Goal: Task Accomplishment & Management: Manage account settings

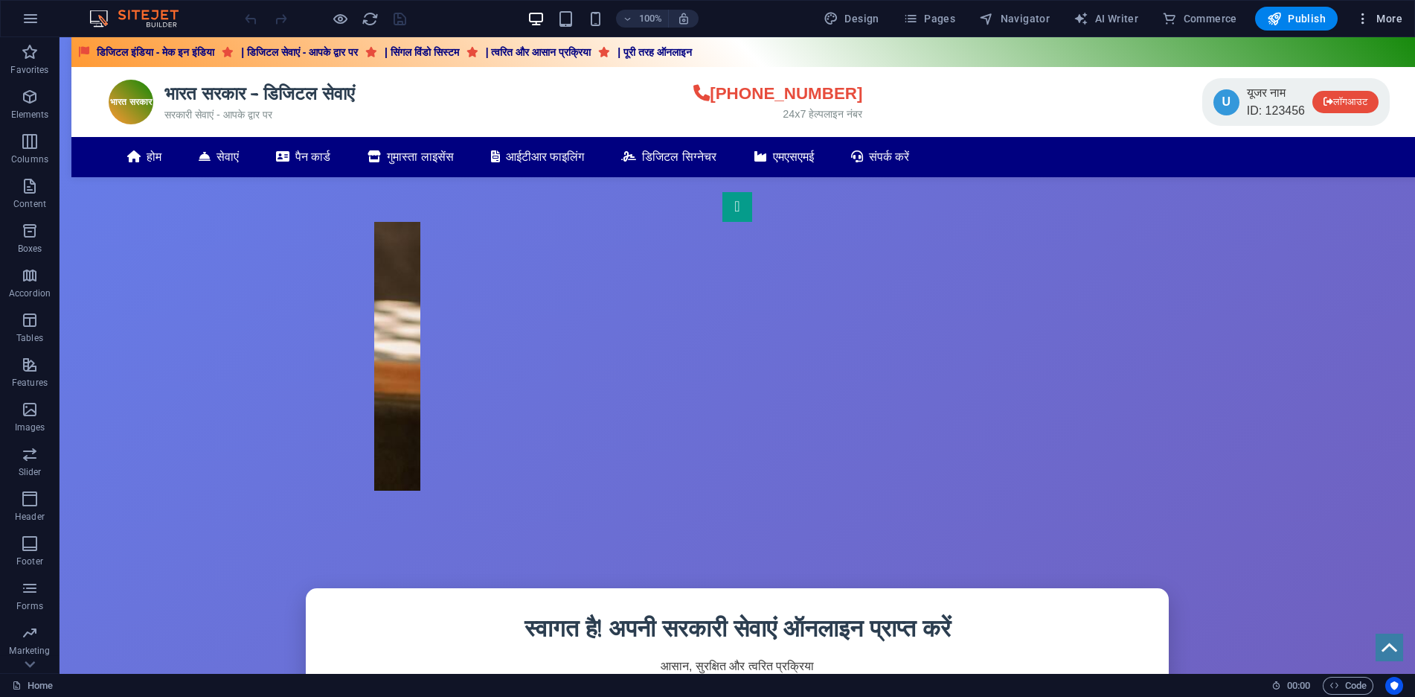
click at [1365, 21] on icon "button" at bounding box center [1363, 18] width 15 height 15
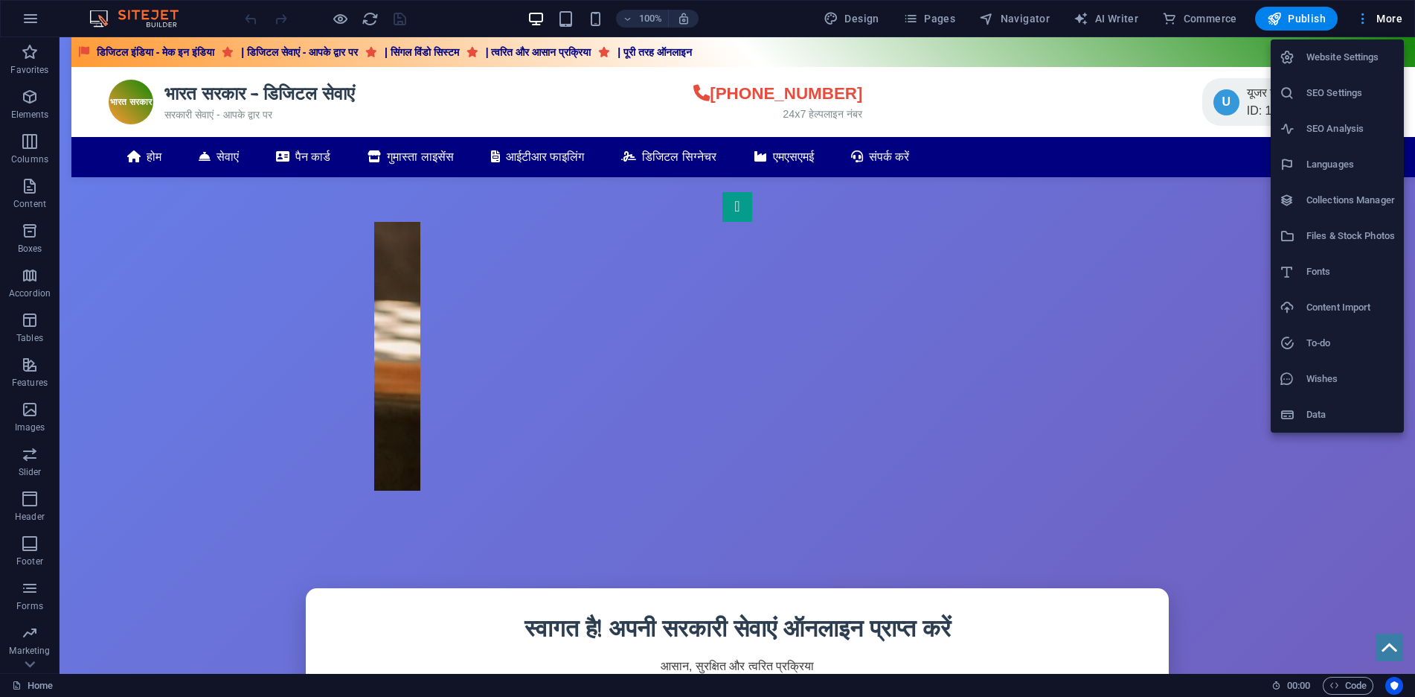
click at [1365, 21] on div at bounding box center [707, 348] width 1415 height 697
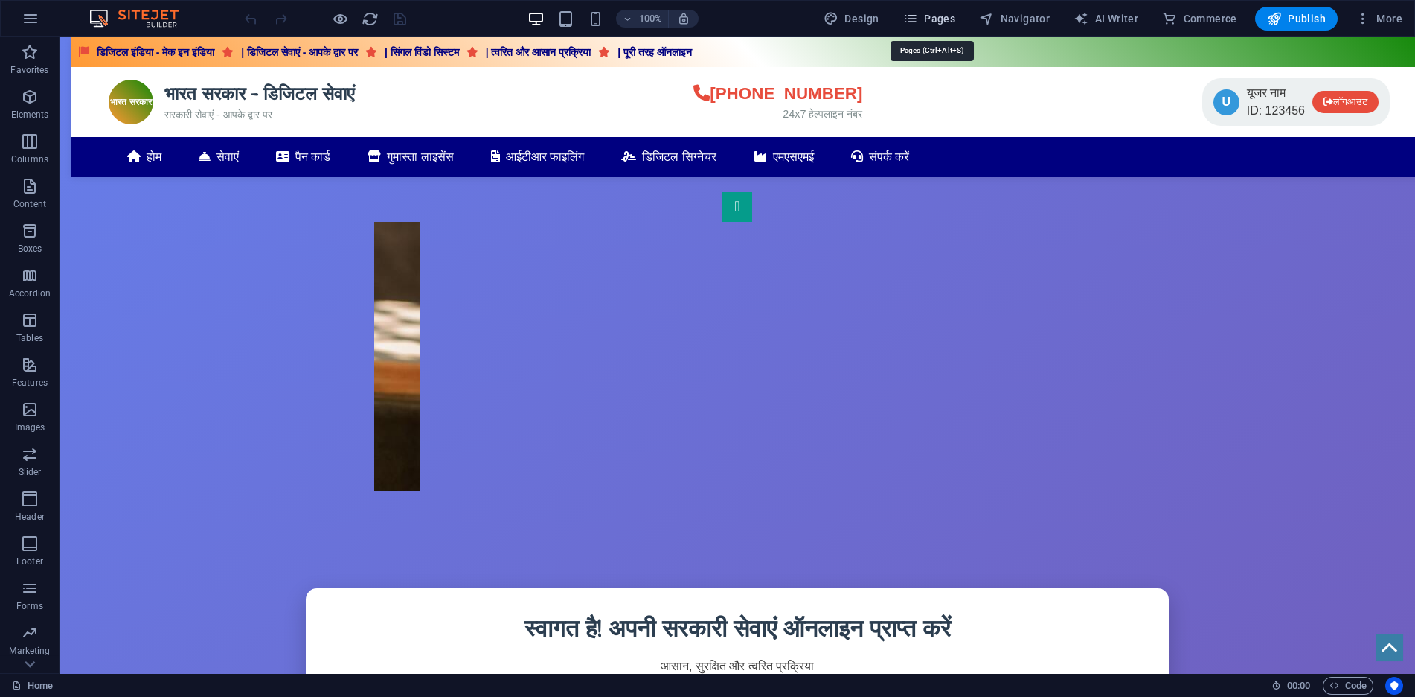
click at [922, 21] on span "Pages" at bounding box center [929, 18] width 52 height 15
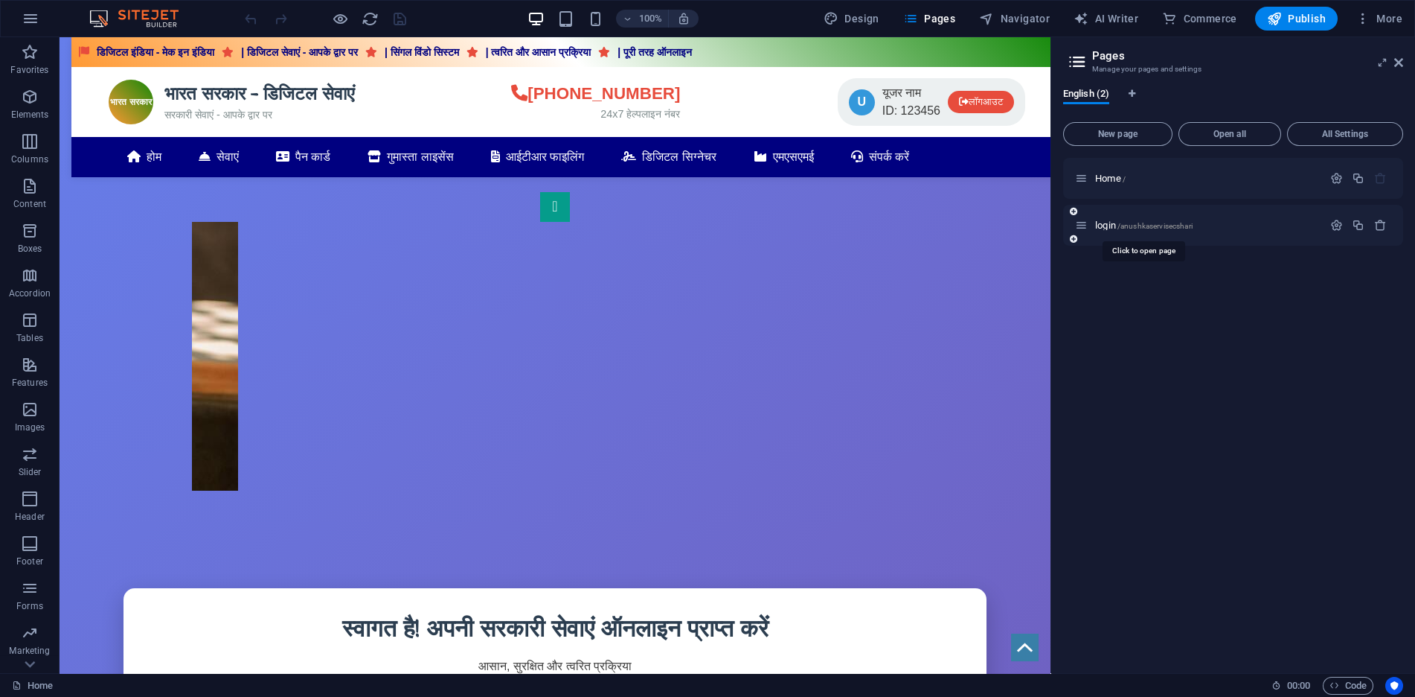
click at [1143, 226] on span "/anushkaservisecshari" at bounding box center [1155, 226] width 75 height 8
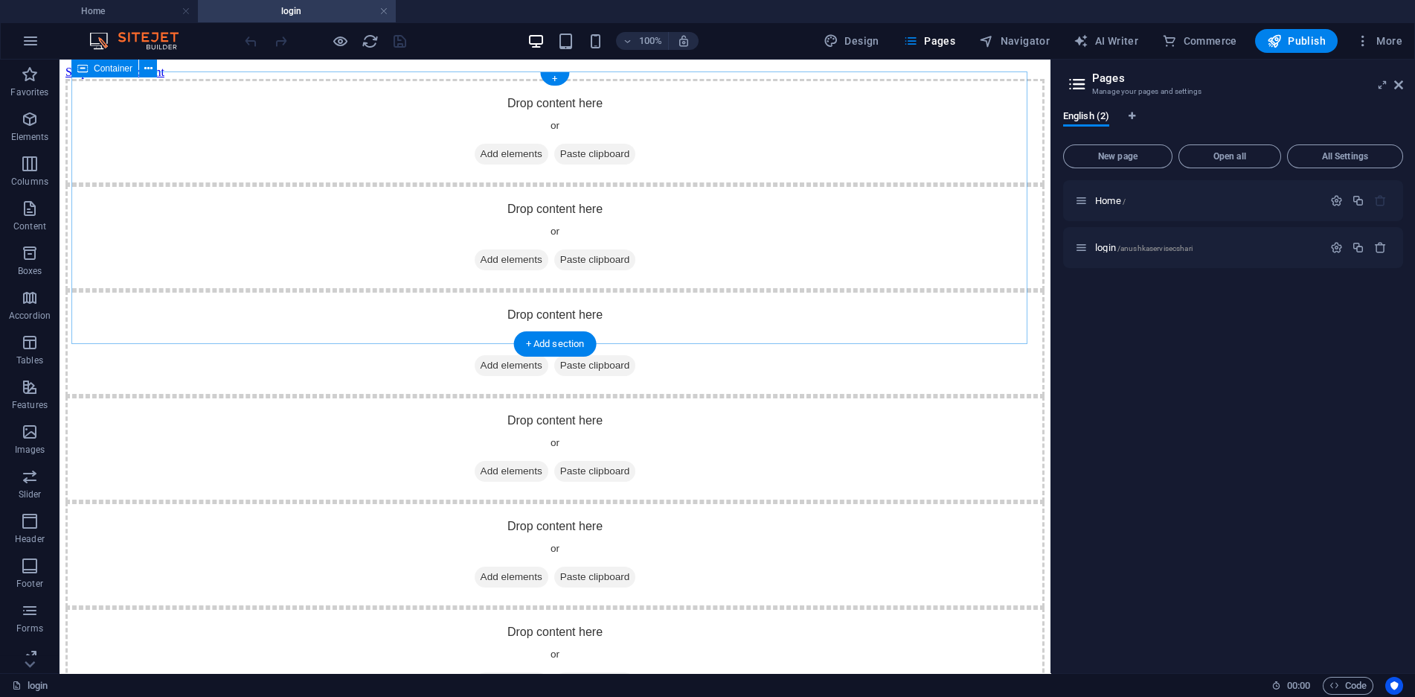
click at [490, 164] on span "Add elements" at bounding box center [512, 154] width 74 height 21
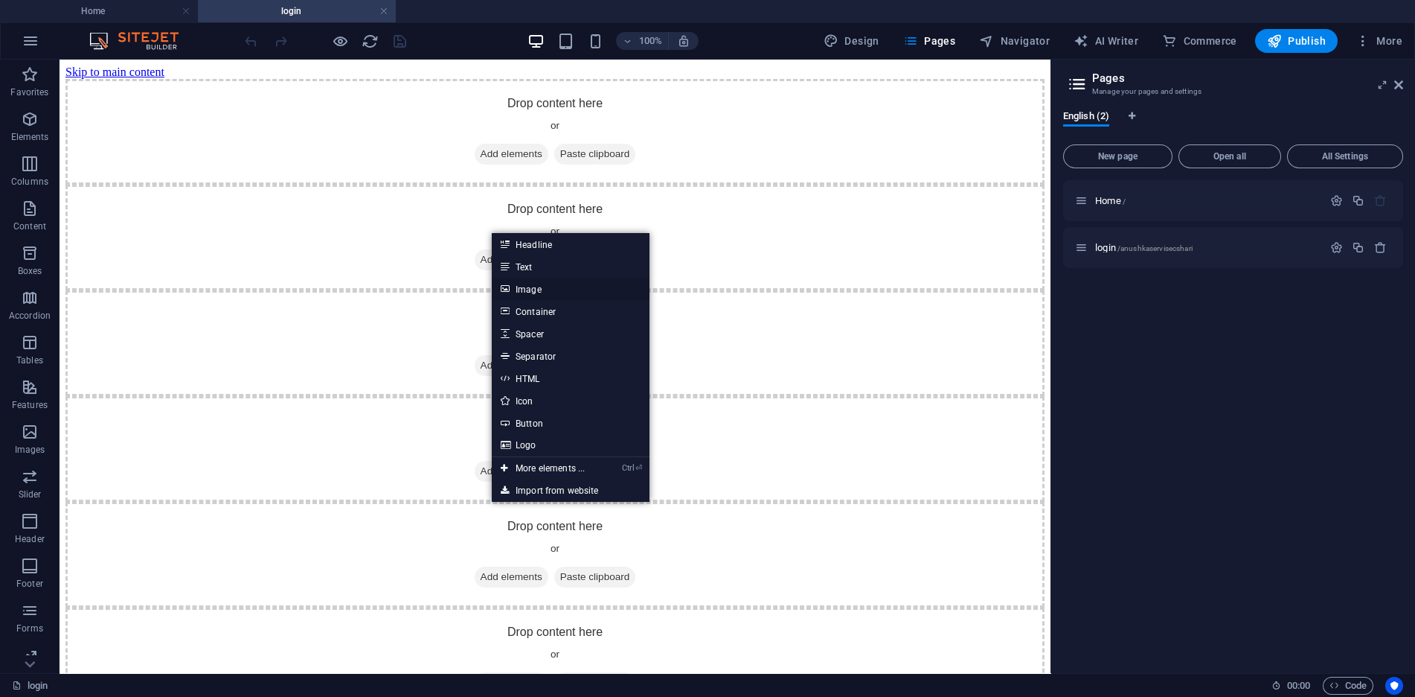
click at [548, 286] on link "Image" at bounding box center [571, 289] width 158 height 22
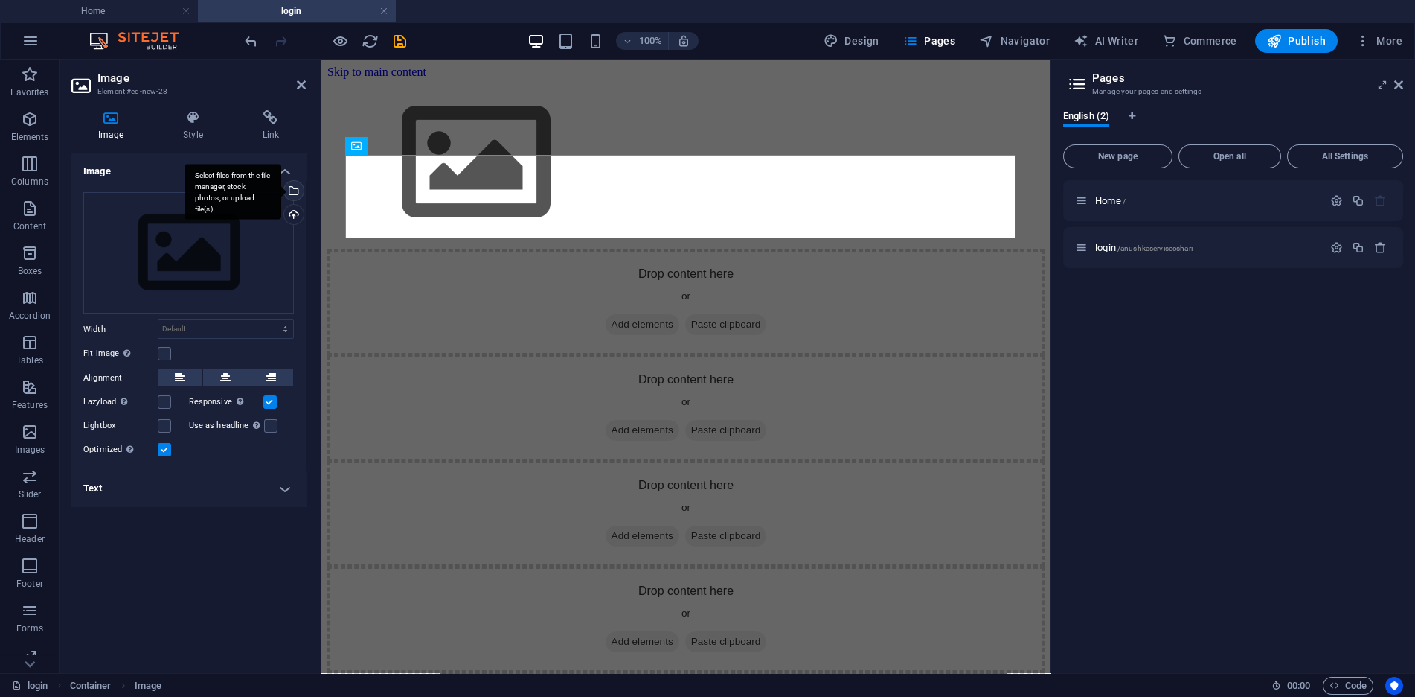
click at [298, 191] on div "Select files from the file manager, stock photos, or upload file(s)" at bounding box center [292, 192] width 22 height 22
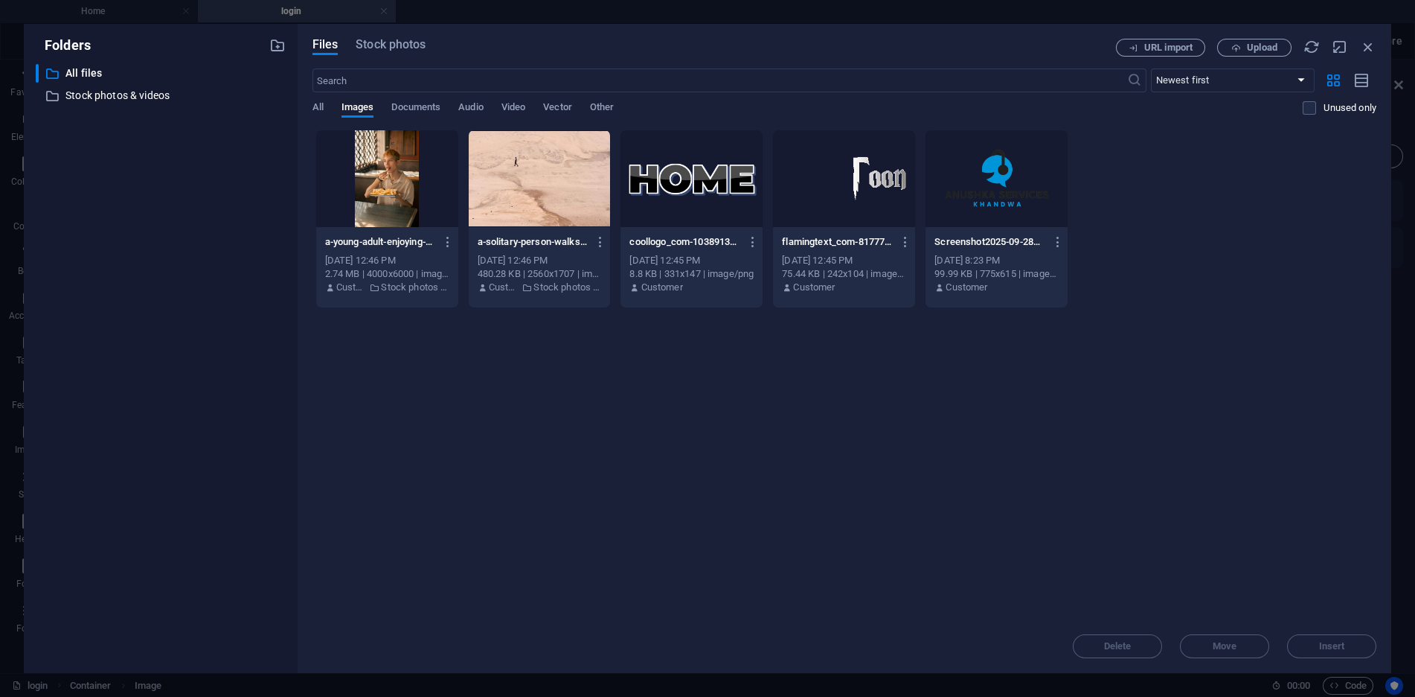
click at [406, 176] on div at bounding box center [387, 178] width 142 height 97
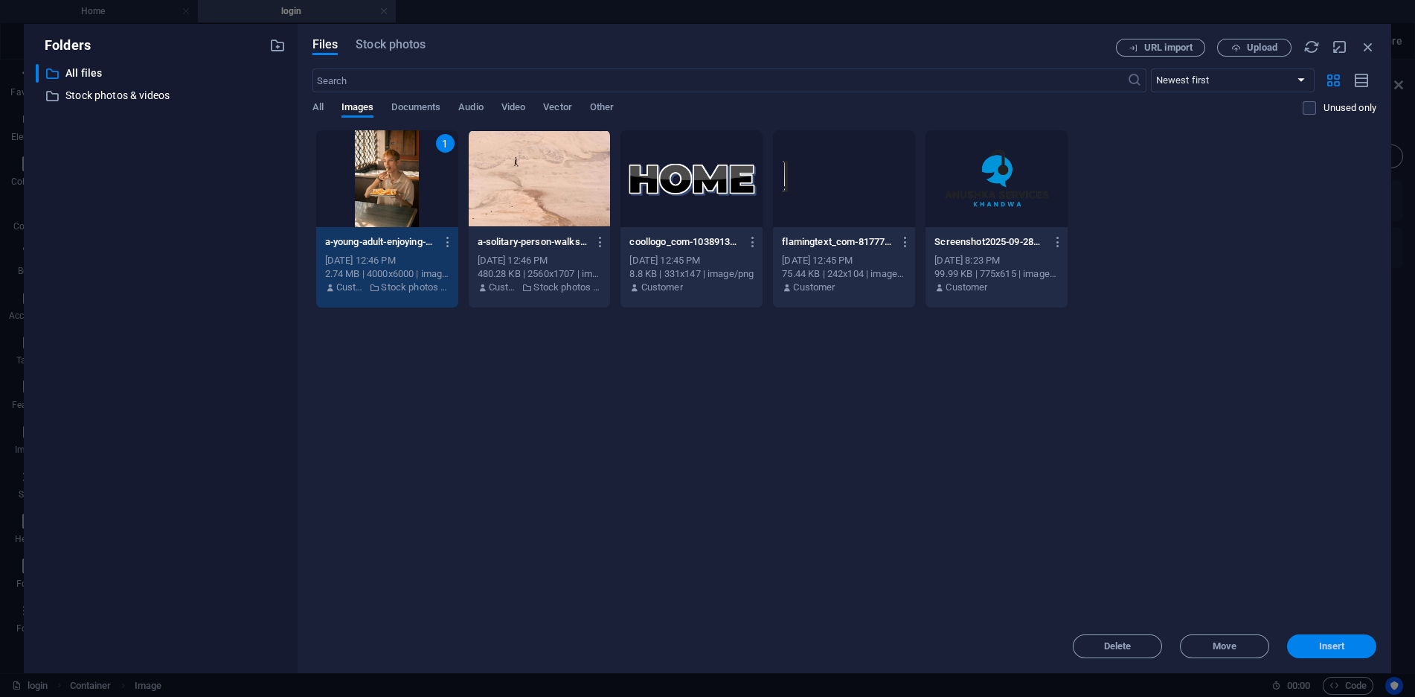
click at [1354, 642] on span "Insert" at bounding box center [1331, 645] width 77 height 9
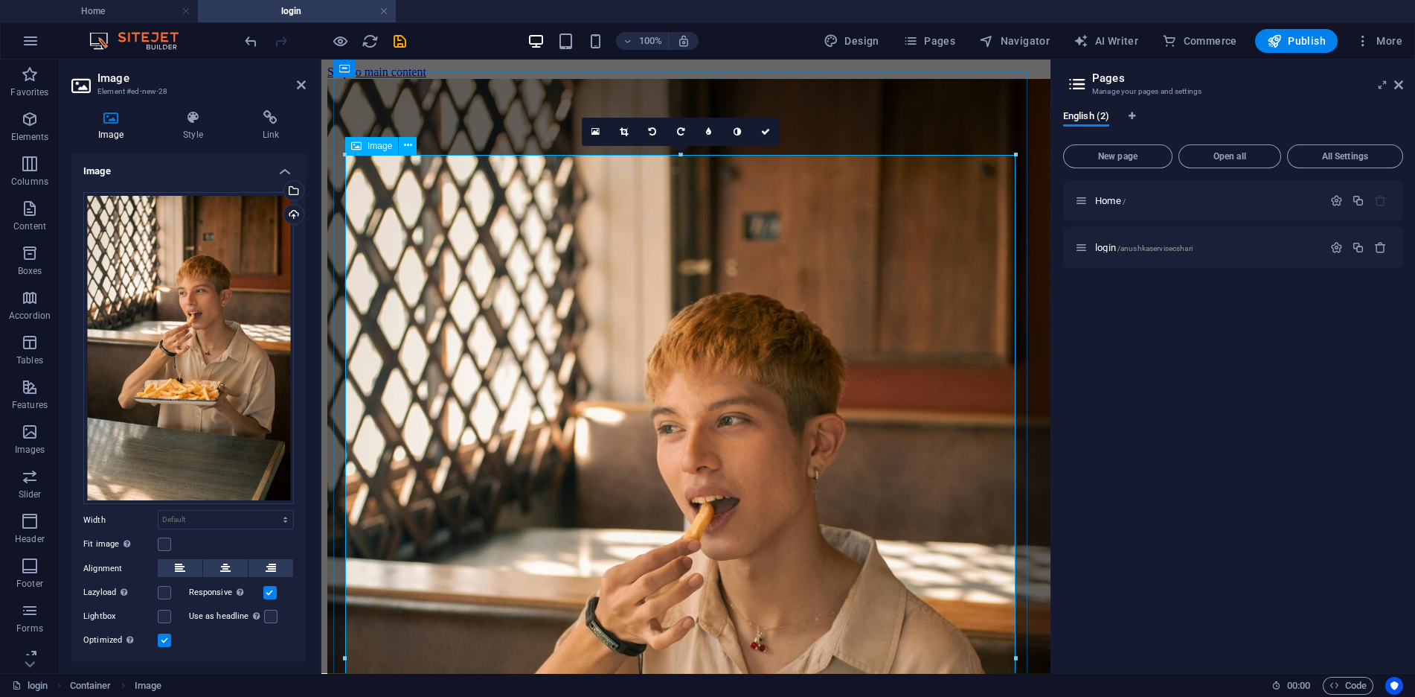
scroll to position [372, 0]
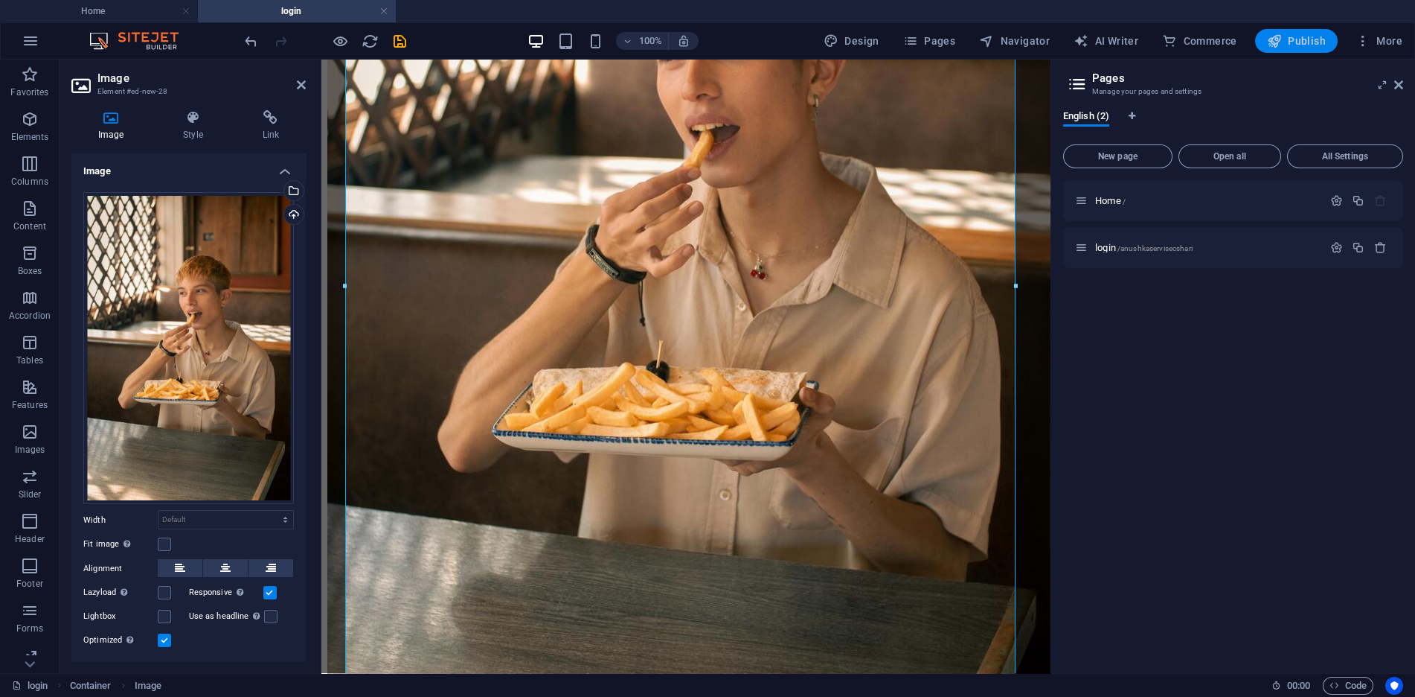
click at [1305, 48] on span "Publish" at bounding box center [1296, 40] width 59 height 15
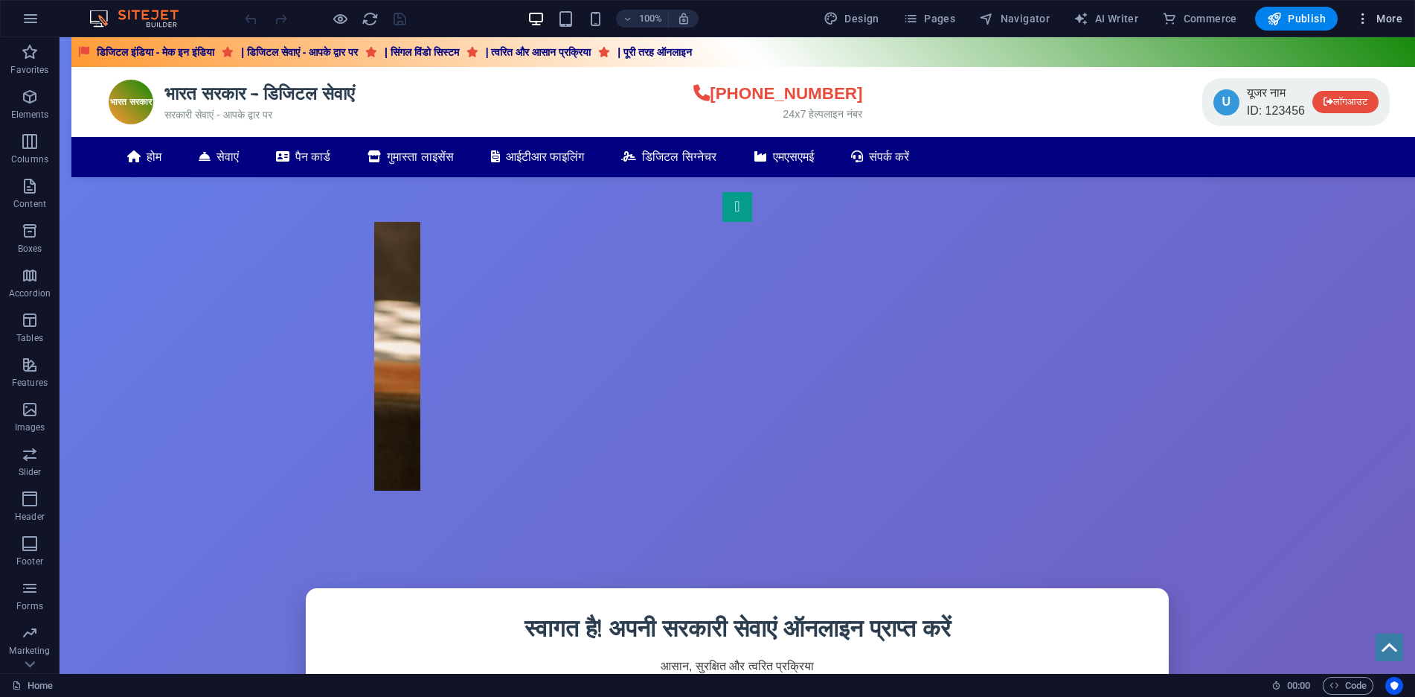
click at [1371, 15] on icon "button" at bounding box center [1363, 18] width 15 height 15
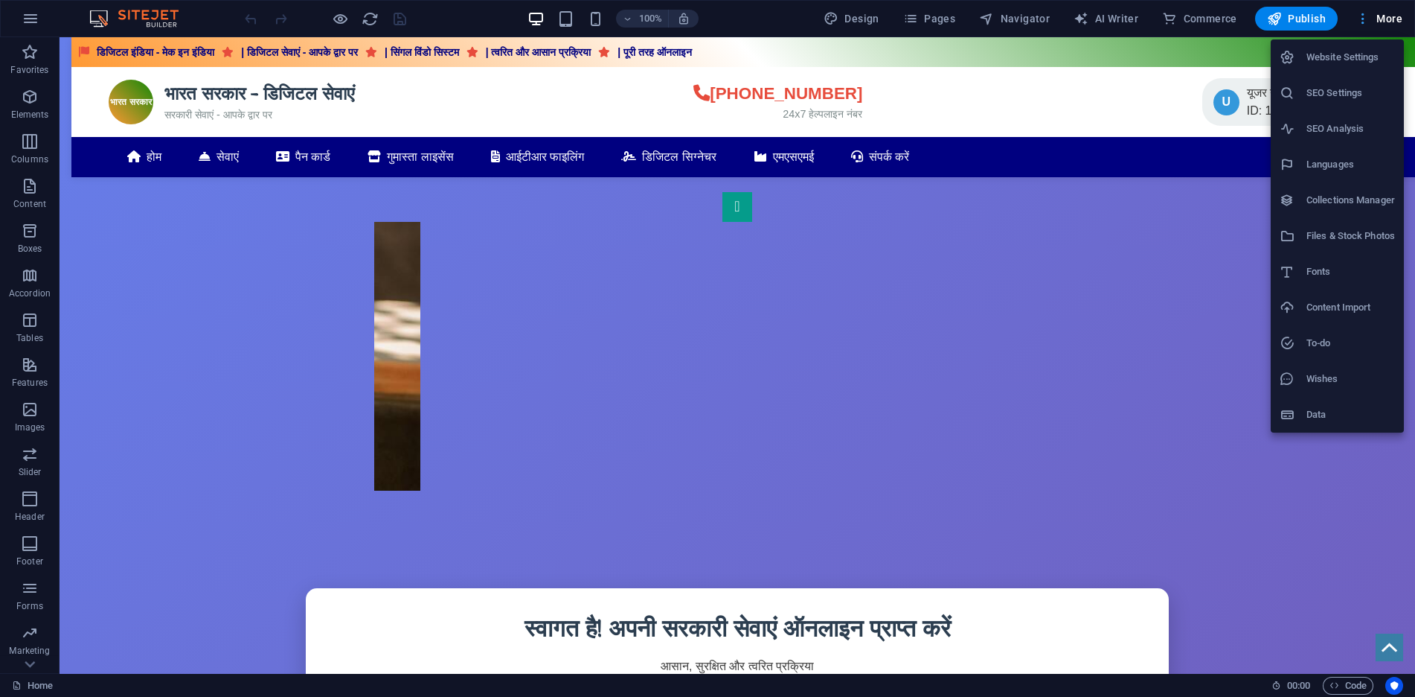
click at [1371, 15] on div at bounding box center [707, 348] width 1415 height 697
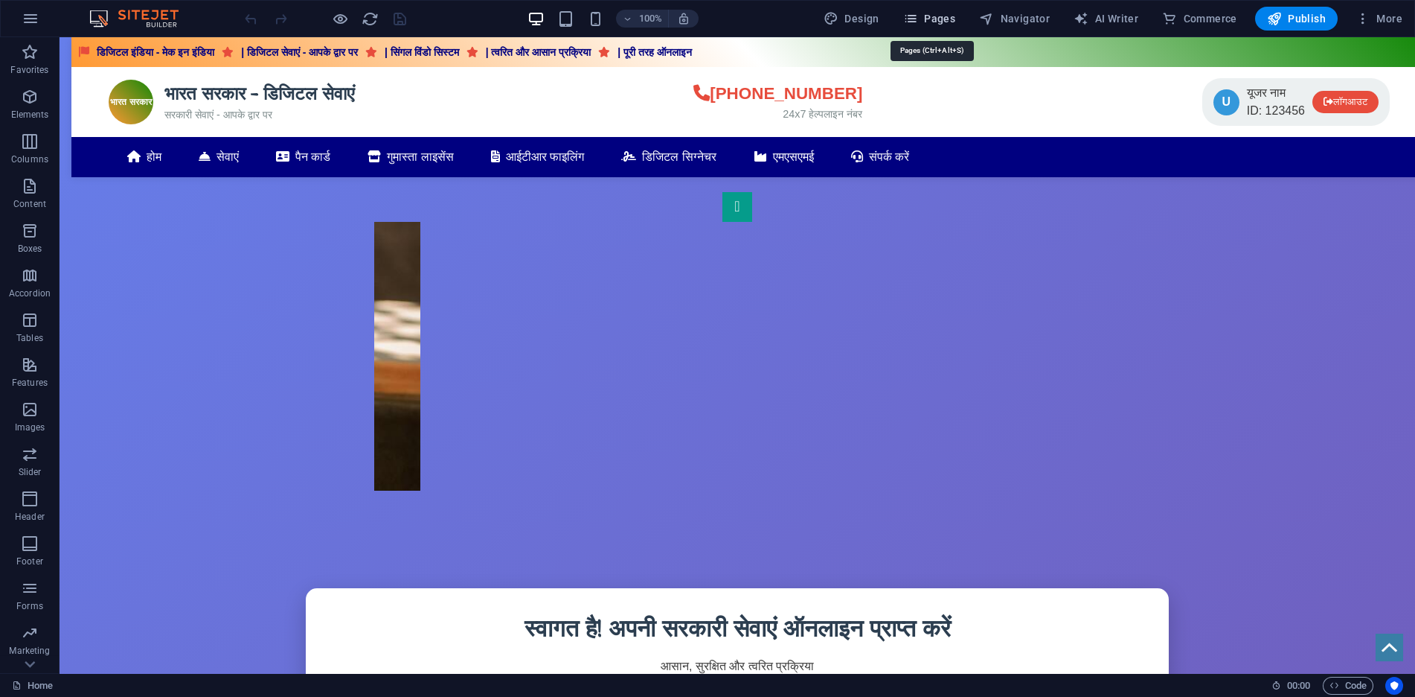
click at [938, 25] on span "Pages" at bounding box center [929, 18] width 52 height 15
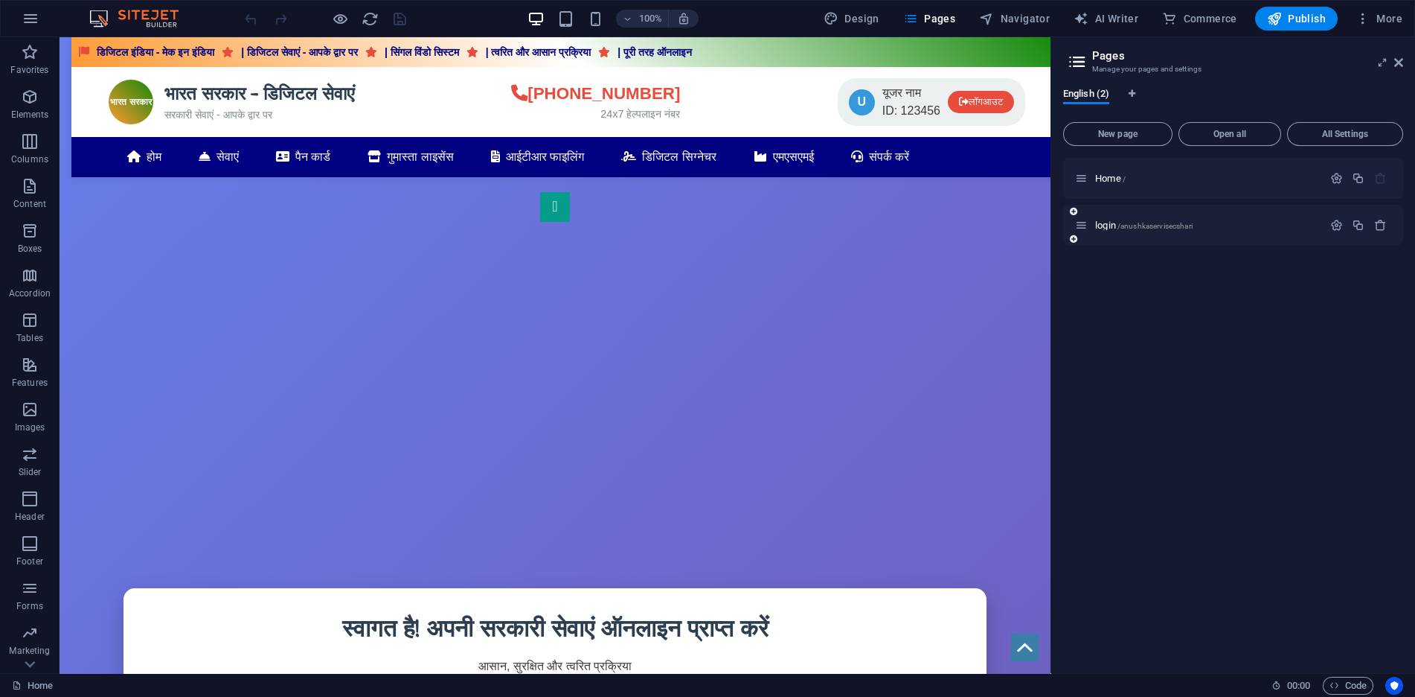
click at [1134, 220] on span "login /anushkaservisecshari" at bounding box center [1143, 225] width 97 height 11
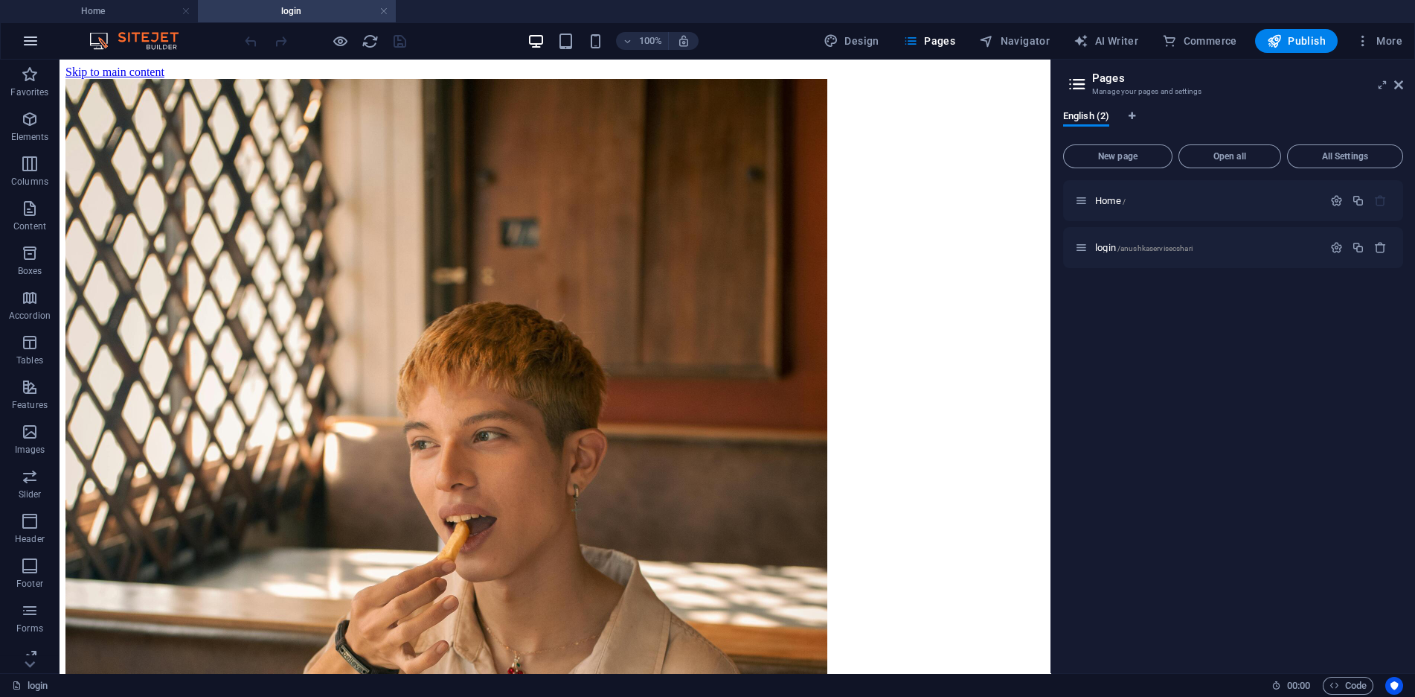
click at [19, 33] on button "button" at bounding box center [31, 41] width 36 height 36
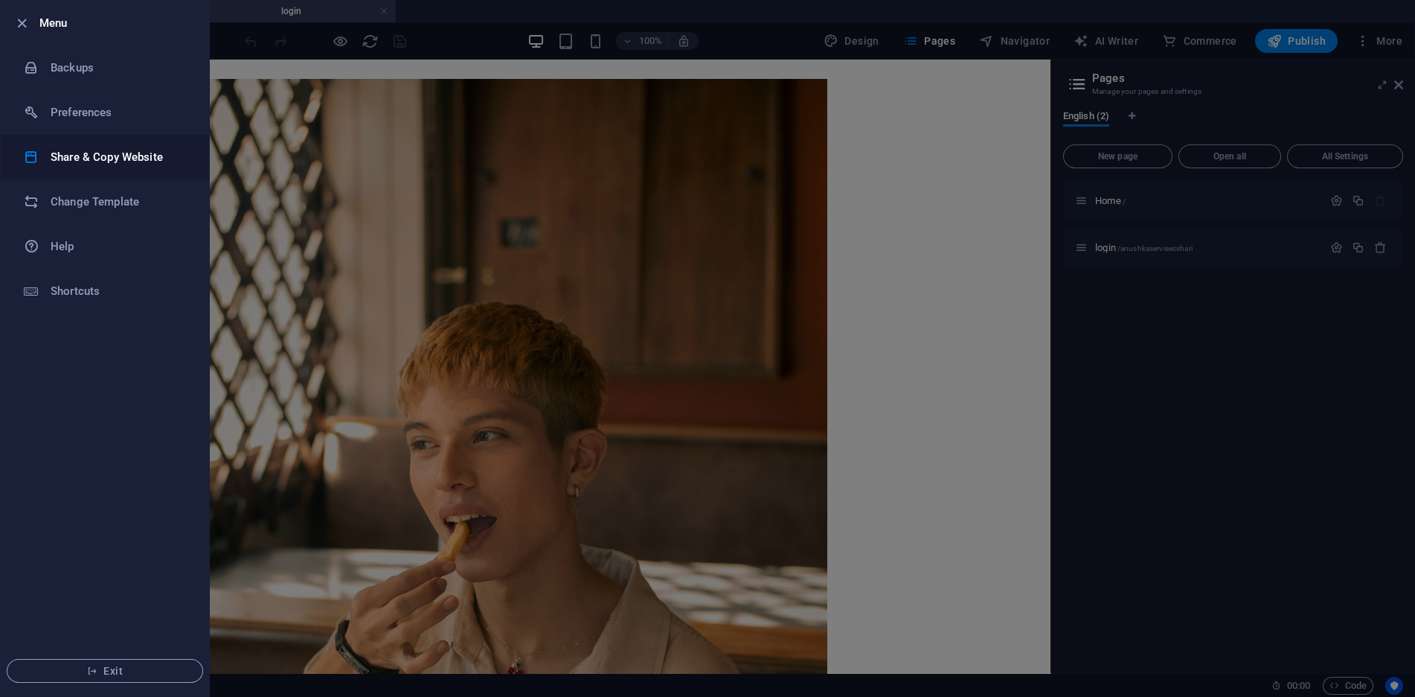
click at [148, 153] on h6 "Share & Copy Website" at bounding box center [120, 157] width 138 height 18
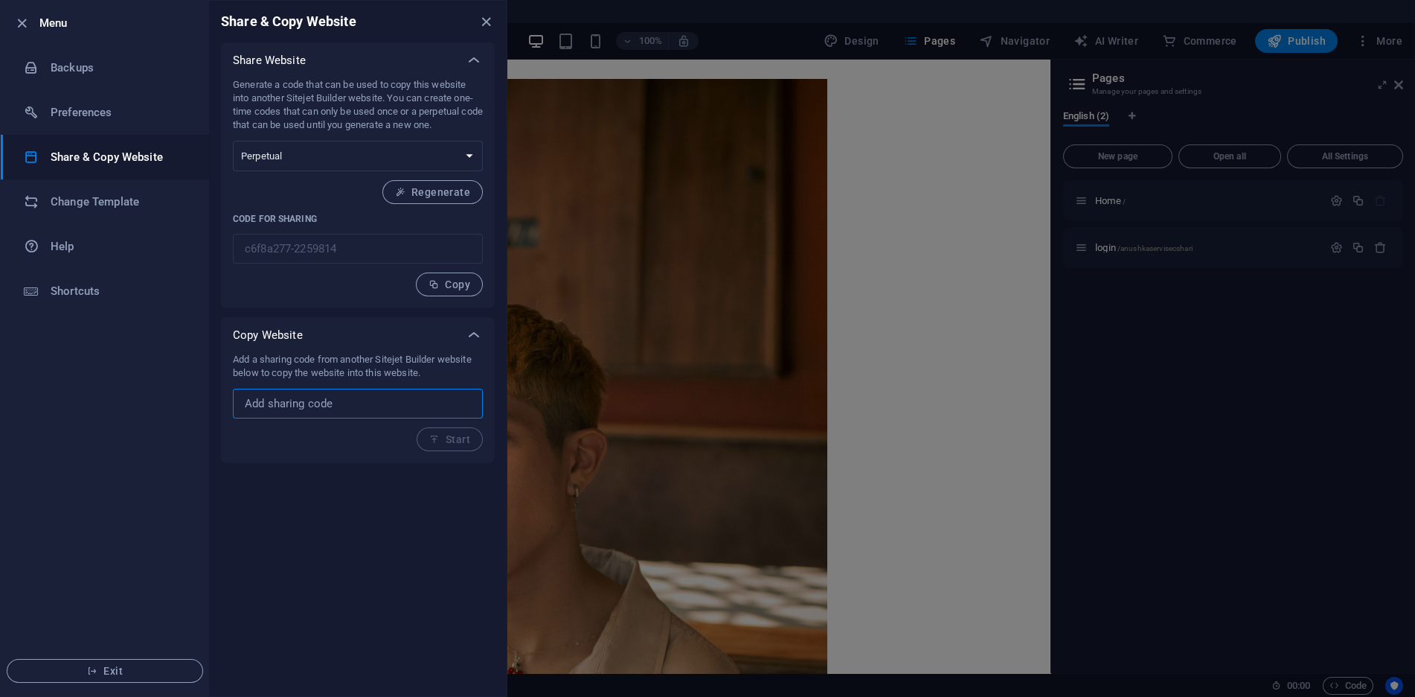
click at [345, 406] on input "text" at bounding box center [358, 403] width 250 height 30
click at [325, 156] on select "One-time Perpetual" at bounding box center [358, 156] width 250 height 31
click at [326, 156] on select "One-time Perpetual" at bounding box center [358, 156] width 250 height 31
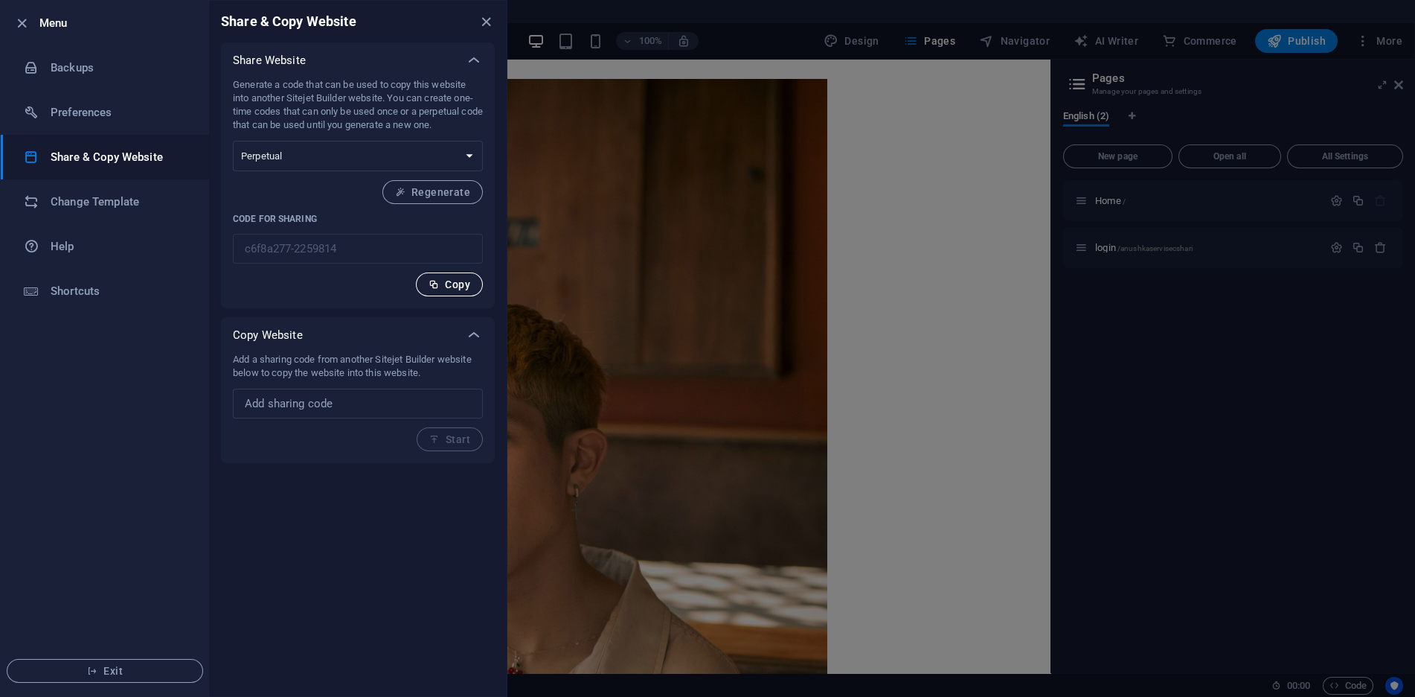
click at [425, 288] on button "Copy" at bounding box center [449, 284] width 67 height 24
click at [369, 159] on select "One-time Perpetual" at bounding box center [358, 156] width 250 height 31
select select "onetime"
click at [233, 141] on select "One-time Perpetual" at bounding box center [358, 156] width 250 height 31
click at [393, 143] on select "One-time Perpetual" at bounding box center [358, 156] width 250 height 31
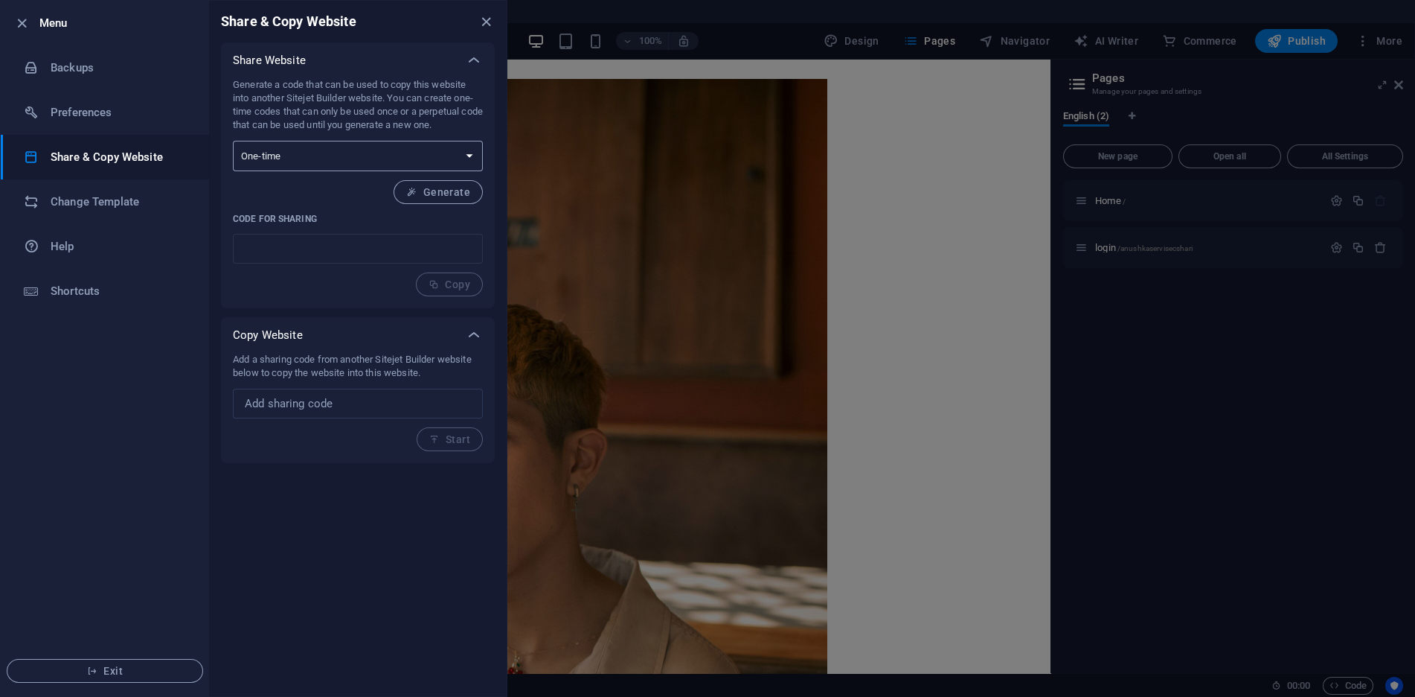
select select "perpetual"
click at [233, 141] on select "One-time Perpetual" at bounding box center [358, 156] width 250 height 31
type input "c6f8a277-2259814"
click at [152, 183] on li "Change Template" at bounding box center [105, 201] width 208 height 45
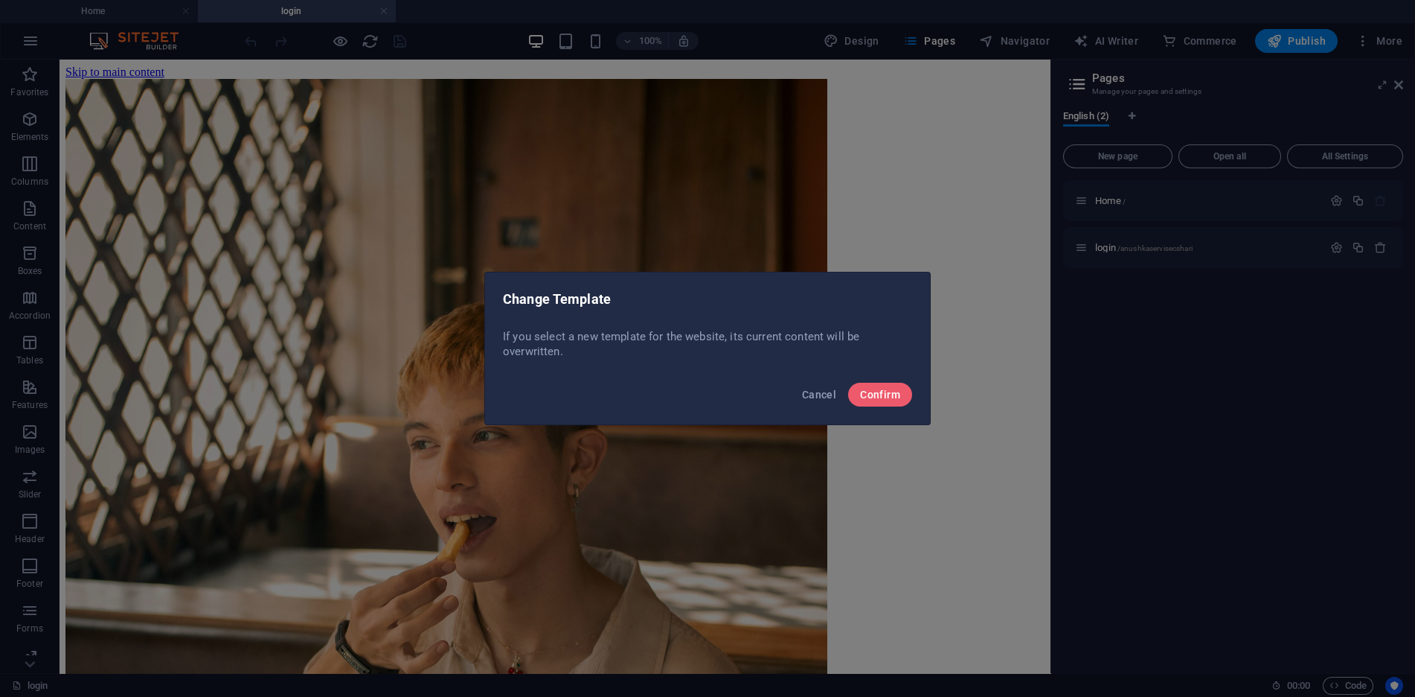
click at [814, 320] on div "Change Template" at bounding box center [707, 297] width 445 height 51
click at [815, 391] on span "Cancel" at bounding box center [819, 394] width 34 height 12
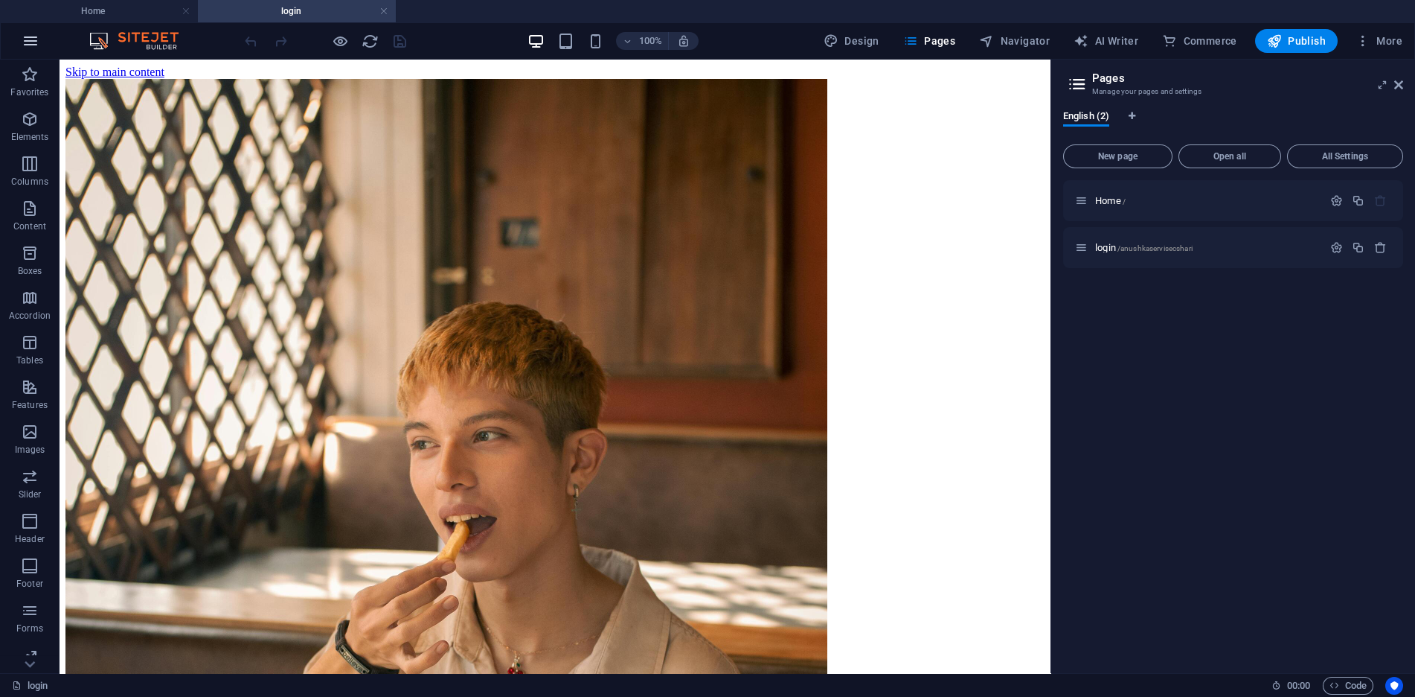
click at [22, 42] on icon "button" at bounding box center [31, 41] width 18 height 18
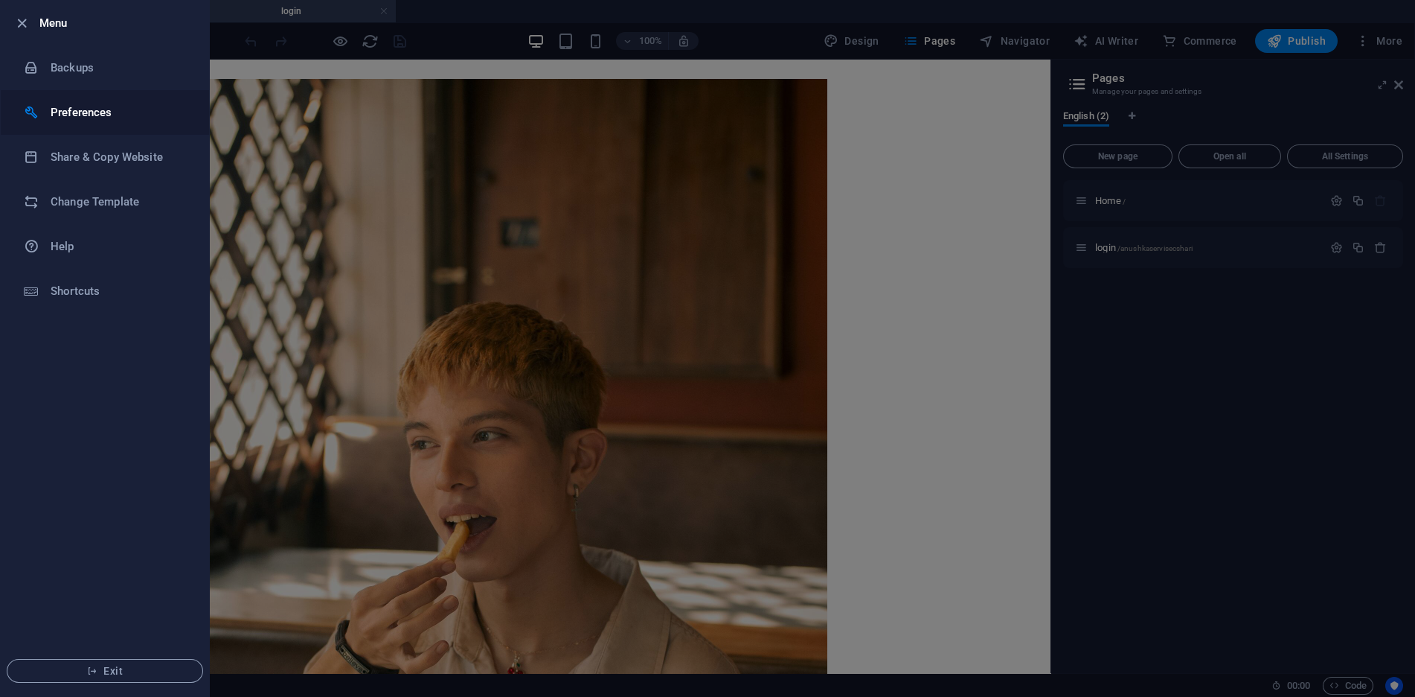
click at [95, 106] on h6 "Preferences" at bounding box center [120, 112] width 138 height 18
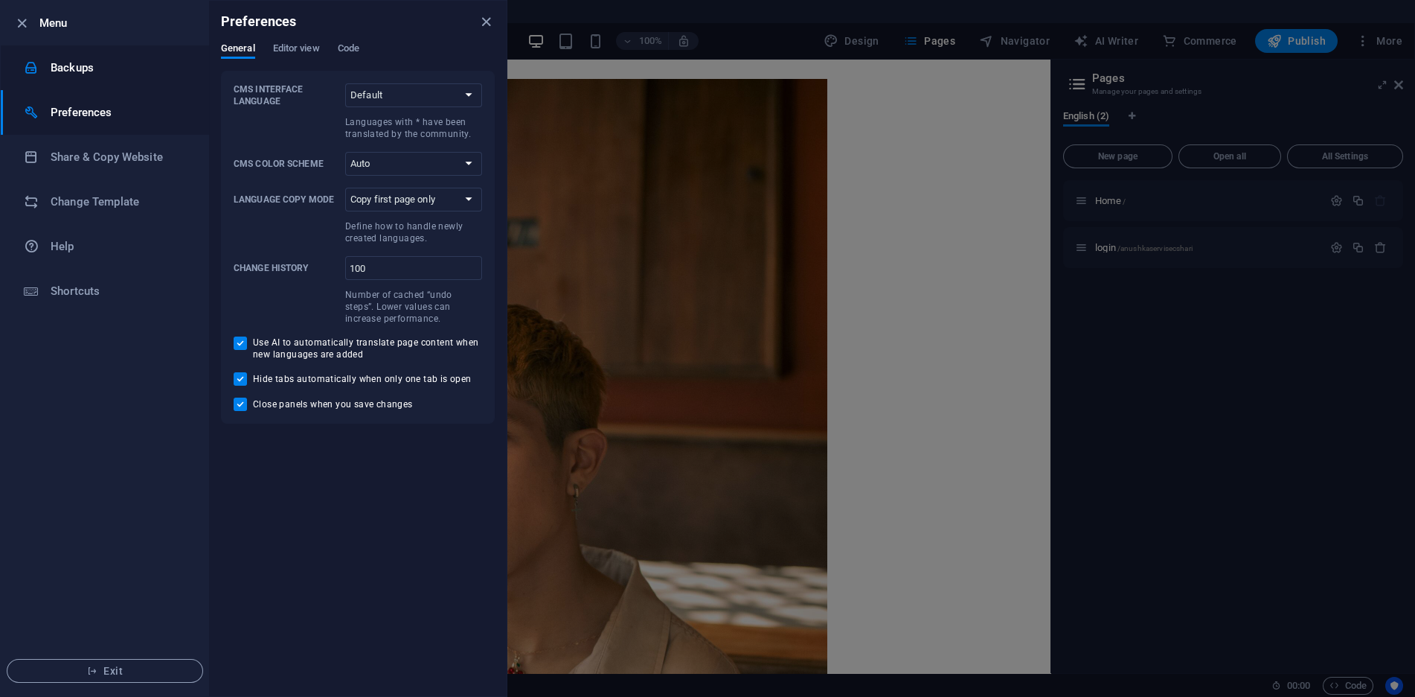
click at [115, 71] on h6 "Backups" at bounding box center [120, 68] width 138 height 18
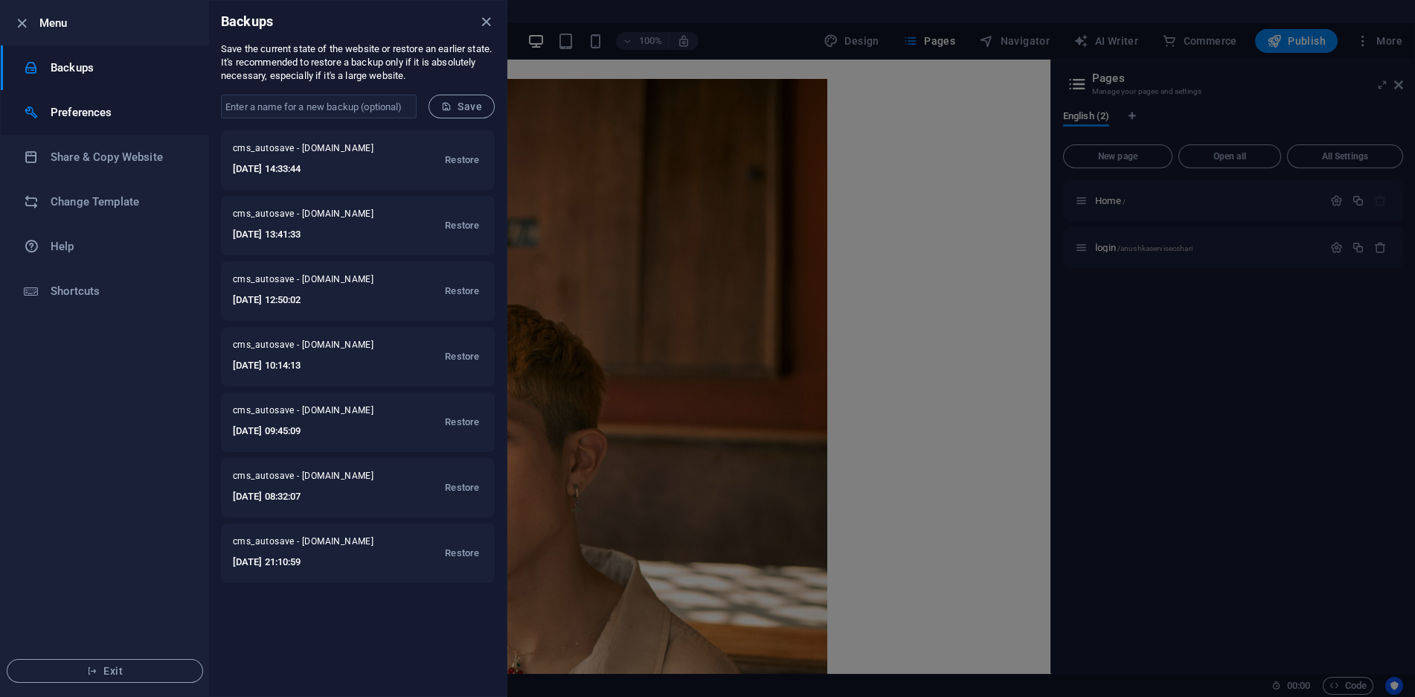
click at [120, 114] on h6 "Preferences" at bounding box center [120, 112] width 138 height 18
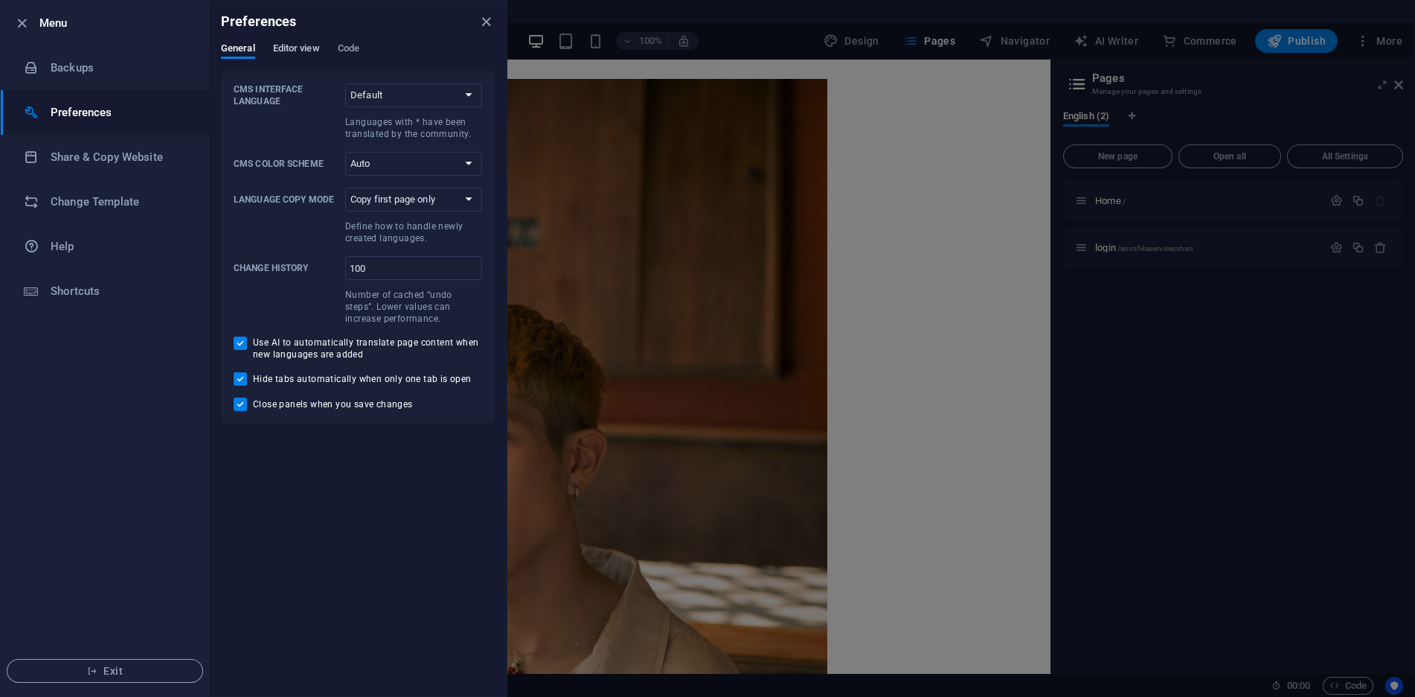
click at [299, 44] on span "Editor view" at bounding box center [296, 49] width 47 height 21
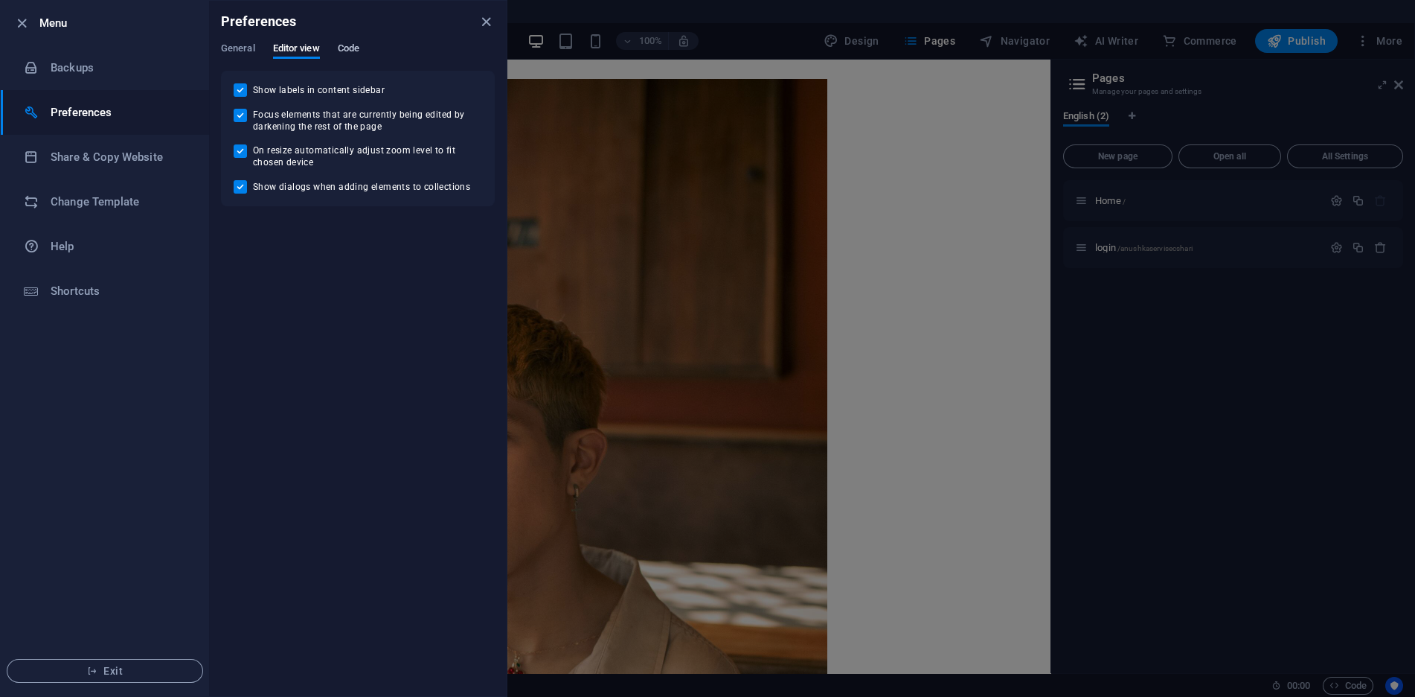
click at [348, 55] on span "Code" at bounding box center [349, 49] width 22 height 21
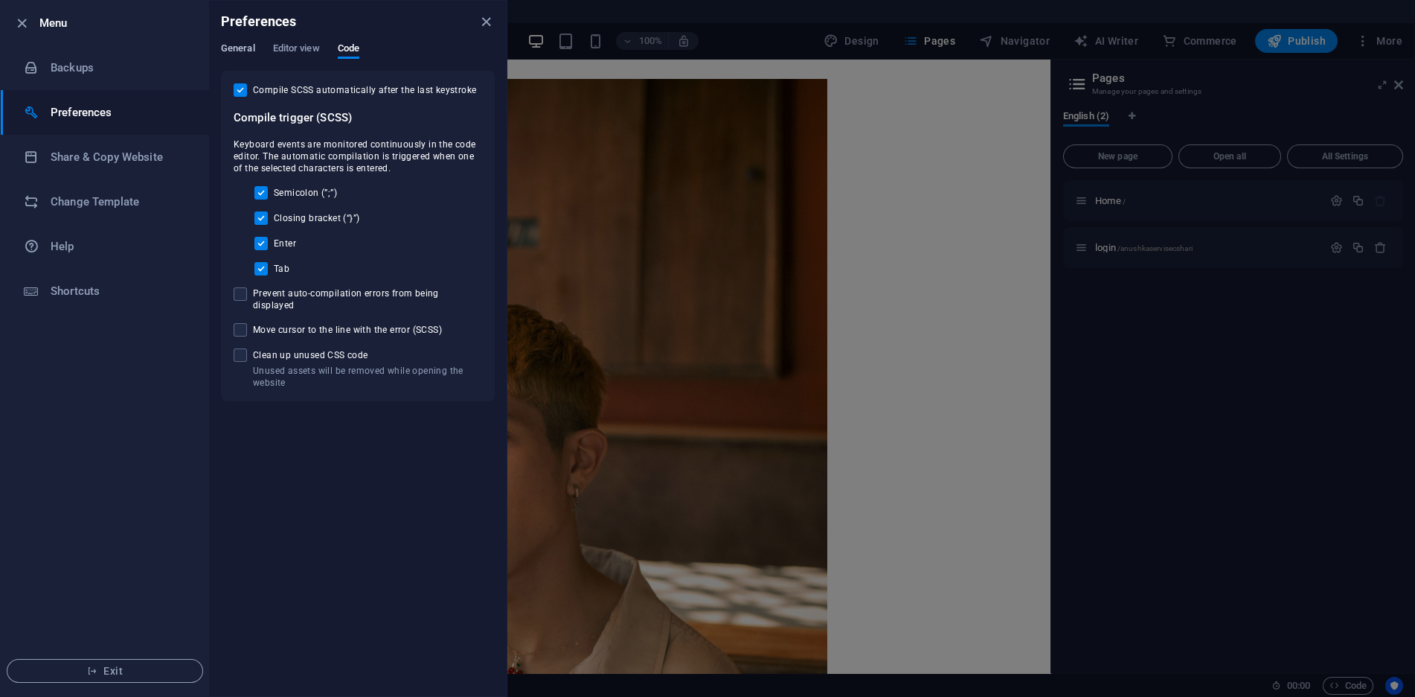
drag, startPoint x: 240, startPoint y: 41, endPoint x: 231, endPoint y: 49, distance: 11.6
click at [240, 41] on div "Preferences" at bounding box center [358, 22] width 298 height 42
drag, startPoint x: 98, startPoint y: 292, endPoint x: 104, endPoint y: 272, distance: 20.2
click at [98, 292] on h6 "Shortcuts" at bounding box center [120, 291] width 138 height 18
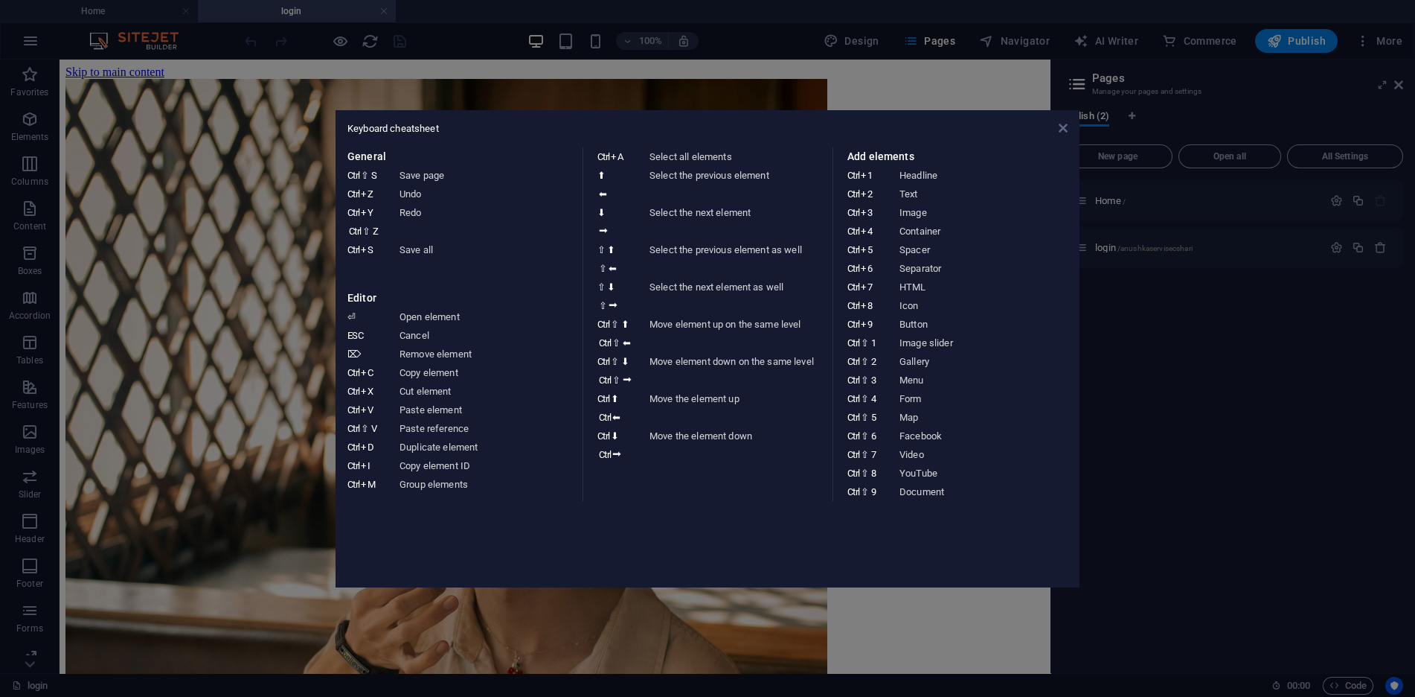
click at [1066, 130] on icon at bounding box center [1063, 128] width 9 height 12
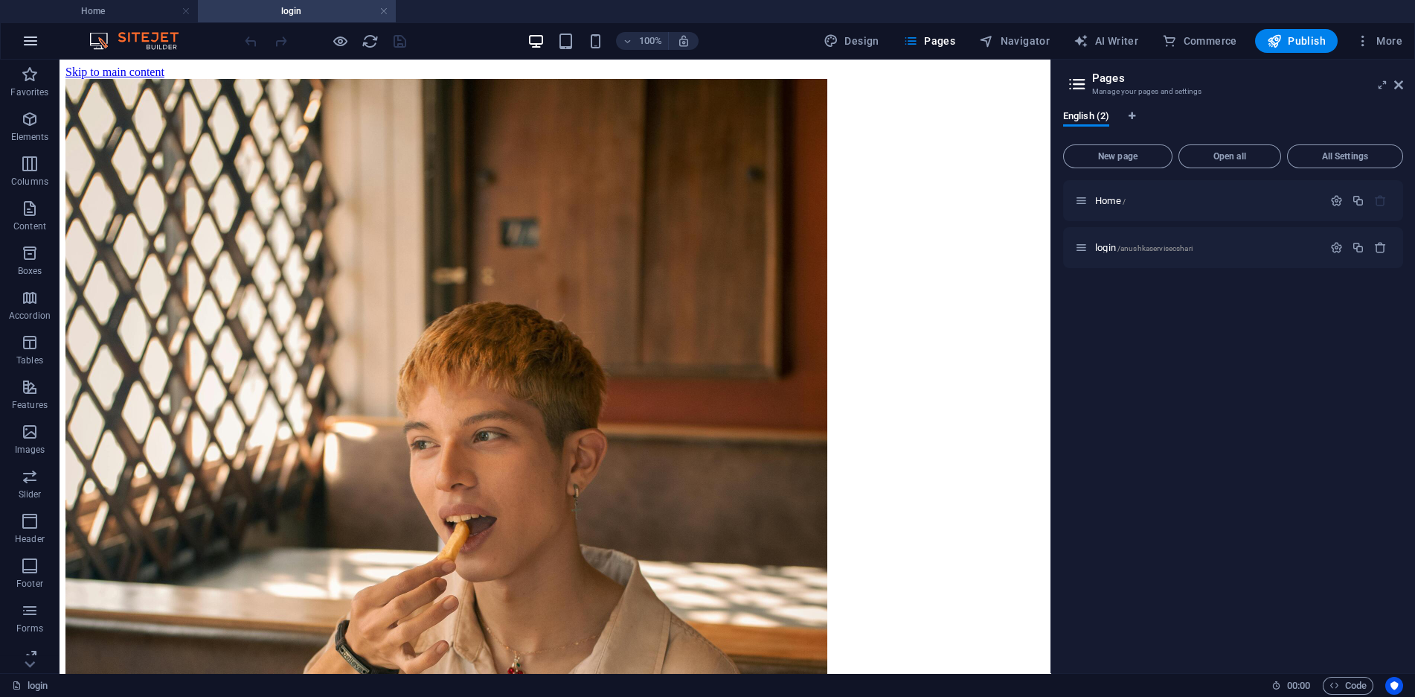
click at [30, 35] on icon "button" at bounding box center [31, 41] width 18 height 18
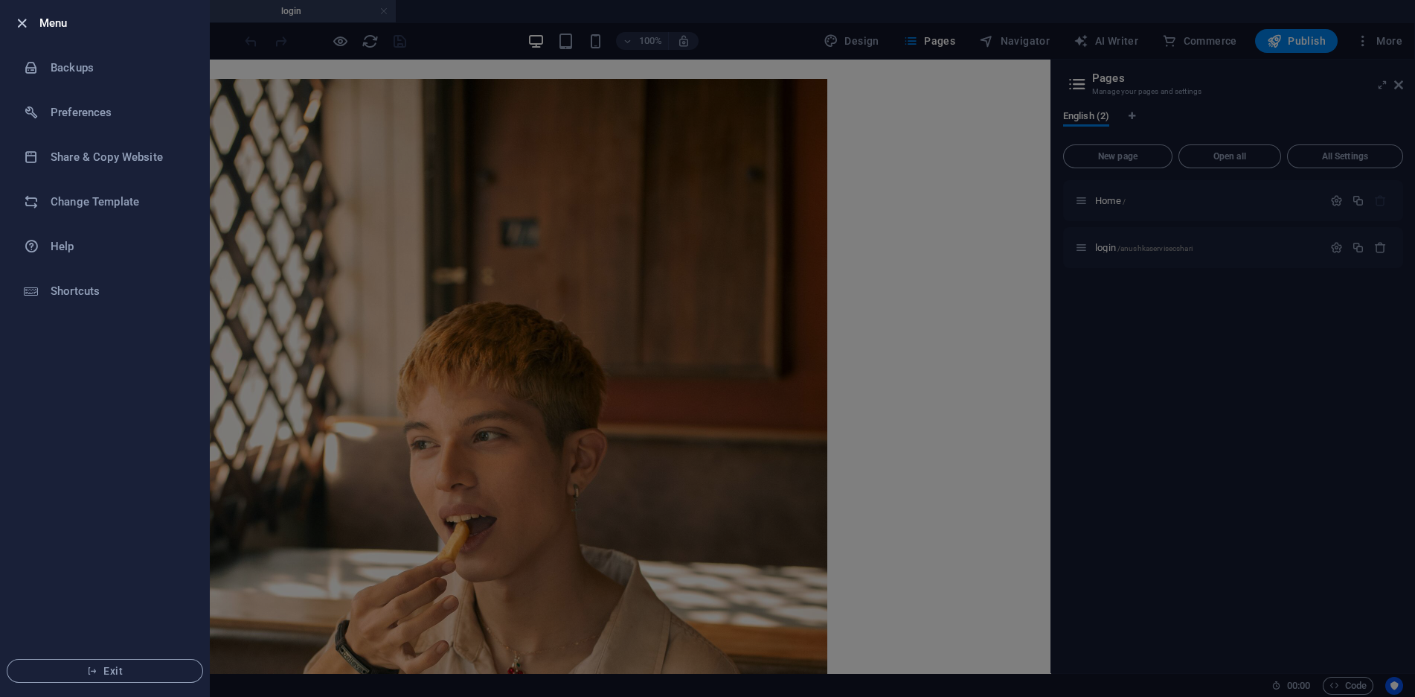
click at [21, 25] on icon "button" at bounding box center [21, 23] width 17 height 17
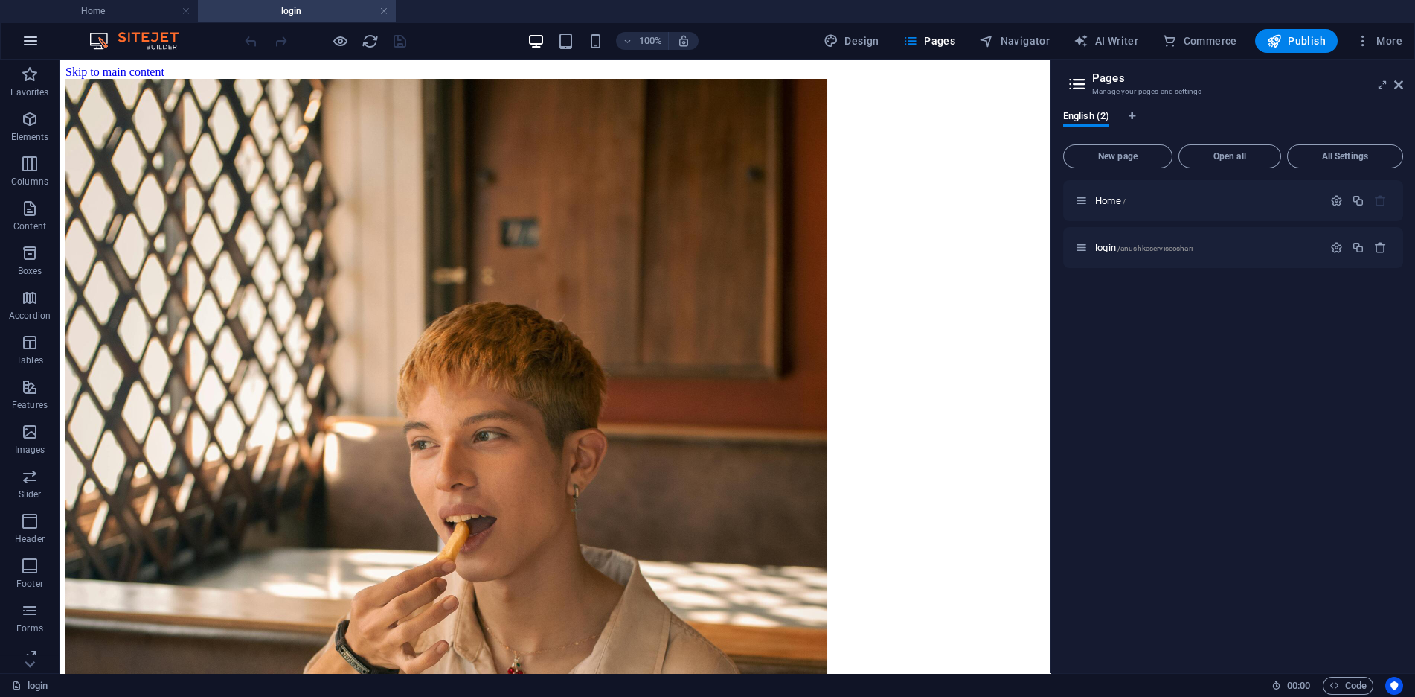
click at [31, 45] on icon "button" at bounding box center [31, 41] width 18 height 18
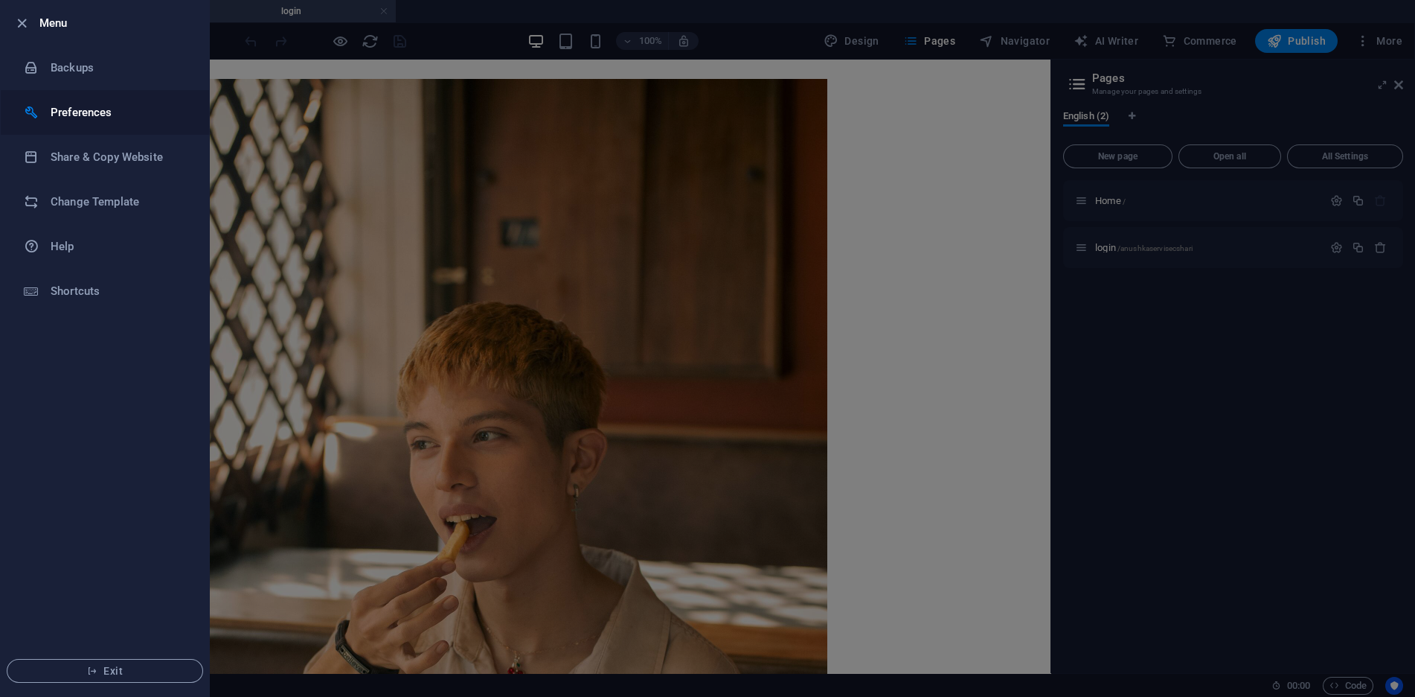
click at [114, 112] on h6 "Preferences" at bounding box center [120, 112] width 138 height 18
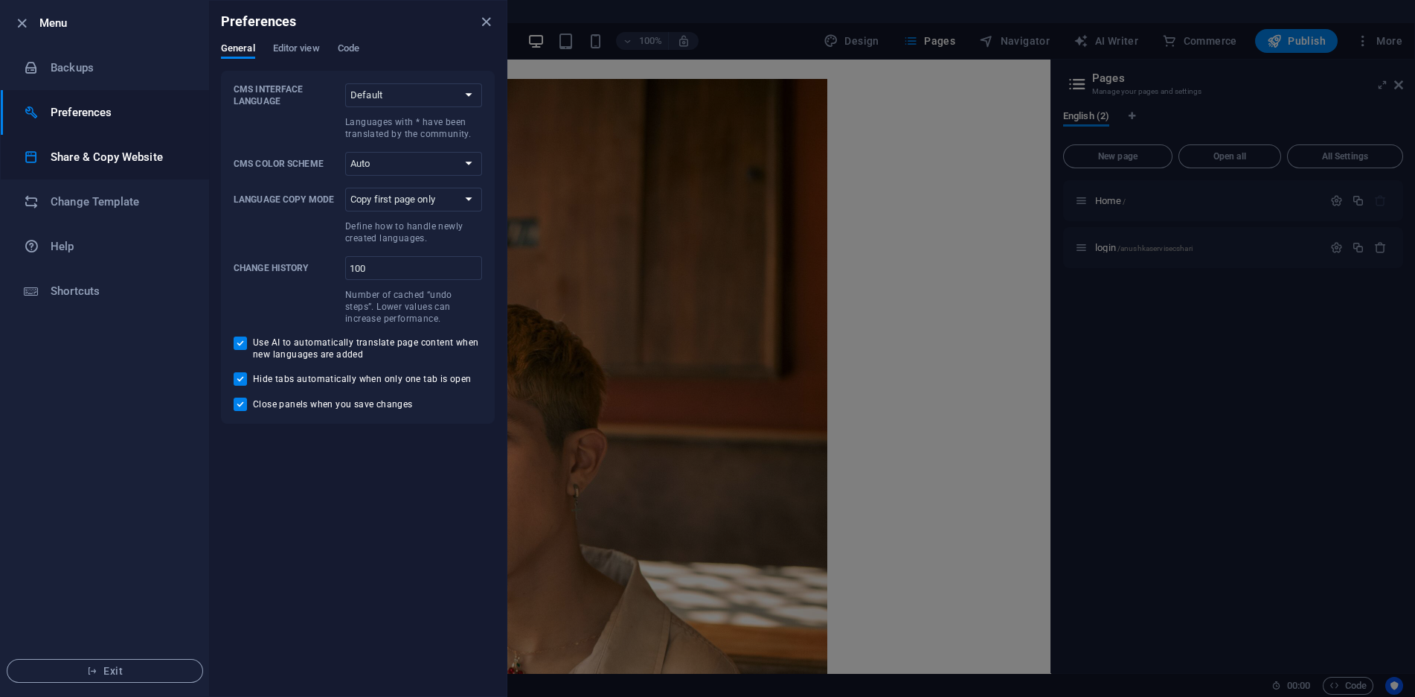
click at [117, 153] on h6 "Share & Copy Website" at bounding box center [120, 157] width 138 height 18
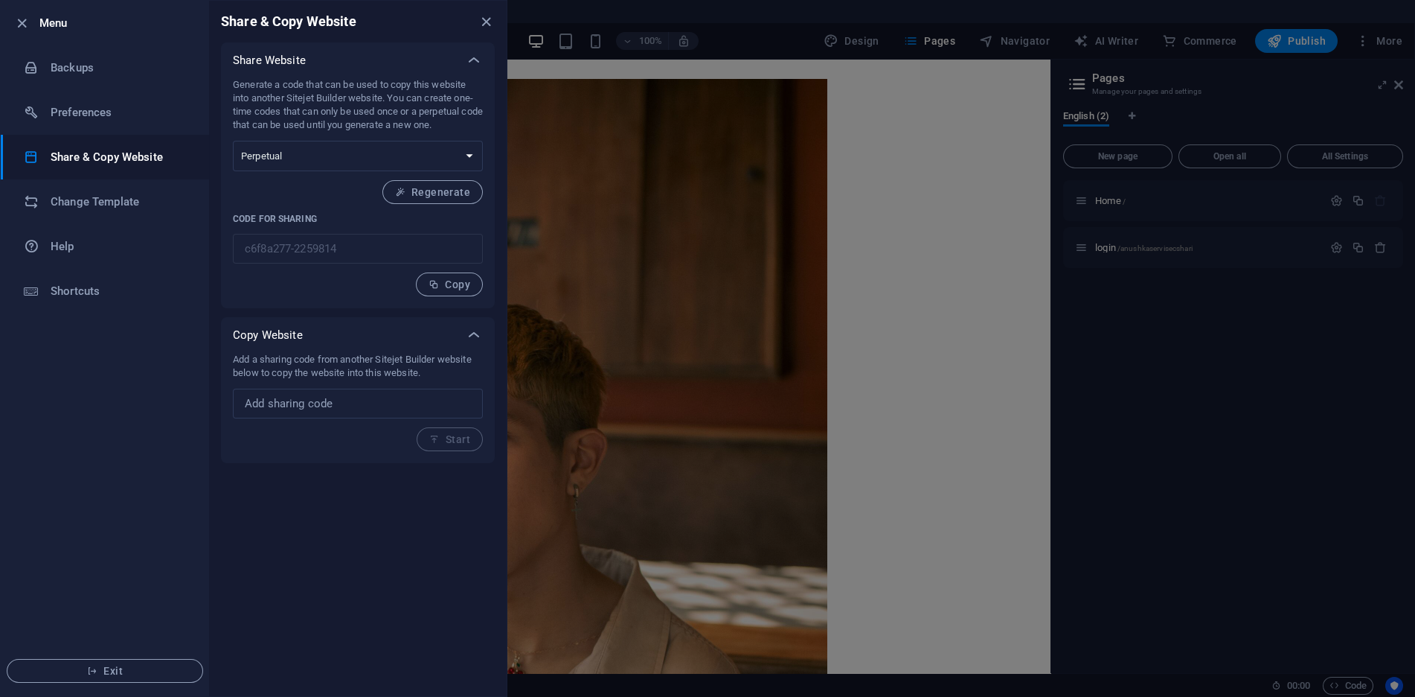
click at [117, 153] on h6 "Share & Copy Website" at bounding box center [120, 157] width 138 height 18
click at [447, 151] on select "One-time Perpetual" at bounding box center [358, 156] width 250 height 31
click at [447, 195] on span "Regenerate" at bounding box center [432, 192] width 75 height 12
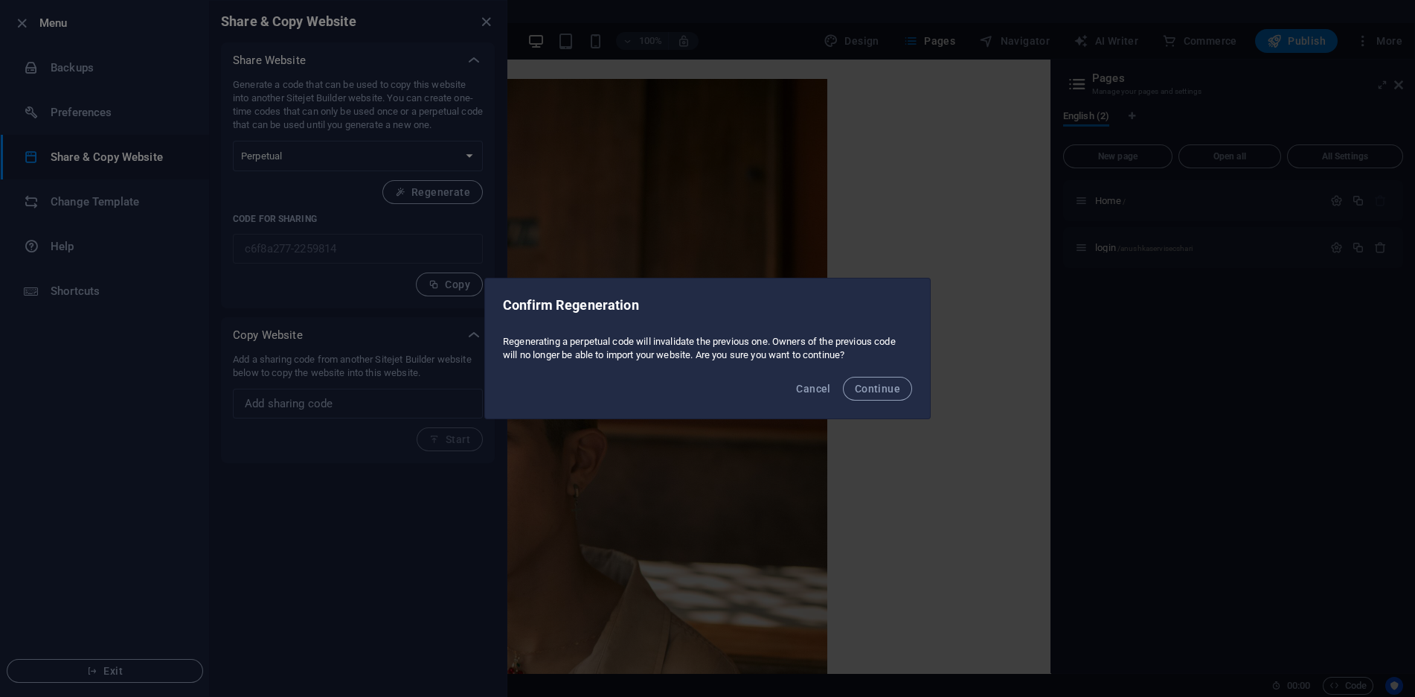
click at [799, 377] on button "Cancel" at bounding box center [813, 389] width 46 height 24
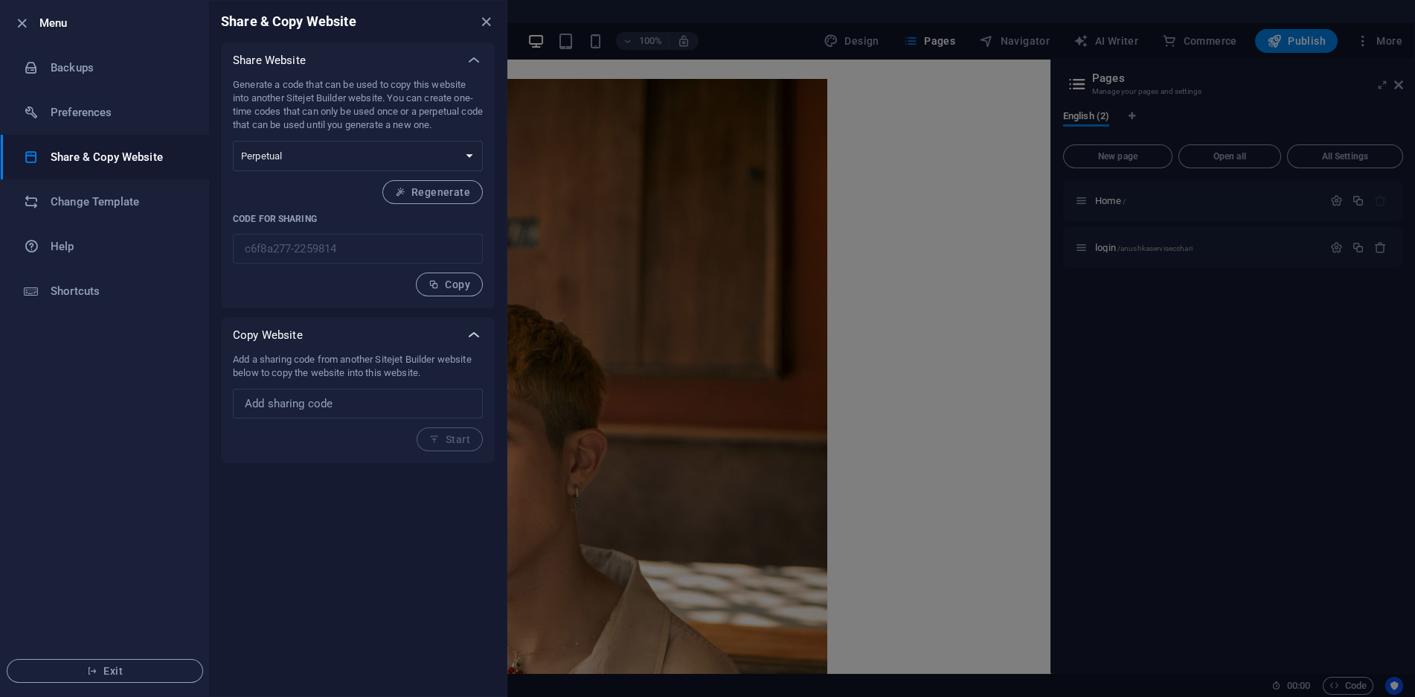
click at [459, 339] on div at bounding box center [474, 335] width 36 height 36
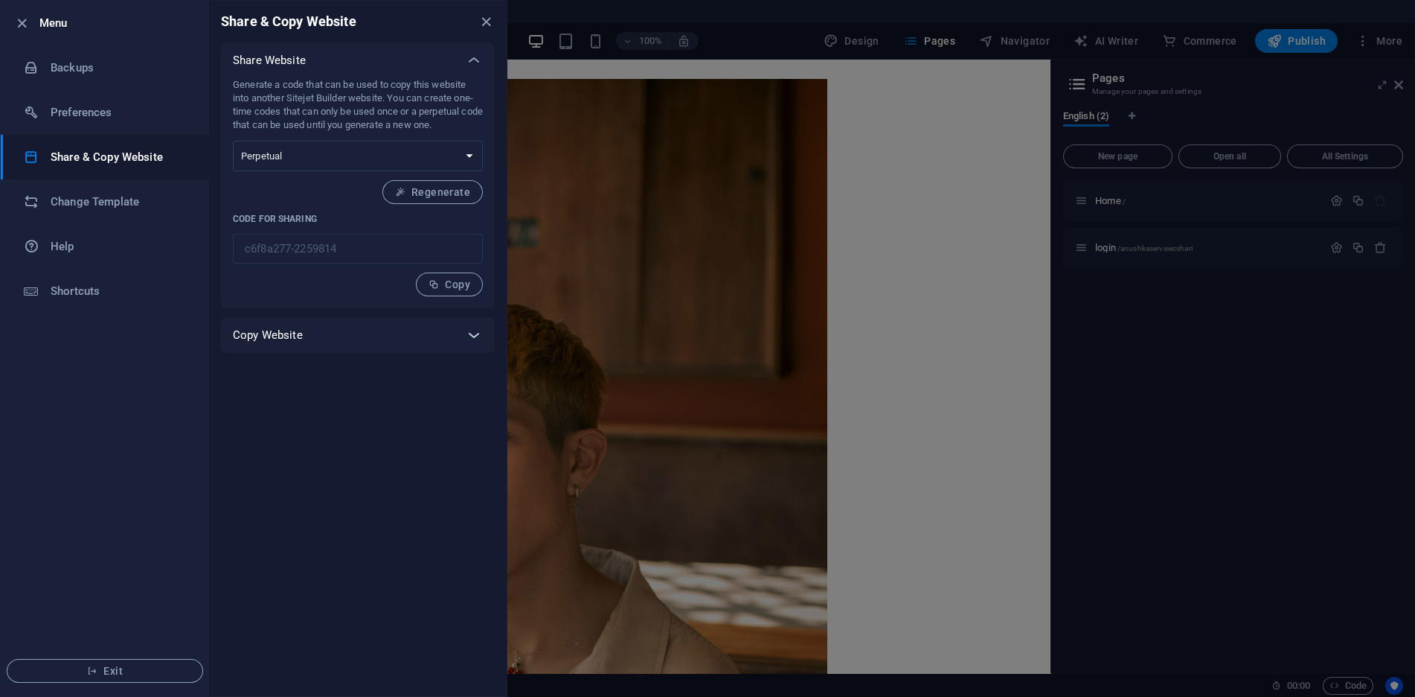
click at [459, 339] on div at bounding box center [474, 335] width 36 height 36
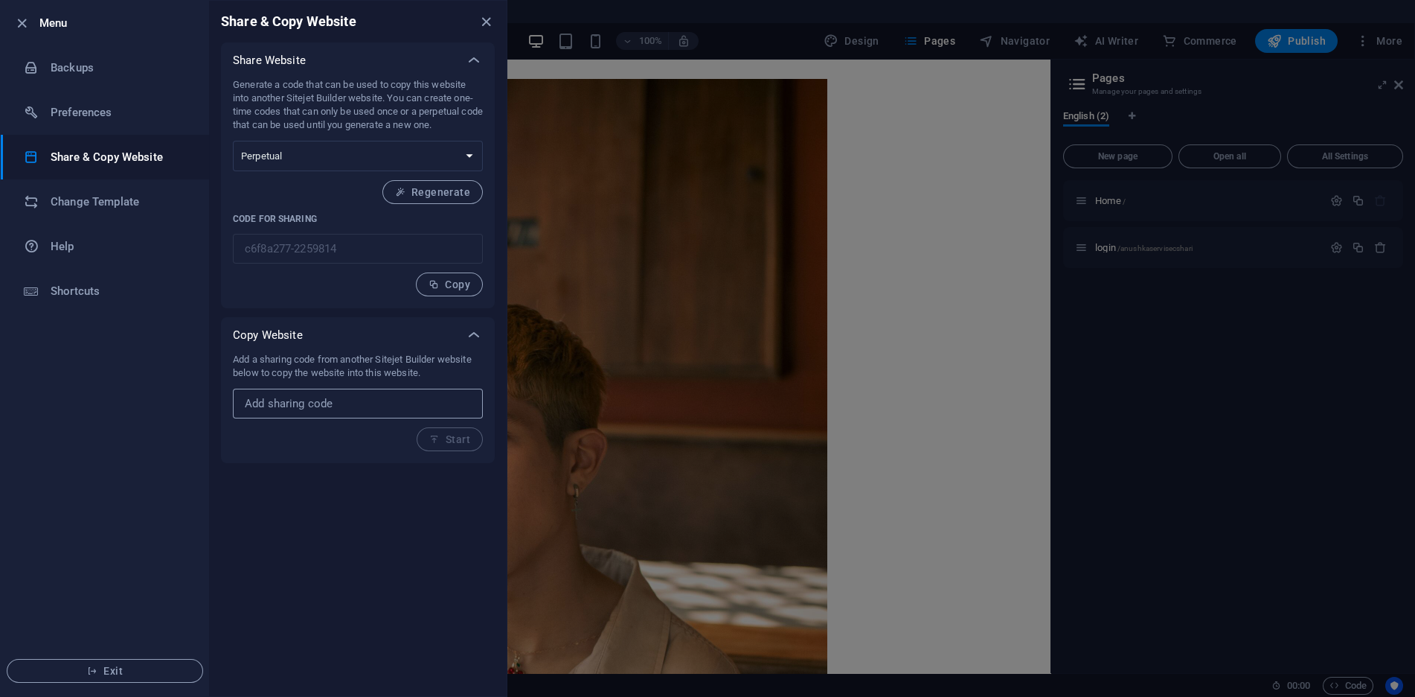
click at [347, 398] on input "text" at bounding box center [358, 403] width 250 height 30
click at [484, 24] on icon "close" at bounding box center [486, 21] width 17 height 17
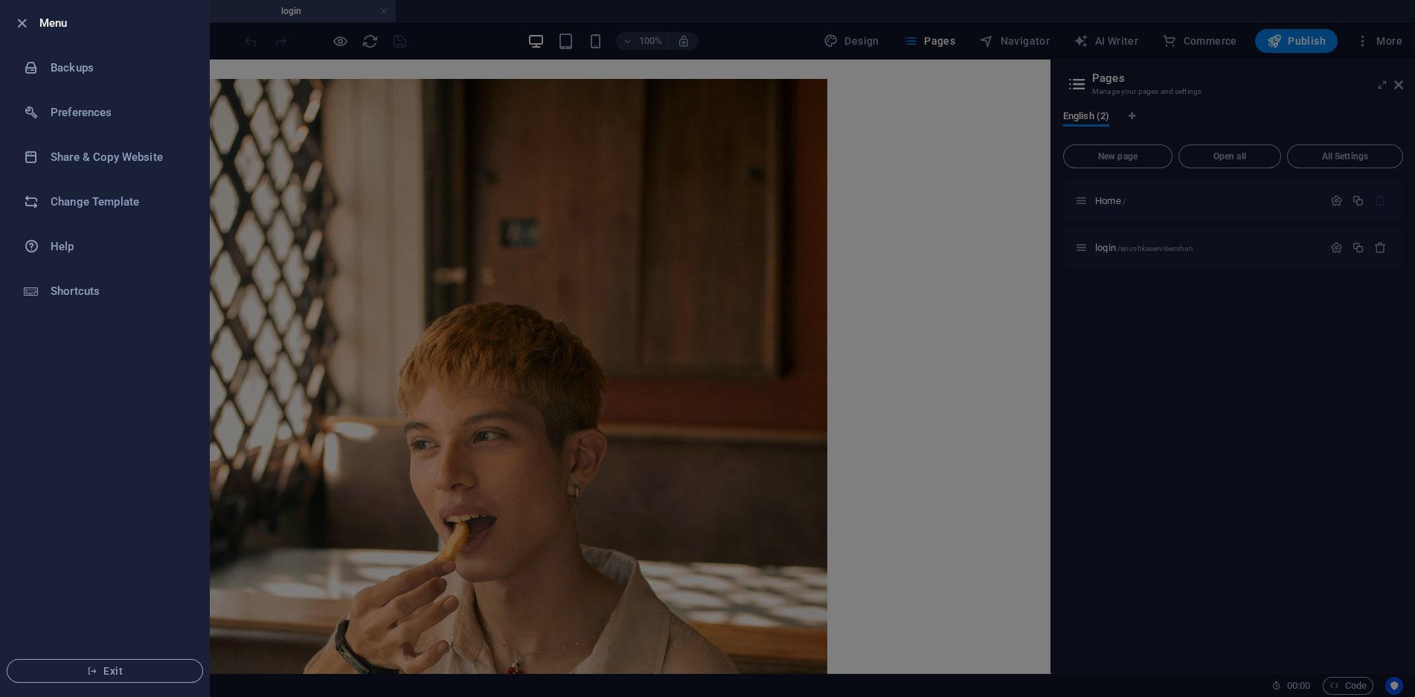
click at [778, 138] on div at bounding box center [707, 348] width 1415 height 697
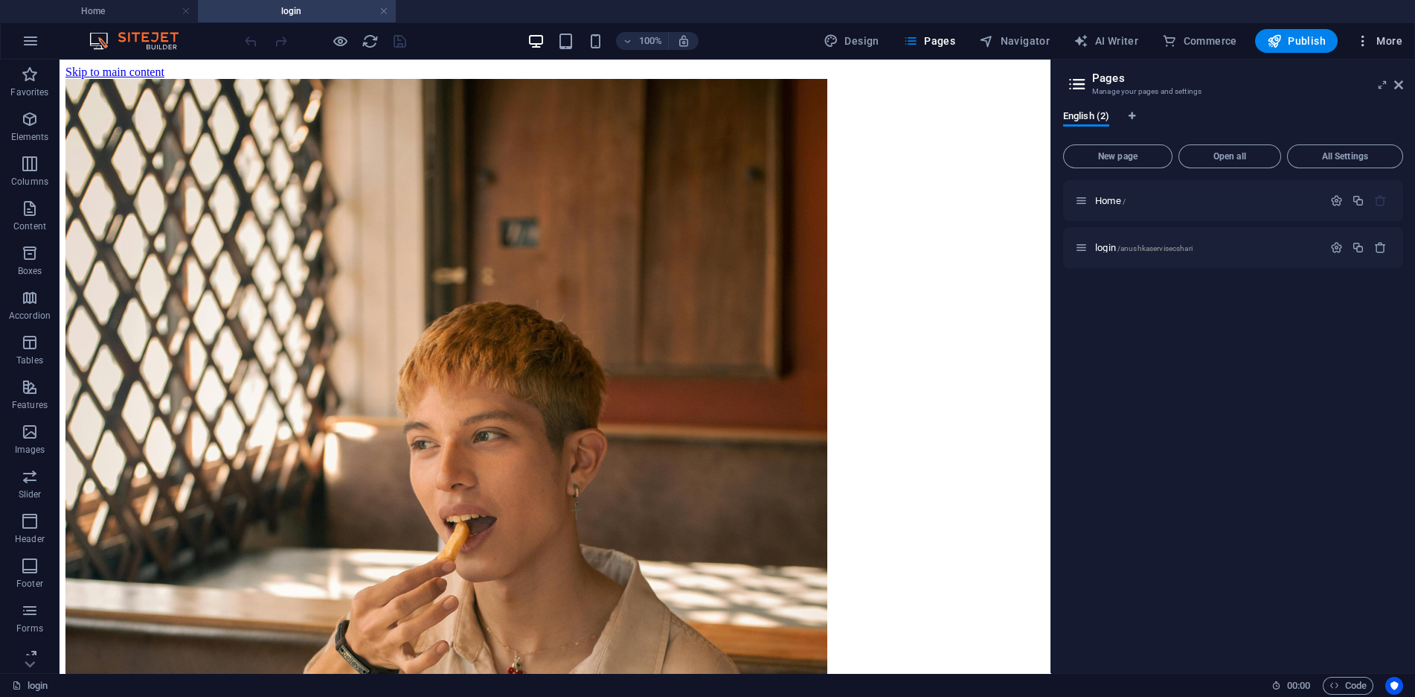
click at [1374, 36] on span "More" at bounding box center [1379, 40] width 47 height 15
click at [1352, 77] on h6 "Website Settings" at bounding box center [1351, 80] width 89 height 18
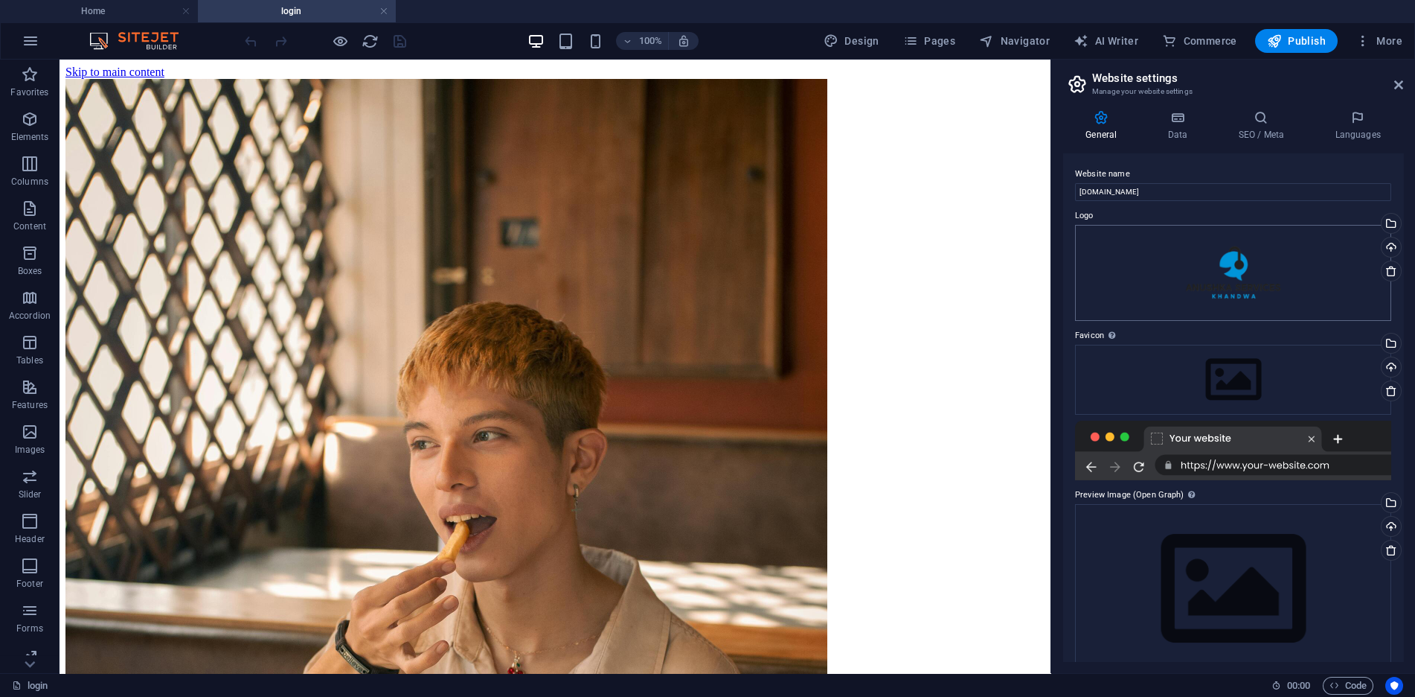
scroll to position [25, 0]
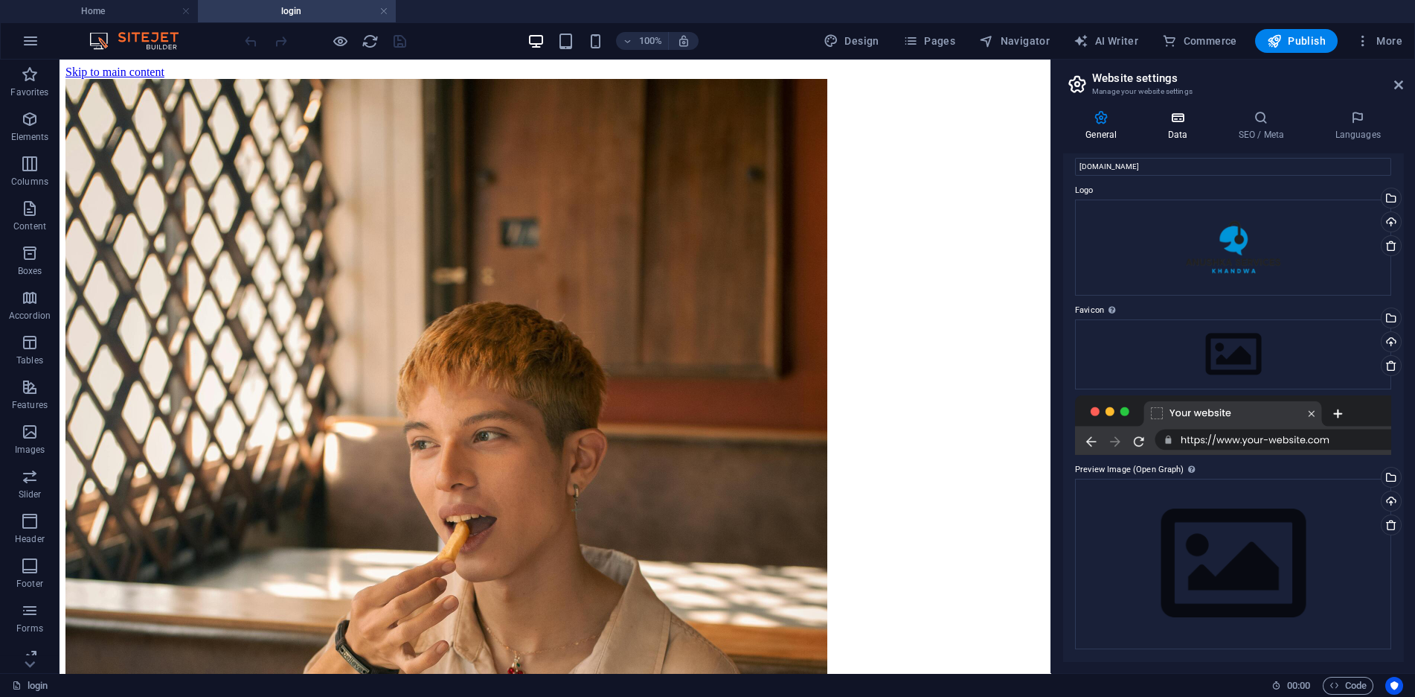
click at [1202, 118] on icon at bounding box center [1177, 117] width 65 height 15
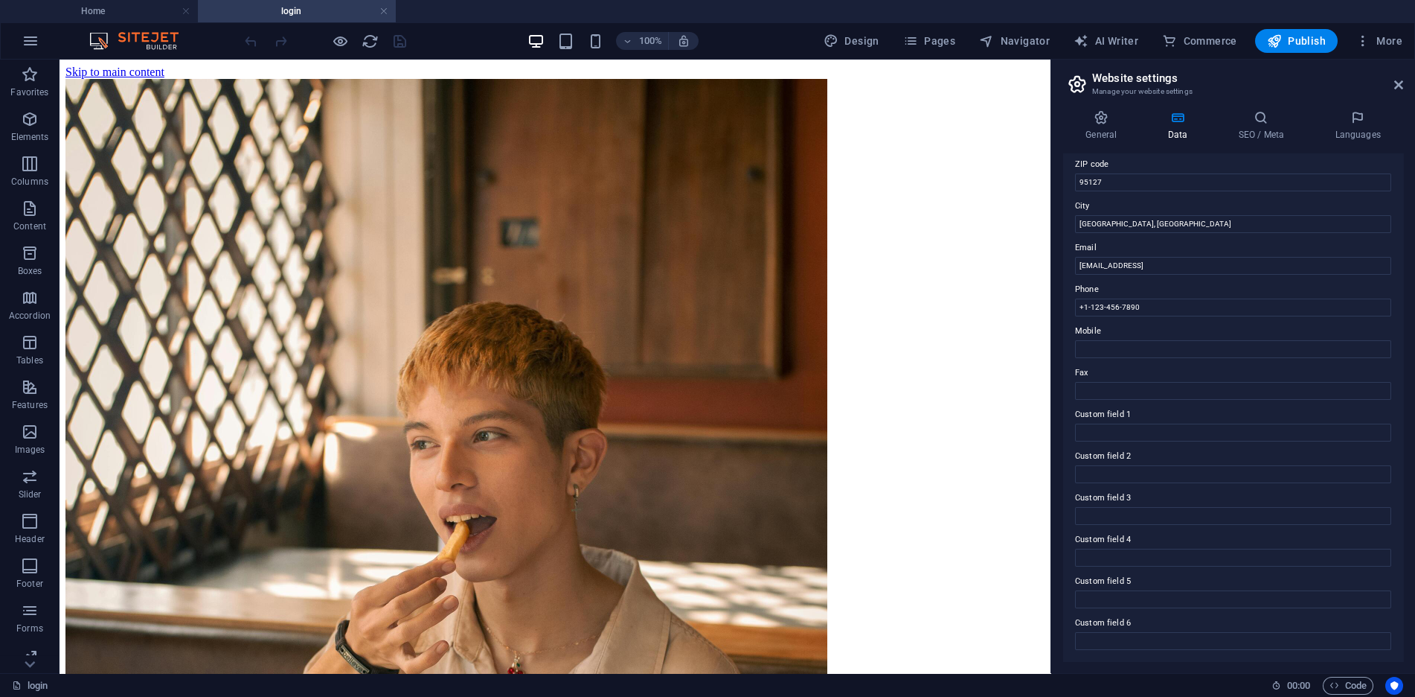
scroll to position [0, 0]
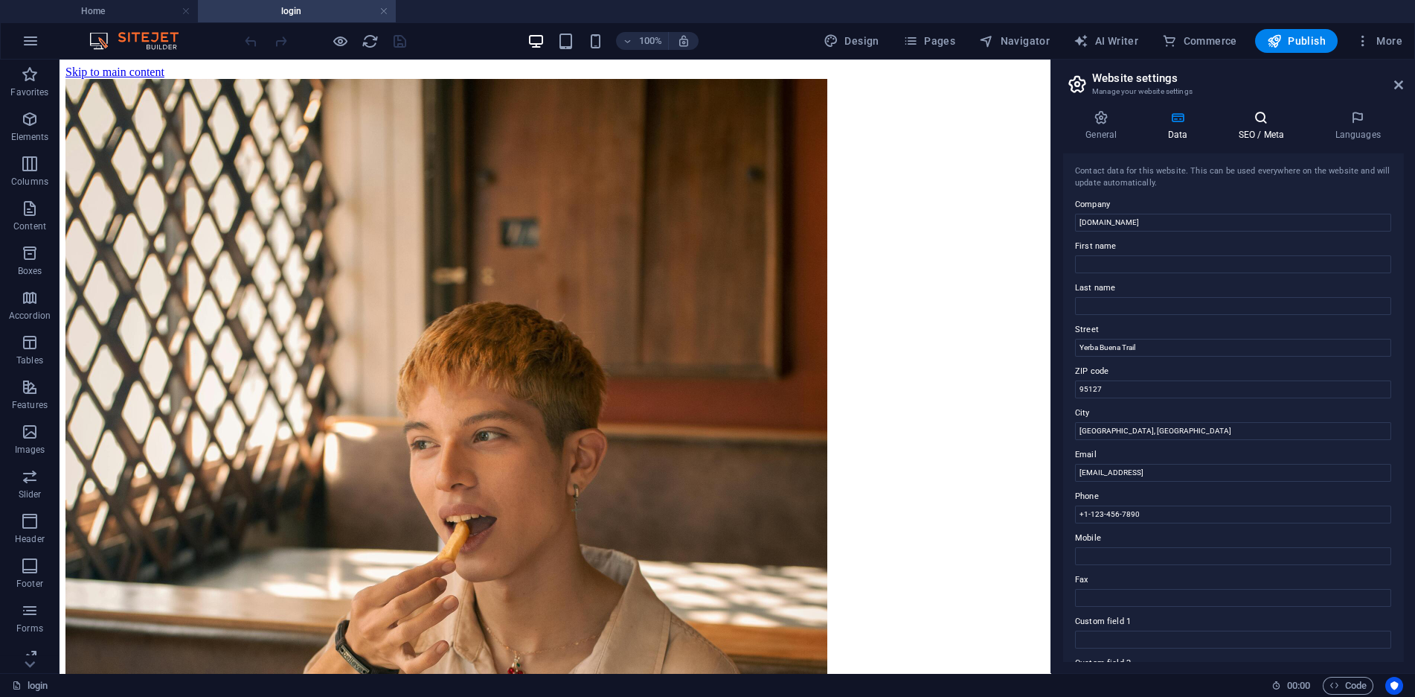
click at [1286, 130] on h4 "SEO / Meta" at bounding box center [1264, 125] width 97 height 31
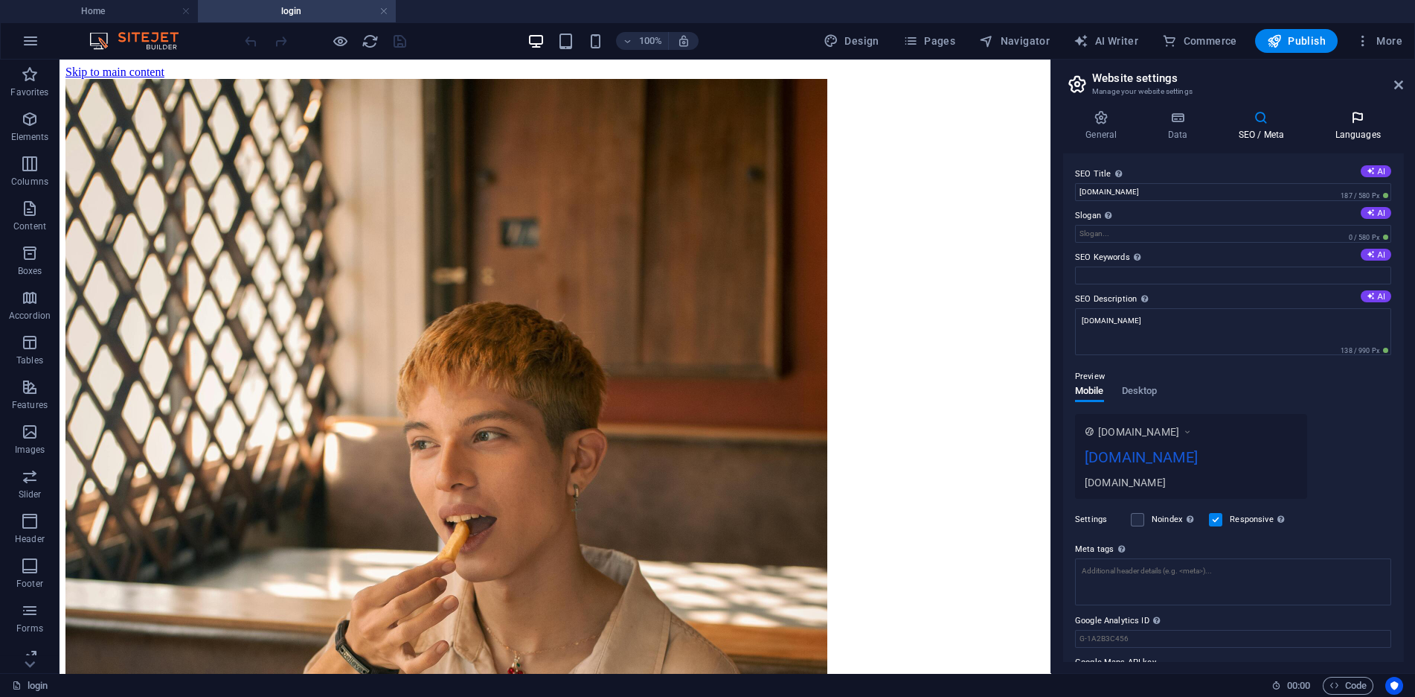
click at [1381, 126] on h4 "Languages" at bounding box center [1358, 125] width 91 height 31
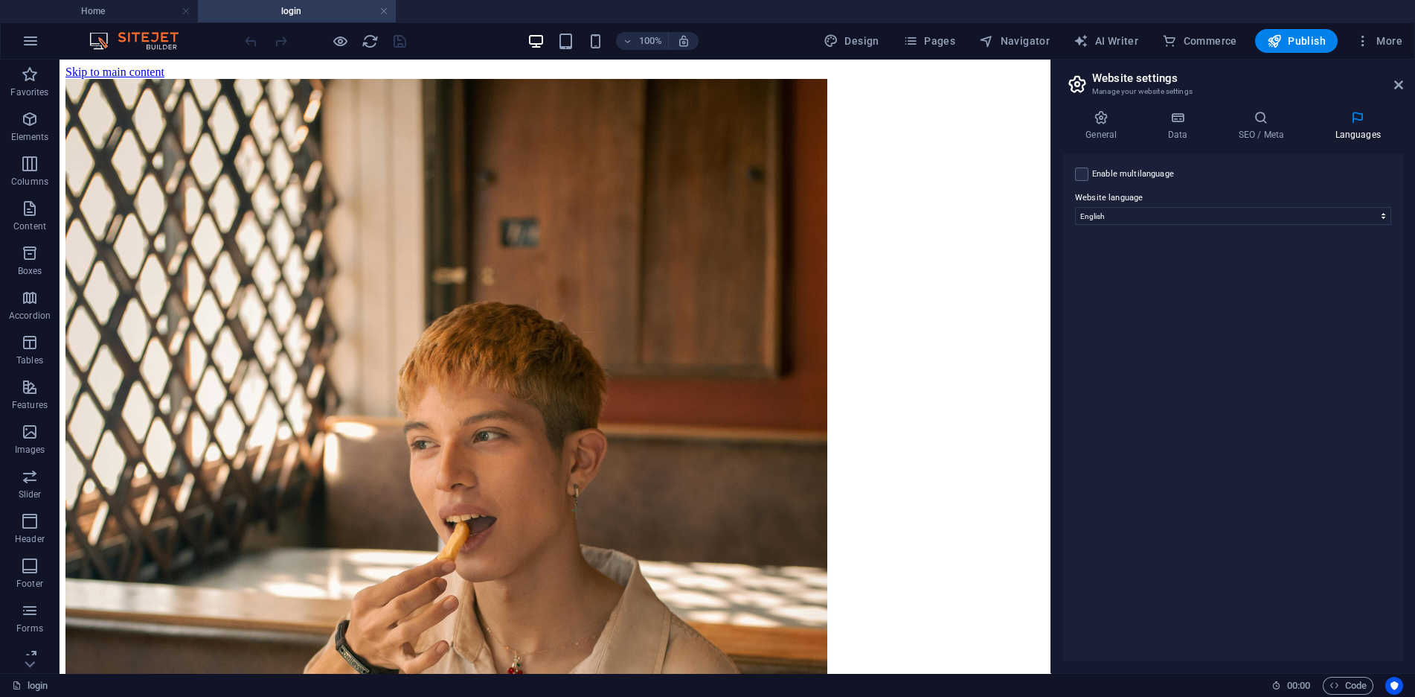
click at [1390, 90] on header "Website settings Manage your website settings" at bounding box center [1234, 79] width 337 height 39
click at [1360, 39] on icon "button" at bounding box center [1363, 40] width 15 height 15
click at [1366, 35] on div at bounding box center [707, 348] width 1415 height 697
click at [1397, 90] on icon at bounding box center [1399, 85] width 9 height 12
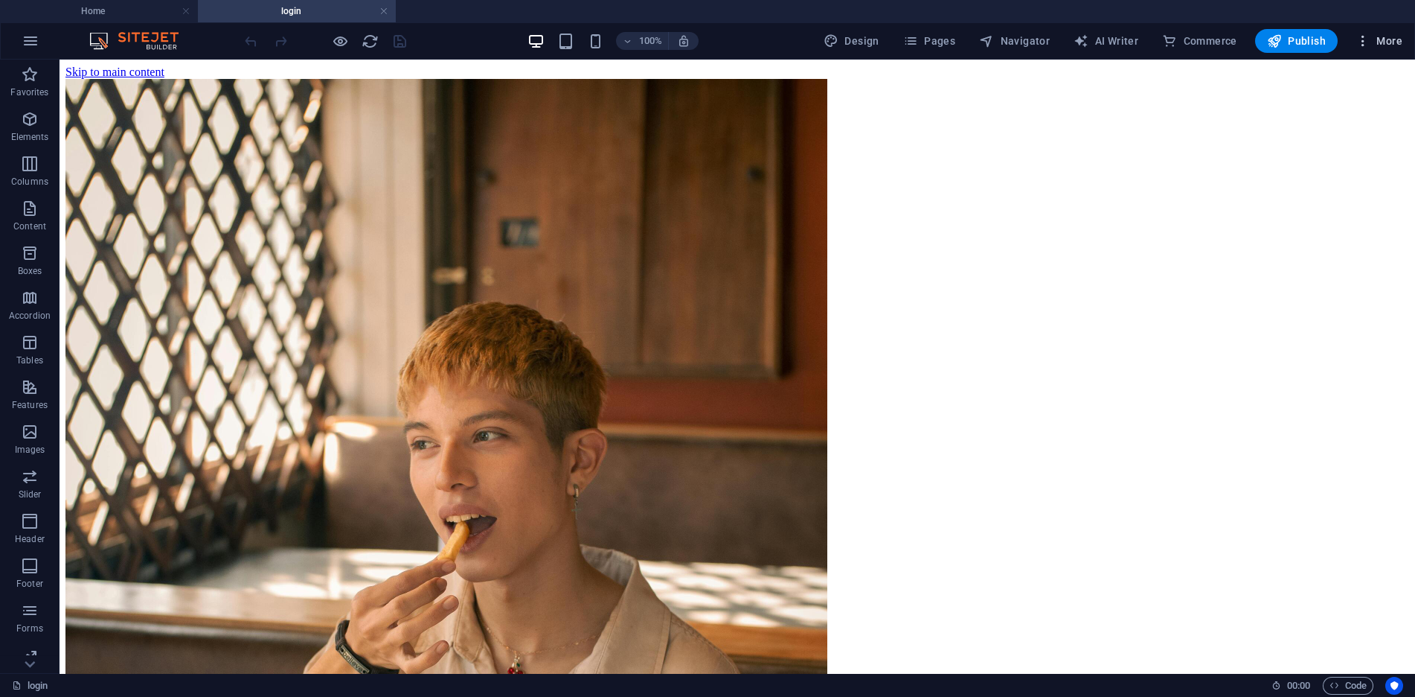
click at [1363, 38] on icon "button" at bounding box center [1363, 40] width 15 height 15
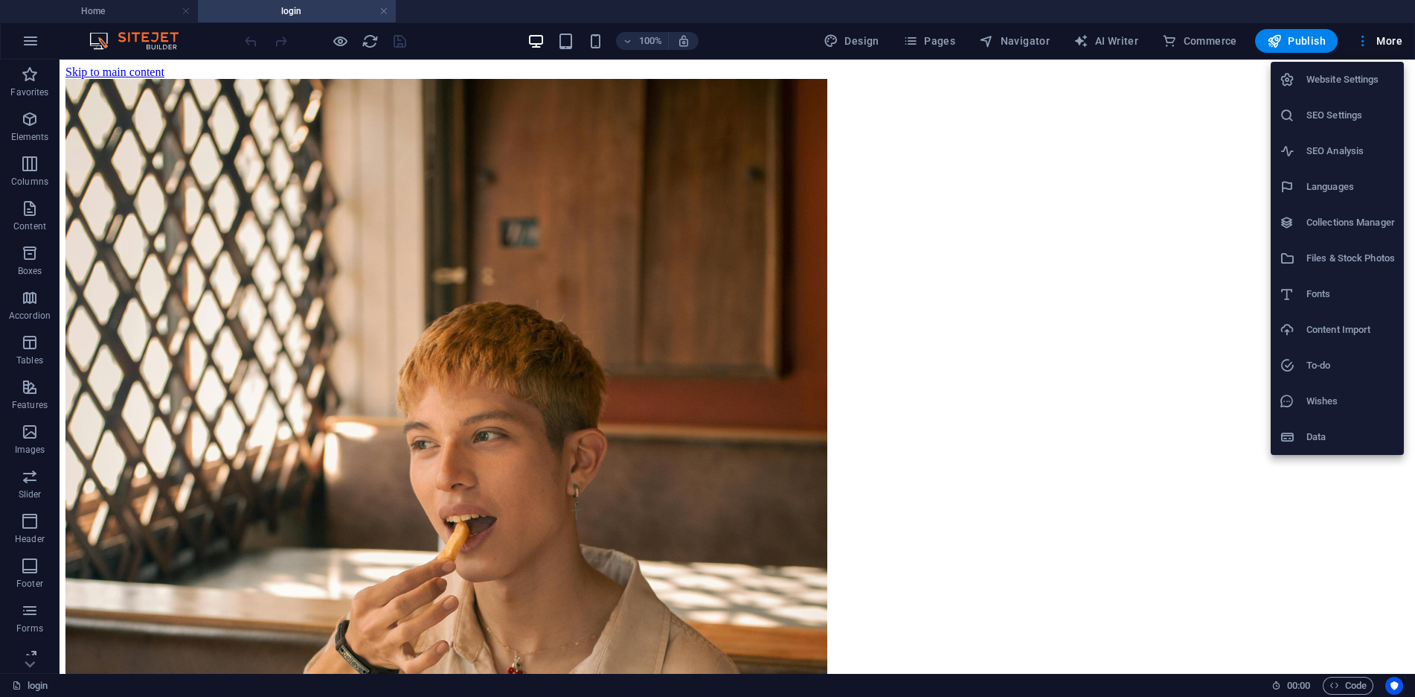
click at [1343, 435] on h6 "Data" at bounding box center [1351, 437] width 89 height 18
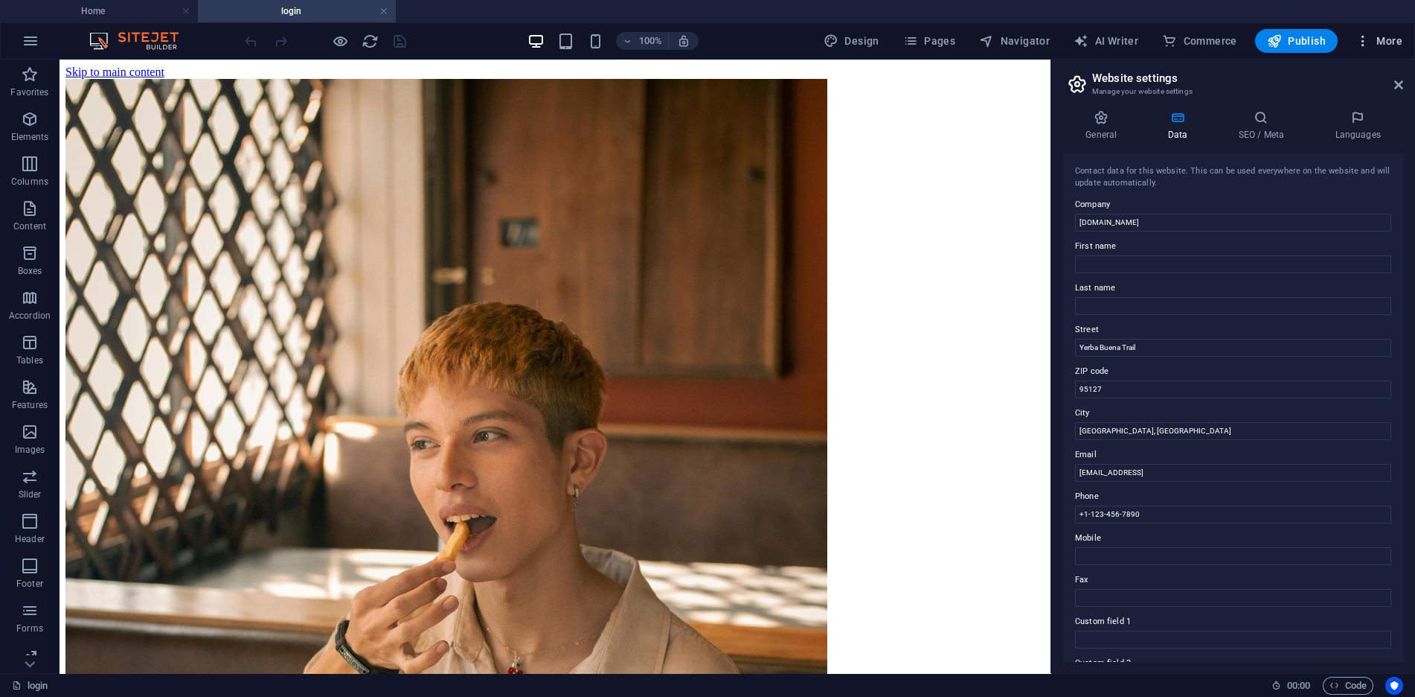
click at [1372, 43] on span "More" at bounding box center [1379, 40] width 47 height 15
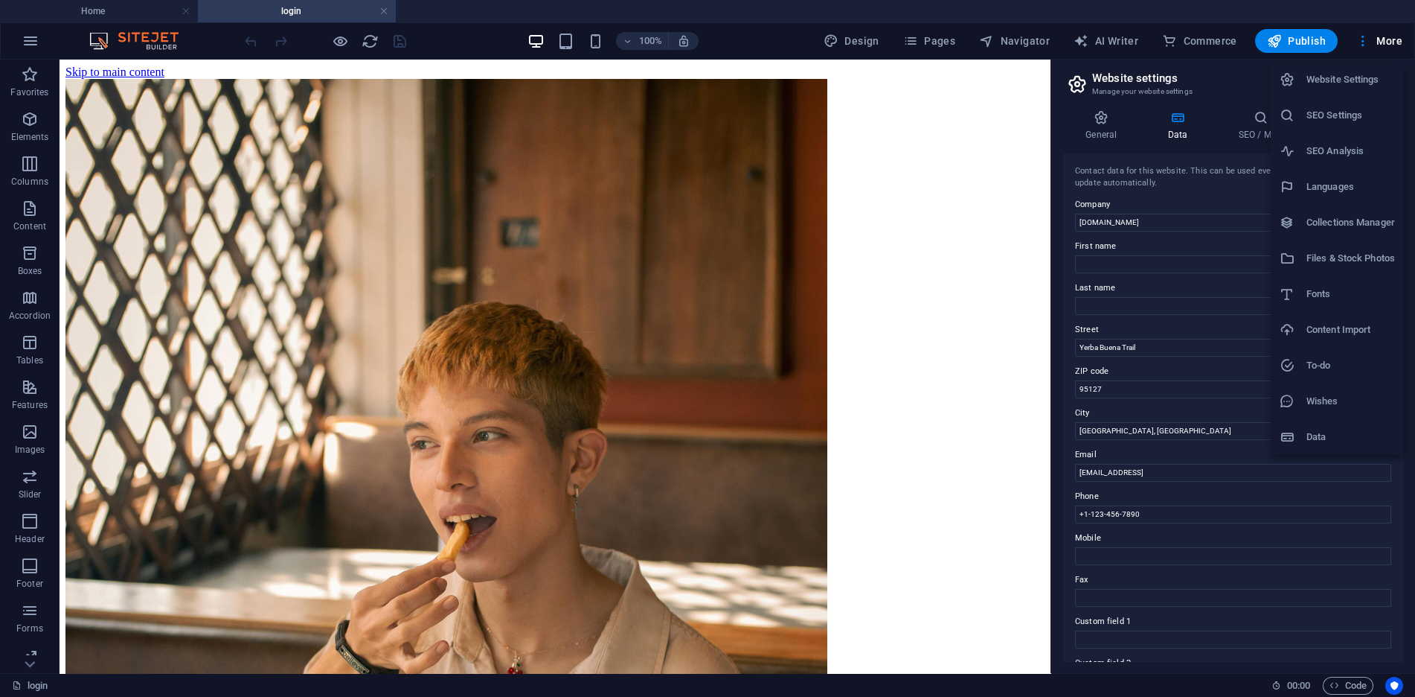
click at [1344, 305] on li "Fonts" at bounding box center [1337, 294] width 133 height 36
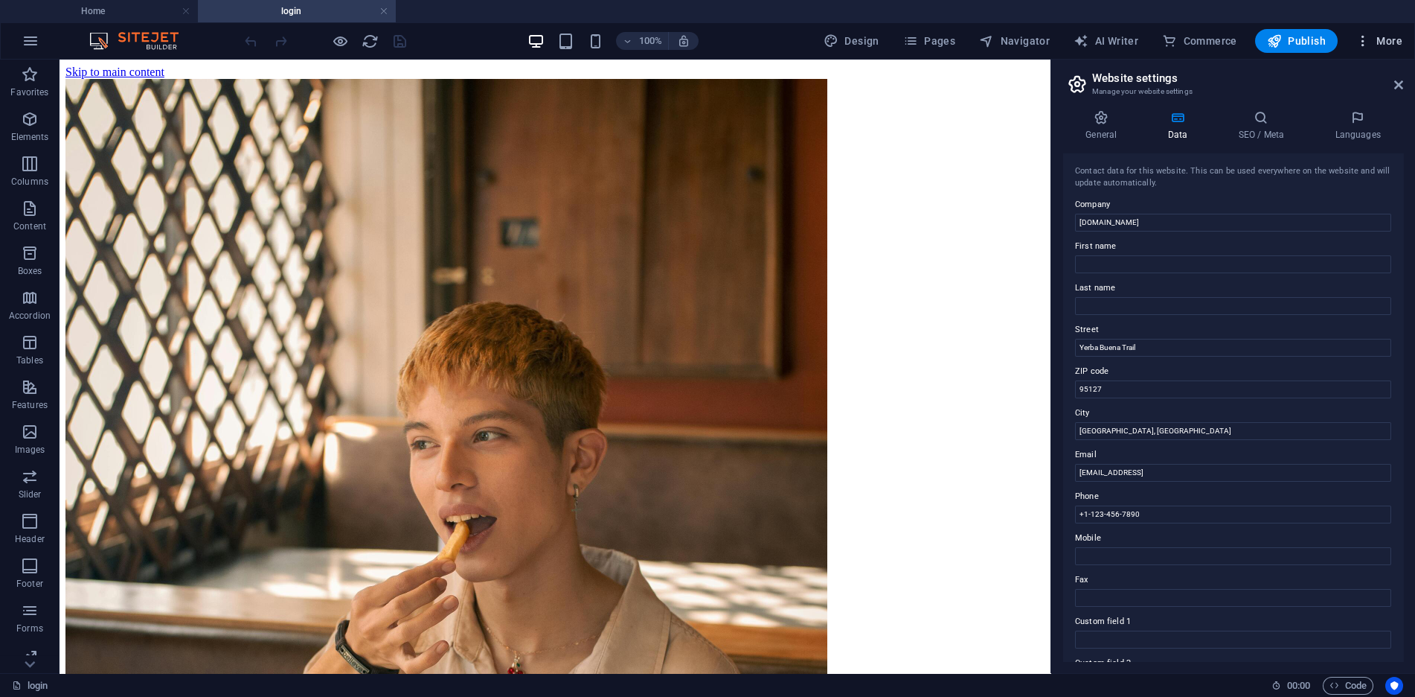
select select "popularity"
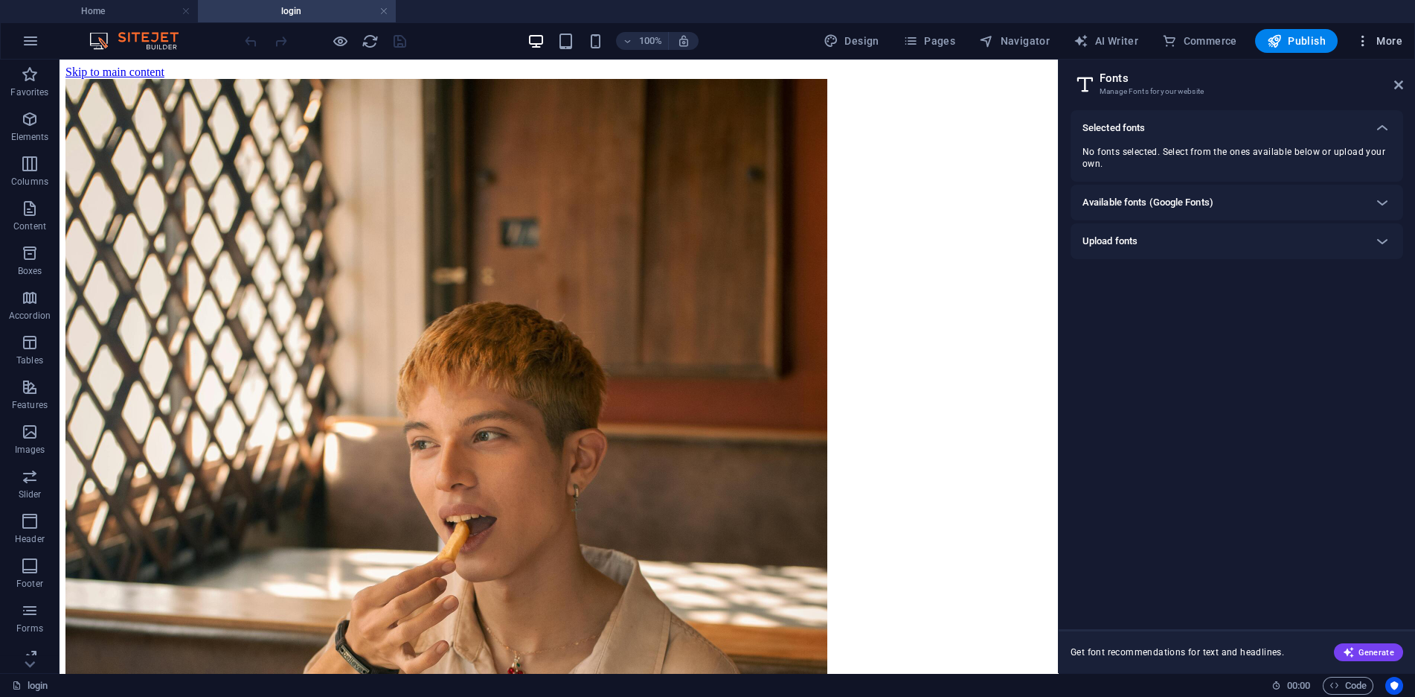
click at [1362, 41] on icon "button" at bounding box center [1363, 40] width 15 height 15
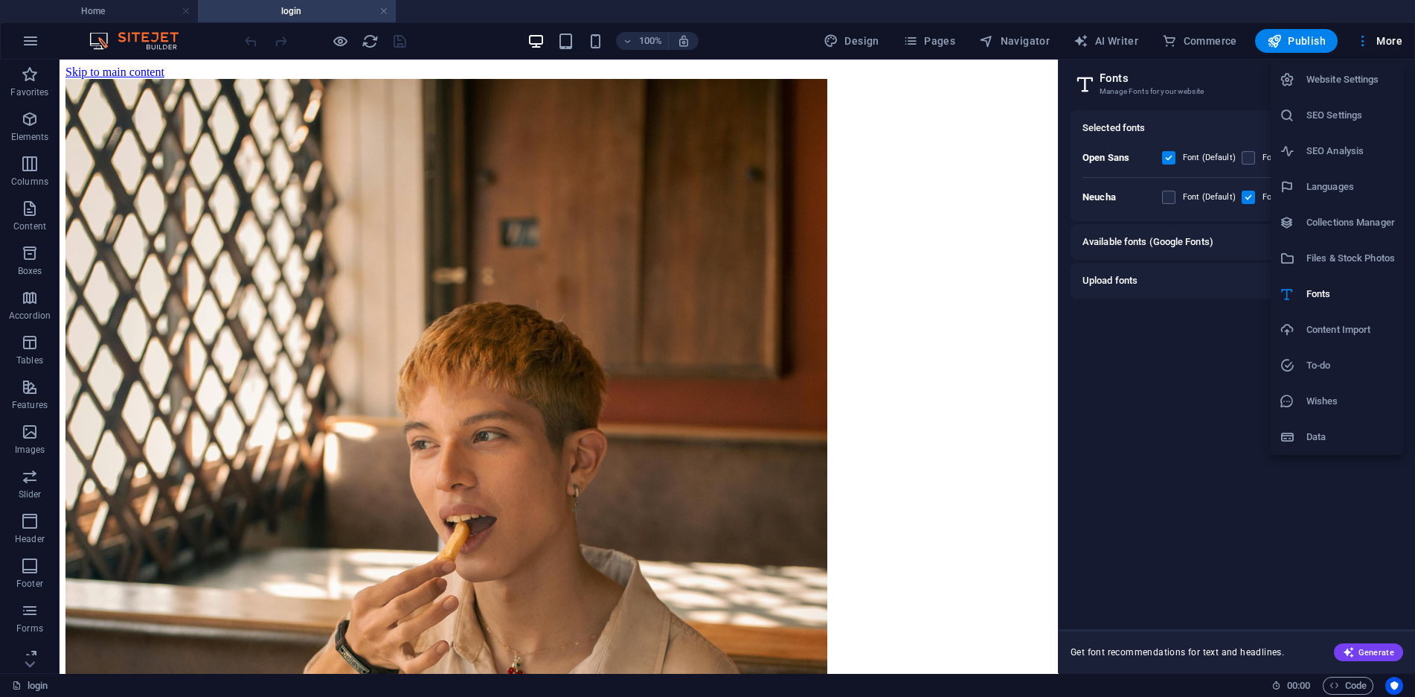
click at [1343, 154] on h6 "SEO Analysis" at bounding box center [1351, 151] width 89 height 18
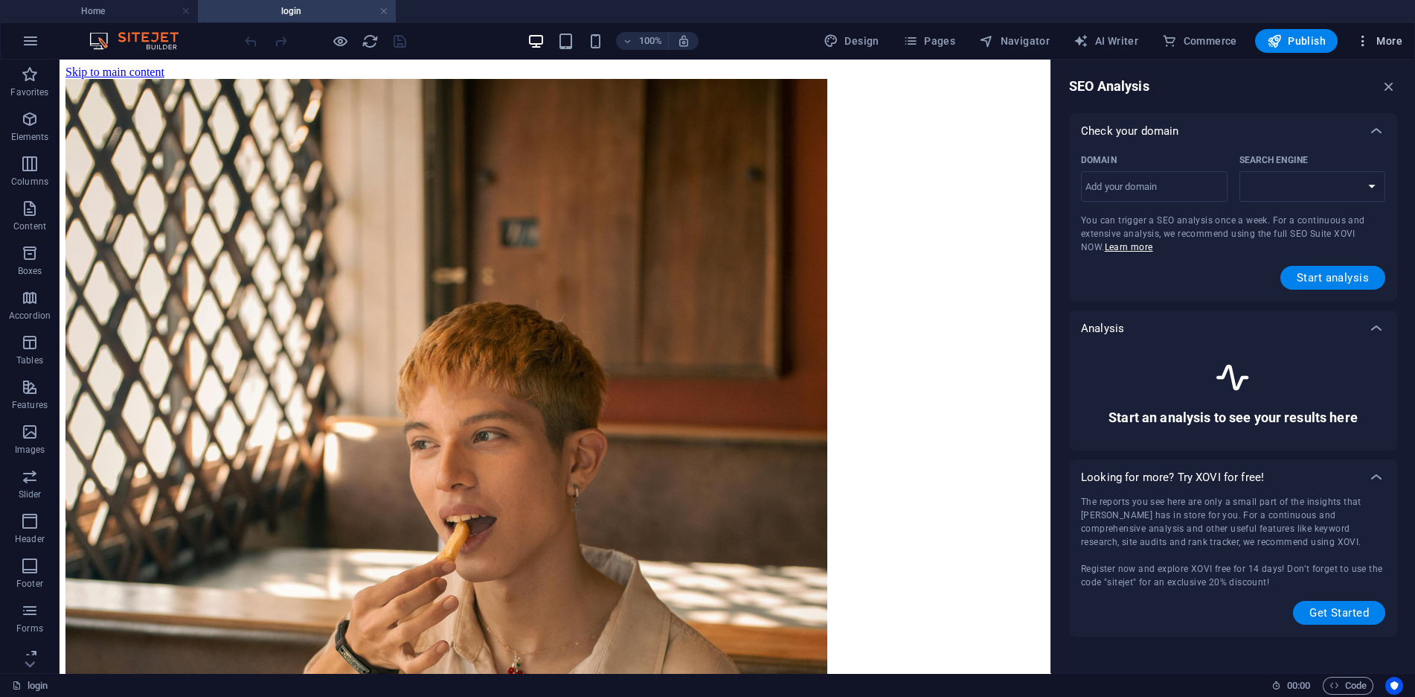
select select "google.com"
click at [1366, 39] on icon "button" at bounding box center [1363, 40] width 15 height 15
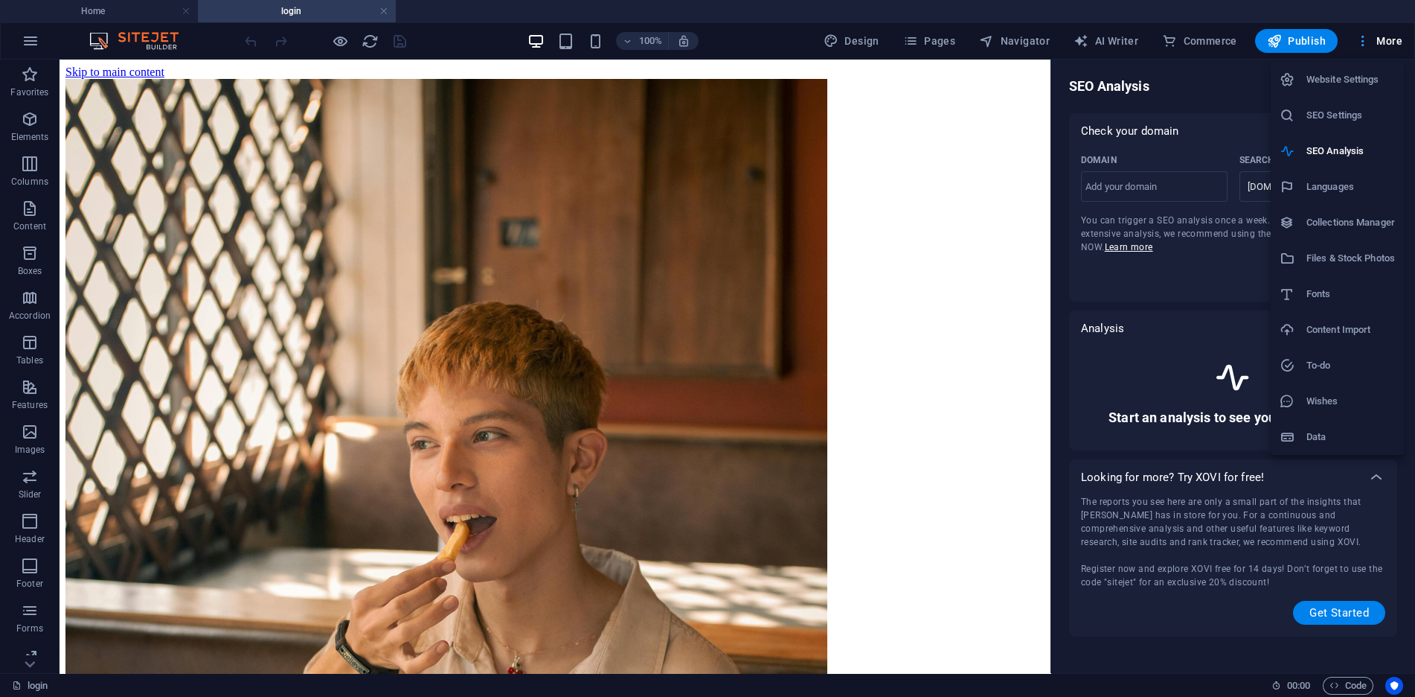
click at [1366, 39] on div at bounding box center [707, 348] width 1415 height 697
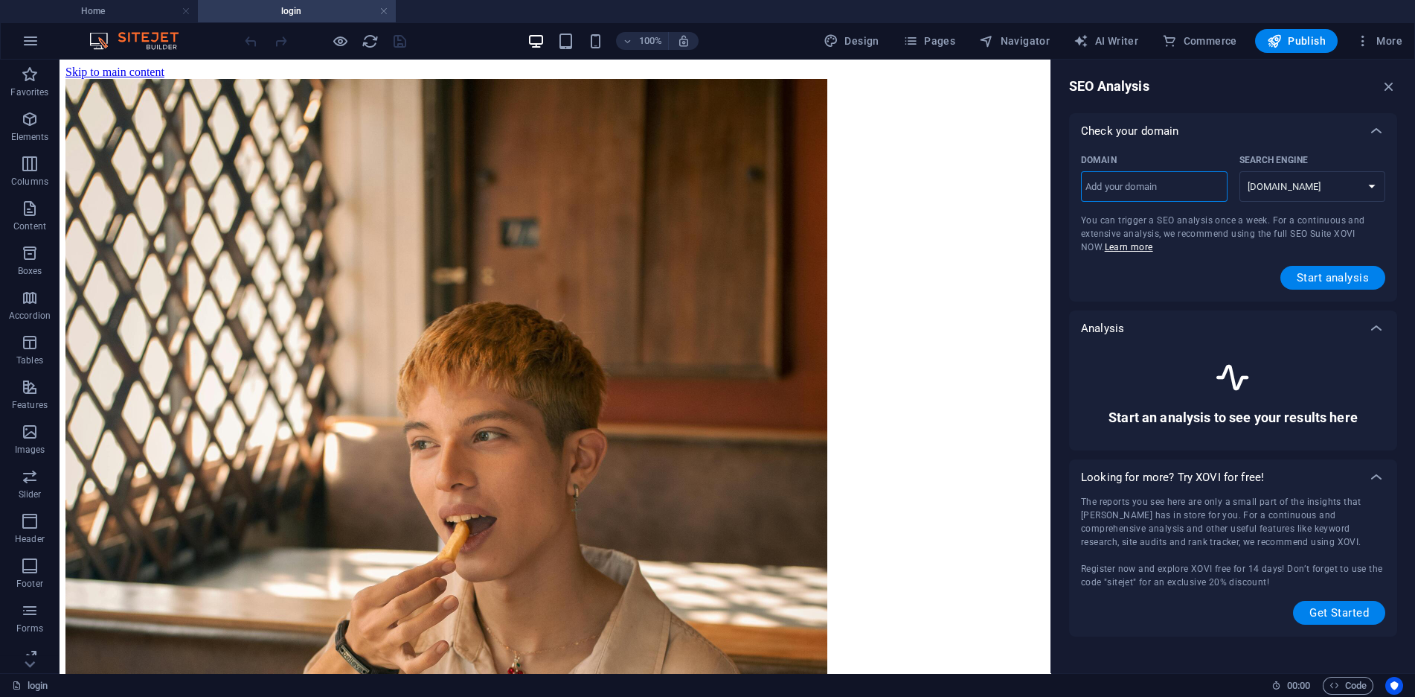
click at [1149, 185] on input "Domain ​" at bounding box center [1154, 187] width 147 height 24
paste input "[DOMAIN_NAME]"
type input "[DOMAIN_NAME]"
click at [1327, 278] on span "Start analysis" at bounding box center [1333, 278] width 72 height 12
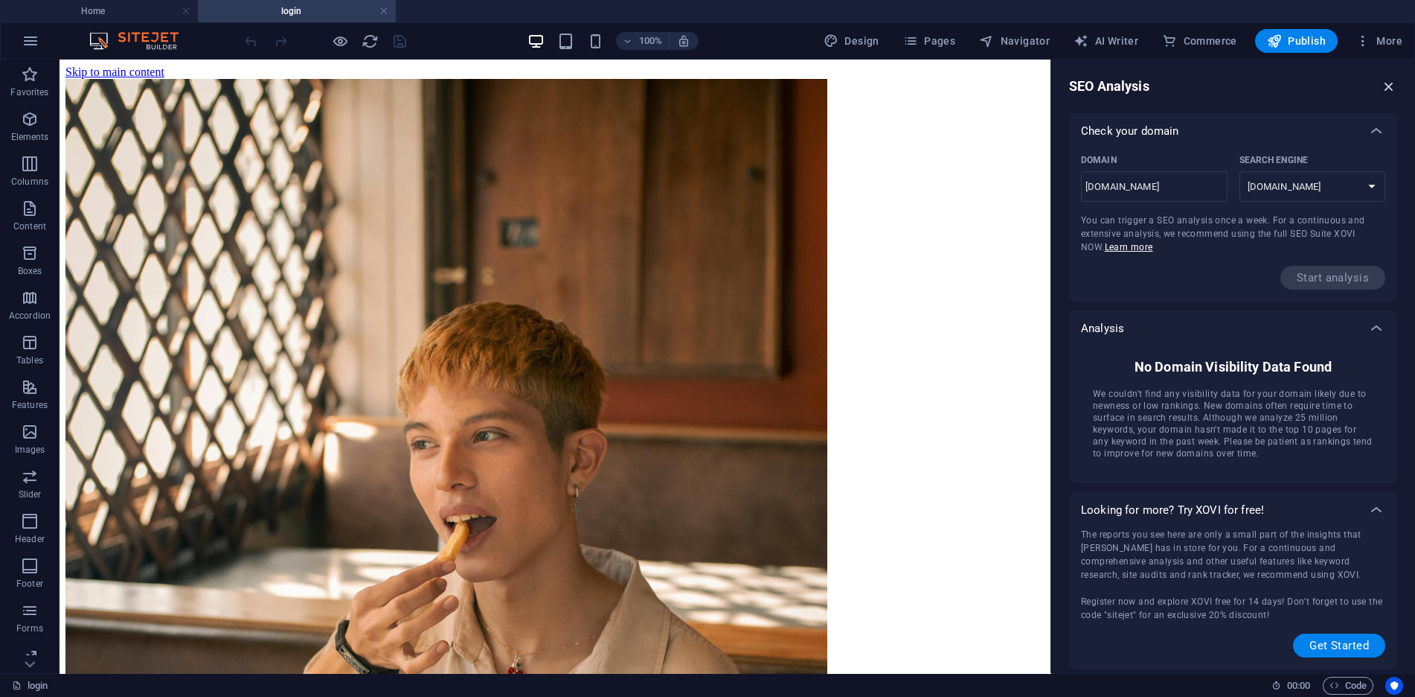
drag, startPoint x: 1386, startPoint y: 86, endPoint x: 1328, endPoint y: 27, distance: 83.7
click at [1386, 86] on icon "button" at bounding box center [1389, 86] width 16 height 16
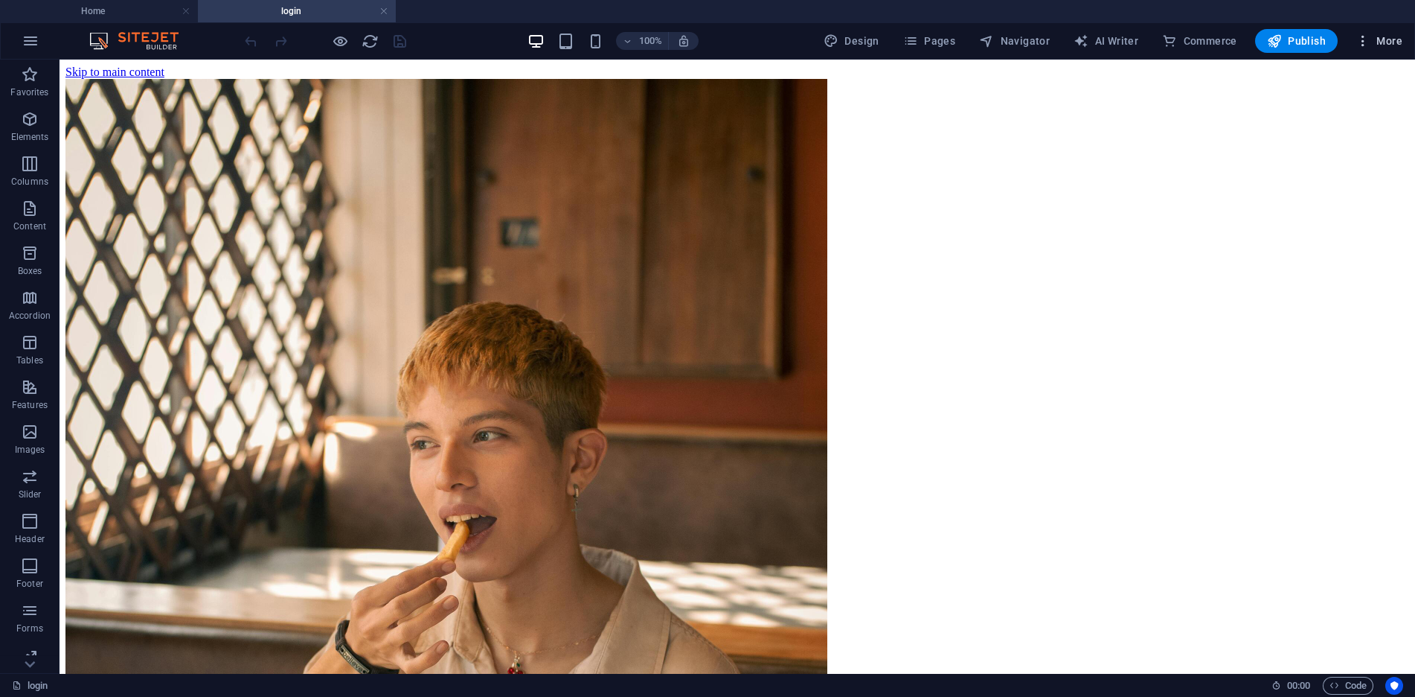
click at [1381, 45] on span "More" at bounding box center [1379, 40] width 47 height 15
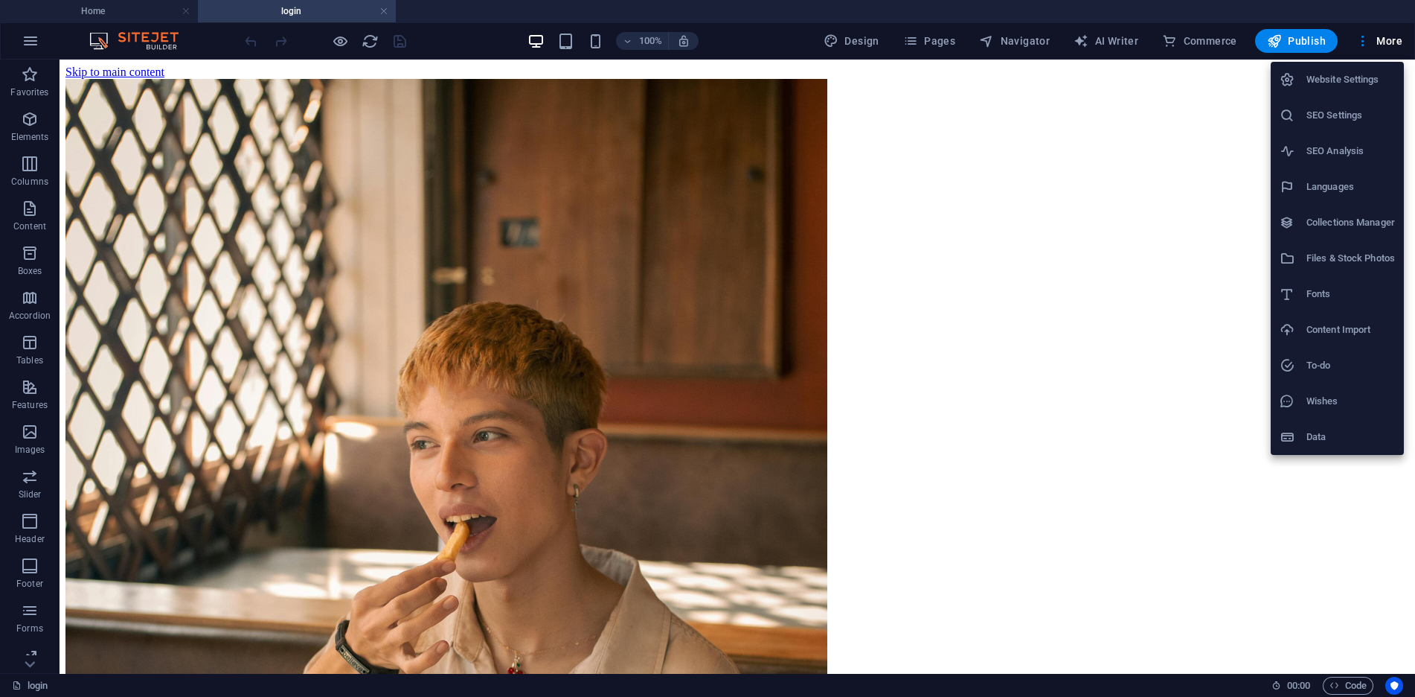
click at [1363, 355] on li "To-do" at bounding box center [1337, 366] width 133 height 36
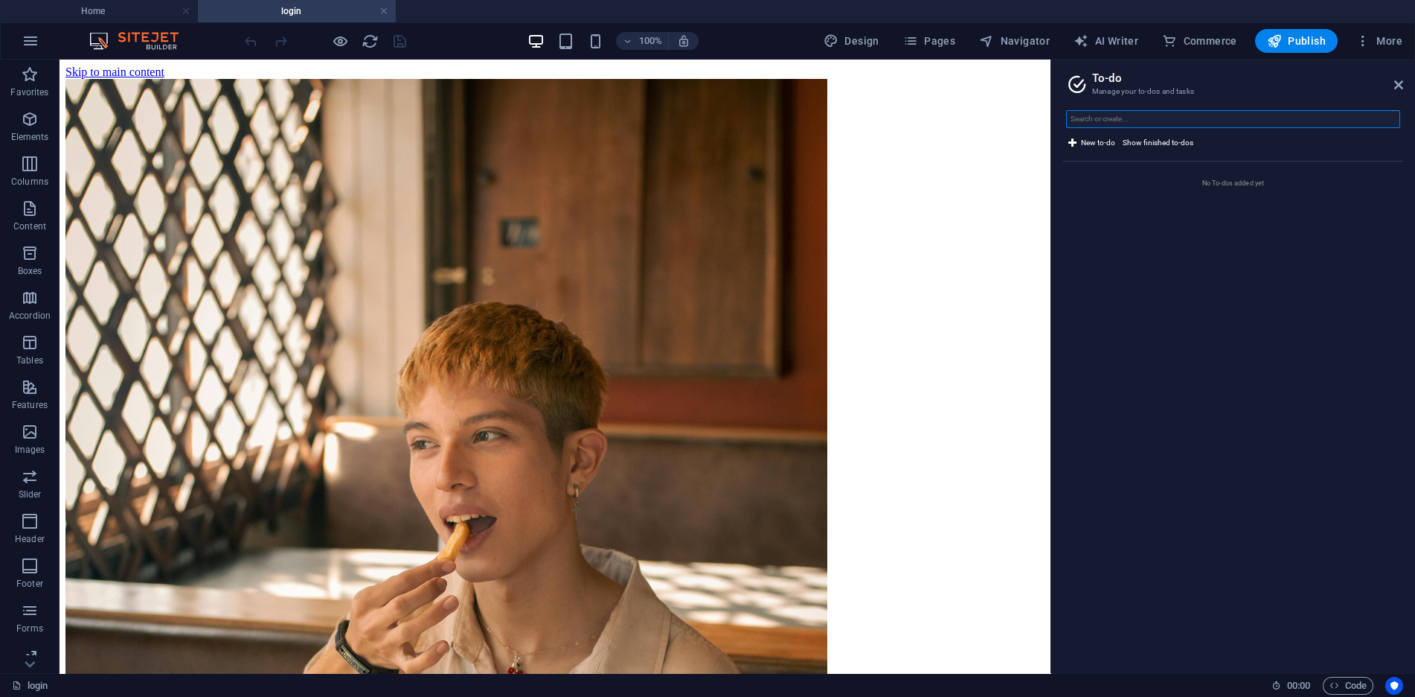
click at [1200, 112] on input "text" at bounding box center [1233, 119] width 334 height 18
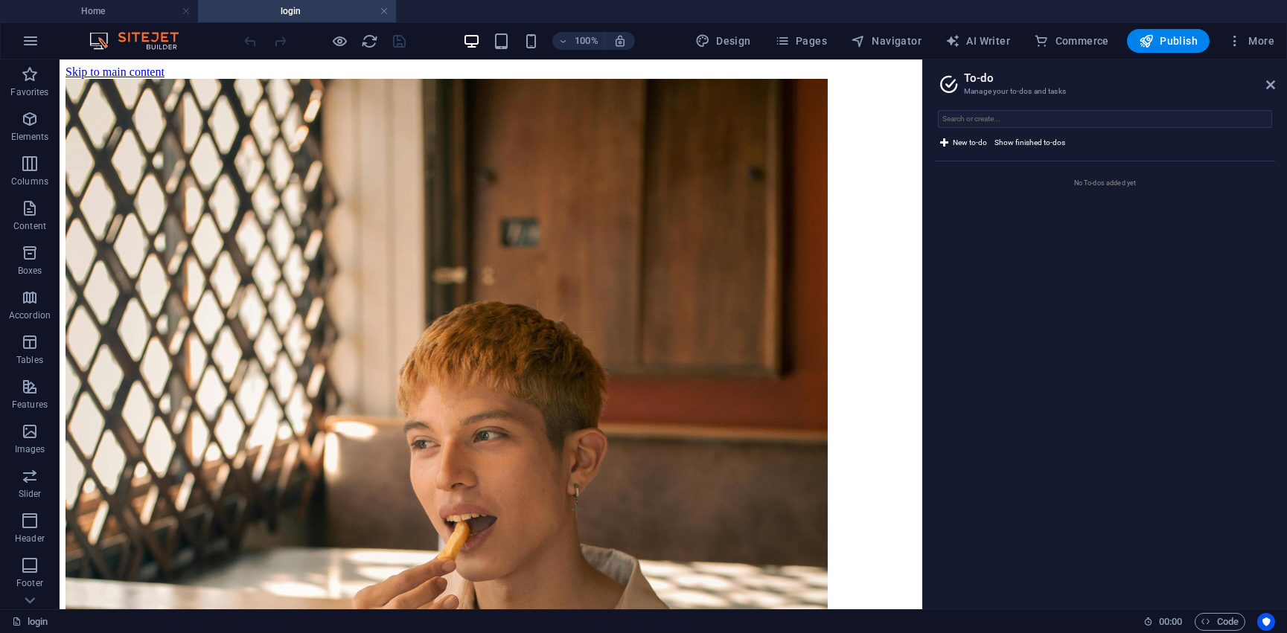
drag, startPoint x: 1379, startPoint y: 1, endPoint x: 1002, endPoint y: 245, distance: 449.0
click at [1002, 245] on ul "No To-dos added yet" at bounding box center [1105, 379] width 340 height 436
click at [1266, 85] on icon at bounding box center [1270, 85] width 9 height 12
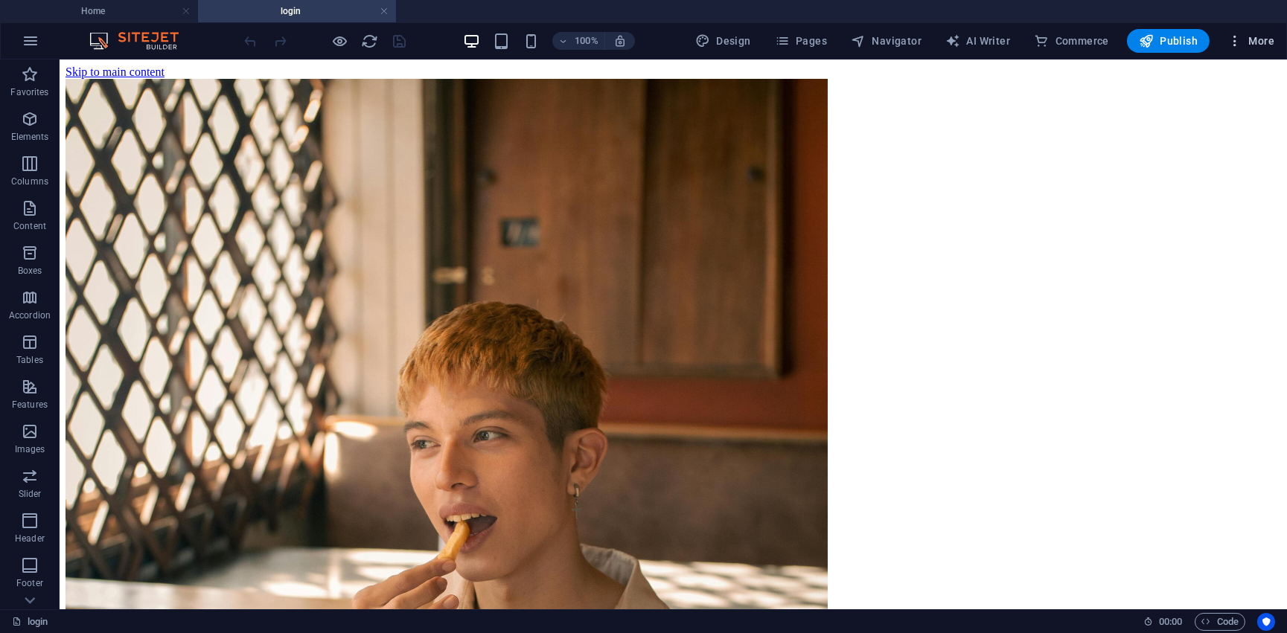
click at [1235, 31] on button "More" at bounding box center [1250, 41] width 59 height 24
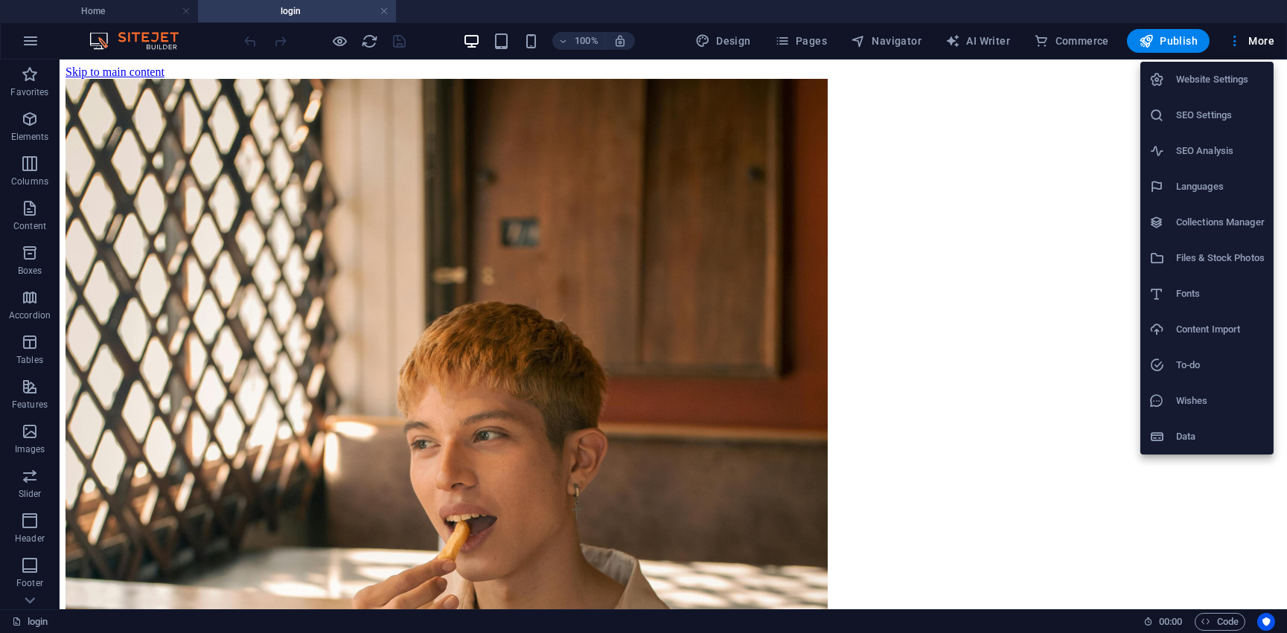
click at [1209, 232] on li "Collections Manager" at bounding box center [1206, 223] width 133 height 36
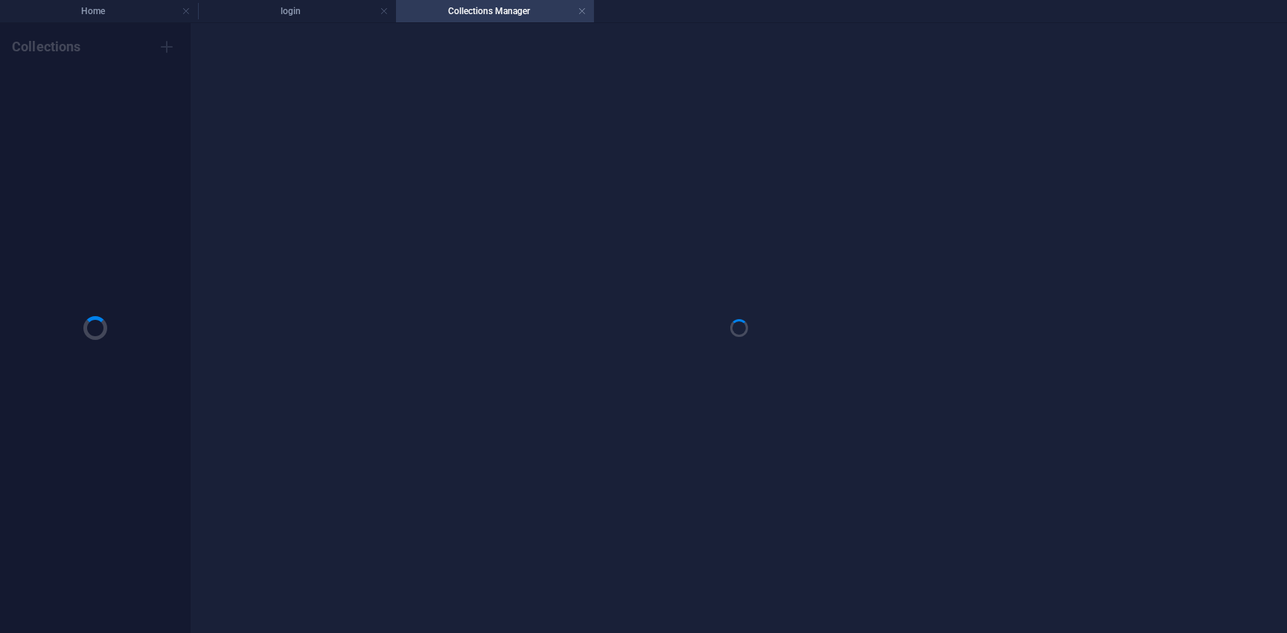
click at [1240, 48] on div at bounding box center [738, 328] width 1060 height 580
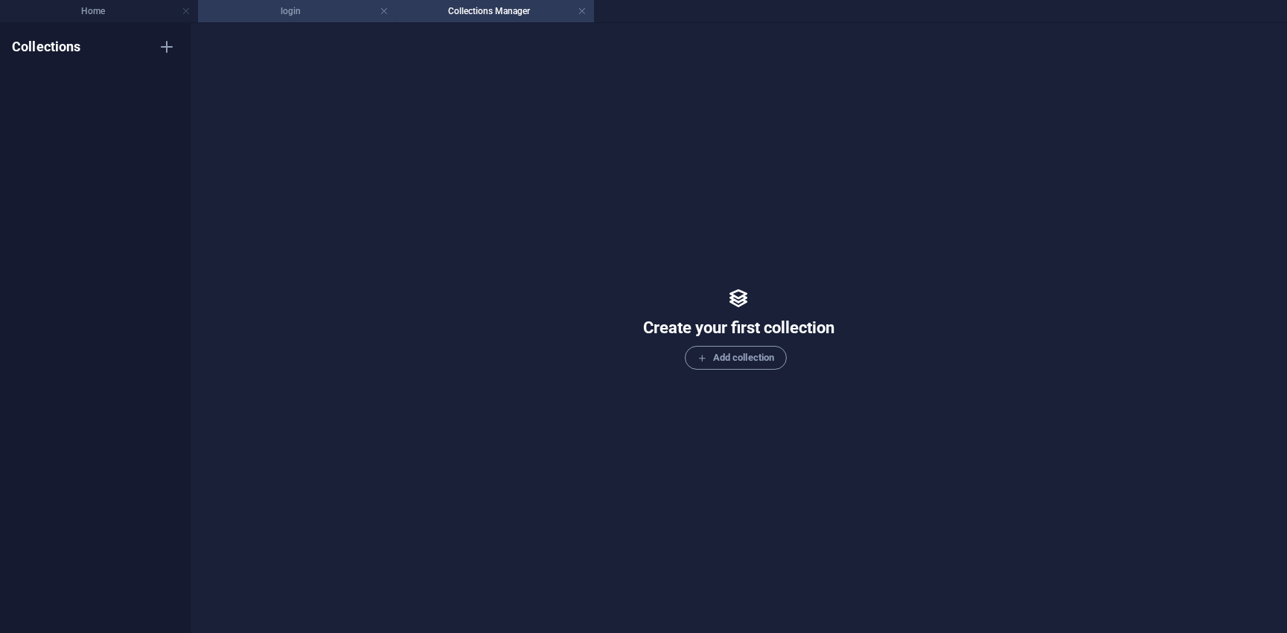
click at [311, 4] on h4 "login" at bounding box center [297, 11] width 198 height 16
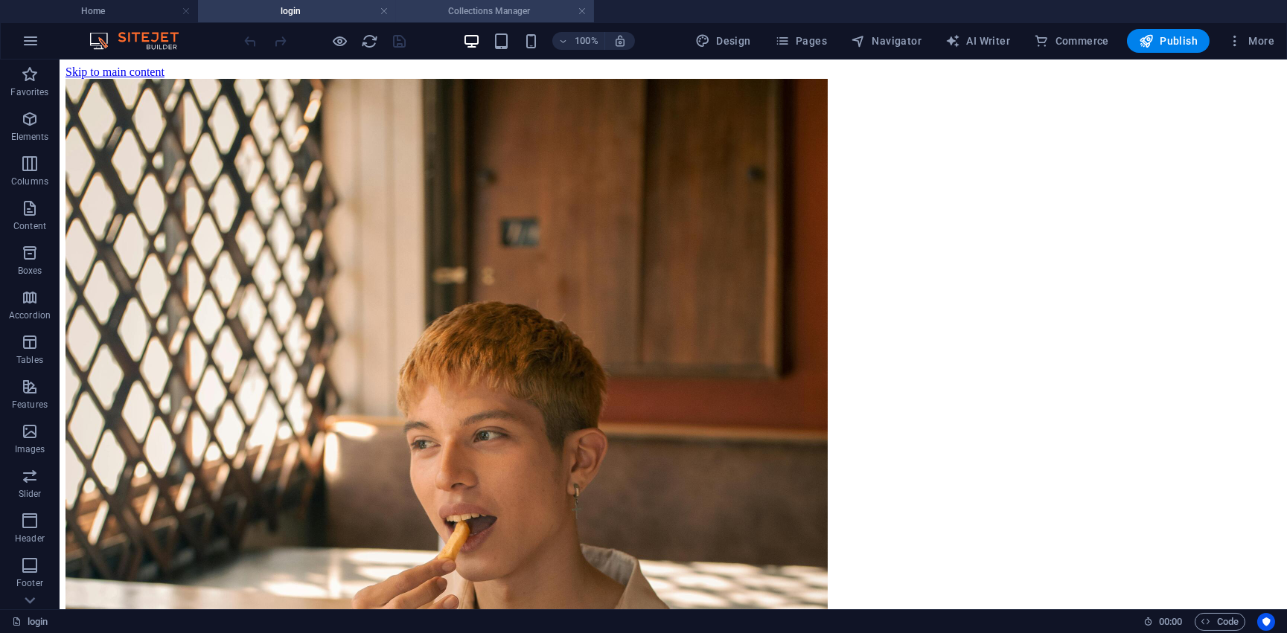
click at [470, 4] on h4 "Collections Manager" at bounding box center [495, 11] width 198 height 16
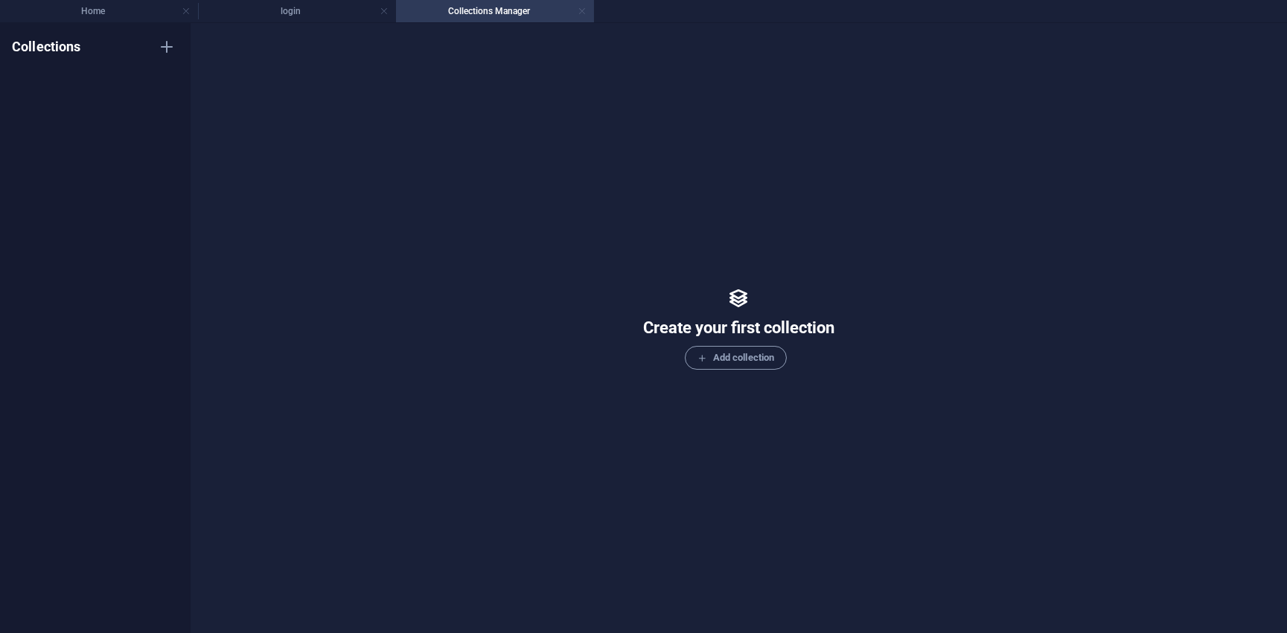
click at [585, 11] on link at bounding box center [581, 11] width 9 height 14
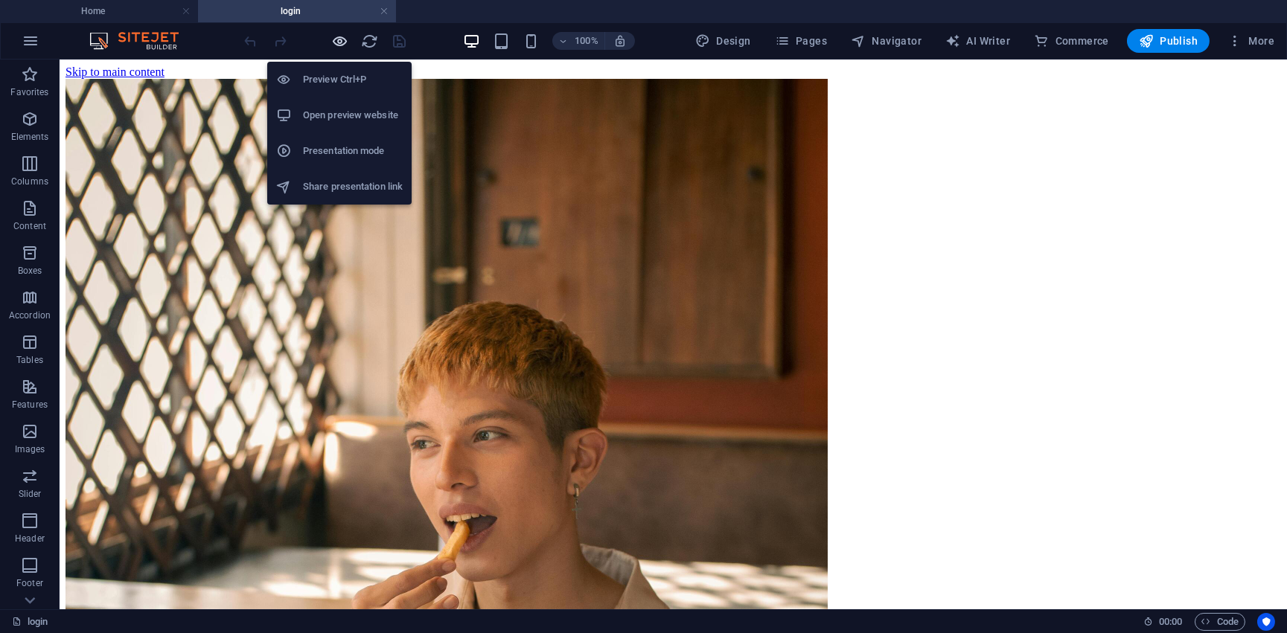
click at [344, 42] on icon "button" at bounding box center [340, 41] width 17 height 17
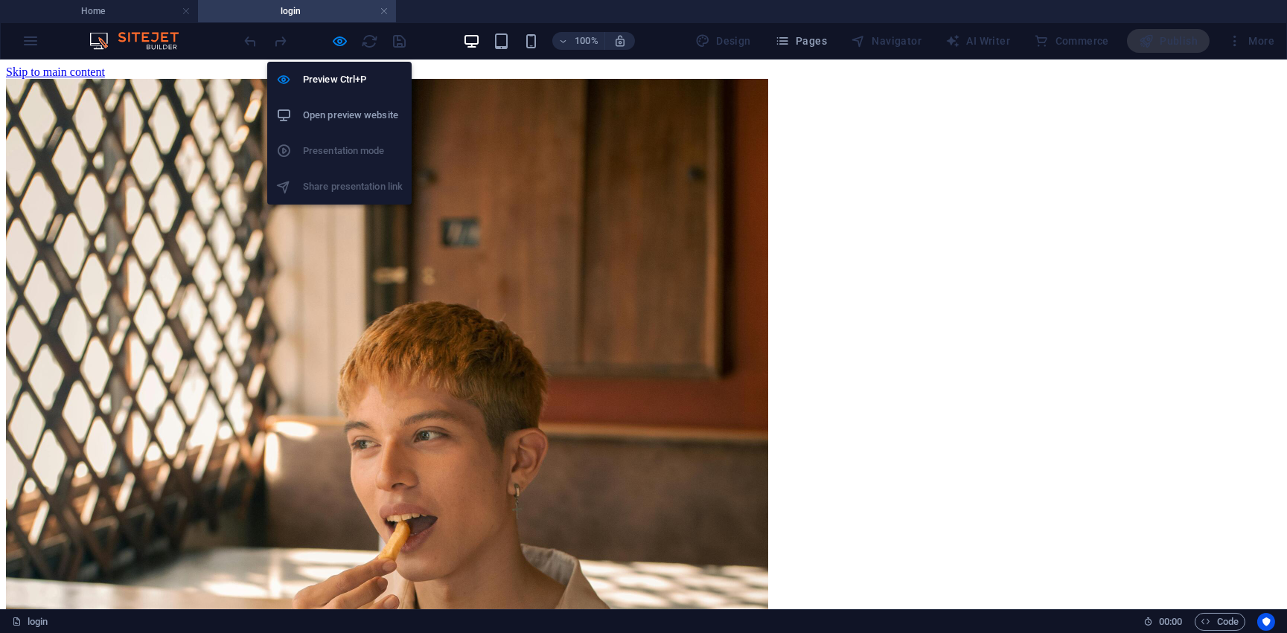
click at [367, 117] on h6 "Open preview website" at bounding box center [353, 115] width 100 height 18
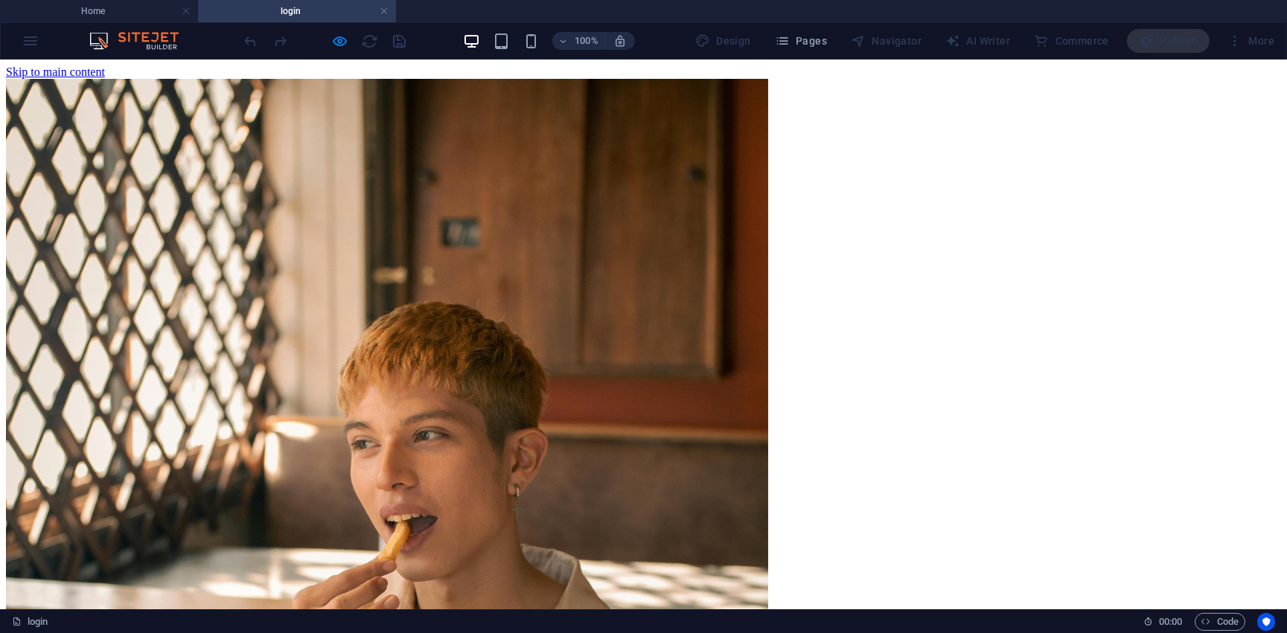
click at [39, 39] on div "100% Design Pages Navigator AI Writer Commerce Publish More" at bounding box center [643, 41] width 1285 height 36
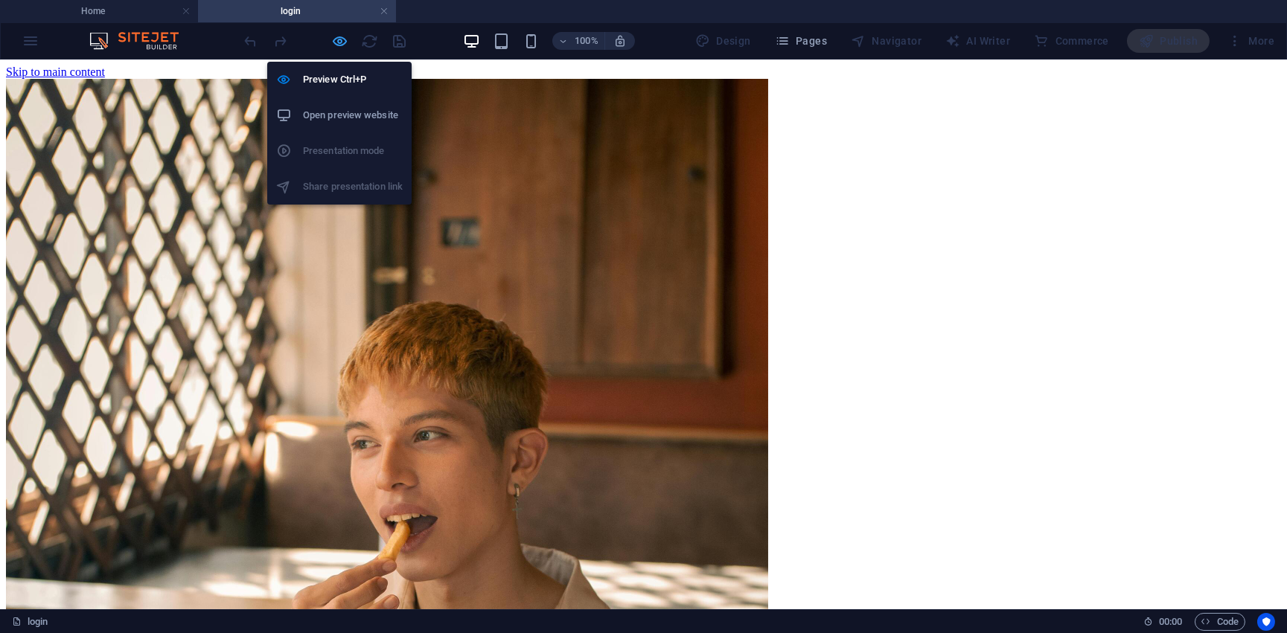
click at [342, 46] on icon "button" at bounding box center [340, 41] width 17 height 17
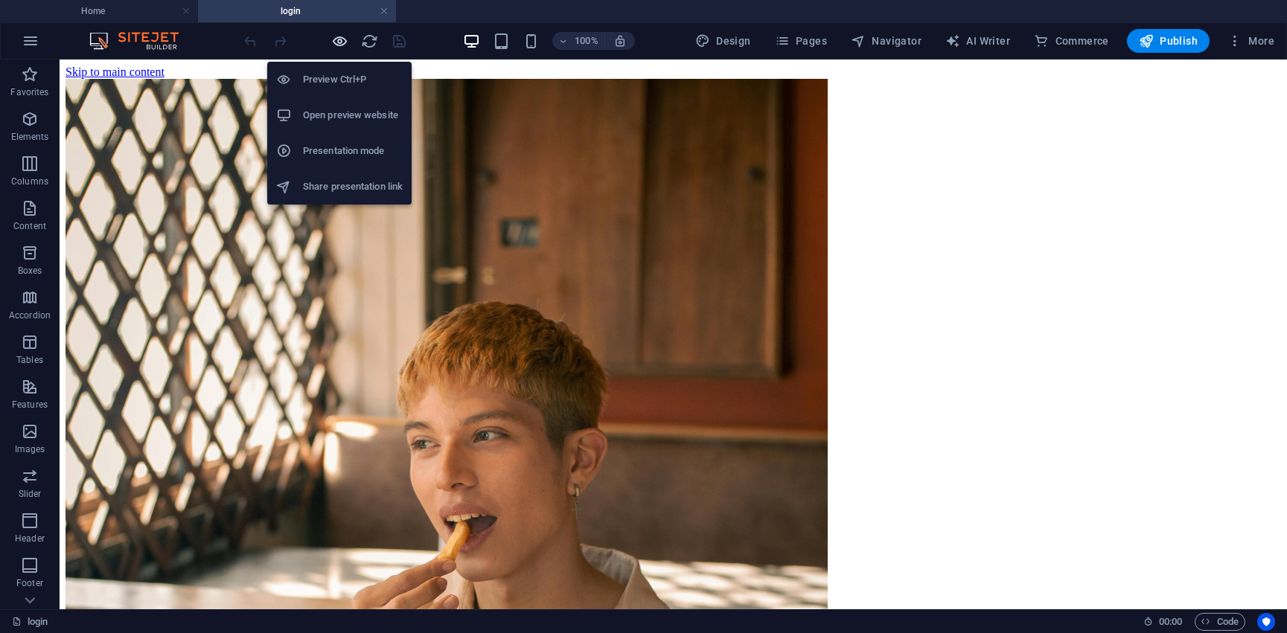
click at [342, 46] on icon "button" at bounding box center [340, 41] width 17 height 17
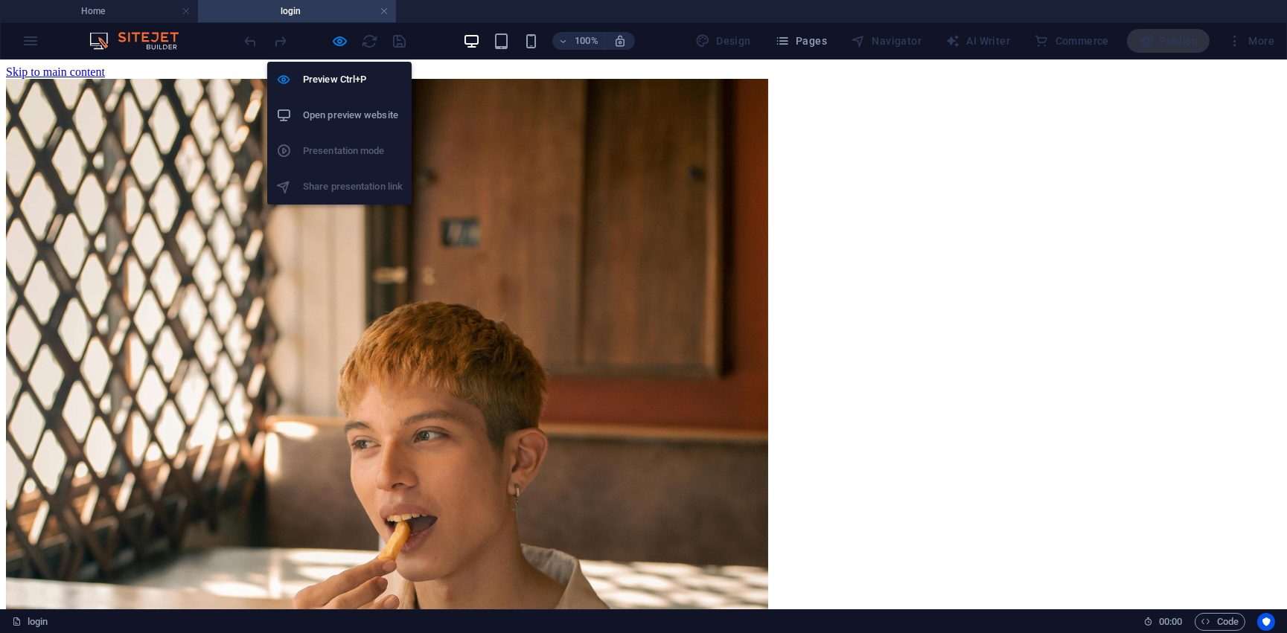
click at [360, 190] on ul "Preview Ctrl+P Open preview website Presentation mode Share presentation link" at bounding box center [339, 133] width 144 height 143
click at [362, 117] on h6 "Open preview website" at bounding box center [353, 115] width 100 height 18
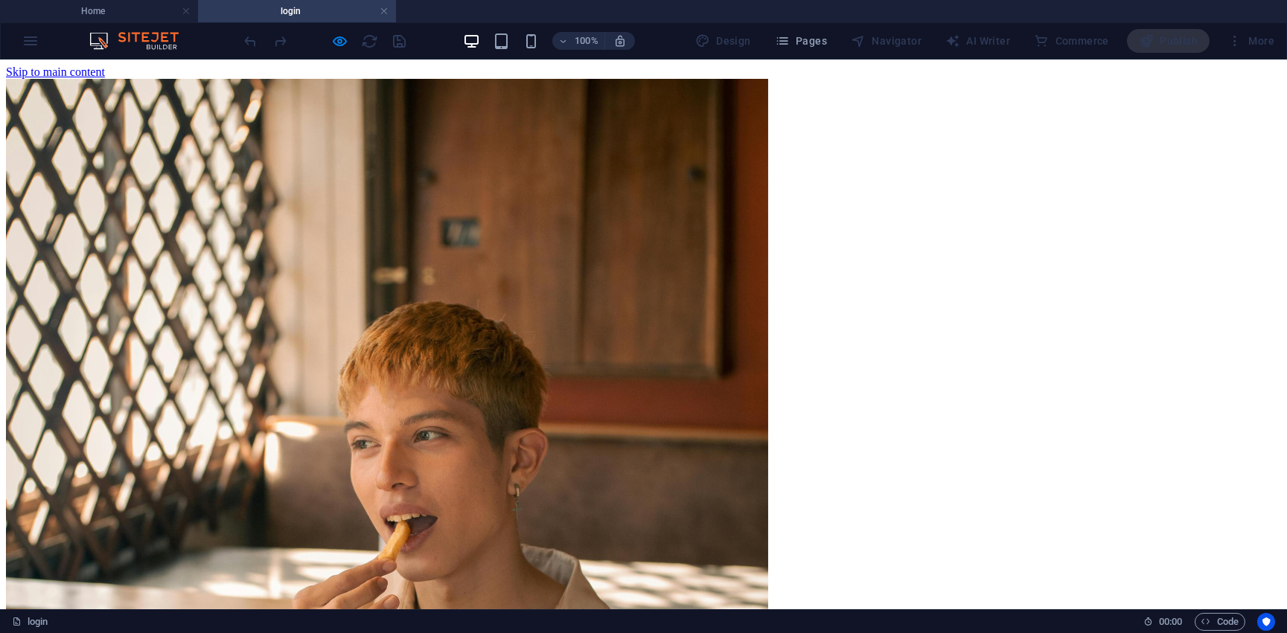
drag, startPoint x: 156, startPoint y: 111, endPoint x: 120, endPoint y: 86, distance: 43.8
click at [122, 60] on html "Skip to main content Drop content here or Add elements Paste clipboard Drop con…" at bounding box center [643, 645] width 1287 height 1171
click at [564, 49] on span "100%" at bounding box center [578, 41] width 40 height 18
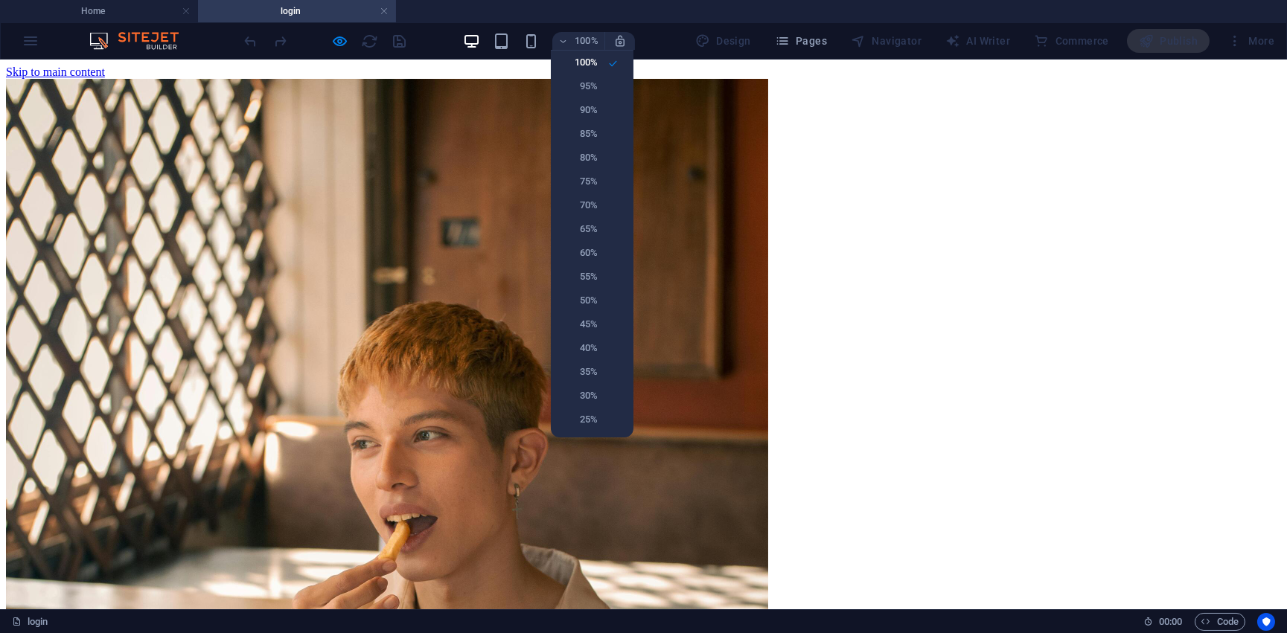
click at [566, 46] on div at bounding box center [643, 316] width 1287 height 633
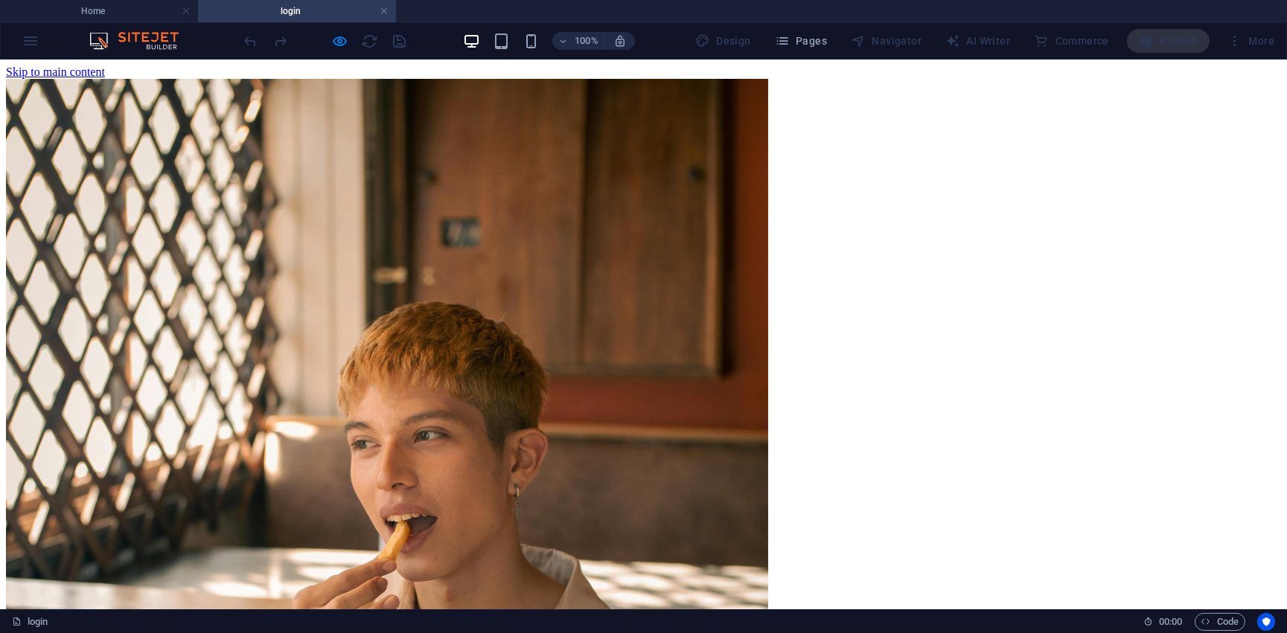
click at [155, 41] on img at bounding box center [142, 41] width 112 height 18
click at [39, 36] on div "100% Design Pages Navigator AI Writer Commerce Publish More" at bounding box center [643, 41] width 1285 height 36
click at [36, 42] on div "100% Design Pages Navigator AI Writer Commerce Publish More" at bounding box center [643, 41] width 1285 height 36
click at [30, 43] on div "100% Design Pages Navigator AI Writer Commerce Publish More" at bounding box center [643, 41] width 1285 height 36
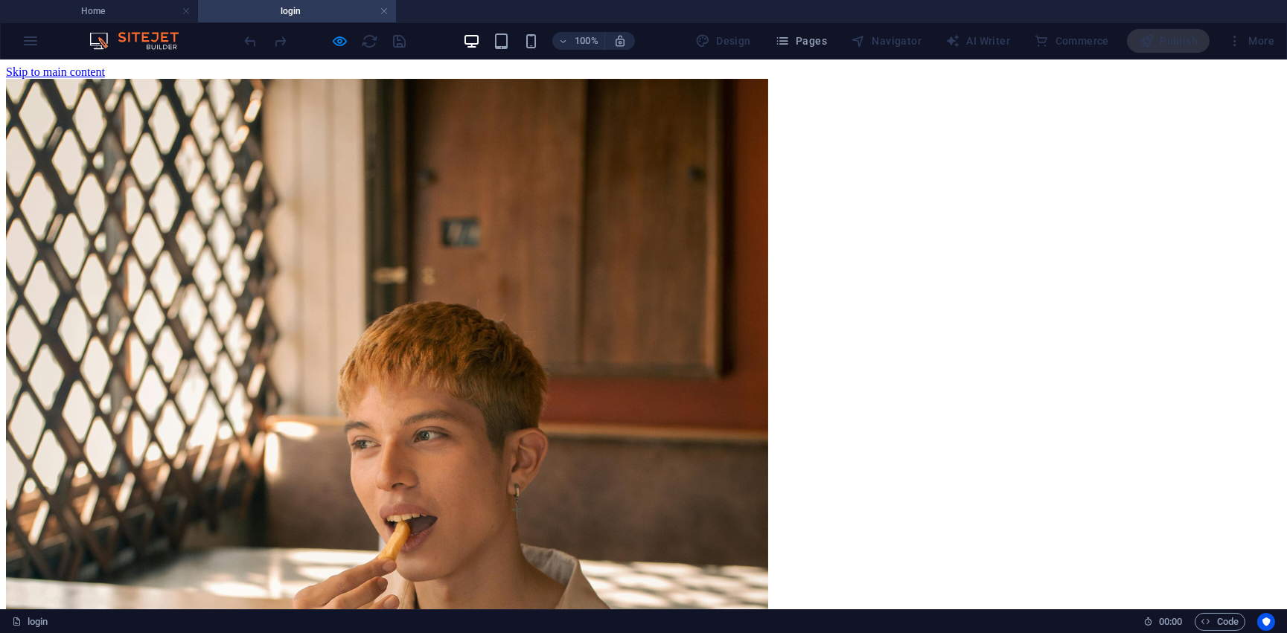
click at [87, 39] on img at bounding box center [142, 41] width 112 height 18
click at [20, 37] on div "100% Design Pages Navigator AI Writer Commerce Publish More" at bounding box center [643, 41] width 1285 height 36
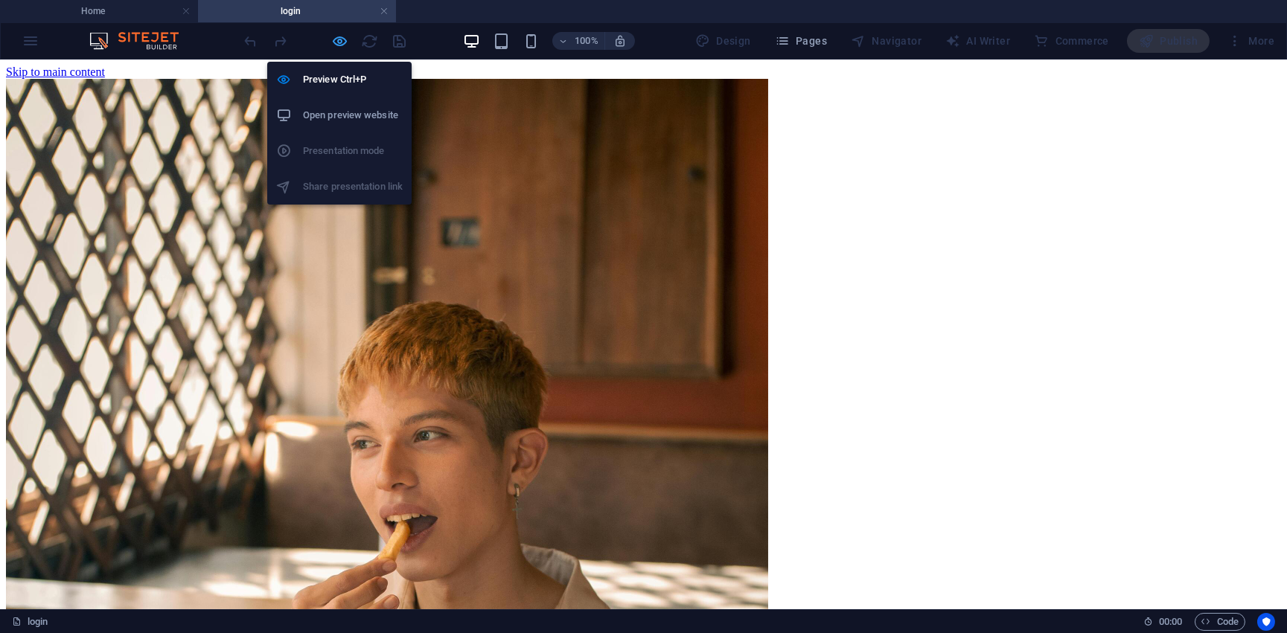
click at [348, 41] on icon "button" at bounding box center [340, 41] width 17 height 17
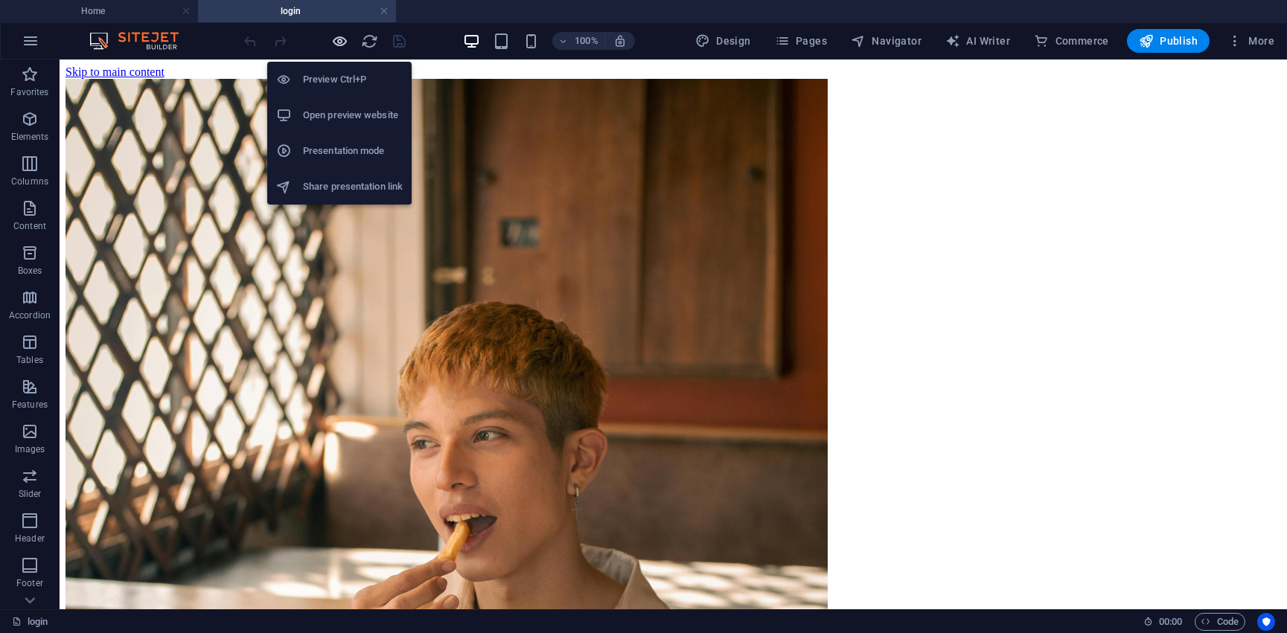
click at [346, 41] on icon "button" at bounding box center [340, 41] width 17 height 17
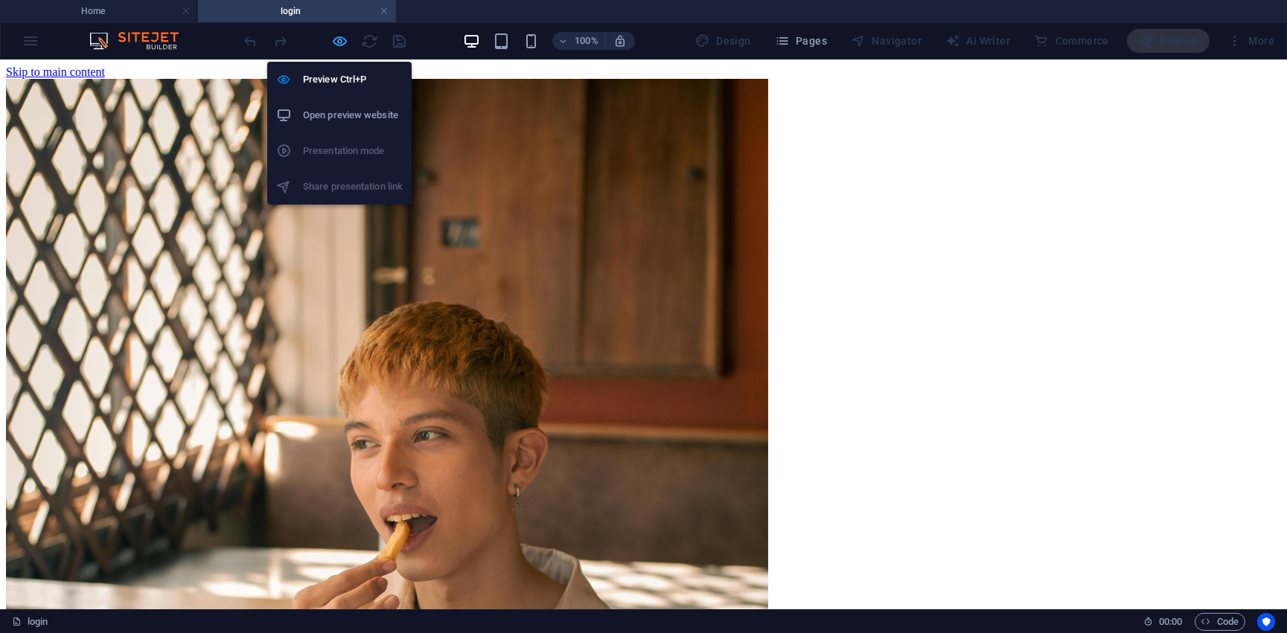
click at [346, 41] on icon "button" at bounding box center [340, 41] width 17 height 17
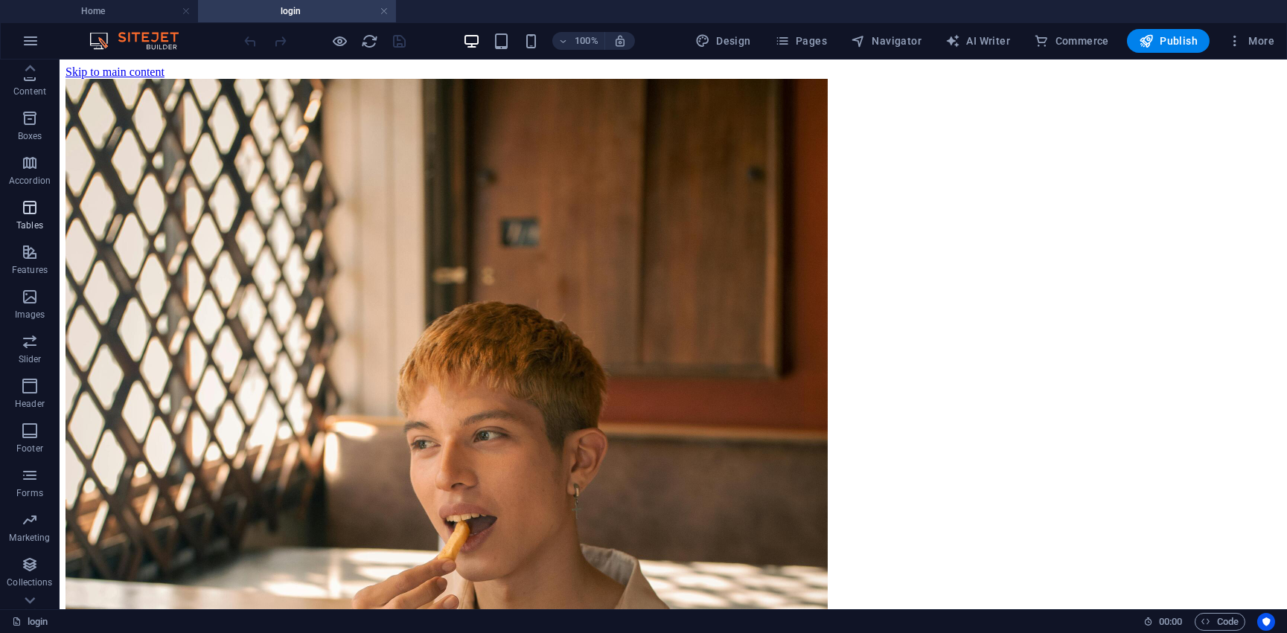
scroll to position [164, 0]
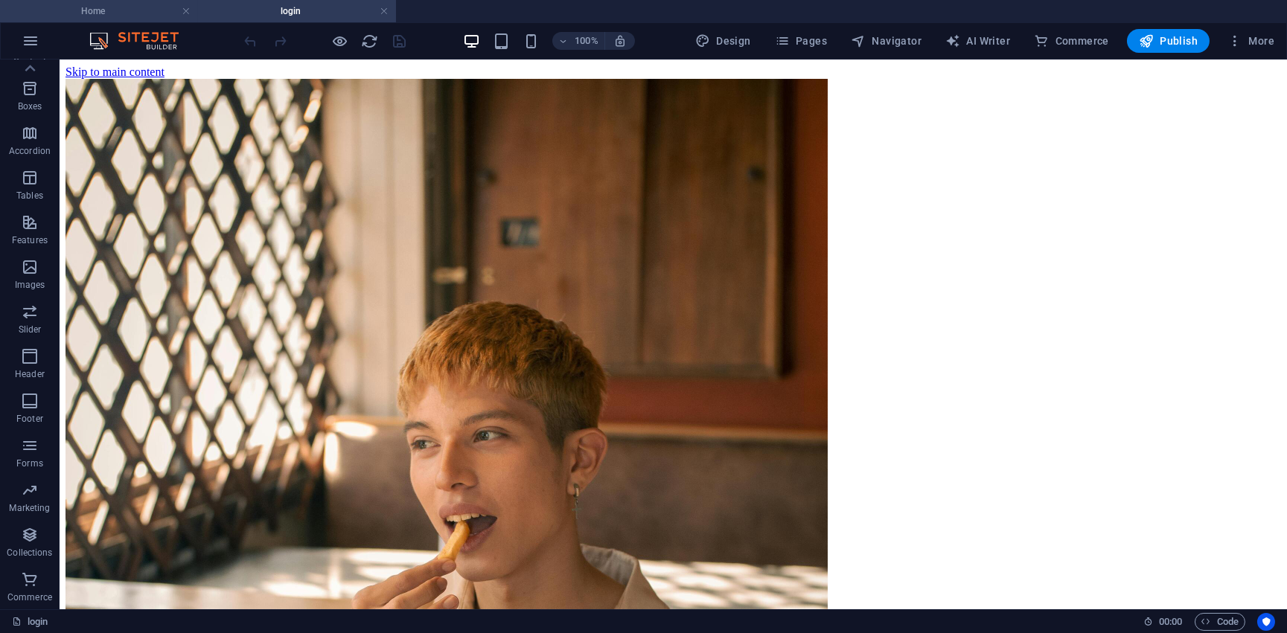
click at [127, 19] on li "Home" at bounding box center [99, 11] width 198 height 22
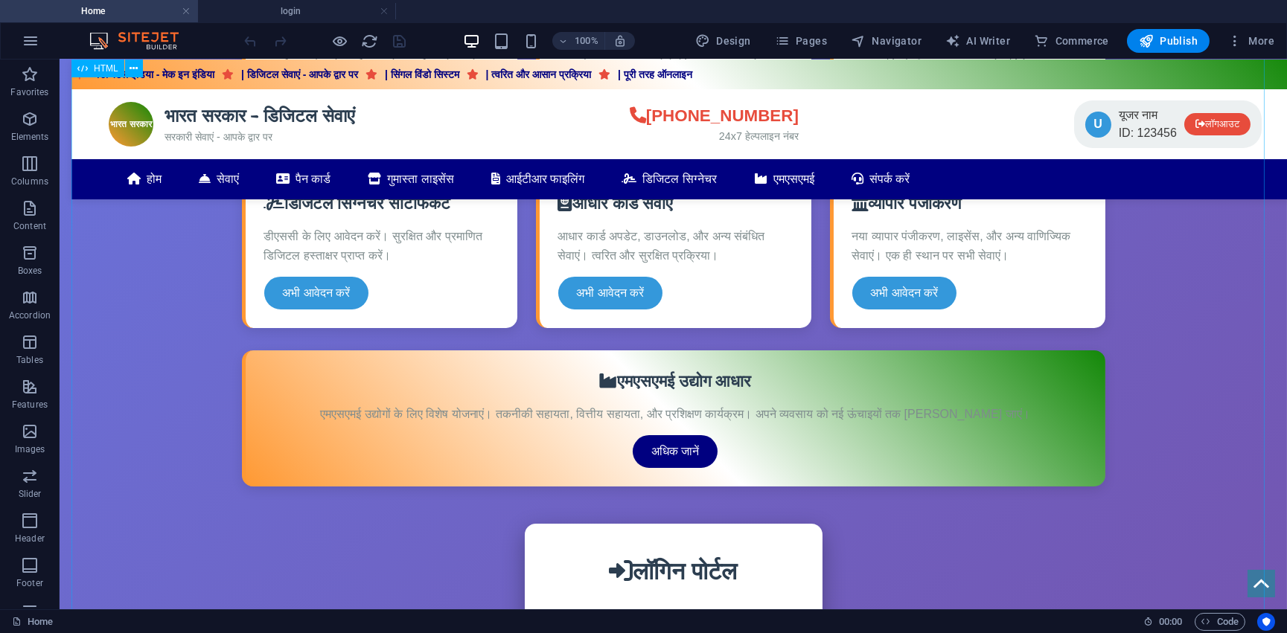
scroll to position [1082, 0]
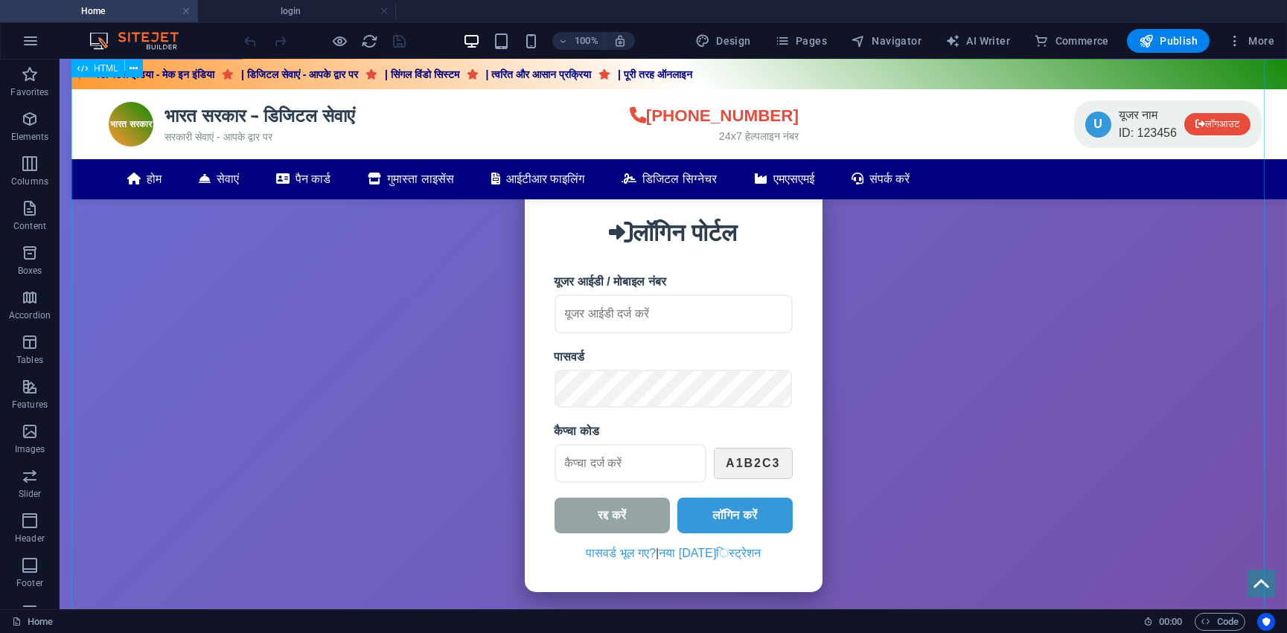
click at [697, 330] on div "भारत सरकार - डिजिटल सेवाएं डिजिटल इंडिया - मेक इन इंडिया | डिजिटल सेवाएं - आपके…" at bounding box center [672, 224] width 1203 height 1392
click at [701, 240] on div "भारत सरकार - डिजिटल सेवाएं डिजिटल इंडिया - मेक इन इंडिया | डिजिटल सेवाएं - आपके…" at bounding box center [672, 224] width 1203 height 1392
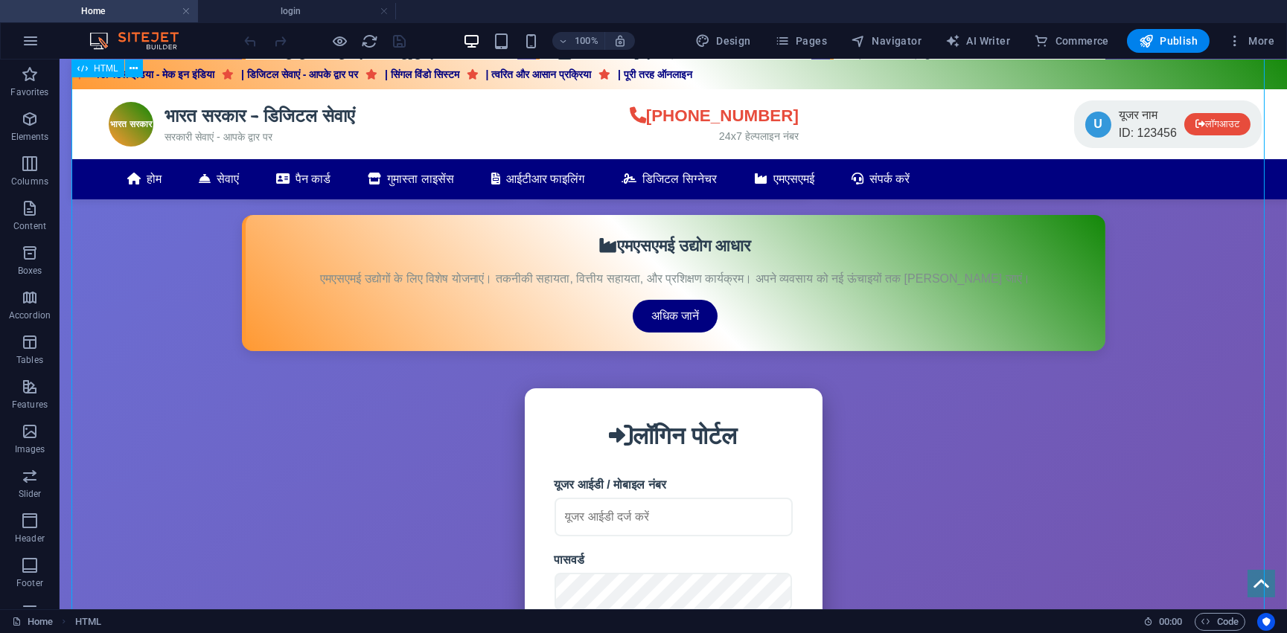
click at [596, 398] on div "भारत सरकार - डिजिटल सेवाएं डिजिटल इंडिया - मेक इन इंडिया | डिजिटल सेवाएं - आपके…" at bounding box center [672, 427] width 1203 height 1392
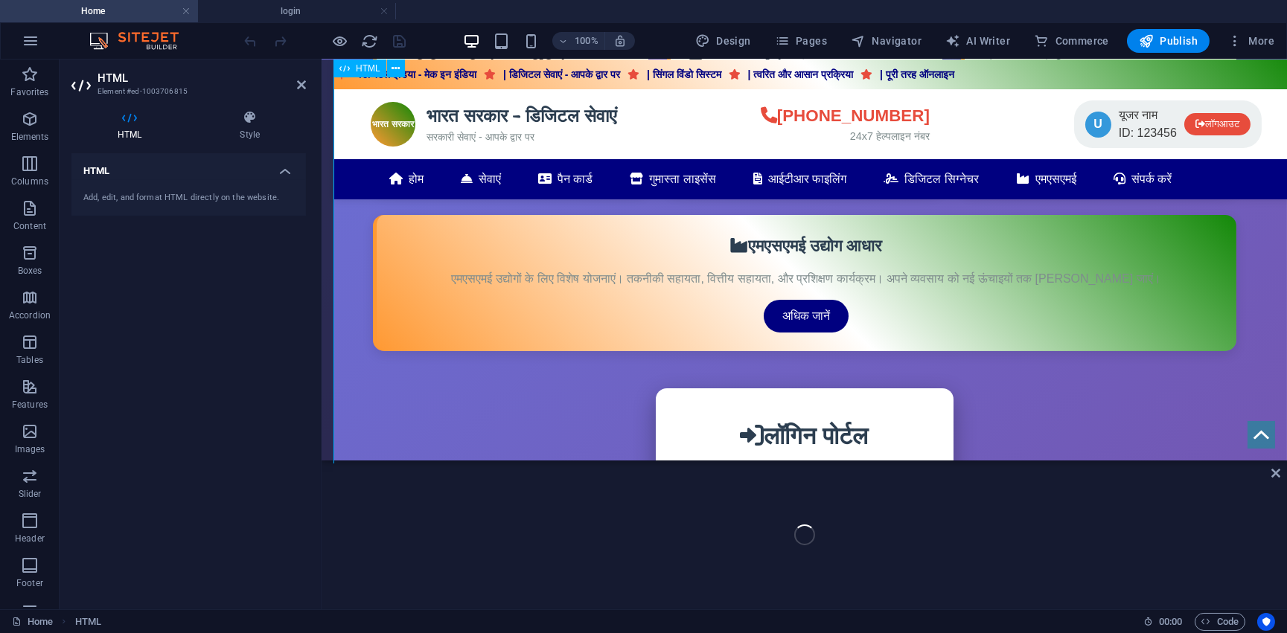
click at [595, 398] on div "भारत सरकार - डिजिटल सेवाएं डिजिटल इंडिया - मेक इन इंडिया | डिजिटल सेवाएं - आपके…" at bounding box center [803, 427] width 941 height 1392
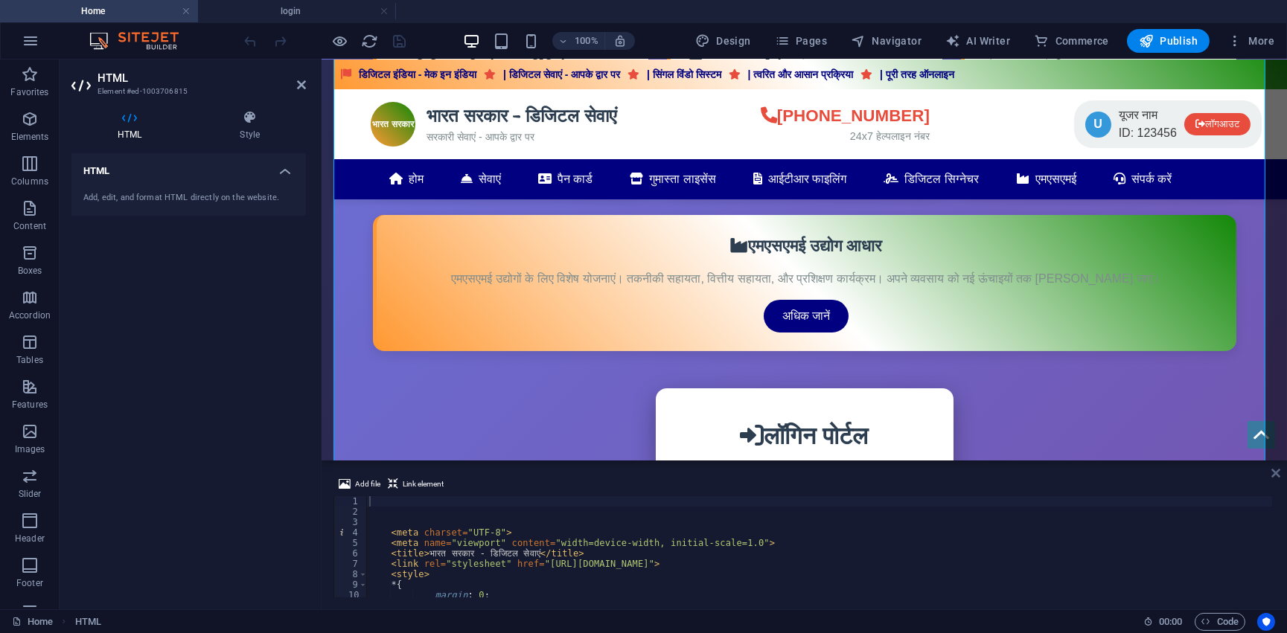
drag, startPoint x: 1270, startPoint y: 471, endPoint x: 1209, endPoint y: 412, distance: 85.3
click at [1271, 471] on icon at bounding box center [1275, 473] width 9 height 12
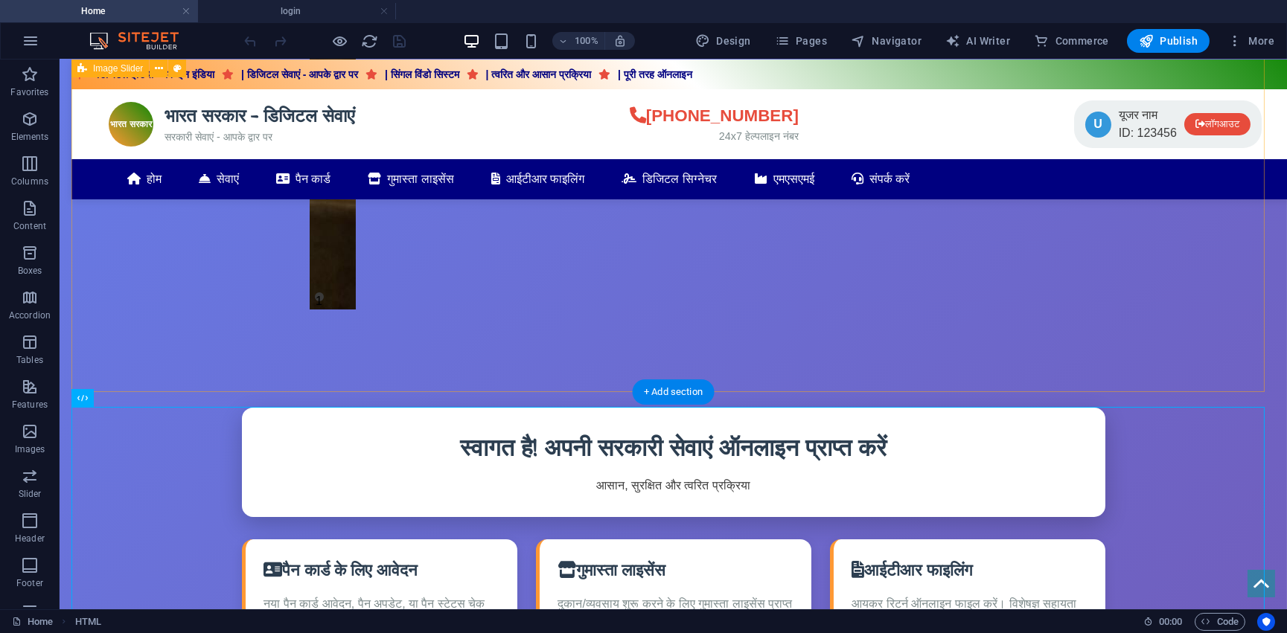
scroll to position [0, 0]
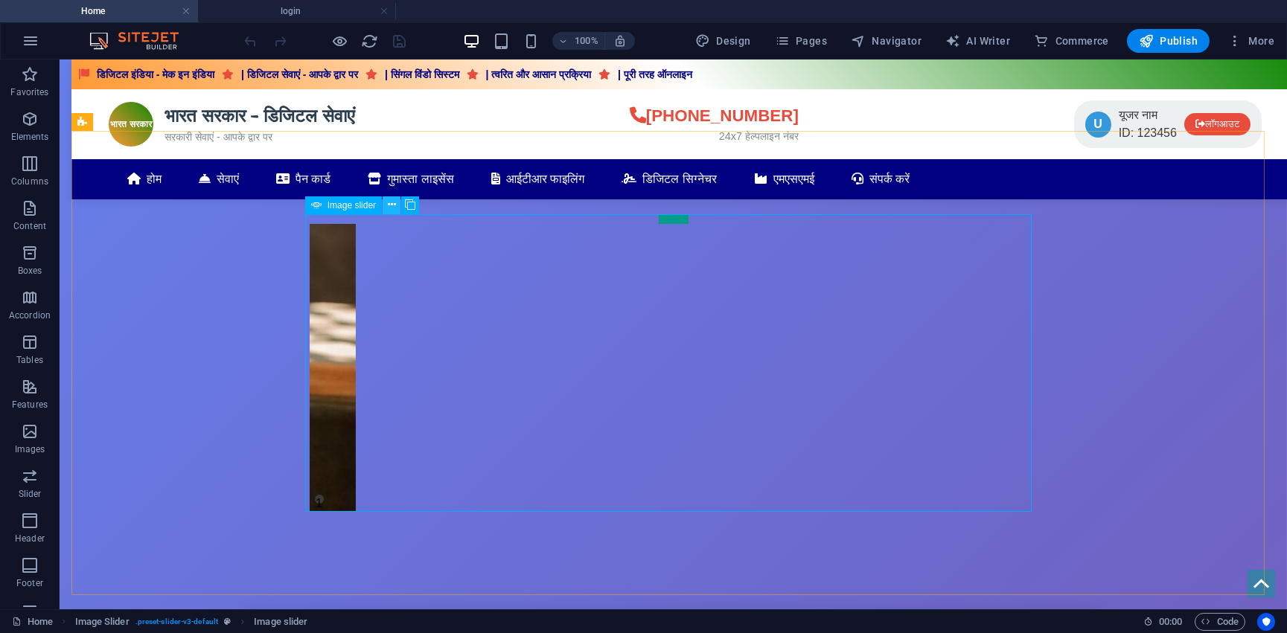
click at [395, 207] on button at bounding box center [392, 205] width 18 height 18
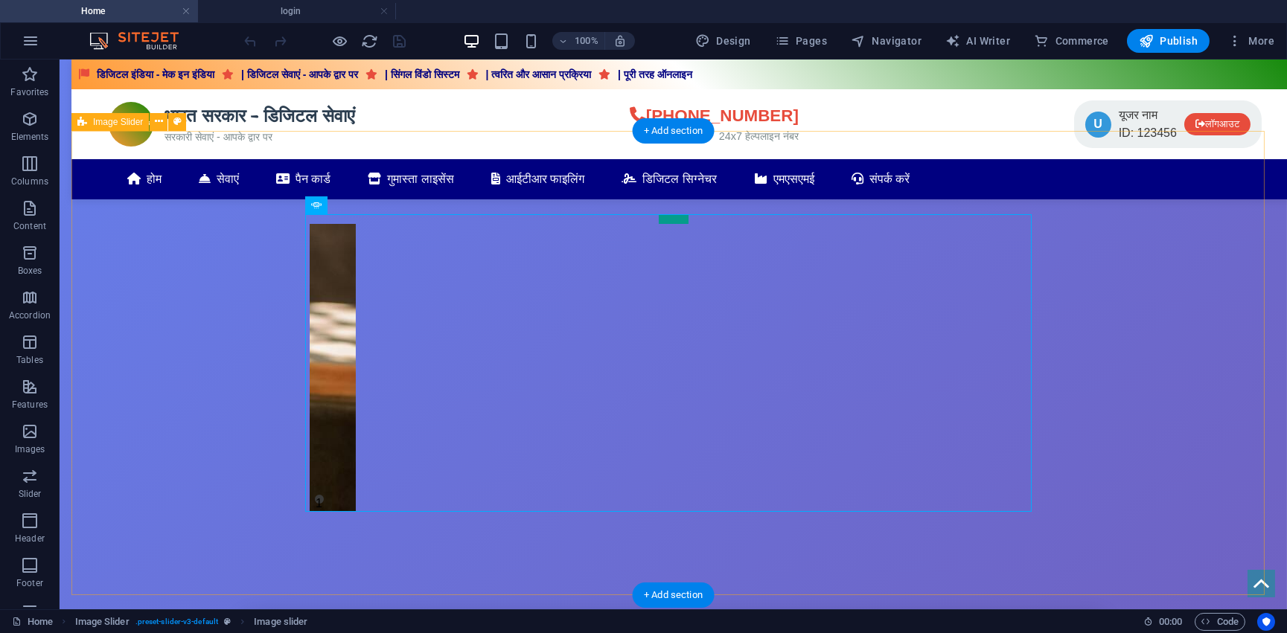
click at [245, 289] on div "1" at bounding box center [672, 363] width 1203 height 464
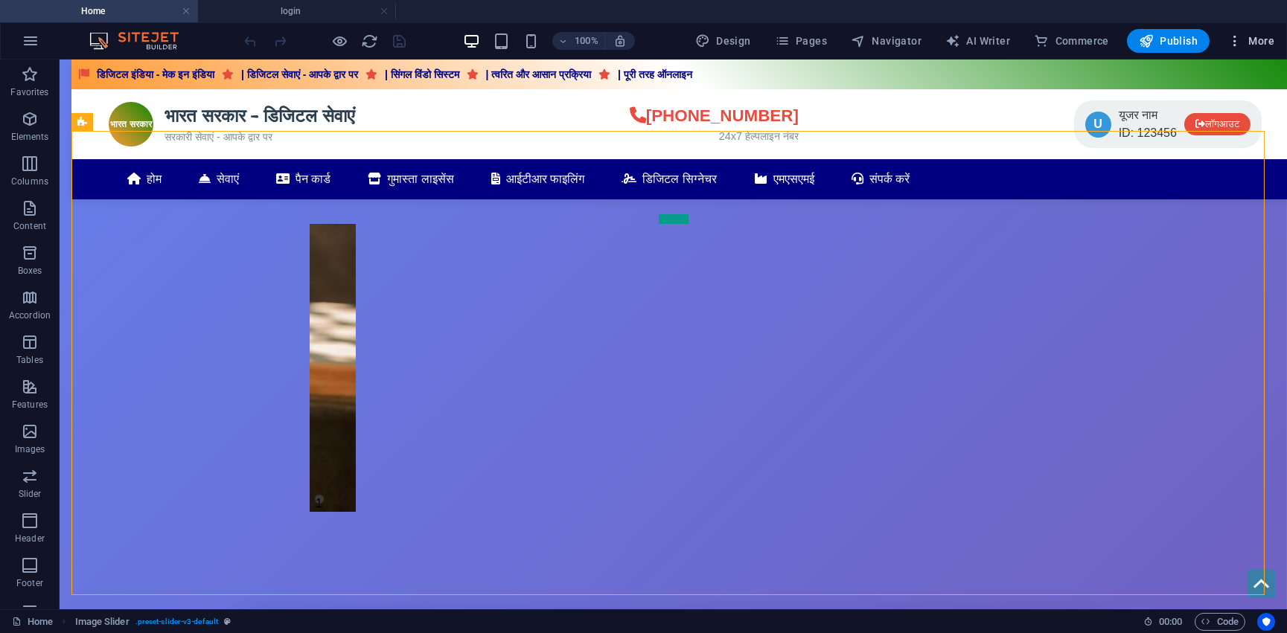
click at [1233, 37] on icon "button" at bounding box center [1234, 40] width 15 height 15
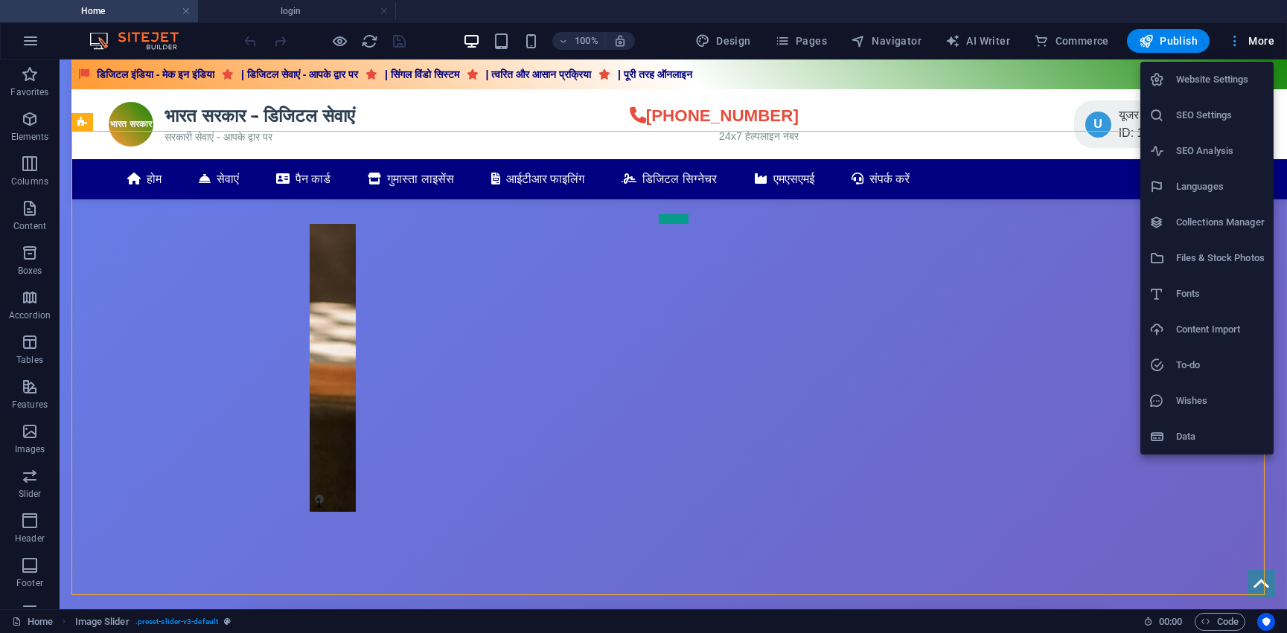
click at [1233, 37] on div at bounding box center [643, 316] width 1287 height 633
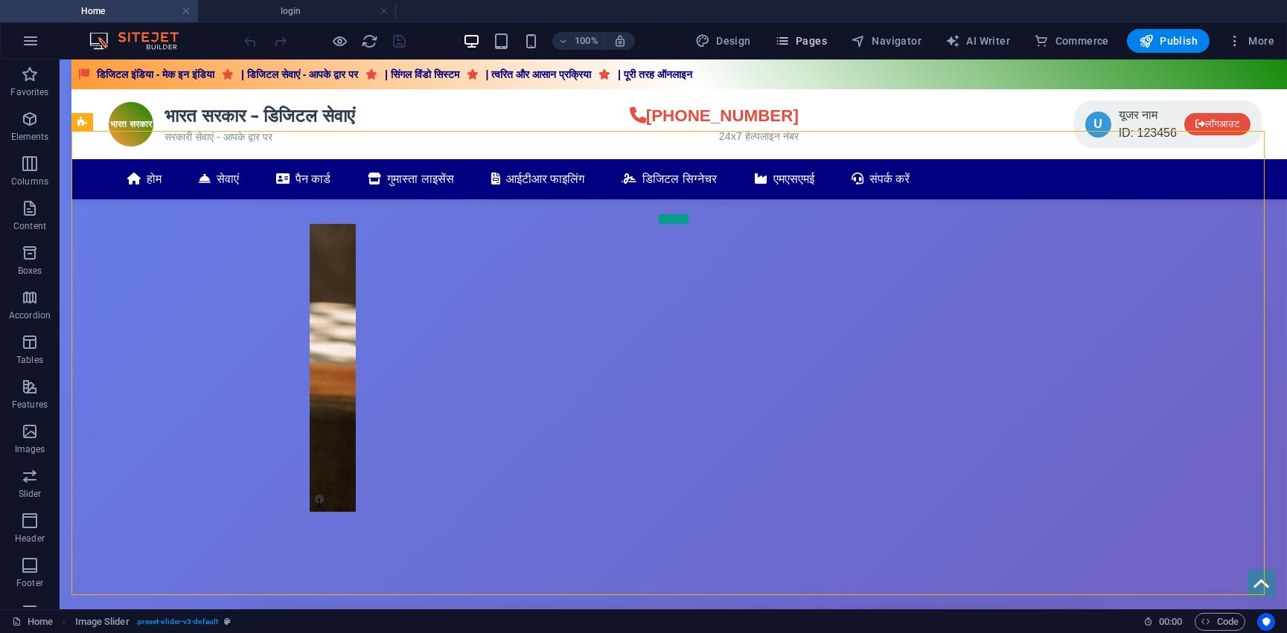
click at [803, 40] on span "Pages" at bounding box center [801, 40] width 52 height 15
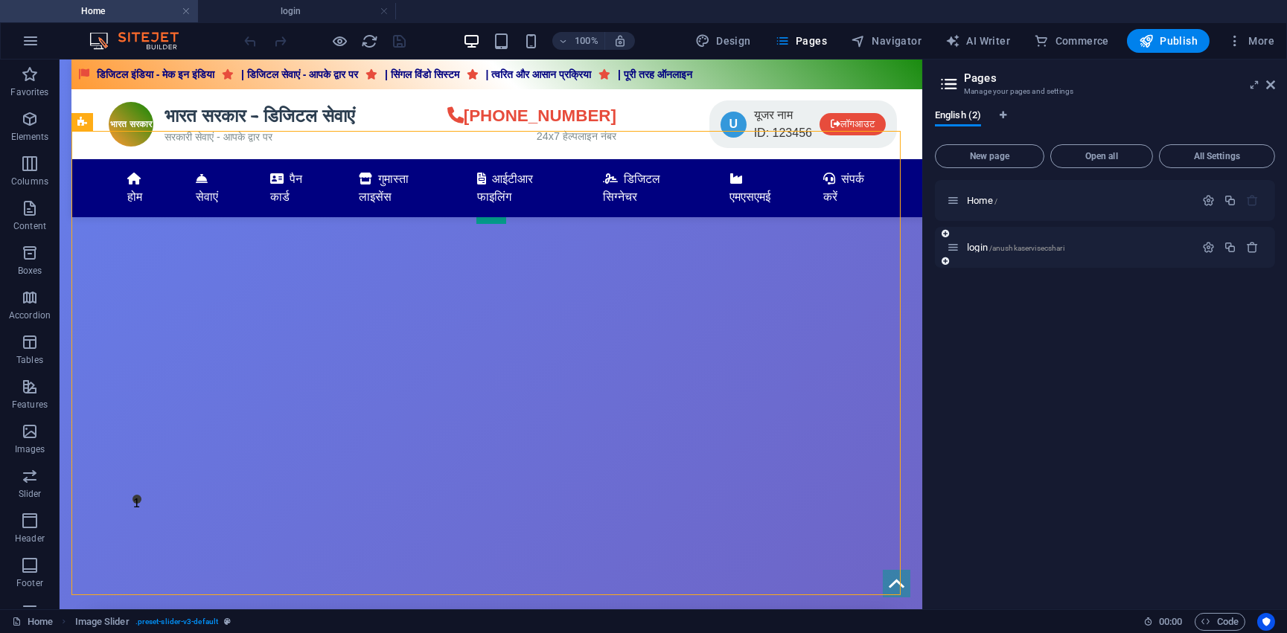
click at [957, 250] on icon at bounding box center [953, 247] width 13 height 13
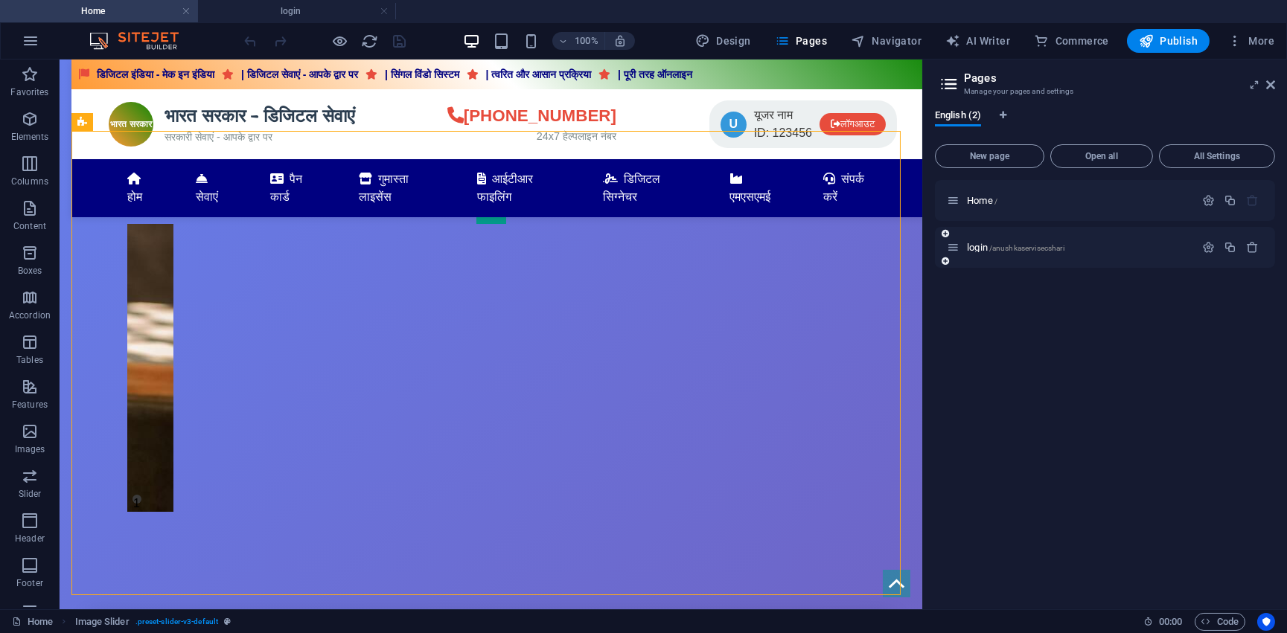
click at [957, 250] on icon at bounding box center [953, 247] width 13 height 13
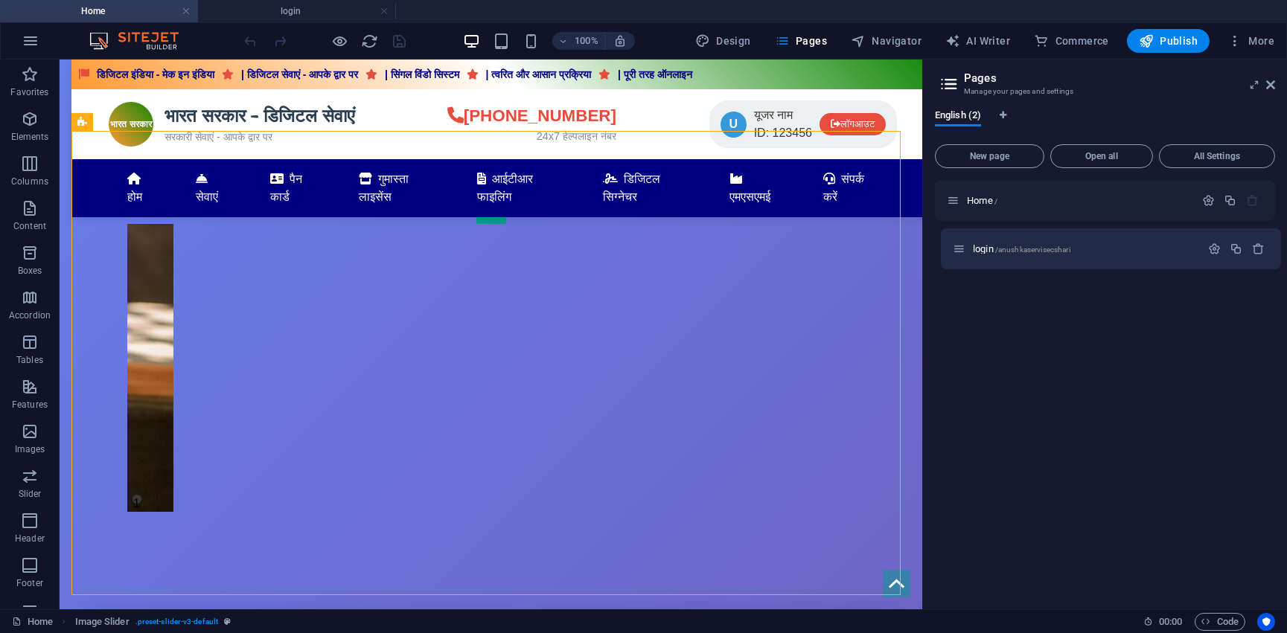
drag, startPoint x: 957, startPoint y: 250, endPoint x: 968, endPoint y: 252, distance: 11.4
click at [968, 252] on div "Home / login /anushkaservisecshari" at bounding box center [1105, 224] width 340 height 88
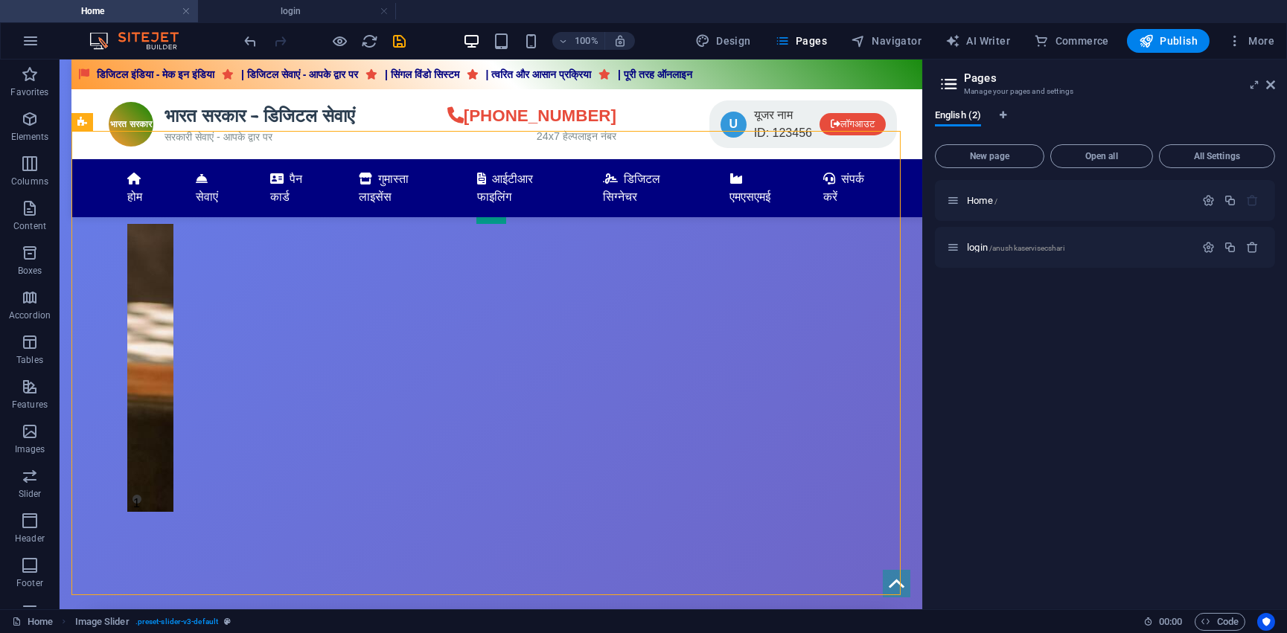
click at [953, 80] on icon at bounding box center [949, 84] width 22 height 21
click at [1207, 158] on span "All Settings" at bounding box center [1216, 156] width 103 height 9
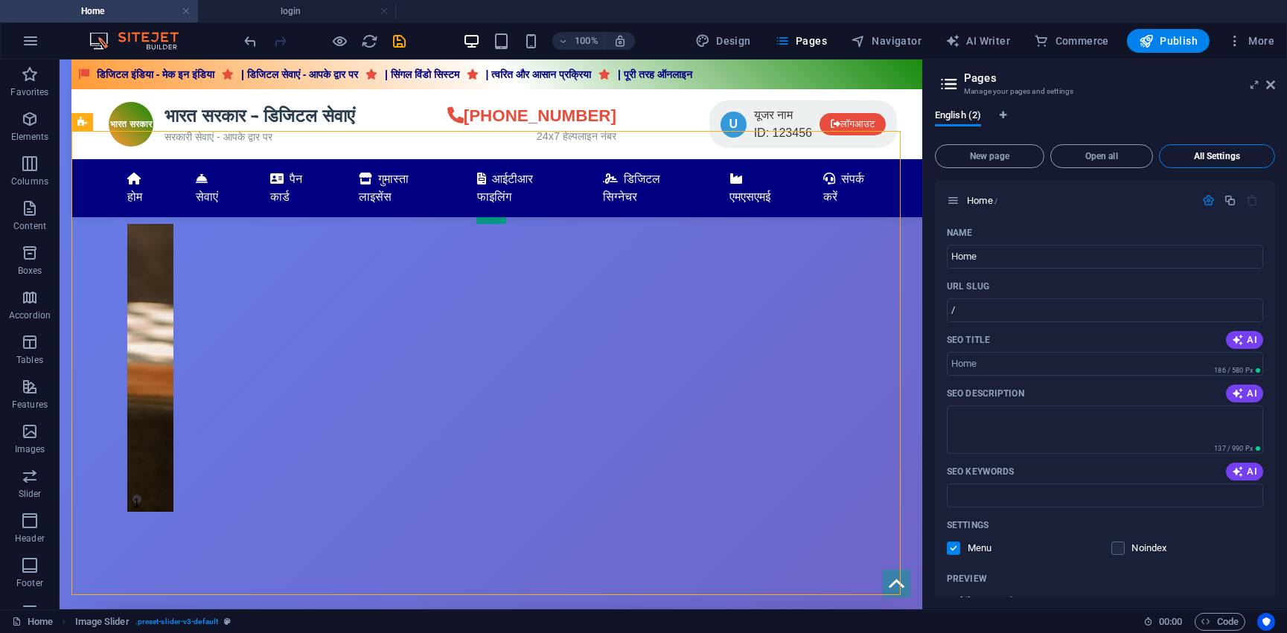
scroll to position [469, 0]
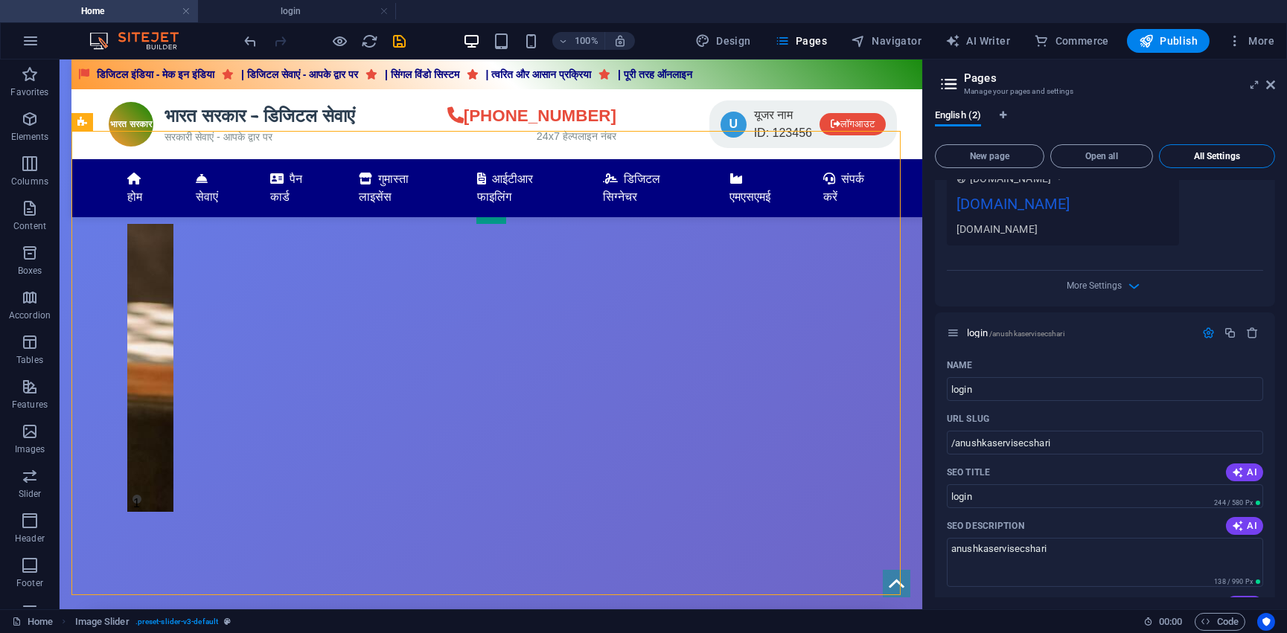
click at [1207, 158] on span "All Settings" at bounding box center [1216, 156] width 103 height 9
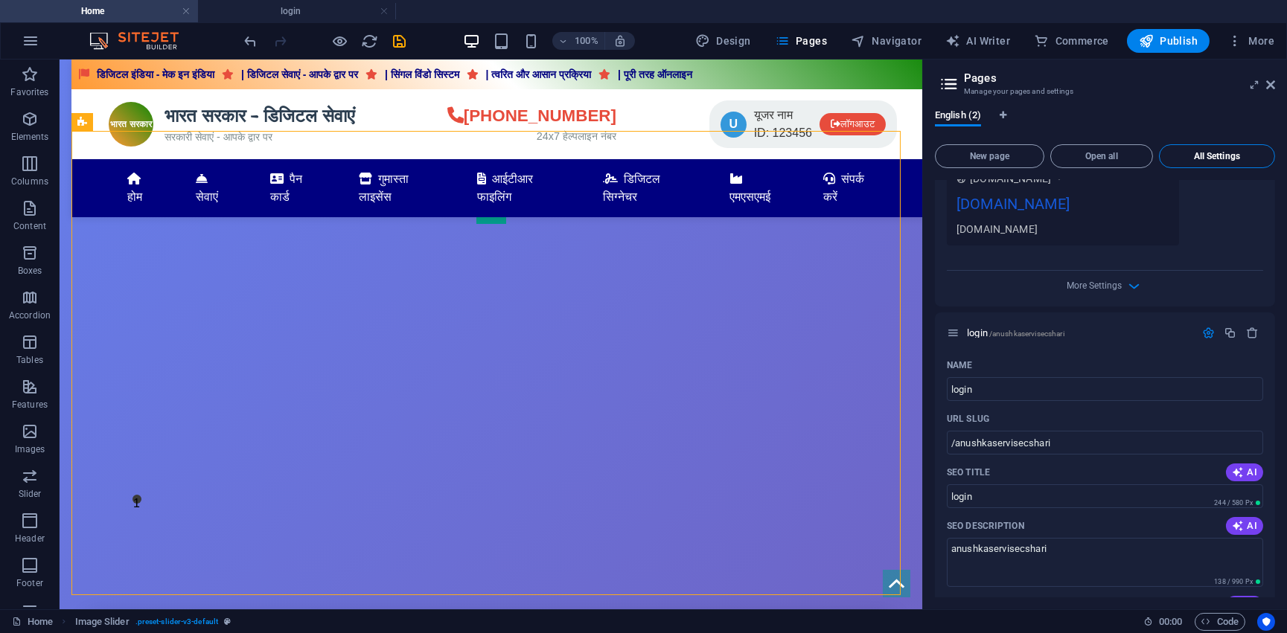
scroll to position [0, 0]
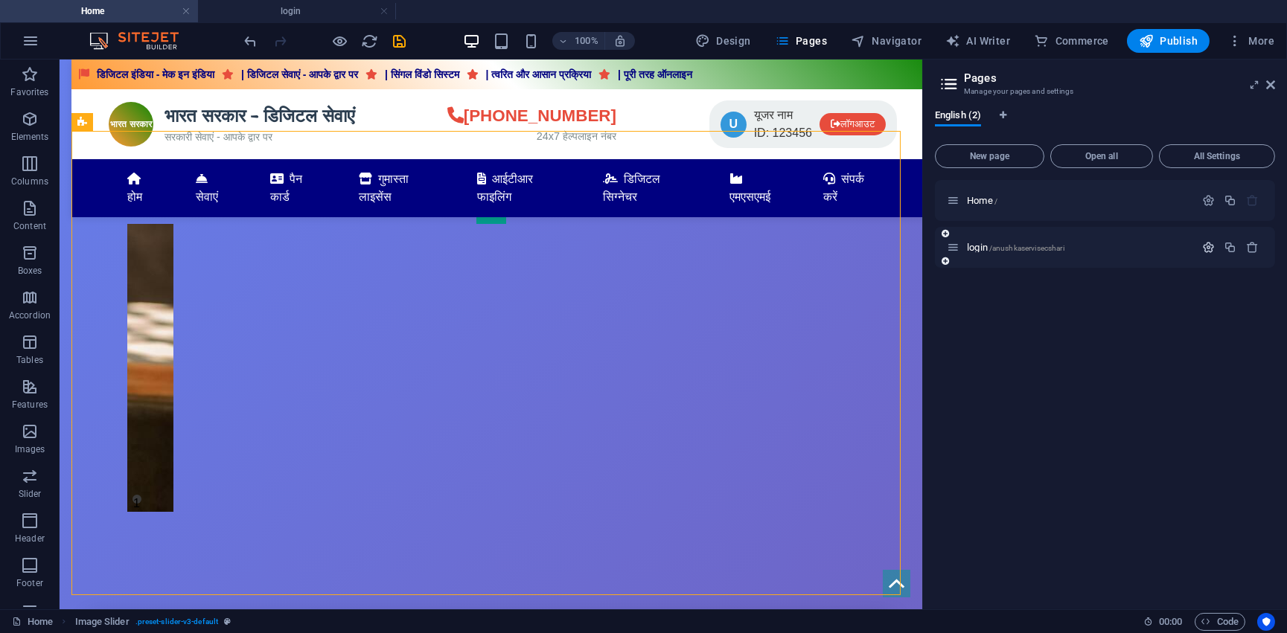
click at [1217, 247] on button "button" at bounding box center [1208, 247] width 22 height 13
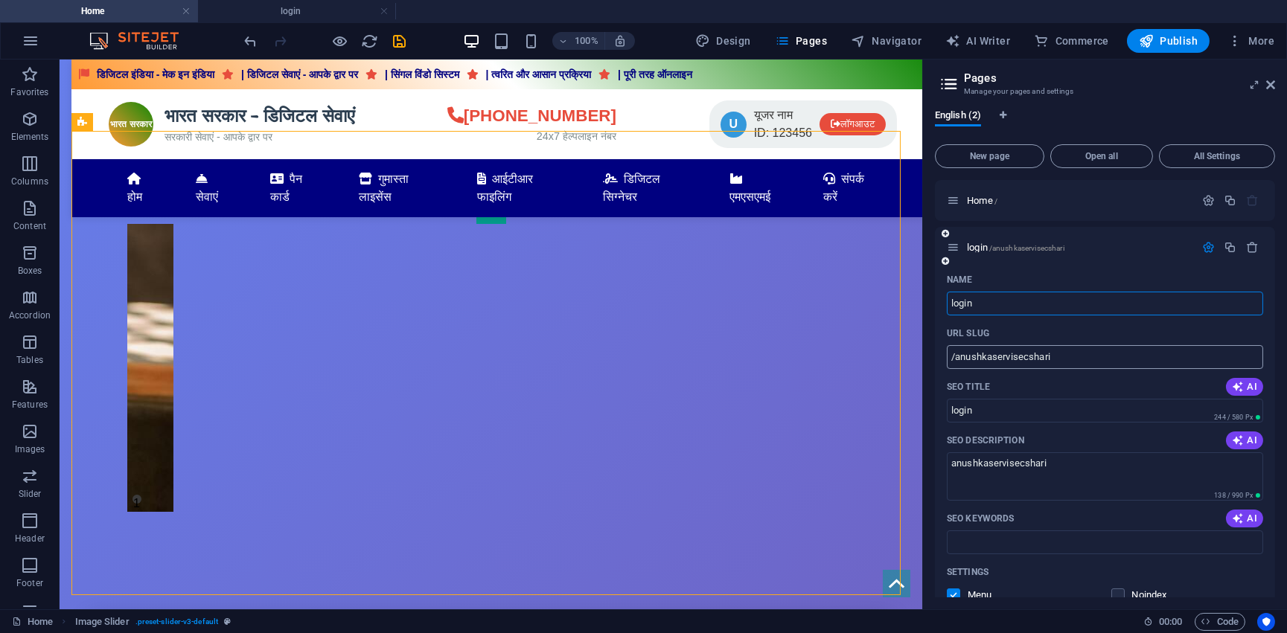
click at [1032, 362] on input "/anushkaservisecshari" at bounding box center [1105, 357] width 316 height 24
click at [1011, 359] on input "hari" at bounding box center [1105, 357] width 316 height 24
click at [954, 362] on input "hari" at bounding box center [1105, 357] width 316 height 24
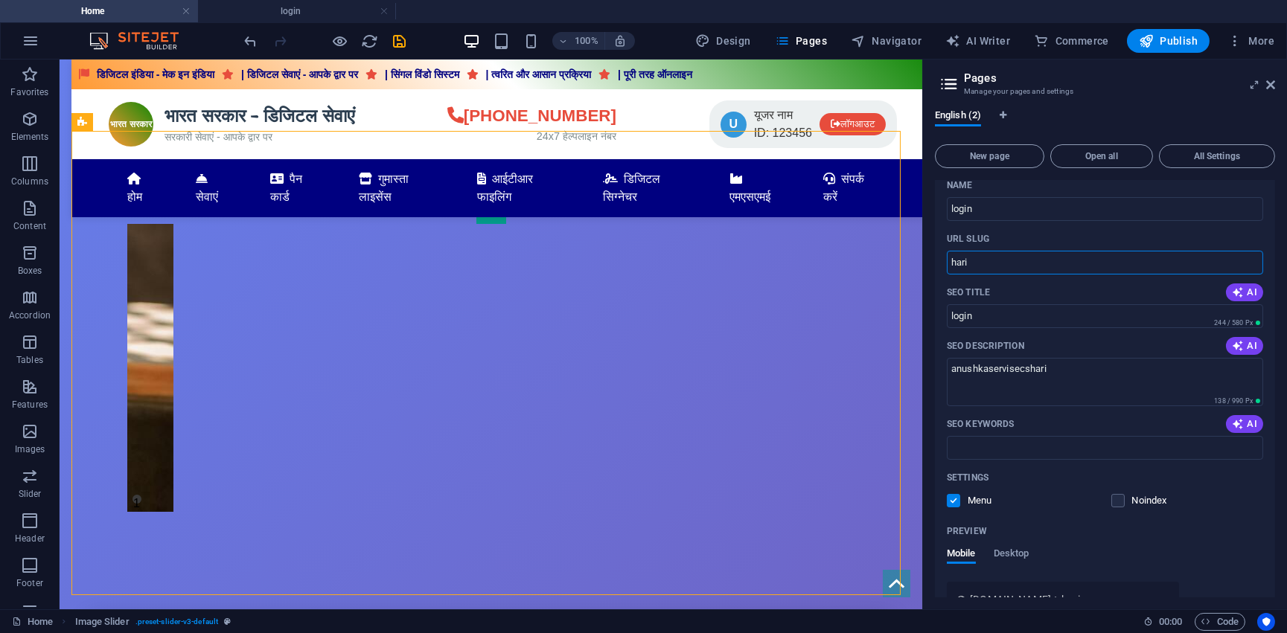
scroll to position [27, 0]
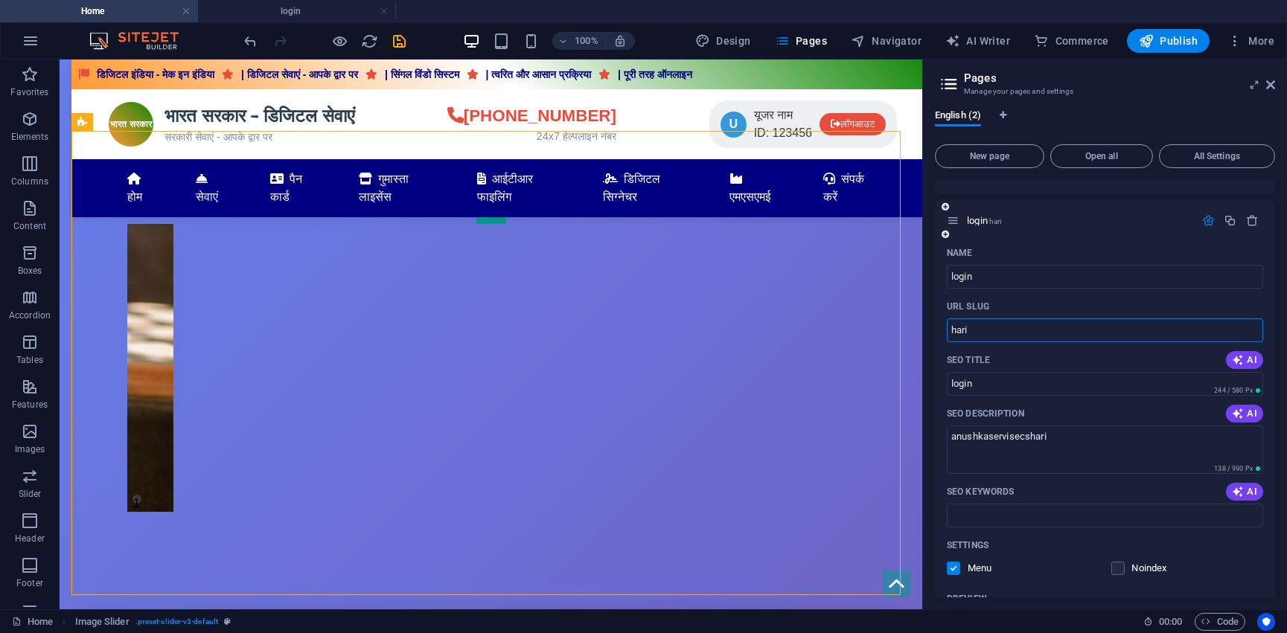
type input "hari"
click at [1203, 223] on icon "button" at bounding box center [1208, 220] width 13 height 13
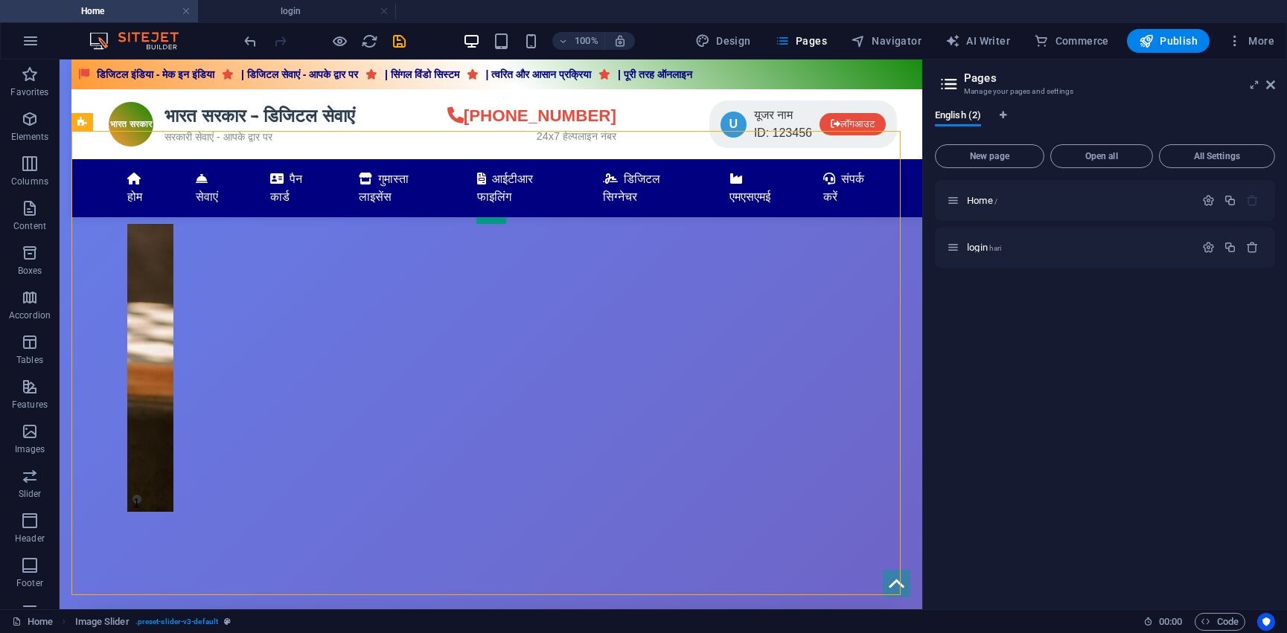
scroll to position [0, 0]
click at [1206, 249] on icon "button" at bounding box center [1208, 247] width 13 height 13
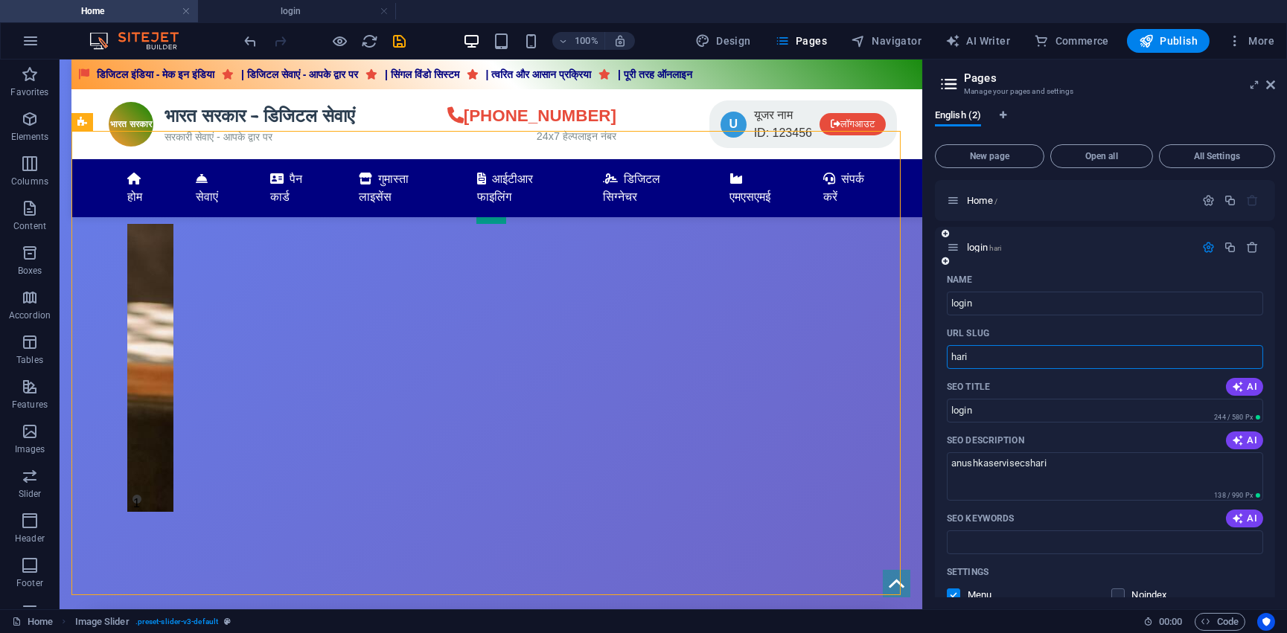
click at [958, 359] on input "hari" at bounding box center [1105, 357] width 316 height 24
click at [958, 362] on input "hari" at bounding box center [1105, 357] width 316 height 24
click at [950, 365] on input "hari" at bounding box center [1105, 357] width 316 height 24
click at [1011, 349] on input "/hari" at bounding box center [1105, 357] width 316 height 24
type input "/hari"
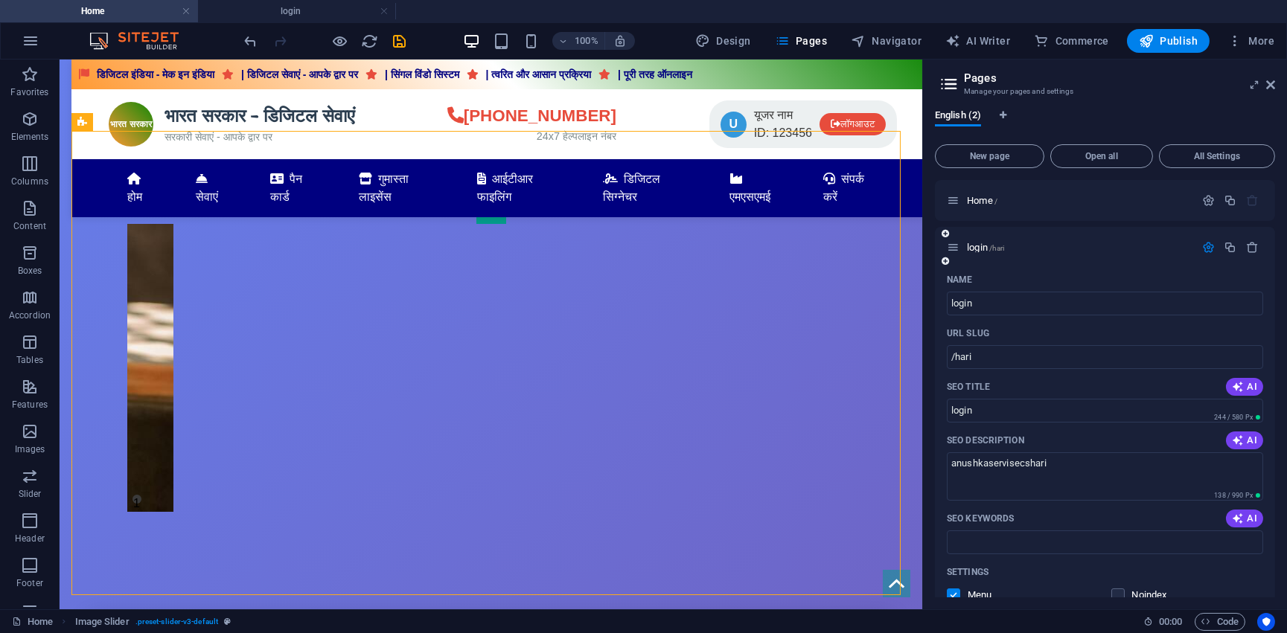
click at [1040, 258] on div "login /hari" at bounding box center [1105, 247] width 340 height 41
click at [1271, 88] on icon at bounding box center [1270, 85] width 9 height 12
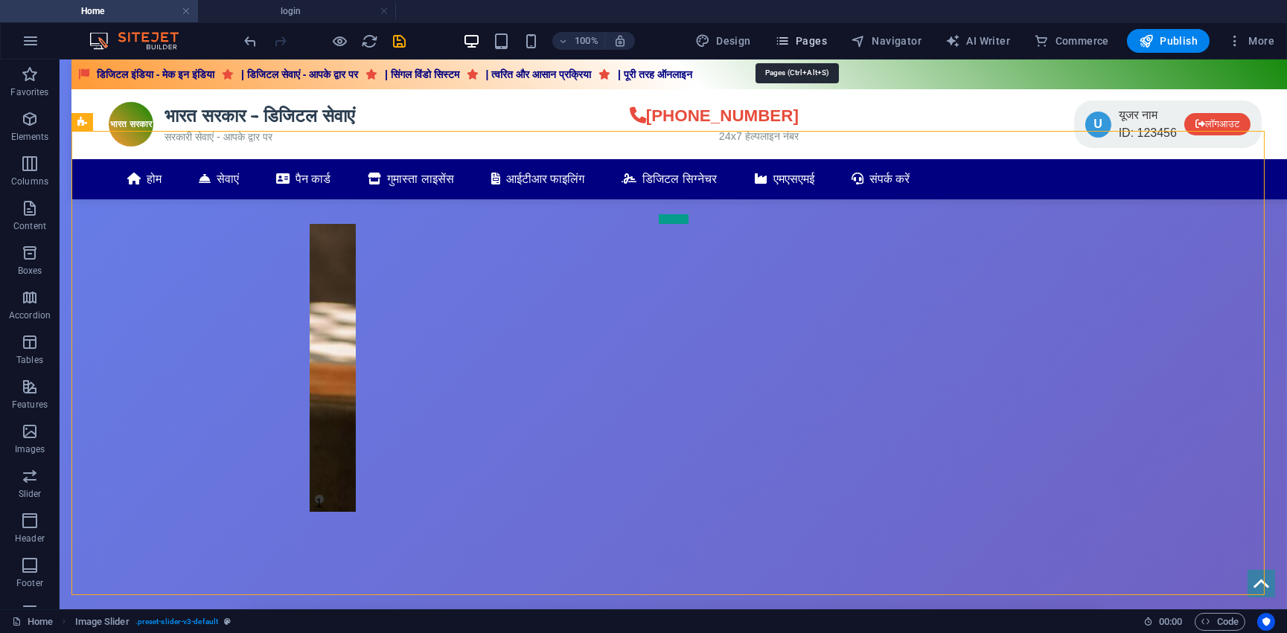
click at [780, 40] on icon "button" at bounding box center [782, 40] width 15 height 15
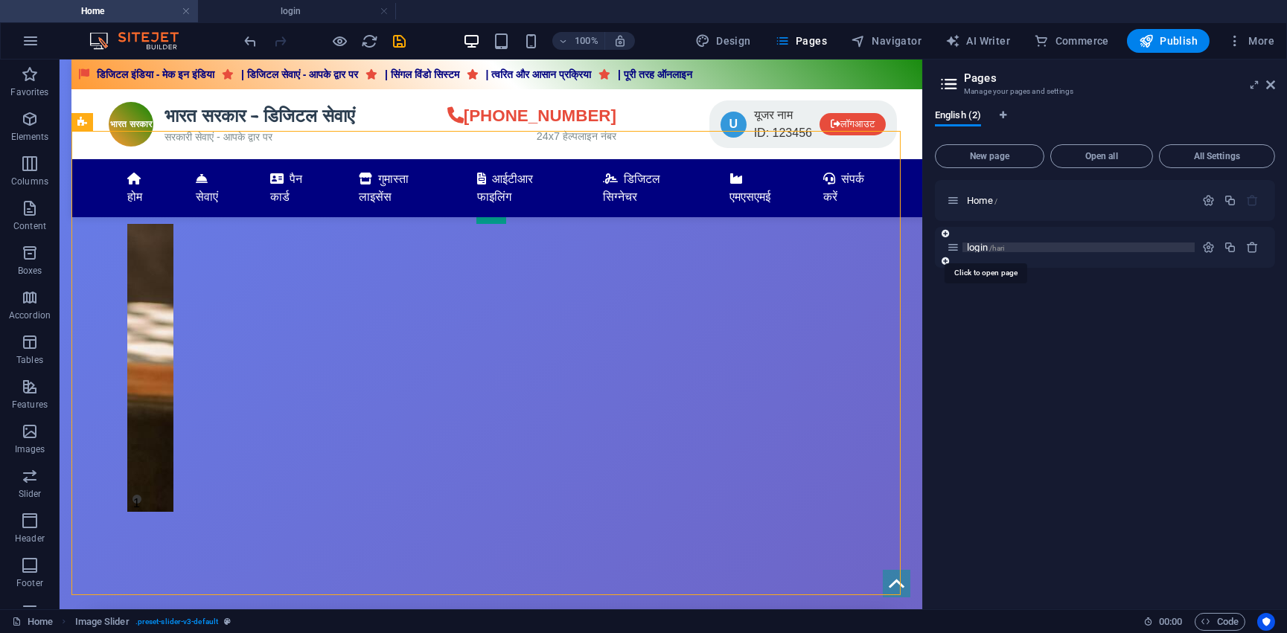
click at [978, 252] on span "login /hari" at bounding box center [985, 247] width 37 height 11
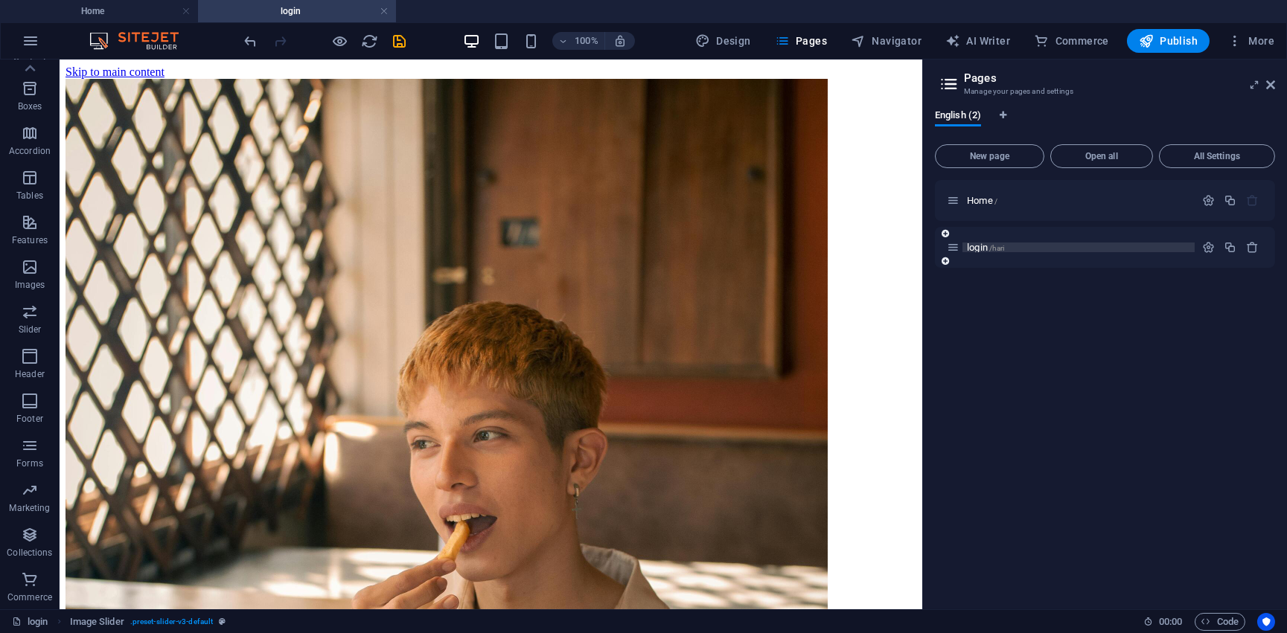
click at [1066, 246] on p "login /hari" at bounding box center [1078, 248] width 223 height 10
click at [990, 246] on span "/hari" at bounding box center [997, 248] width 16 height 8
click at [1206, 246] on icon "button" at bounding box center [1208, 247] width 13 height 13
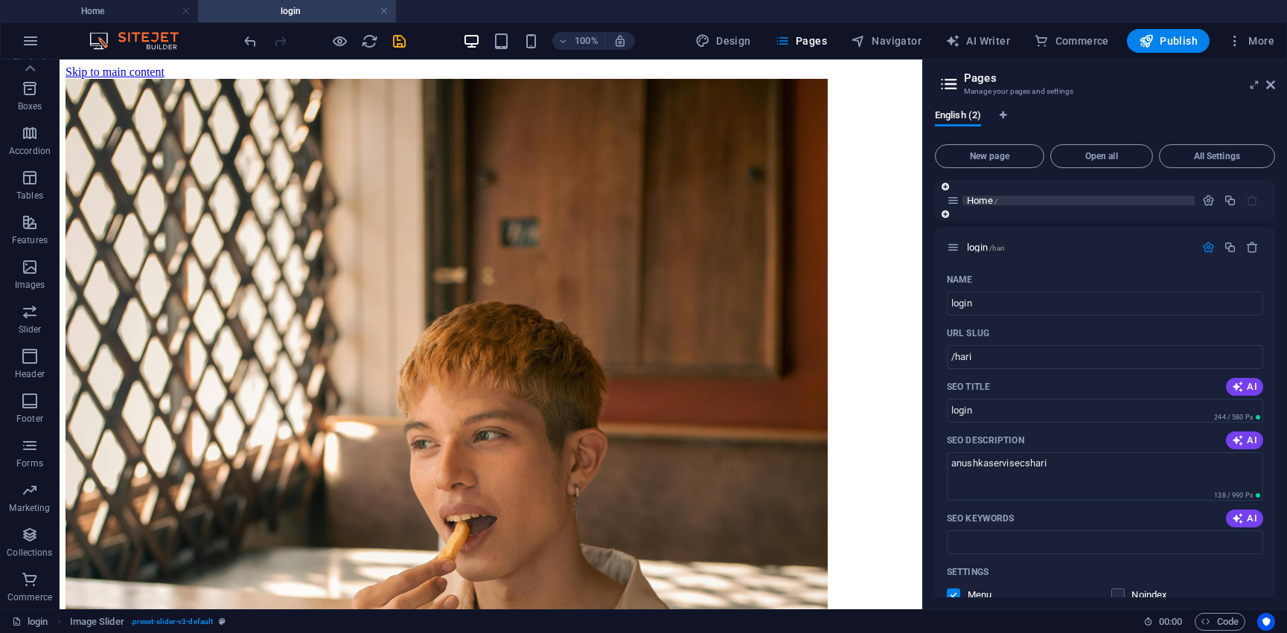
click at [998, 204] on p "Home /" at bounding box center [1078, 201] width 223 height 10
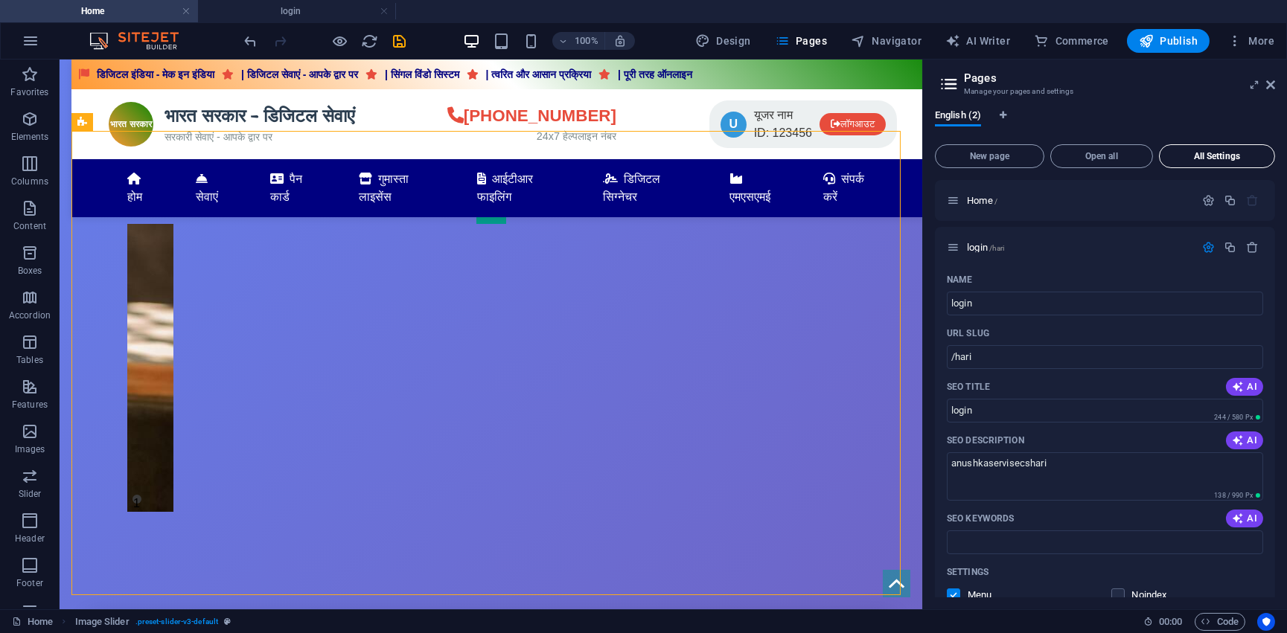
click at [1206, 160] on span "All Settings" at bounding box center [1216, 156] width 103 height 9
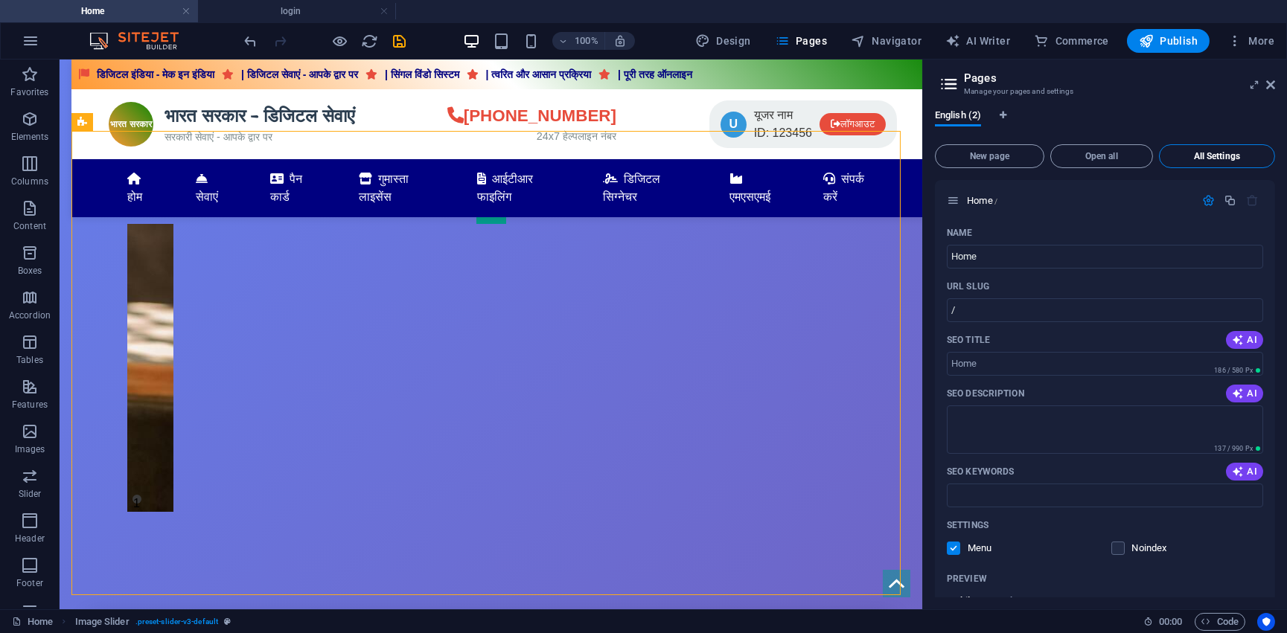
click at [1206, 160] on span "All Settings" at bounding box center [1216, 156] width 103 height 9
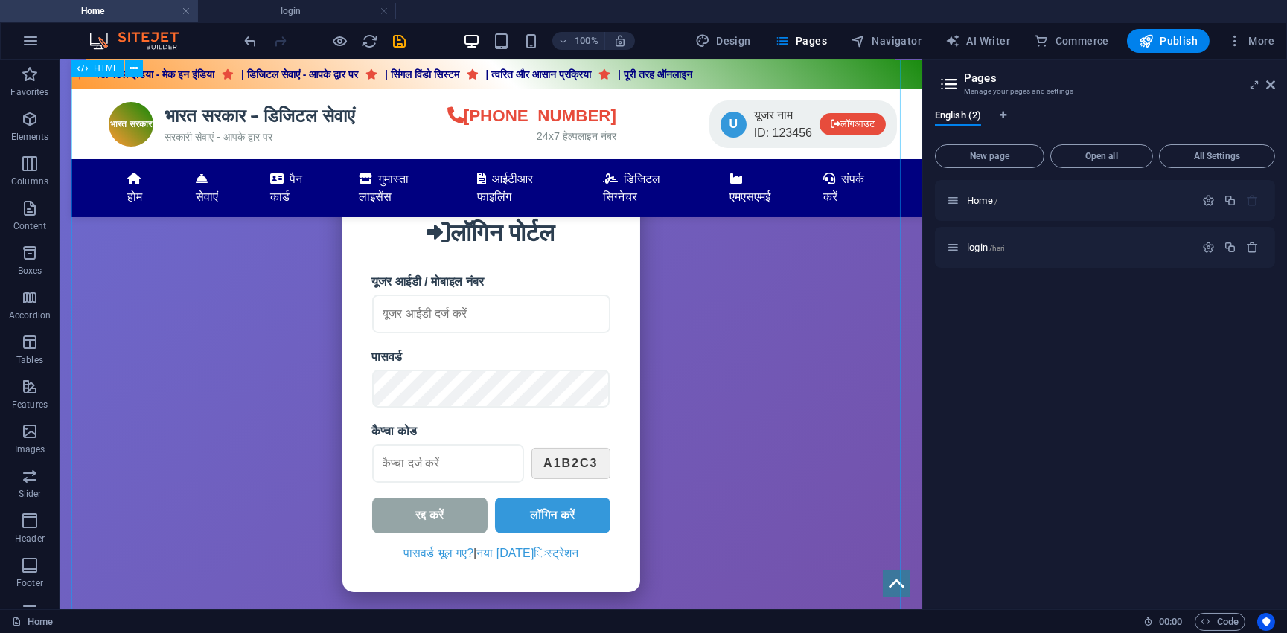
scroll to position [1150, 0]
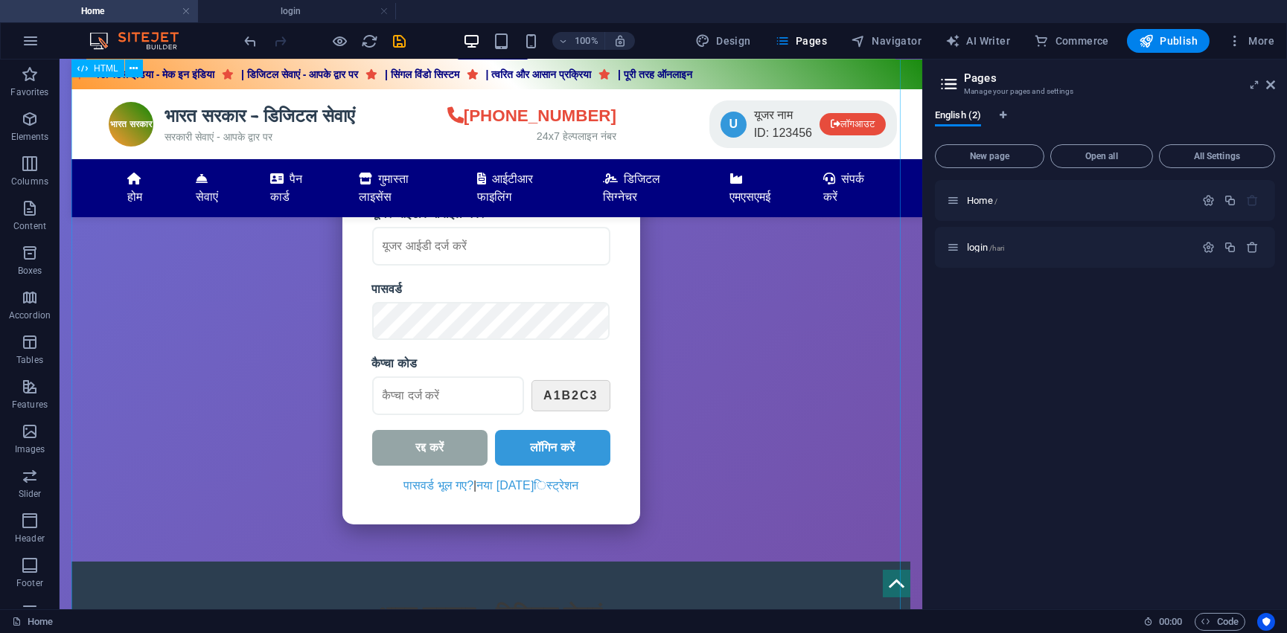
click at [602, 324] on div "भारत सरकार - डिजिटल सेवाएं डिजिटल इंडिया - मेक इन इंडिया | डिजिटल सेवाएं - आपके…" at bounding box center [490, 156] width 839 height 1392
click at [608, 318] on div "भारत सरकार - डिजिटल सेवाएं डिजिटल इंडिया - मेक इन इंडिया | डिजिटल सेवाएं - आपके…" at bounding box center [490, 156] width 839 height 1392
click at [554, 473] on div "भारत सरकार - डिजिटल सेवाएं डिजिटल इंडिया - मेक इन इंडिया | डिजिटल सेवाएं - आपके…" at bounding box center [490, 156] width 839 height 1392
click at [589, 265] on div "भारत सरकार - डिजिटल सेवाएं डिजिटल इंडिया - मेक इन इंडिया | डिजिटल सेवाएं - आपके…" at bounding box center [490, 156] width 839 height 1392
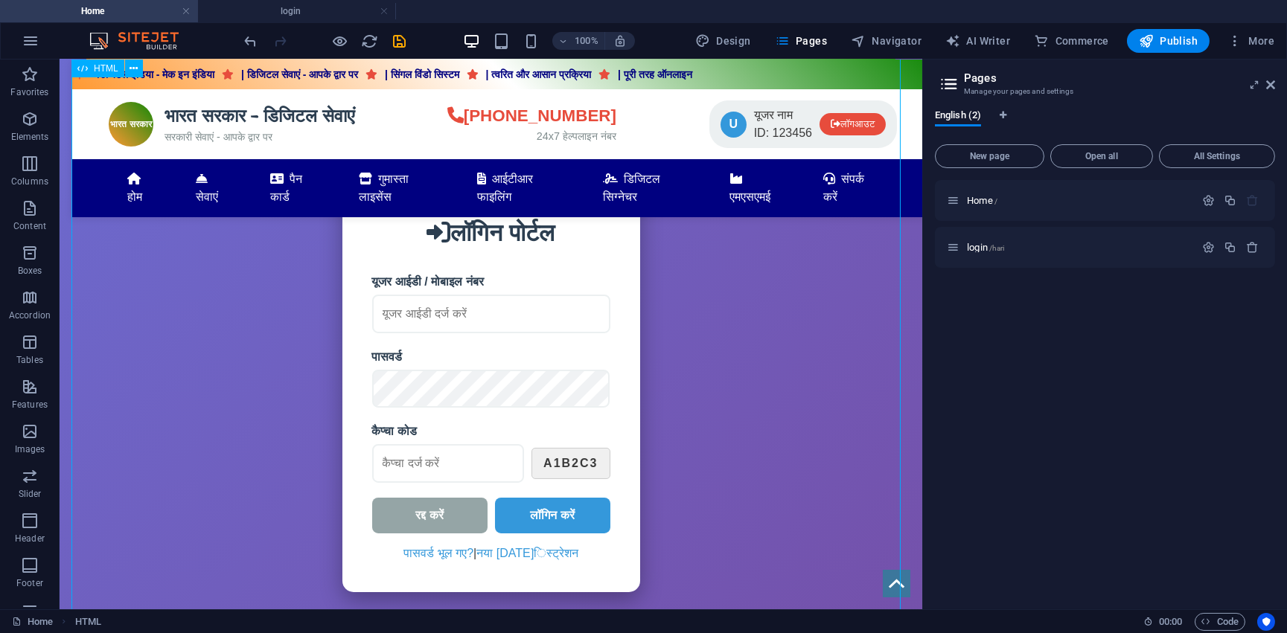
scroll to position [1014, 0]
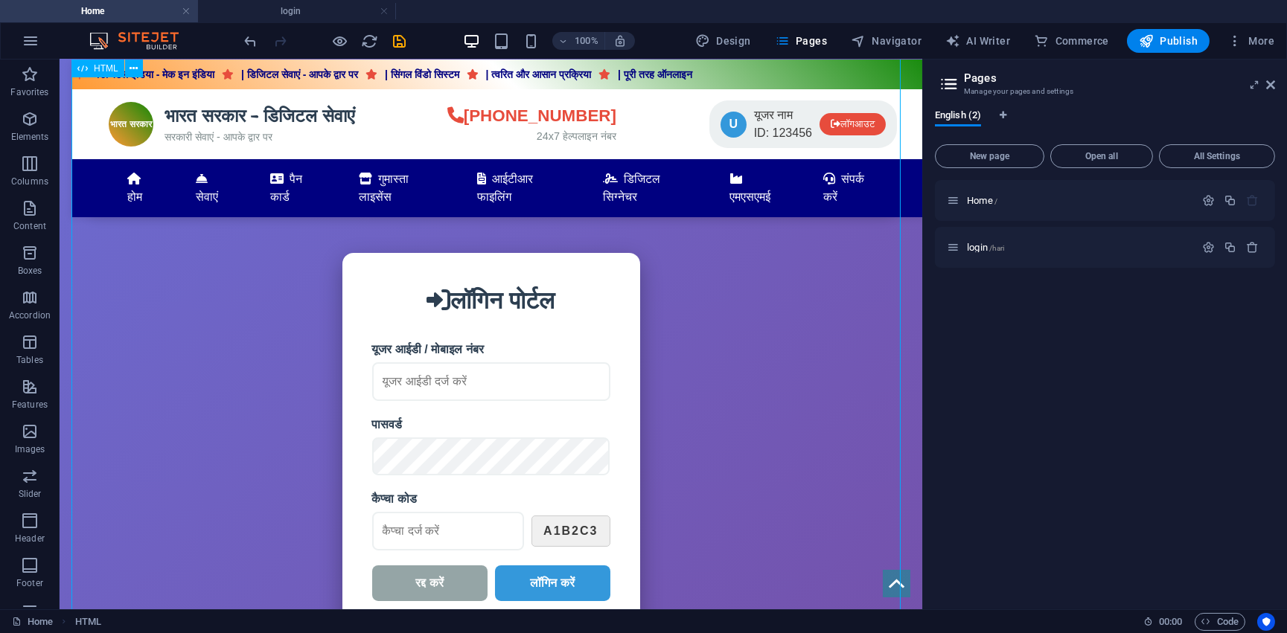
click at [557, 342] on div "भारत सरकार - डिजिटल सेवाएं डिजिटल इंडिया - मेक इन इंडिया | डिजिटल सेवाएं - आपके…" at bounding box center [490, 292] width 839 height 1392
click at [479, 394] on div "भारत सरकार - डिजिटल सेवाएं डिजिटल इंडिया - मेक इन इंडिया | डिजिटल सेवाएं - आपके…" at bounding box center [490, 292] width 839 height 1392
click at [467, 415] on div "भारत सरकार - डिजिटल सेवाएं डिजिटल इंडिया - मेक इन इंडिया | डिजिटल सेवाएं - आपके…" at bounding box center [490, 292] width 839 height 1392
click at [438, 481] on div "भारत सरकार - डिजिटल सेवाएं डिजिटल इंडिया - मेक इन इंडिया | डिजिटल सेवाएं - आपके…" at bounding box center [490, 292] width 839 height 1392
click at [417, 395] on div "भारत सरकार - डिजिटल सेवाएं डिजिटल इंडिया - मेक इन इंडिया | डिजिटल सेवाएं - आपके…" at bounding box center [490, 292] width 839 height 1392
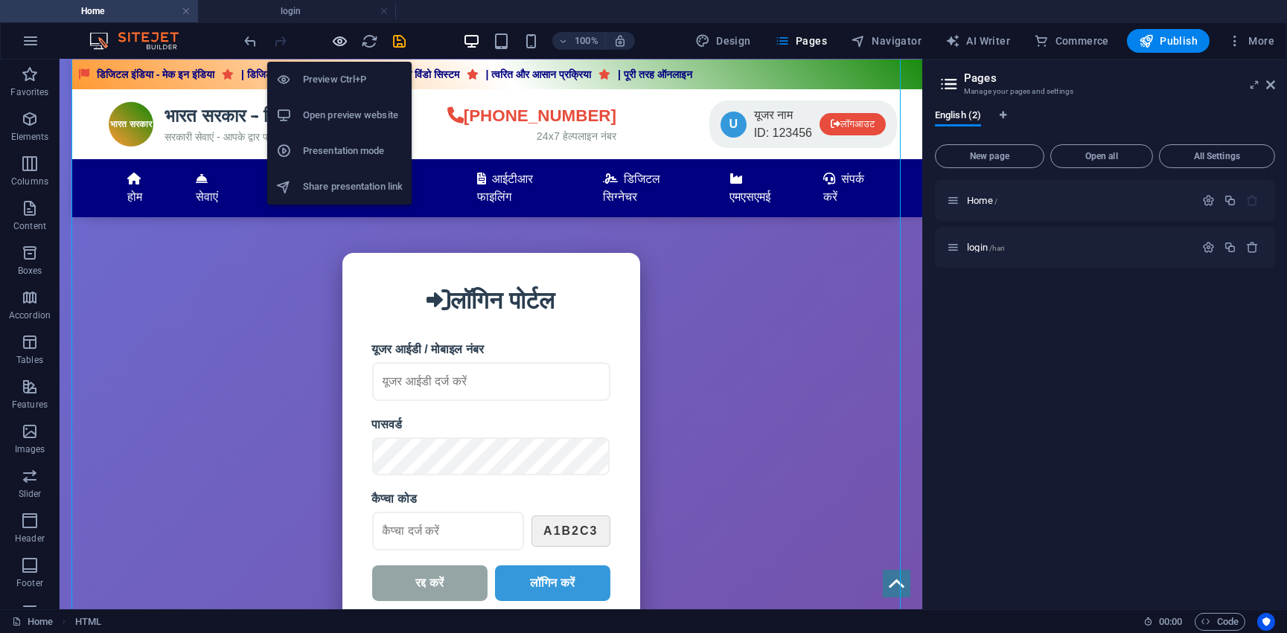
click at [342, 42] on icon "button" at bounding box center [340, 41] width 17 height 17
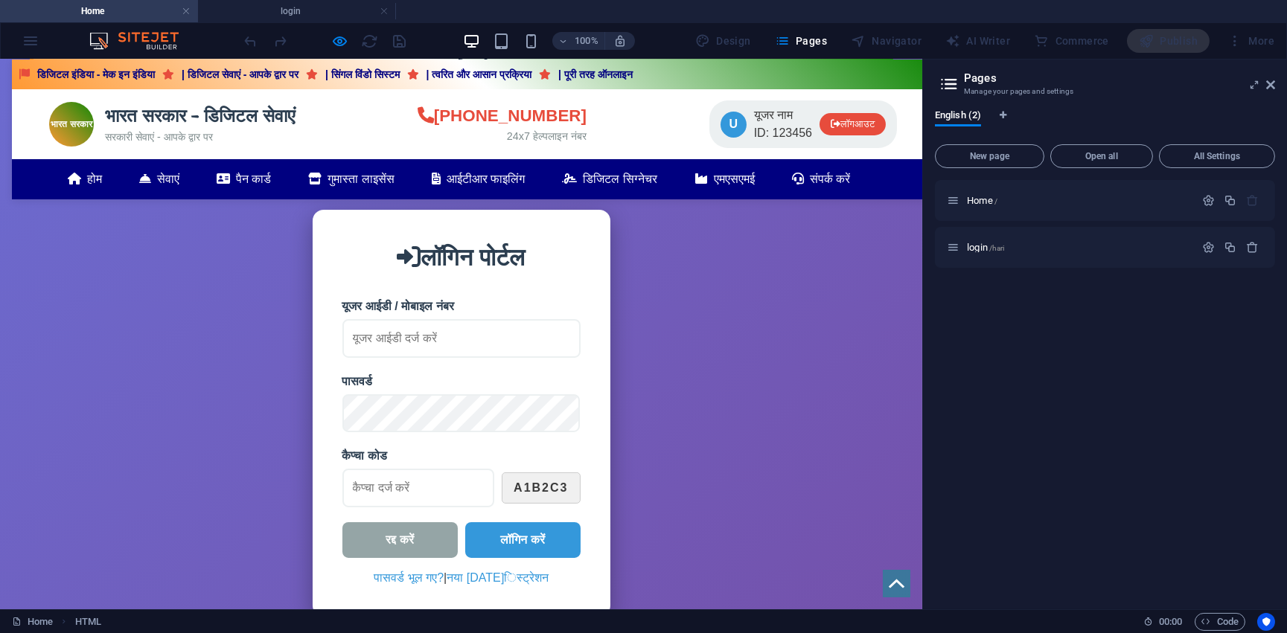
scroll to position [1125, 0]
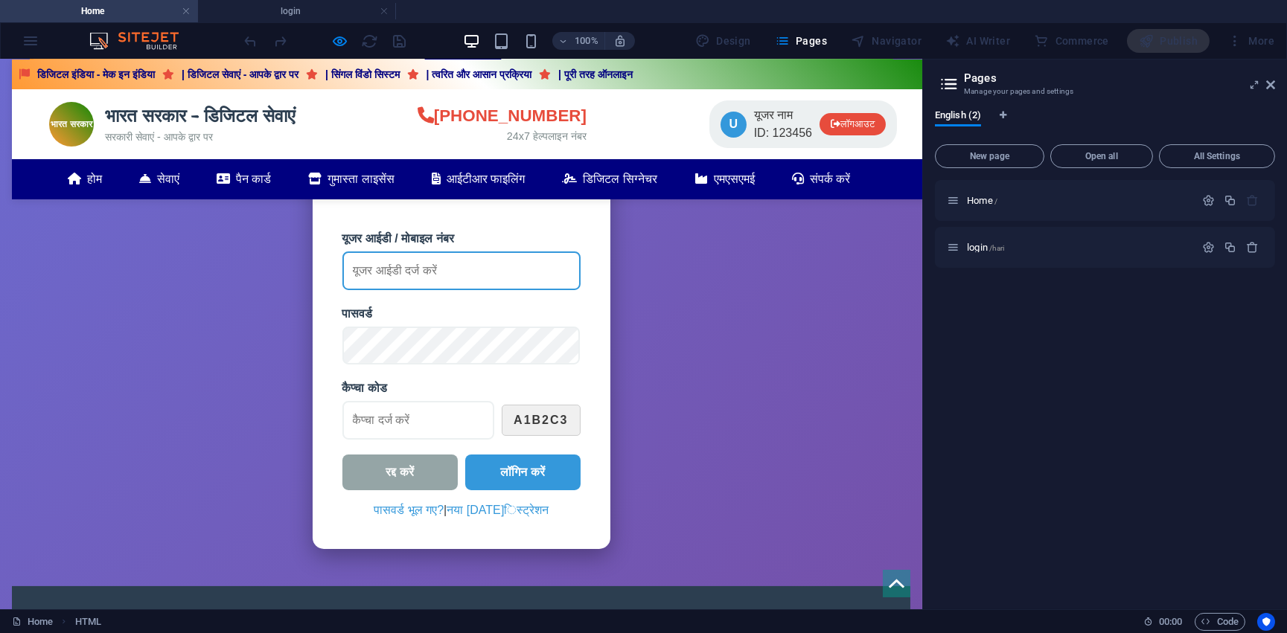
click at [473, 270] on input "यूजर आईडी / मोबाइल नंबर" at bounding box center [461, 271] width 238 height 39
type input "harekrishna3411"
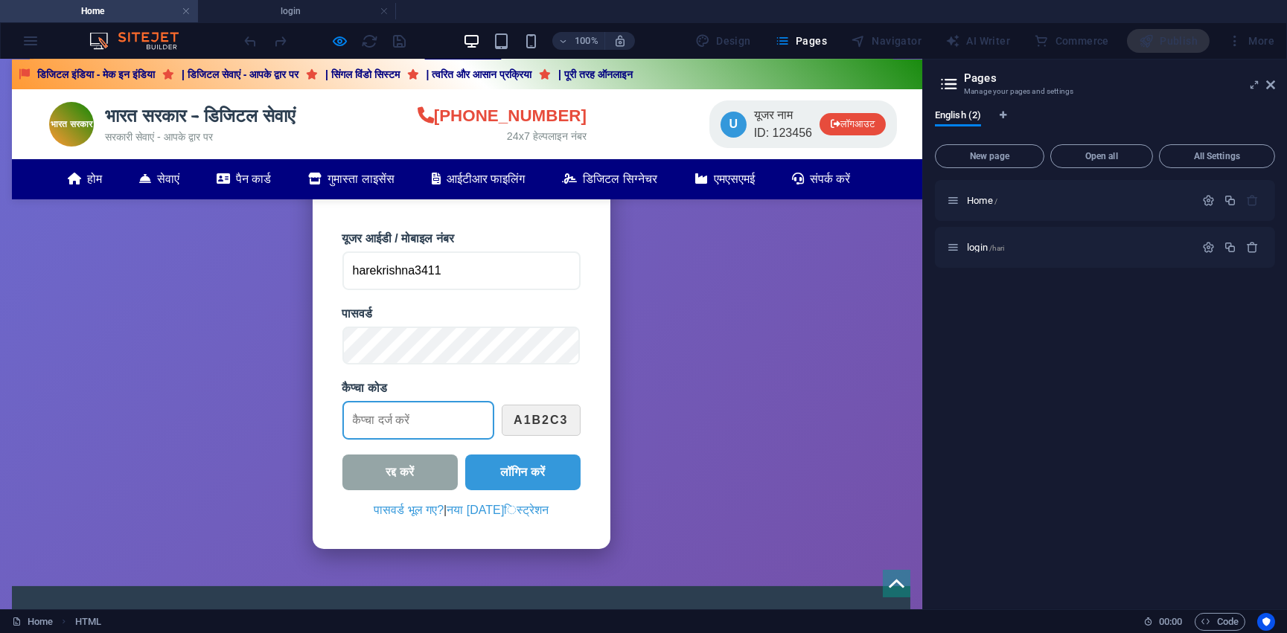
click at [421, 423] on input "कैप्चा कोड" at bounding box center [418, 420] width 153 height 39
type input "cdc"
click at [522, 479] on button "लॉगिन करें" at bounding box center [522, 473] width 115 height 36
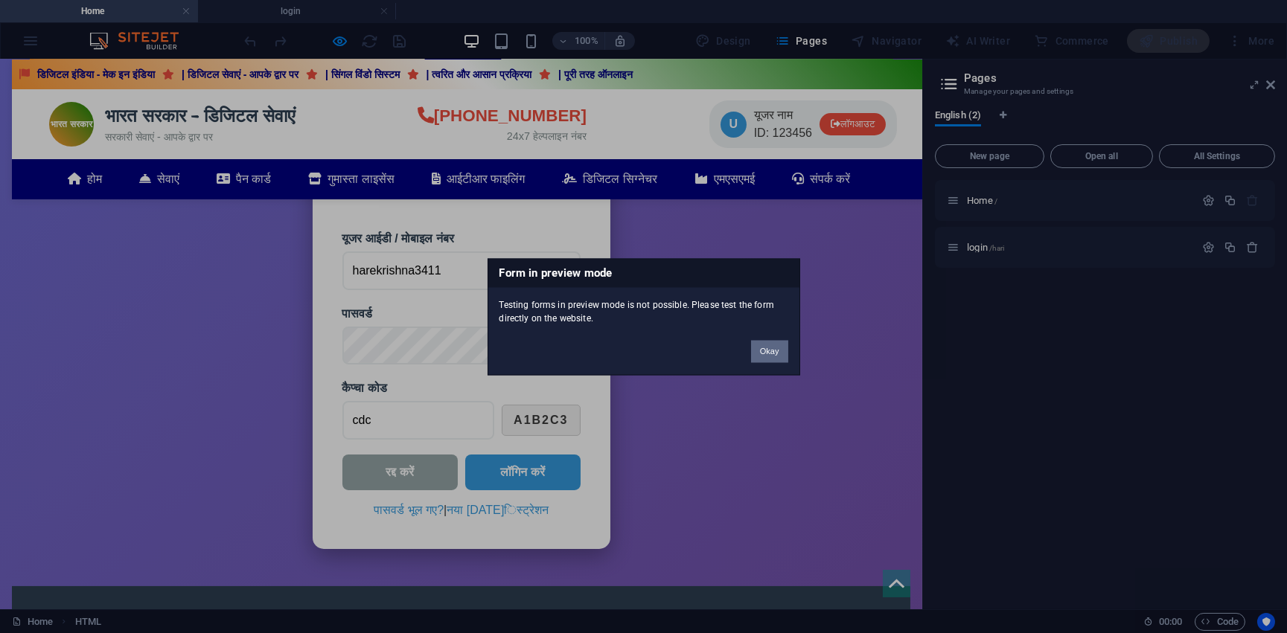
drag, startPoint x: 783, startPoint y: 356, endPoint x: 782, endPoint y: 297, distance: 59.5
click at [783, 356] on button "Okay" at bounding box center [769, 351] width 37 height 22
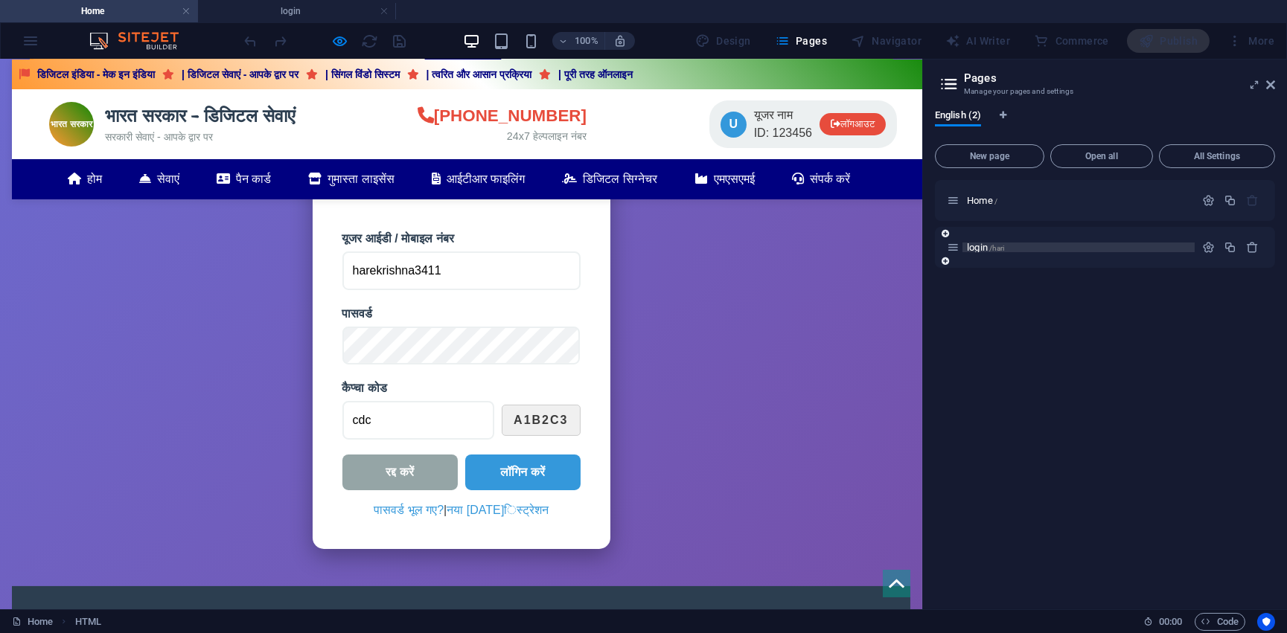
click at [1032, 251] on p "login /hari" at bounding box center [1078, 248] width 223 height 10
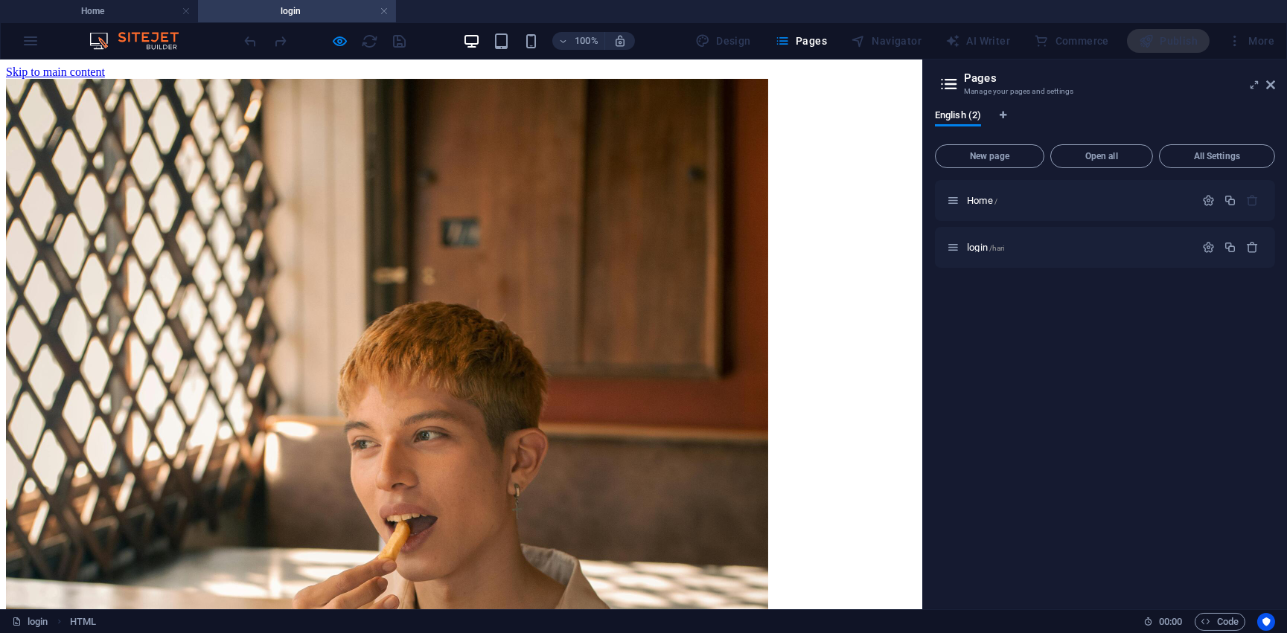
scroll to position [0, 0]
click at [959, 249] on div "login /hari" at bounding box center [1071, 247] width 248 height 17
drag, startPoint x: 1199, startPoint y: 242, endPoint x: 1166, endPoint y: 257, distance: 36.0
click at [1200, 242] on button "button" at bounding box center [1208, 247] width 22 height 13
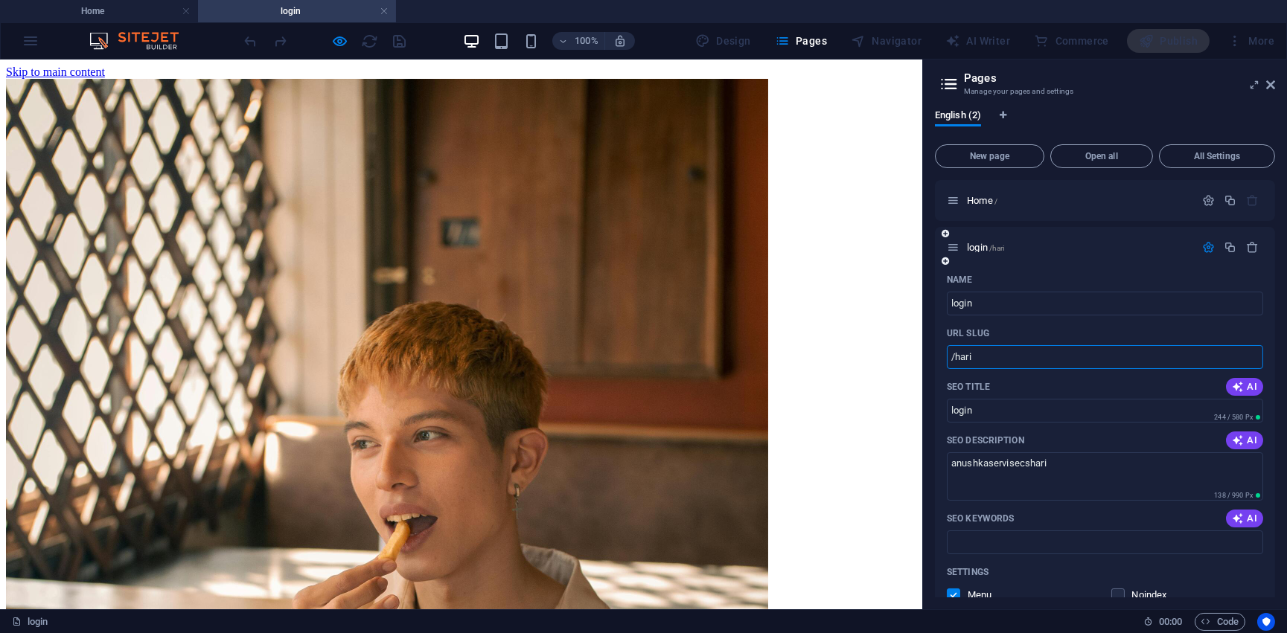
drag, startPoint x: 985, startPoint y: 359, endPoint x: 949, endPoint y: 366, distance: 37.1
click at [949, 366] on input "/hari" at bounding box center [1105, 357] width 316 height 24
click at [107, 13] on h4 "Home" at bounding box center [99, 11] width 198 height 16
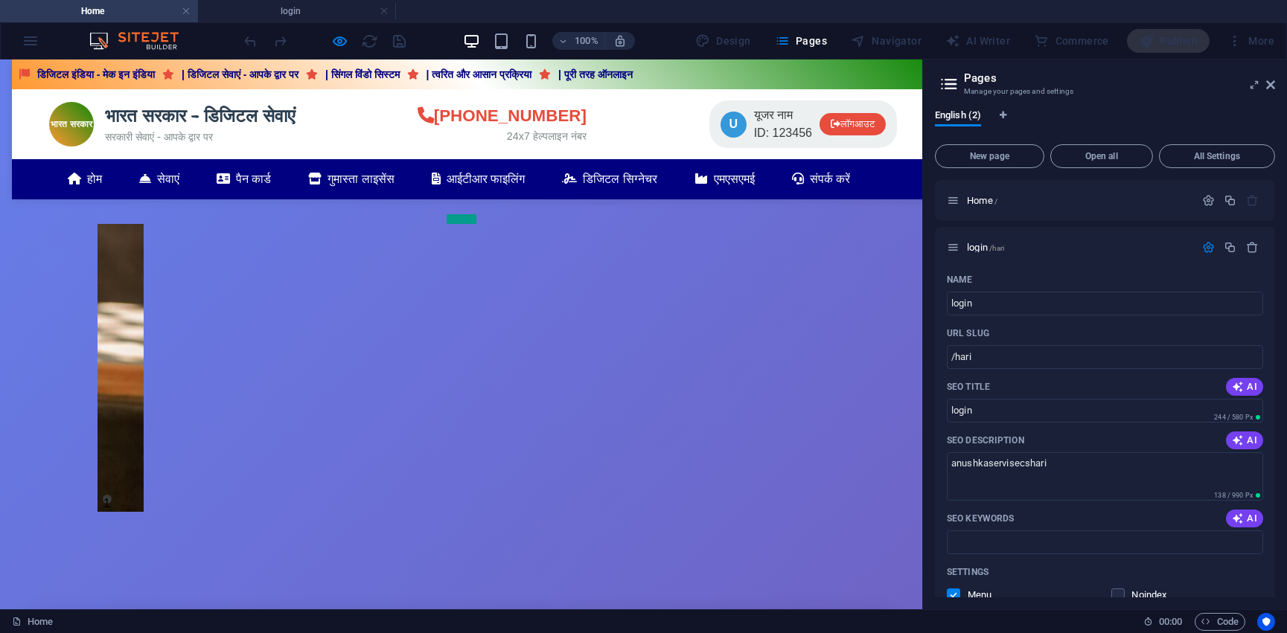
scroll to position [1125, 0]
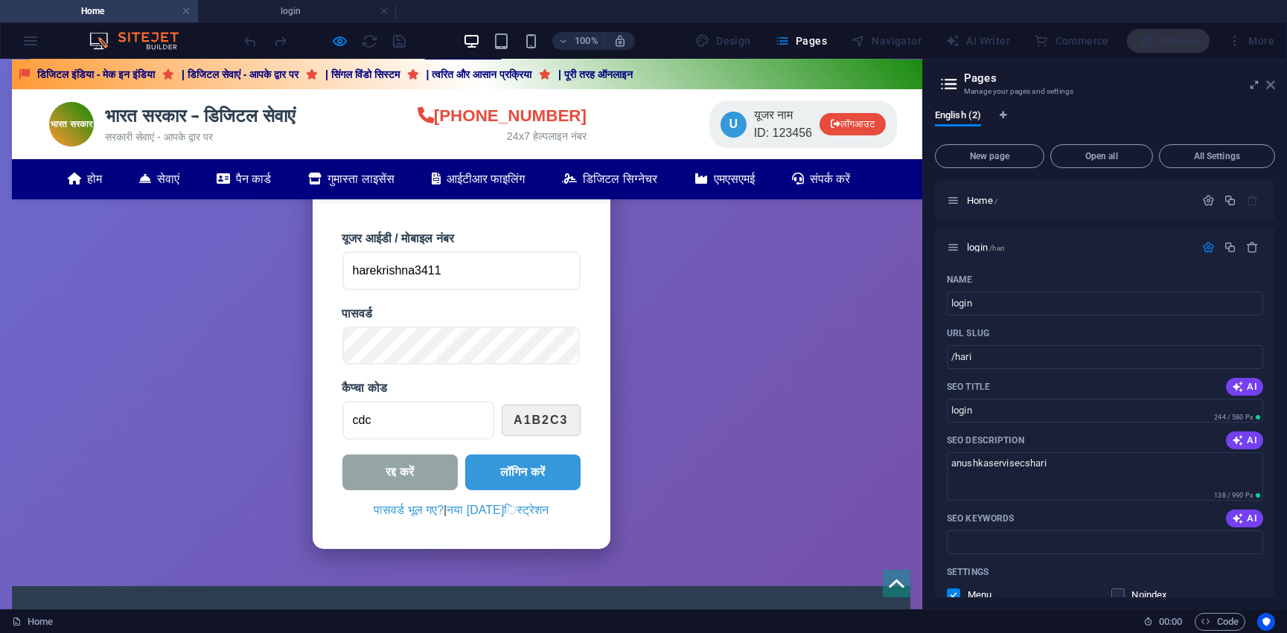
click at [1269, 83] on icon at bounding box center [1270, 85] width 9 height 12
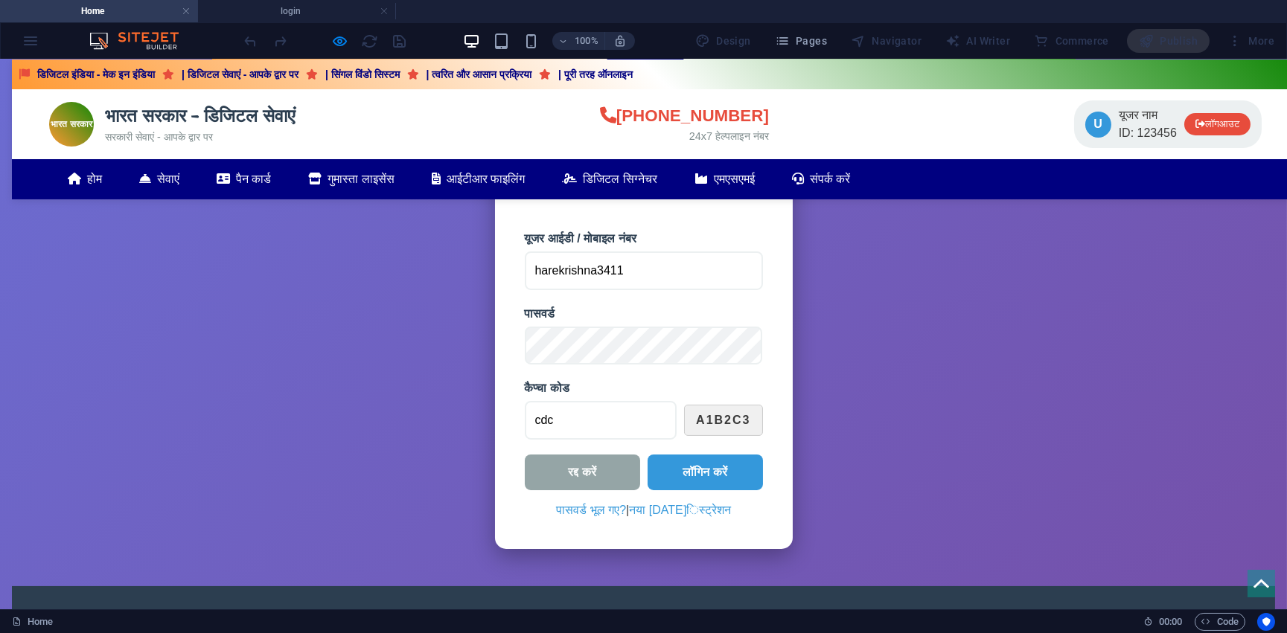
scroll to position [1057, 0]
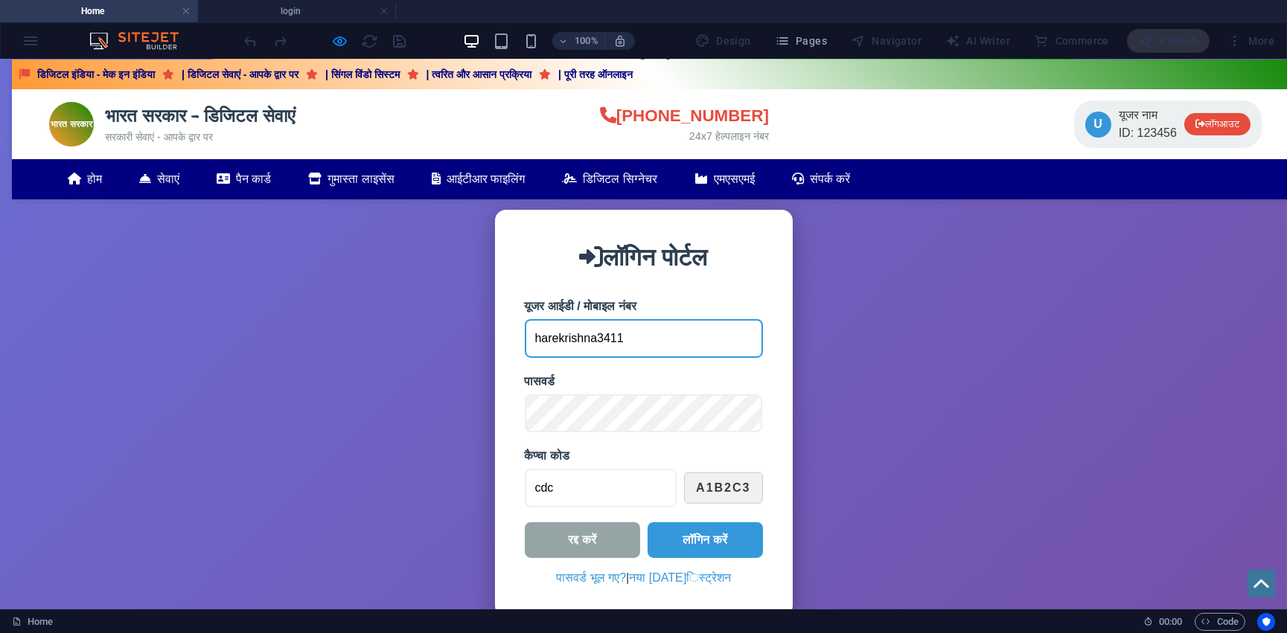
click at [634, 333] on input "harekrishna3411" at bounding box center [644, 338] width 238 height 39
type input "h"
drag, startPoint x: 705, startPoint y: 255, endPoint x: 577, endPoint y: 252, distance: 128.0
click at [562, 258] on h2 "लॉगिन पोर्टल" at bounding box center [644, 258] width 238 height 36
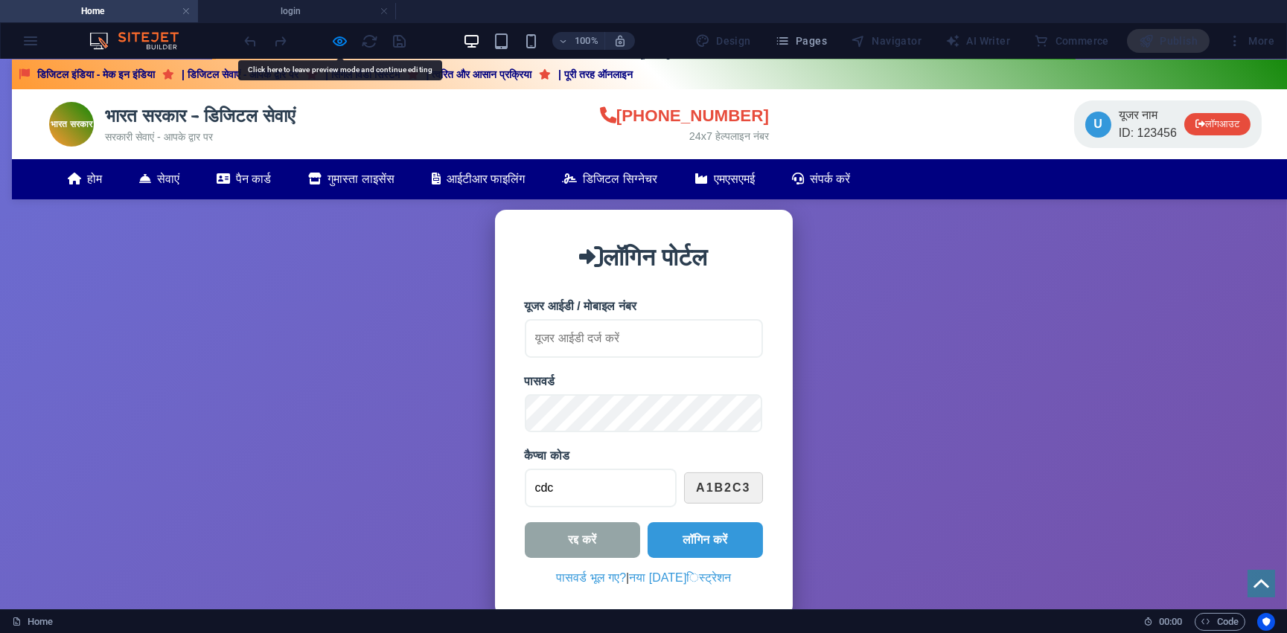
copy h2 "लॉगिन पोर्टल"
click at [483, 258] on div "स्वागत है! अपनी सरकारी सेवाएं ऑनलाइन प्राप्त करें आसान, सुरक्षित और त्वरित प्रक…" at bounding box center [643, 85] width 893 height 1064
click at [679, 259] on h2 "लॉगिन पोर्टल" at bounding box center [644, 258] width 238 height 36
drag, startPoint x: 719, startPoint y: 256, endPoint x: 561, endPoint y: 265, distance: 158.0
click at [561, 265] on h2 "लॉगिन पोर्टल" at bounding box center [644, 258] width 238 height 36
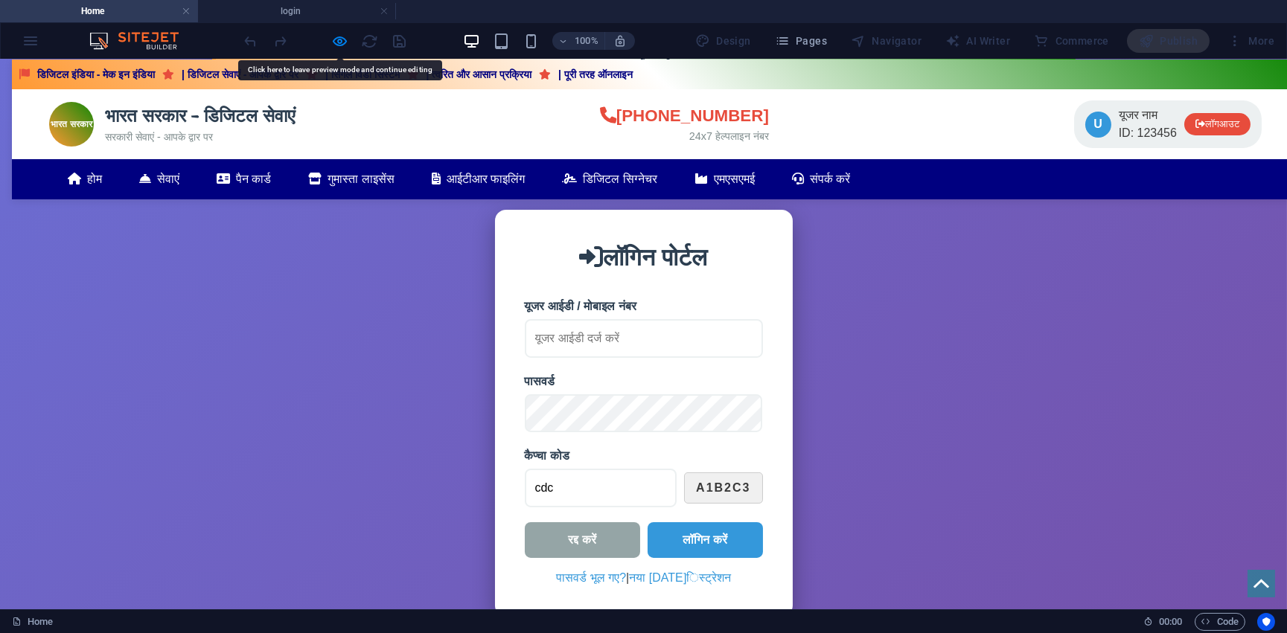
click at [580, 263] on icon at bounding box center [592, 257] width 24 height 24
click at [25, 42] on div "100% Design Pages Navigator AI Writer Commerce Publish More" at bounding box center [643, 41] width 1285 height 36
click at [31, 40] on div "100% Design Pages Navigator AI Writer Commerce Publish More" at bounding box center [643, 41] width 1285 height 36
click at [23, 39] on div "100% Design Pages Navigator AI Writer Commerce Publish More" at bounding box center [643, 41] width 1285 height 36
click at [30, 41] on div "100% Design Pages Navigator AI Writer Commerce Publish More" at bounding box center [643, 41] width 1285 height 36
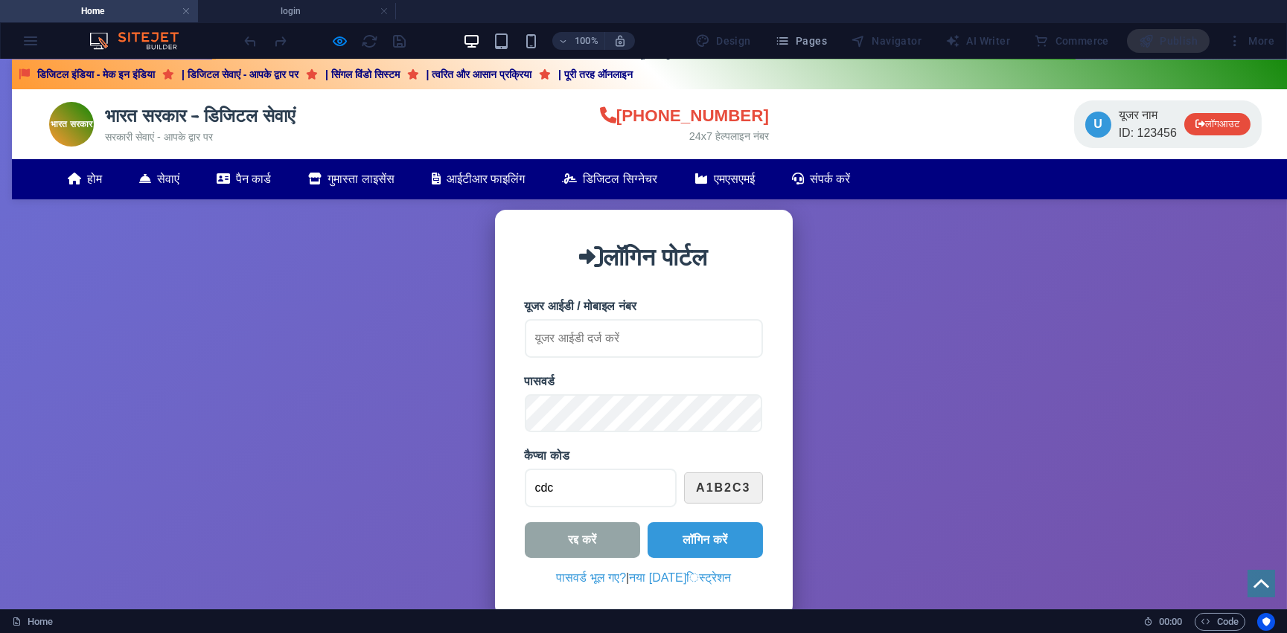
click at [30, 41] on div "100% Design Pages Navigator AI Writer Commerce Publish More" at bounding box center [643, 41] width 1285 height 36
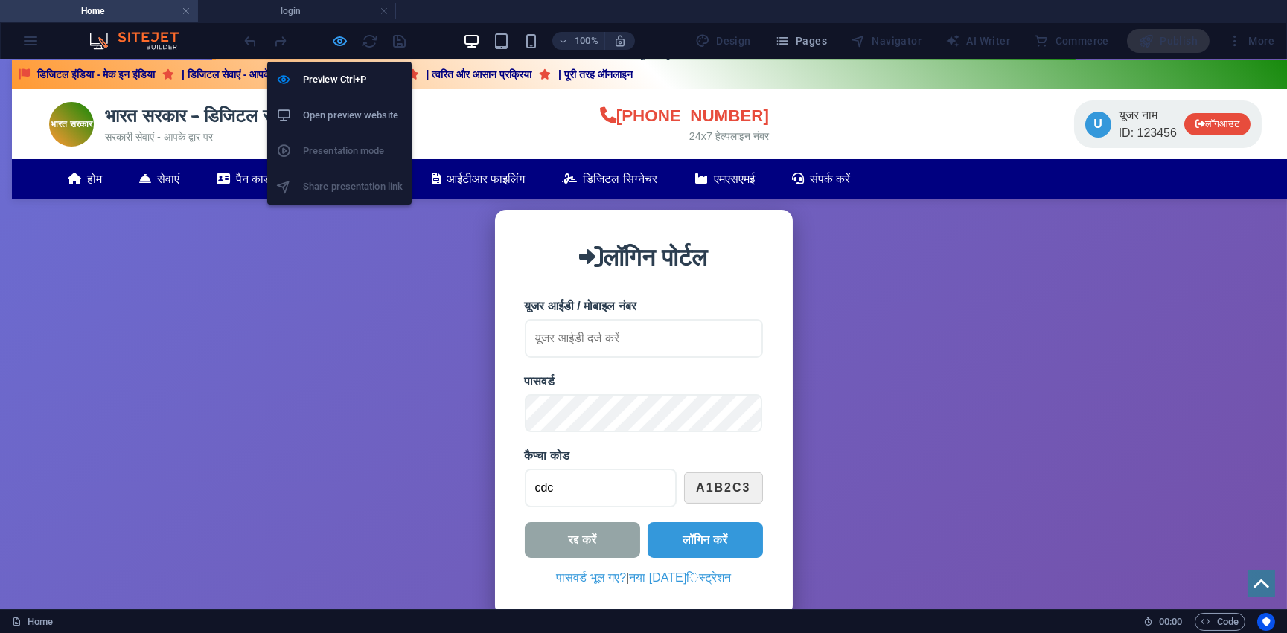
click at [342, 35] on icon "button" at bounding box center [340, 41] width 17 height 17
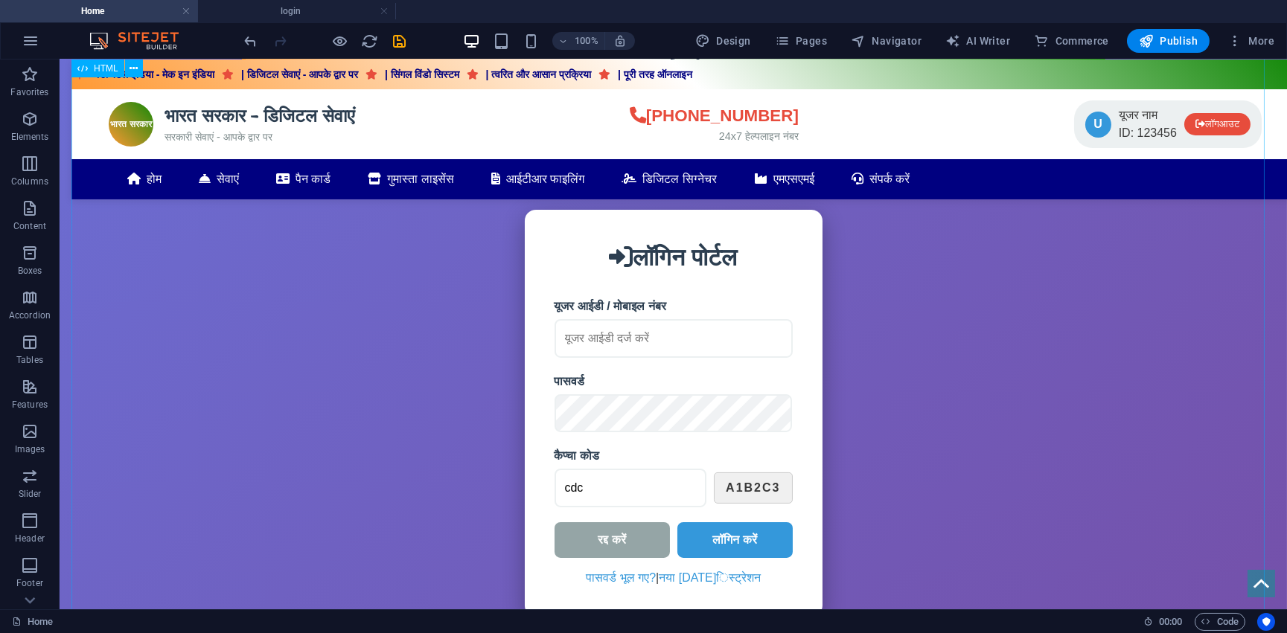
click at [286, 185] on div "भारत सरकार - डिजिटल सेवाएं डिजिटल इंडिया - मेक इन इंडिया | डिजिटल सेवाएं - आपके…" at bounding box center [672, 249] width 1203 height 1392
click at [110, 66] on span "HTML" at bounding box center [106, 68] width 25 height 9
click at [78, 70] on icon at bounding box center [82, 69] width 10 height 18
drag, startPoint x: 102, startPoint y: 68, endPoint x: 80, endPoint y: 76, distance: 23.8
click at [102, 68] on span "HTML" at bounding box center [106, 68] width 25 height 9
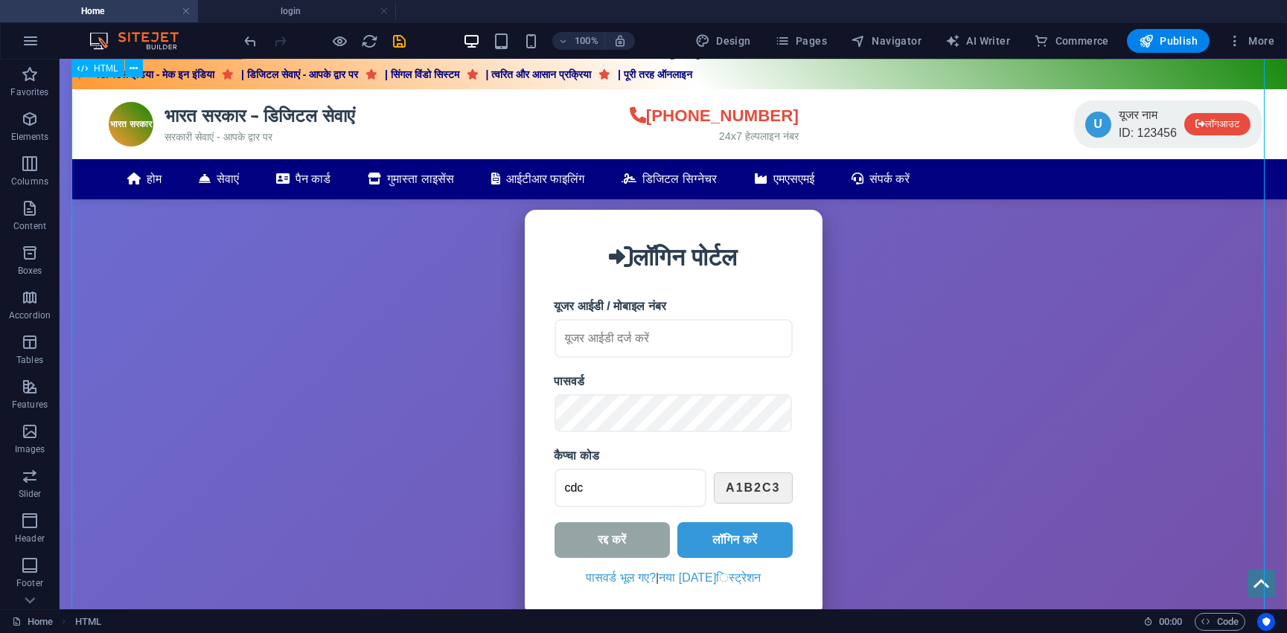
click at [178, 217] on div "भारत सरकार - डिजिटल सेवाएं डिजिटल इंडिया - मेक इन इंडिया | डिजिटल सेवाएं - आपके…" at bounding box center [672, 249] width 1203 height 1392
click at [219, 101] on div "भारत सरकार - डिजिटल सेवाएं डिजिटल इंडिया - मेक इन इंडिया | डिजिटल सेवाएं - आपके…" at bounding box center [672, 249] width 1203 height 1392
click at [135, 68] on icon at bounding box center [133, 69] width 8 height 16
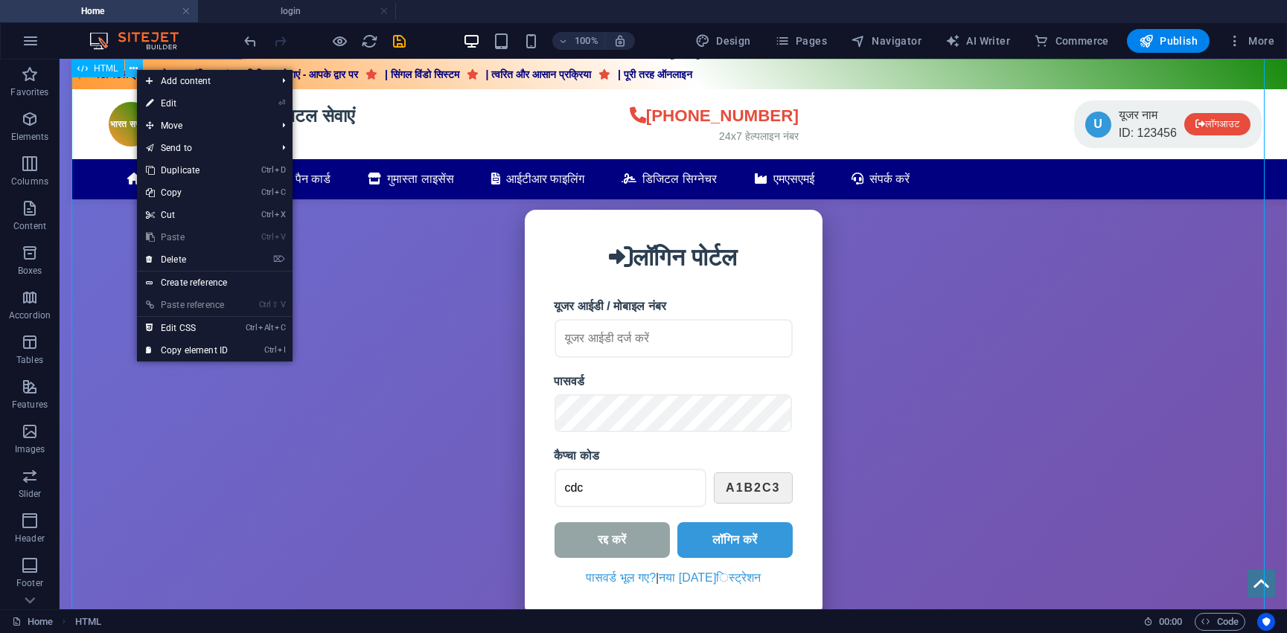
click at [135, 68] on icon at bounding box center [133, 69] width 8 height 16
click at [329, 81] on div "भारत सरकार - डिजिटल सेवाएं डिजिटल इंडिया - मेक इन इंडिया | डिजिटल सेवाएं - आपके…" at bounding box center [672, 249] width 1203 height 1392
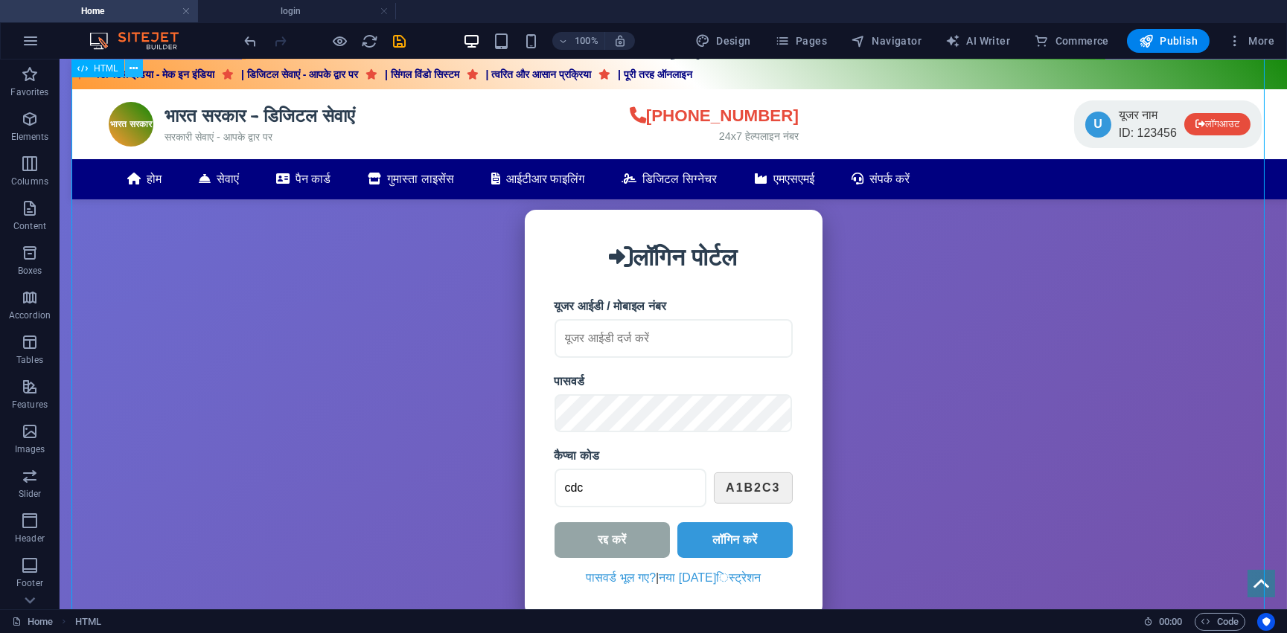
click at [132, 65] on icon at bounding box center [133, 69] width 8 height 16
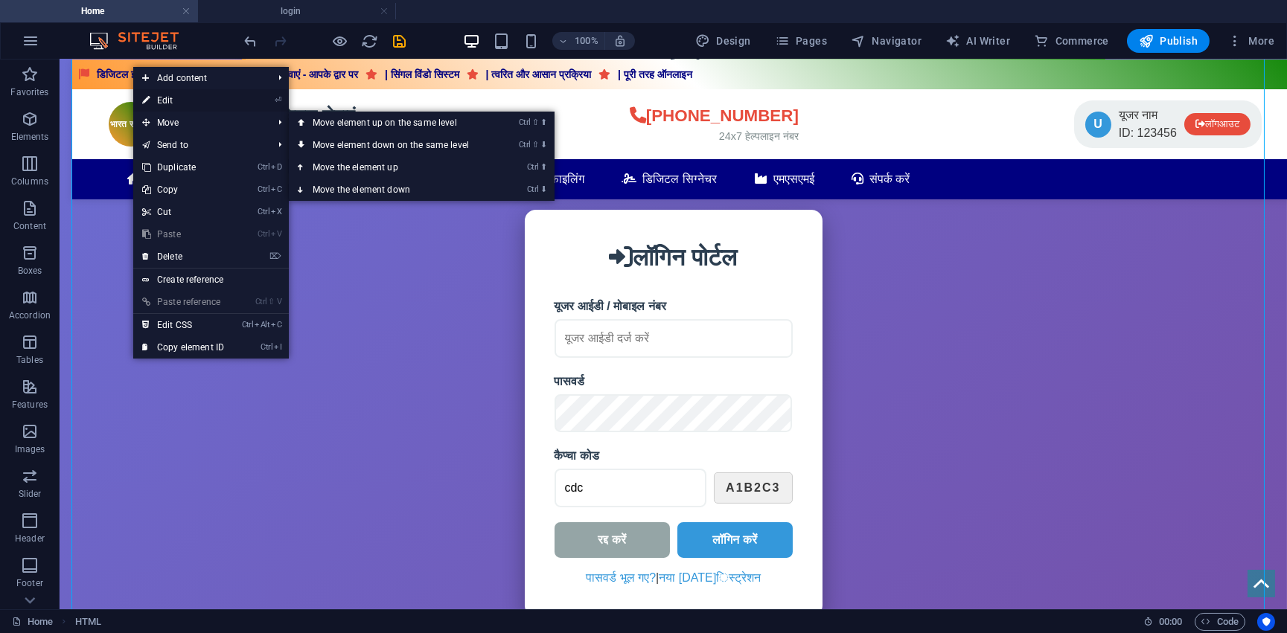
click at [204, 103] on link "⏎ Edit" at bounding box center [183, 100] width 100 height 22
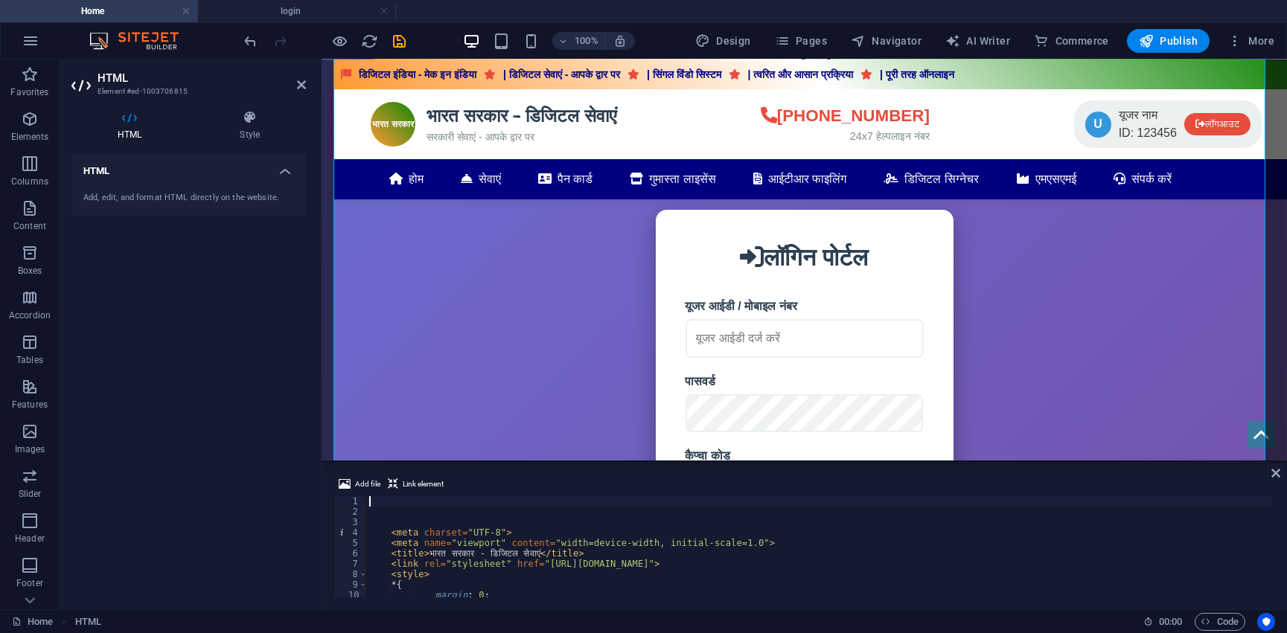
click at [374, 502] on div "< meta charset = "UTF-8" > < meta name = "viewport" content = "width=device-wid…" at bounding box center [819, 557] width 906 height 122
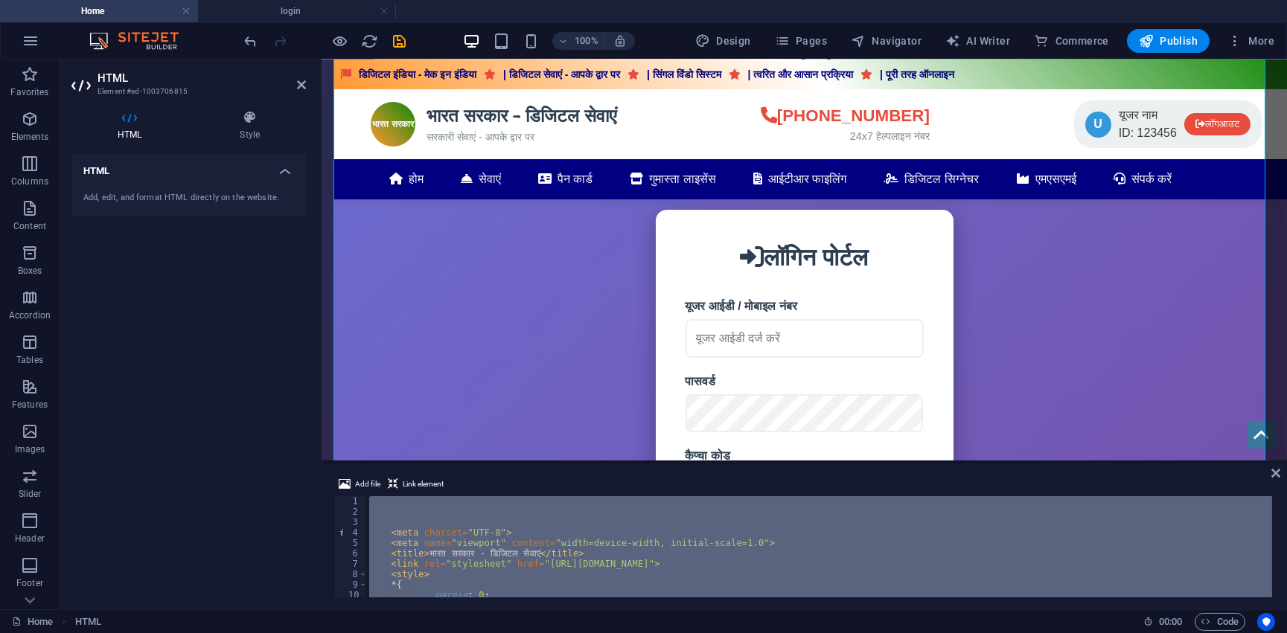
scroll to position [100, 0]
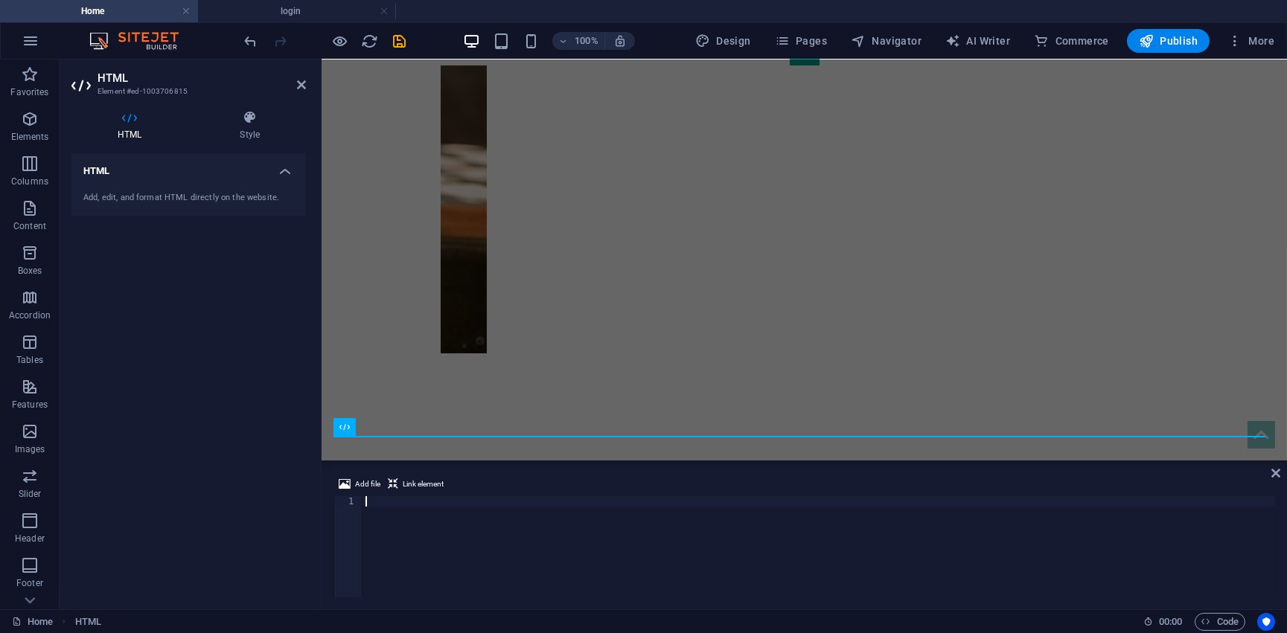
type textarea "</html>"
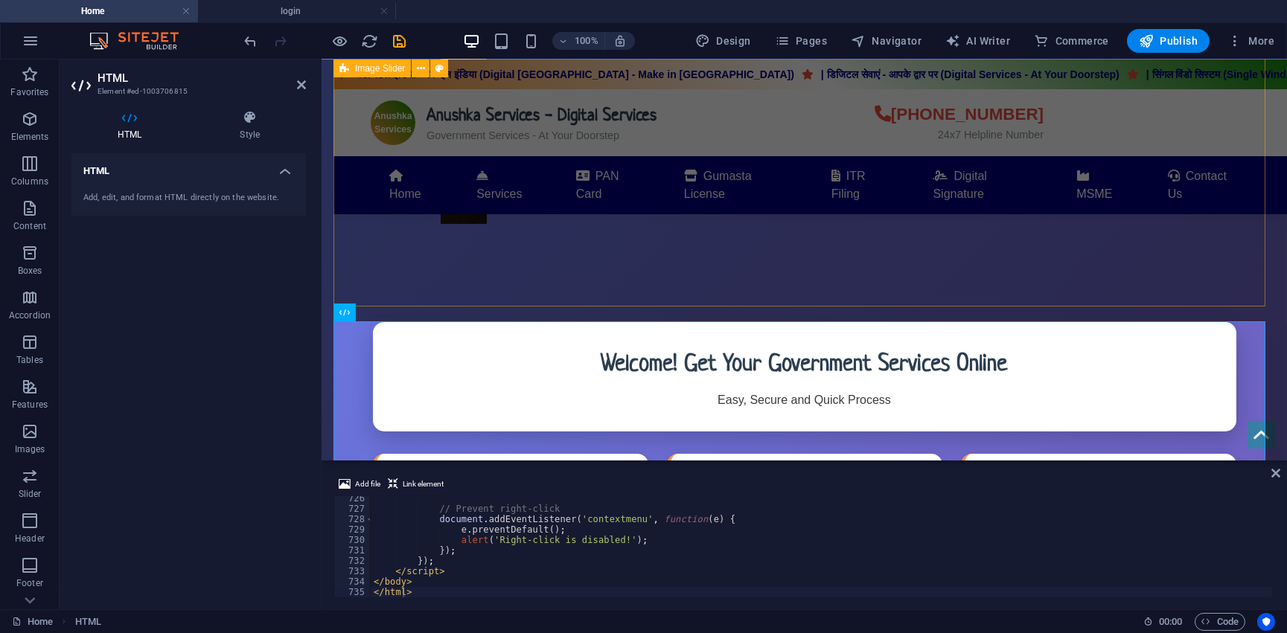
scroll to position [0, 0]
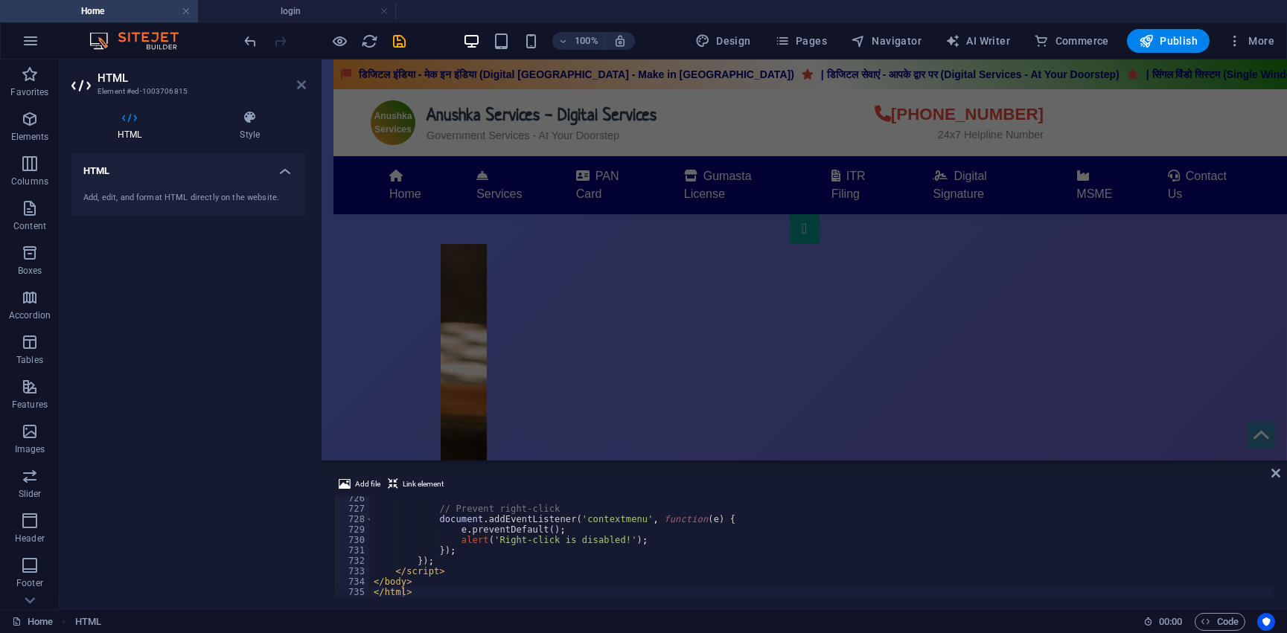
click at [302, 87] on icon at bounding box center [301, 85] width 9 height 12
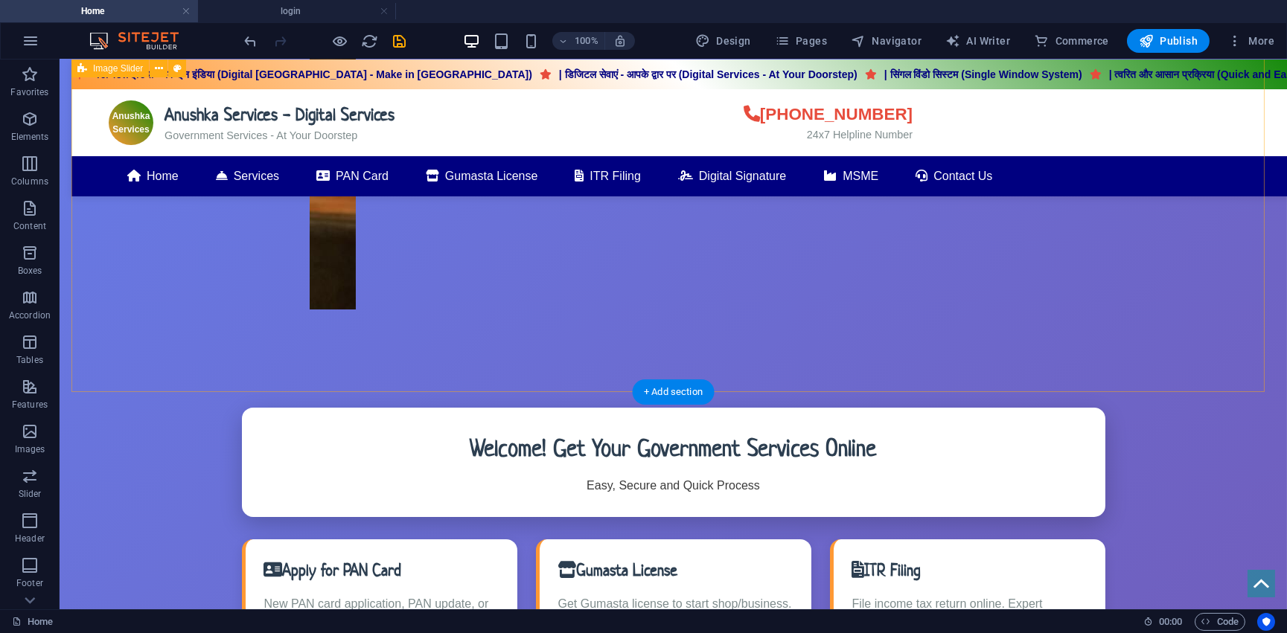
scroll to position [338, 0]
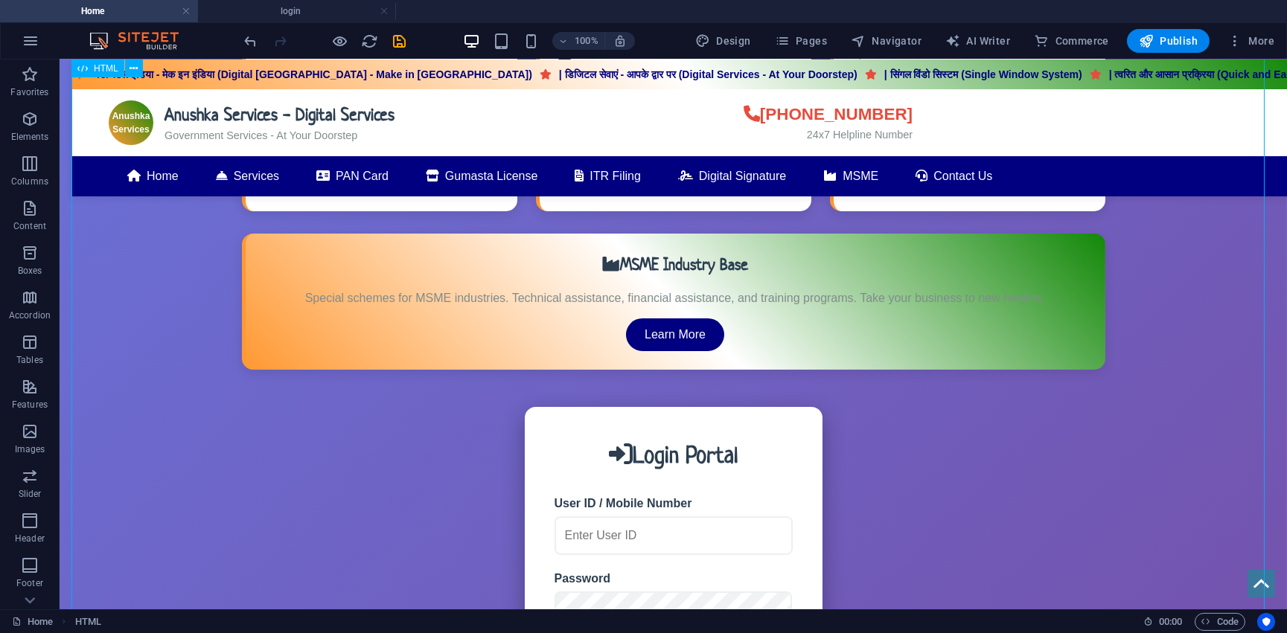
scroll to position [947, 0]
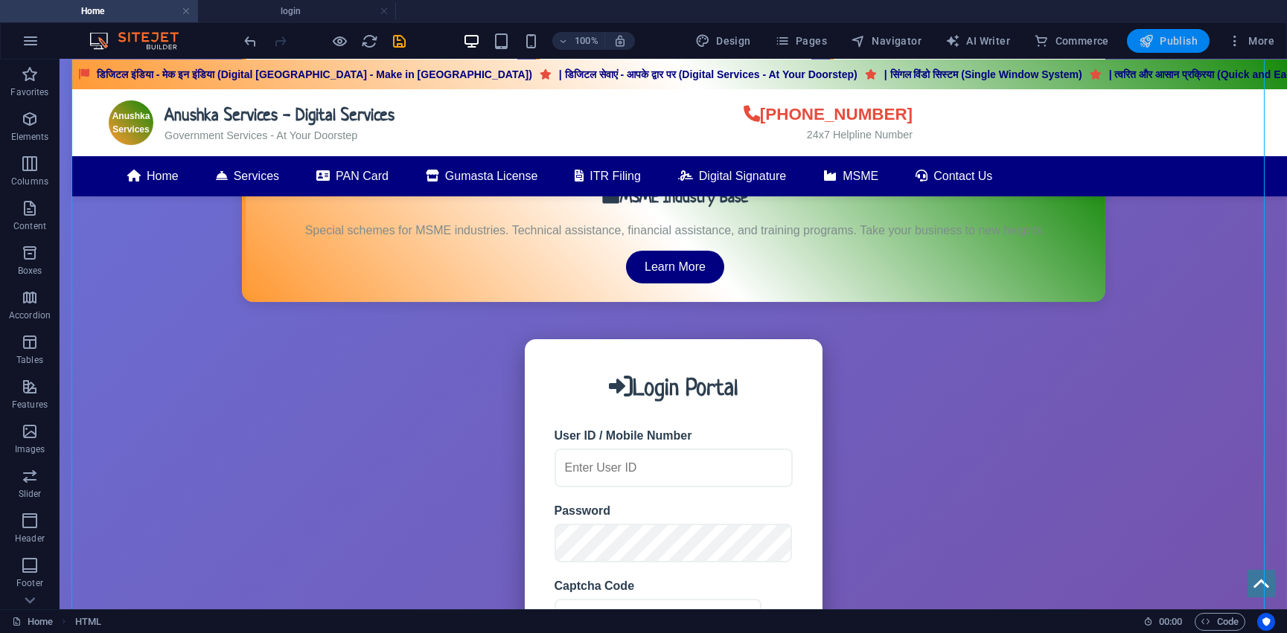
click at [1140, 39] on icon "button" at bounding box center [1146, 40] width 15 height 15
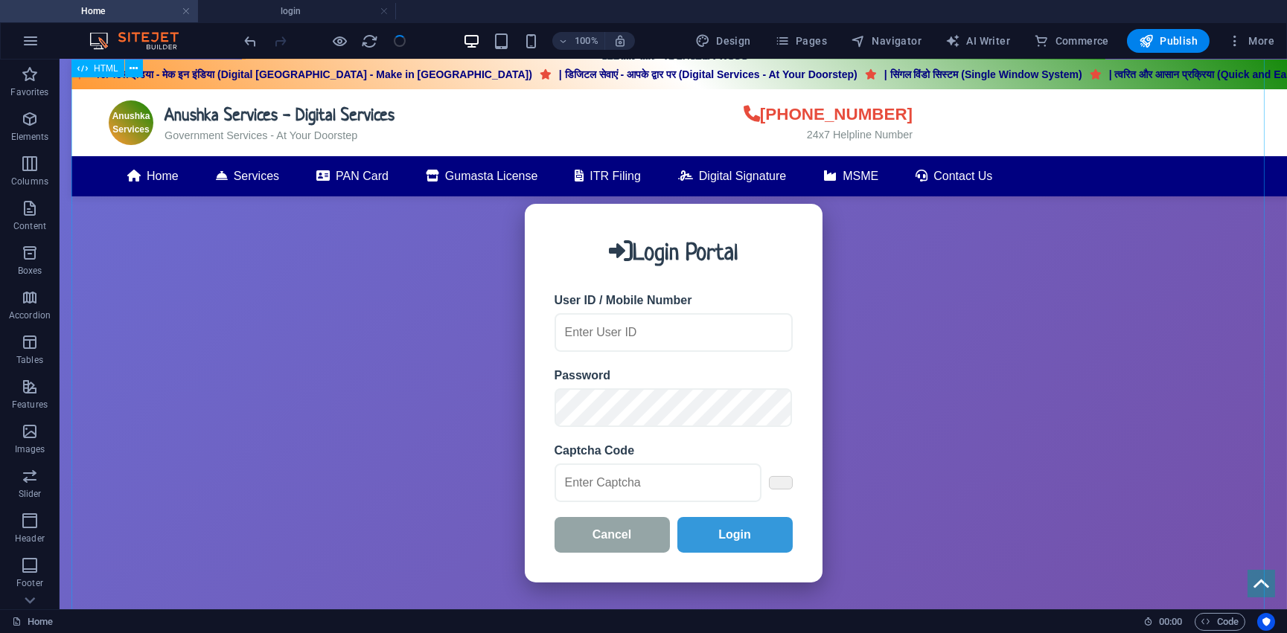
scroll to position [1150, 0]
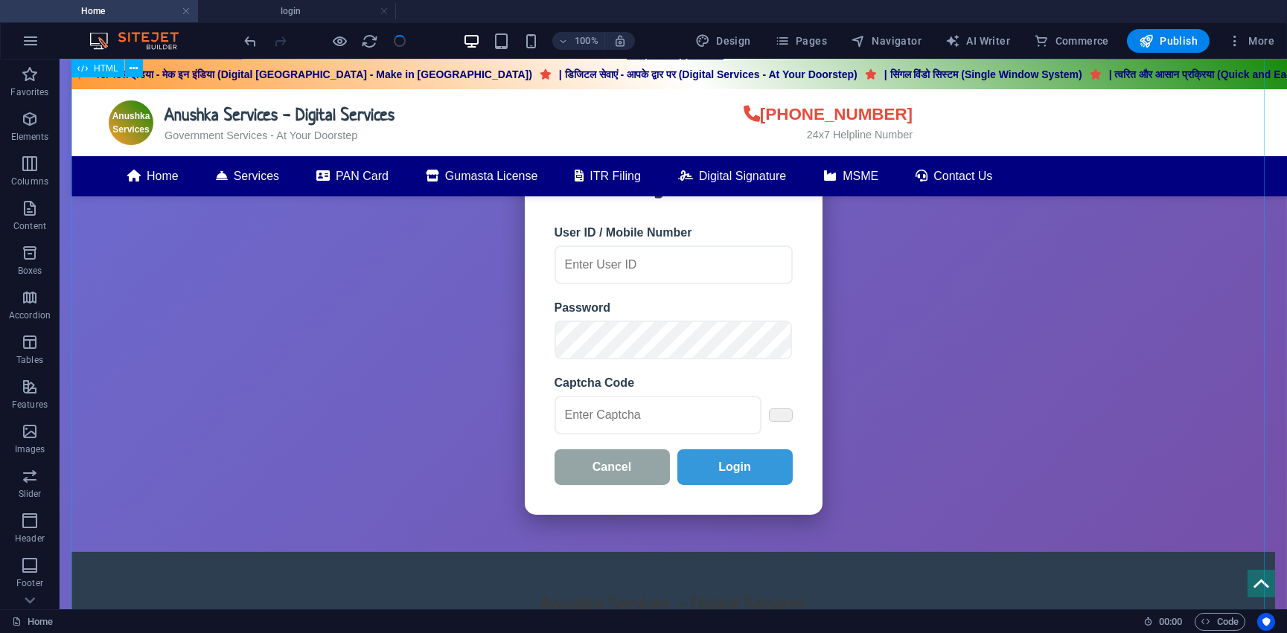
click at [772, 396] on div "Anushka Services - Digital Services डिजिटल इंडिया - मेक इन इंडिया (Digital Indi…" at bounding box center [672, 152] width 1203 height 1384
click at [771, 391] on div "Anushka Services - Digital Services डिजिटल इंडिया - मेक इन इंडिया (Digital Indi…" at bounding box center [672, 152] width 1203 height 1384
click at [656, 400] on div "Anushka Services - Digital Services डिजिटल इंडिया - मेक इन इंडिया (Digital Indi…" at bounding box center [672, 152] width 1203 height 1384
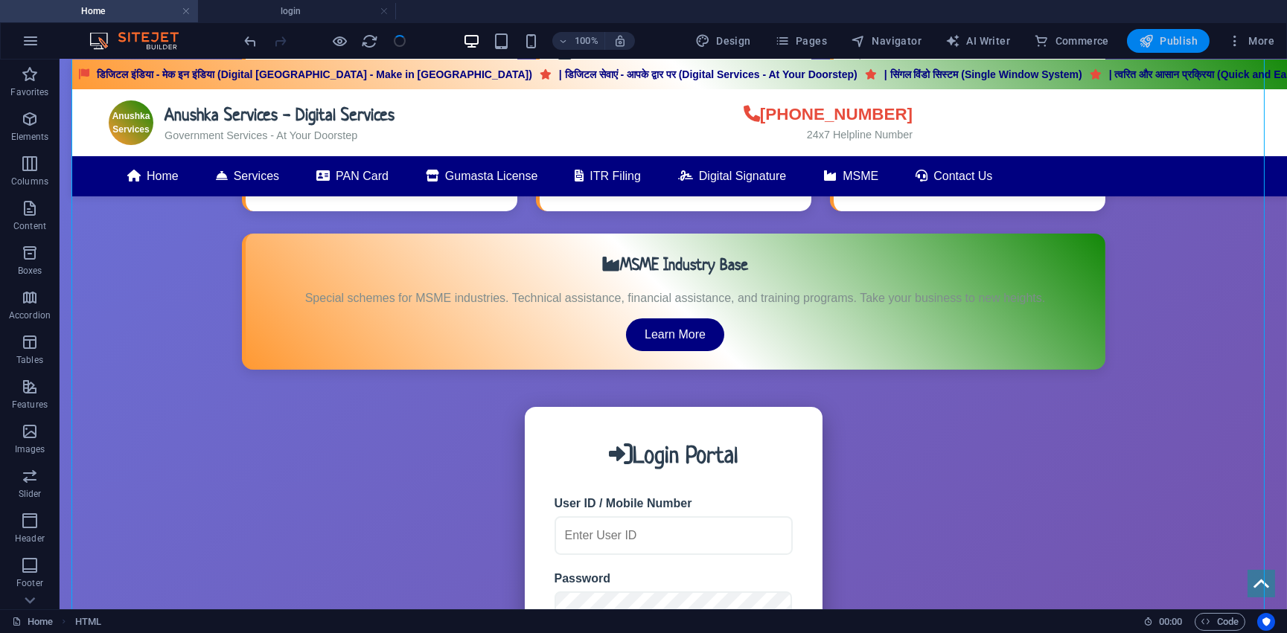
click at [1154, 44] on span "Publish" at bounding box center [1168, 40] width 59 height 15
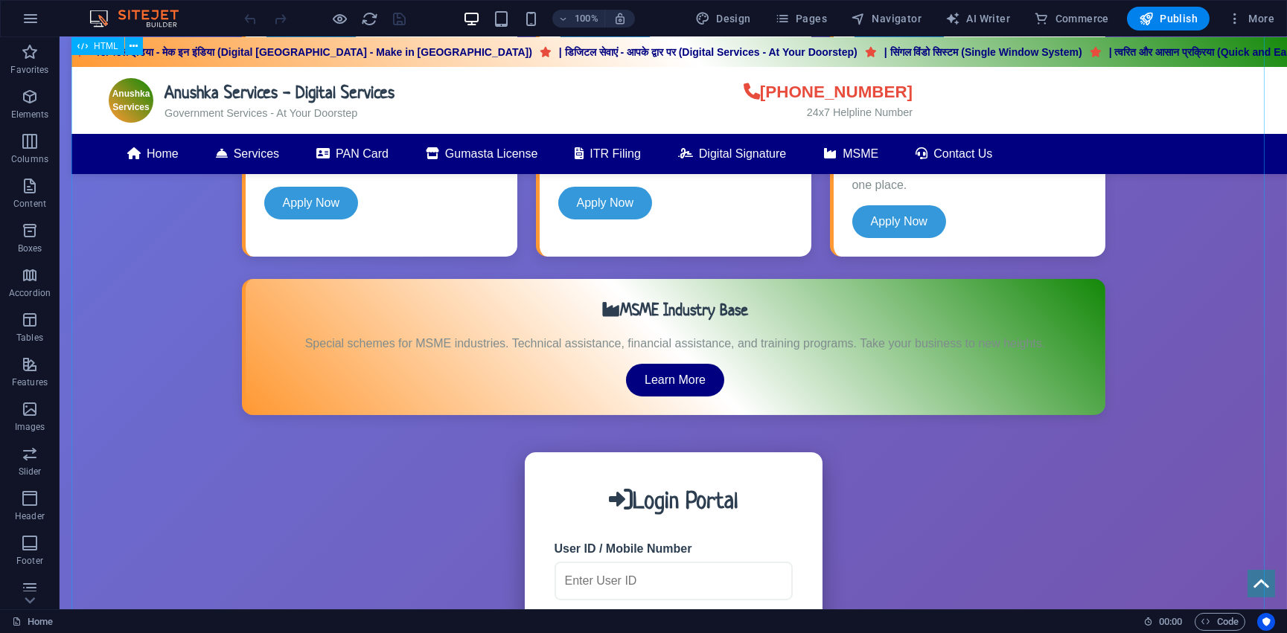
scroll to position [1082, 0]
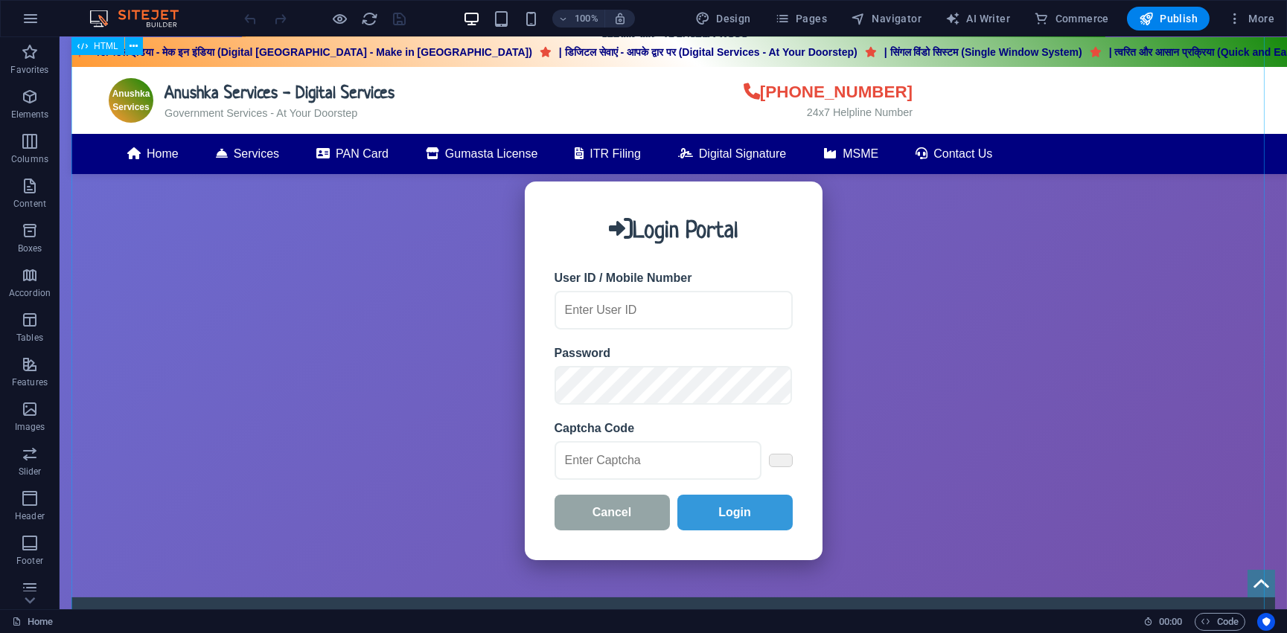
drag, startPoint x: 90, startPoint y: 48, endPoint x: 79, endPoint y: 32, distance: 19.2
click at [90, 48] on div "HTML" at bounding box center [97, 46] width 53 height 18
click at [134, 47] on icon at bounding box center [133, 47] width 8 height 16
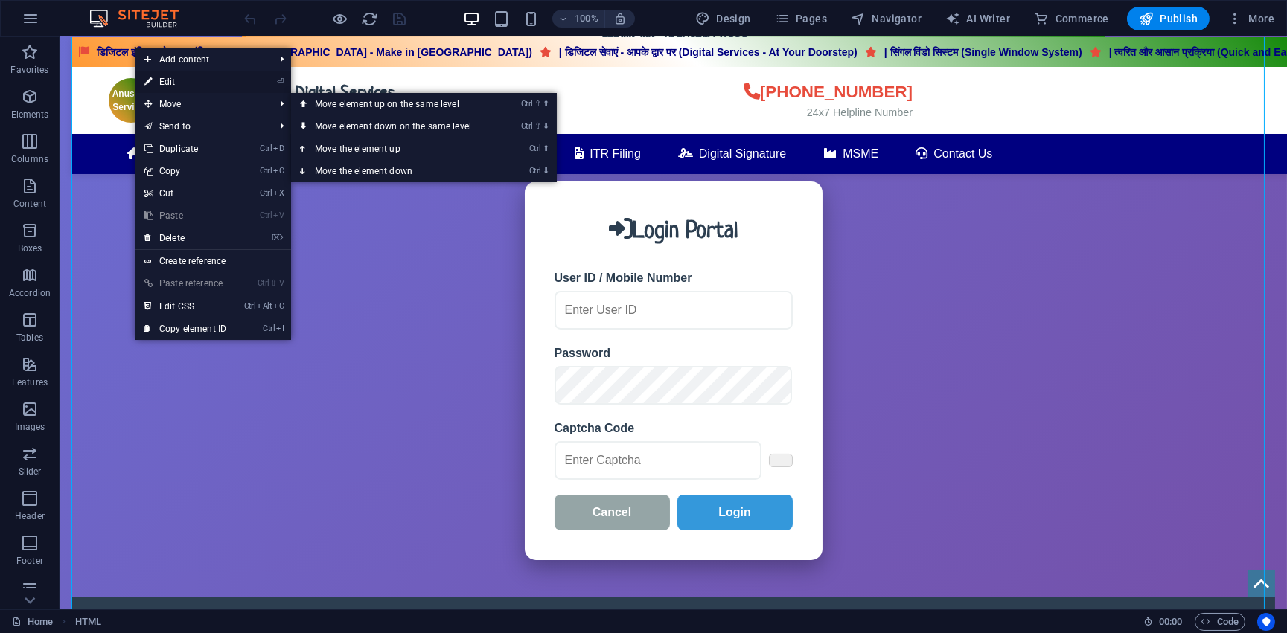
click at [186, 86] on link "⏎ Edit" at bounding box center [185, 82] width 100 height 22
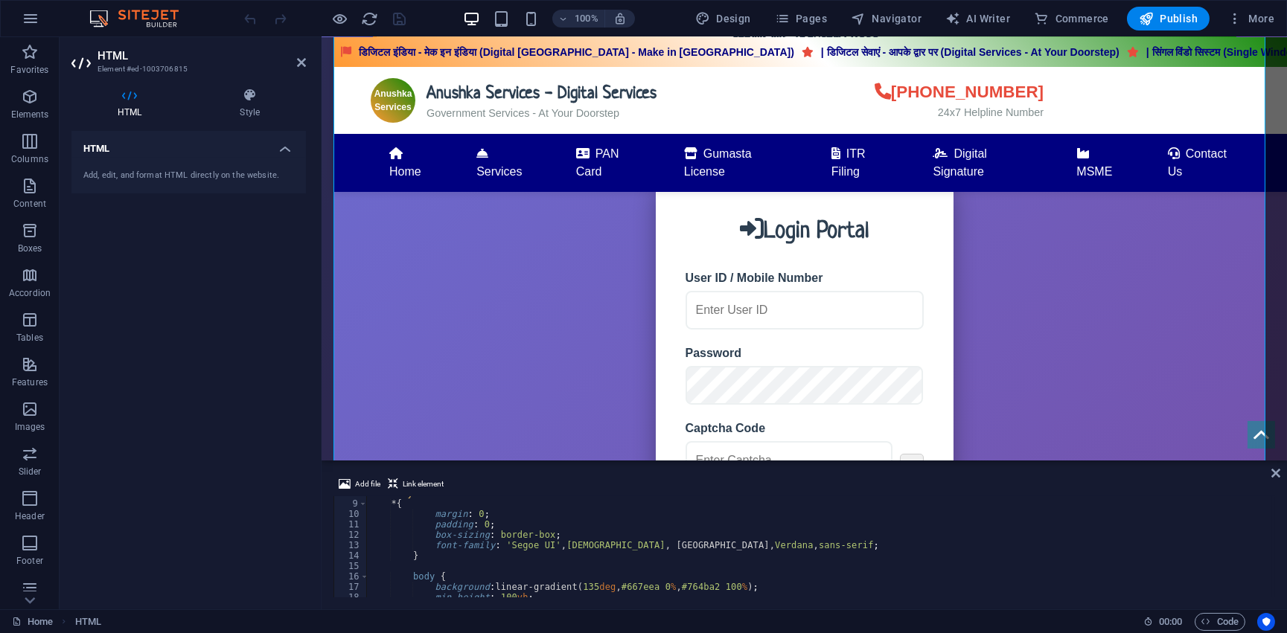
scroll to position [0, 0]
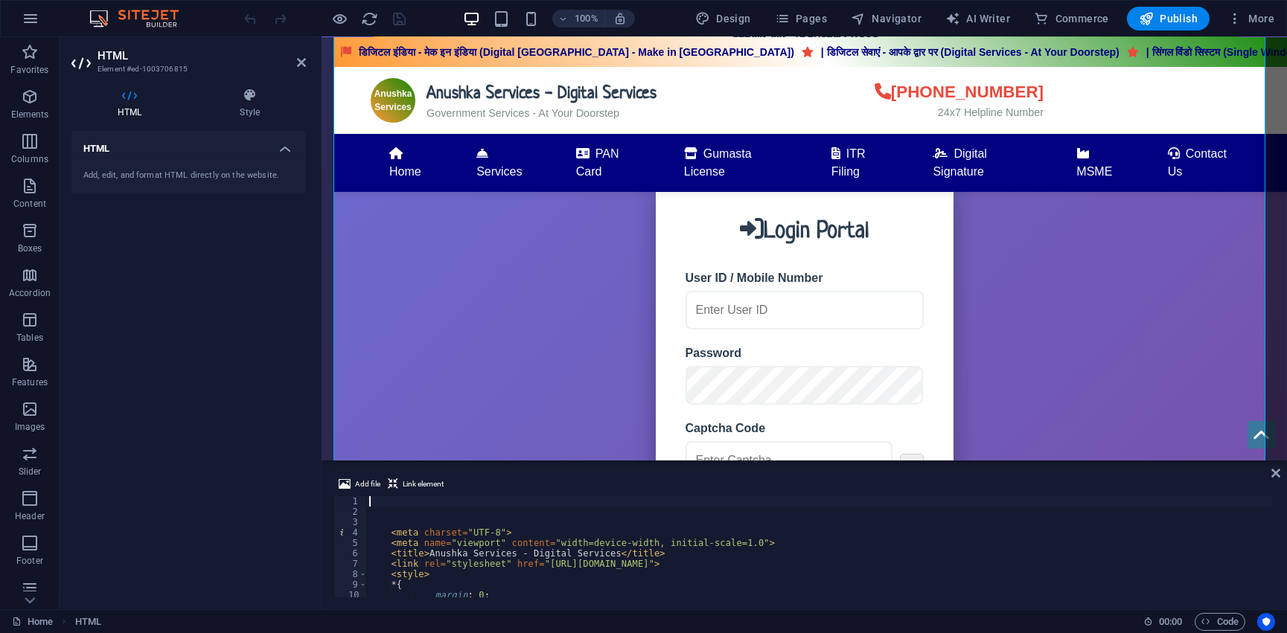
click at [388, 514] on div "< meta charset = "UTF-8" > < meta name = "viewport" content = "width=device-wid…" at bounding box center [819, 557] width 906 height 122
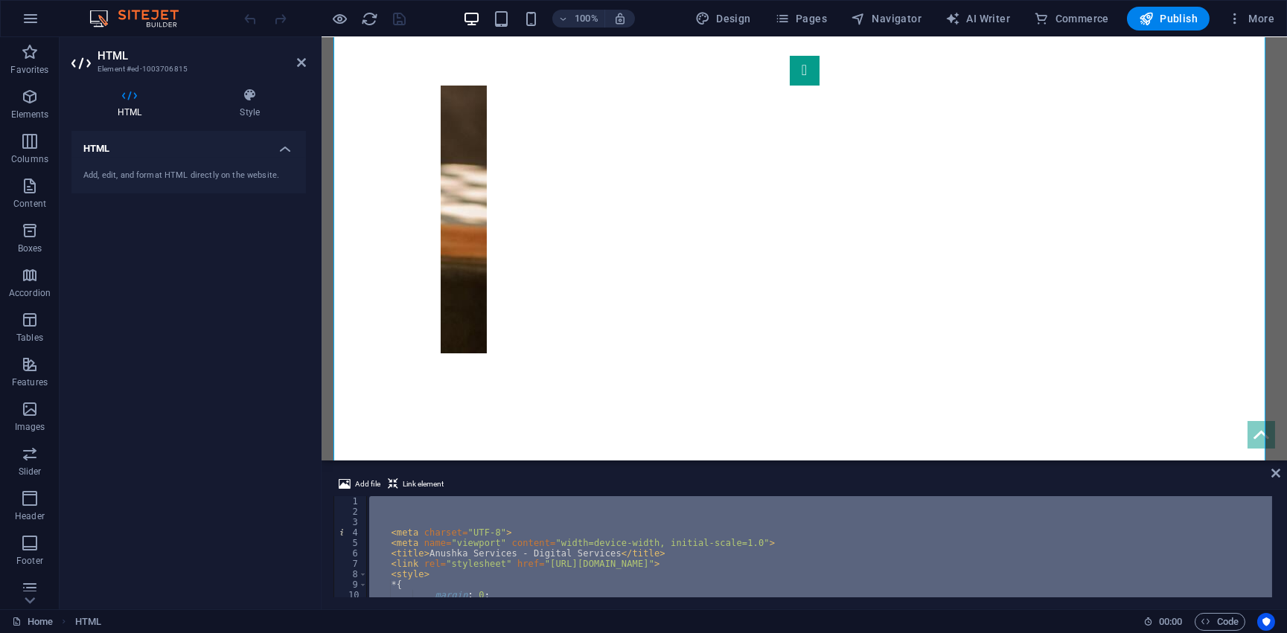
scroll to position [77, 0]
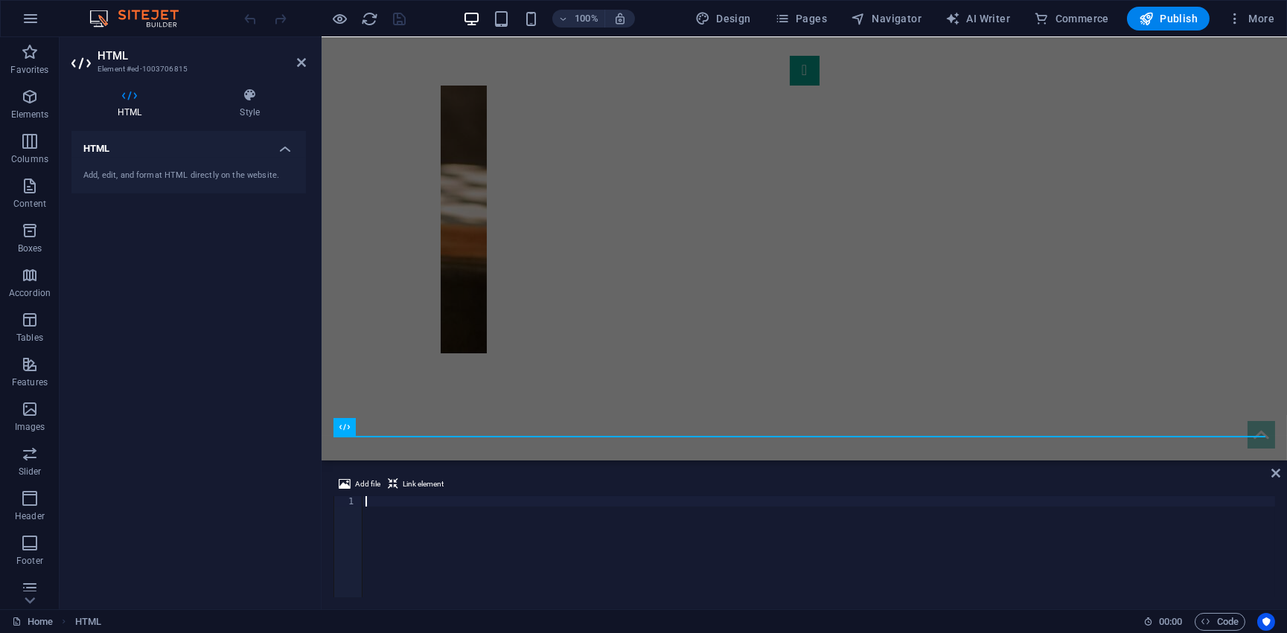
type textarea "</html>"
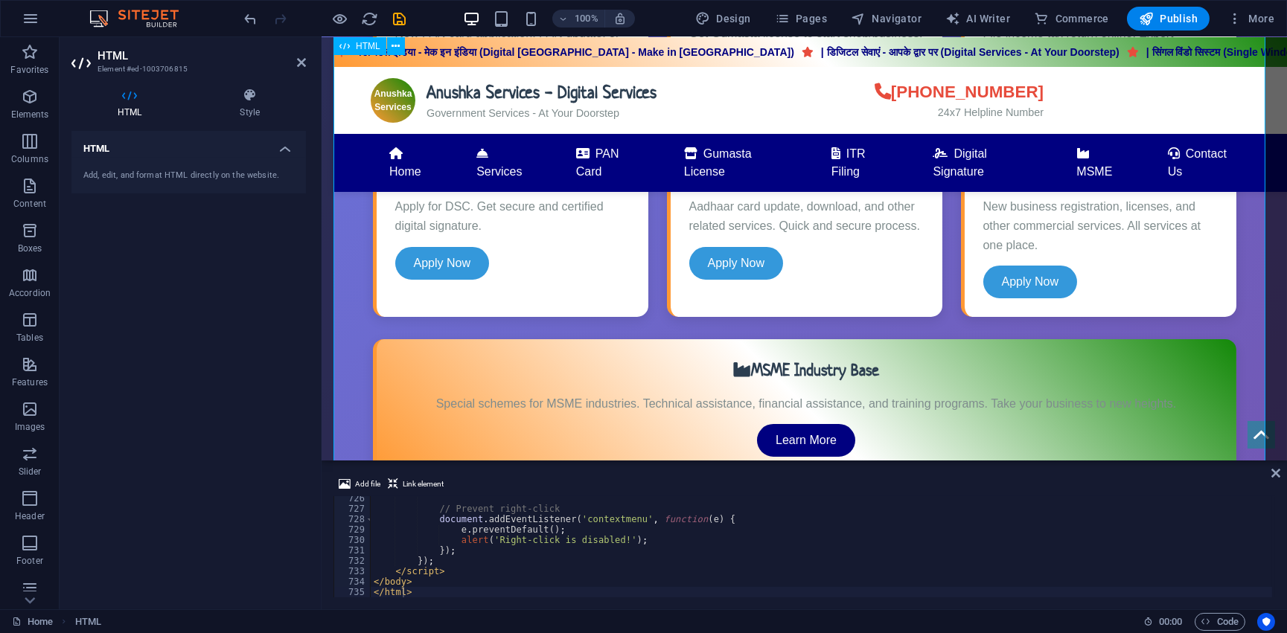
scroll to position [480, 0]
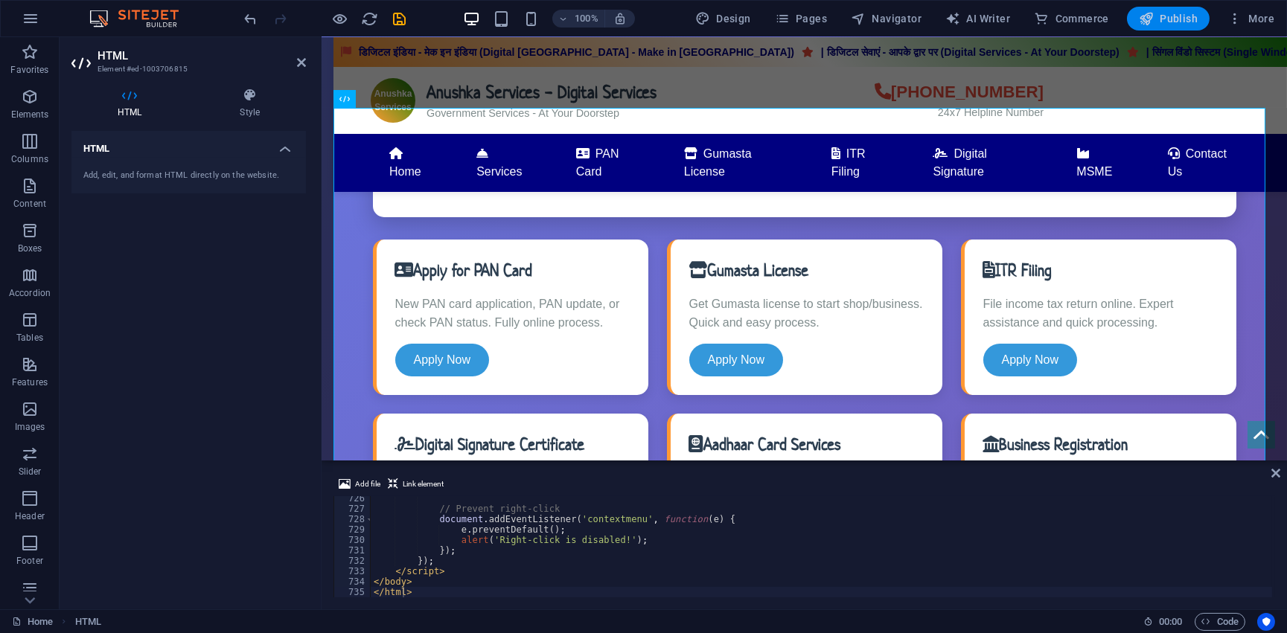
click at [1165, 20] on span "Publish" at bounding box center [1168, 18] width 59 height 15
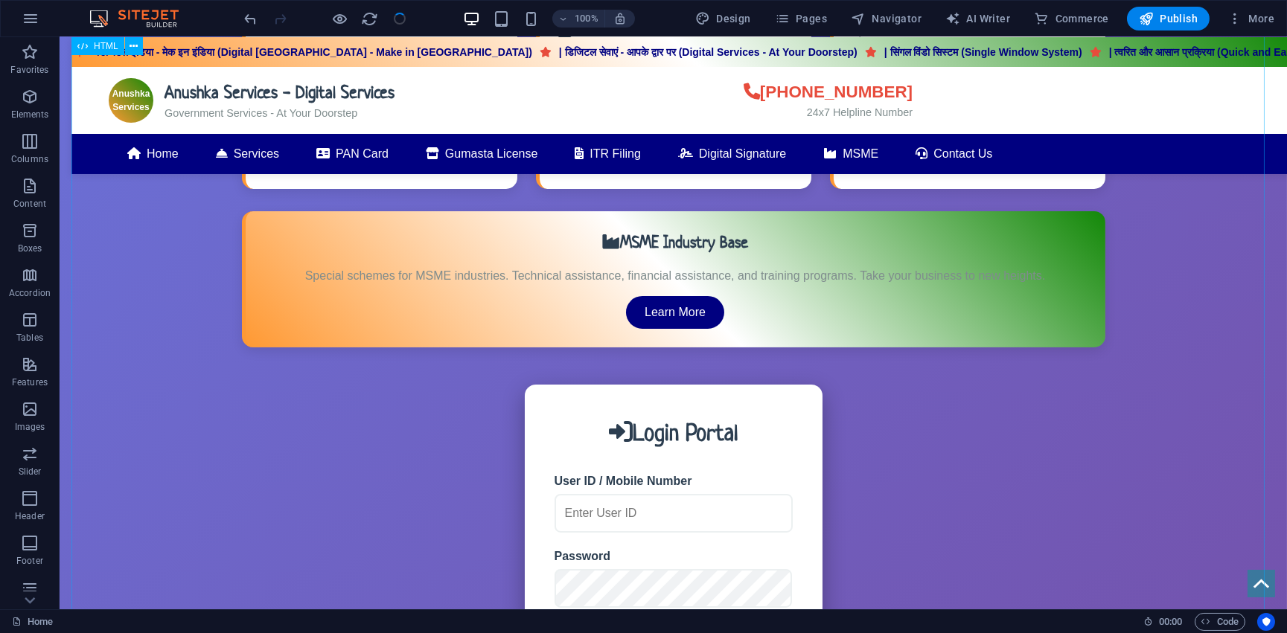
scroll to position [1014, 0]
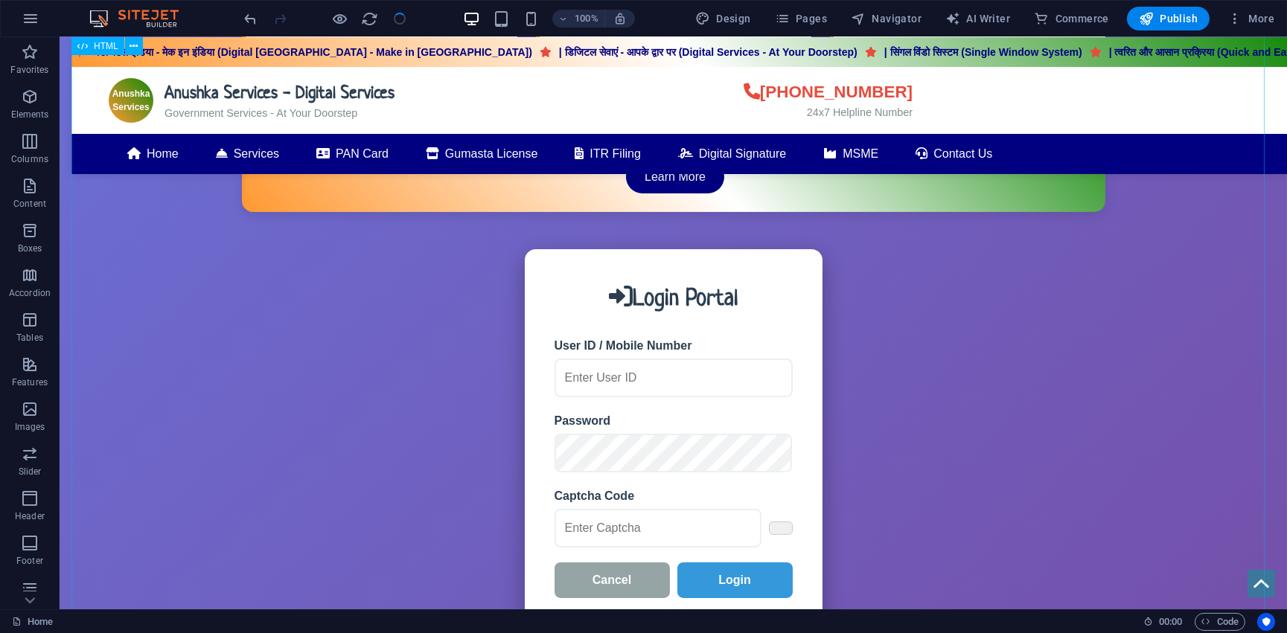
click at [608, 362] on div "Anushka Services - Digital Services डिजिटल इंडिया - मेक इन इंडिया (Digital Indi…" at bounding box center [672, 266] width 1203 height 1384
click at [600, 360] on div "Anushka Services - Digital Services डिजिटल इंडिया - मेक इन इंडिया (Digital Indi…" at bounding box center [672, 266] width 1203 height 1384
click at [839, 42] on div "Anushka Services - Digital Services डिजिटल इंडिया - मेक इन इंडिया (Digital Indi…" at bounding box center [672, 266] width 1203 height 1384
click at [839, 50] on div "Anushka Services - Digital Services डिजिटल इंडिया - मेक इन इंडिया (Digital Indi…" at bounding box center [672, 266] width 1203 height 1384
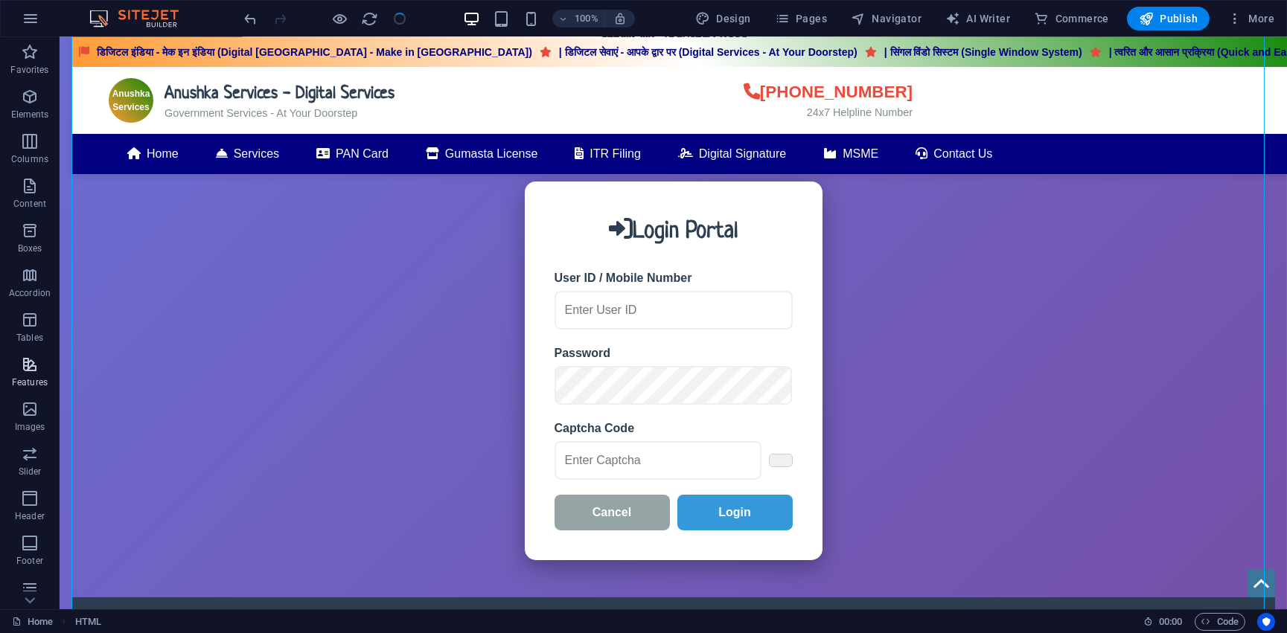
scroll to position [142, 0]
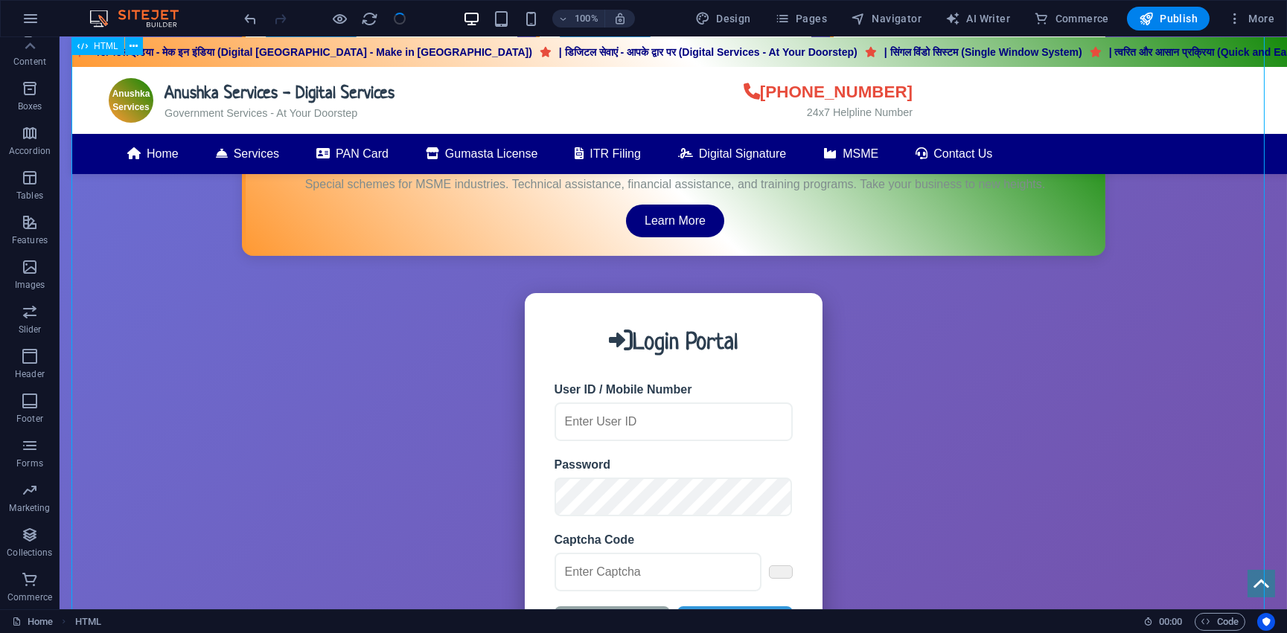
drag, startPoint x: 811, startPoint y: 97, endPoint x: 889, endPoint y: 105, distance: 78.5
click at [889, 105] on div "Anushka Services - Digital Services डिजिटल इंडिया - मेक इन इंडिया (Digital Indi…" at bounding box center [672, 310] width 1203 height 1384
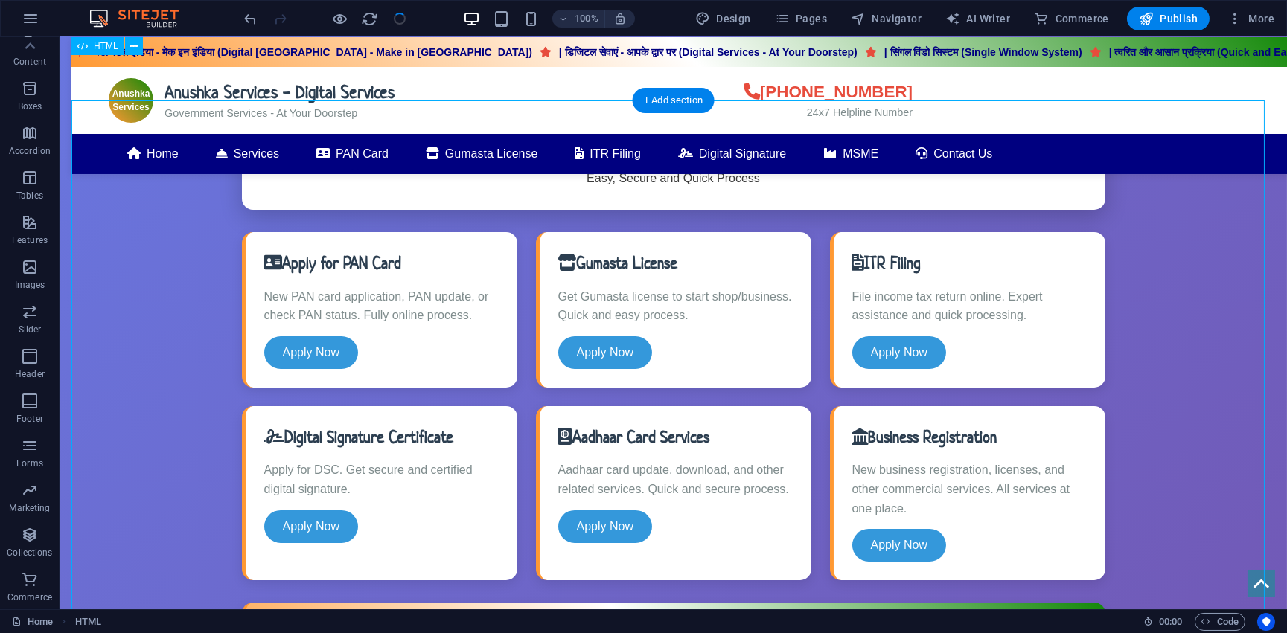
scroll to position [284, 0]
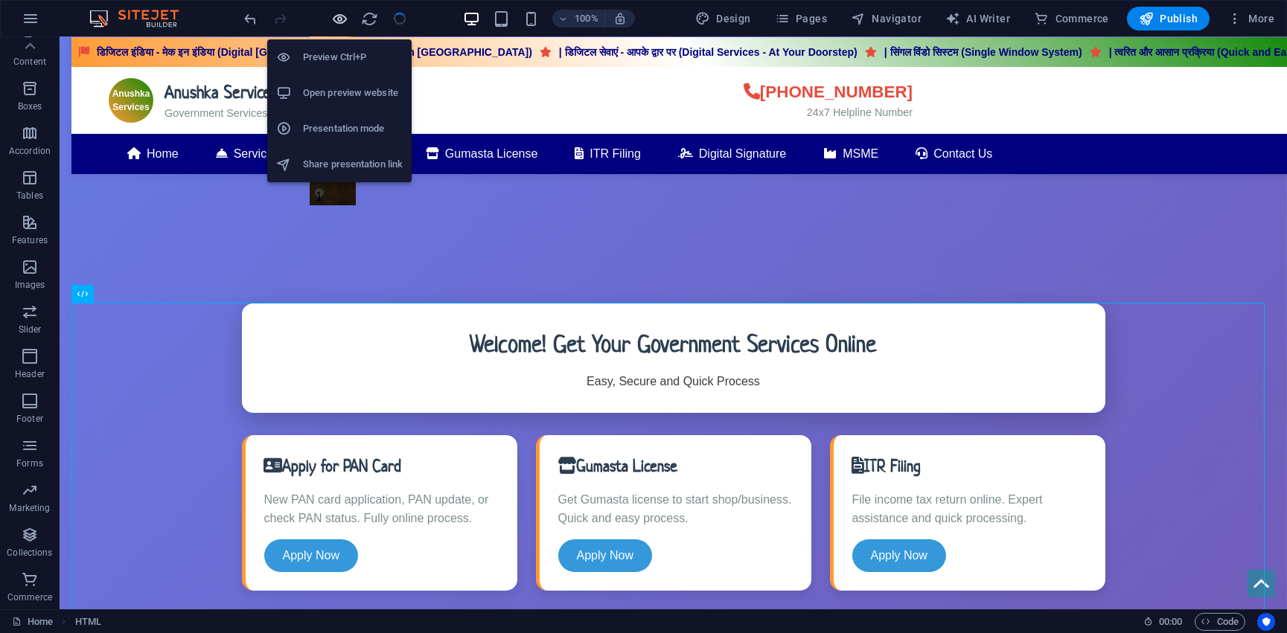
click at [335, 16] on icon "button" at bounding box center [340, 18] width 17 height 17
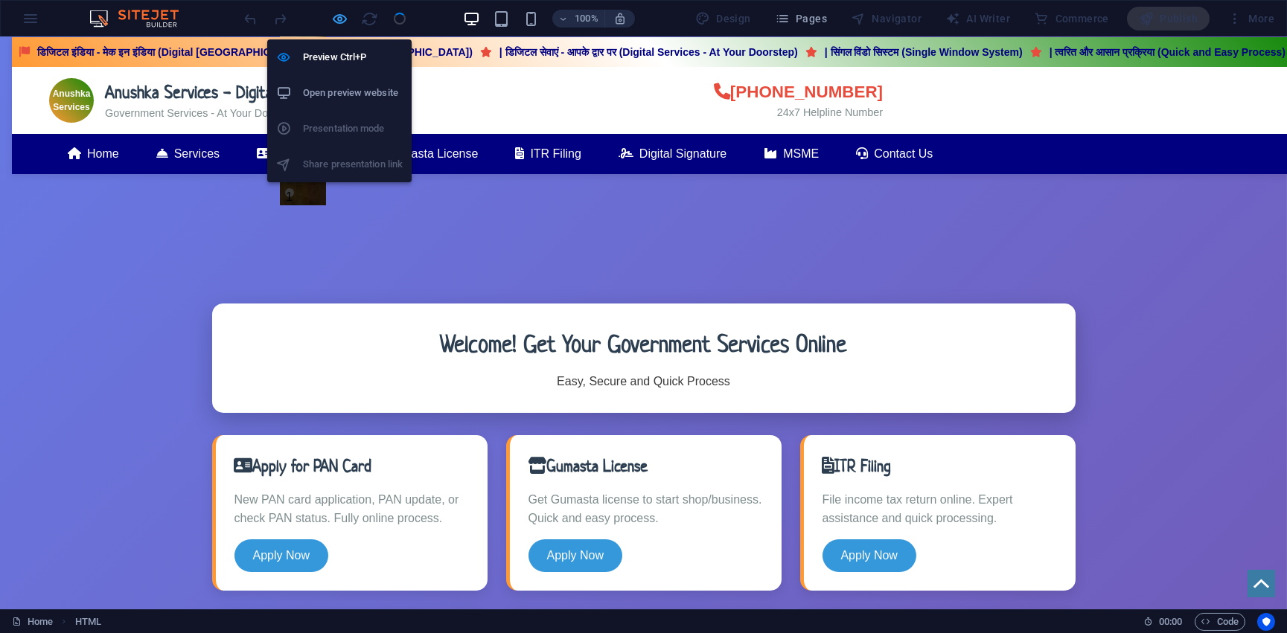
click at [343, 16] on icon "button" at bounding box center [340, 18] width 17 height 17
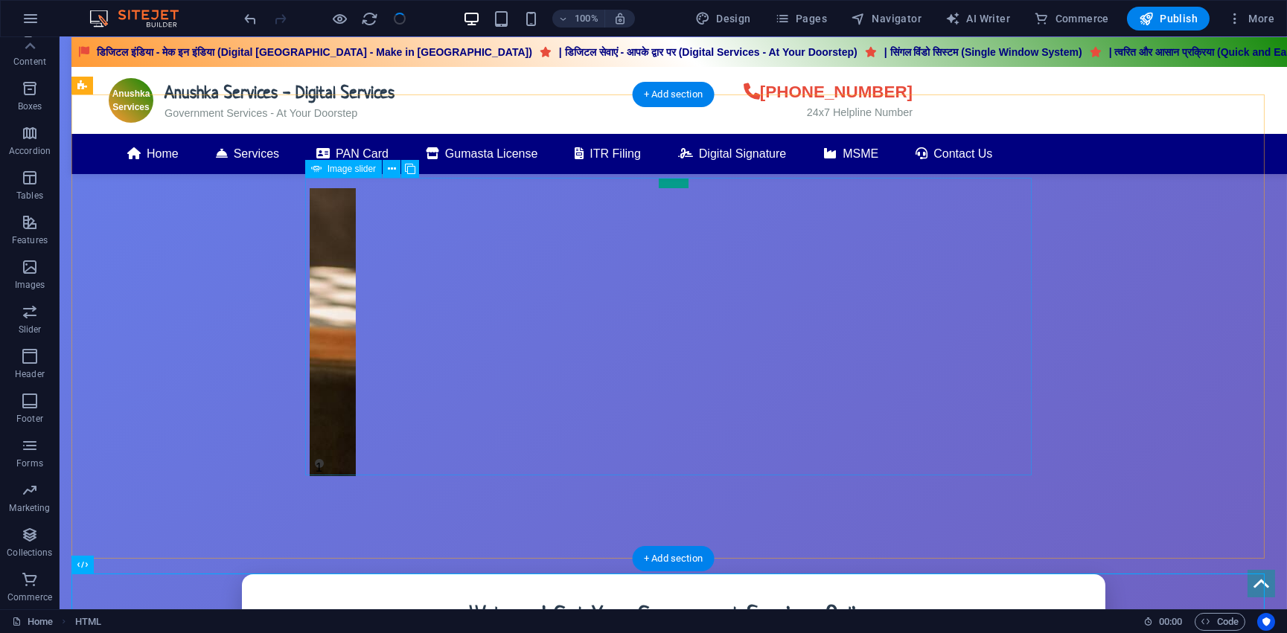
scroll to position [0, 0]
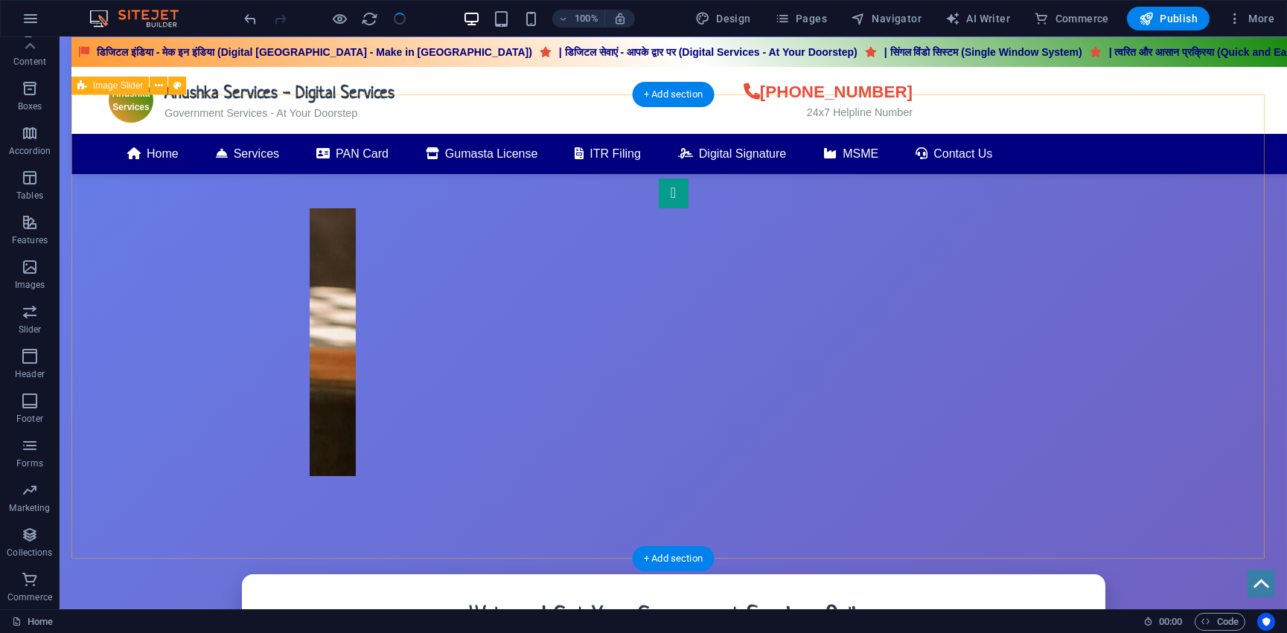
click at [871, 96] on div "1" at bounding box center [672, 327] width 1203 height 464
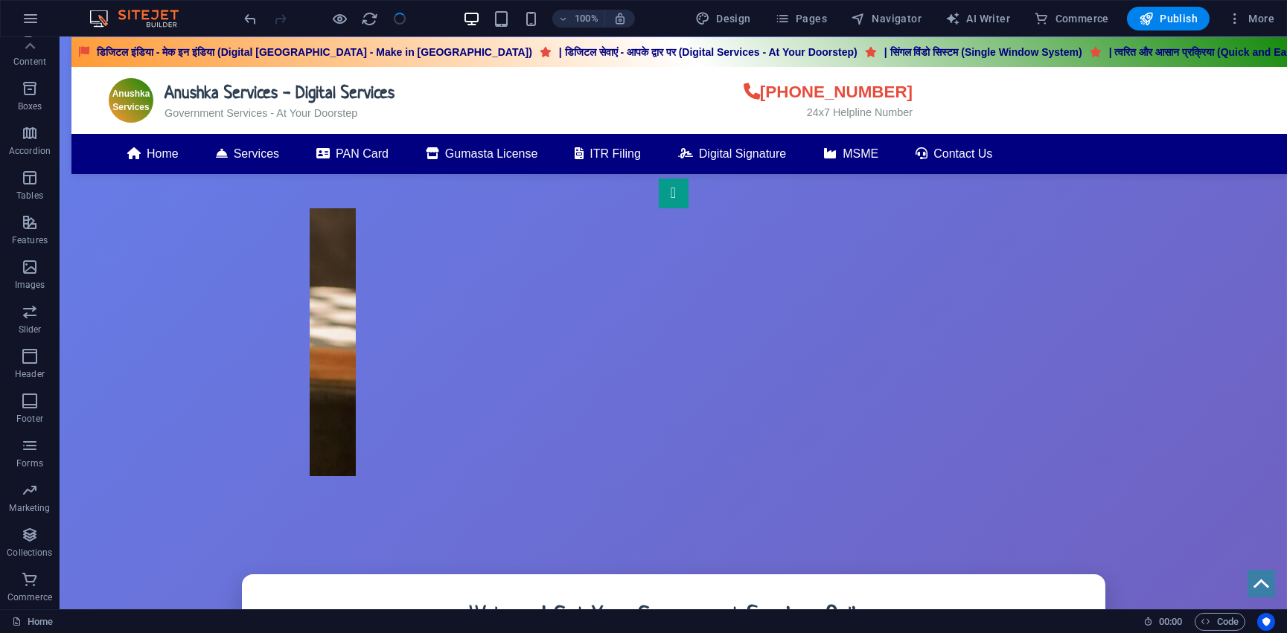
drag, startPoint x: 843, startPoint y: 86, endPoint x: 898, endPoint y: 89, distance: 55.1
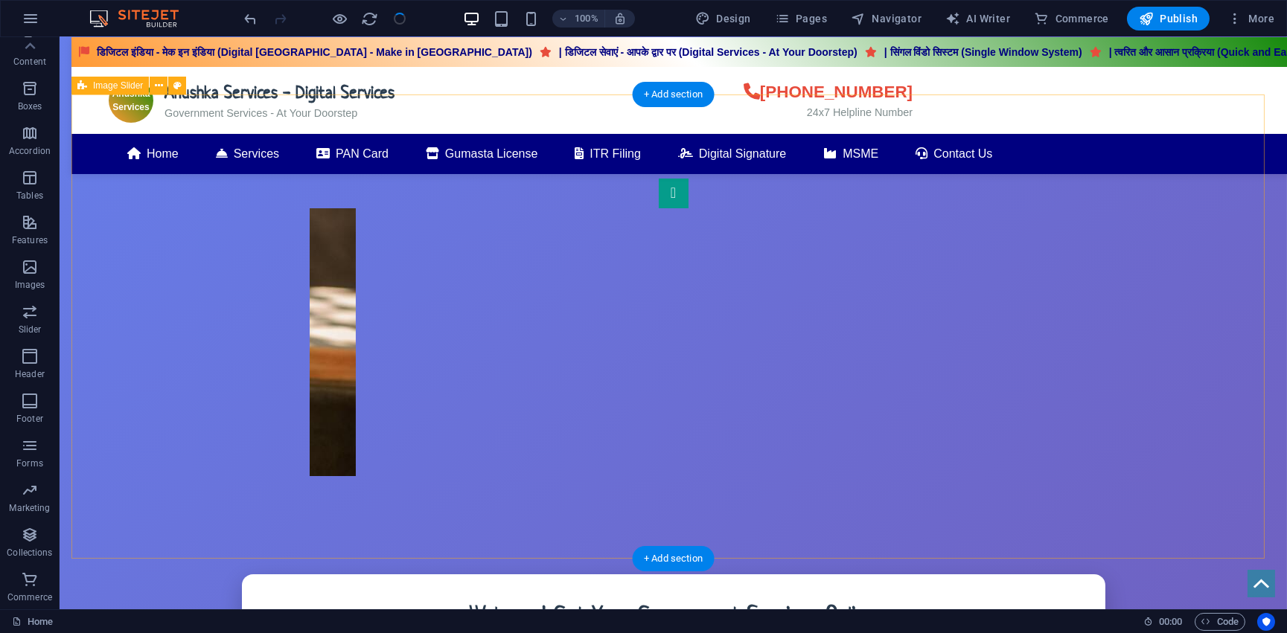
drag, startPoint x: 898, startPoint y: 89, endPoint x: 783, endPoint y: 95, distance: 115.5
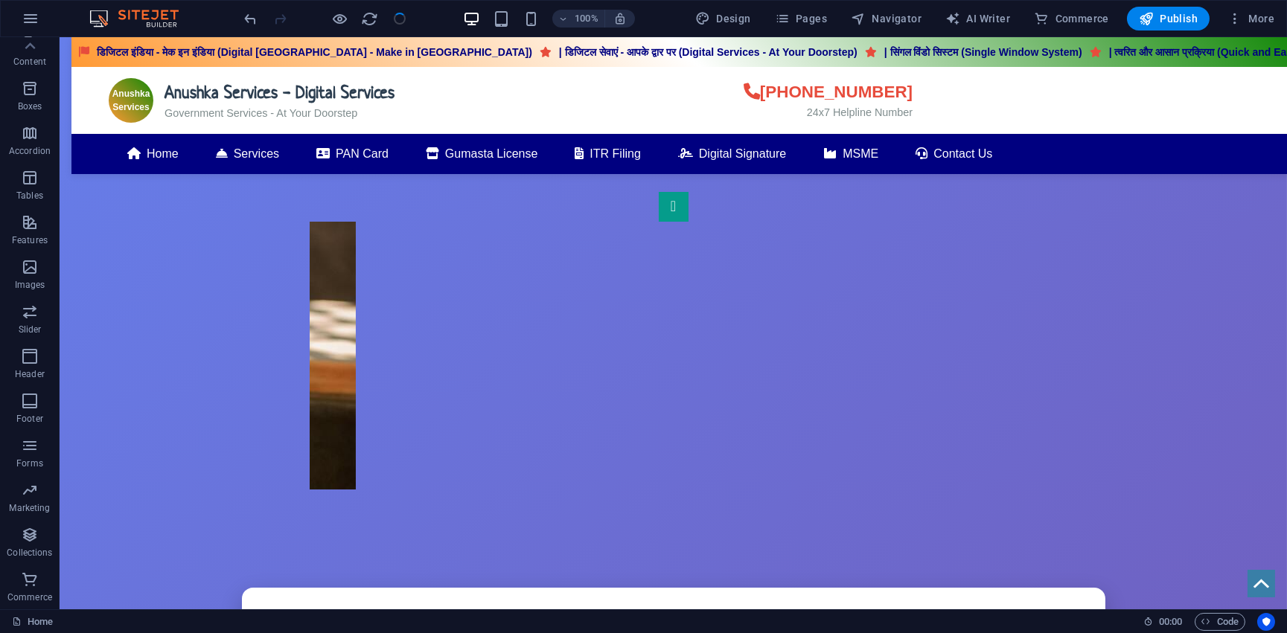
click at [395, 17] on div at bounding box center [325, 19] width 167 height 24
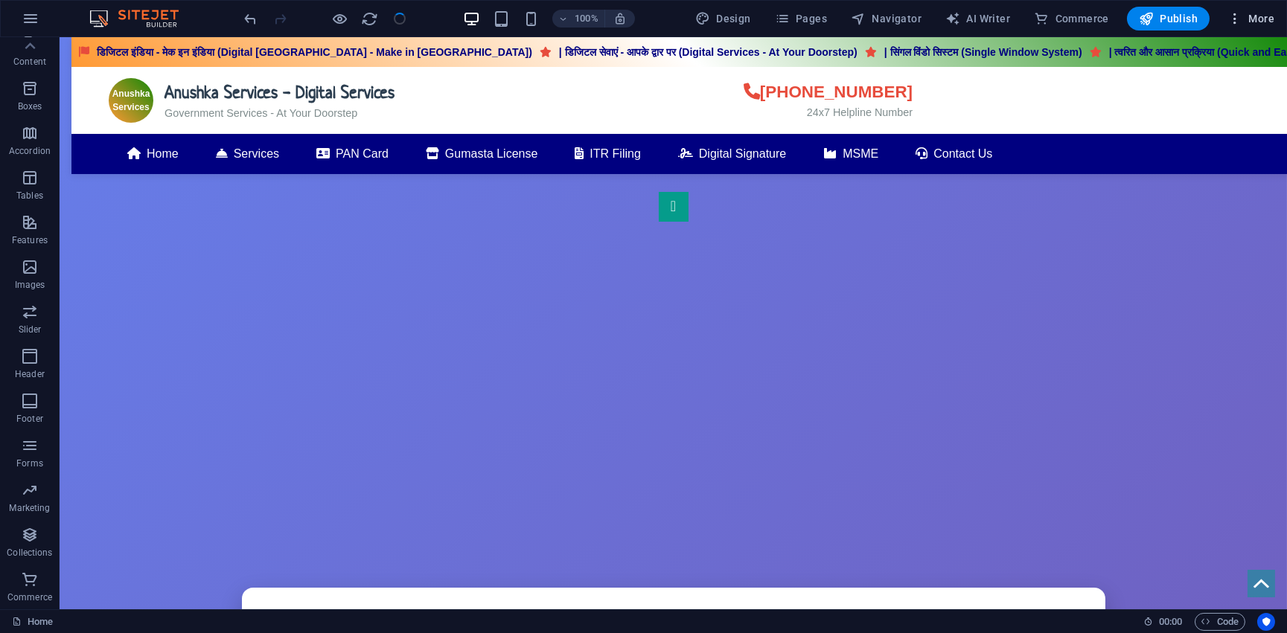
click at [1239, 24] on icon "button" at bounding box center [1234, 18] width 15 height 15
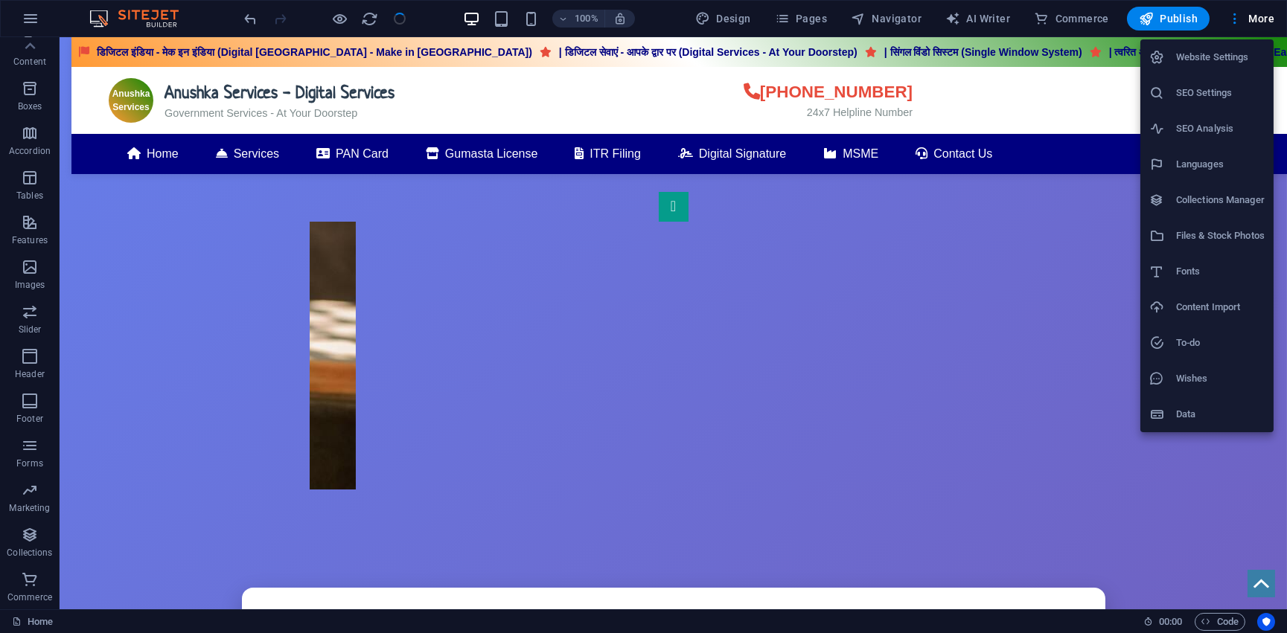
click at [1239, 21] on div at bounding box center [643, 316] width 1287 height 633
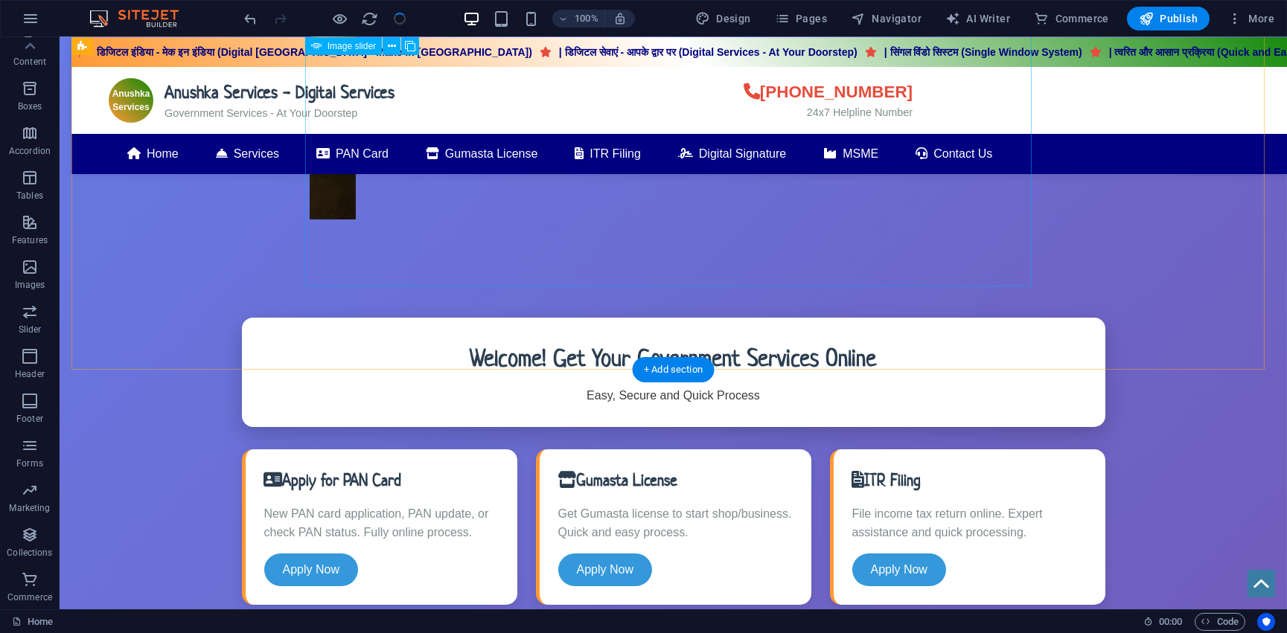
scroll to position [20, 0]
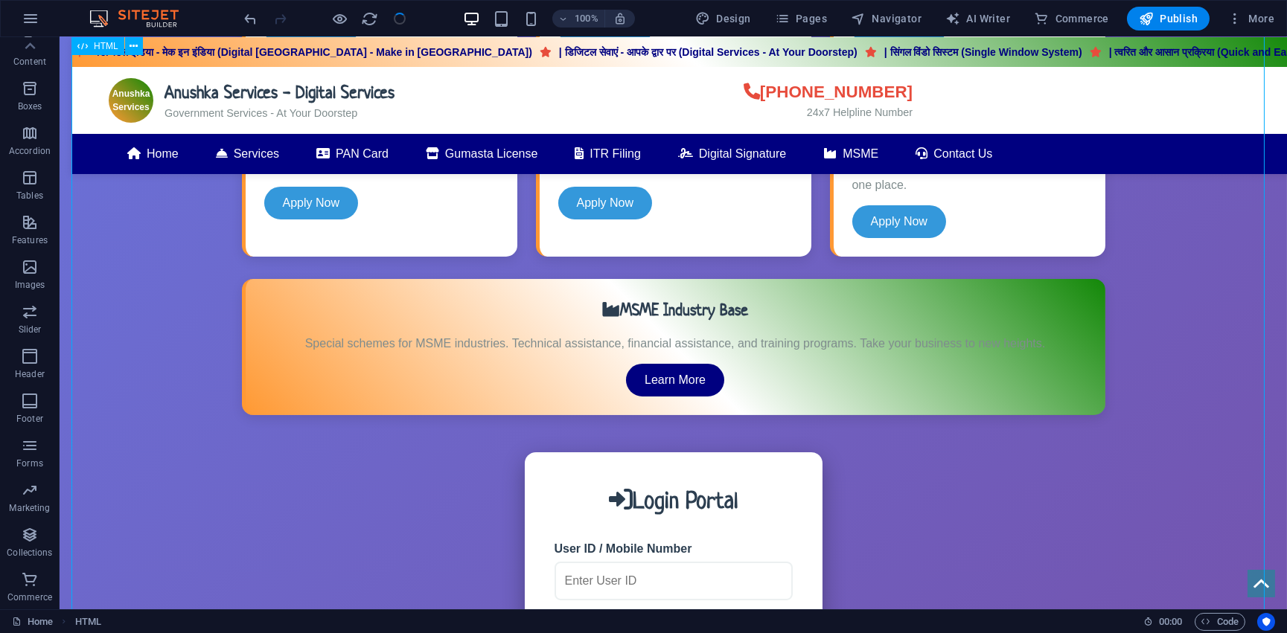
scroll to position [1082, 0]
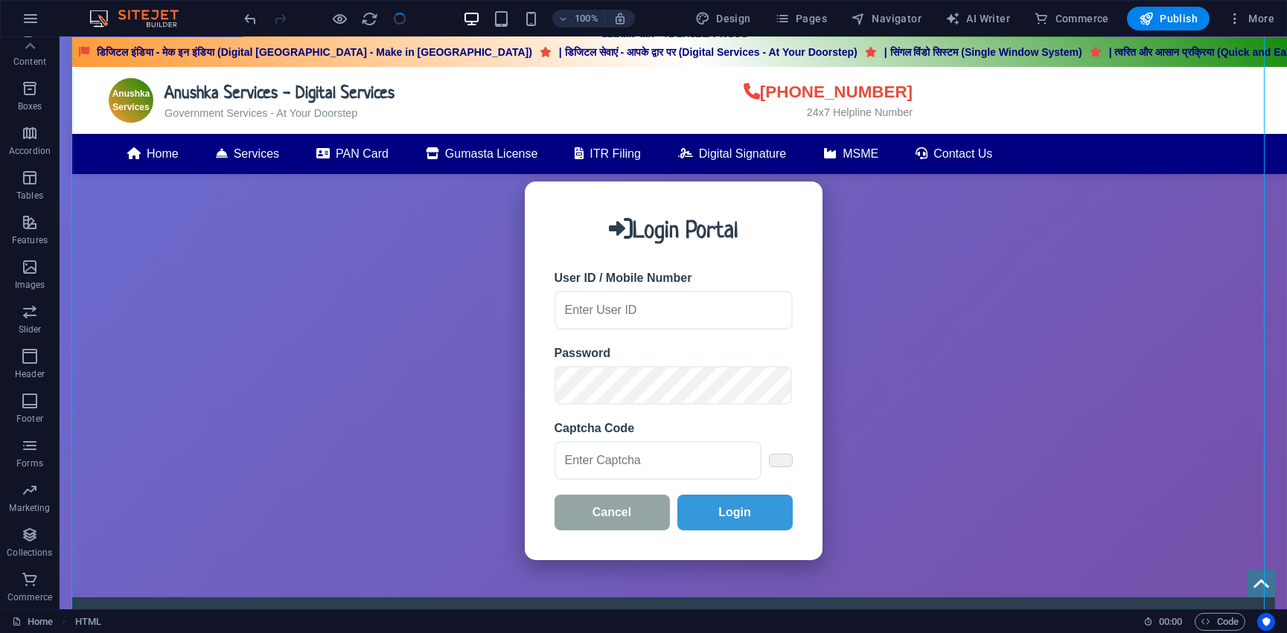
click at [395, 16] on div at bounding box center [325, 19] width 167 height 24
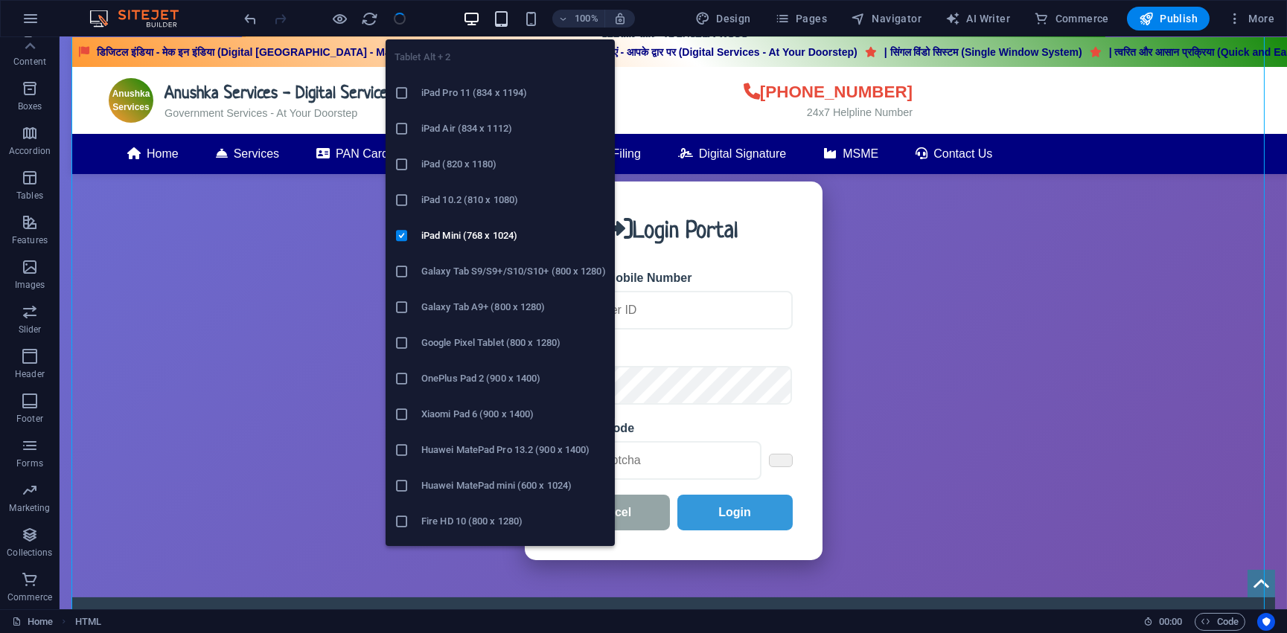
click at [501, 10] on icon "button" at bounding box center [501, 18] width 17 height 17
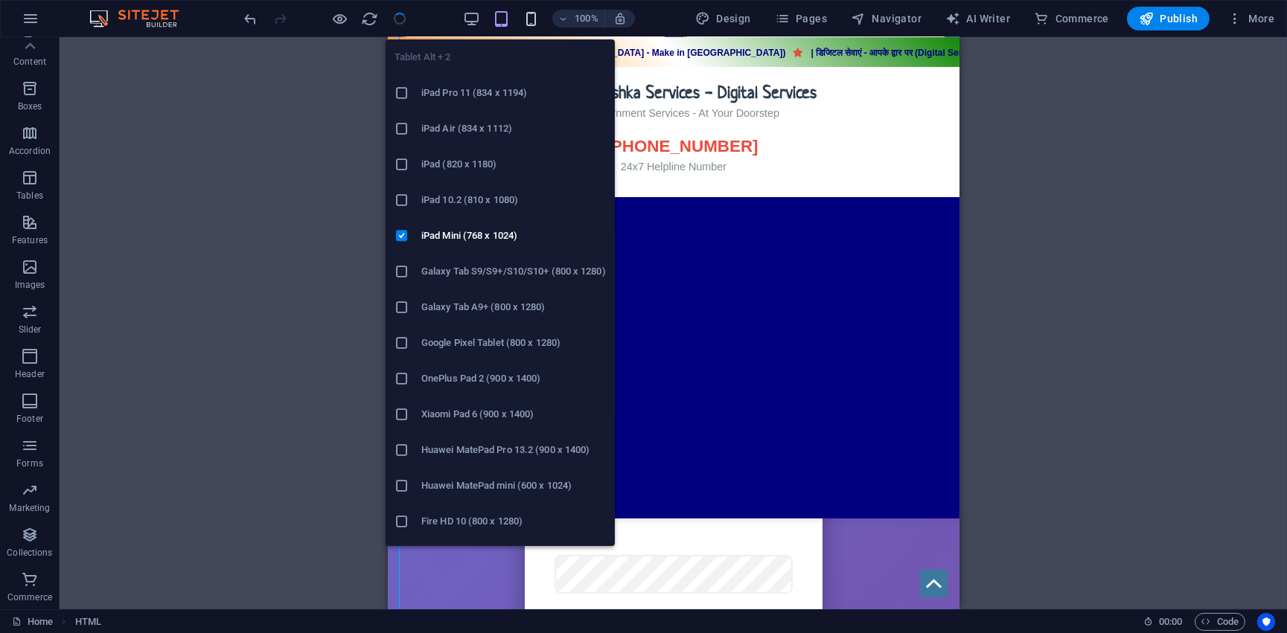
scroll to position [0, 0]
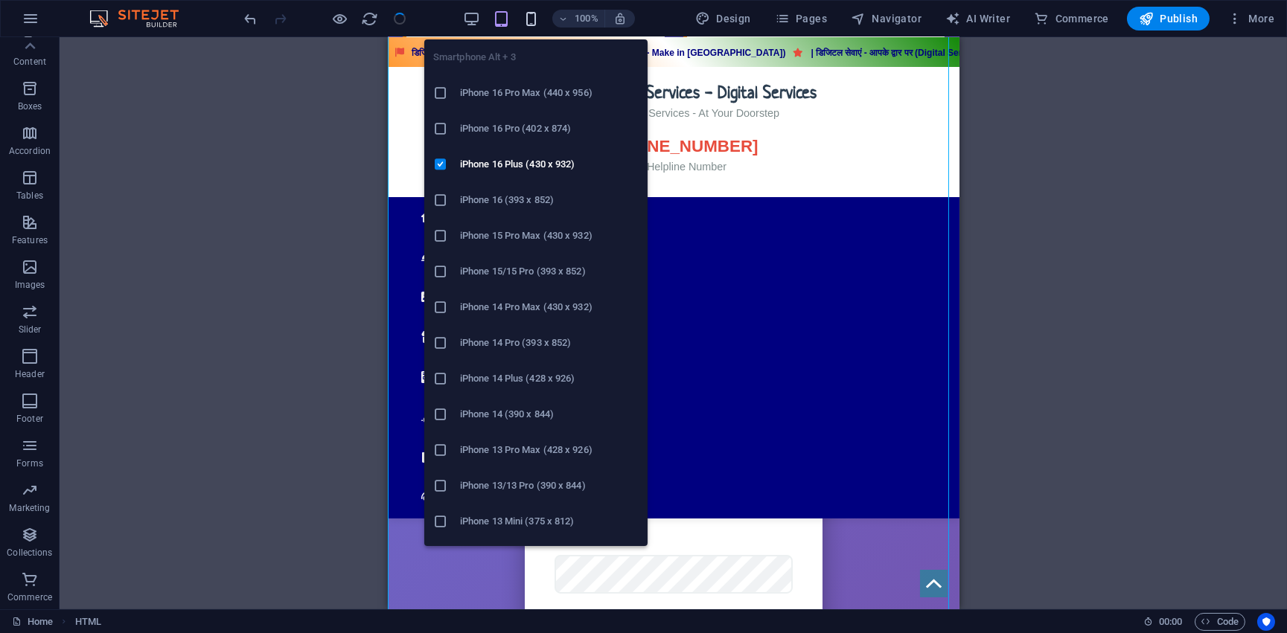
click at [529, 13] on icon "button" at bounding box center [530, 18] width 17 height 17
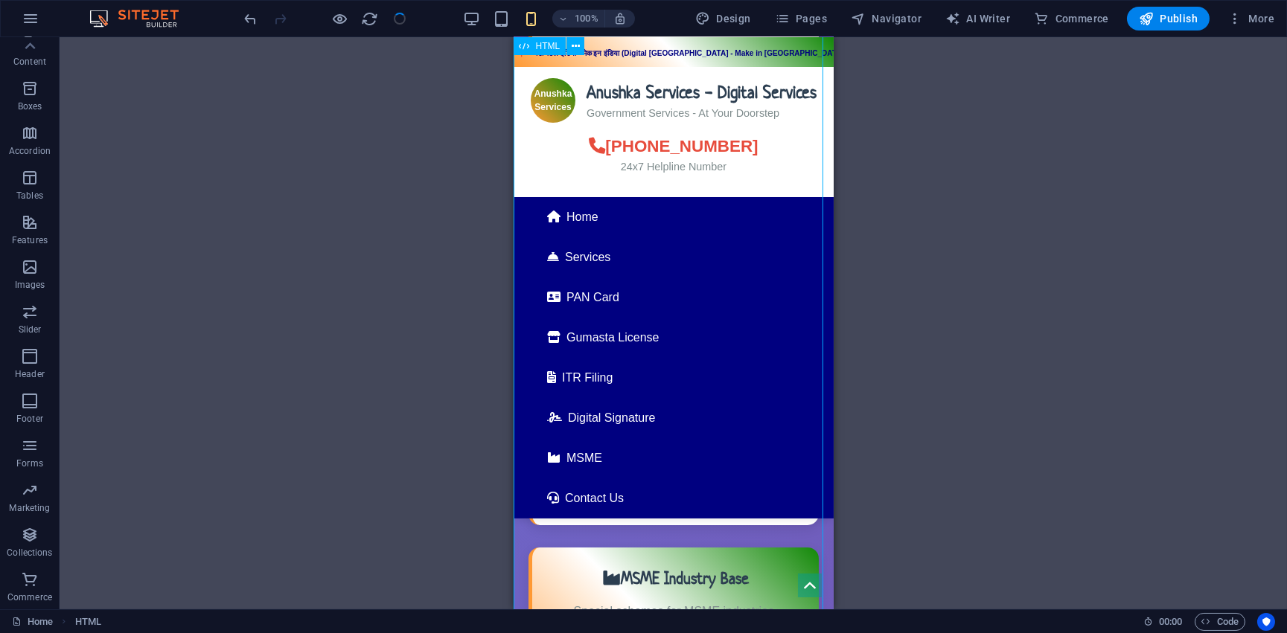
scroll to position [1039, 0]
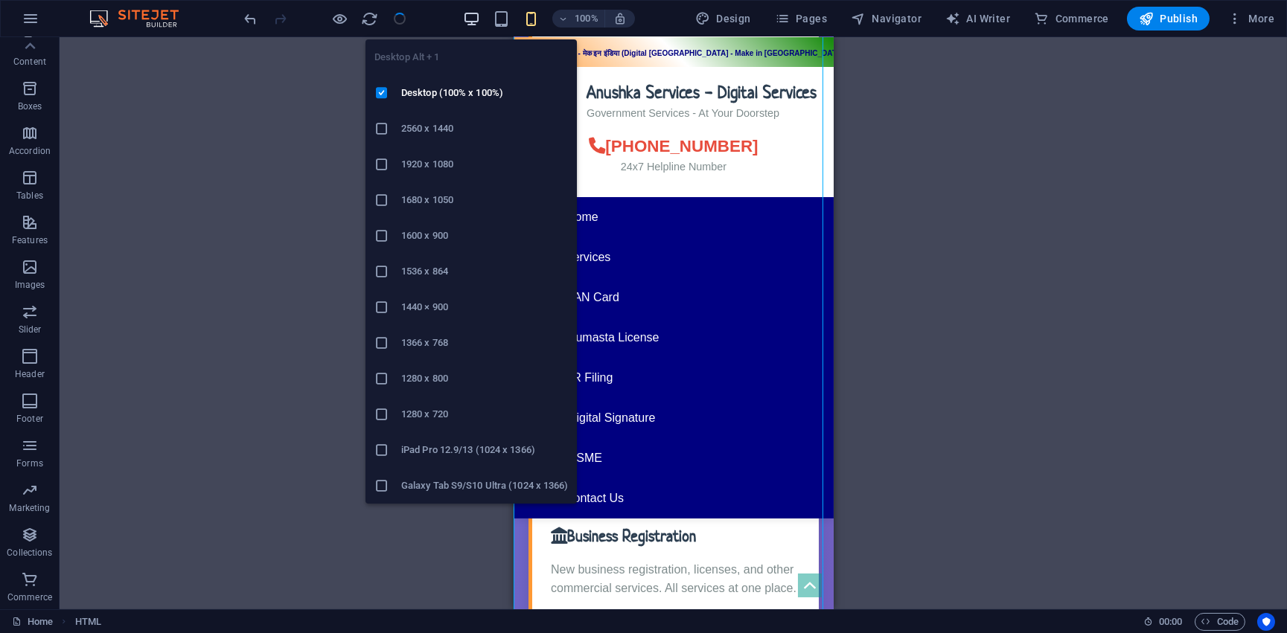
click at [476, 13] on icon "button" at bounding box center [471, 18] width 17 height 17
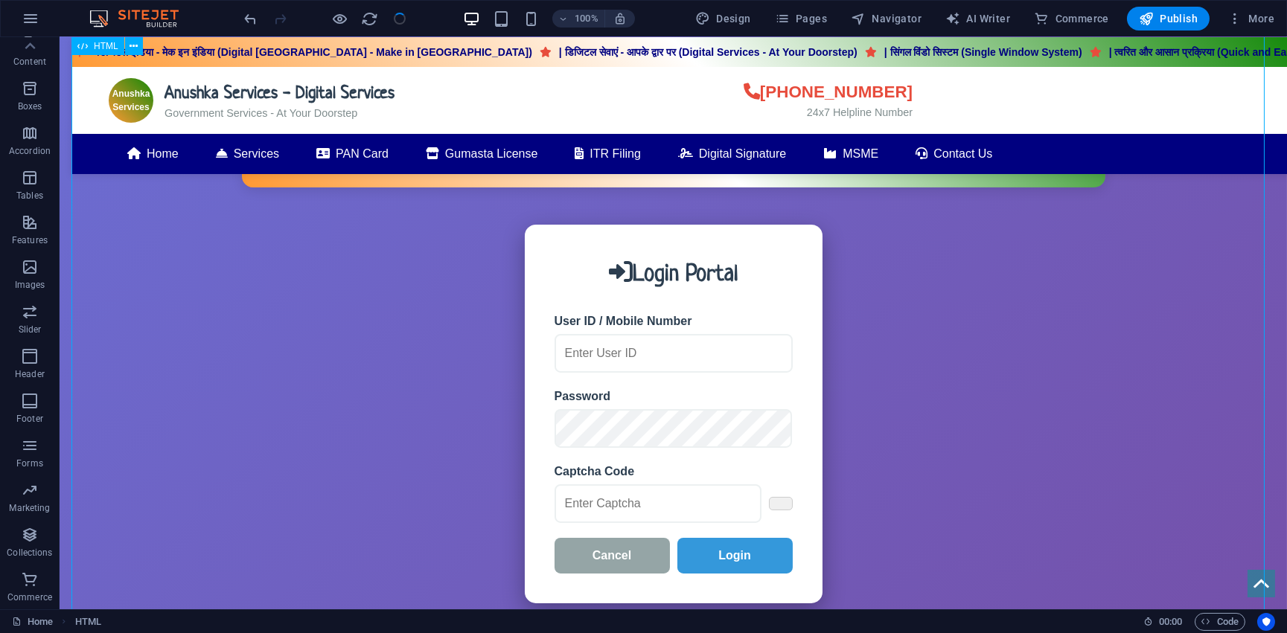
drag, startPoint x: 1031, startPoint y: 154, endPoint x: 942, endPoint y: 168, distance: 90.4
click at [961, 179] on div "Anushka Services - Digital Services डिजिटल इंडिया - मेक इन इंडिया (Digital Indi…" at bounding box center [672, 241] width 1203 height 1384
click at [1230, 21] on icon "button" at bounding box center [1234, 18] width 15 height 15
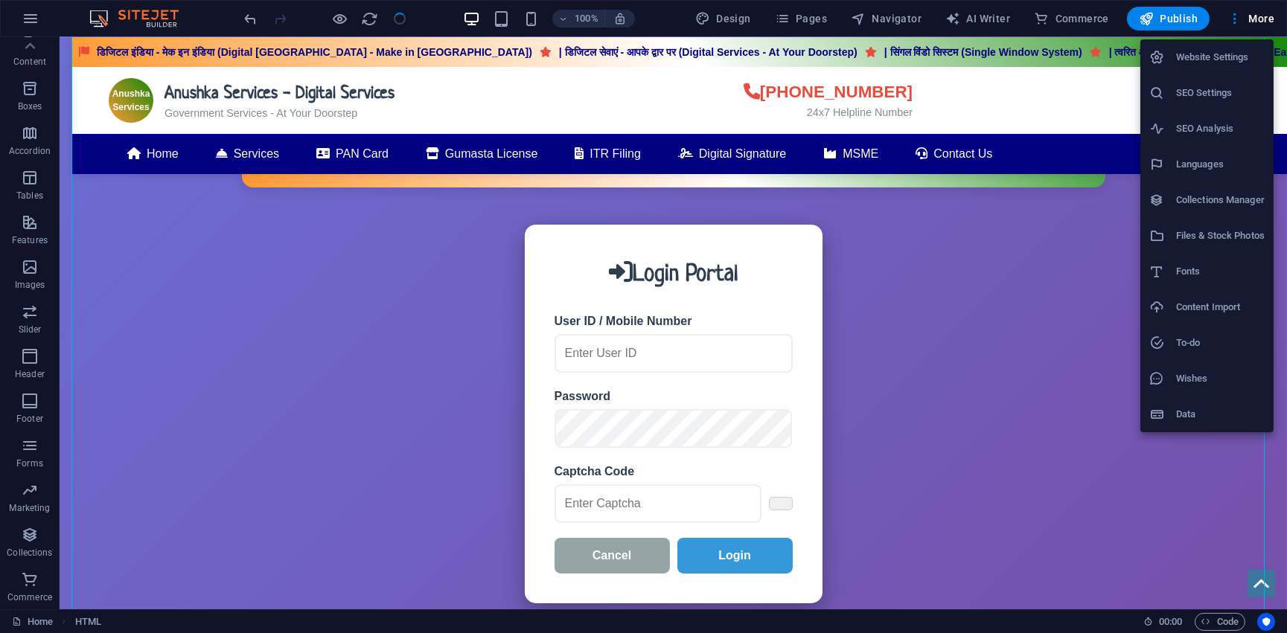
click at [1216, 334] on h6 "To-do" at bounding box center [1220, 343] width 89 height 18
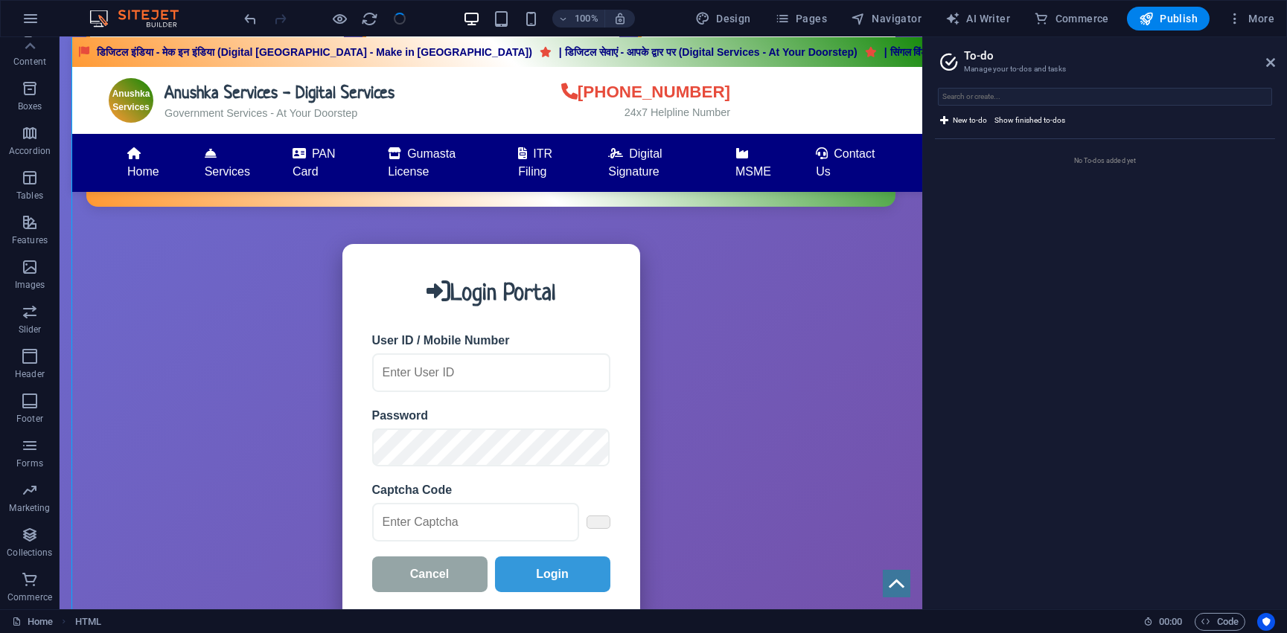
scroll to position [1059, 0]
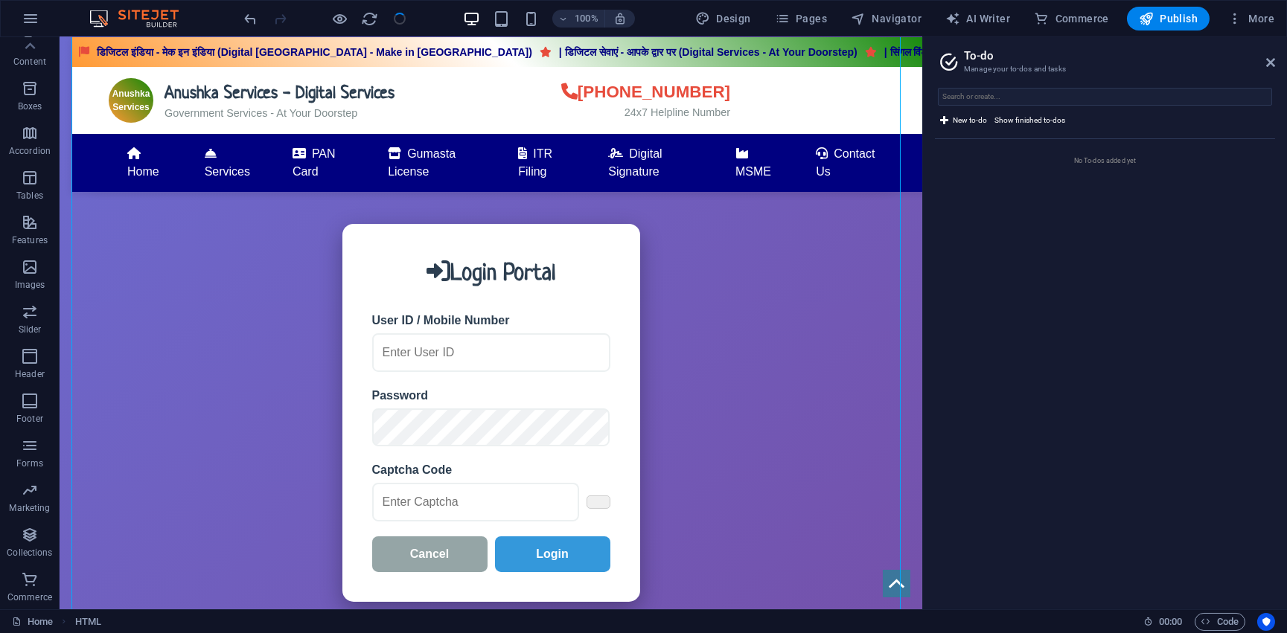
click at [1283, 63] on aside "To-do Manage your to-dos and tasks New to-do Show finished to-dos No To-dos add…" at bounding box center [1104, 323] width 365 height 572
click at [1273, 62] on icon at bounding box center [1270, 63] width 9 height 12
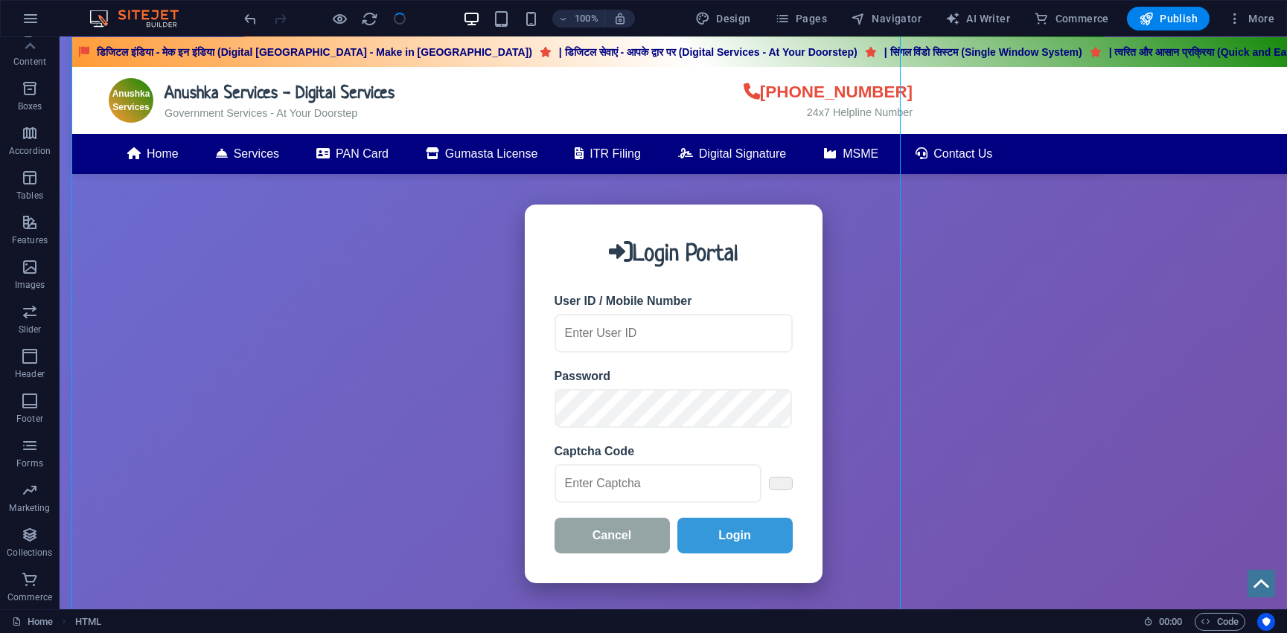
scroll to position [1039, 0]
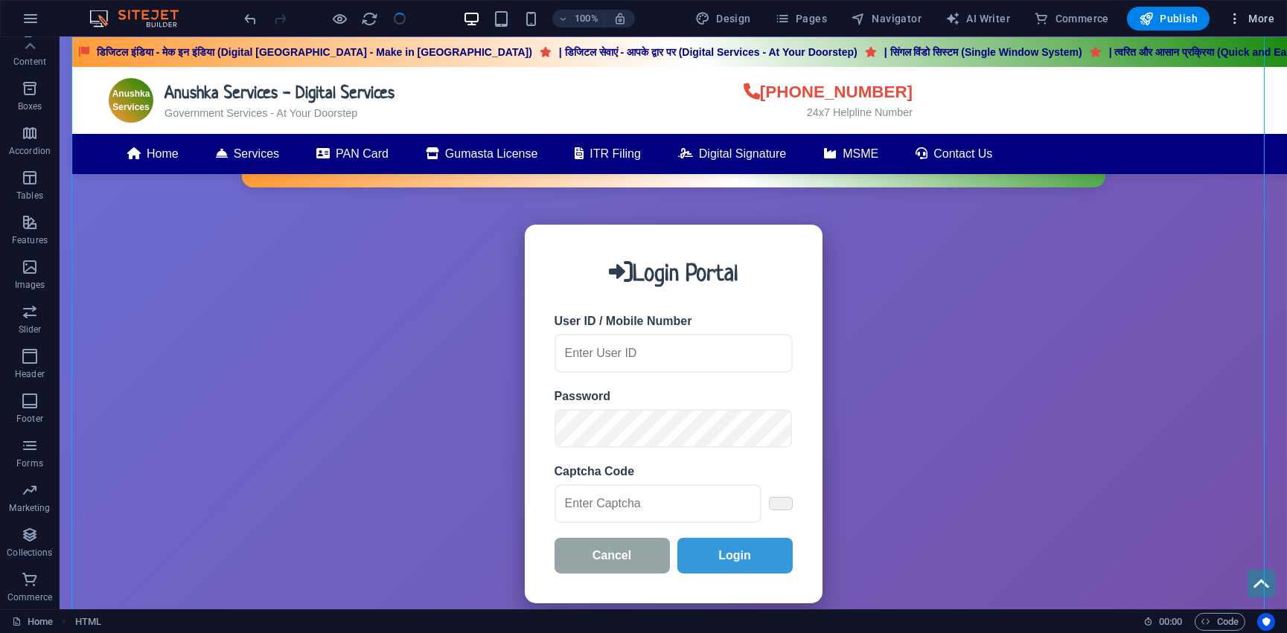
click at [1235, 19] on icon "button" at bounding box center [1234, 18] width 15 height 15
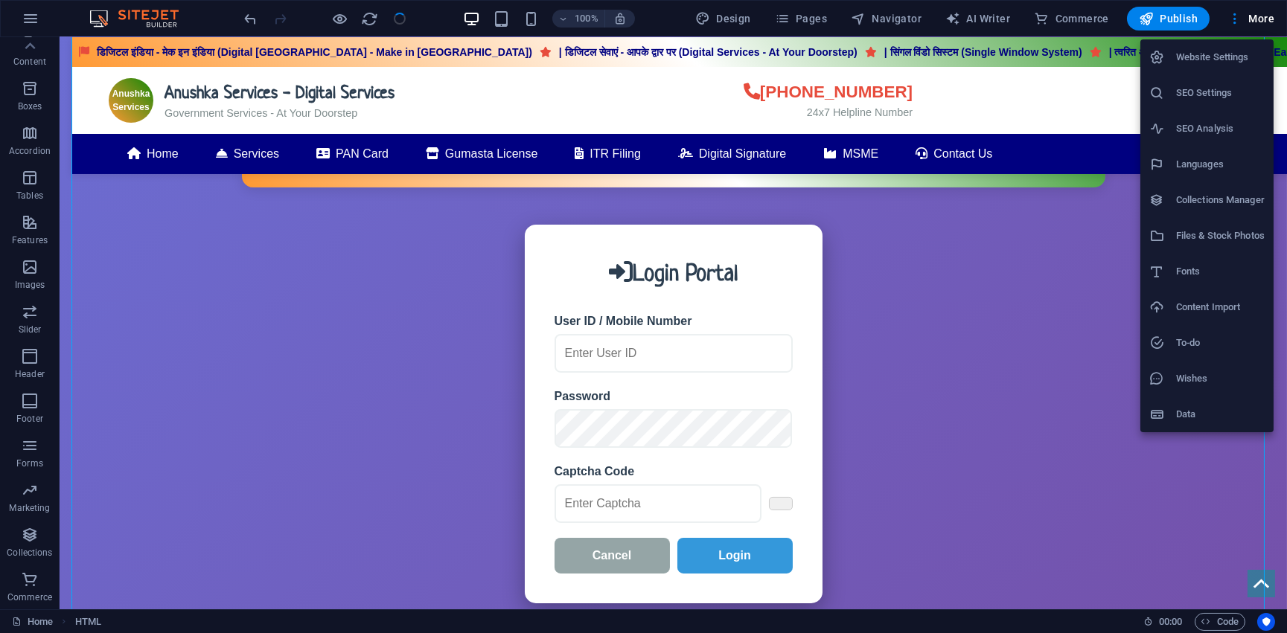
click at [1186, 312] on h6 "Content Import" at bounding box center [1220, 307] width 89 height 18
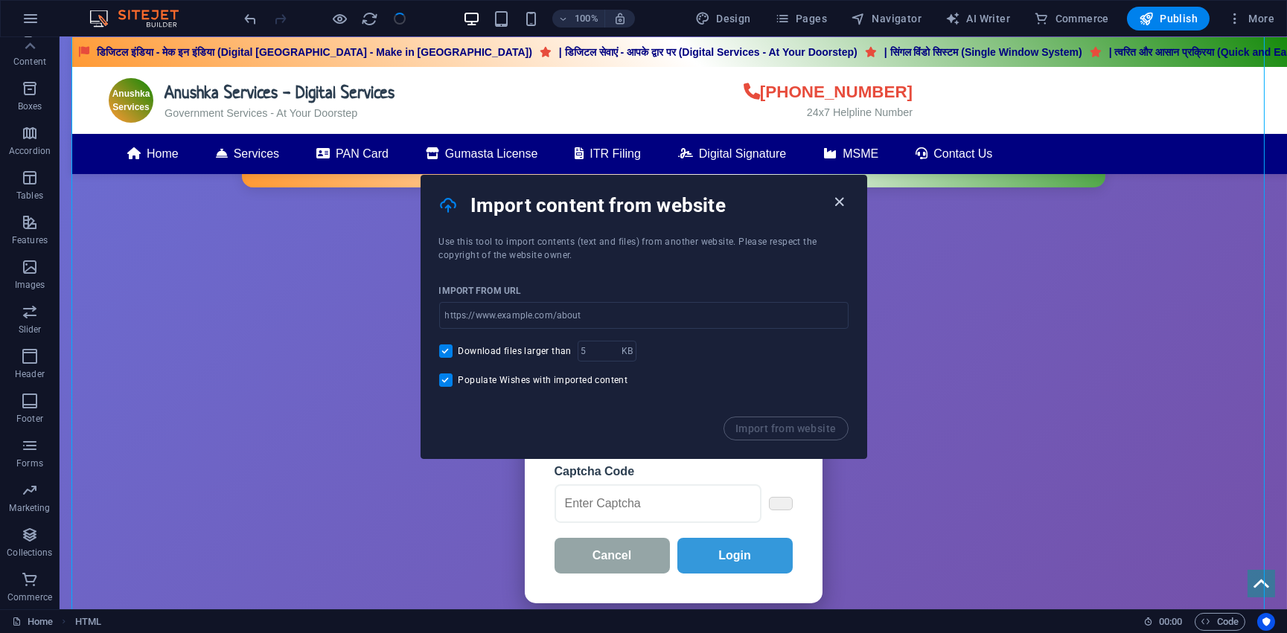
click at [842, 208] on icon "button" at bounding box center [839, 201] width 17 height 17
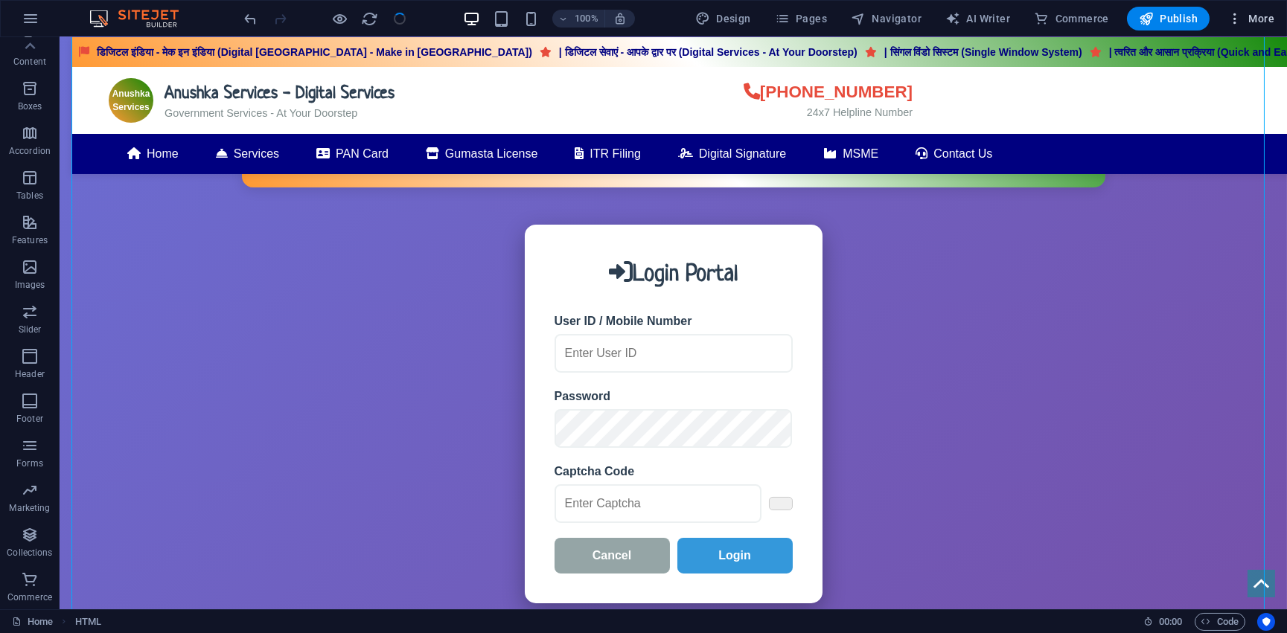
click at [1235, 20] on icon "button" at bounding box center [1234, 18] width 15 height 15
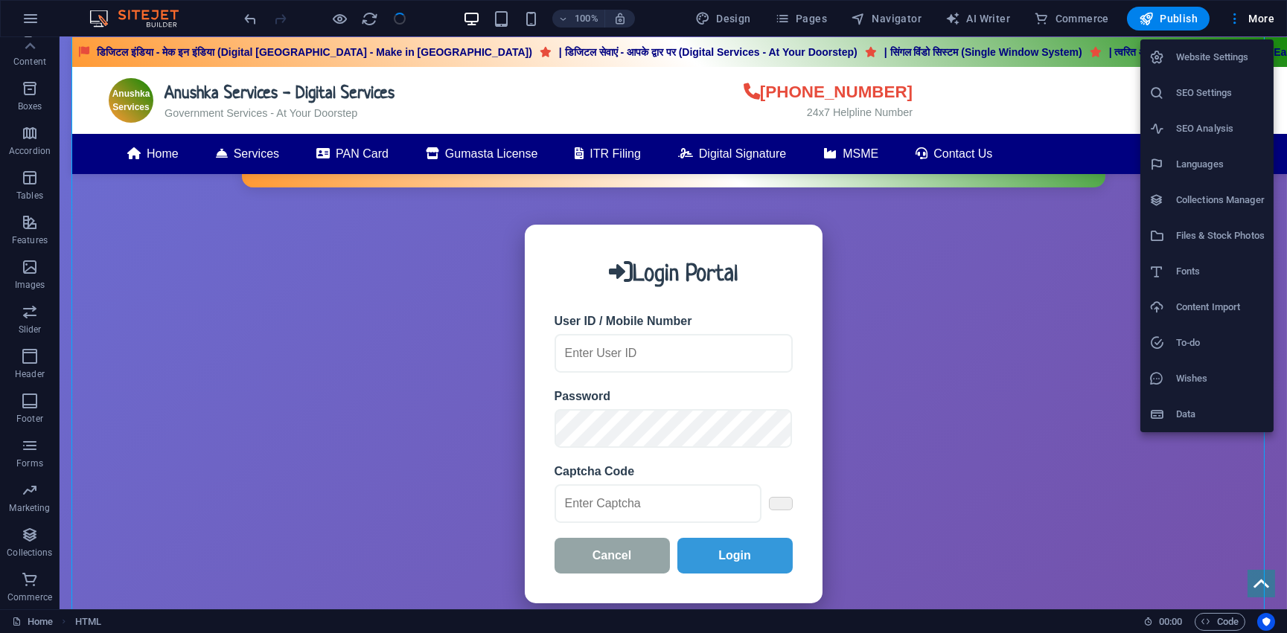
click at [1204, 57] on h6 "Website Settings" at bounding box center [1220, 57] width 89 height 18
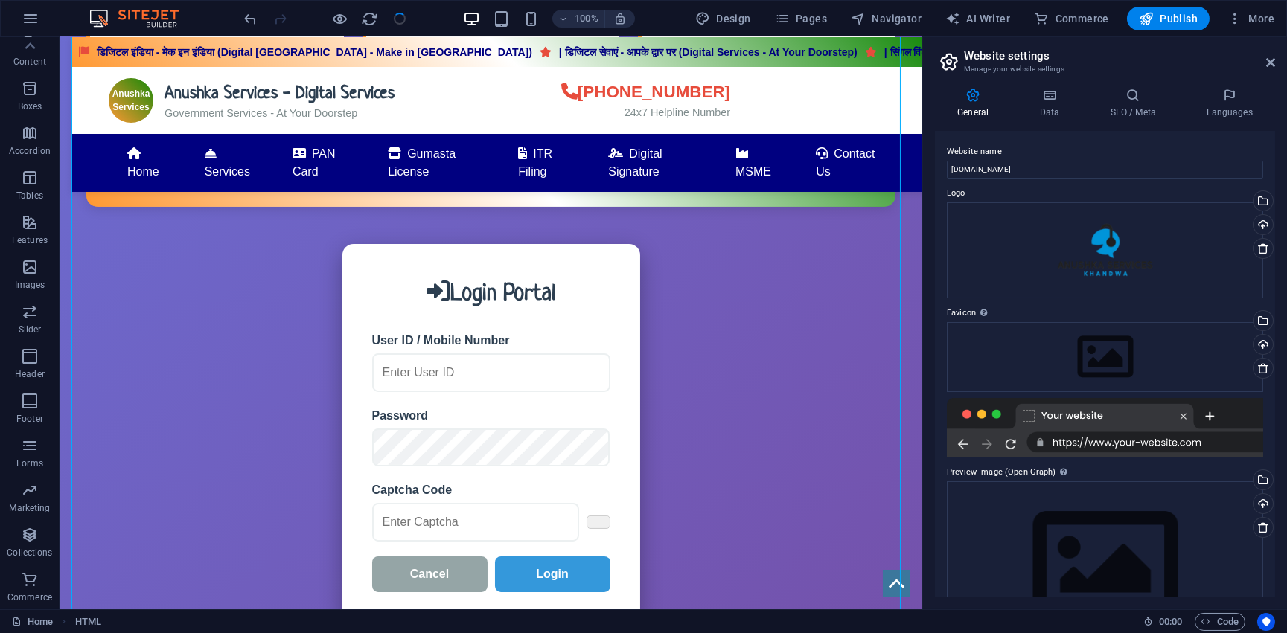
scroll to position [1059, 0]
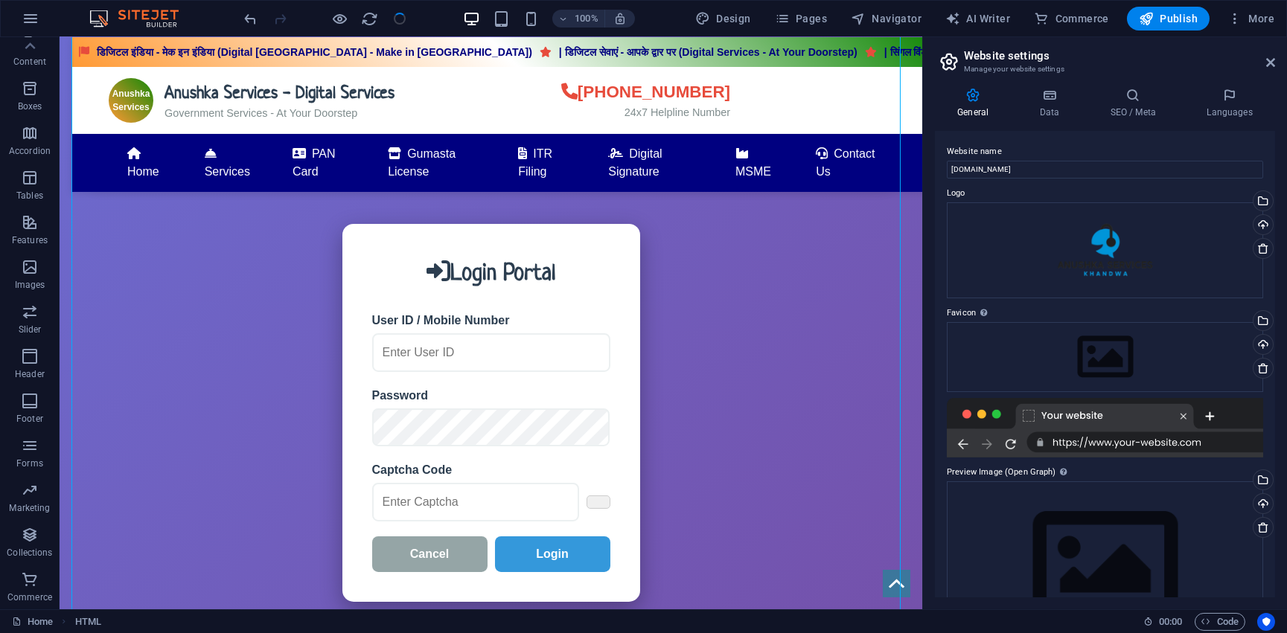
click at [1278, 61] on aside "Website settings Manage your website settings General Data SEO / Meta Languages…" at bounding box center [1104, 323] width 365 height 572
drag, startPoint x: 1267, startPoint y: 61, endPoint x: 1173, endPoint y: 112, distance: 107.6
click at [1267, 61] on icon at bounding box center [1270, 63] width 9 height 12
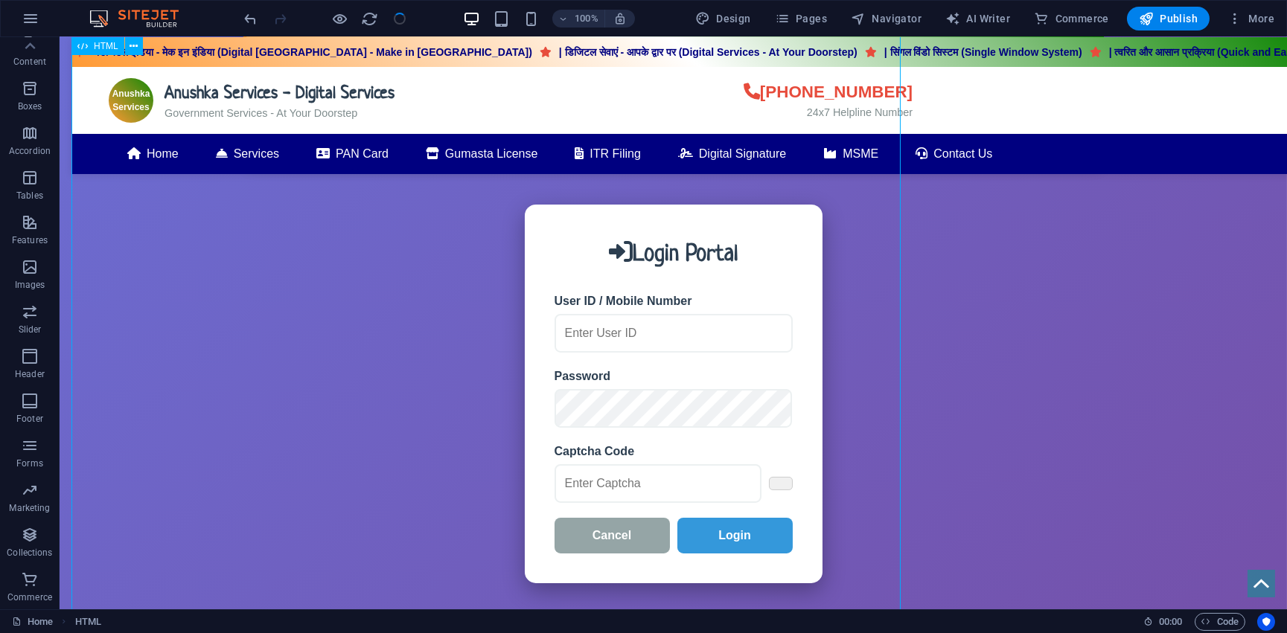
scroll to position [1039, 0]
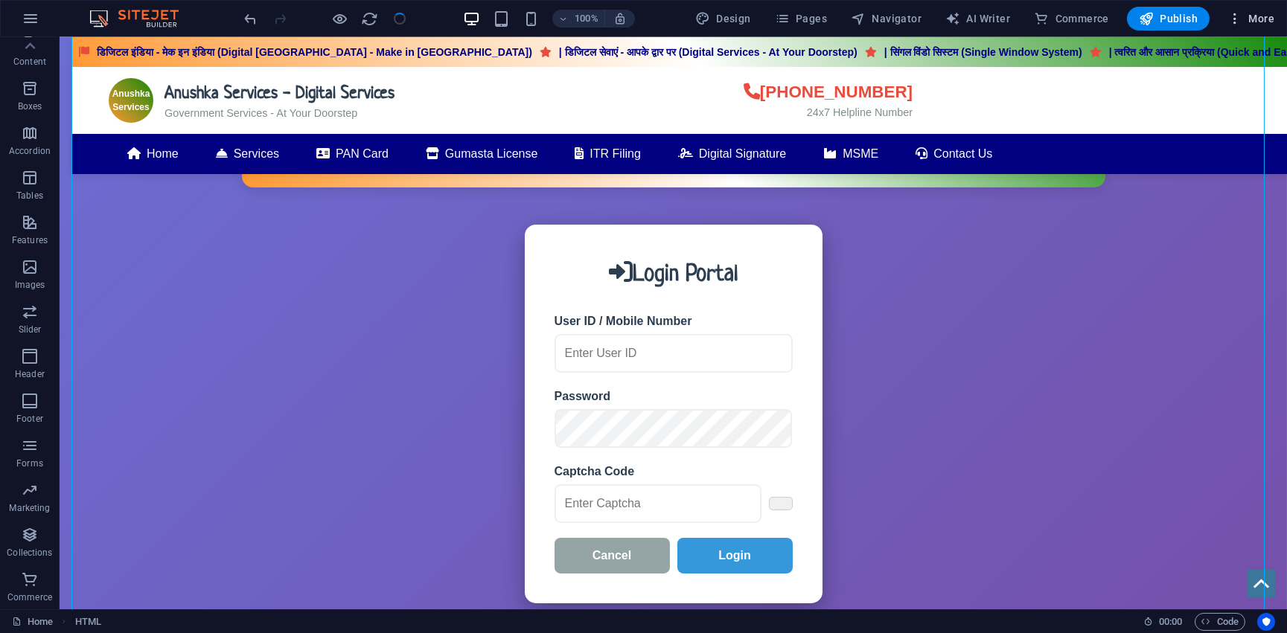
click at [1234, 21] on icon "button" at bounding box center [1234, 18] width 15 height 15
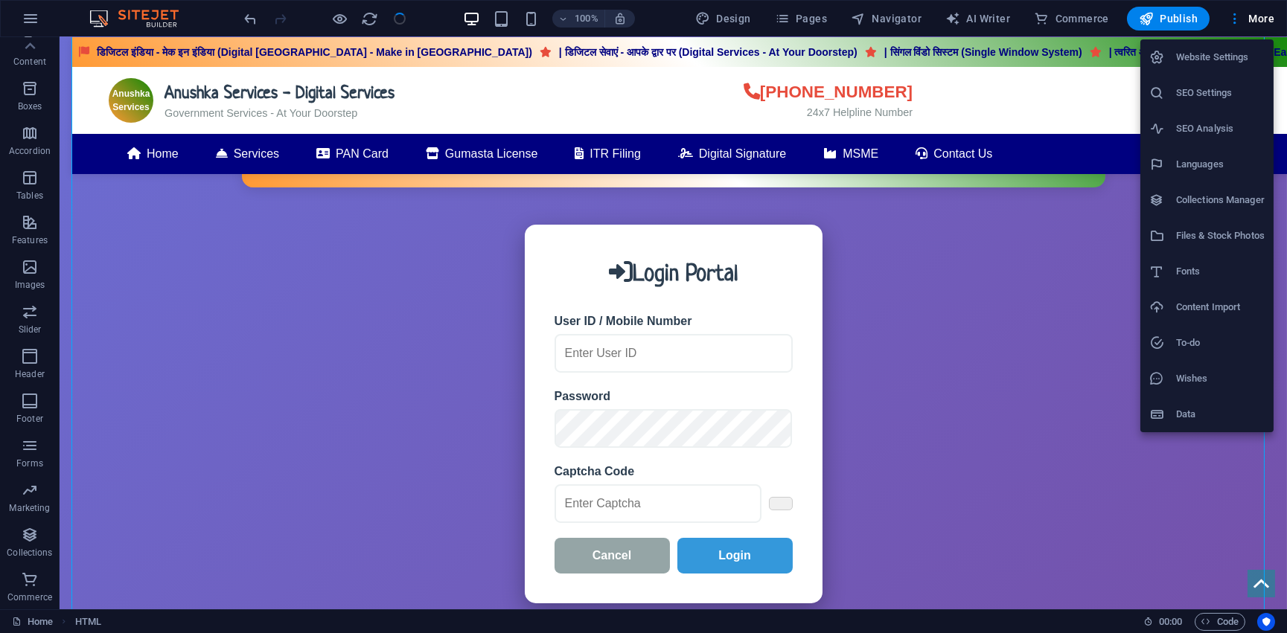
click at [1156, 412] on icon at bounding box center [1156, 414] width 15 height 15
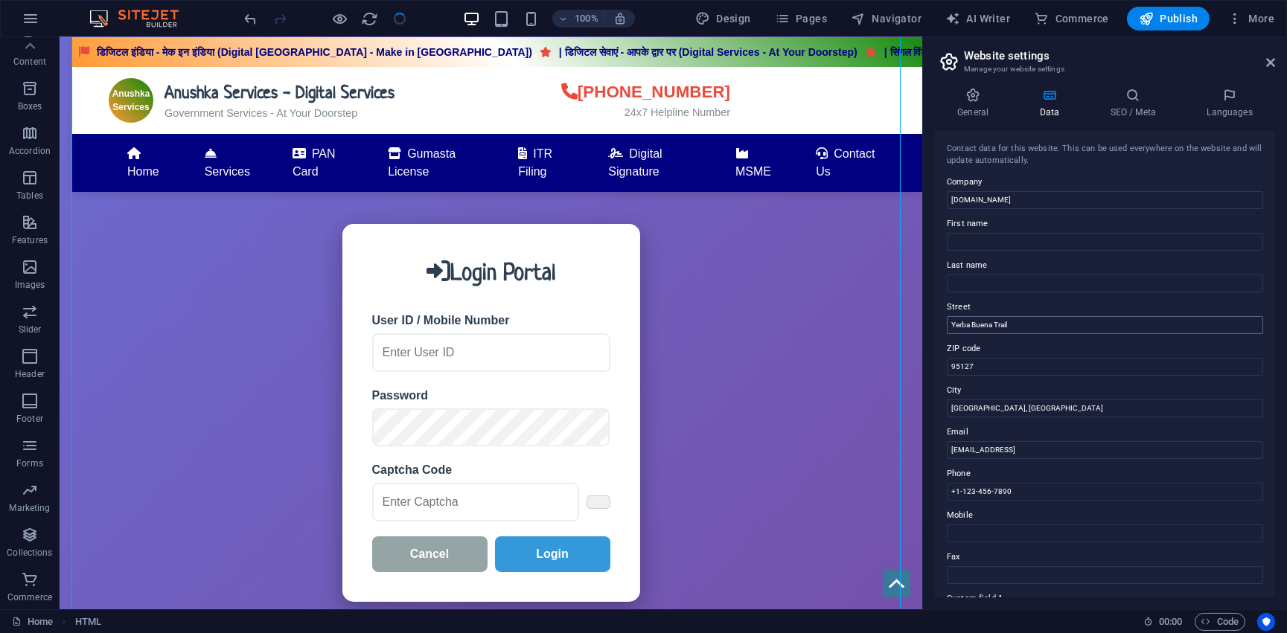
scroll to position [135, 0]
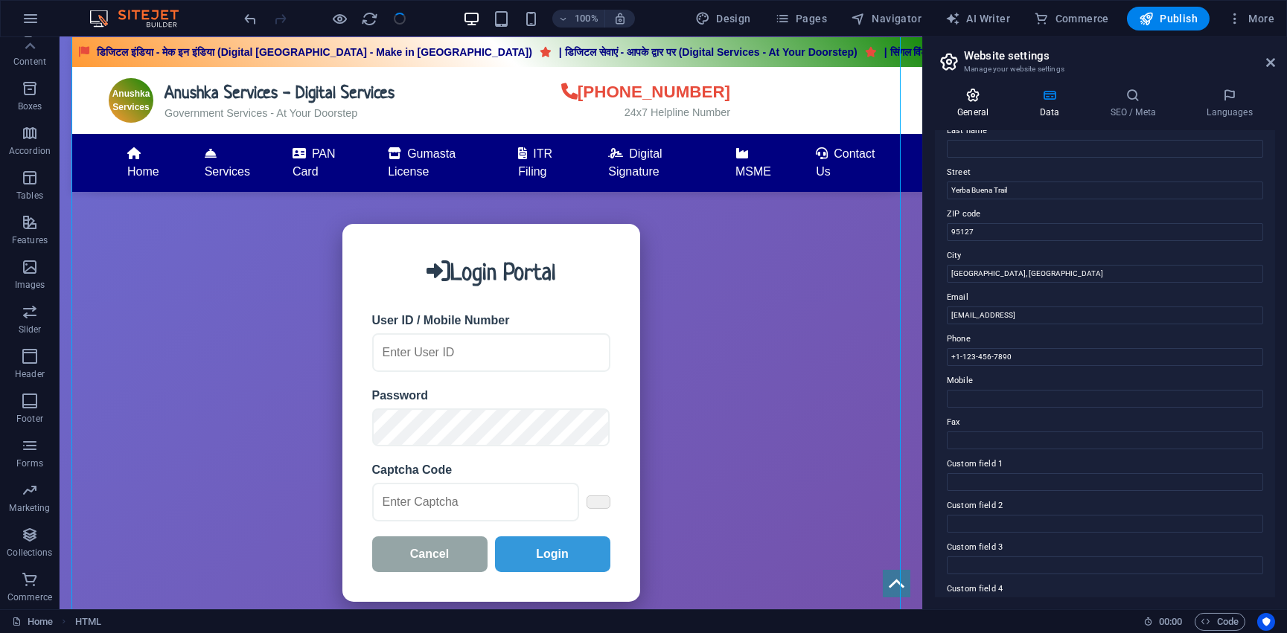
click at [981, 100] on icon at bounding box center [973, 95] width 76 height 15
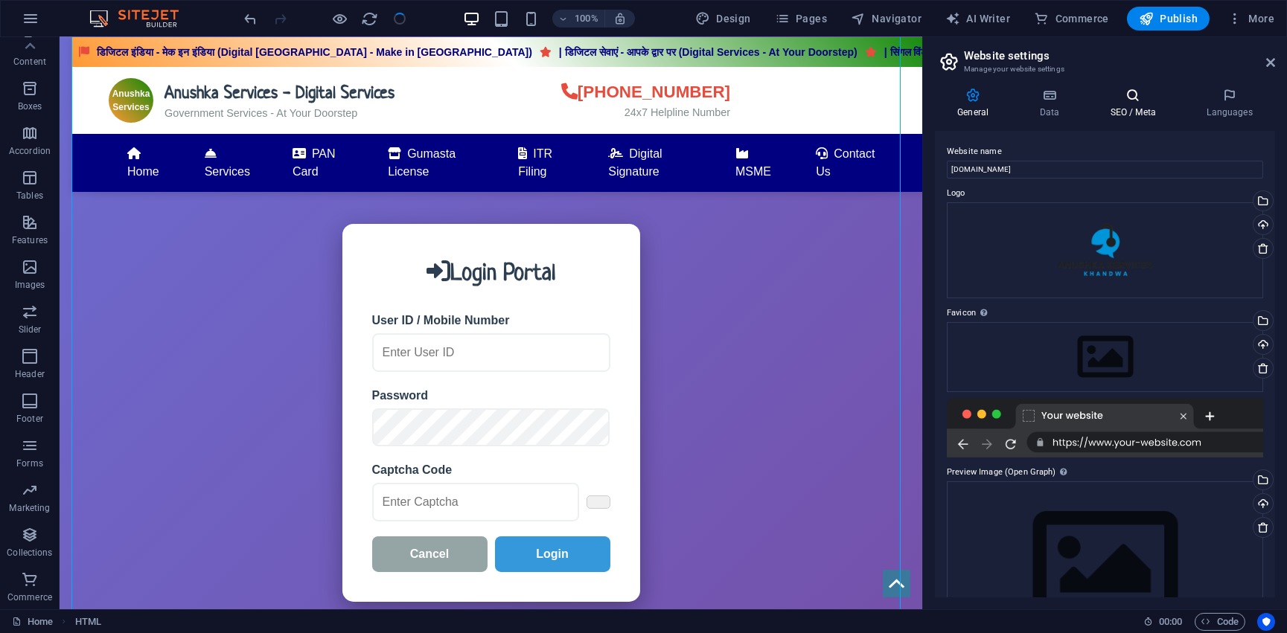
click at [1156, 106] on h4 "SEO / Meta" at bounding box center [1135, 103] width 97 height 31
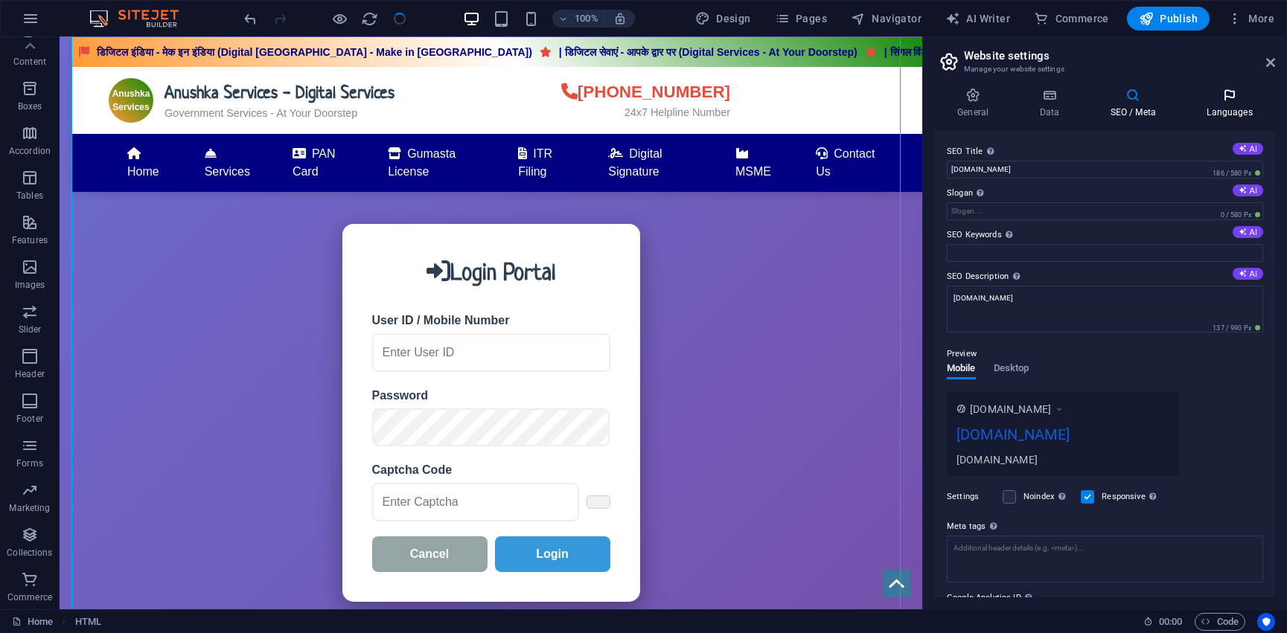
click at [1234, 97] on icon at bounding box center [1229, 95] width 91 height 15
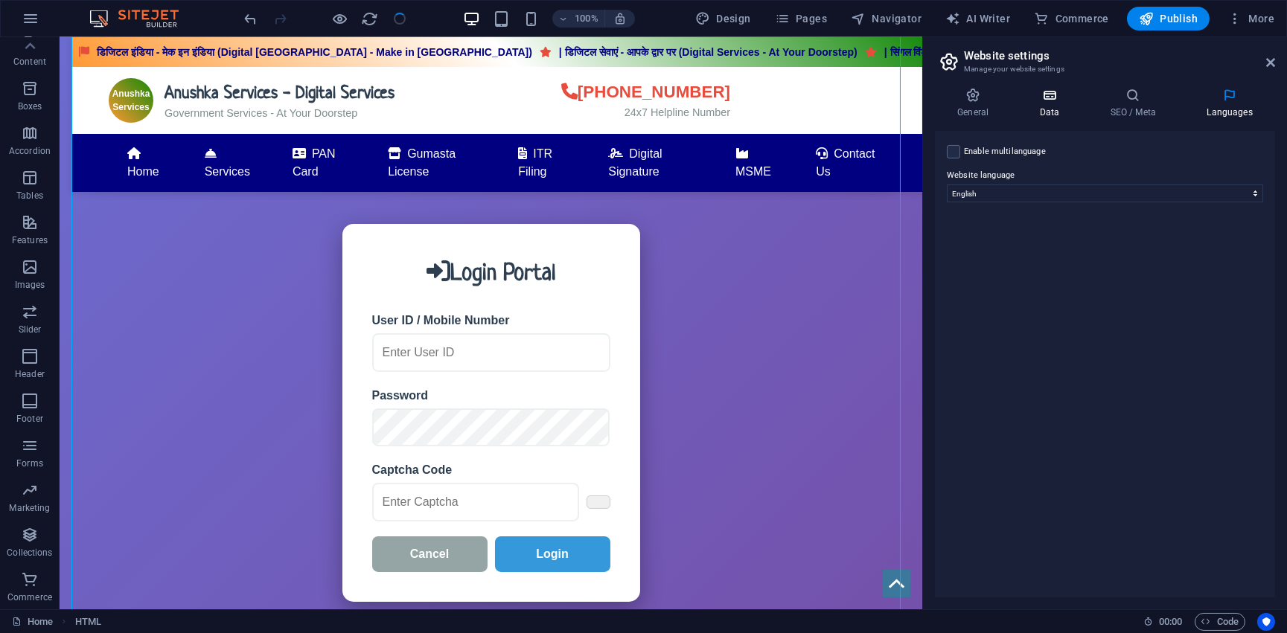
click at [1081, 97] on icon at bounding box center [1049, 95] width 65 height 15
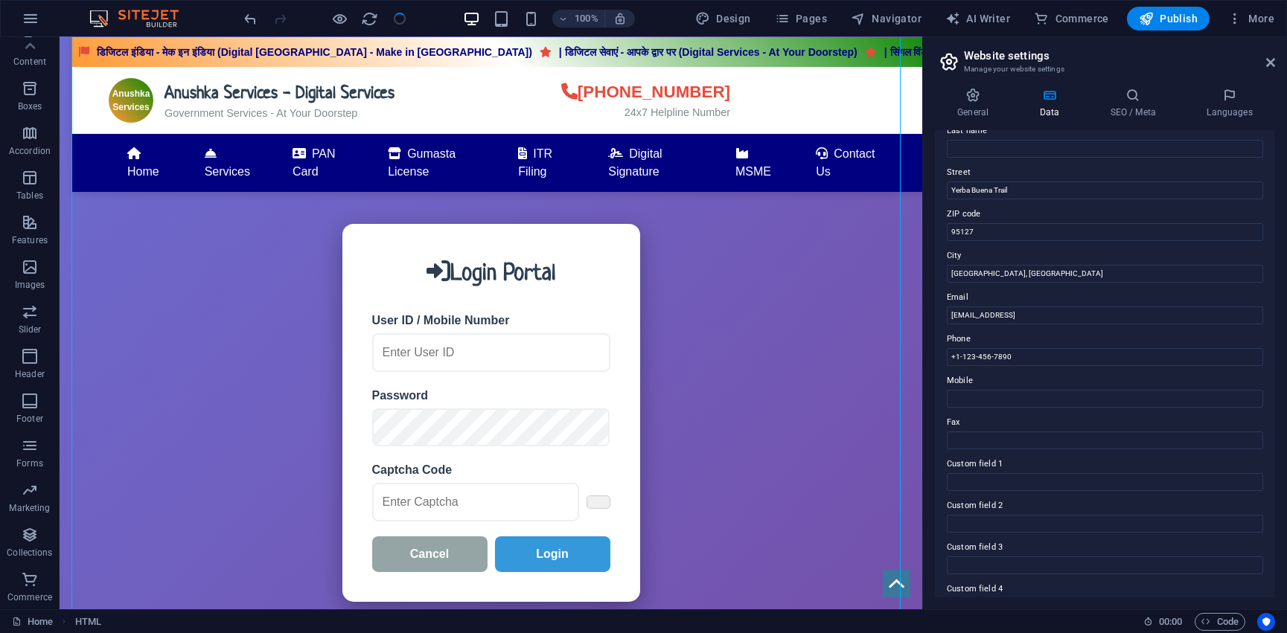
scroll to position [248, 0]
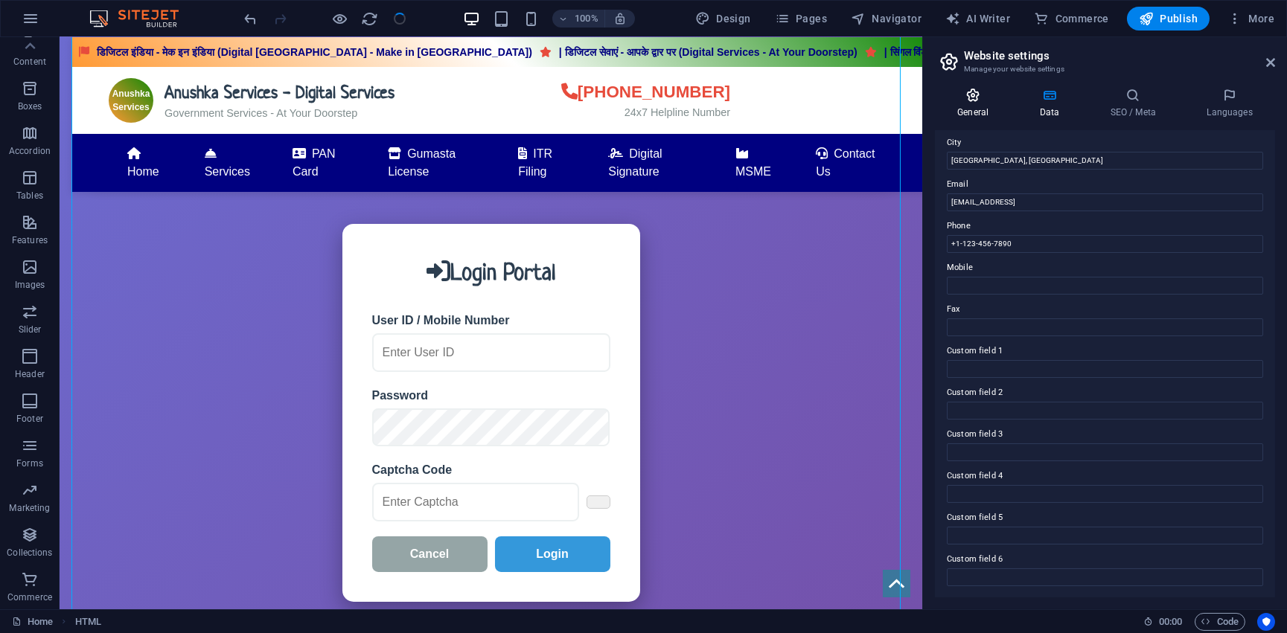
click at [981, 103] on h4 "General" at bounding box center [976, 103] width 82 height 31
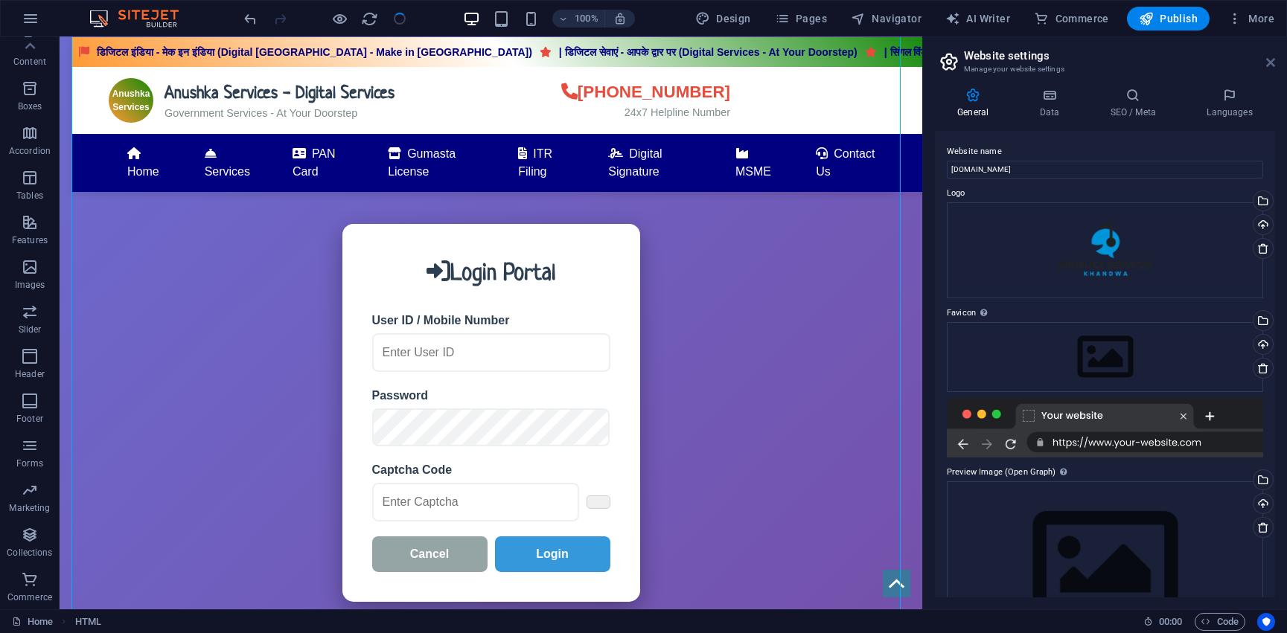
click at [1271, 60] on icon at bounding box center [1270, 63] width 9 height 12
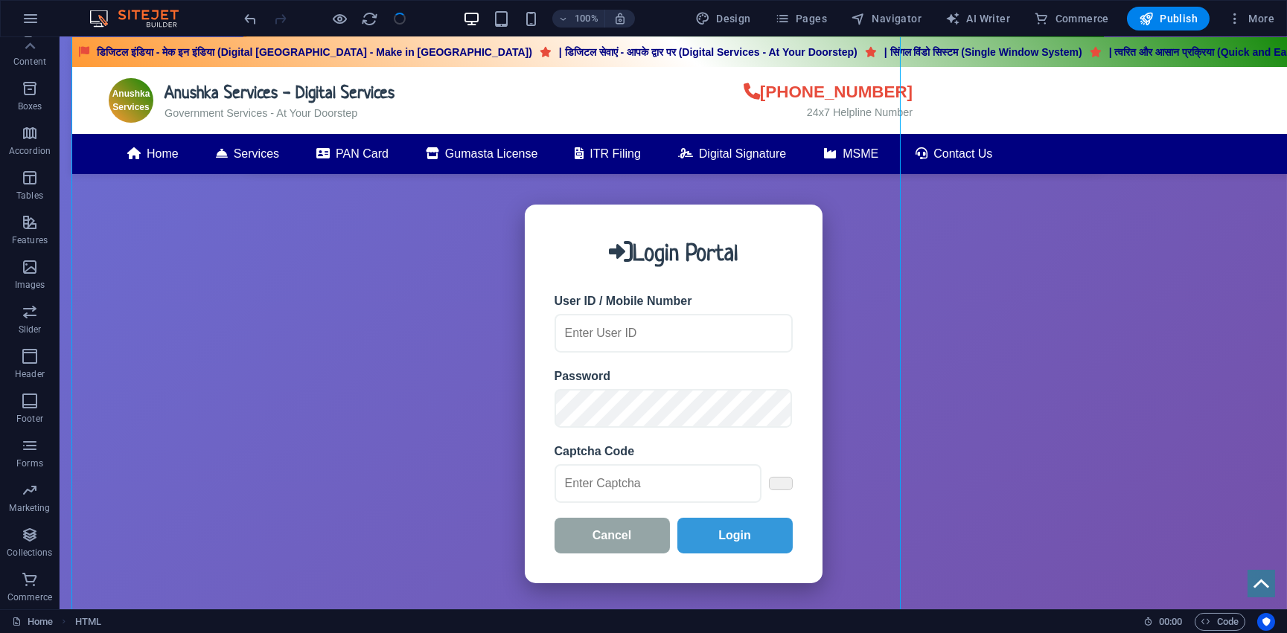
scroll to position [1039, 0]
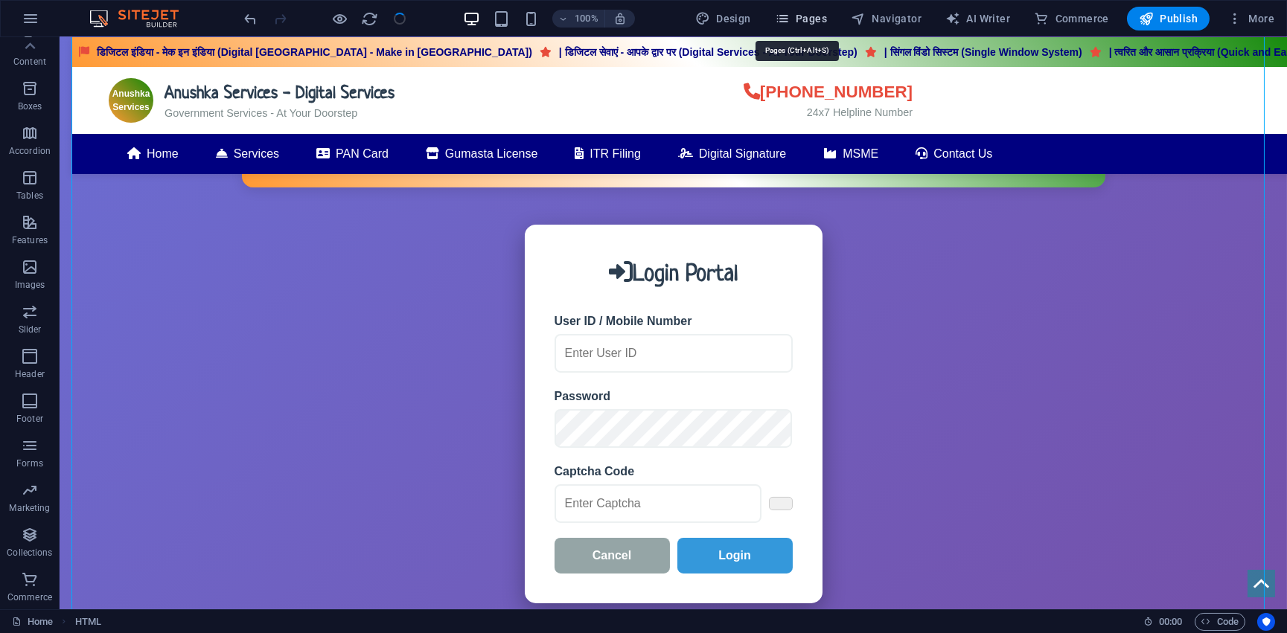
click at [806, 21] on span "Pages" at bounding box center [801, 18] width 52 height 15
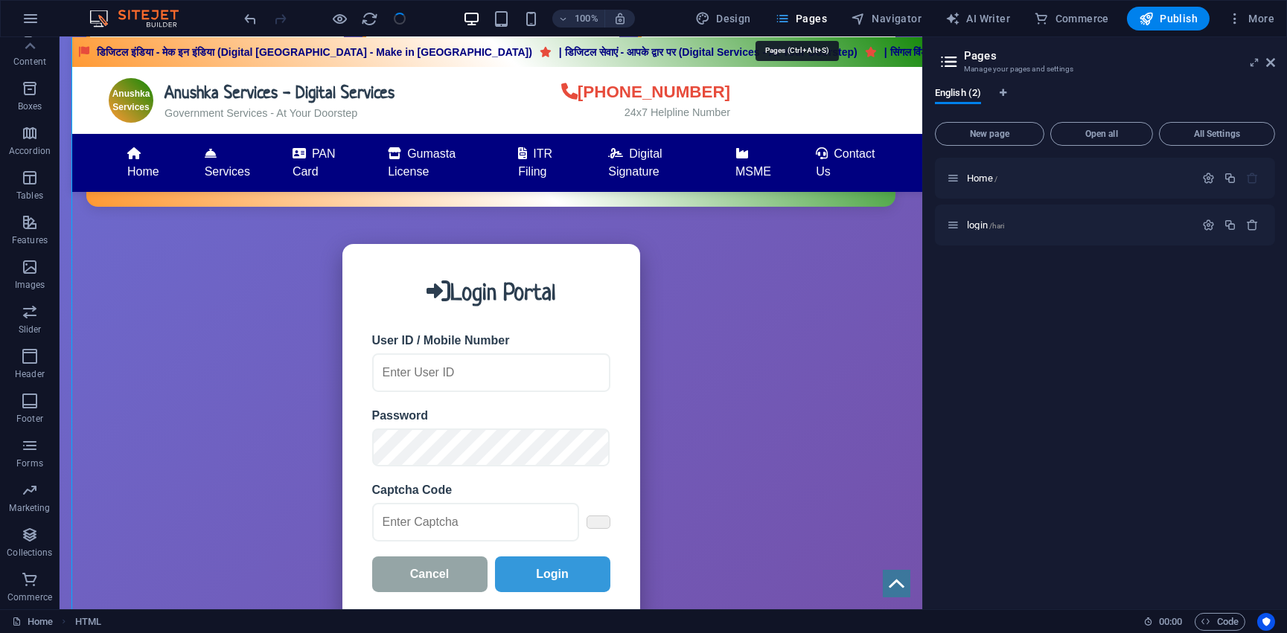
scroll to position [1059, 0]
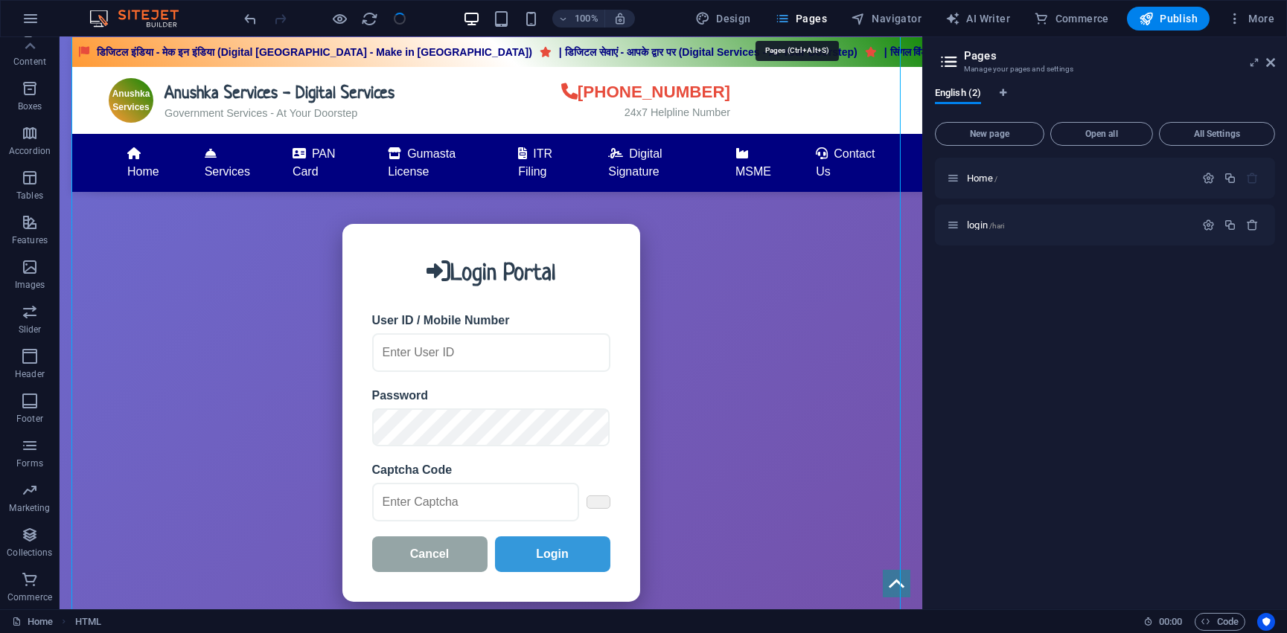
click at [806, 21] on span "Pages" at bounding box center [801, 18] width 52 height 15
drag, startPoint x: 1270, startPoint y: 65, endPoint x: 1200, endPoint y: 25, distance: 80.4
click at [1270, 65] on icon at bounding box center [1270, 63] width 9 height 12
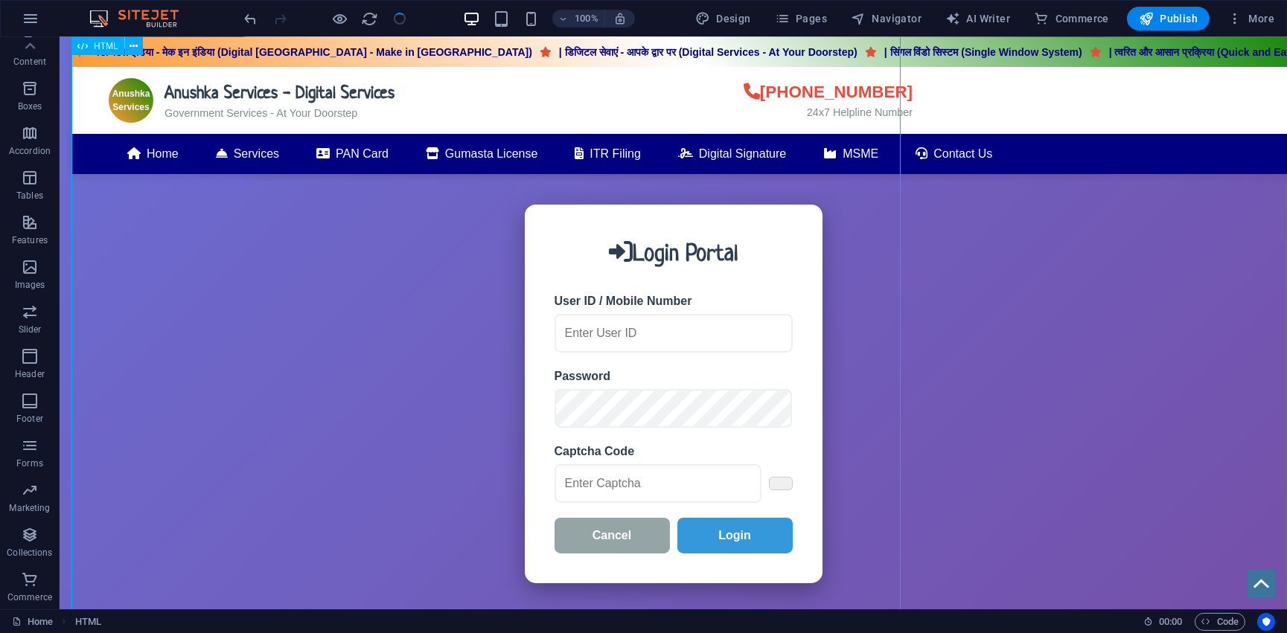
scroll to position [1039, 0]
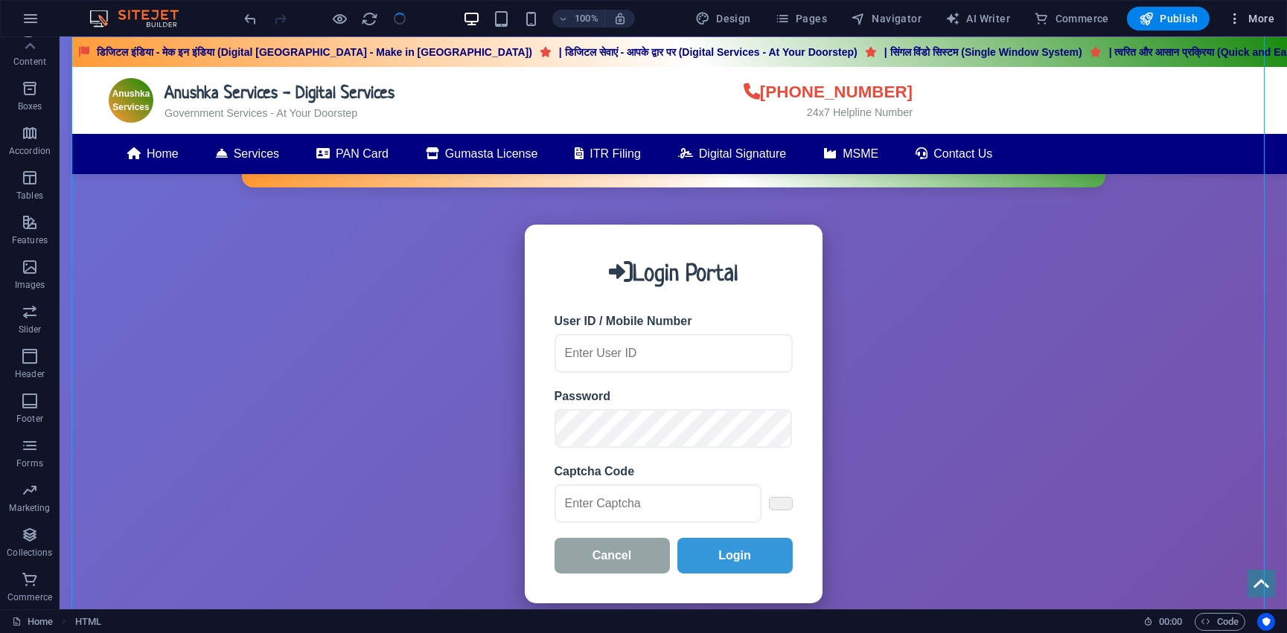
click at [1227, 25] on icon "button" at bounding box center [1234, 18] width 15 height 15
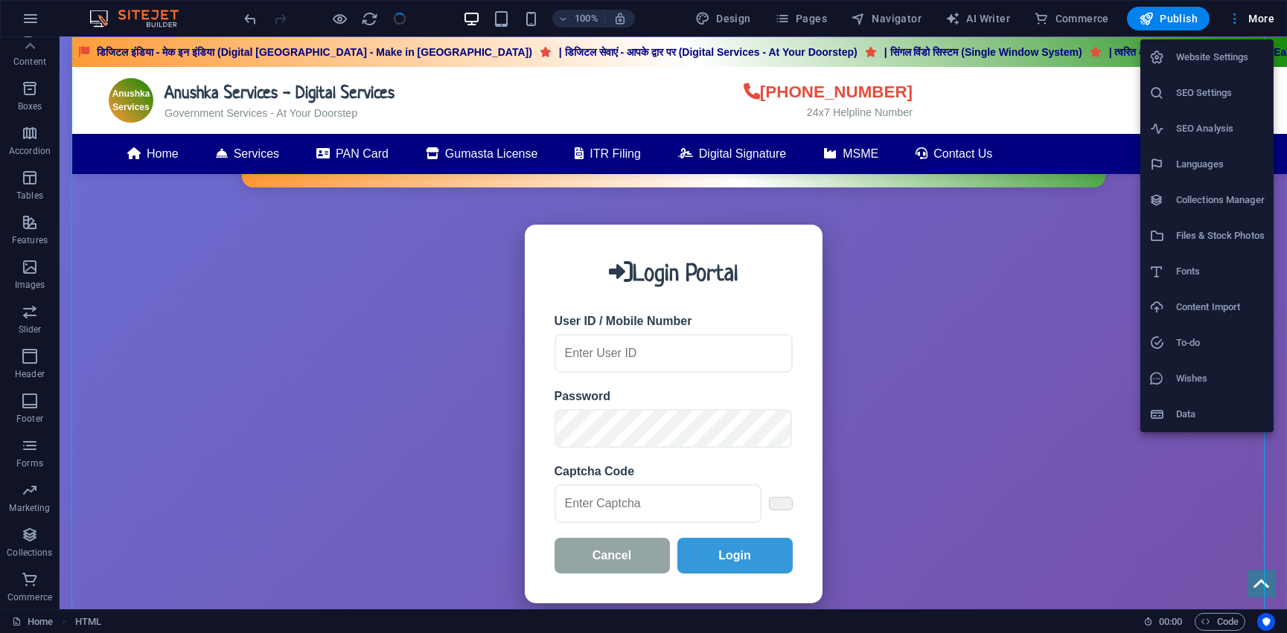
drag, startPoint x: 1216, startPoint y: 62, endPoint x: 1188, endPoint y: 513, distance: 452.6
click at [1188, 513] on div "Website Settings SEO Settings SEO Analysis Languages Collections Manager Files …" at bounding box center [643, 321] width 1287 height 624
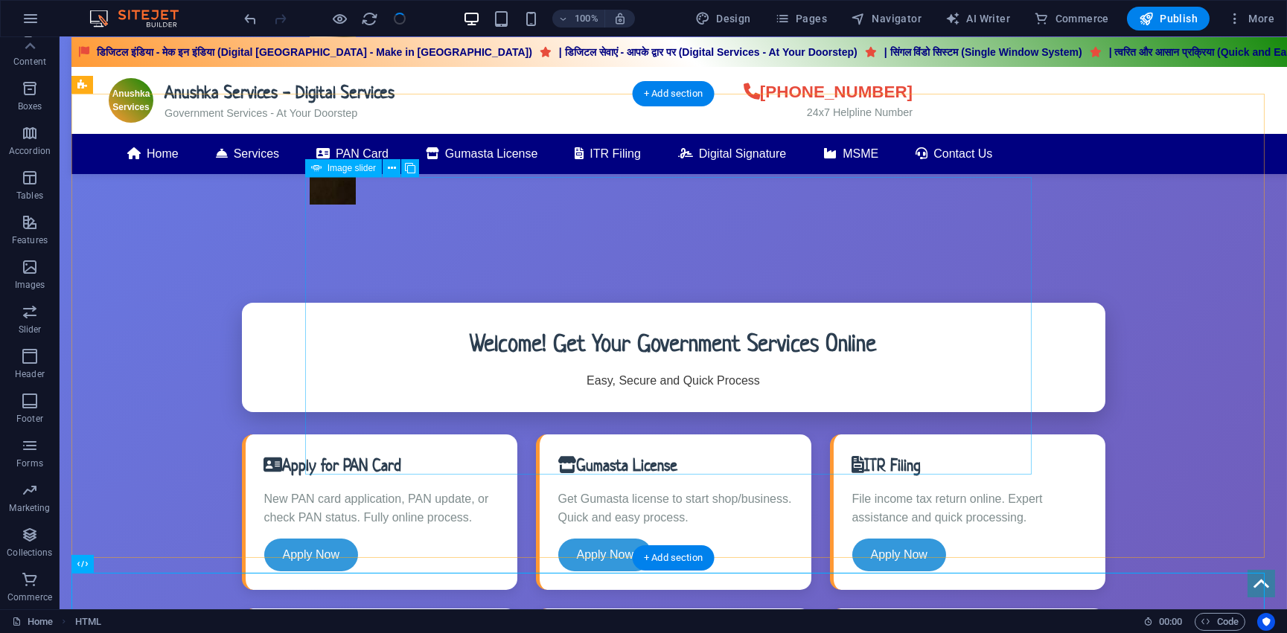
scroll to position [0, 0]
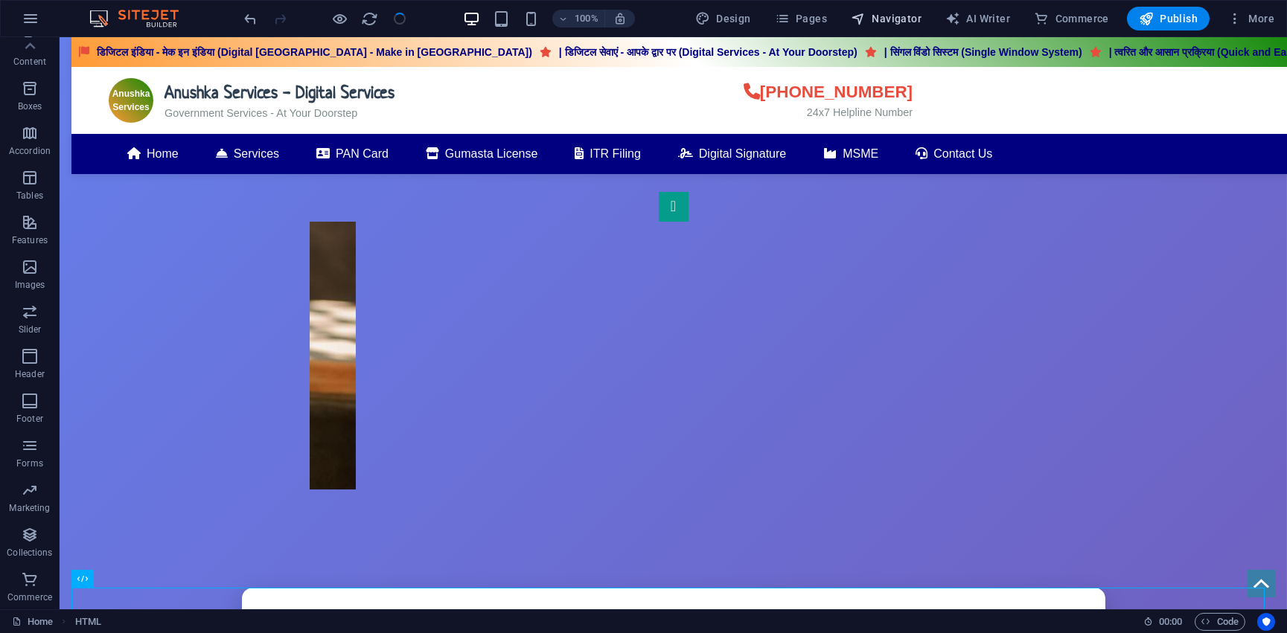
click at [897, 13] on span "Navigator" at bounding box center [886, 18] width 71 height 15
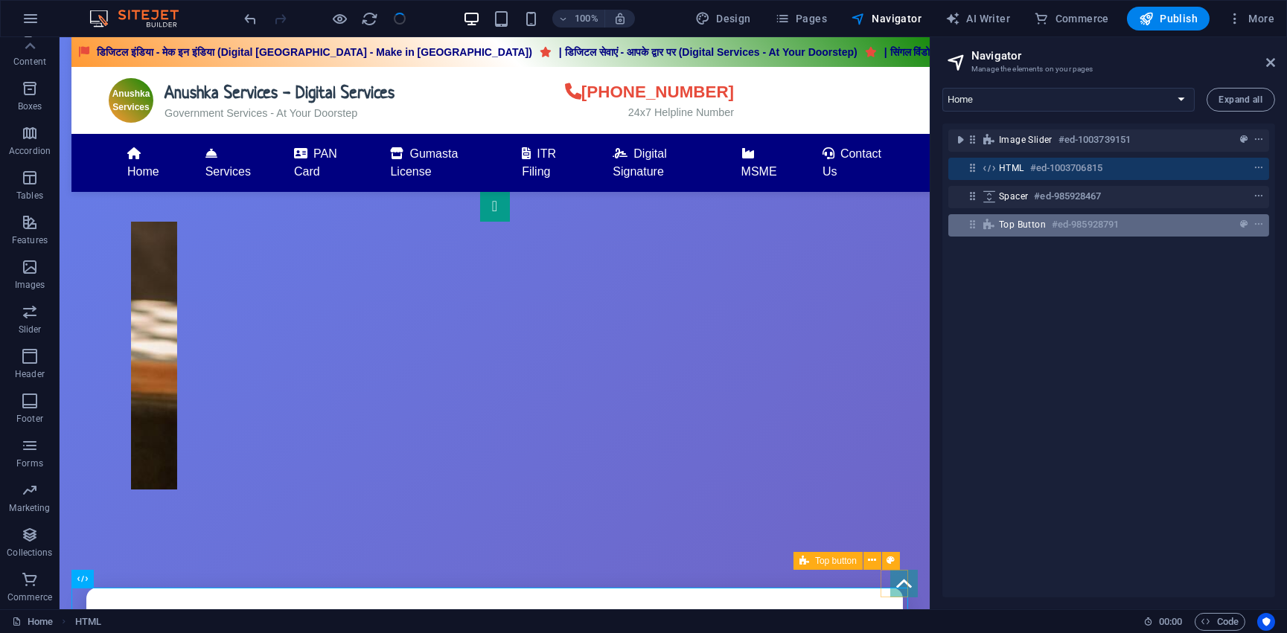
click at [1043, 226] on div "Top button #ed-985928791" at bounding box center [1097, 225] width 196 height 18
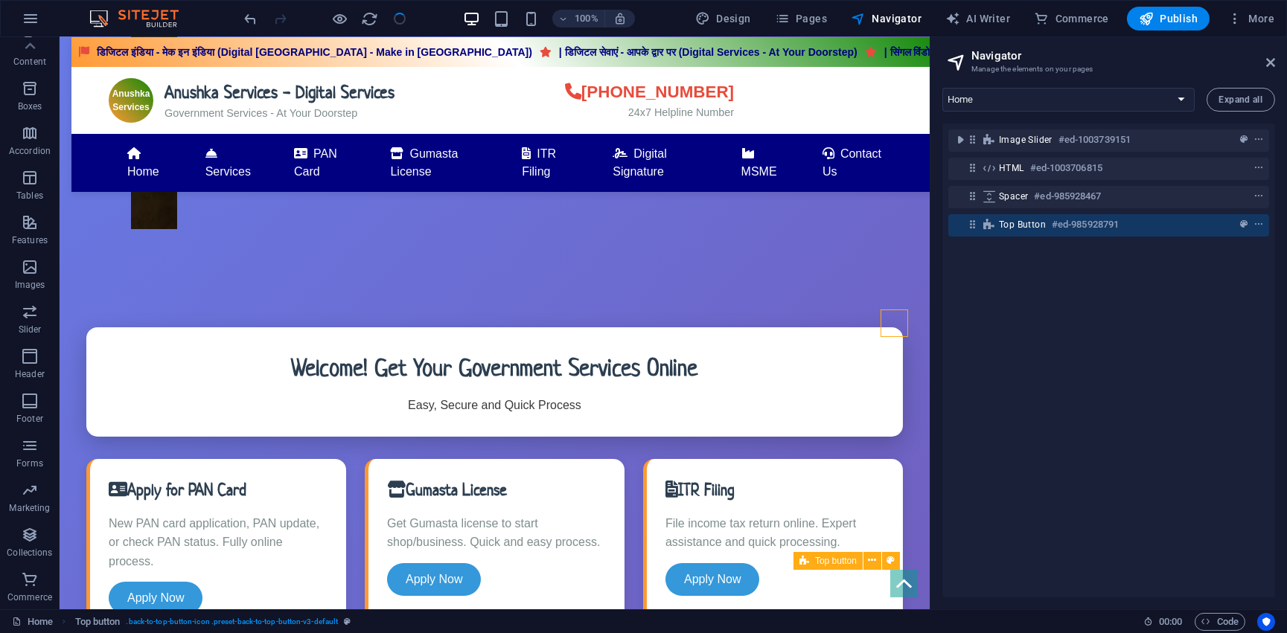
click at [1033, 223] on span "Top button" at bounding box center [1022, 225] width 47 height 12
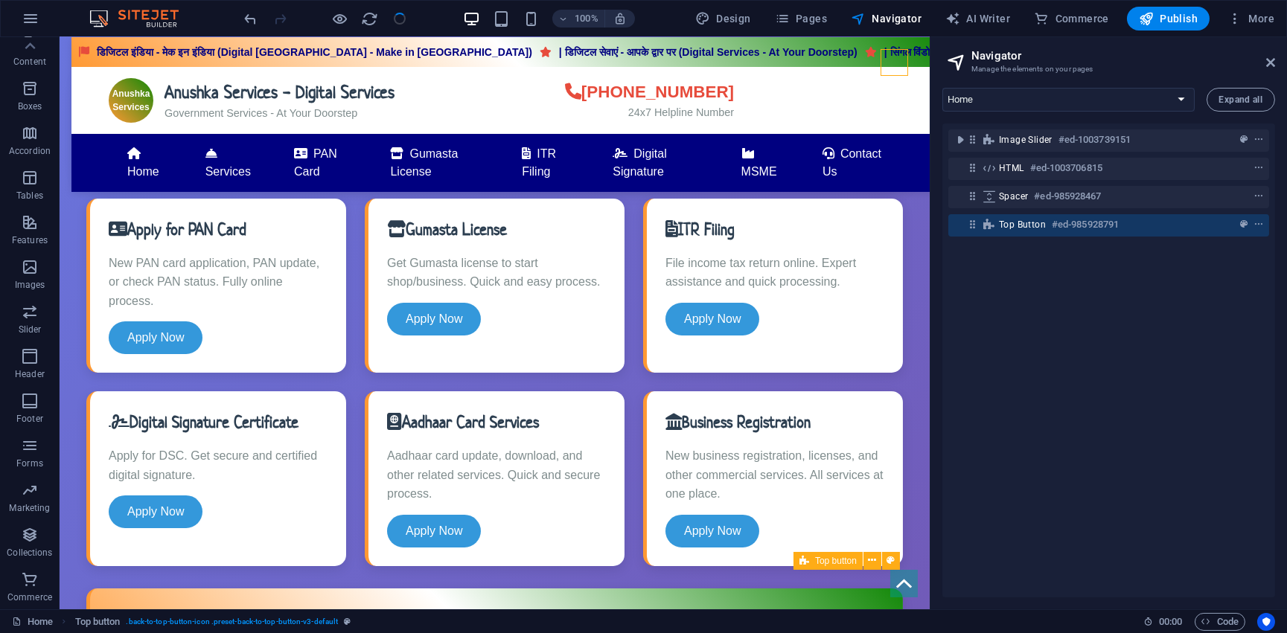
click at [1033, 223] on span "Top button" at bounding box center [1022, 225] width 47 height 12
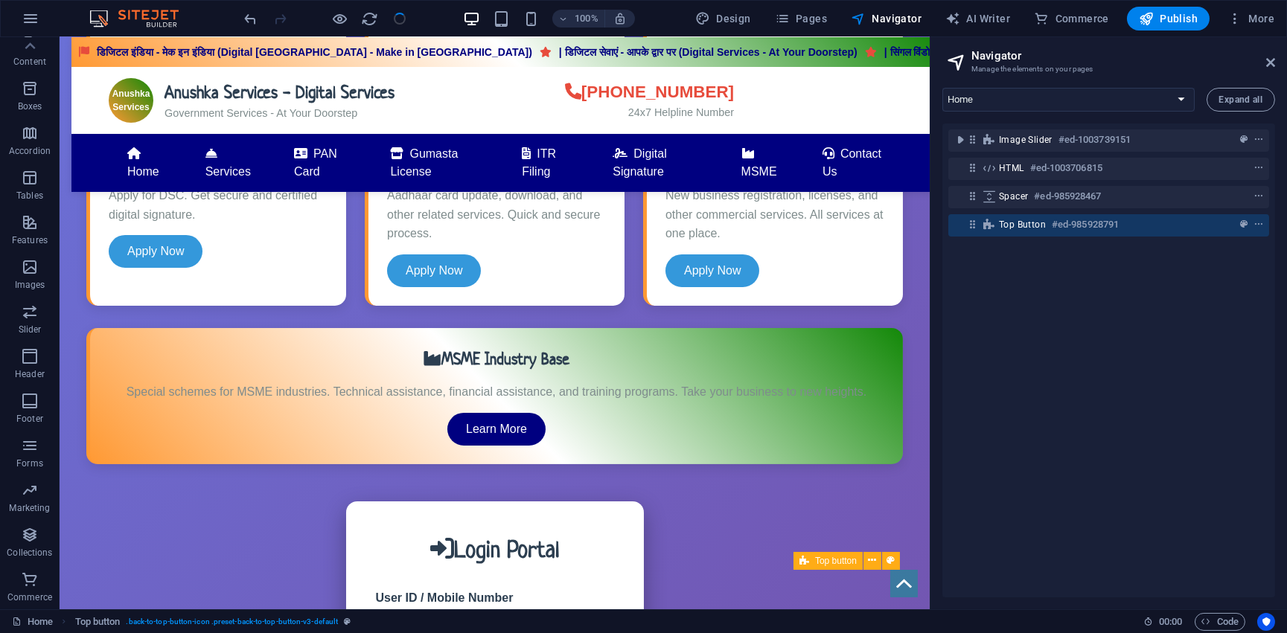
click at [1033, 223] on span "Top button" at bounding box center [1022, 225] width 47 height 12
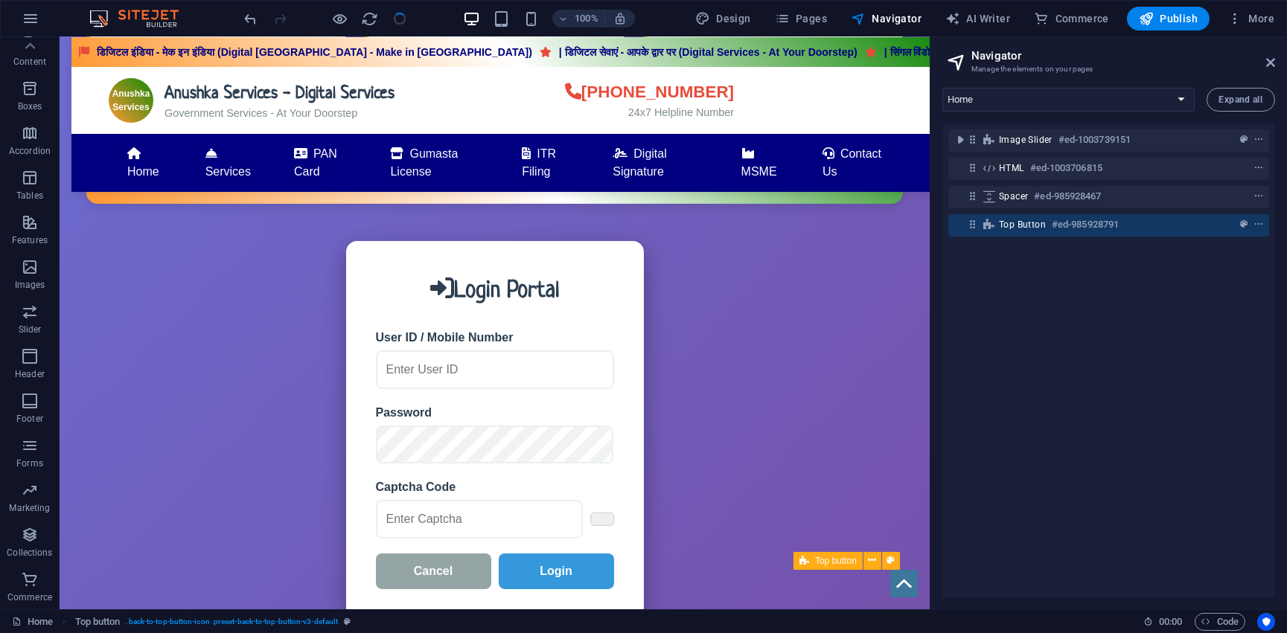
click at [1033, 223] on span "Top button" at bounding box center [1022, 225] width 47 height 12
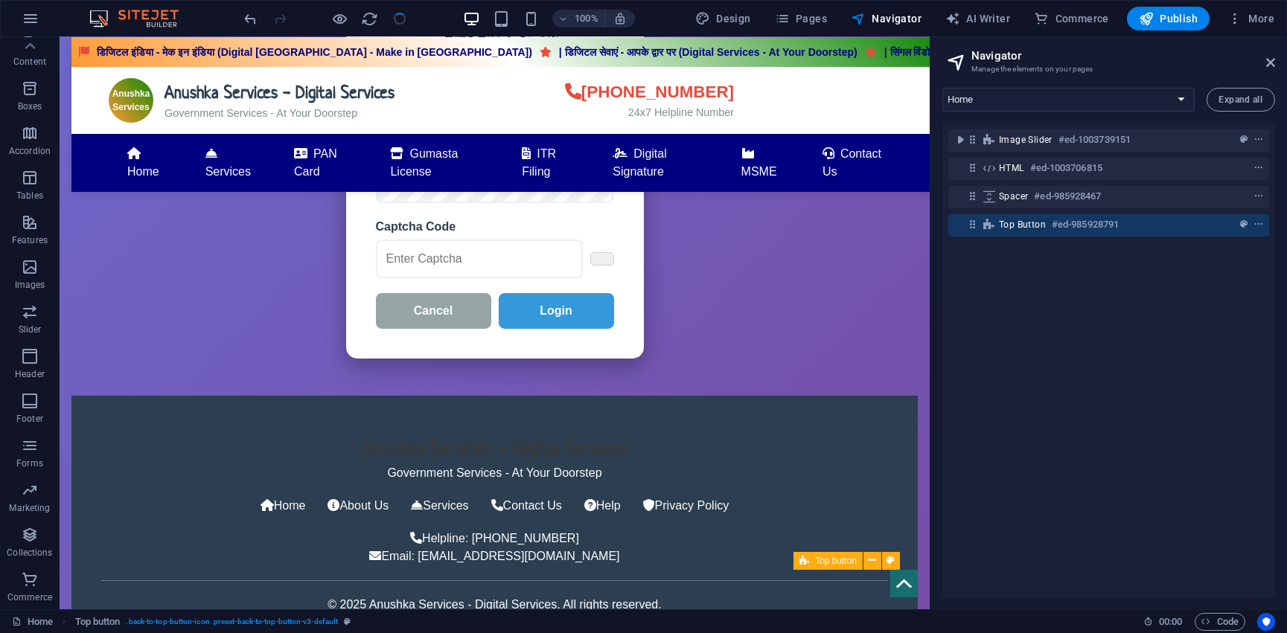
click at [1033, 223] on span "Top button" at bounding box center [1022, 225] width 47 height 12
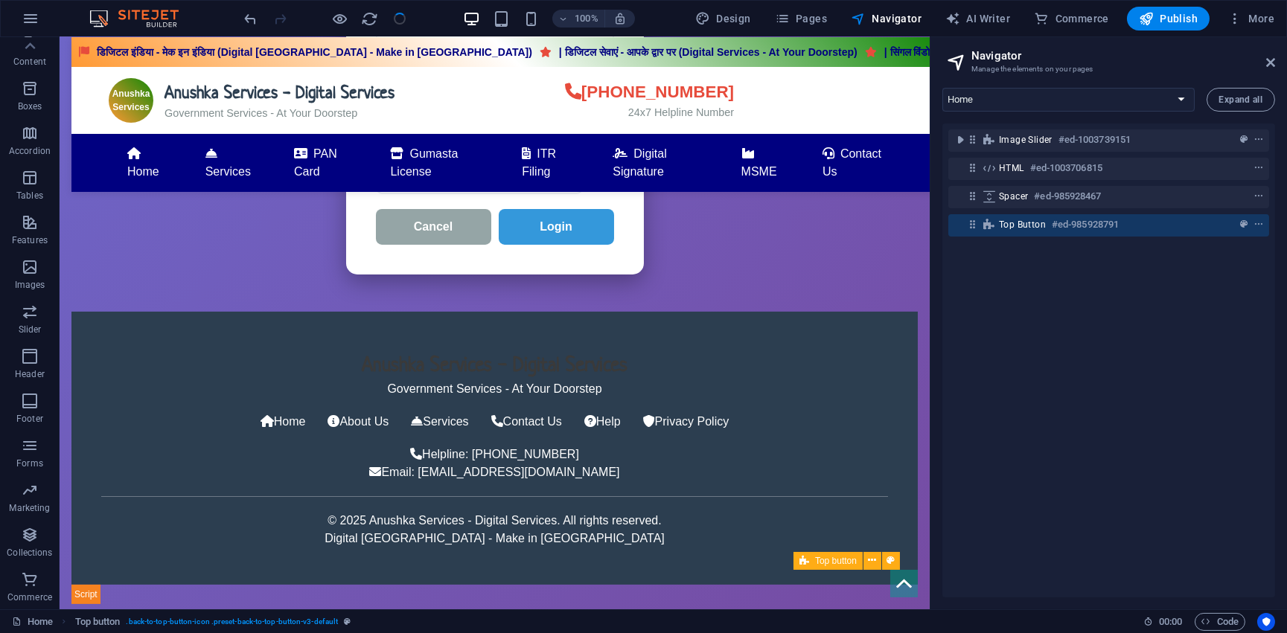
click at [1033, 223] on span "Top button" at bounding box center [1022, 225] width 47 height 12
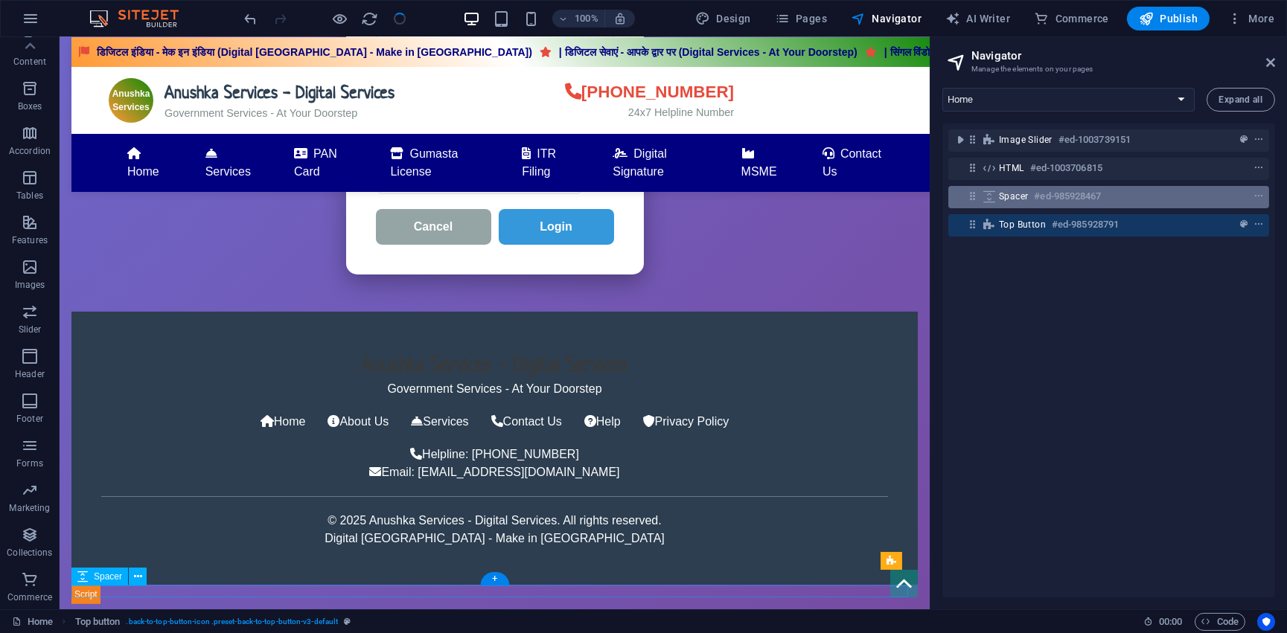
click at [1031, 204] on div "Spacer #ed-985928467" at bounding box center [1097, 197] width 196 height 18
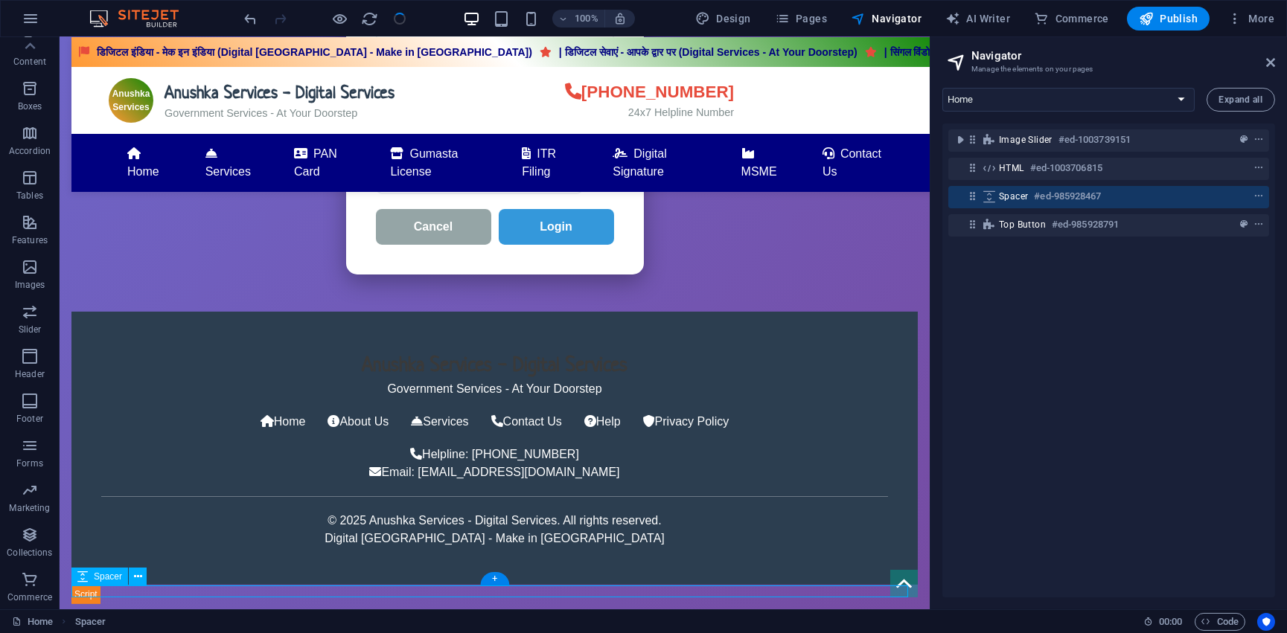
click at [1031, 204] on div "Spacer #ed-985928467" at bounding box center [1097, 197] width 196 height 18
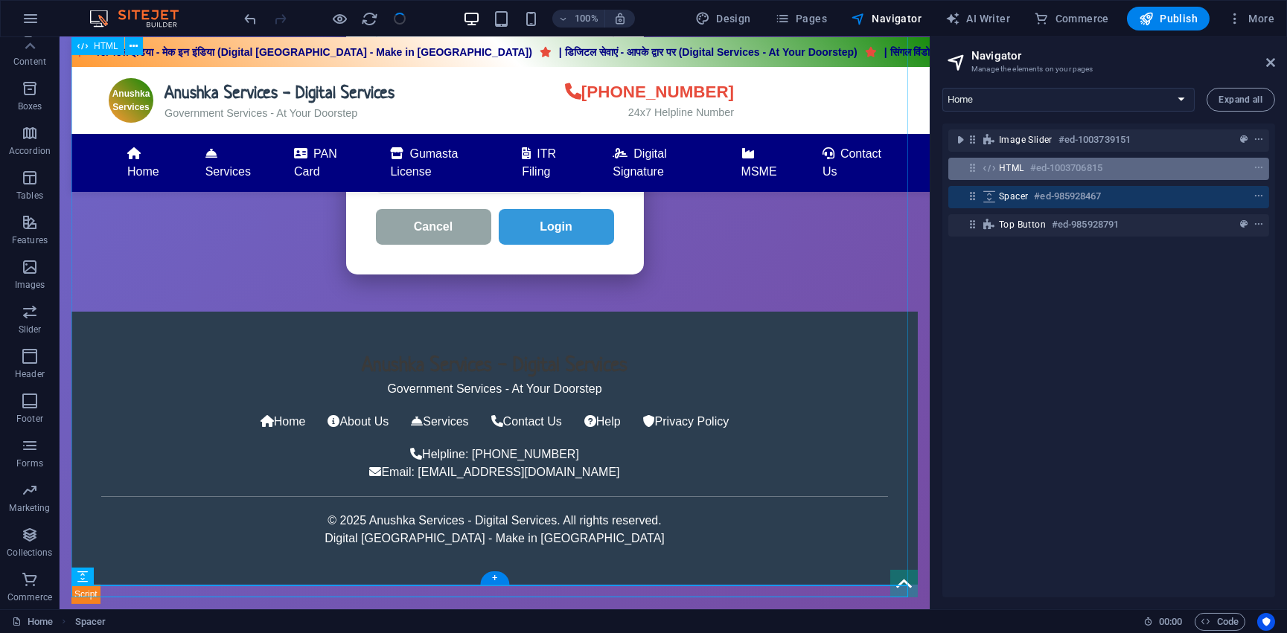
click at [1001, 174] on div "HTML #ed-1003706815" at bounding box center [1097, 168] width 196 height 18
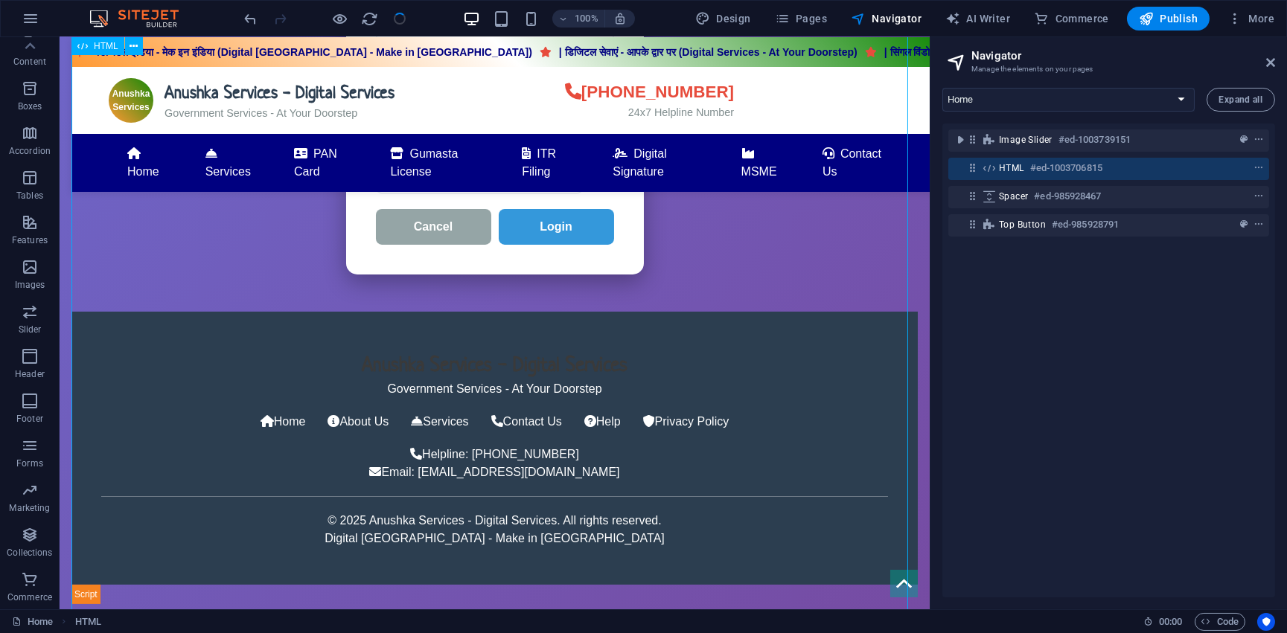
scroll to position [956, 0]
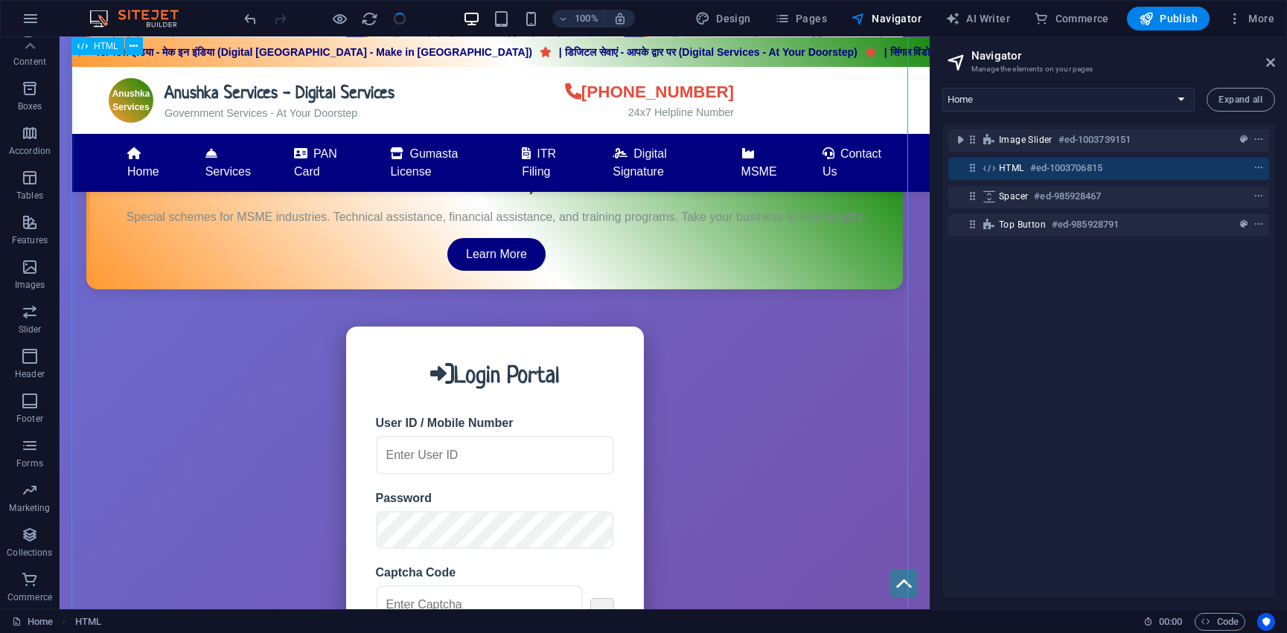
click at [1002, 167] on span "HTML" at bounding box center [1011, 168] width 25 height 12
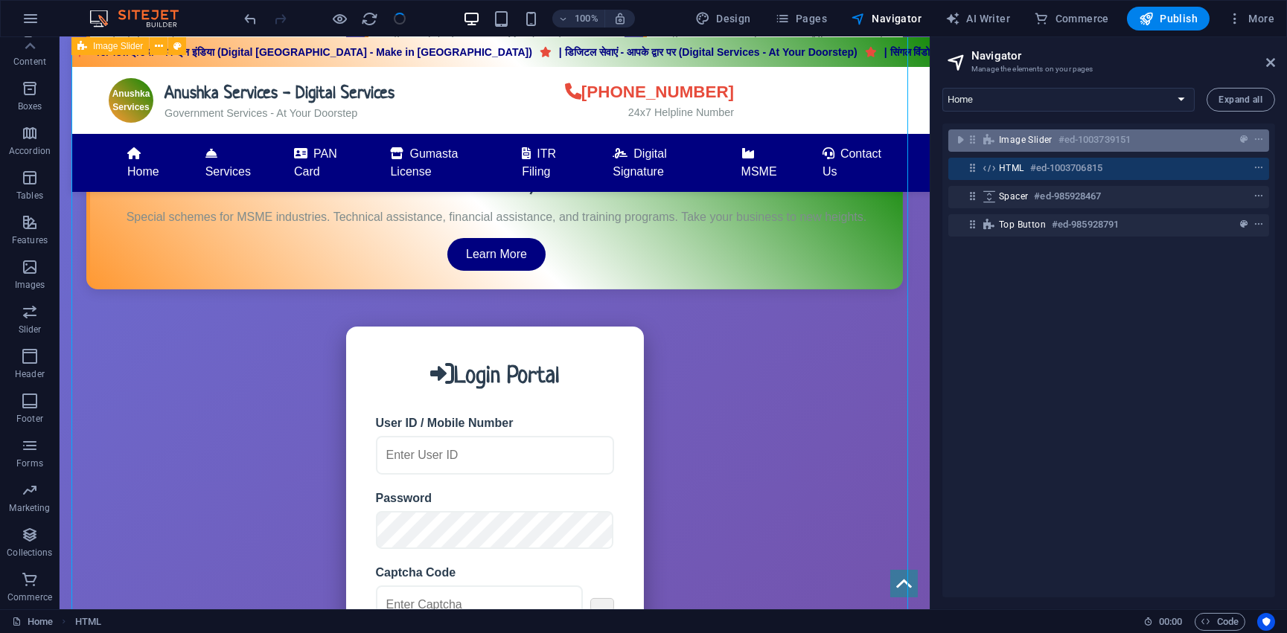
click at [1011, 143] on span "Image Slider" at bounding box center [1026, 140] width 54 height 12
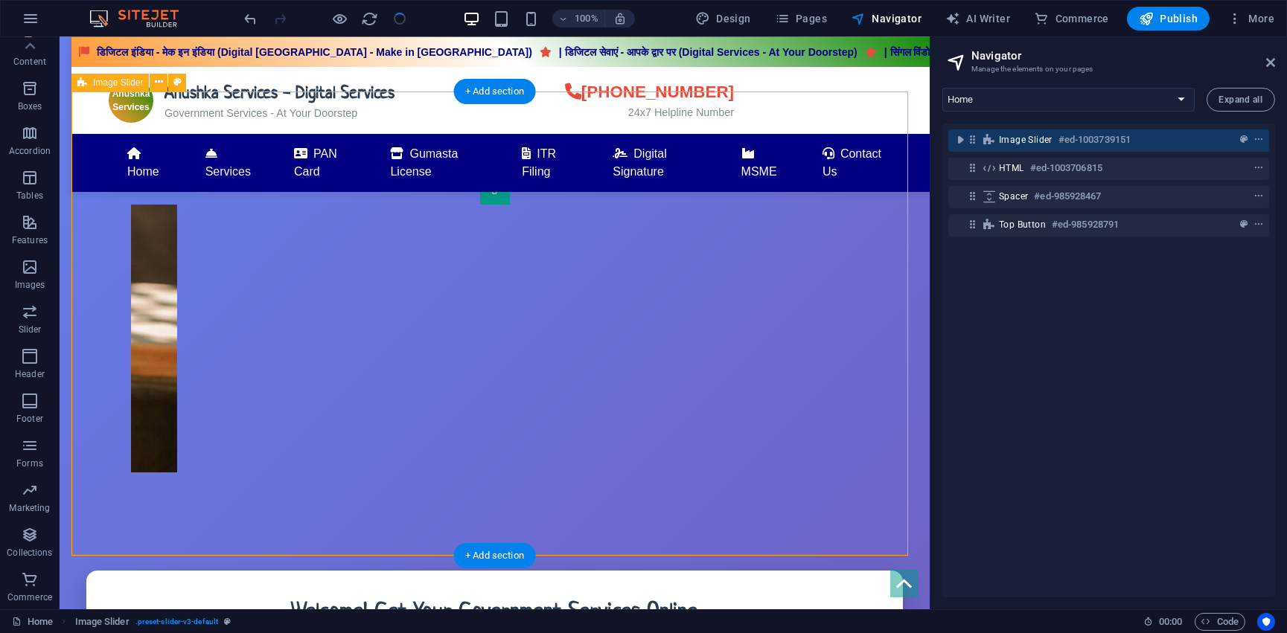
click at [1011, 143] on span "Image Slider" at bounding box center [1026, 140] width 54 height 12
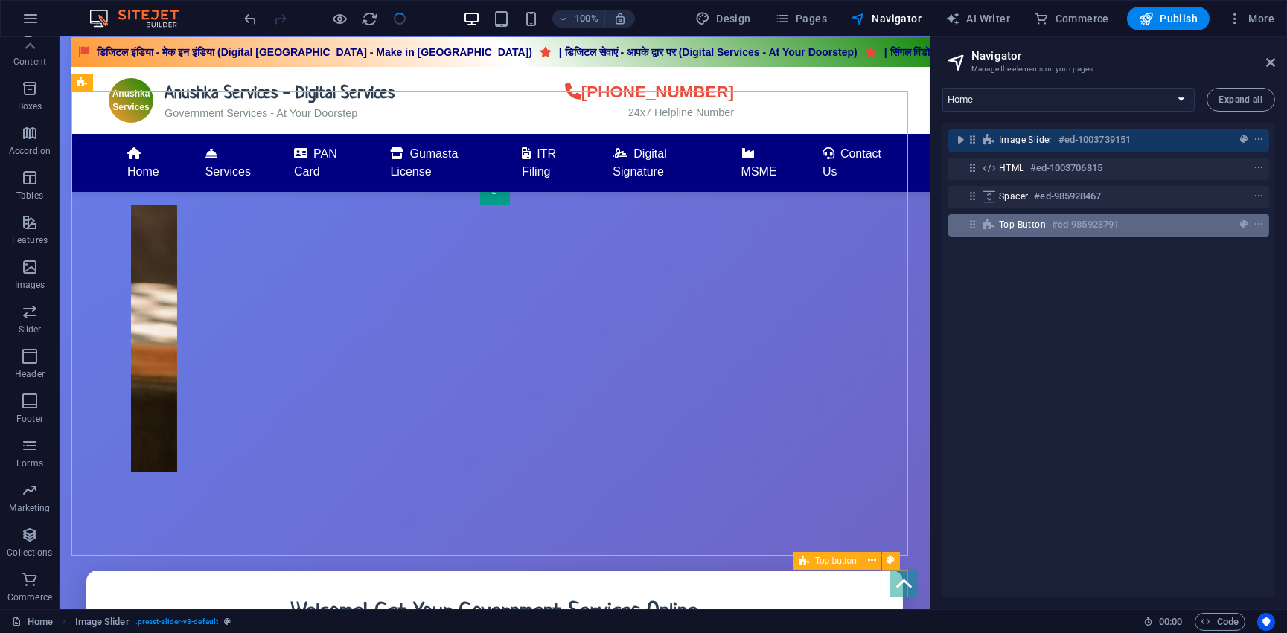
click at [1008, 216] on div "Top button #ed-985928791" at bounding box center [1097, 225] width 196 height 18
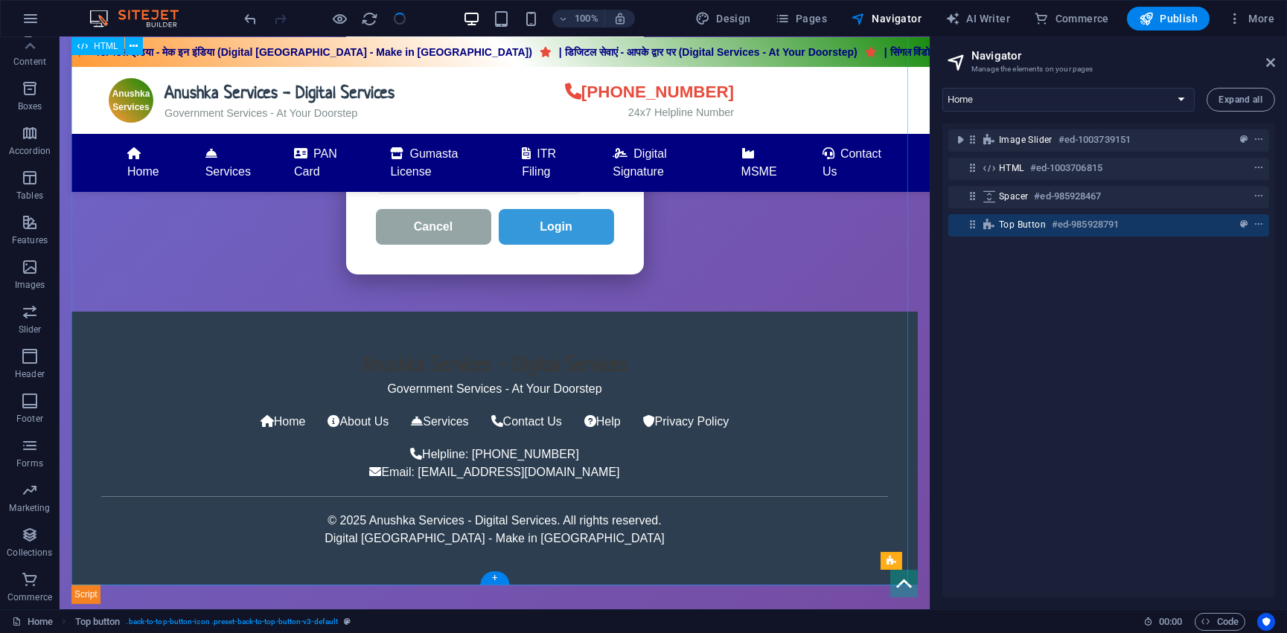
scroll to position [980, 0]
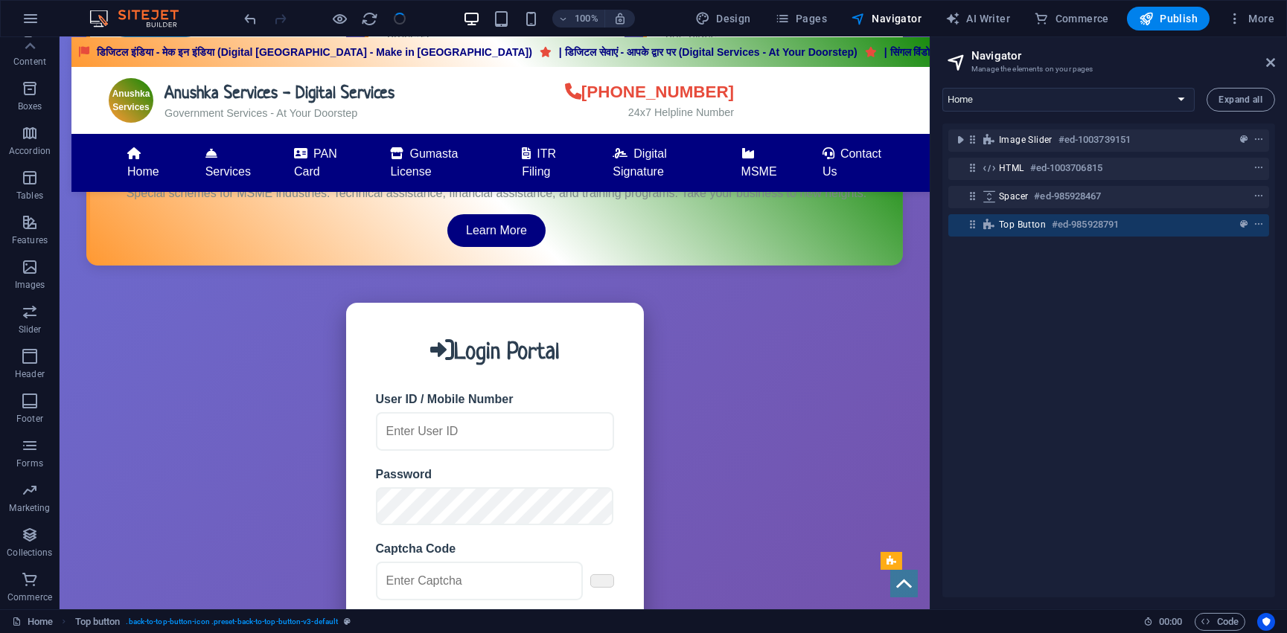
click at [1066, 239] on div "Top button #ed-985928791" at bounding box center [1108, 225] width 321 height 28
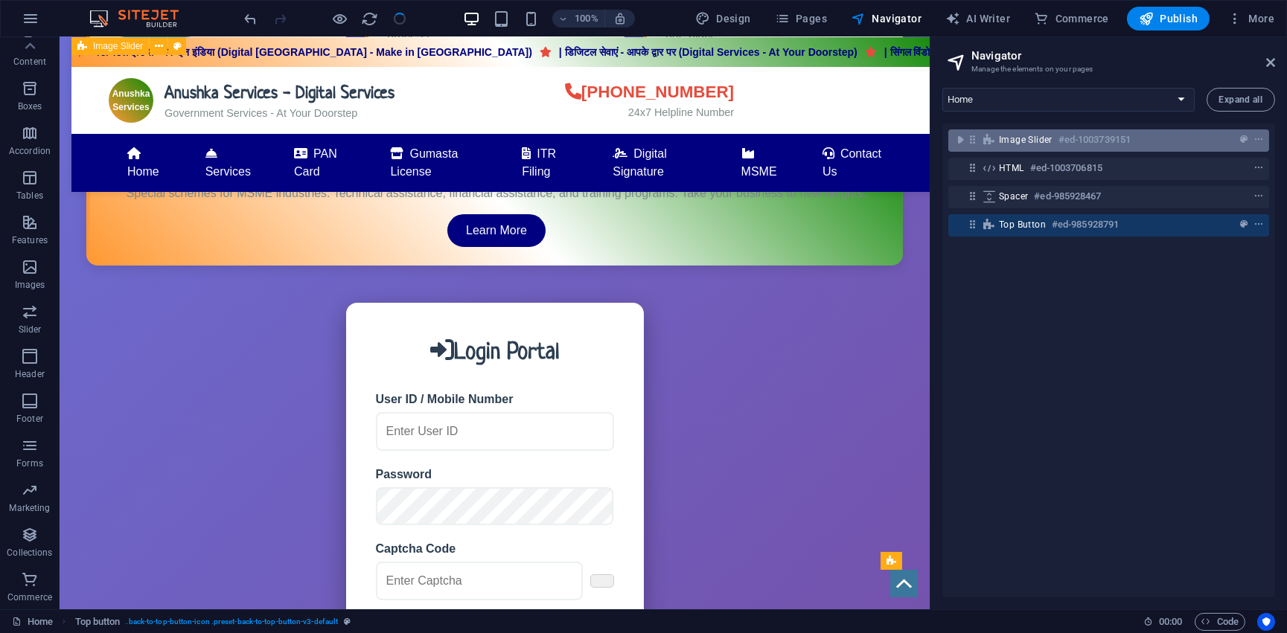
click at [993, 132] on div "Image Slider #ed-1003739151" at bounding box center [1108, 140] width 321 height 22
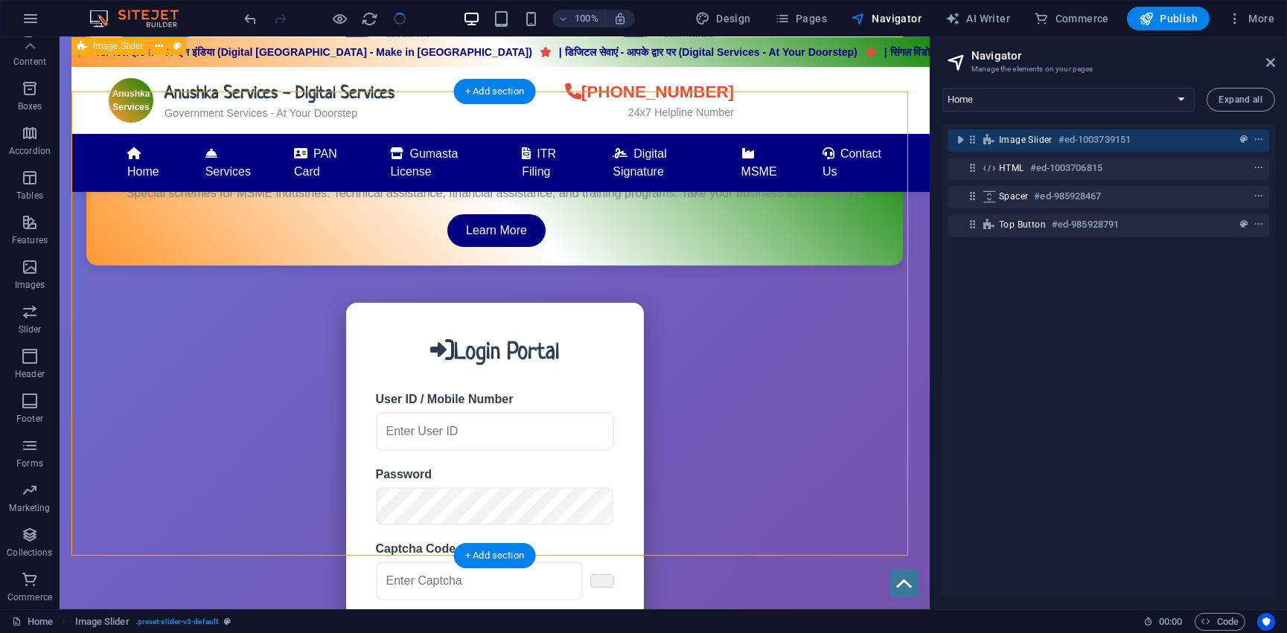
scroll to position [17, 0]
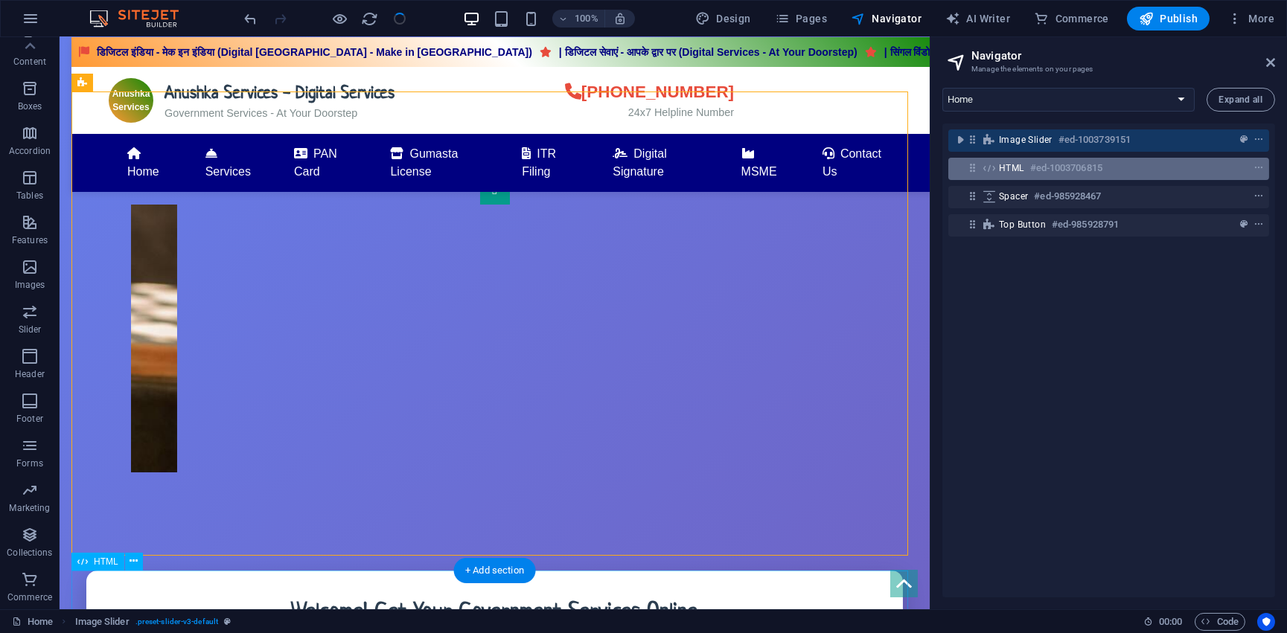
click at [1003, 162] on span "HTML" at bounding box center [1011, 168] width 25 height 12
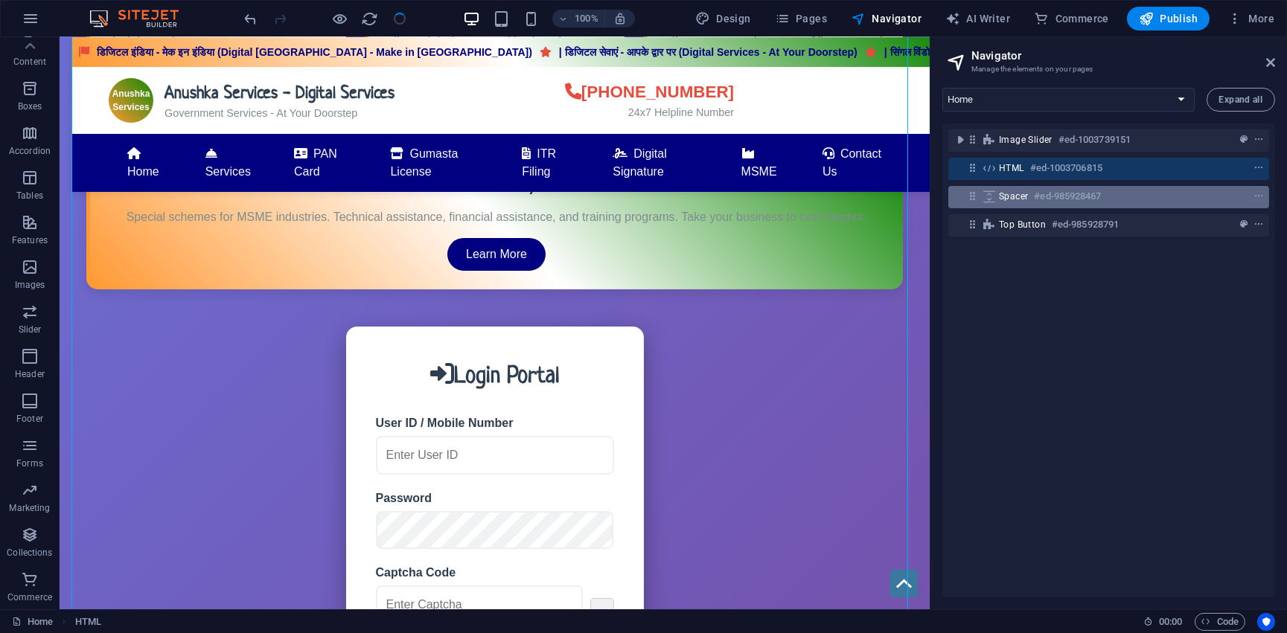
click at [1009, 198] on span "Spacer" at bounding box center [1013, 197] width 29 height 12
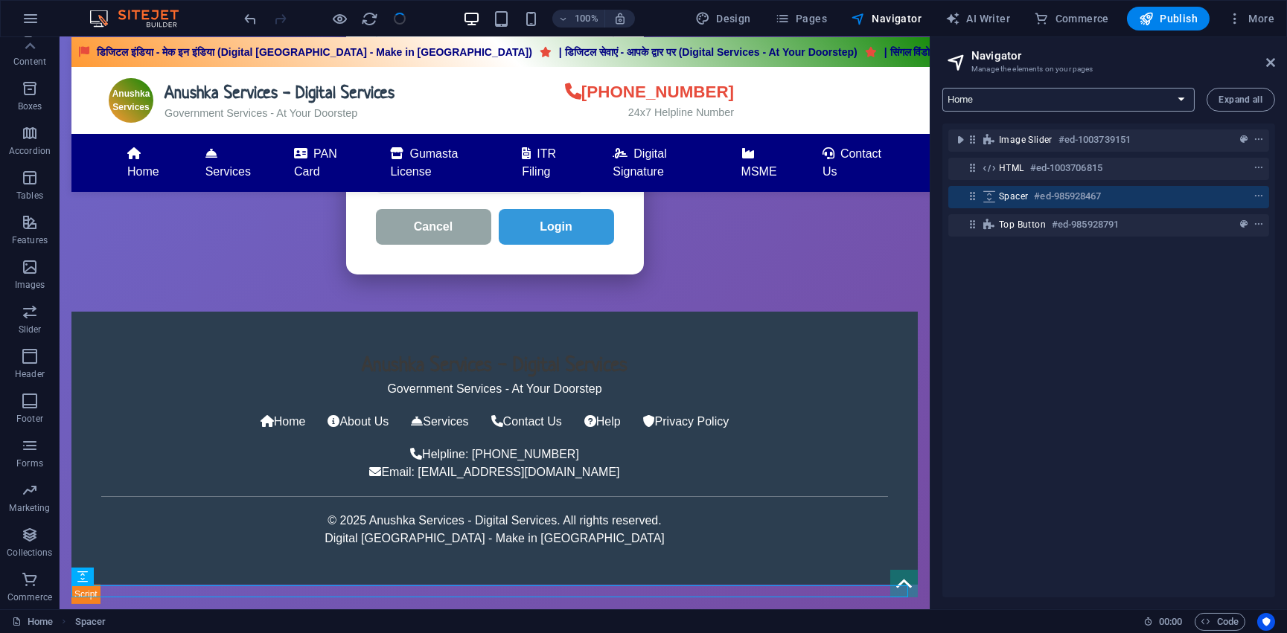
click at [997, 96] on select "Home login" at bounding box center [1068, 100] width 252 height 24
click at [942, 88] on select "Home login" at bounding box center [1068, 100] width 252 height 24
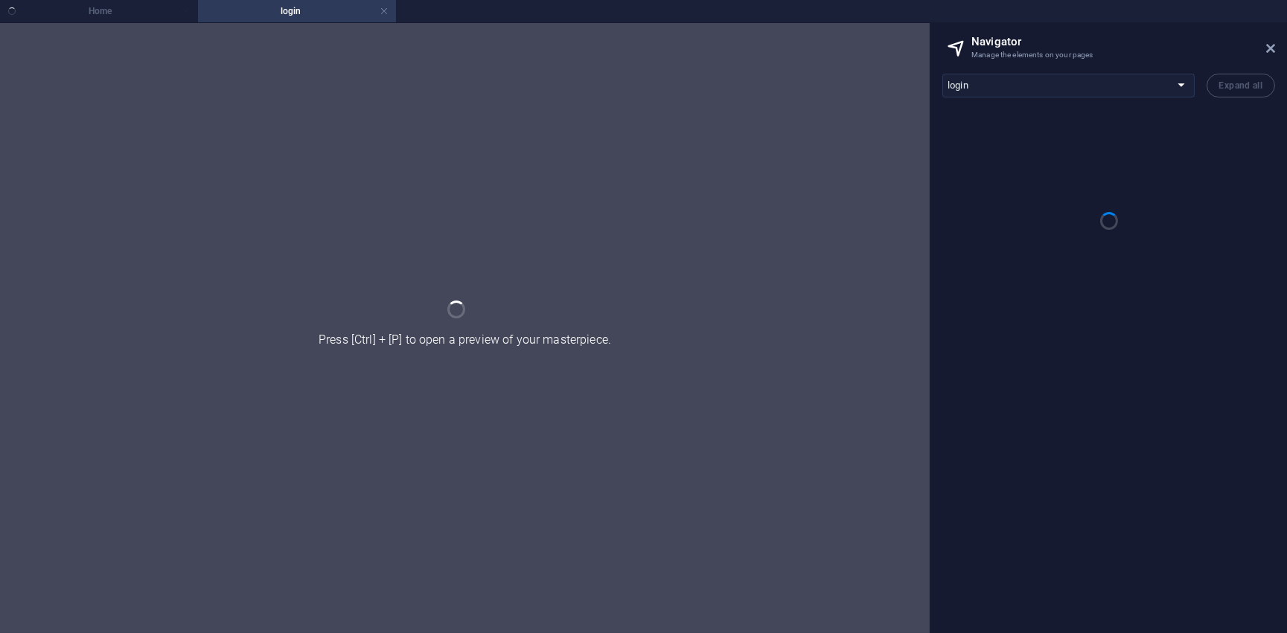
scroll to position [0, 0]
click at [1012, 92] on select "Home login" at bounding box center [1068, 86] width 252 height 24
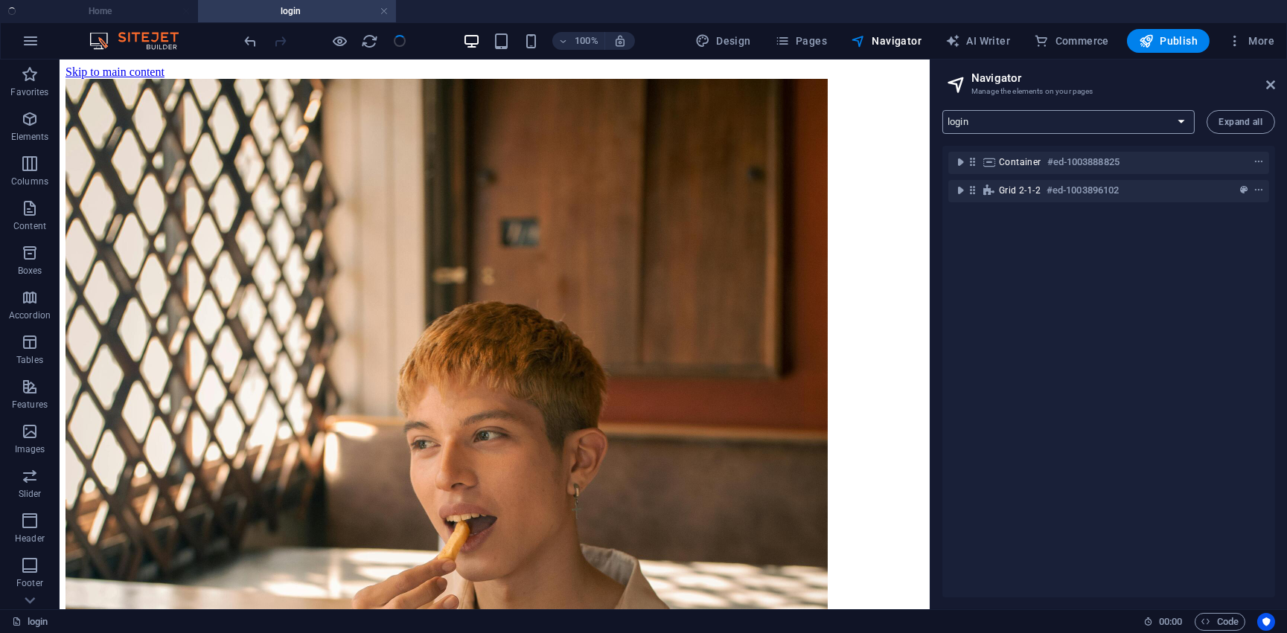
select select "17918107-en"
click at [942, 110] on select "Home login" at bounding box center [1068, 122] width 252 height 24
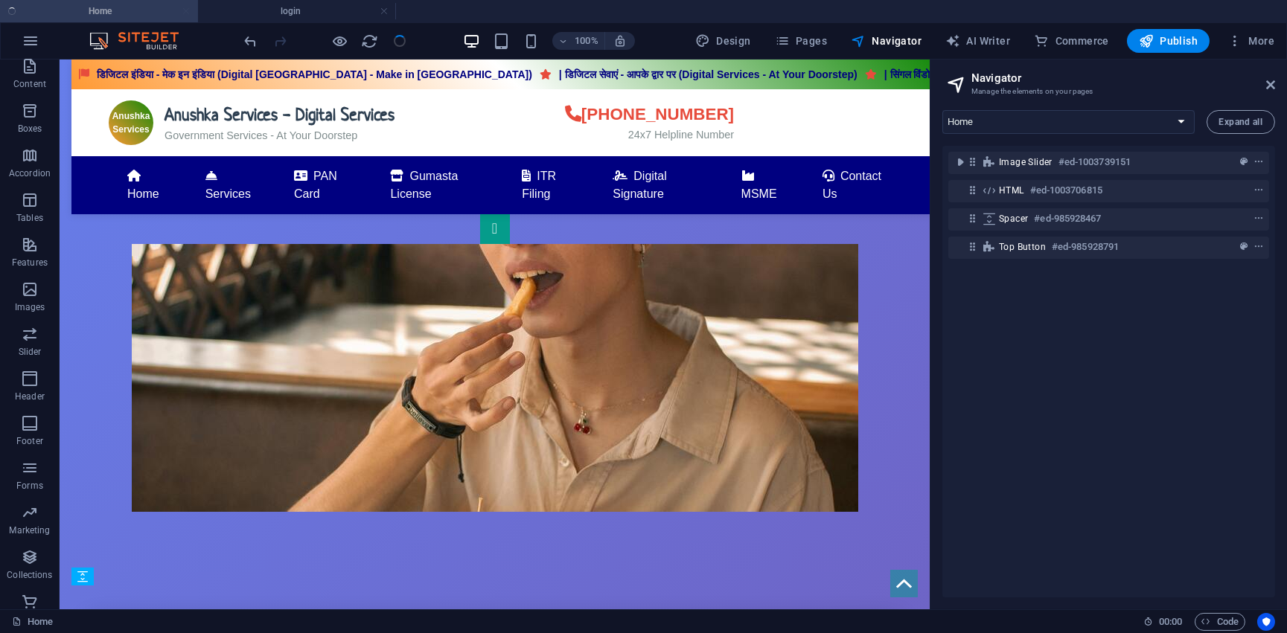
scroll to position [1408, 0]
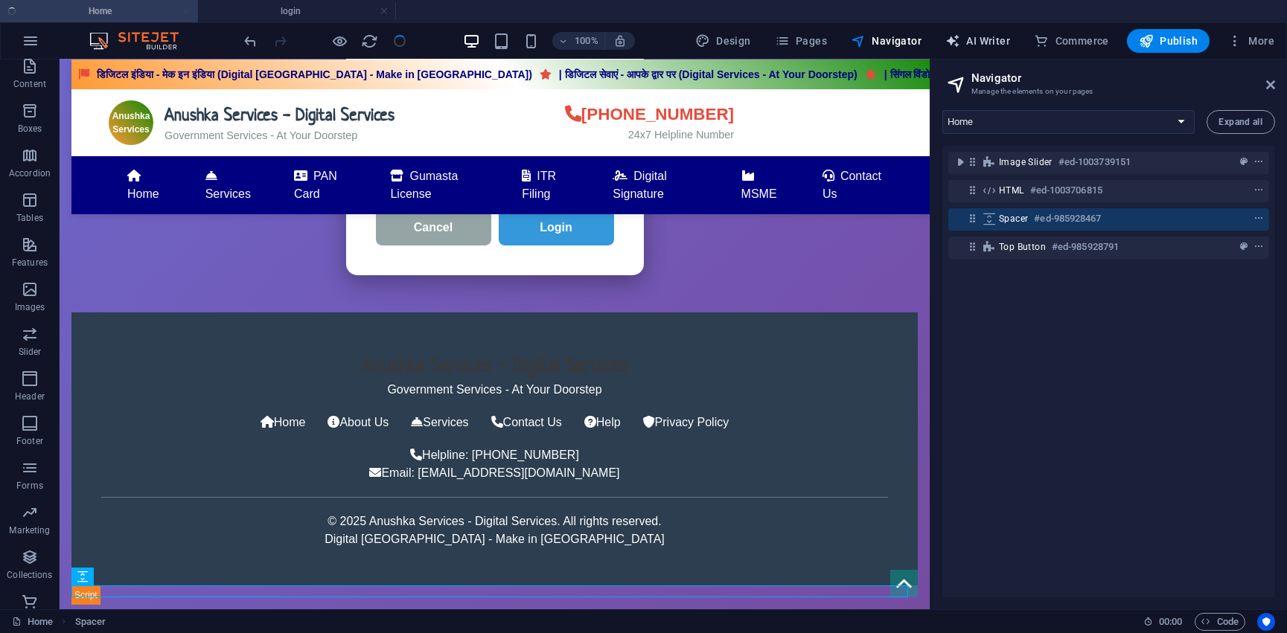
click at [987, 32] on button "AI Writer" at bounding box center [977, 41] width 77 height 24
select select "English"
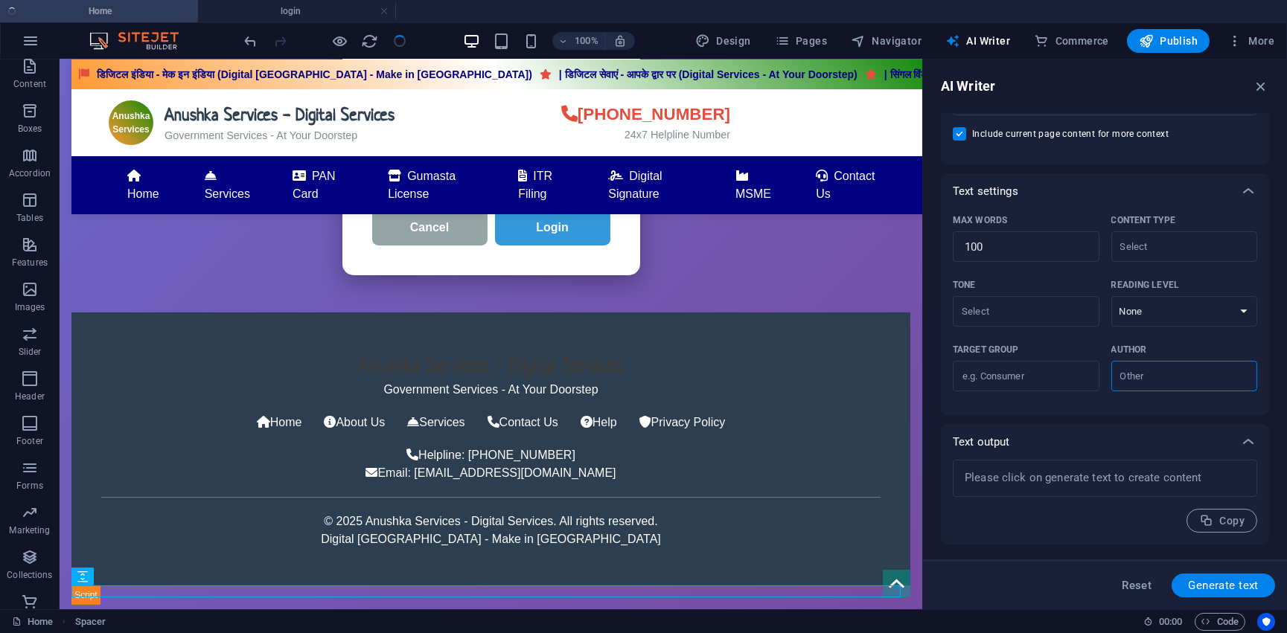
scroll to position [71, 0]
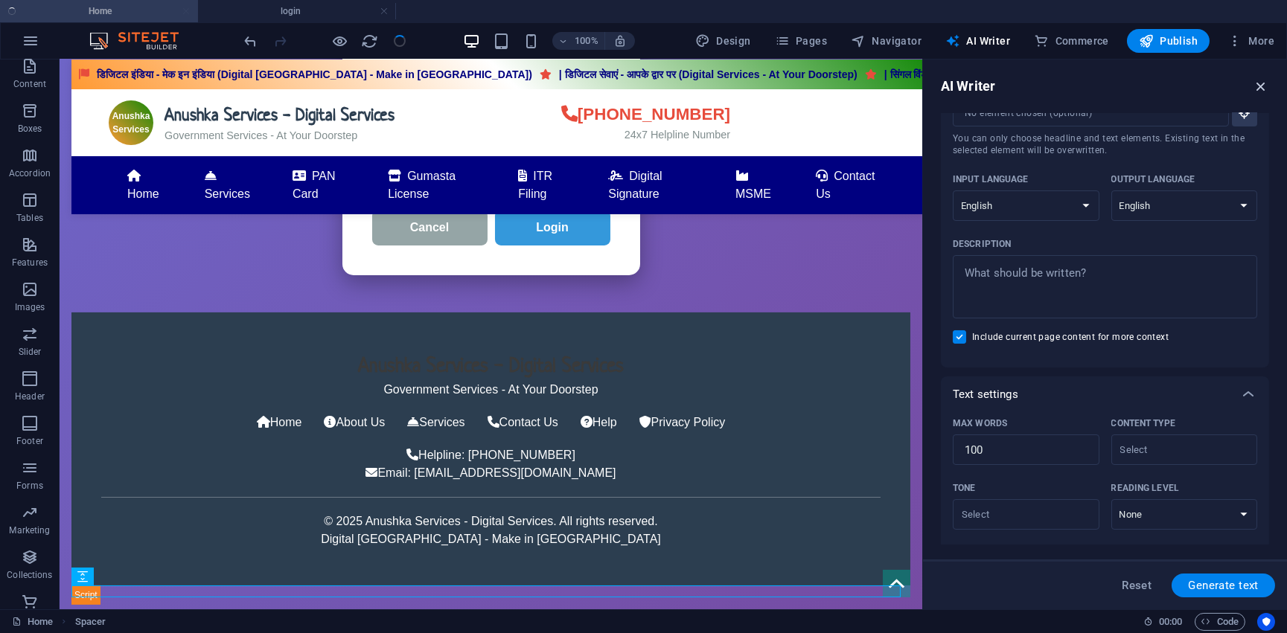
drag, startPoint x: 1084, startPoint y: 10, endPoint x: 1262, endPoint y: 88, distance: 194.3
click at [1262, 88] on icon "button" at bounding box center [1260, 86] width 16 height 16
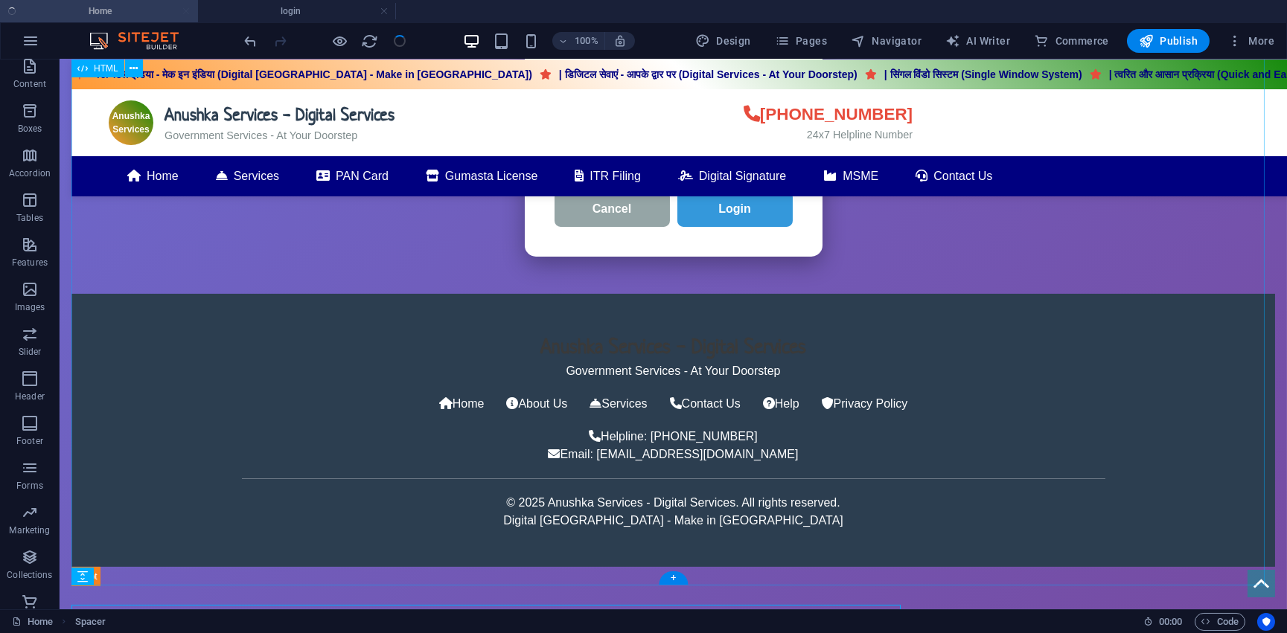
scroll to position [1389, 0]
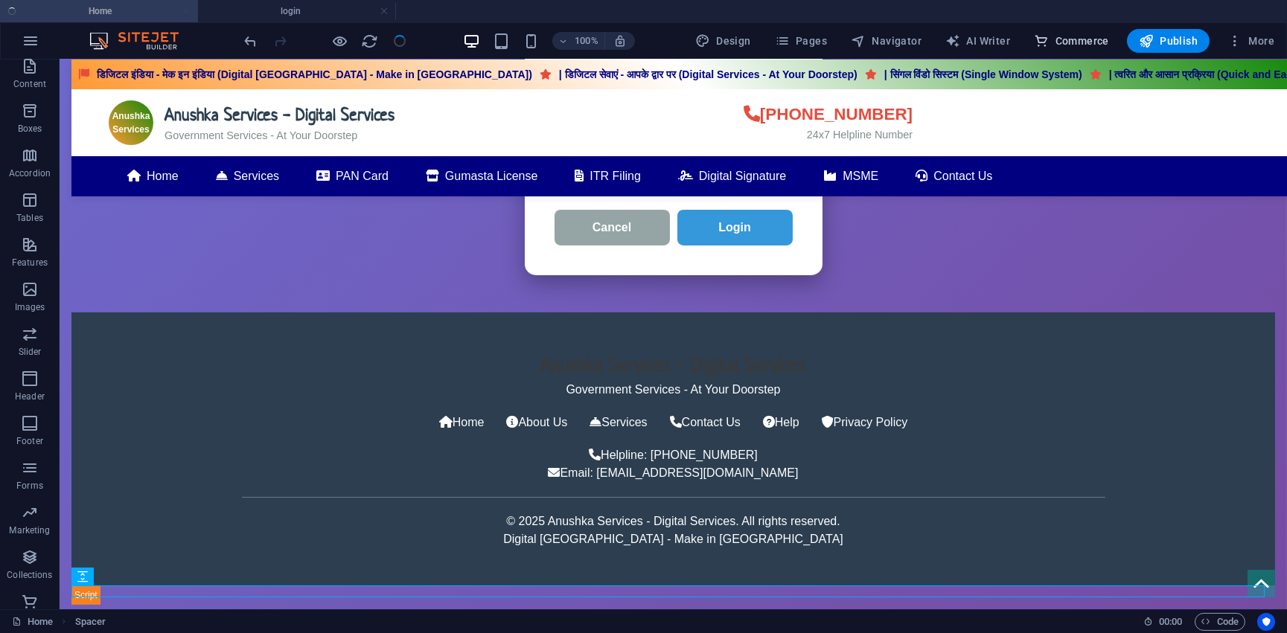
click at [1067, 45] on span "Commerce" at bounding box center [1071, 40] width 75 height 15
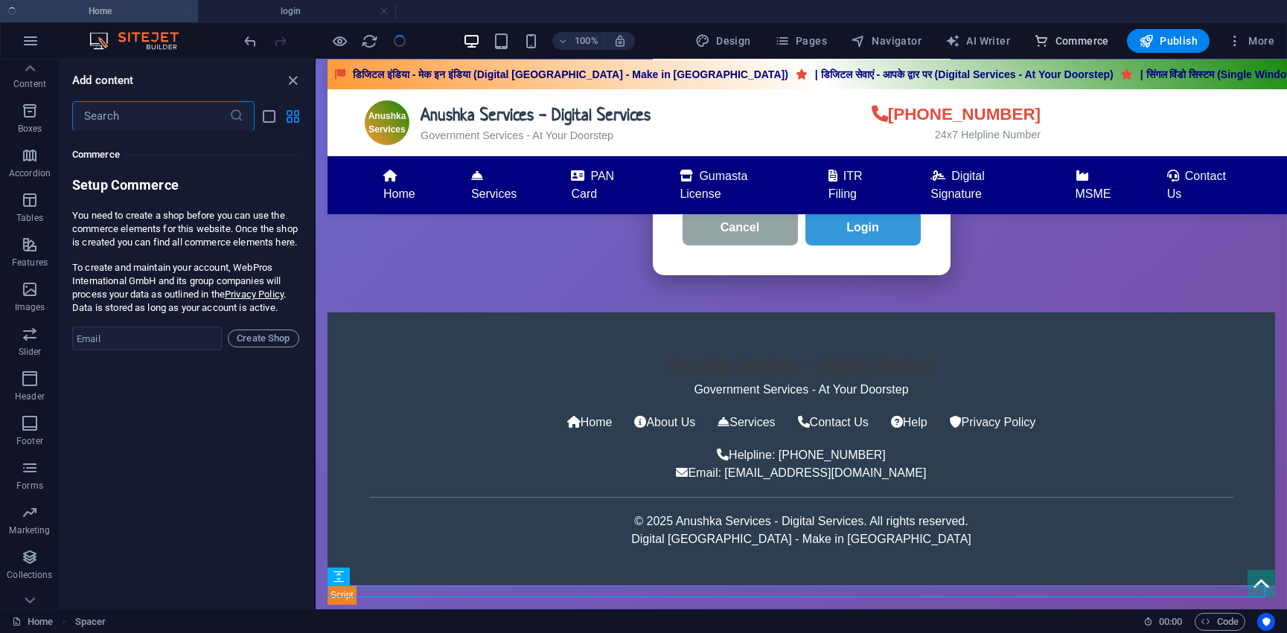
scroll to position [14338, 0]
click at [293, 81] on icon "close panel" at bounding box center [293, 80] width 17 height 17
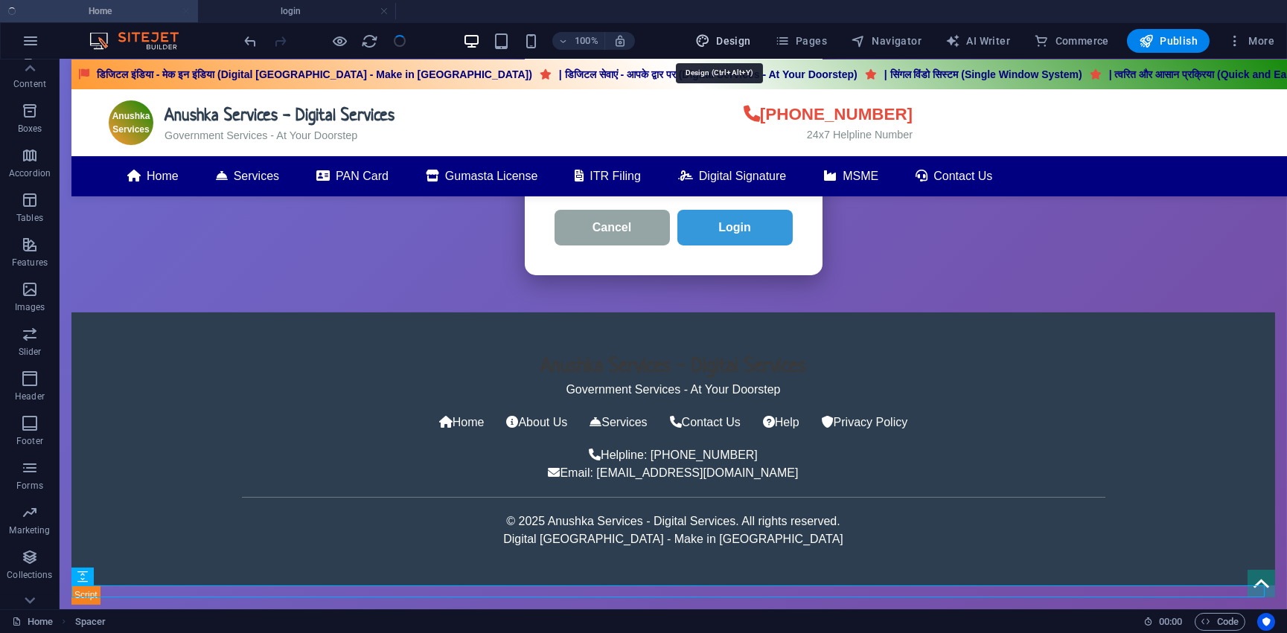
click at [718, 34] on span "Design" at bounding box center [723, 40] width 56 height 15
select select "px"
select select "300"
select select "px"
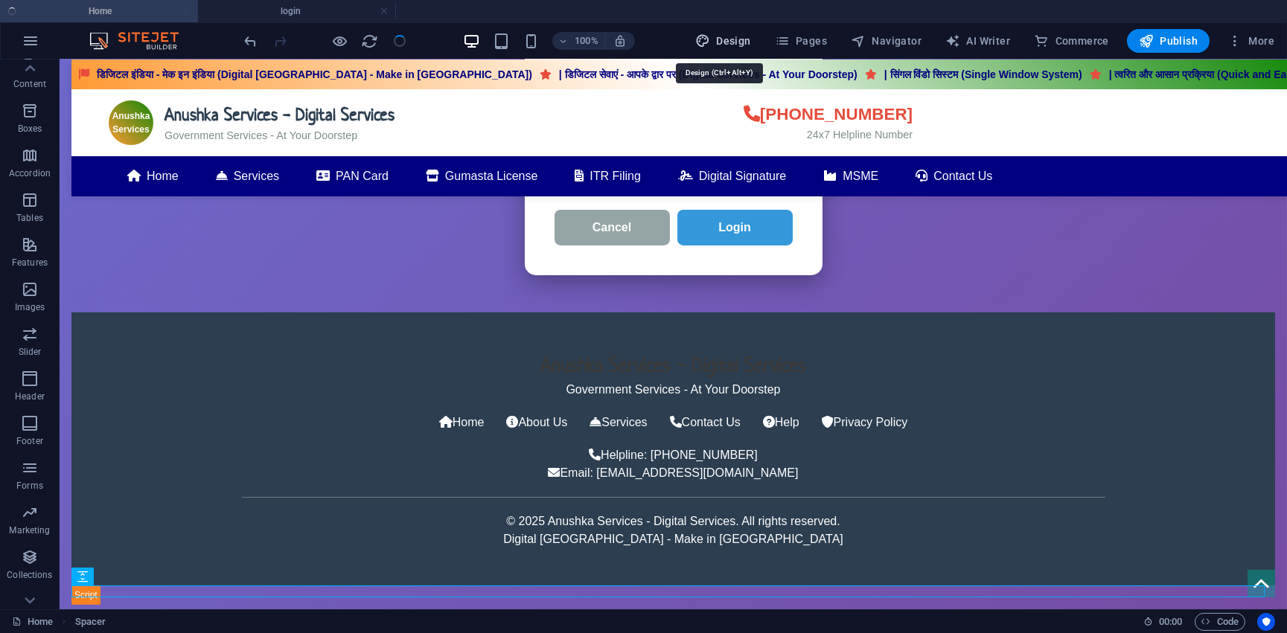
select select "rem"
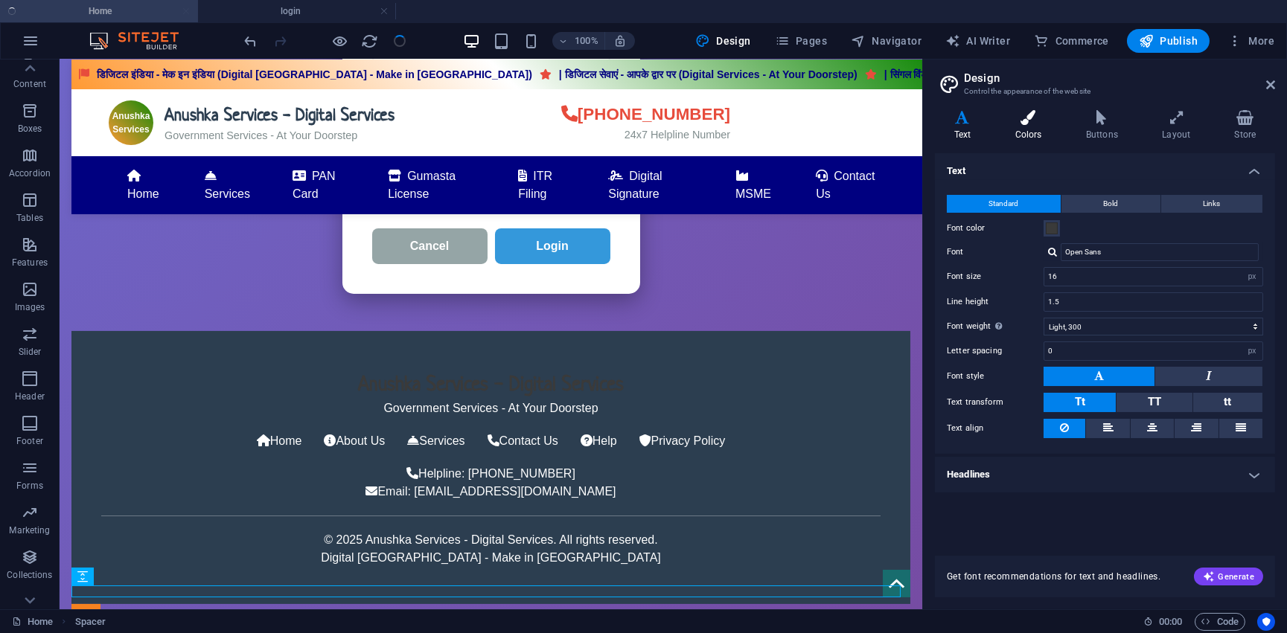
scroll to position [1408, 0]
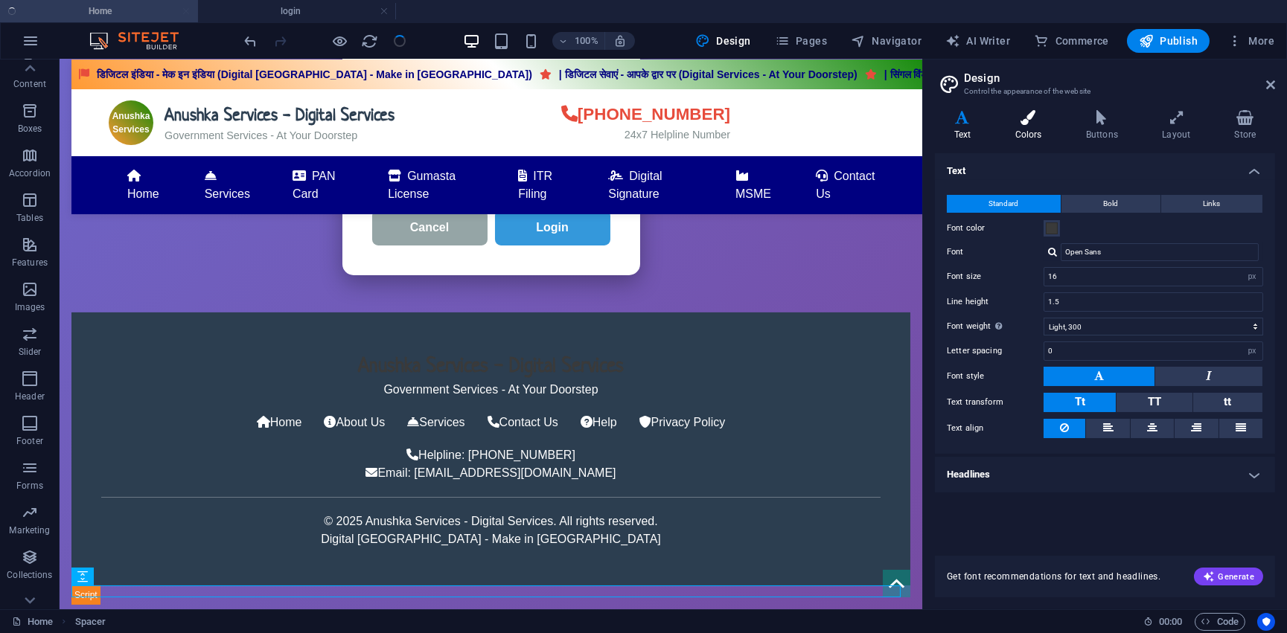
click at [1019, 122] on icon at bounding box center [1028, 117] width 65 height 15
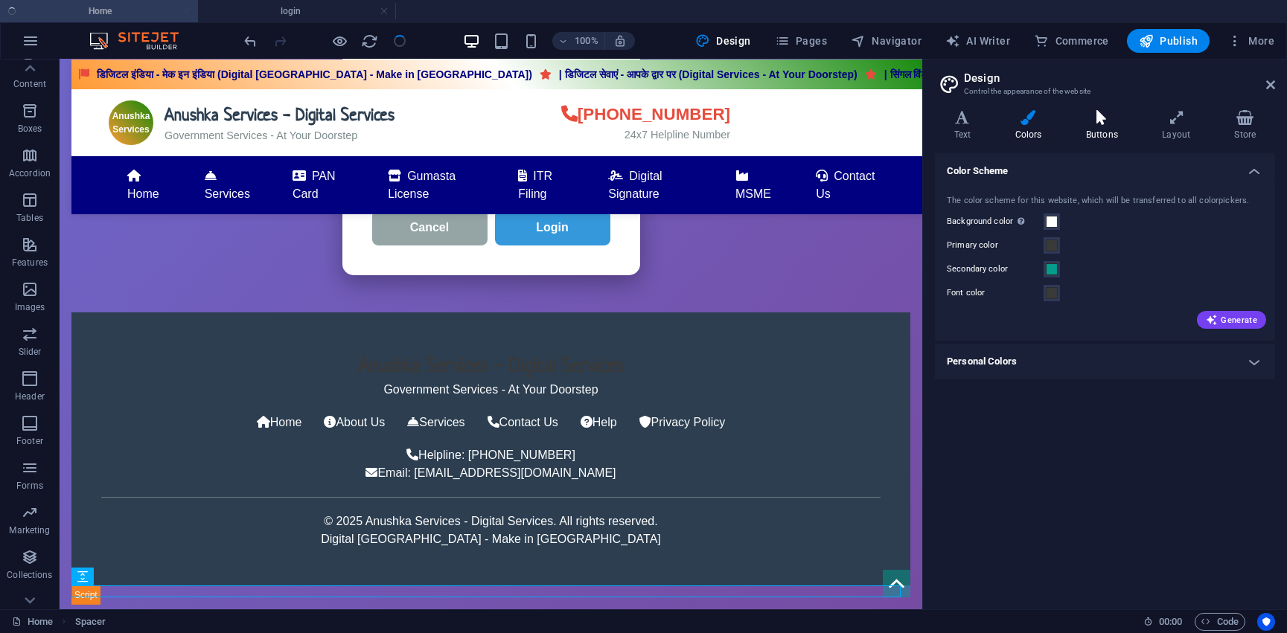
click at [1104, 126] on h4 "Buttons" at bounding box center [1104, 125] width 76 height 31
click at [1180, 115] on icon at bounding box center [1176, 117] width 66 height 15
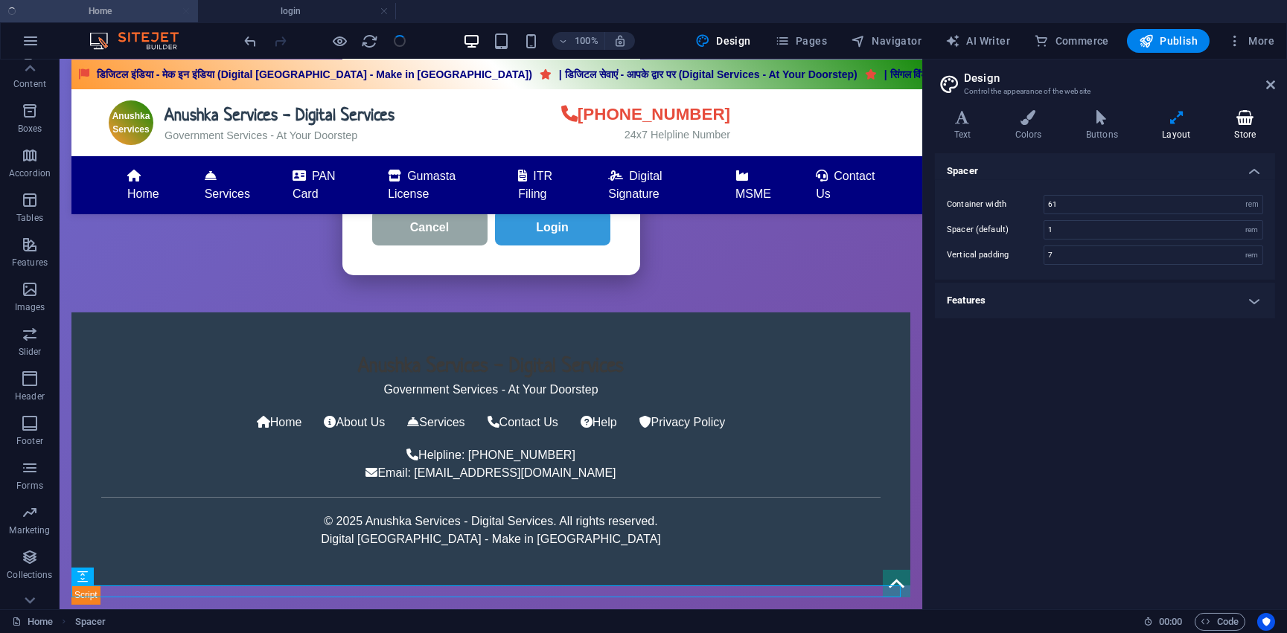
click at [1263, 115] on icon at bounding box center [1245, 117] width 60 height 15
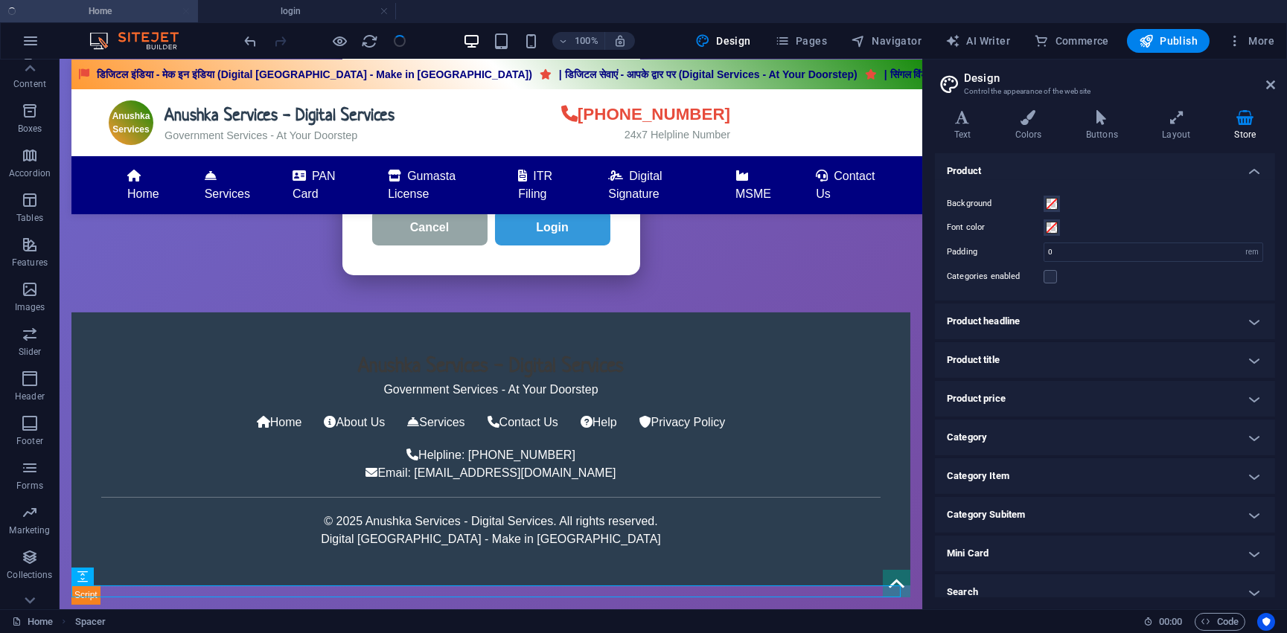
click at [1255, 122] on icon at bounding box center [1245, 117] width 60 height 15
click at [1267, 95] on header "Design Control the appearance of the website" at bounding box center [1106, 79] width 337 height 39
click at [1259, 89] on header "Design Control the appearance of the website" at bounding box center [1106, 79] width 337 height 39
click at [1270, 83] on icon at bounding box center [1270, 85] width 9 height 12
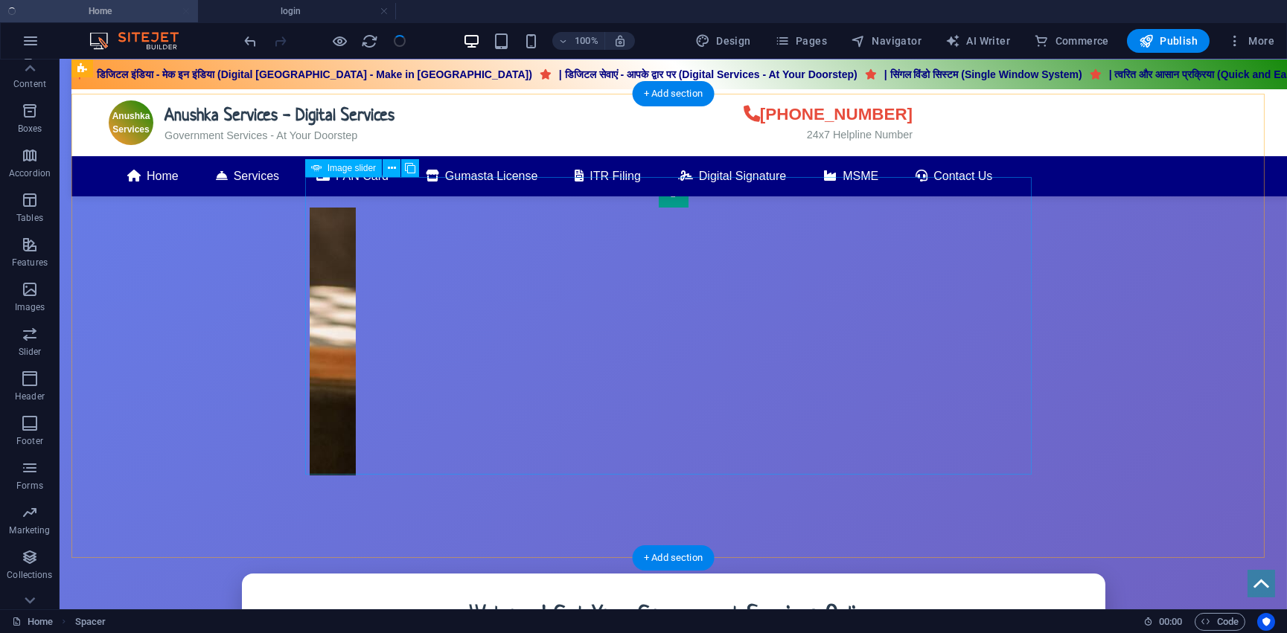
scroll to position [0, 0]
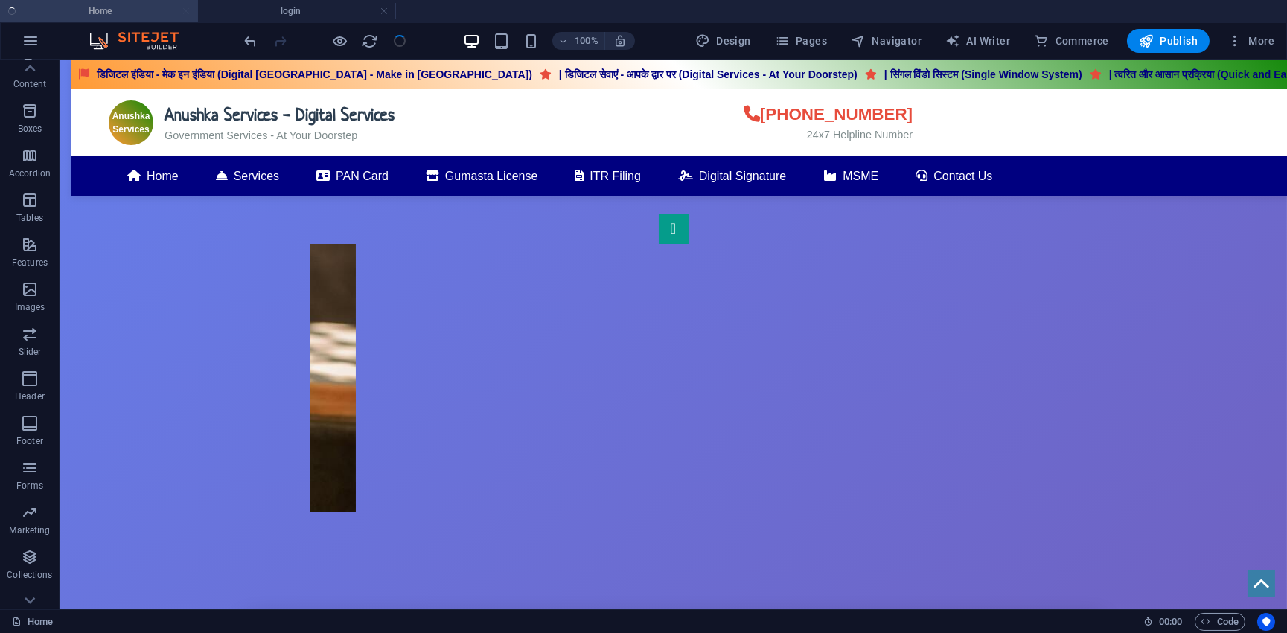
drag, startPoint x: 131, startPoint y: 100, endPoint x: 80, endPoint y: 103, distance: 51.4
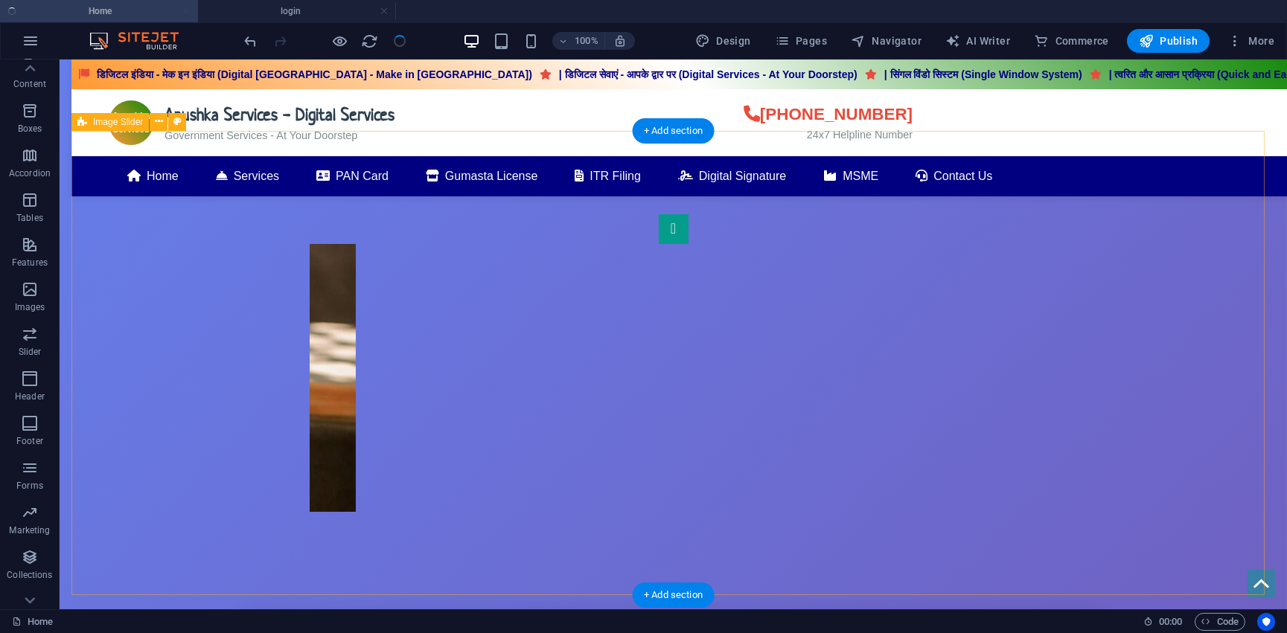
click at [112, 166] on div "1" at bounding box center [672, 363] width 1203 height 464
click at [156, 121] on icon at bounding box center [159, 122] width 8 height 16
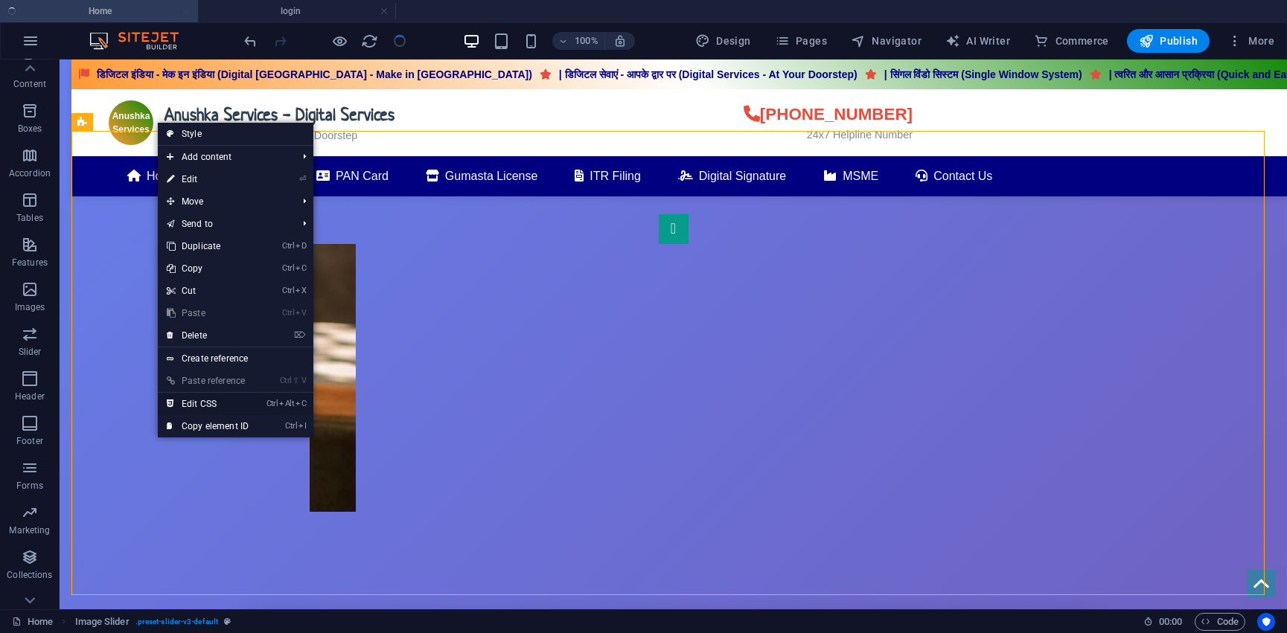
click at [220, 407] on link "Ctrl Alt C Edit CSS" at bounding box center [208, 404] width 100 height 22
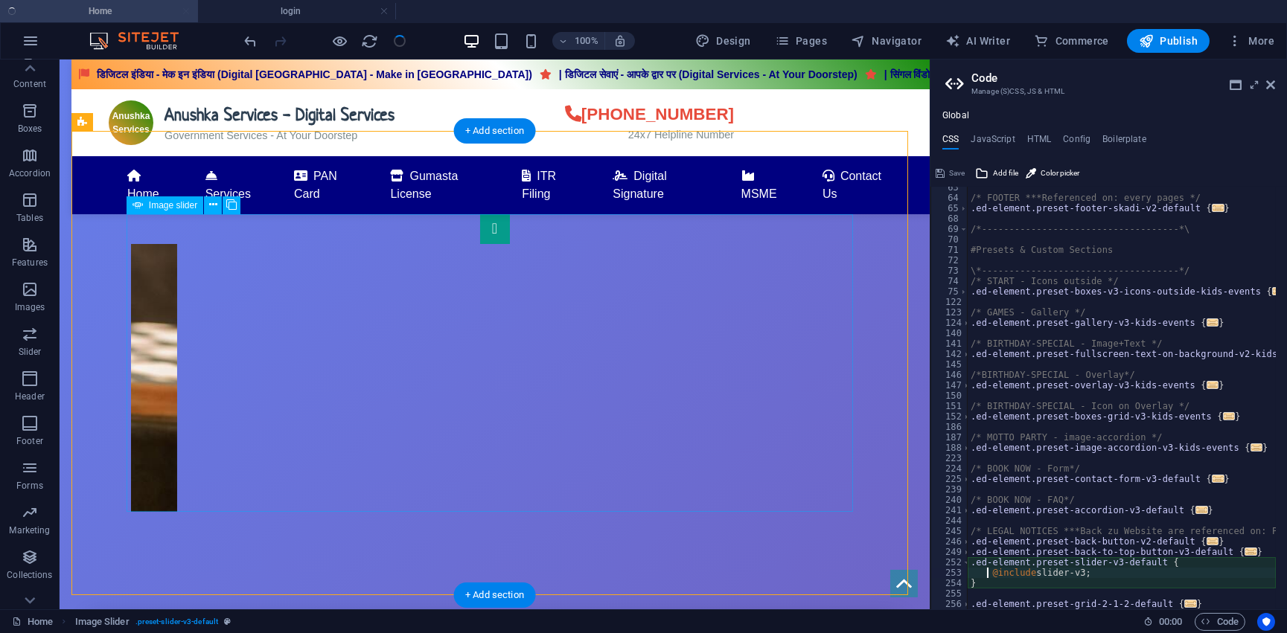
type textarea "@include slider-v3;"
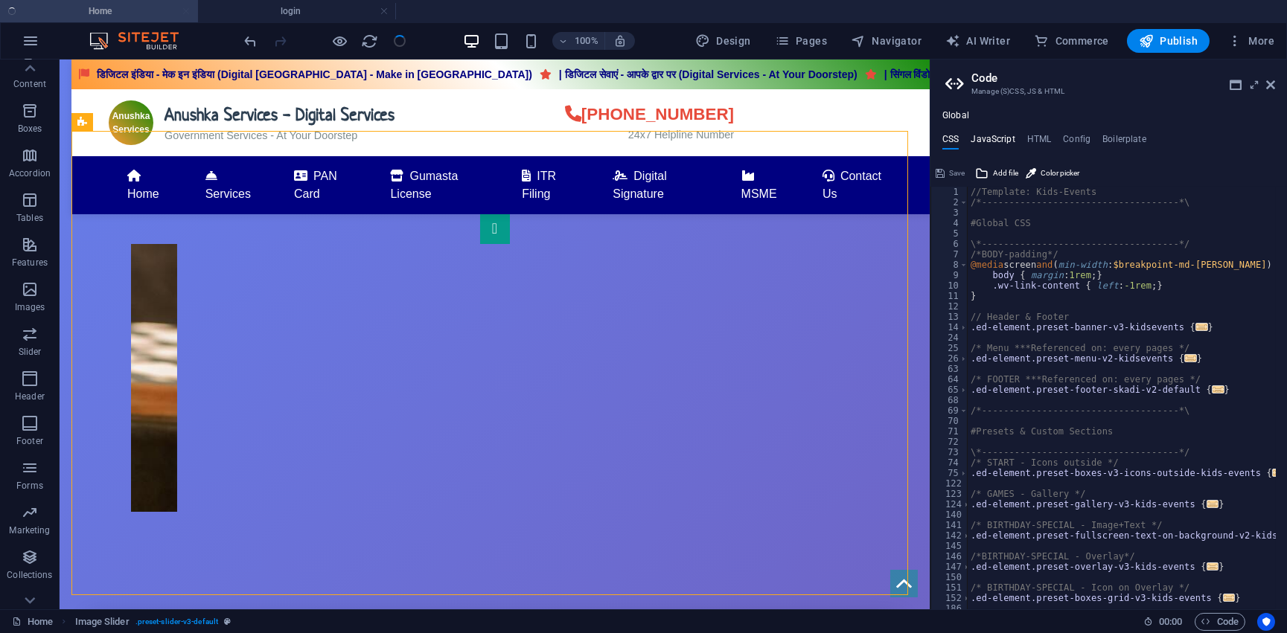
click at [995, 143] on h4 "JavaScript" at bounding box center [992, 142] width 44 height 16
type textarea "(function() {"
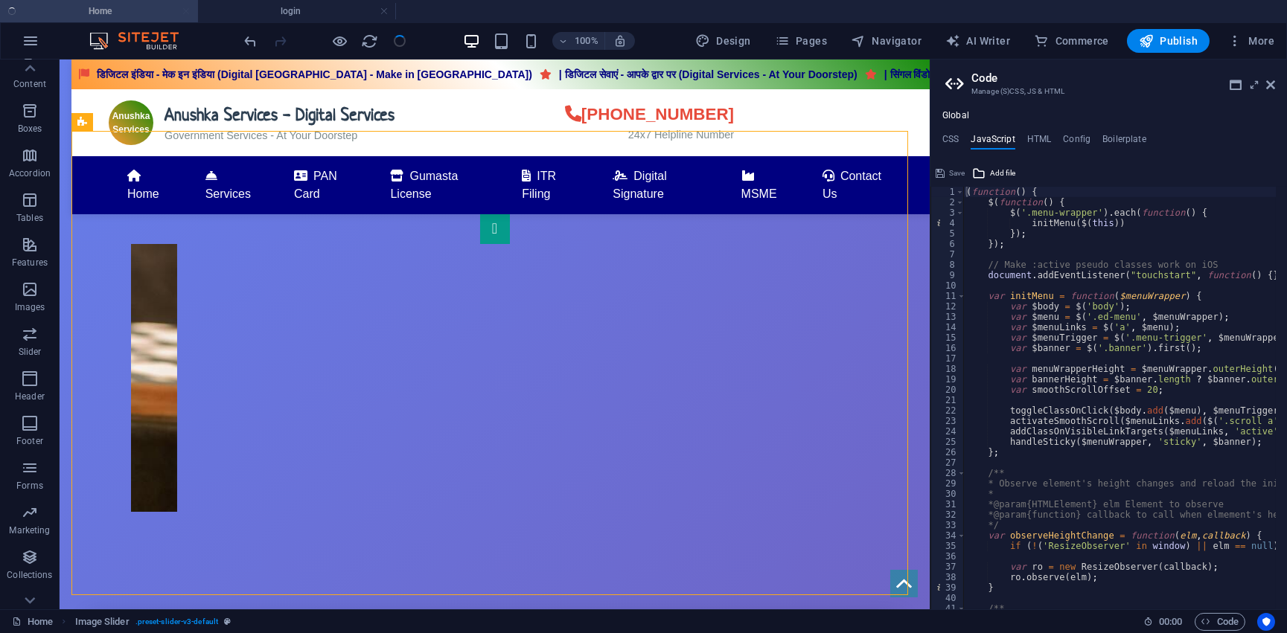
click at [1037, 129] on div "Global CSS JavaScript HTML Config Boilerplate @include slider-v3; 1 2 3 4 5 6 7…" at bounding box center [1108, 359] width 356 height 499
click at [1040, 137] on h4 "HTML" at bounding box center [1039, 142] width 25 height 16
type textarea "<a href="#main-content" class="wv-link-content button">Skip to main content</a>"
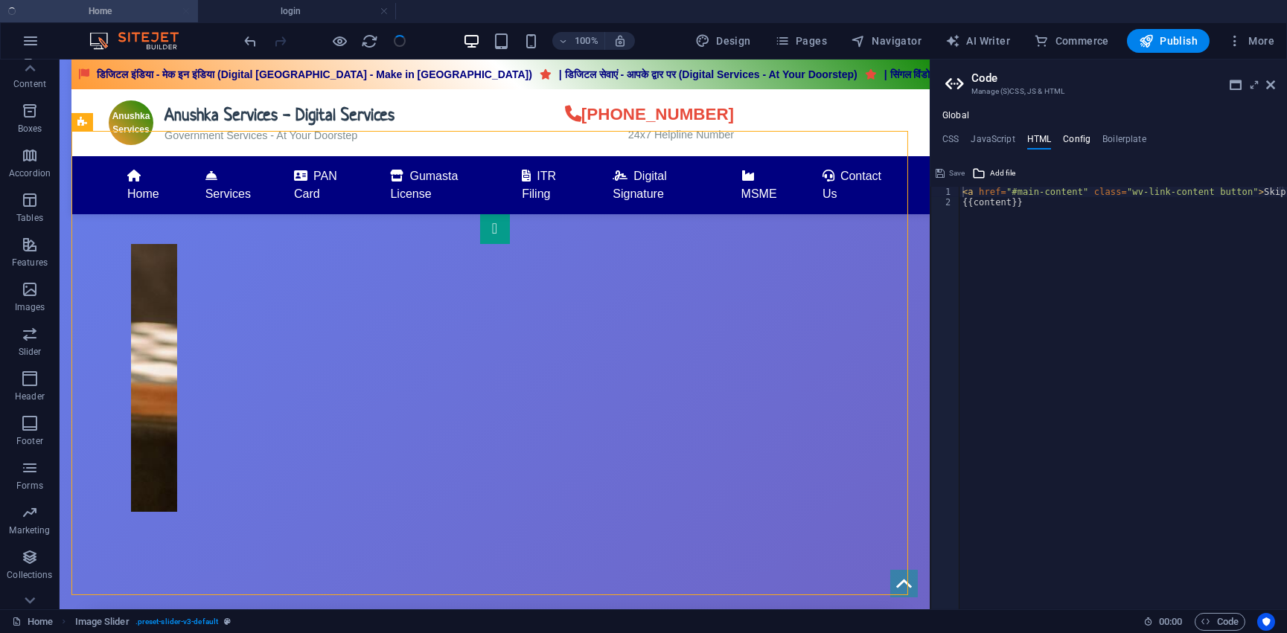
click at [1072, 141] on h4 "Config" at bounding box center [1077, 142] width 28 height 16
type textarea "$color-background: #ffffff;"
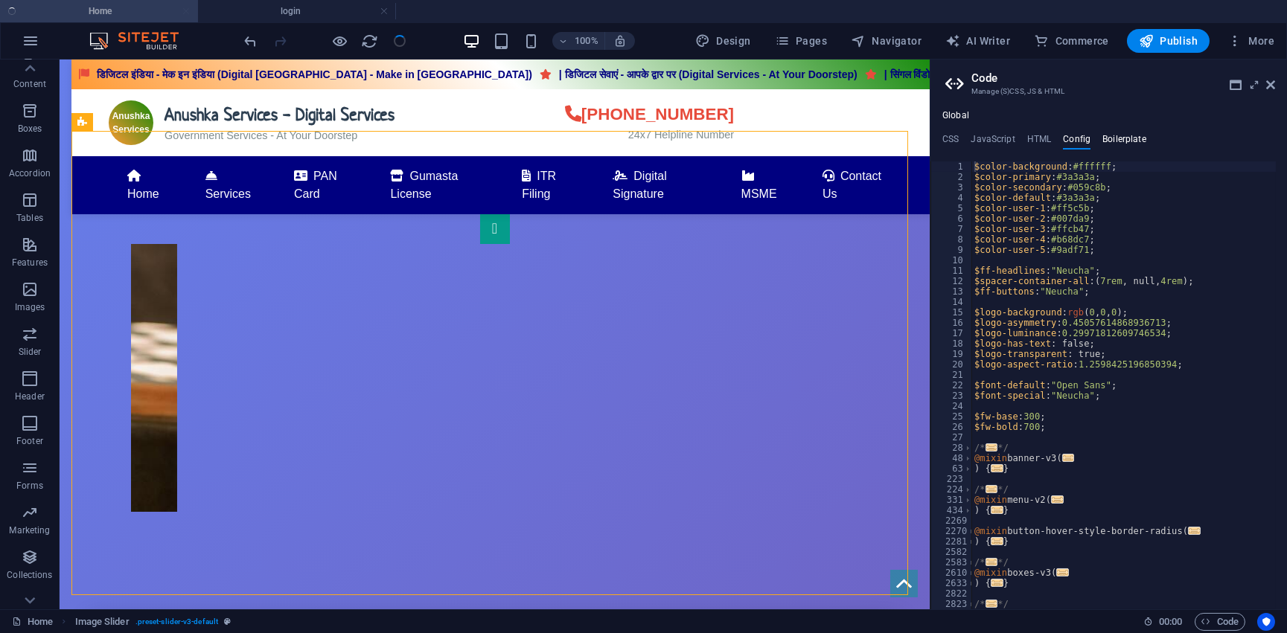
click at [1116, 135] on h4 "Boilerplate" at bounding box center [1124, 142] width 44 height 16
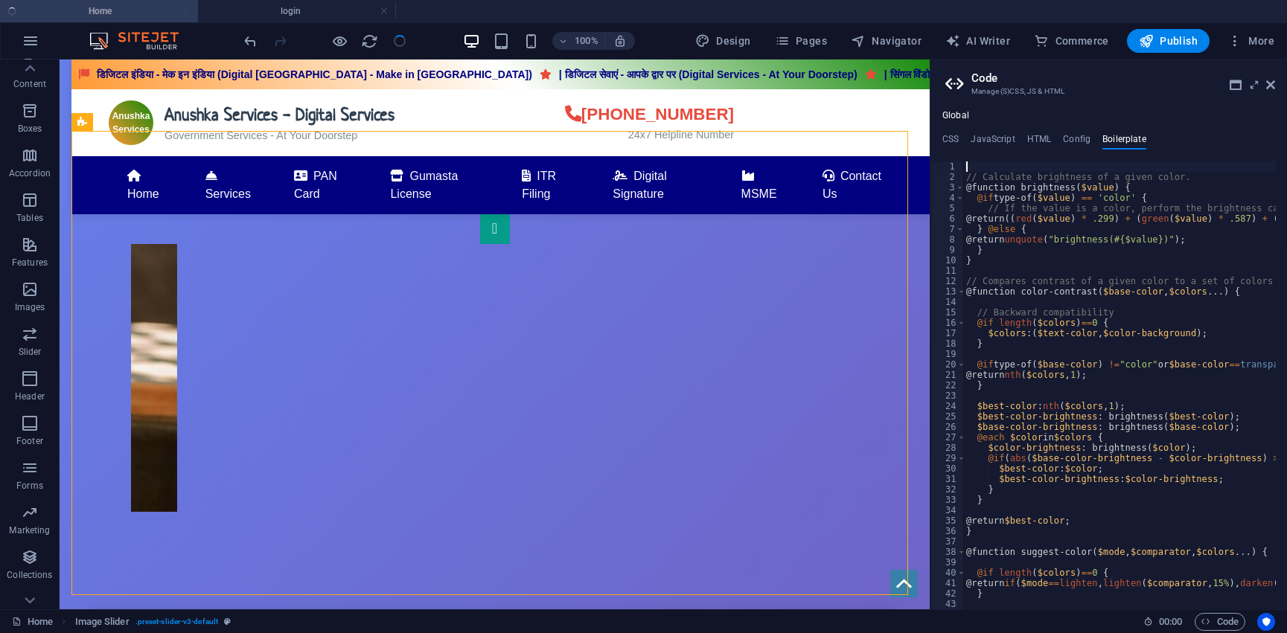
click at [967, 148] on ul "CSS JavaScript HTML Config Boilerplate" at bounding box center [1108, 142] width 356 height 16
click at [956, 135] on h4 "CSS" at bounding box center [950, 142] width 16 height 16
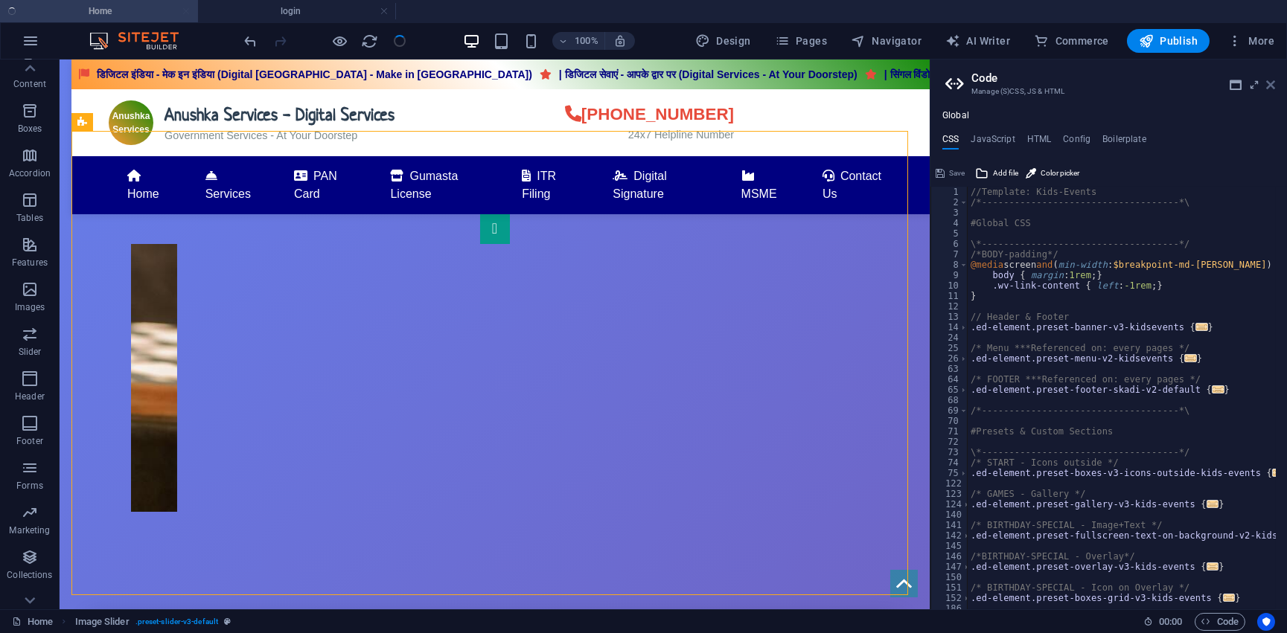
click at [1269, 83] on icon at bounding box center [1270, 85] width 9 height 12
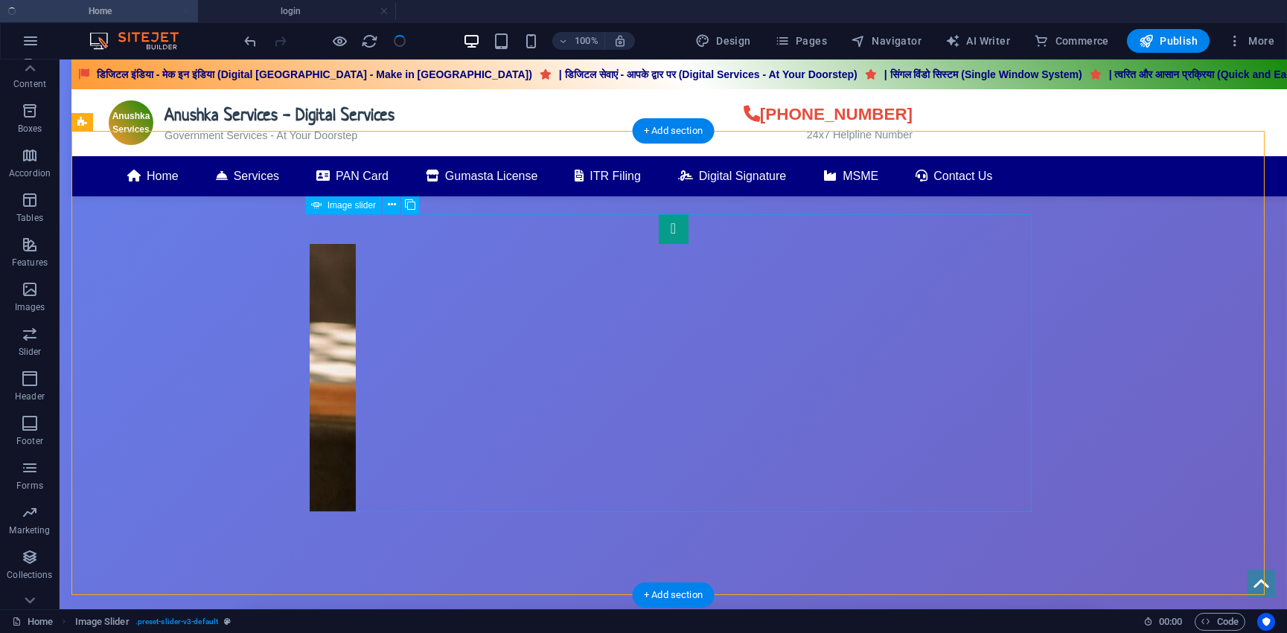
scroll to position [20, 0]
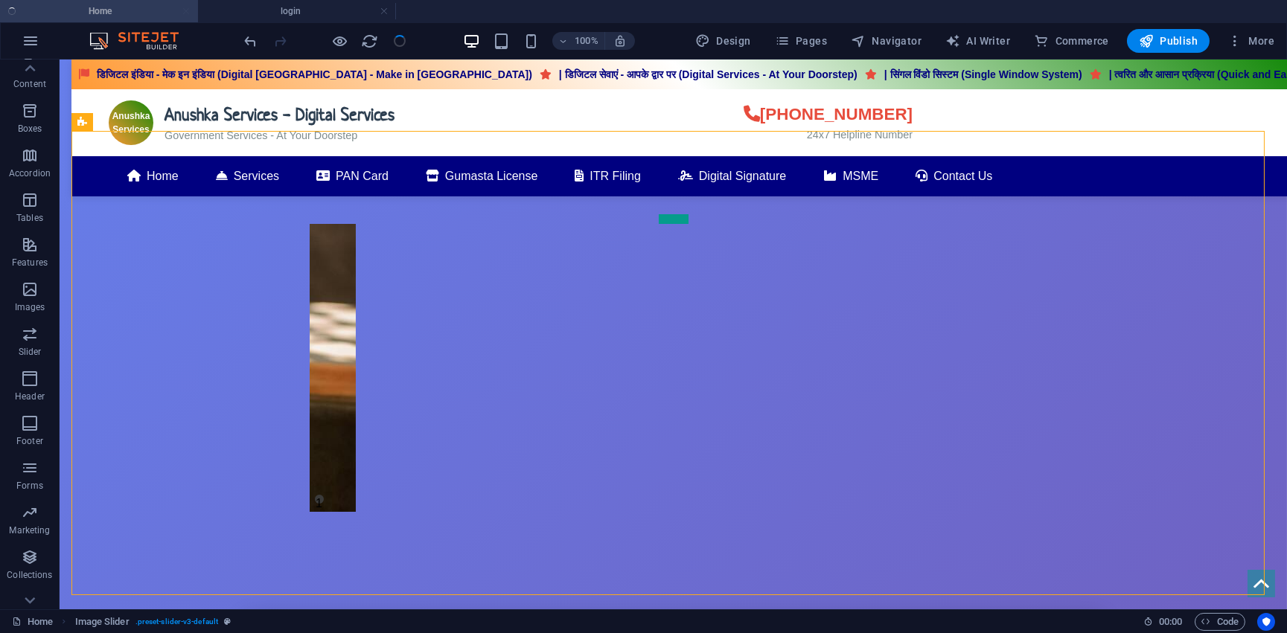
click at [402, 39] on div at bounding box center [325, 41] width 167 height 24
click at [395, 39] on div at bounding box center [325, 41] width 167 height 24
click at [157, 126] on icon at bounding box center [159, 122] width 8 height 16
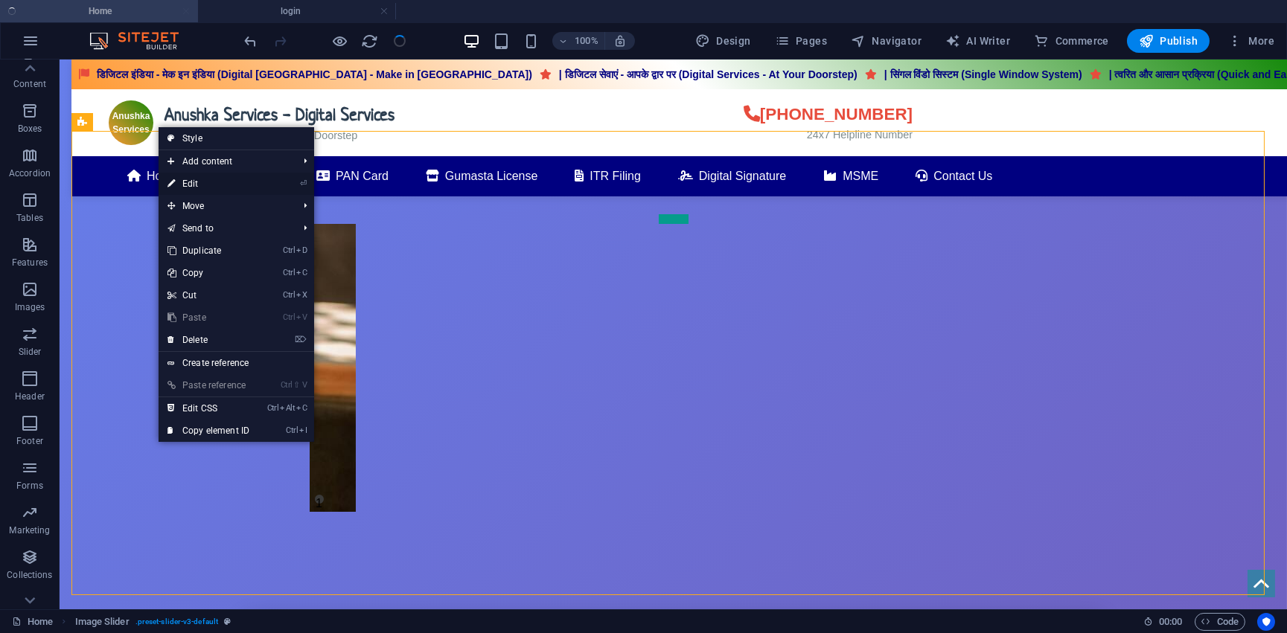
click at [202, 189] on link "⏎ Edit" at bounding box center [209, 184] width 100 height 22
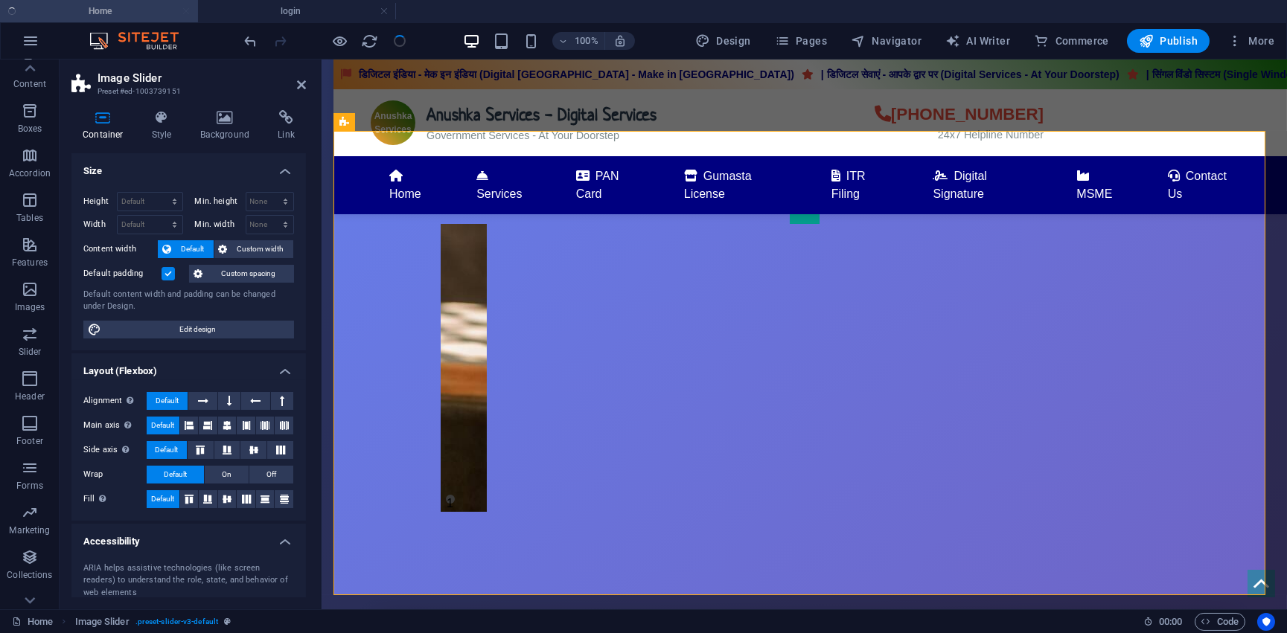
click at [297, 83] on icon at bounding box center [301, 85] width 9 height 12
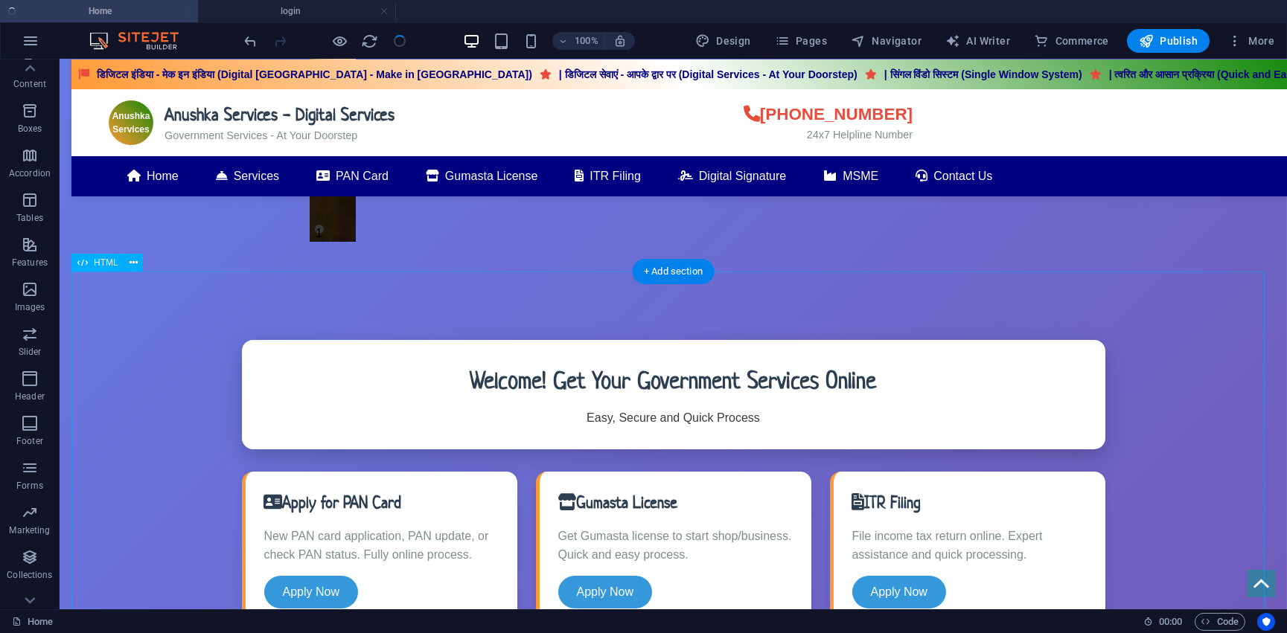
scroll to position [406, 0]
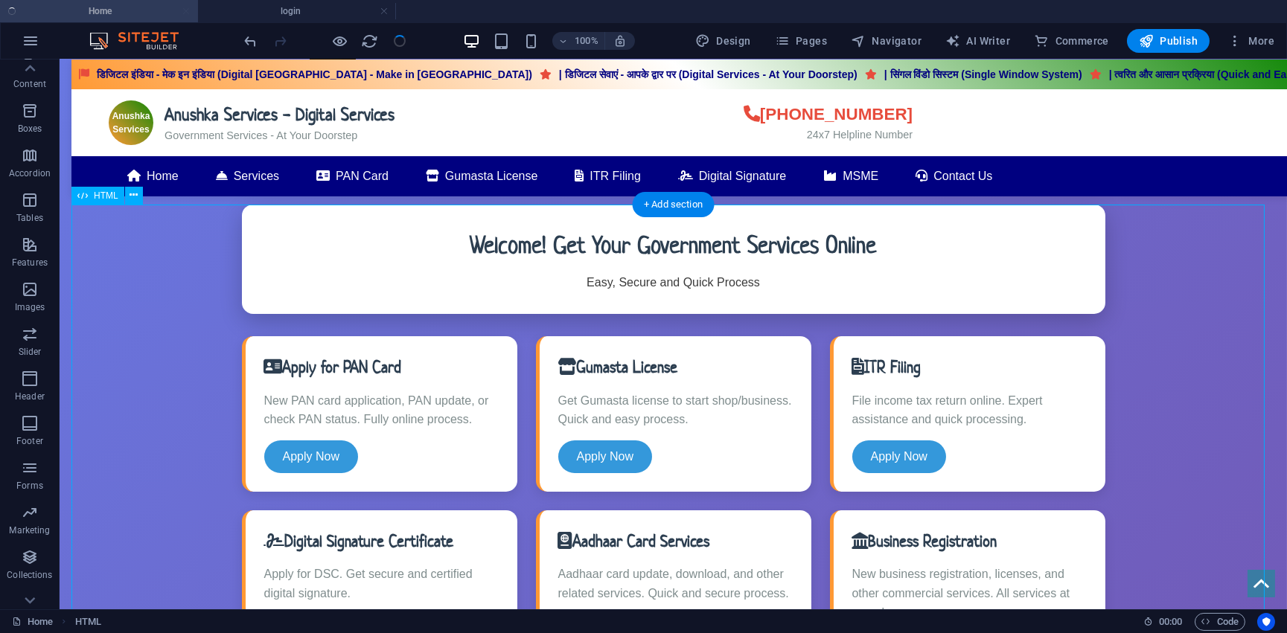
drag, startPoint x: 247, startPoint y: 371, endPoint x: 259, endPoint y: 372, distance: 11.9
click at [125, 195] on button at bounding box center [134, 196] width 18 height 18
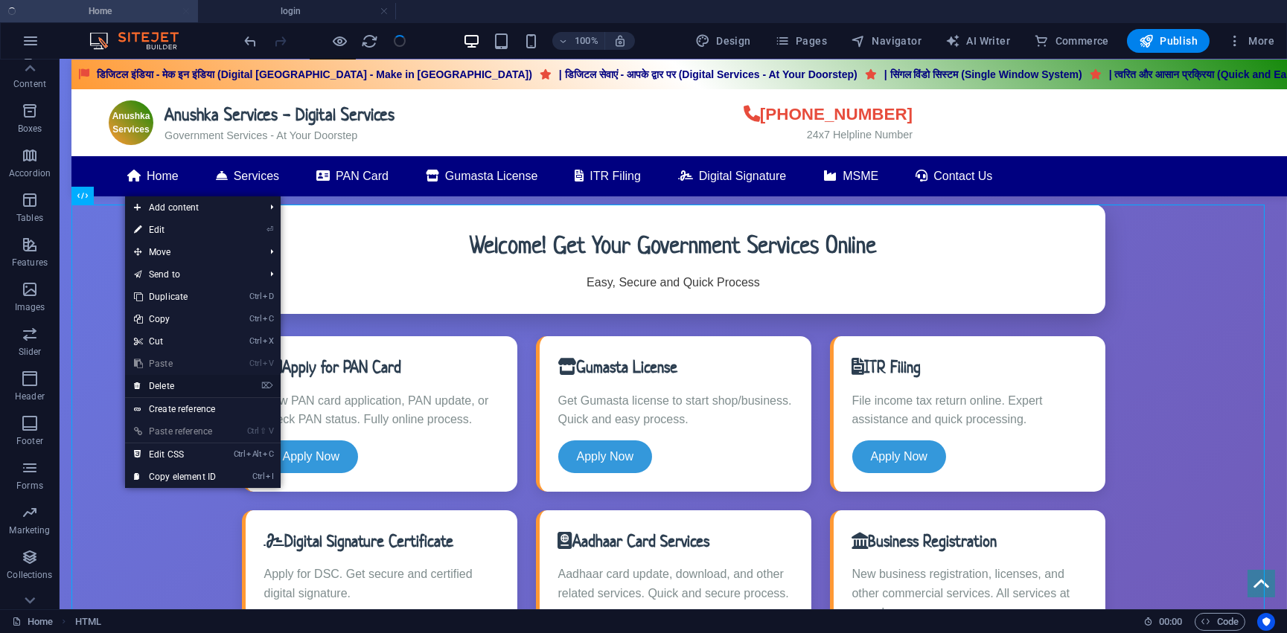
click at [199, 393] on link "⌦ Delete" at bounding box center [175, 386] width 100 height 22
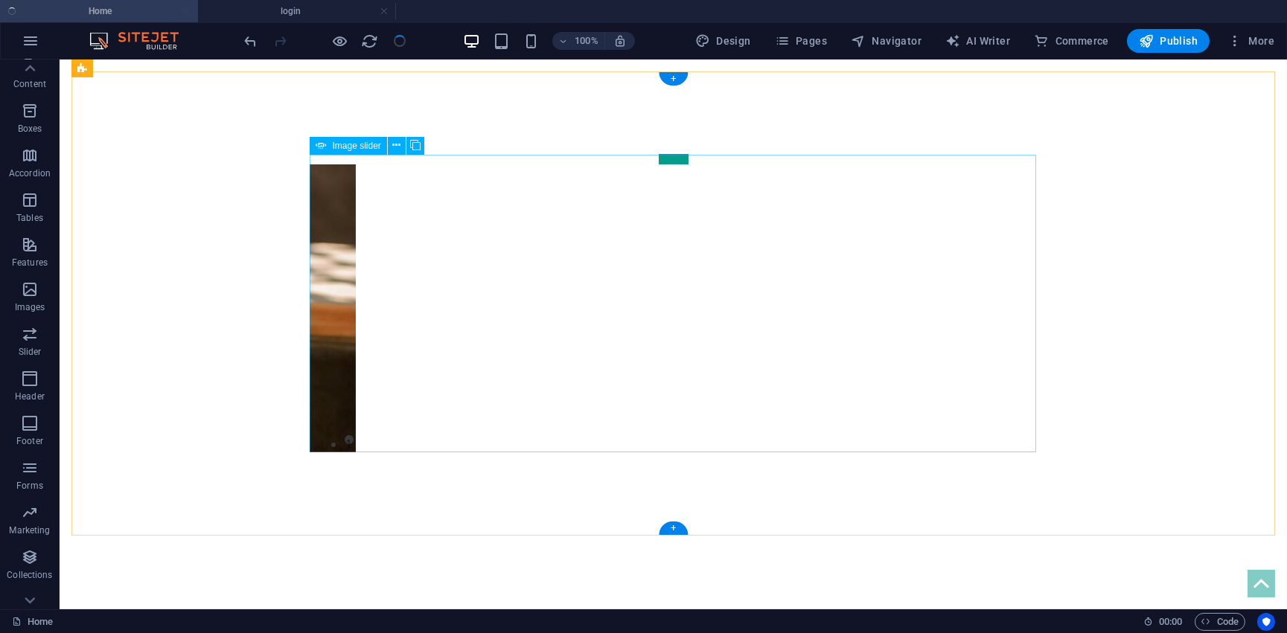
scroll to position [0, 0]
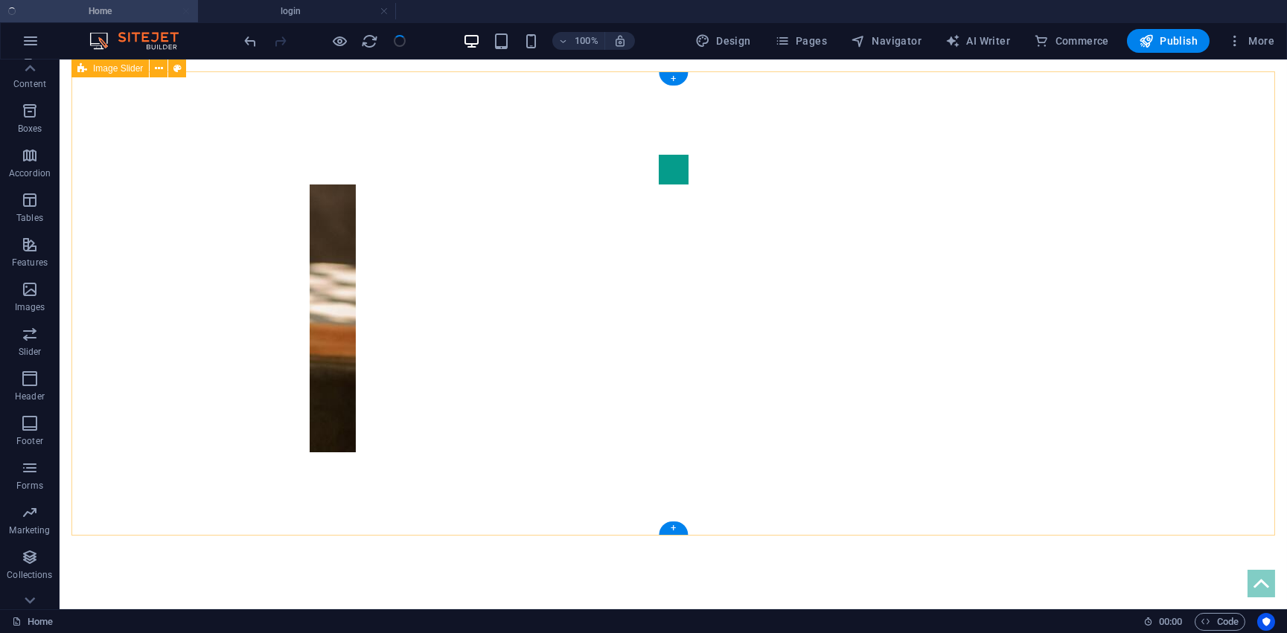
click at [140, 86] on div "1" at bounding box center [672, 303] width 1203 height 464
click at [158, 71] on icon at bounding box center [159, 69] width 8 height 16
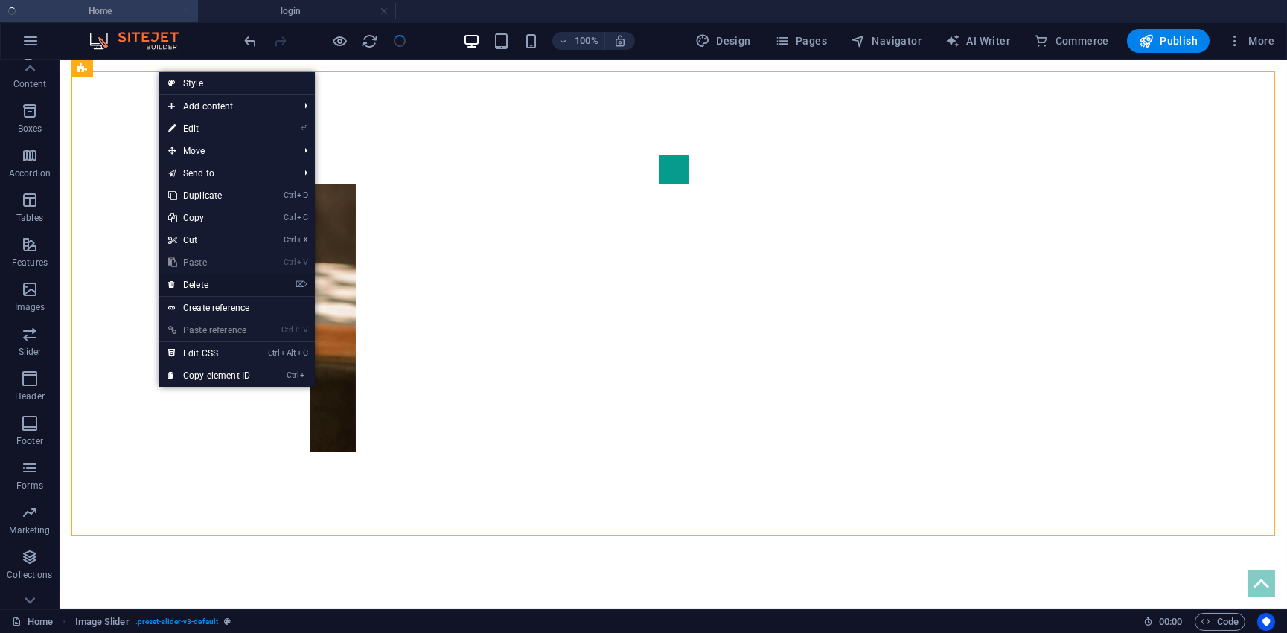
click at [210, 279] on link "⌦ Delete" at bounding box center [209, 285] width 100 height 22
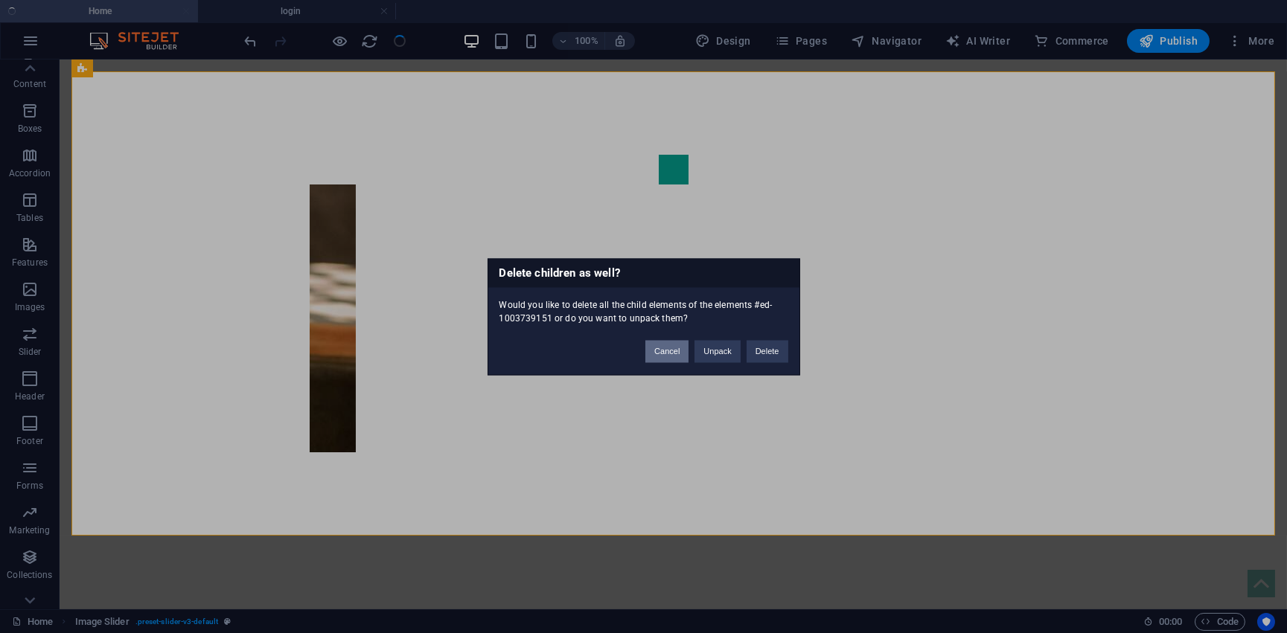
drag, startPoint x: 677, startPoint y: 350, endPoint x: 554, endPoint y: 310, distance: 129.2
click at [677, 350] on button "Cancel" at bounding box center [666, 351] width 43 height 22
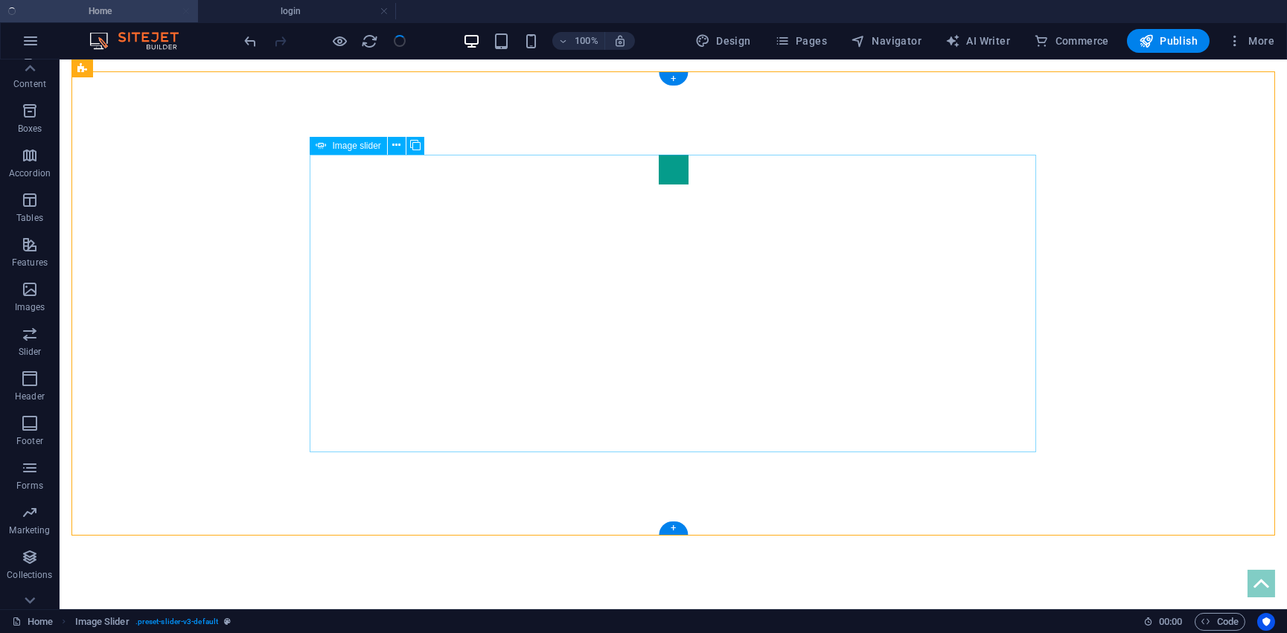
scroll to position [20, 0]
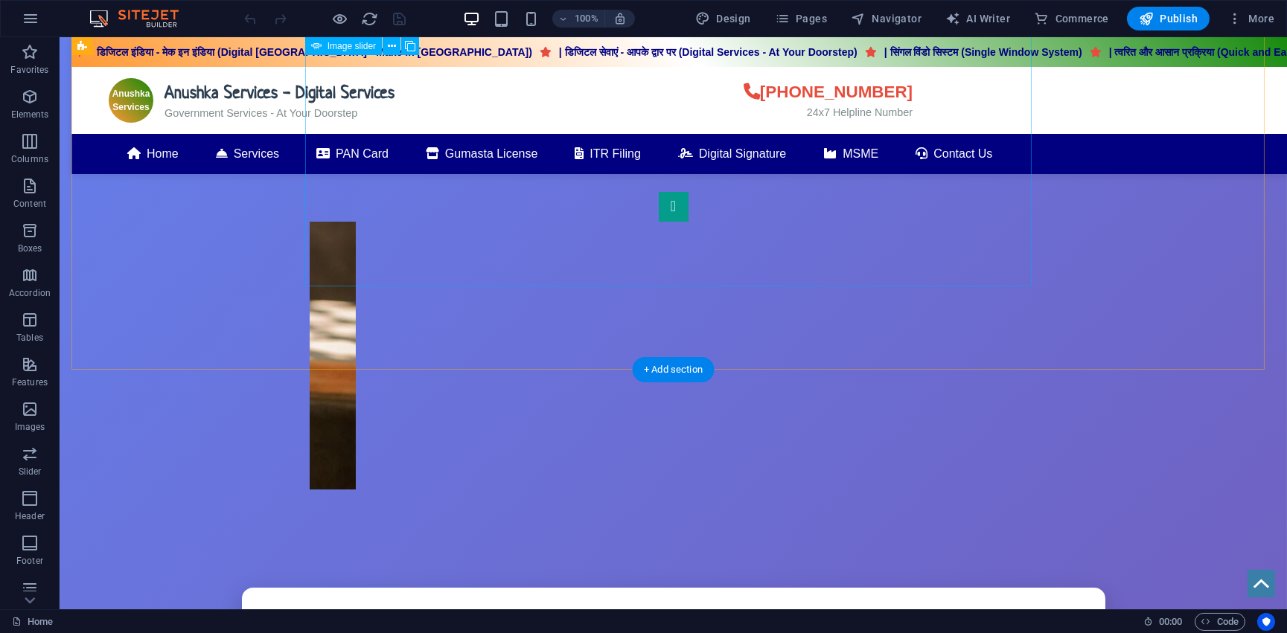
scroll to position [202, 0]
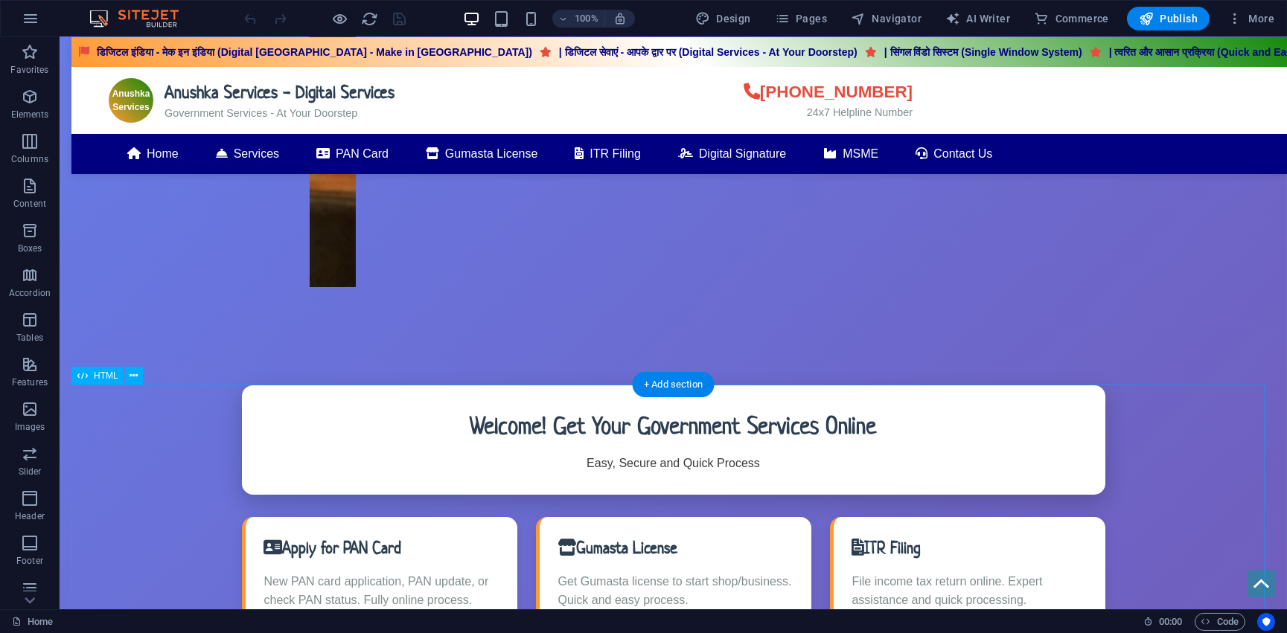
click at [134, 365] on div "1" at bounding box center [672, 138] width 1203 height 464
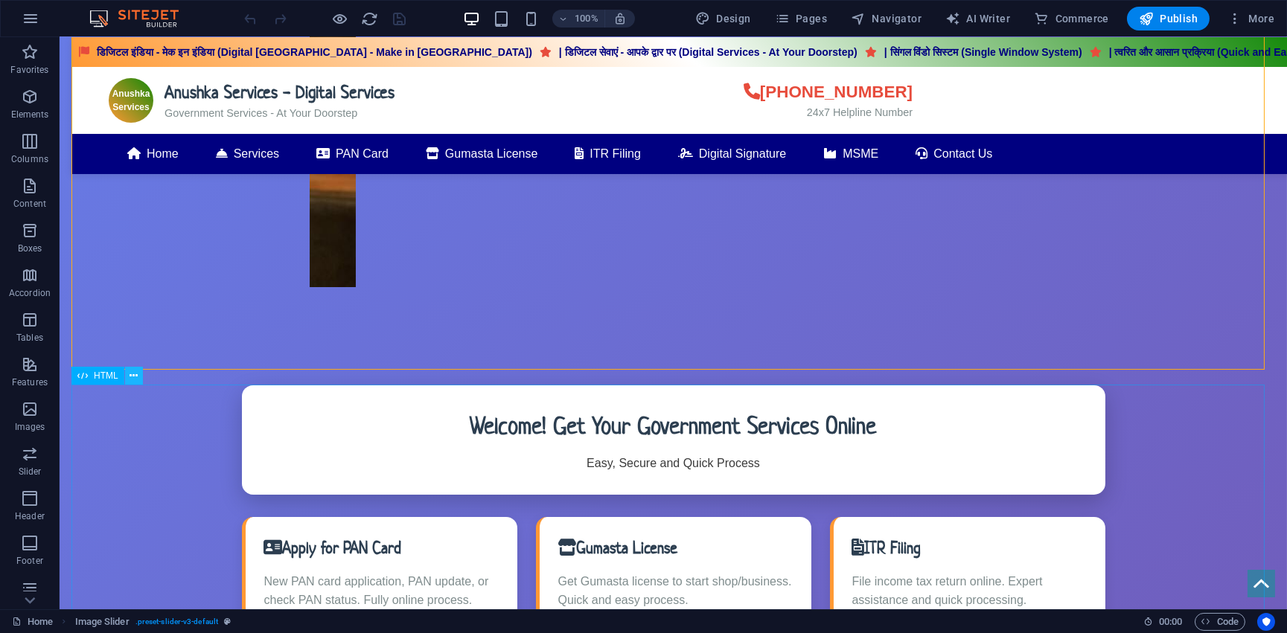
click at [135, 374] on icon at bounding box center [133, 376] width 8 height 16
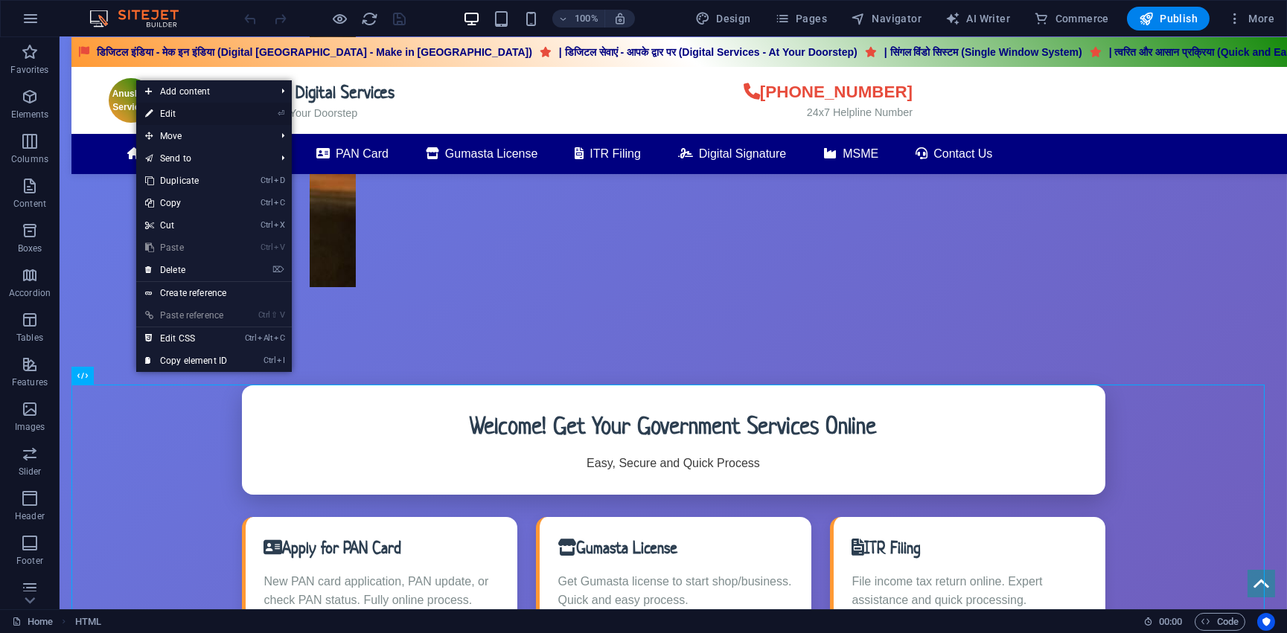
click at [195, 113] on link "⏎ Edit" at bounding box center [186, 114] width 100 height 22
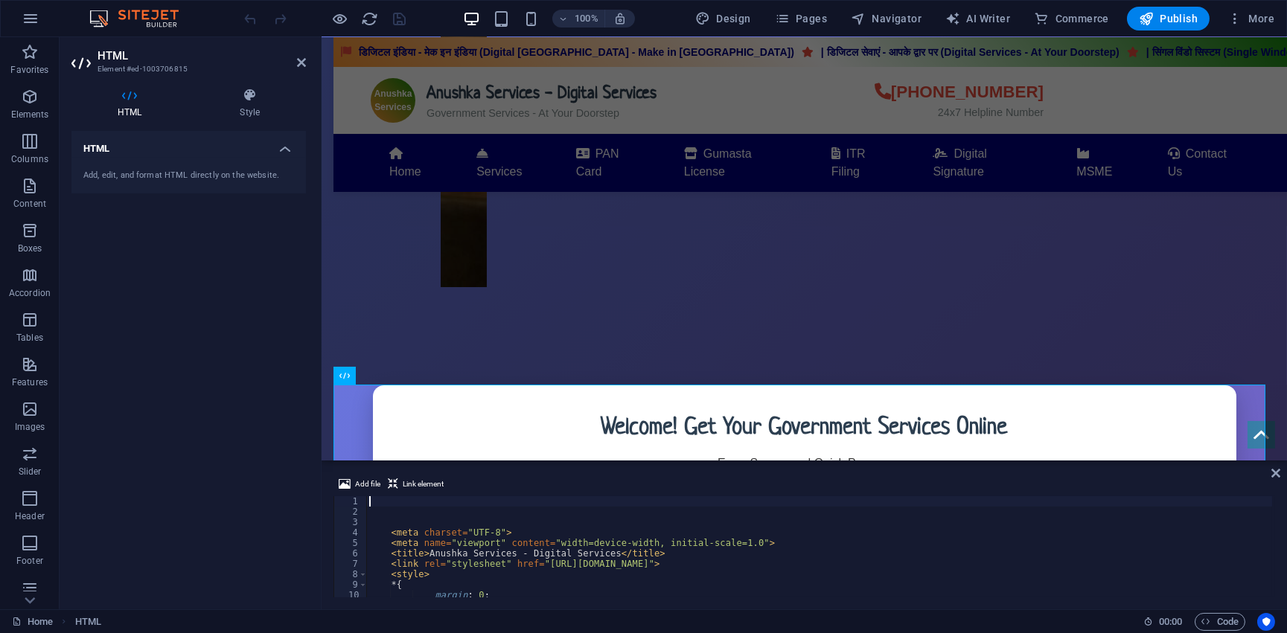
scroll to position [0, 0]
click at [395, 476] on icon at bounding box center [393, 485] width 10 height 18
click at [397, 484] on button "Link element" at bounding box center [415, 485] width 60 height 18
click at [355, 479] on span "Add file" at bounding box center [367, 485] width 25 height 18
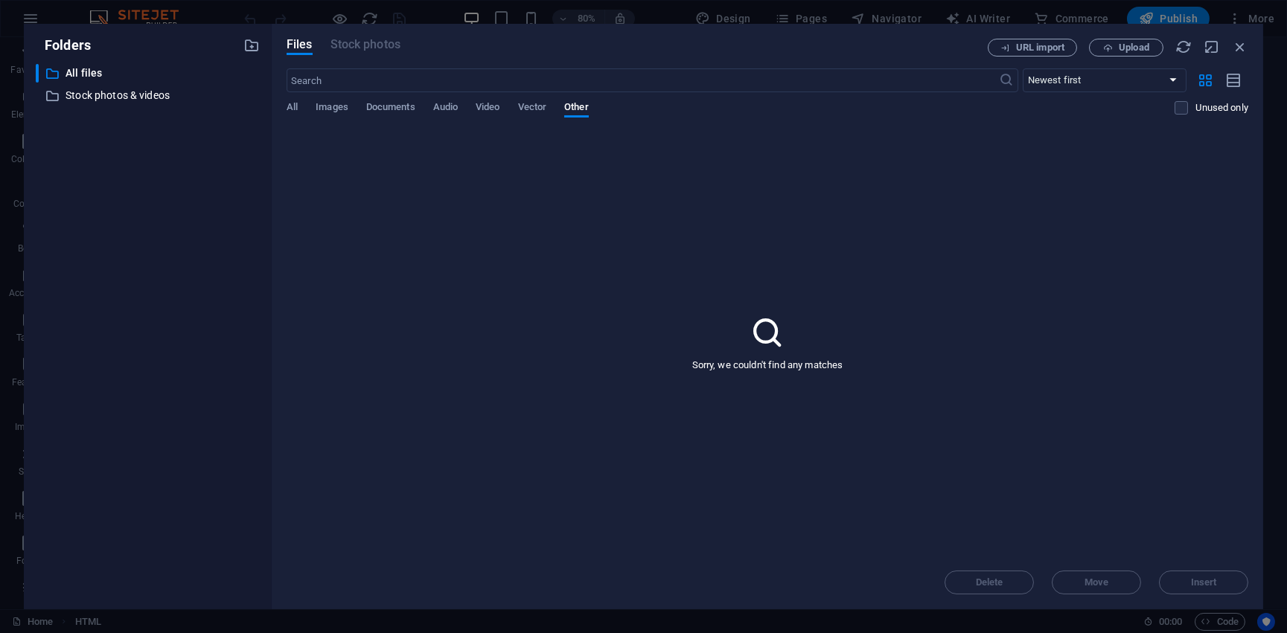
click at [1249, 49] on div "Files Stock photos URL import Upload ​ Newest first Oldest first Name (A-Z) Nam…" at bounding box center [767, 317] width 991 height 586
click at [1246, 53] on icon "button" at bounding box center [1240, 47] width 16 height 16
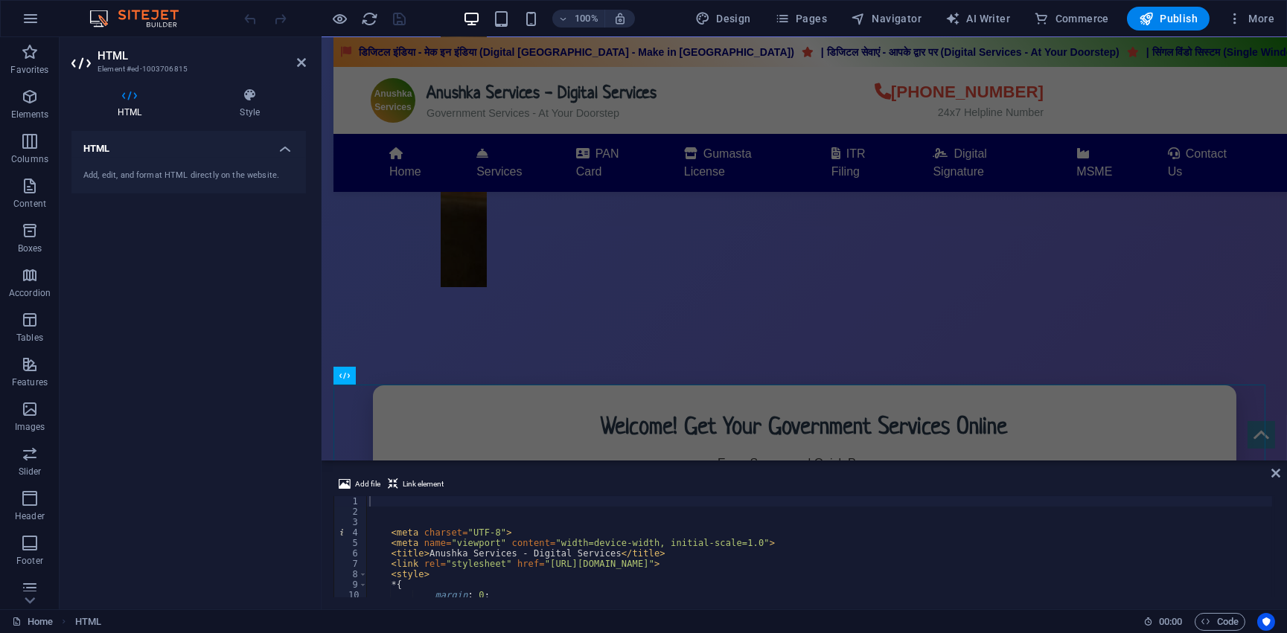
type textarea "<meta charset="UTF-8">"
click at [596, 537] on div "< meta charset = "UTF-8" > < meta name = "viewport" content = "width=device-wid…" at bounding box center [819, 557] width 906 height 122
click at [375, 522] on div "< meta charset = "UTF-8" > < meta name = "viewport" content = "width=device-wid…" at bounding box center [819, 557] width 906 height 122
click at [394, 543] on div "< meta charset = "UTF-8" > < meta name = "viewport" content = "width=device-wid…" at bounding box center [819, 557] width 906 height 122
type textarea "<meta name="viewport" content="width=device-width, initial-scale=1.0">"
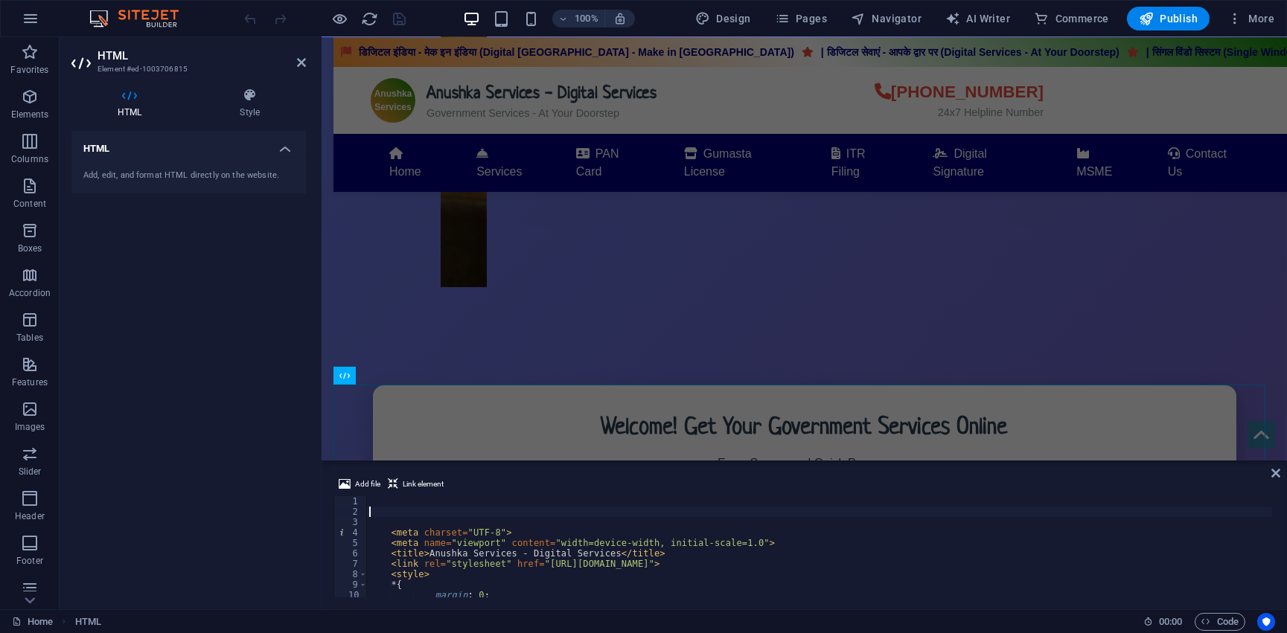
click at [375, 508] on div "< meta charset = "UTF-8" > < meta name = "viewport" content = "width=device-wid…" at bounding box center [819, 557] width 906 height 122
click at [437, 579] on div "< meta charset = "UTF-8" > < meta name = "viewport" content = "width=device-wid…" at bounding box center [819, 557] width 906 height 122
type textarea "<style>"
click at [387, 511] on div "< meta charset = "UTF-8" > < meta name = "viewport" content = "width=device-wid…" at bounding box center [819, 557] width 906 height 122
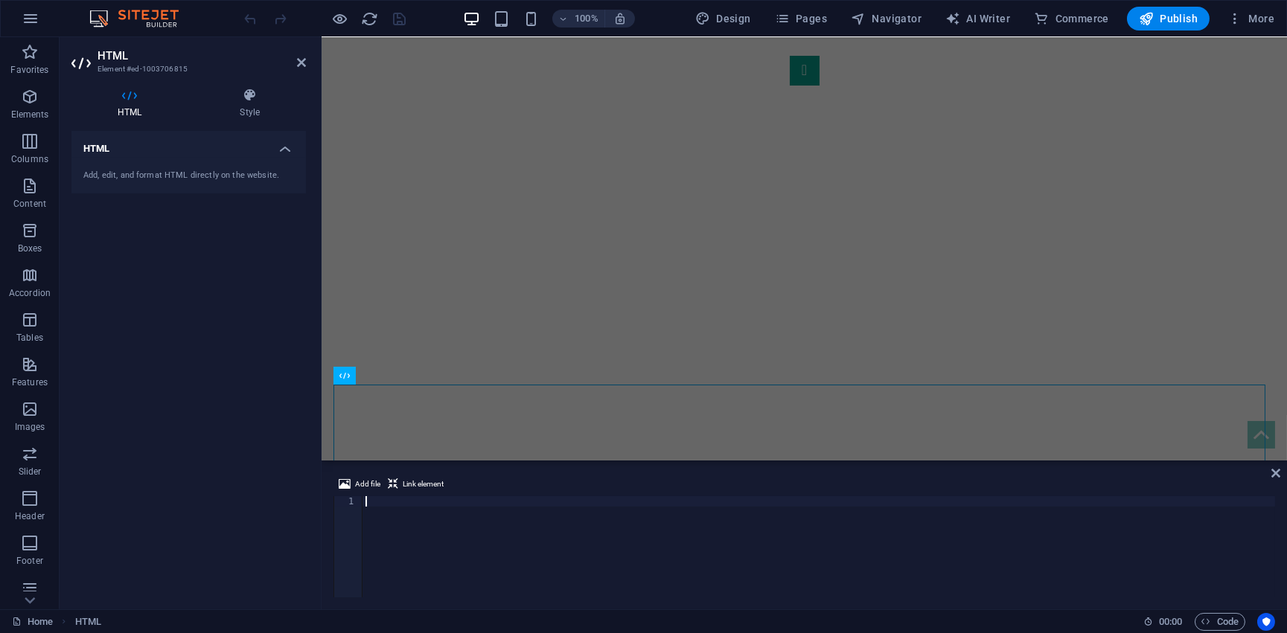
scroll to position [77, 0]
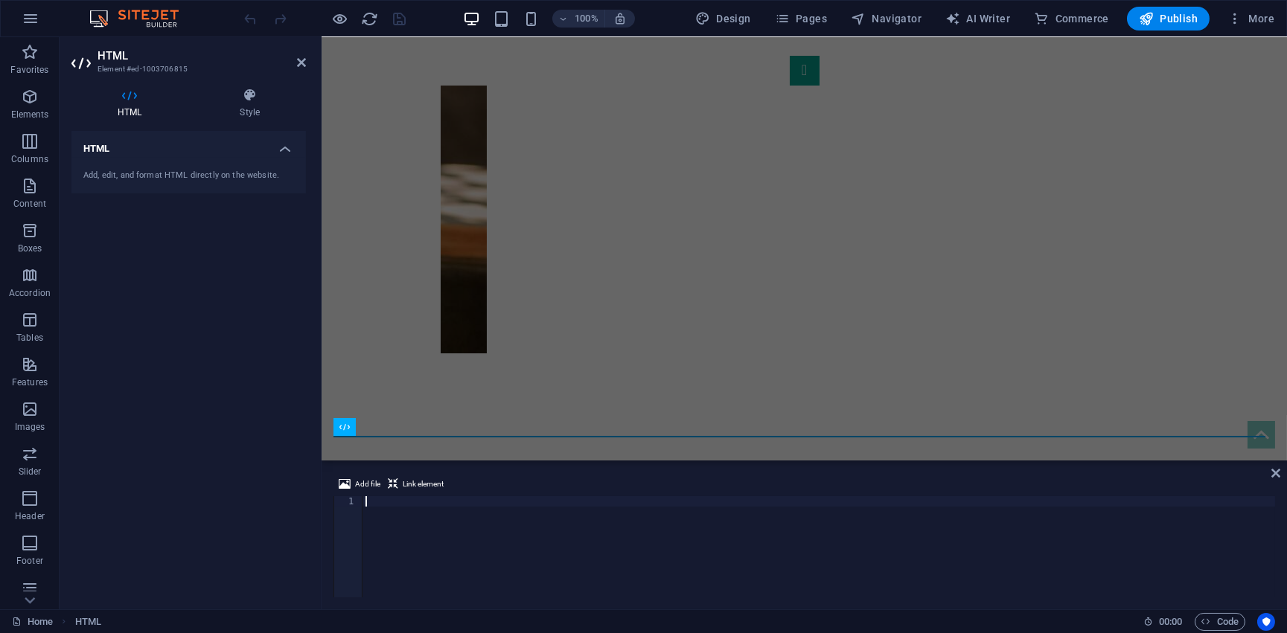
paste textarea "</html>"
type textarea "</html>"
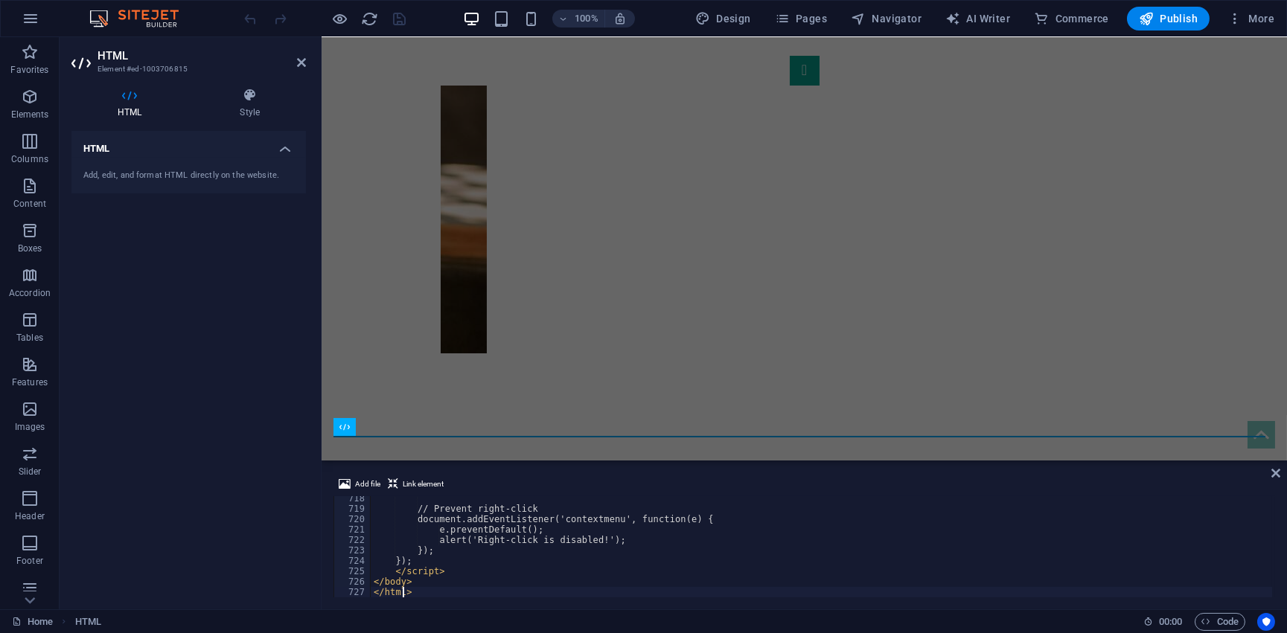
scroll to position [7473, 0]
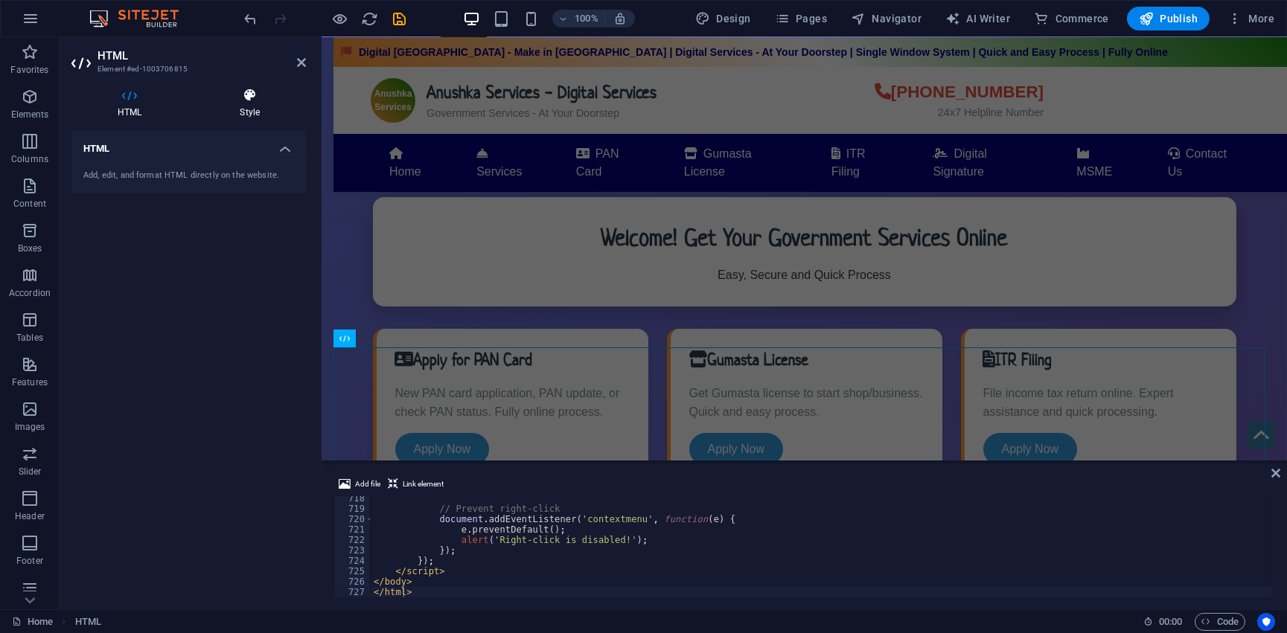
click at [251, 92] on icon at bounding box center [249, 95] width 112 height 15
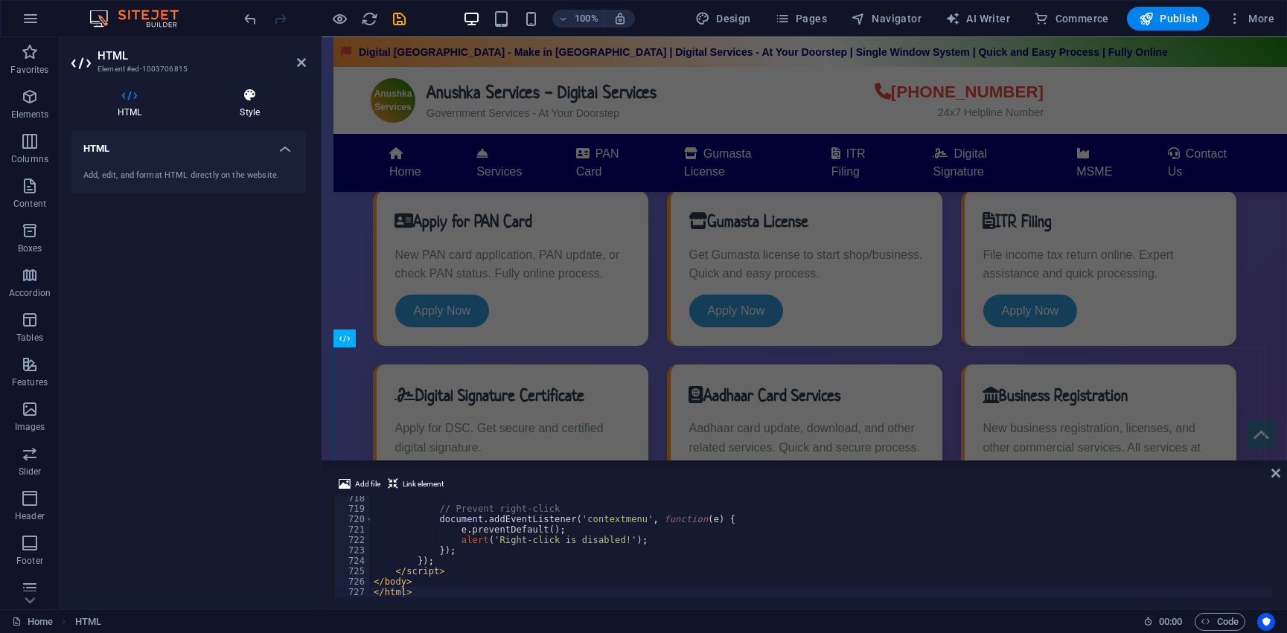
scroll to position [1021, 0]
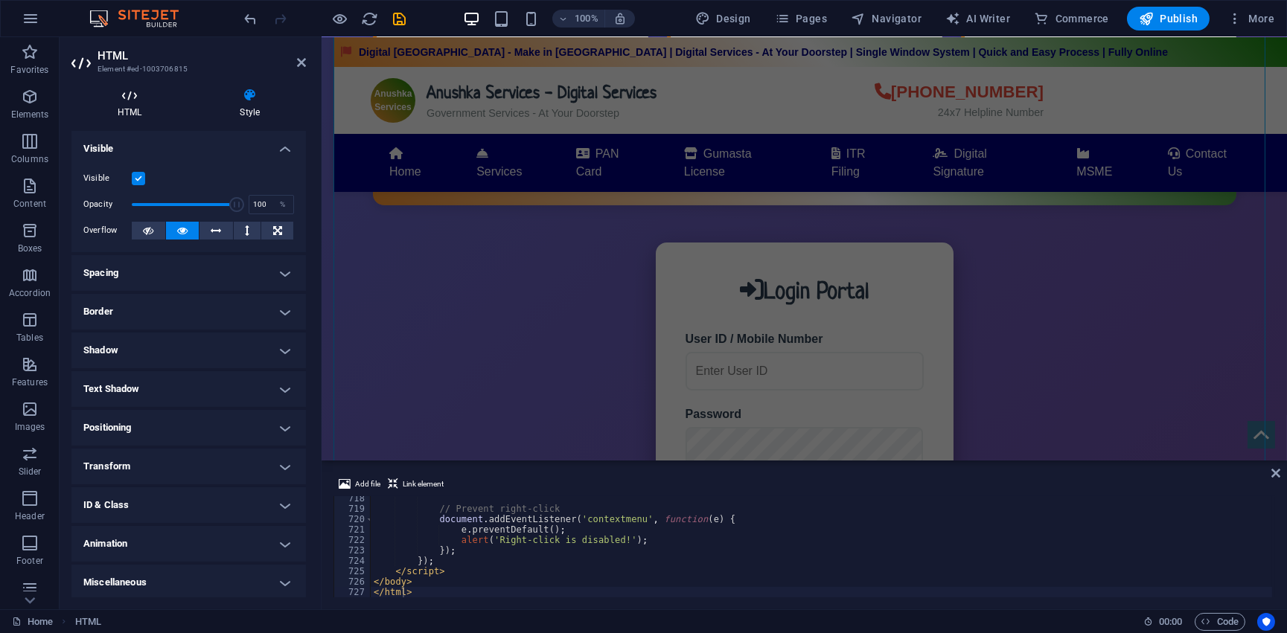
click at [139, 92] on icon at bounding box center [129, 95] width 116 height 15
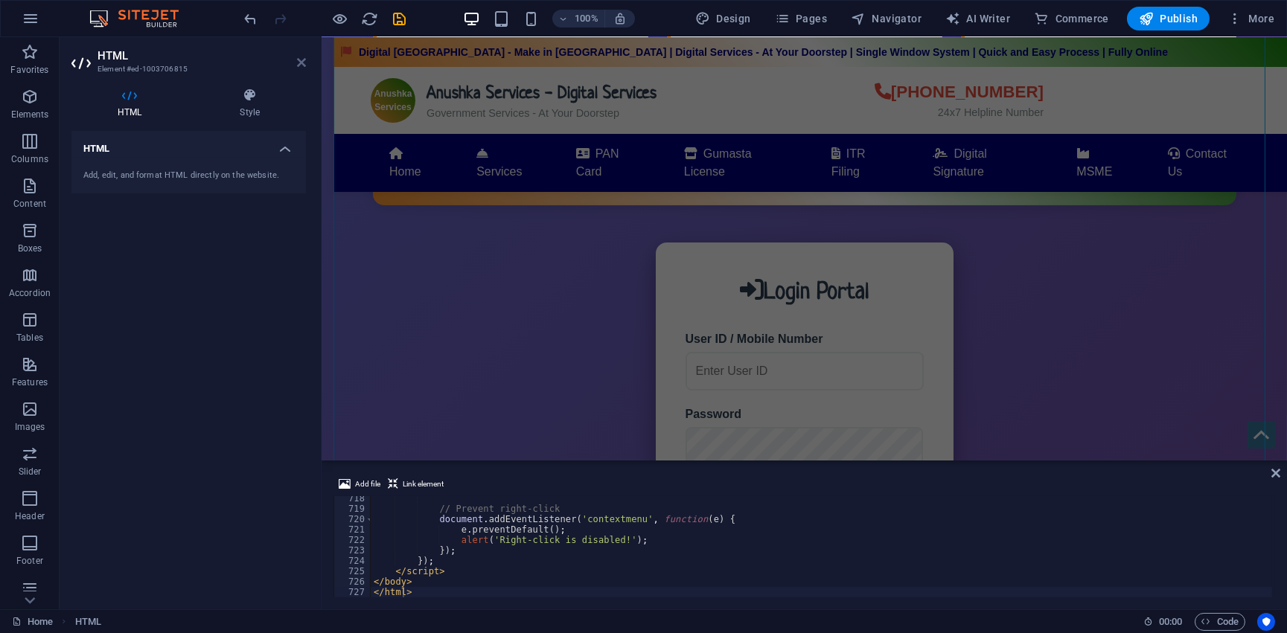
click at [298, 60] on icon at bounding box center [301, 63] width 9 height 12
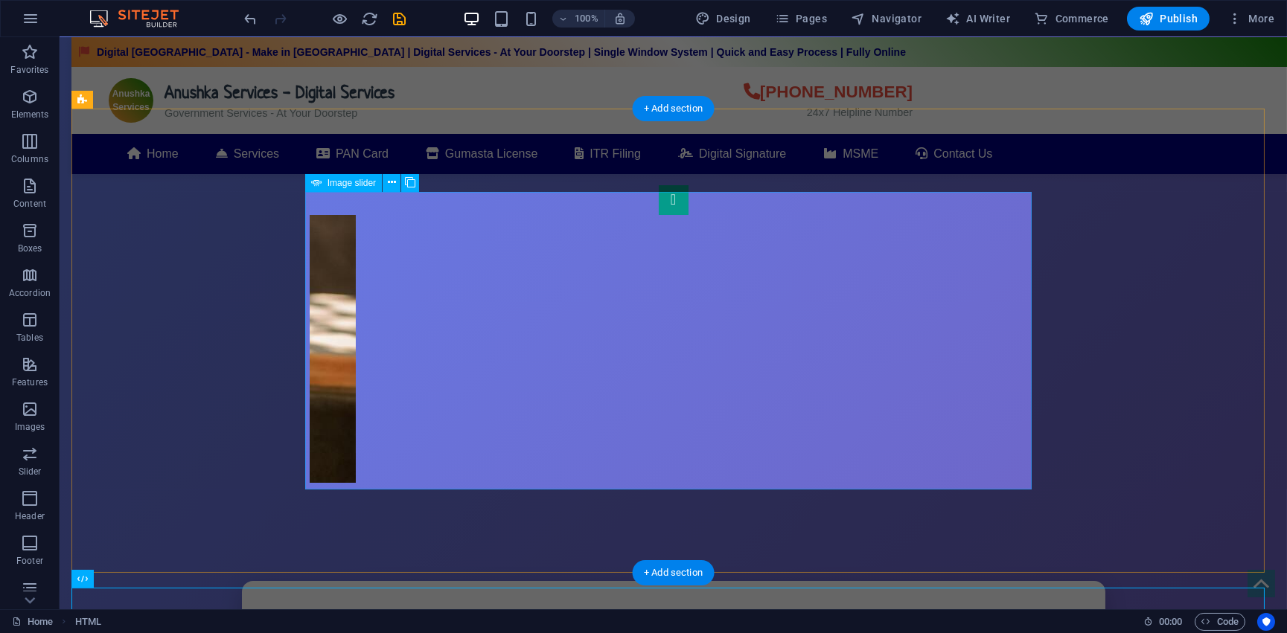
scroll to position [0, 0]
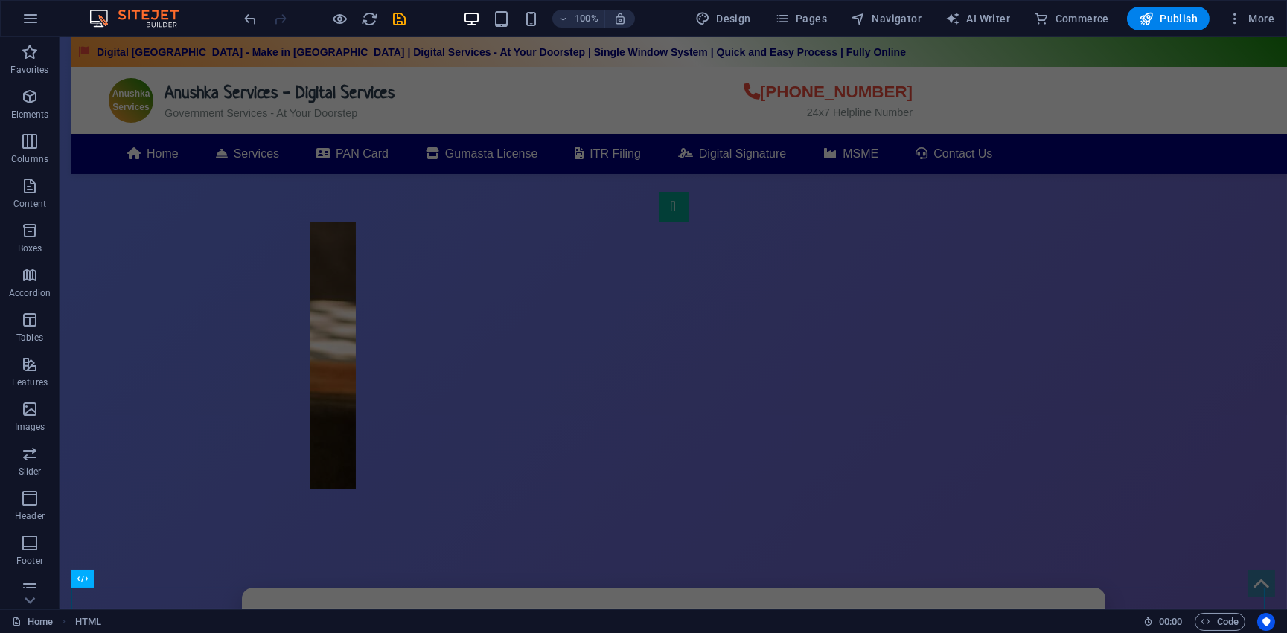
click at [1166, 17] on span "Publish" at bounding box center [1168, 18] width 59 height 15
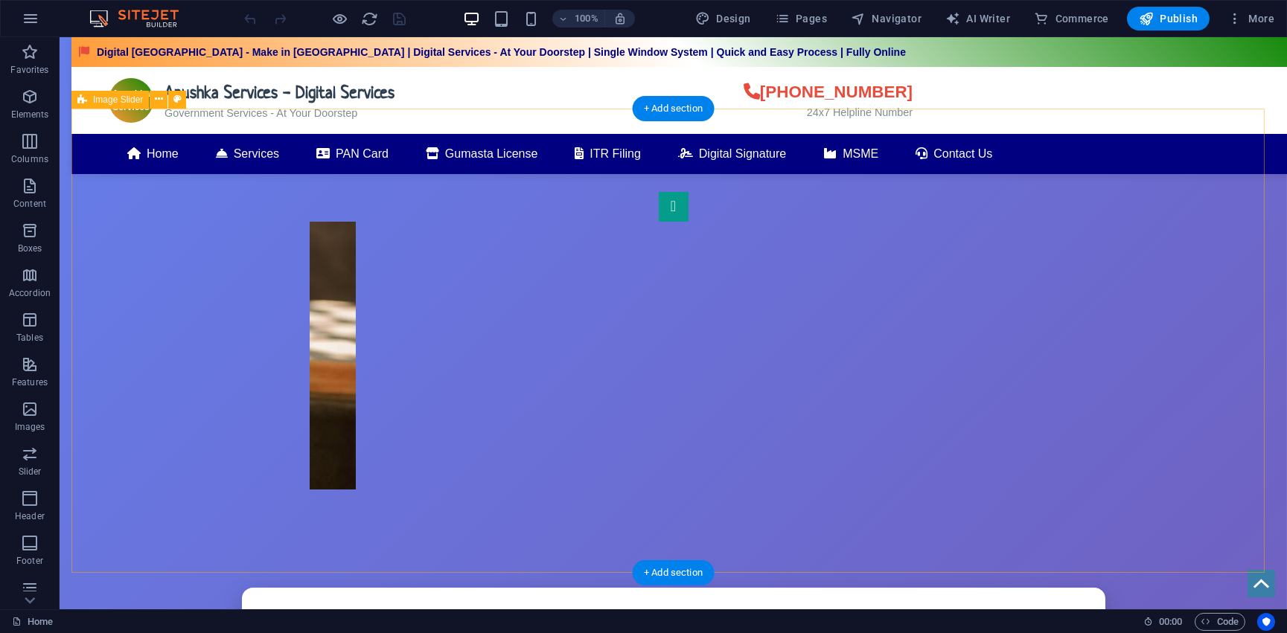
scroll to position [270, 0]
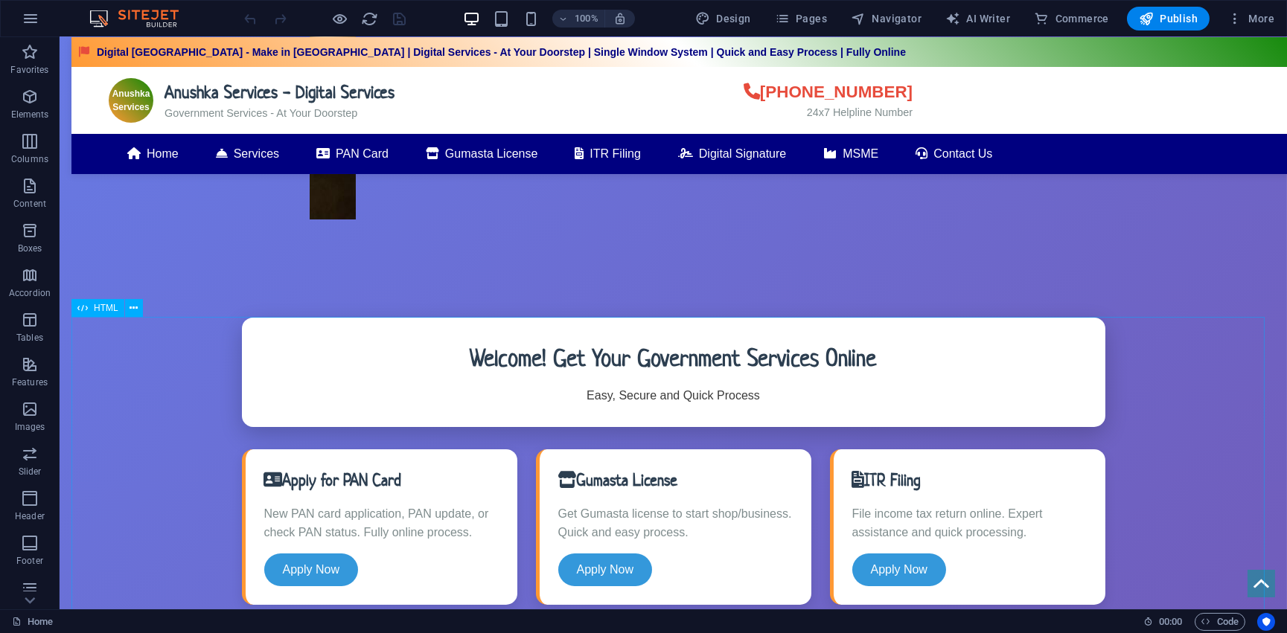
click at [109, 310] on span "HTML" at bounding box center [106, 308] width 25 height 9
click at [132, 307] on icon at bounding box center [133, 309] width 8 height 16
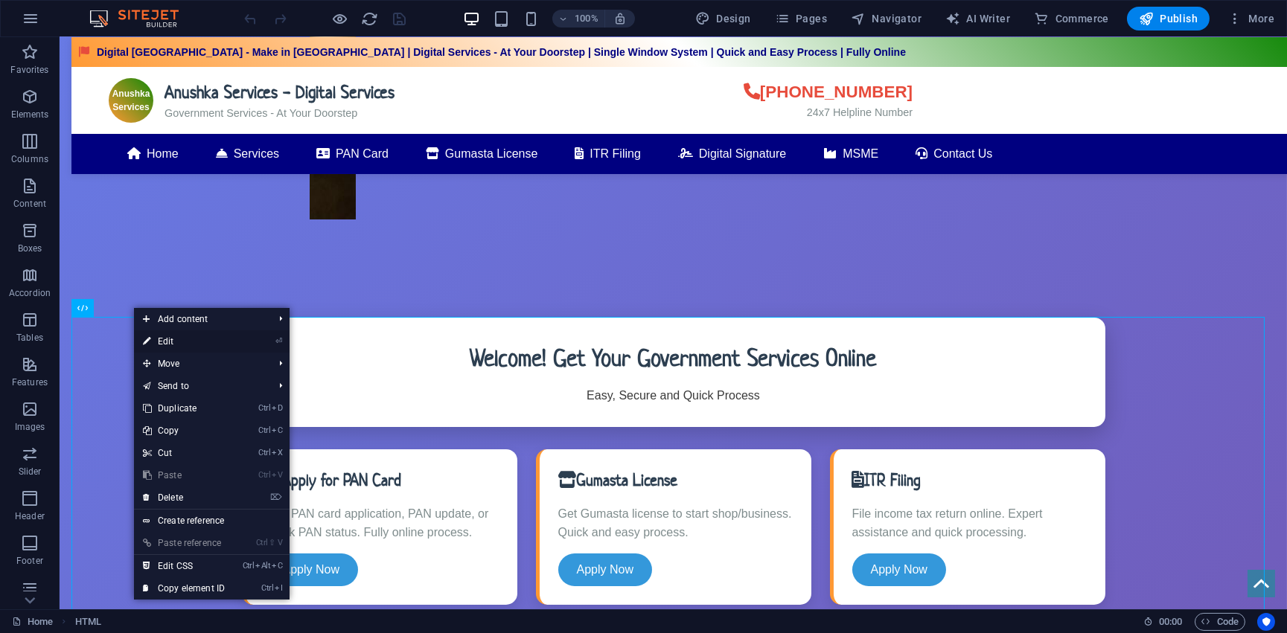
click at [185, 336] on link "⏎ Edit" at bounding box center [184, 341] width 100 height 22
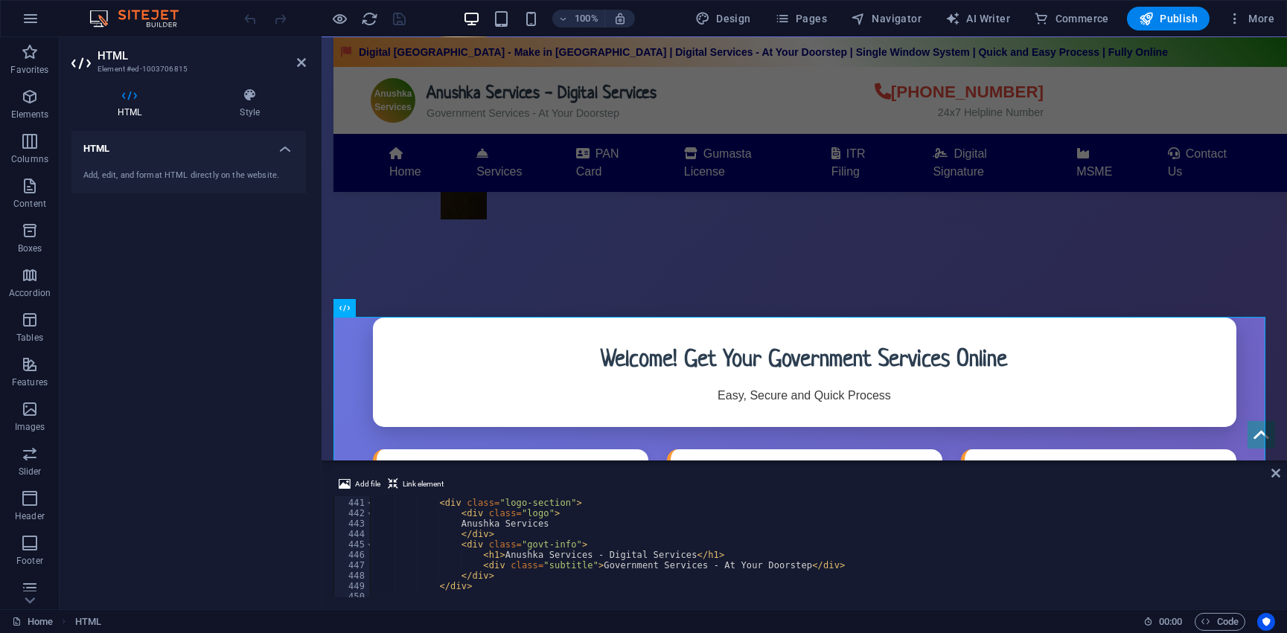
scroll to position [4664, 0]
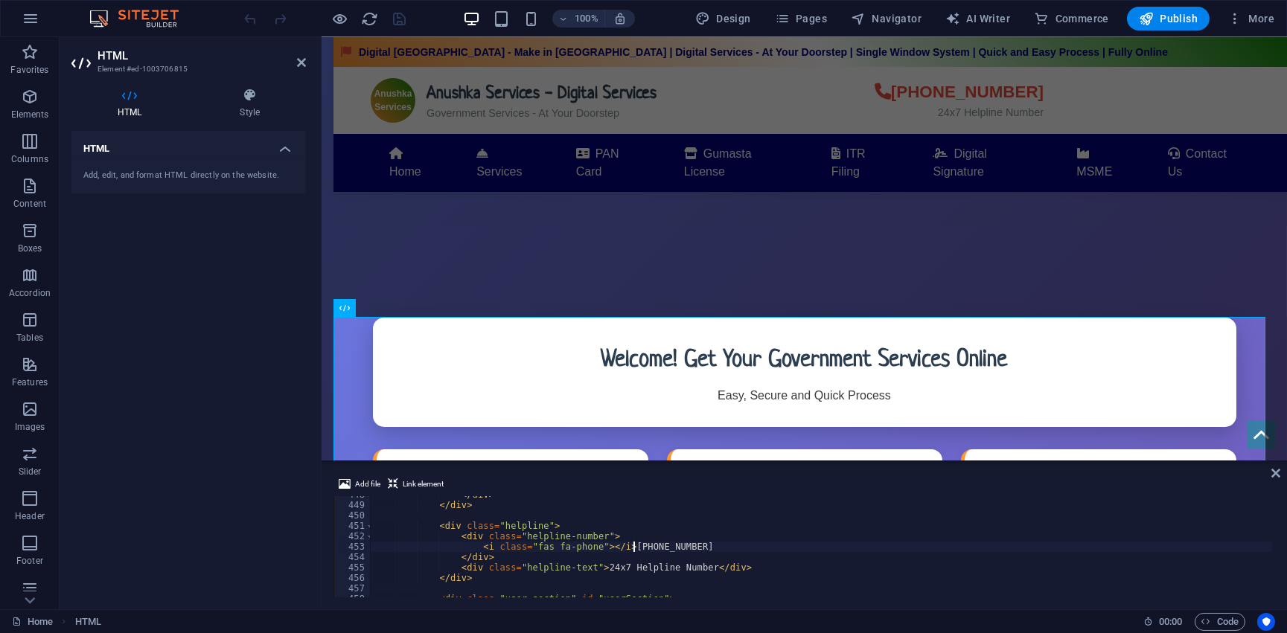
click at [649, 548] on div "</ div > </ div > < div class = "helpline" > < div class = "helpline-number" > …" at bounding box center [821, 551] width 901 height 122
type textarea "<i class="fas fa-phone"></i> [PHONE_NUMBER] [PHONE_NUMBER]"
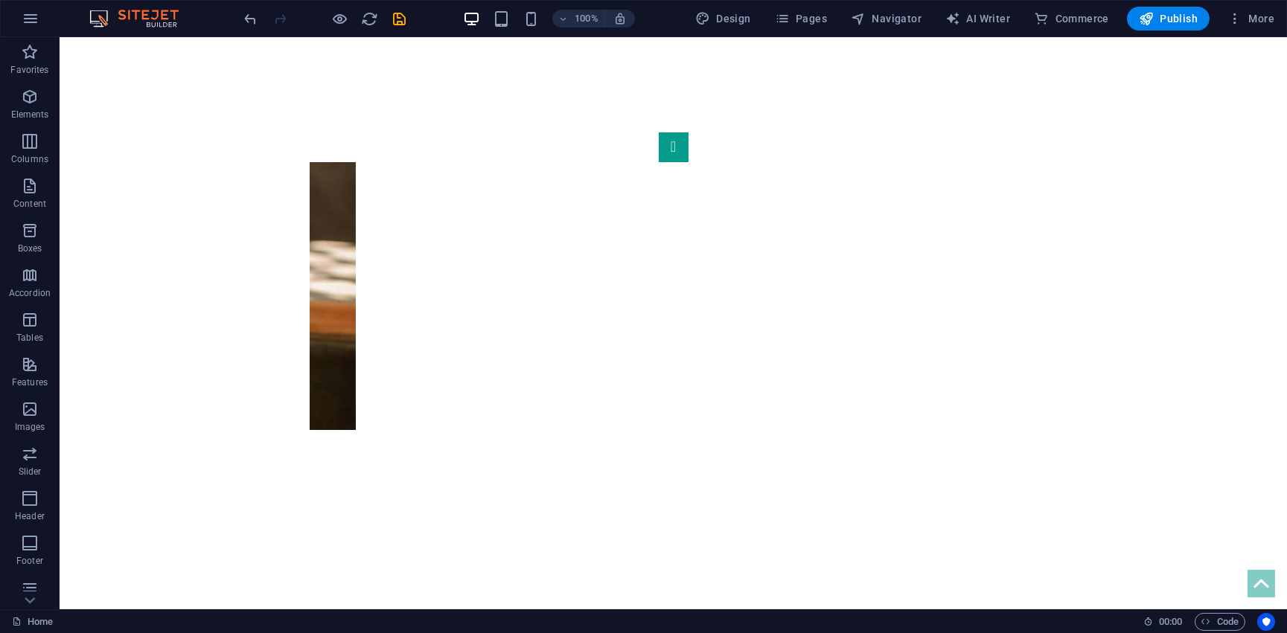
scroll to position [0, 0]
click at [251, 22] on icon "undo" at bounding box center [251, 18] width 17 height 17
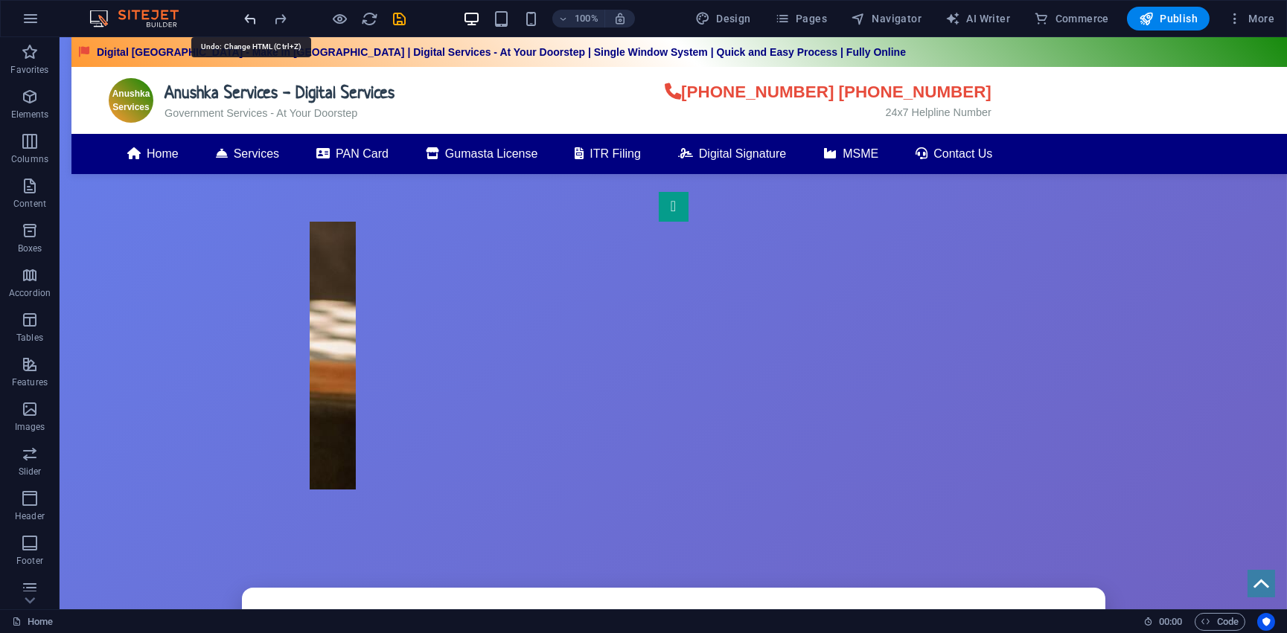
click at [252, 23] on icon "undo" at bounding box center [251, 18] width 17 height 17
click at [283, 21] on icon "redo" at bounding box center [280, 18] width 17 height 17
click at [239, 18] on div "100% Design Pages Navigator AI Writer Commerce Publish More" at bounding box center [643, 19] width 1285 height 36
click at [258, 19] on icon "undo" at bounding box center [251, 18] width 17 height 17
click at [275, 19] on icon "redo" at bounding box center [280, 18] width 17 height 17
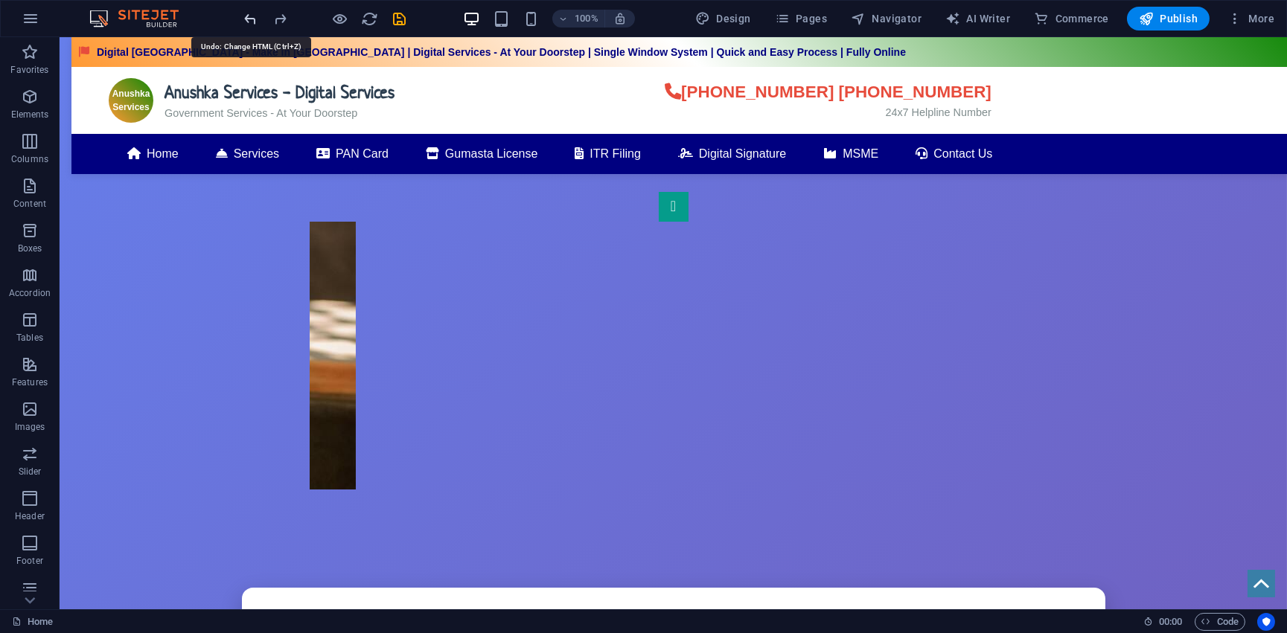
click at [252, 21] on icon "undo" at bounding box center [251, 18] width 17 height 17
click at [279, 21] on icon "redo" at bounding box center [280, 18] width 17 height 17
click at [246, 17] on icon "undo" at bounding box center [251, 18] width 17 height 17
click at [276, 17] on icon "redo" at bounding box center [280, 18] width 17 height 17
click at [252, 17] on icon "undo" at bounding box center [251, 18] width 17 height 17
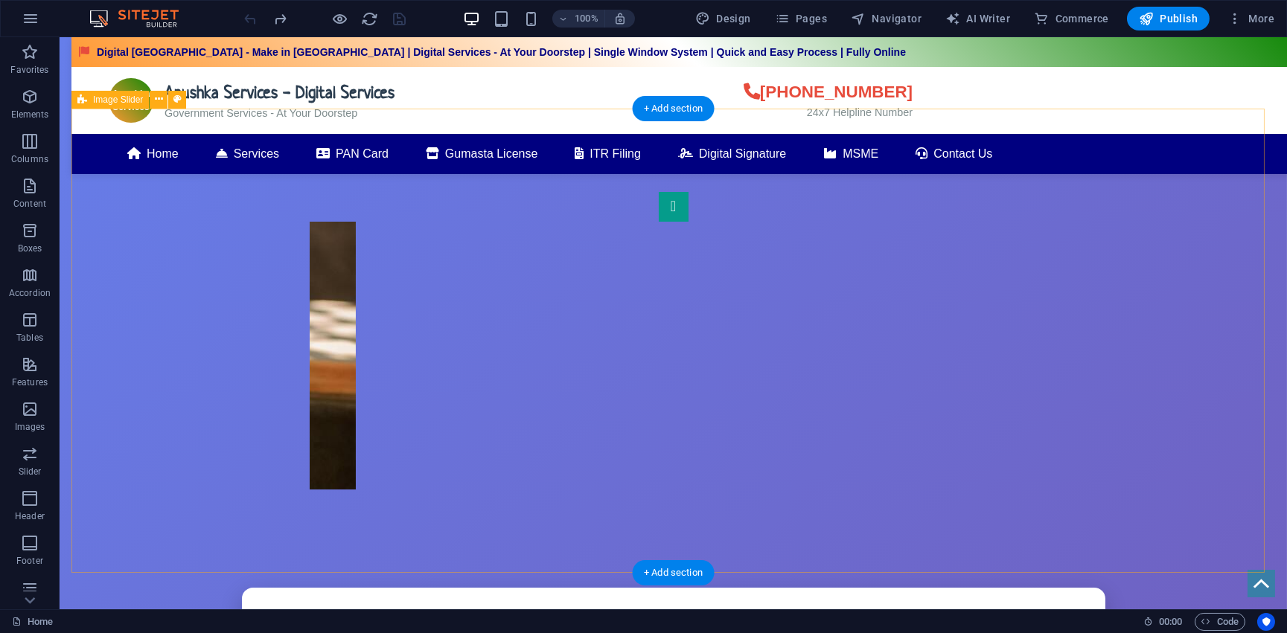
click at [836, 112] on div "1" at bounding box center [672, 341] width 1203 height 464
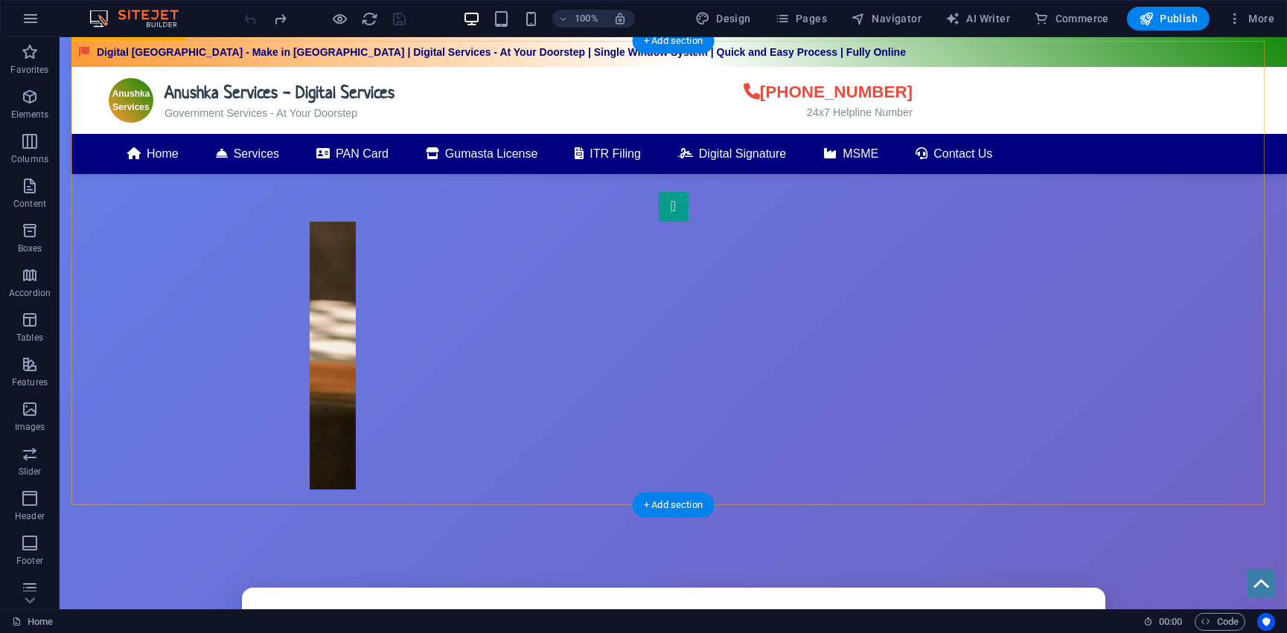
scroll to position [67, 0]
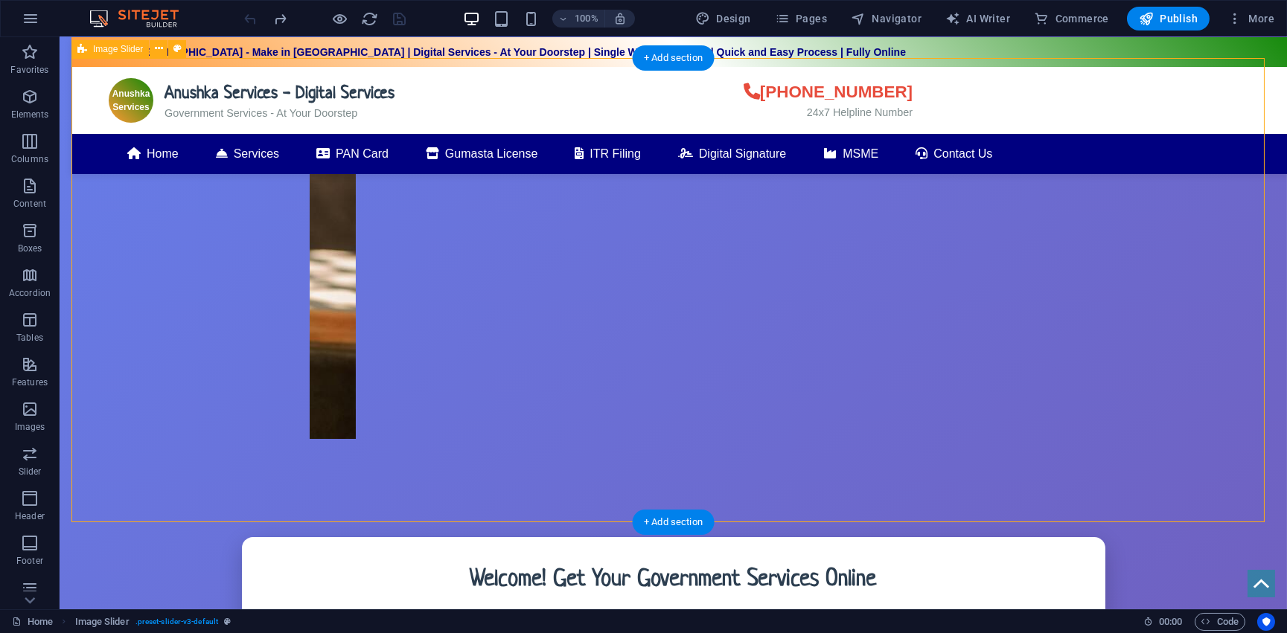
drag, startPoint x: 741, startPoint y: 83, endPoint x: 914, endPoint y: 106, distance: 174.3
click at [911, 125] on div "1" at bounding box center [672, 290] width 1203 height 464
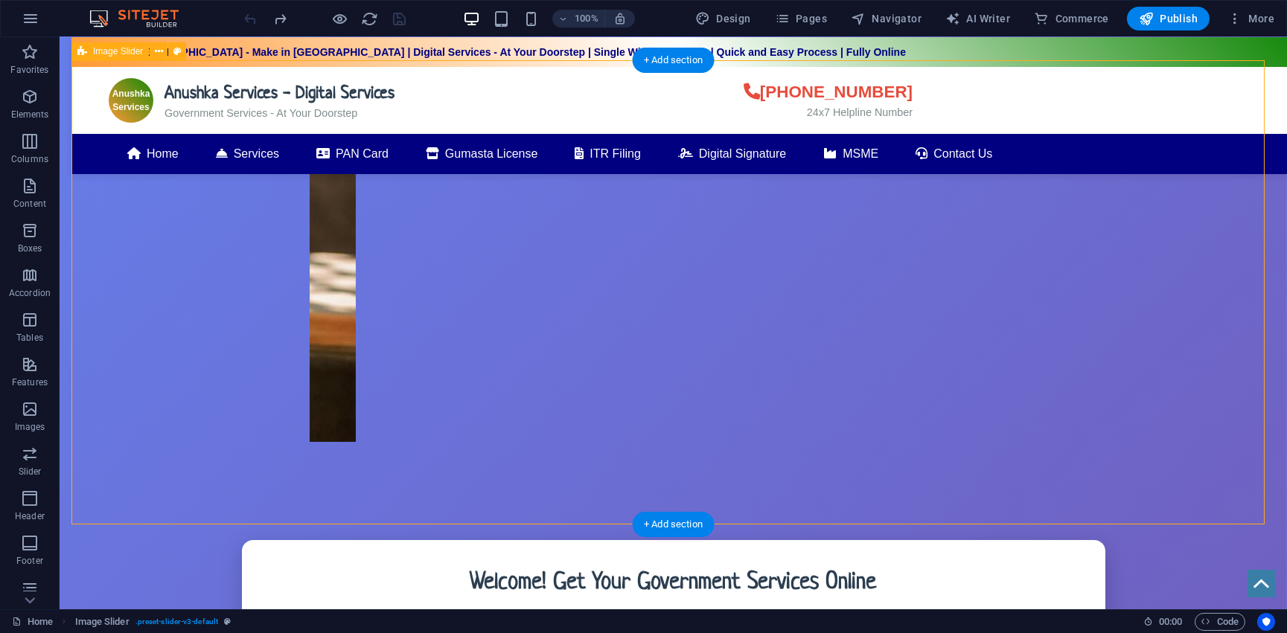
drag, startPoint x: 909, startPoint y: 96, endPoint x: 890, endPoint y: 161, distance: 68.1
click at [929, 252] on div "1" at bounding box center [672, 293] width 1203 height 464
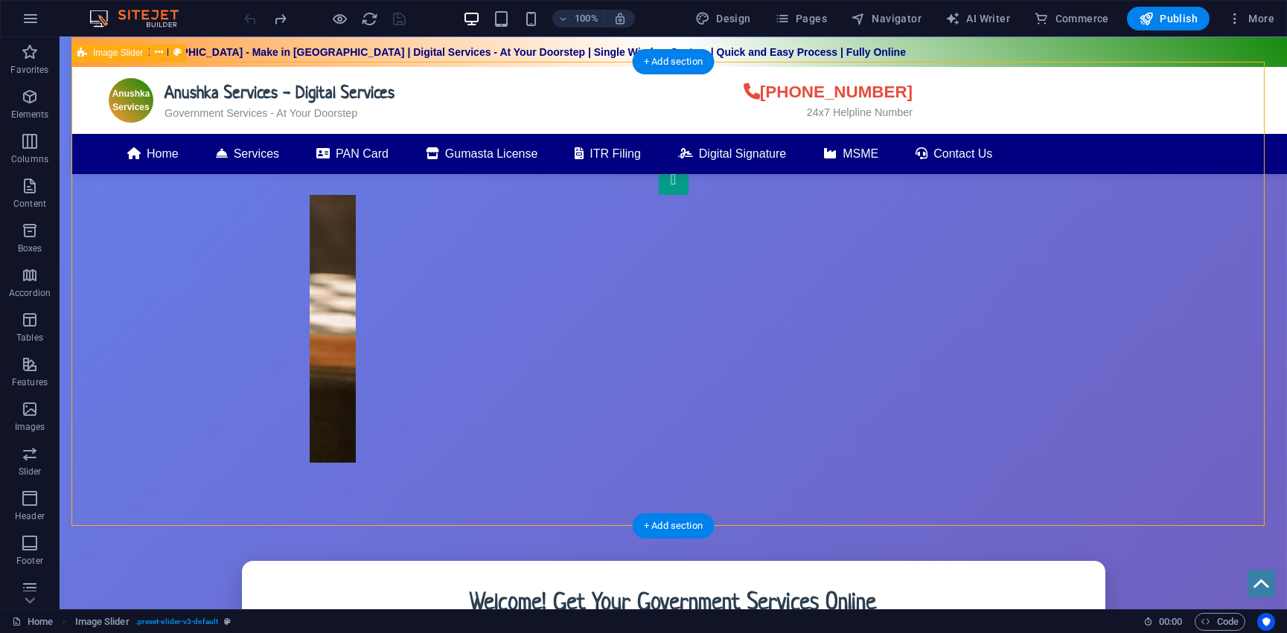
scroll to position [0, 0]
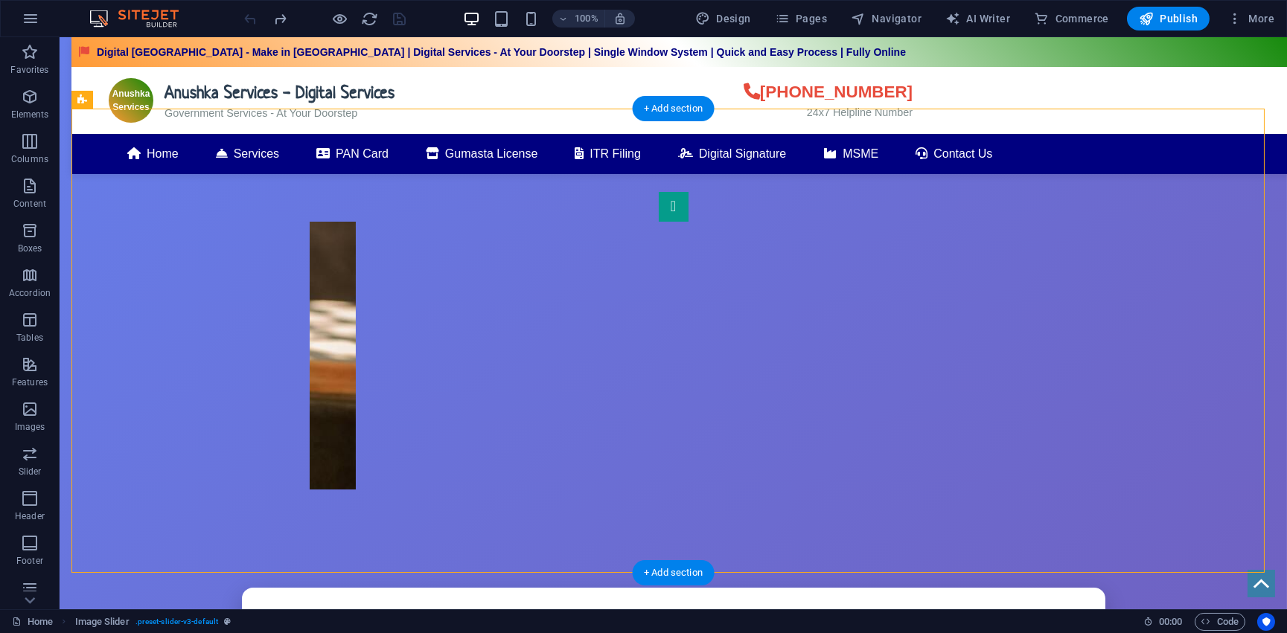
drag, startPoint x: 918, startPoint y: 117, endPoint x: 804, endPoint y: 142, distance: 116.6
click at [804, 142] on div "1" at bounding box center [672, 341] width 1203 height 464
drag, startPoint x: 805, startPoint y: 118, endPoint x: 778, endPoint y: 92, distance: 37.9
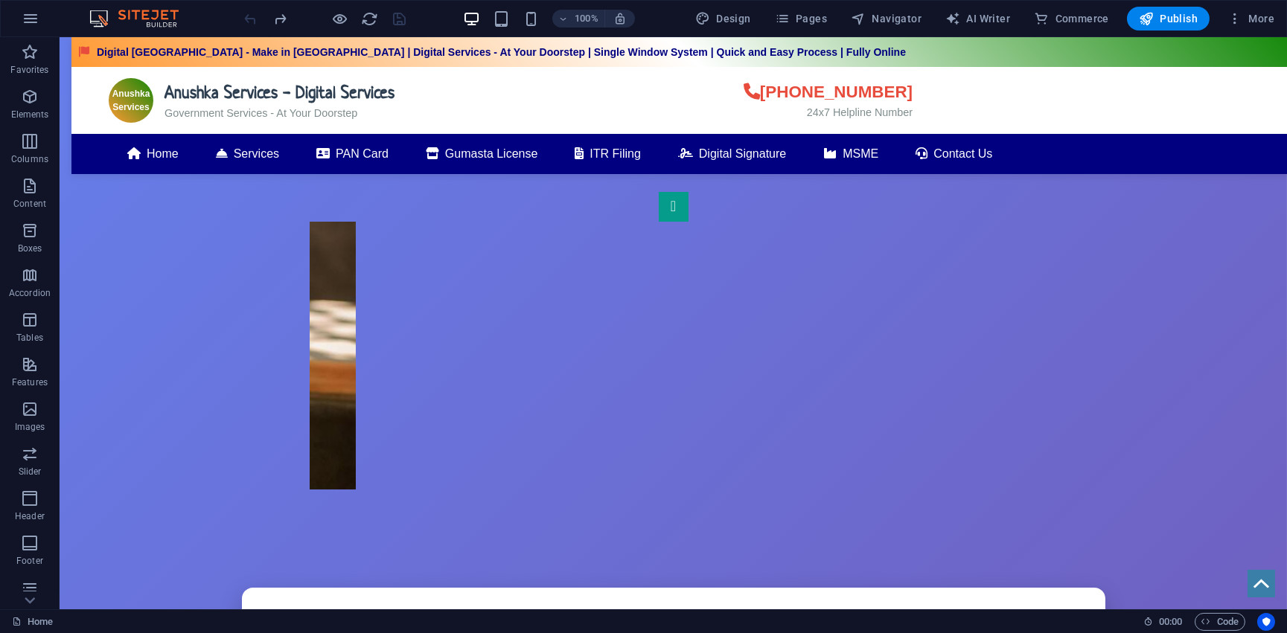
drag, startPoint x: 729, startPoint y: 81, endPoint x: 777, endPoint y: 97, distance: 51.1
drag, startPoint x: 744, startPoint y: 88, endPoint x: 878, endPoint y: 113, distance: 136.3
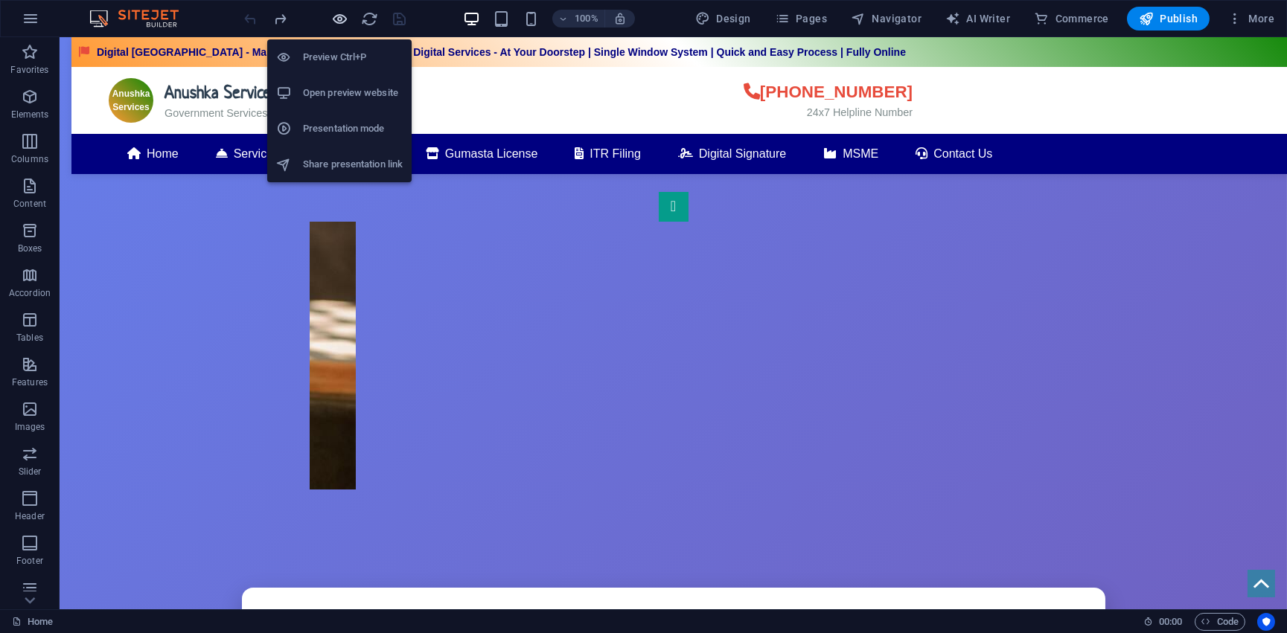
click at [339, 18] on icon "button" at bounding box center [340, 18] width 17 height 17
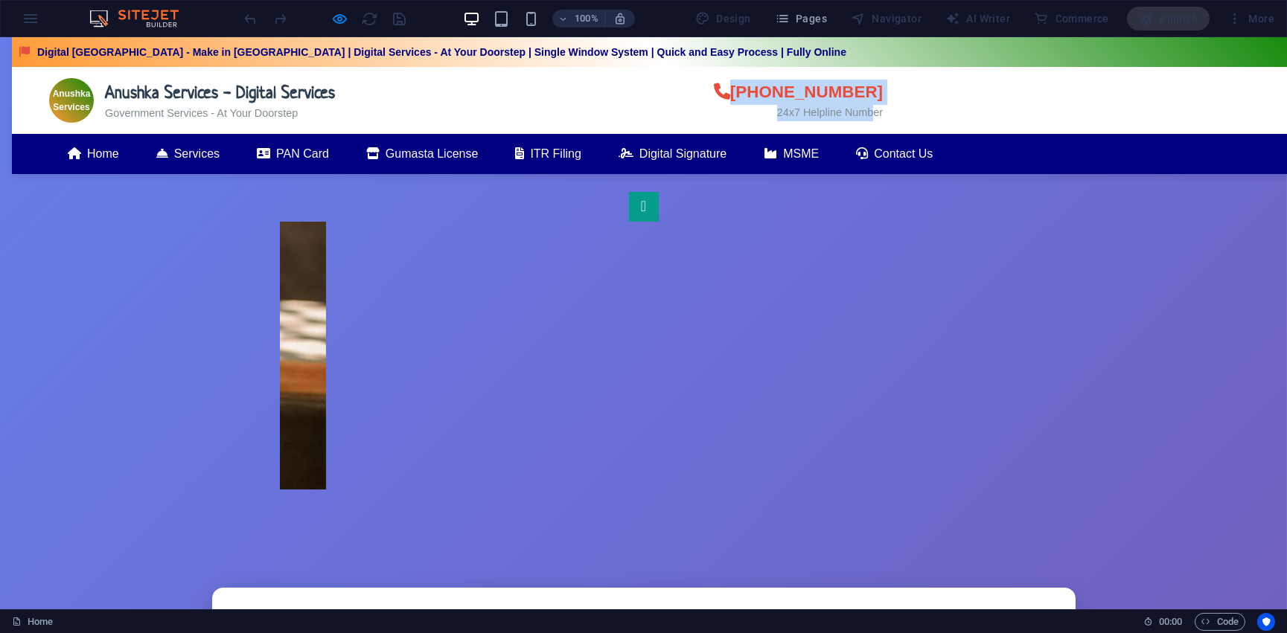
drag, startPoint x: 724, startPoint y: 80, endPoint x: 863, endPoint y: 118, distance: 144.2
click at [863, 118] on div "+91 8085502073 24x7 Helpline Number" at bounding box center [798, 100] width 169 height 41
click at [700, 88] on div "Anushka Services Anushka Services - Digital Services Government Services - At Y…" at bounding box center [655, 100] width 1287 height 67
drag, startPoint x: 704, startPoint y: 83, endPoint x: 883, endPoint y: 115, distance: 182.3
click at [883, 115] on div "Anushka Services Anushka Services - Digital Services Government Services - At Y…" at bounding box center [655, 100] width 1287 height 67
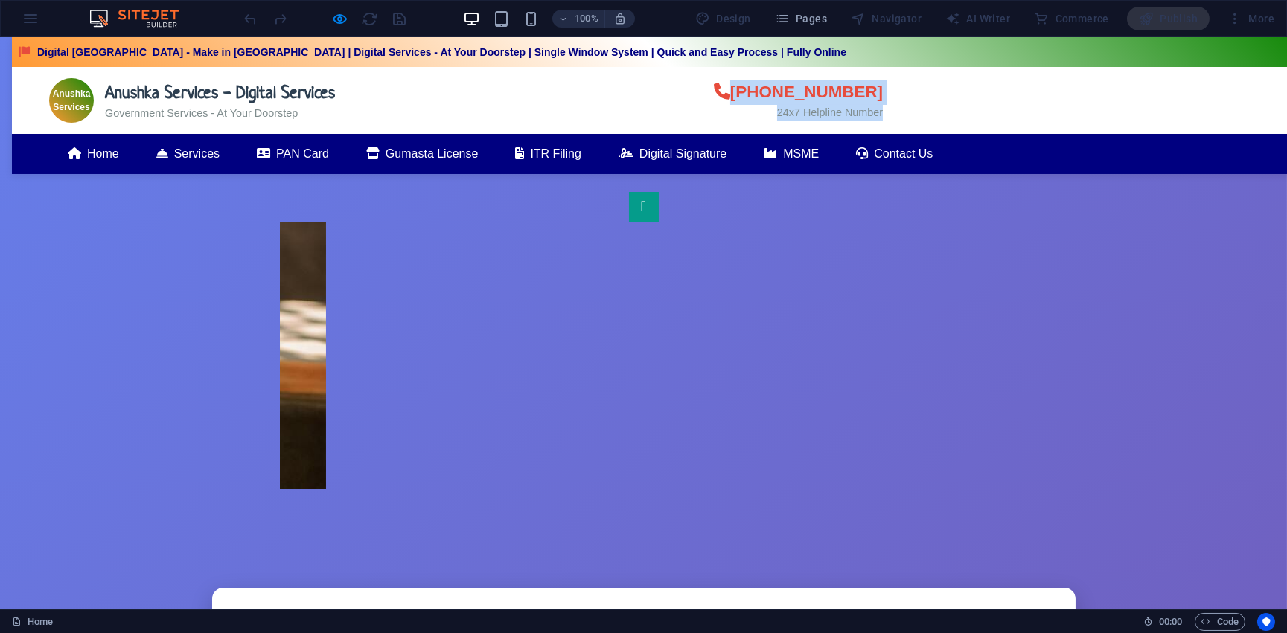
click at [723, 84] on icon at bounding box center [722, 91] width 16 height 16
drag, startPoint x: 700, startPoint y: 84, endPoint x: 876, endPoint y: 124, distance: 180.7
click at [876, 124] on div "Anushka Services Anushka Services - Digital Services Government Services - At Y…" at bounding box center [655, 100] width 1287 height 67
copy div "+91 8085502073 24x7 Helpline Number"
drag, startPoint x: 976, startPoint y: 151, endPoint x: 67, endPoint y: 169, distance: 908.8
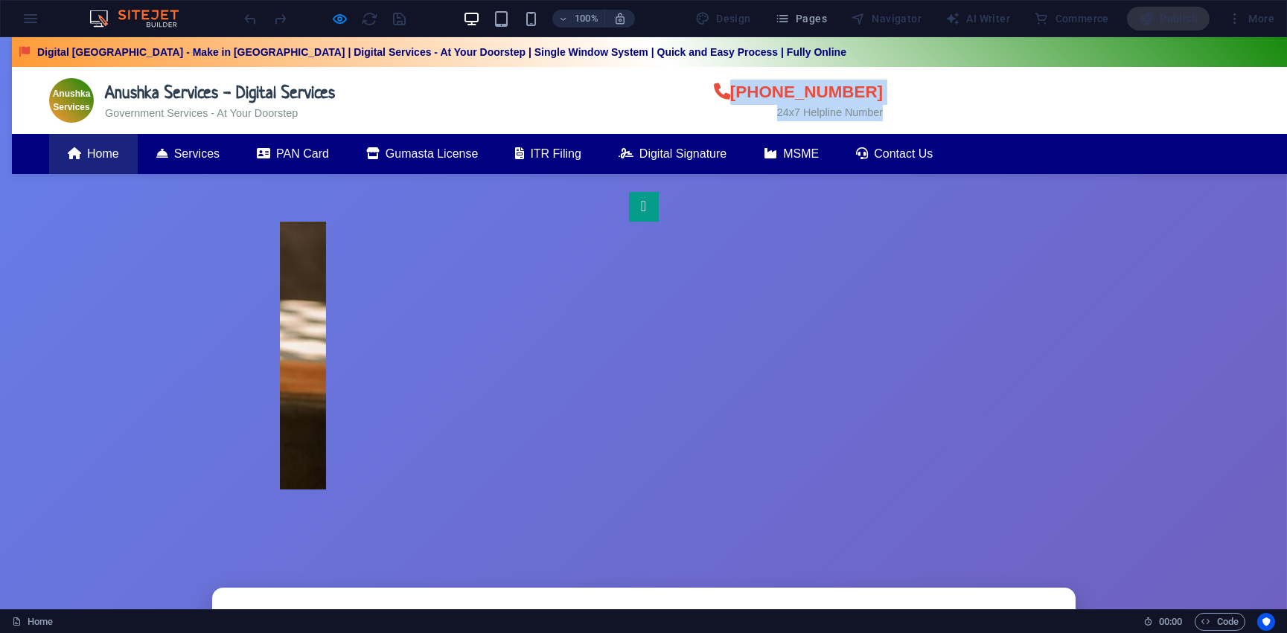
click at [67, 169] on ul "Home Services PAN Card Gumasta License ITR Filing Digital Signature MSME Contac…" at bounding box center [655, 154] width 1212 height 40
copy ul "Home Services PAN Card Gumasta License ITR Filing Digital Signature MSME Contac…"
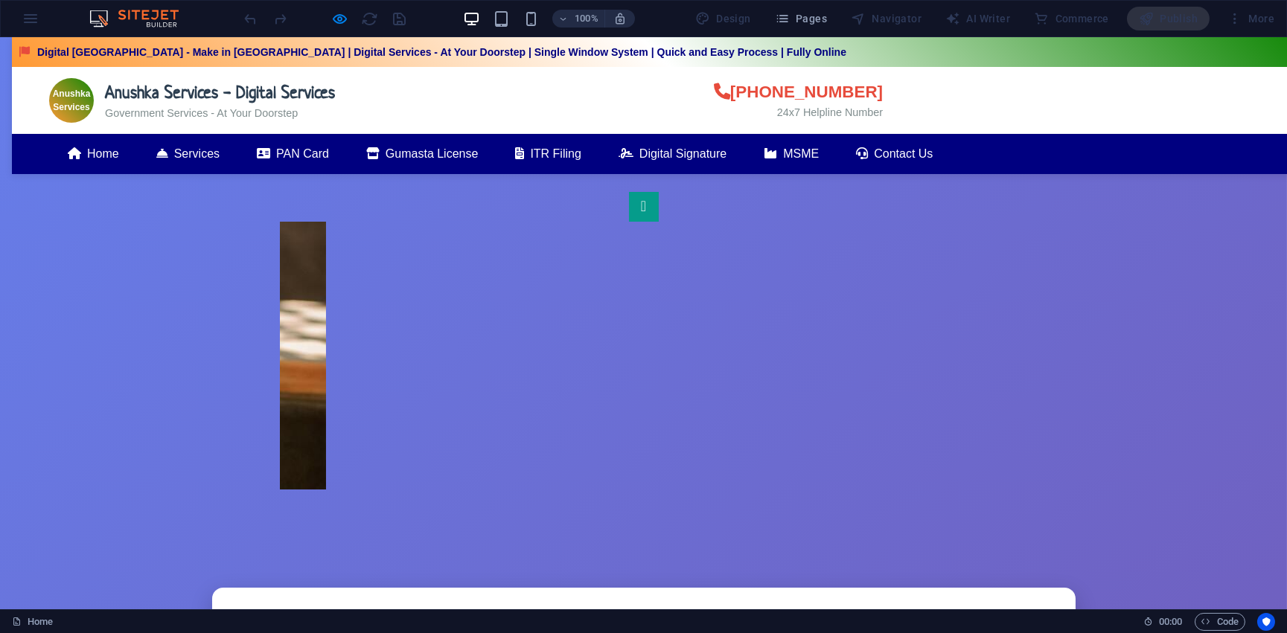
click at [448, 191] on div "1" at bounding box center [643, 341] width 1263 height 464
click at [158, 101] on h1 "Anushka Services - Digital Services" at bounding box center [220, 92] width 230 height 27
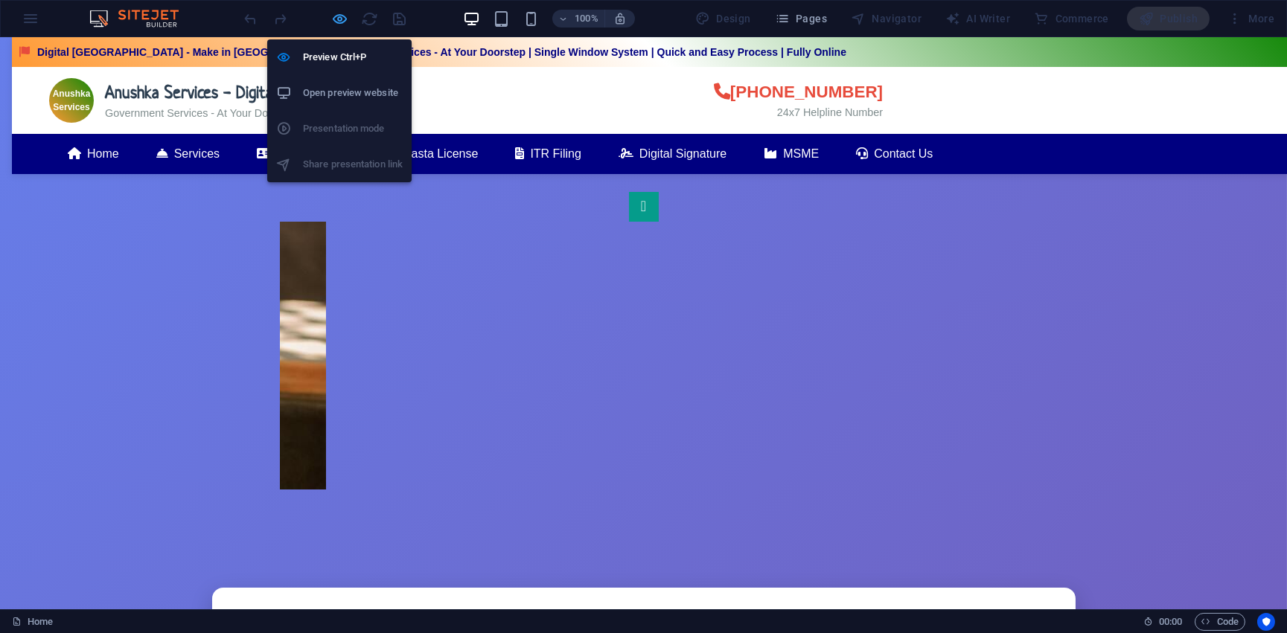
click at [345, 12] on icon "button" at bounding box center [340, 18] width 17 height 17
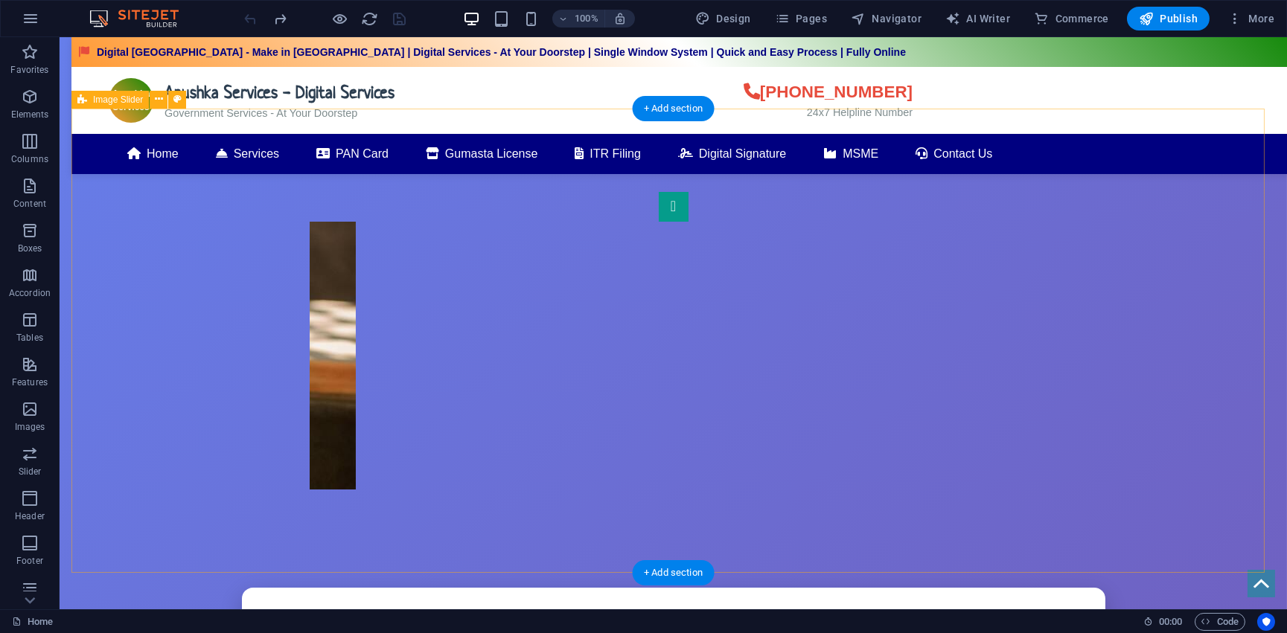
scroll to position [406, 0]
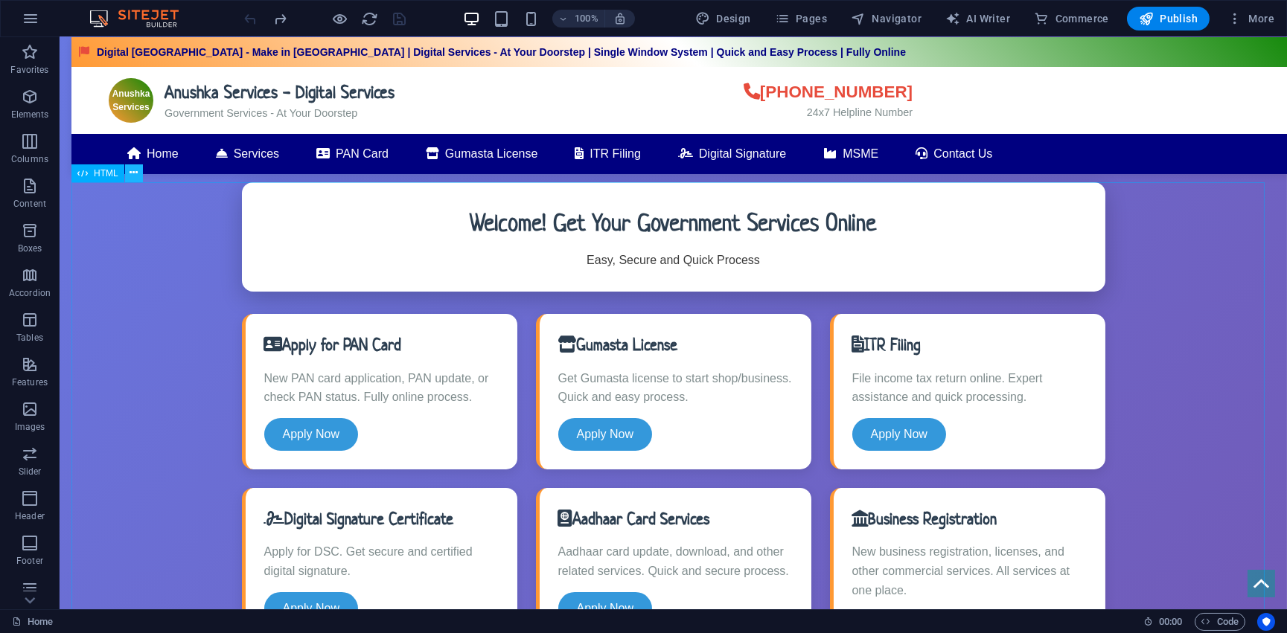
click at [129, 173] on icon at bounding box center [133, 173] width 8 height 16
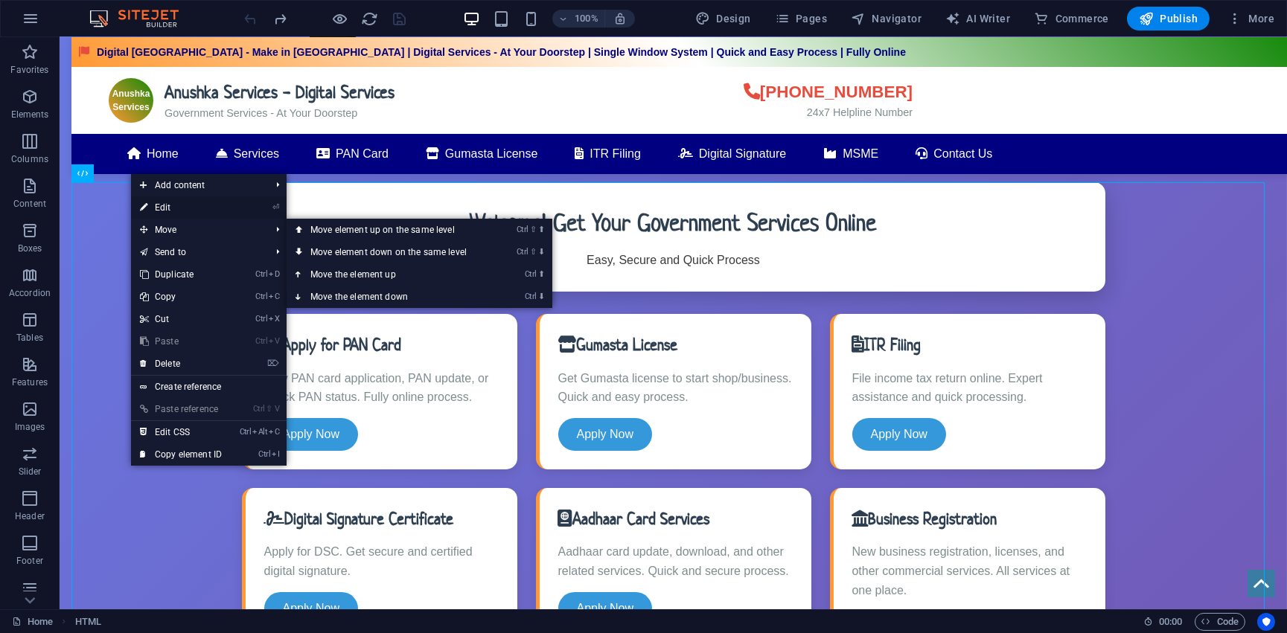
click at [176, 208] on link "⏎ Edit" at bounding box center [181, 207] width 100 height 22
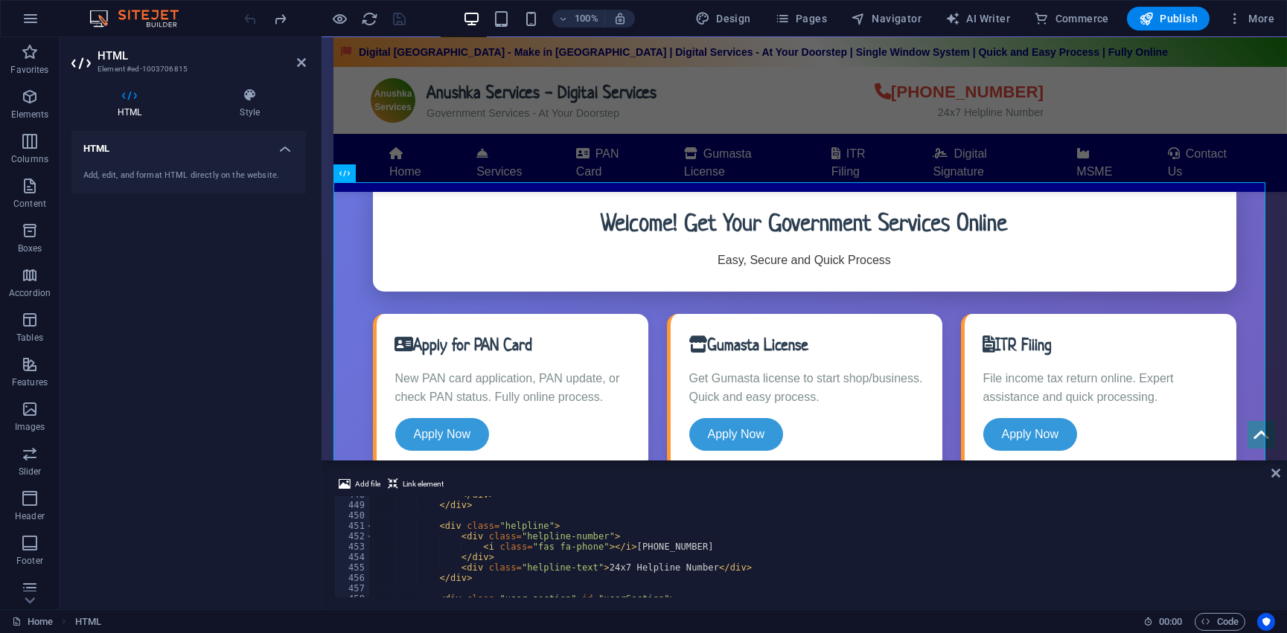
scroll to position [4664, 0]
click at [395, 519] on div "</ div > </ div > < div class = "helpline" > < div class = "helpline-number" > …" at bounding box center [821, 551] width 901 height 122
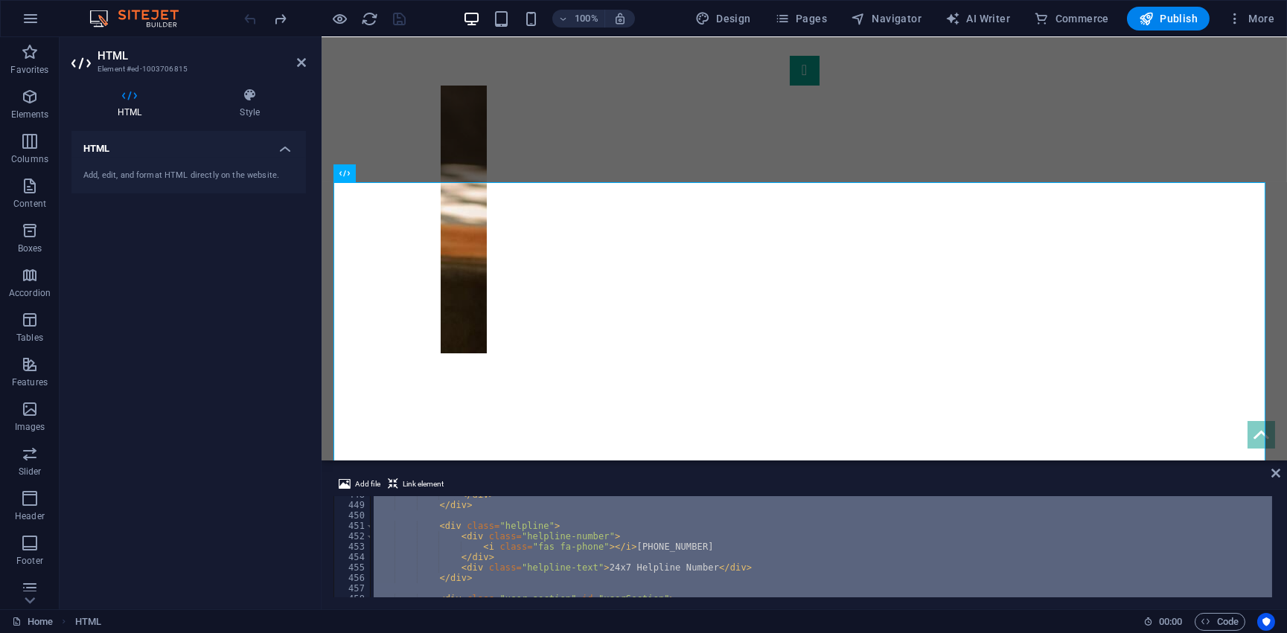
scroll to position [77, 0]
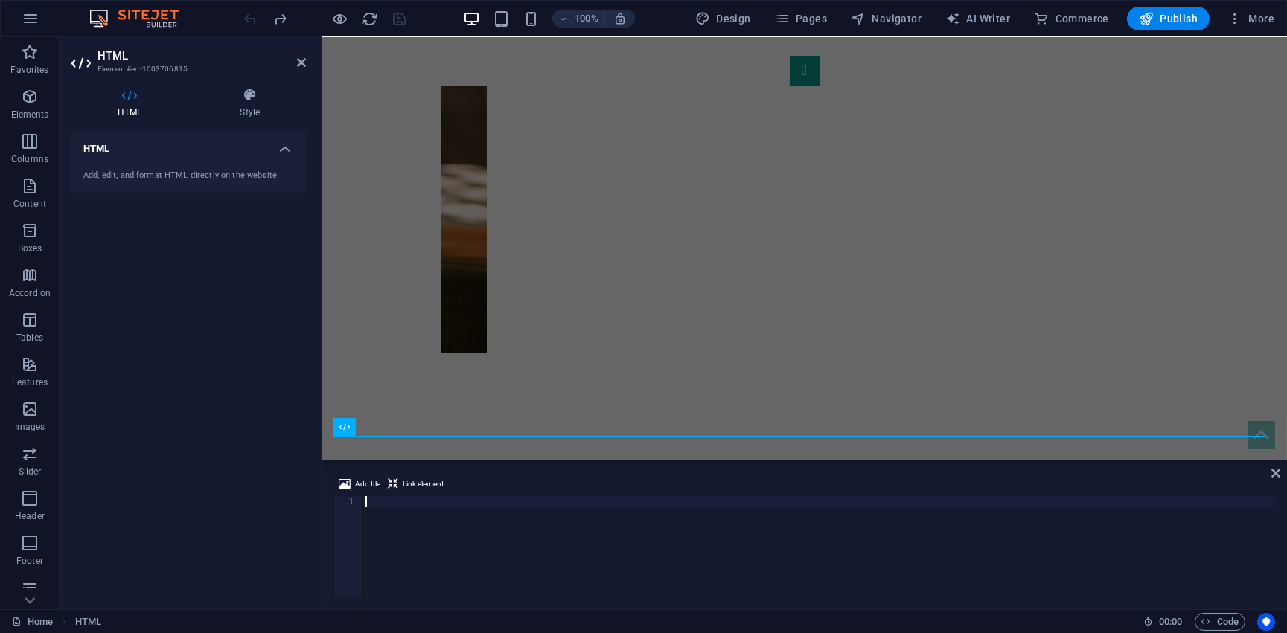
type textarea "</html>"
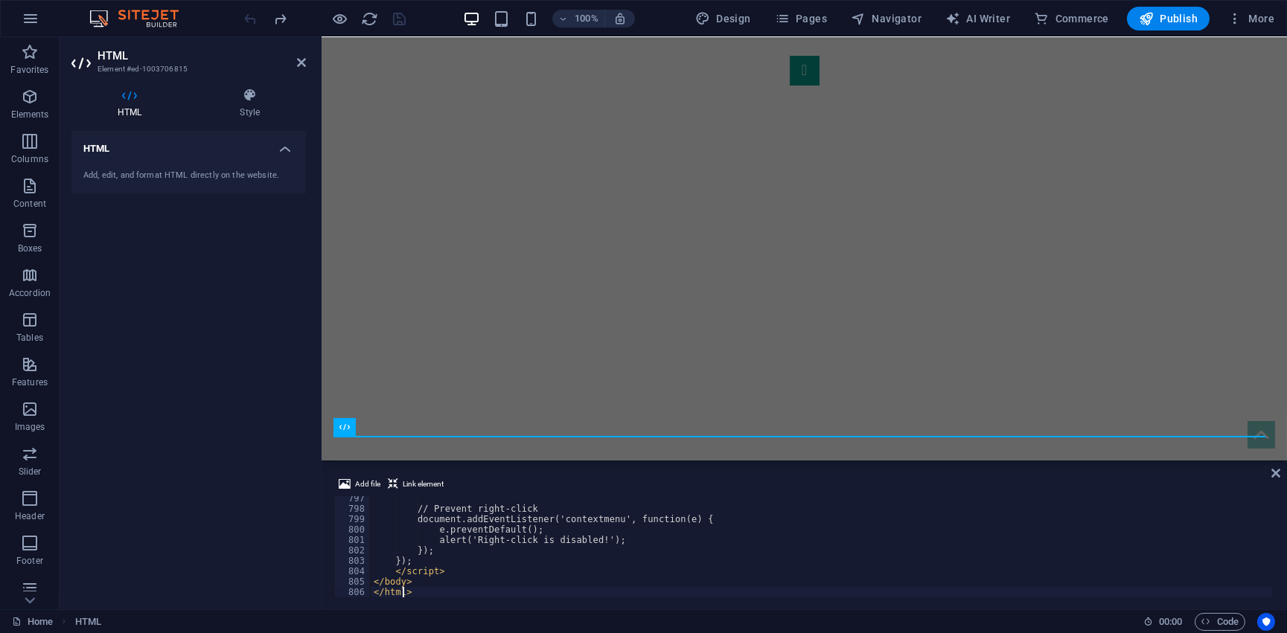
scroll to position [8295, 0]
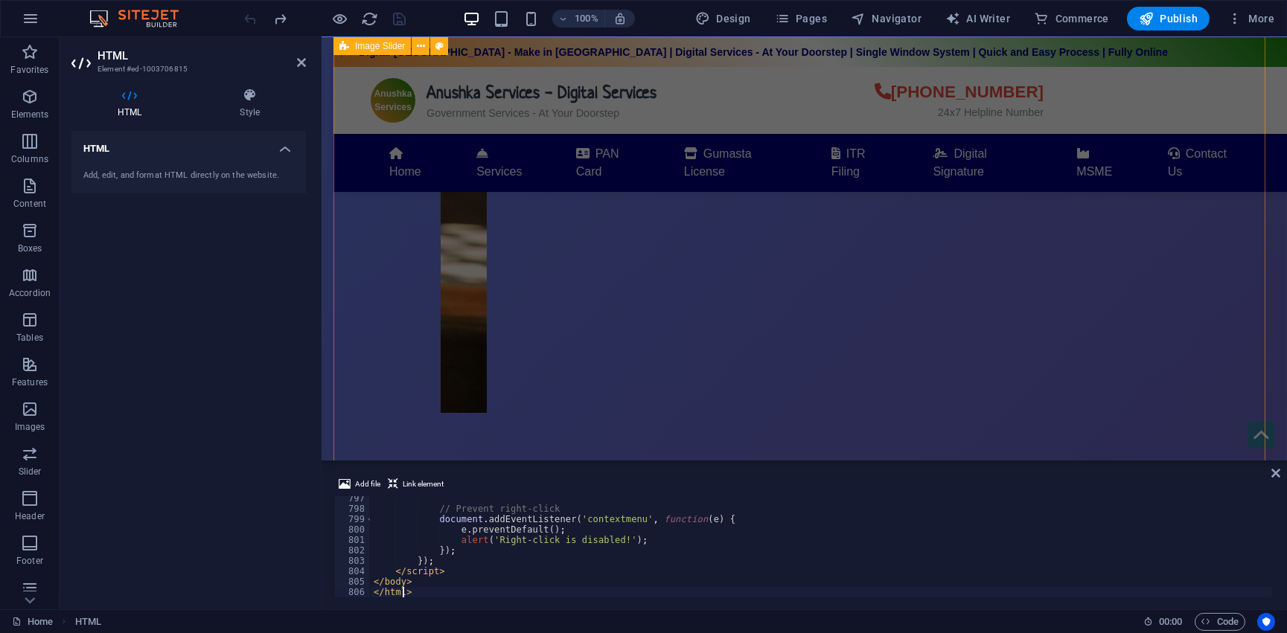
click at [1170, 268] on div "1" at bounding box center [803, 264] width 941 height 464
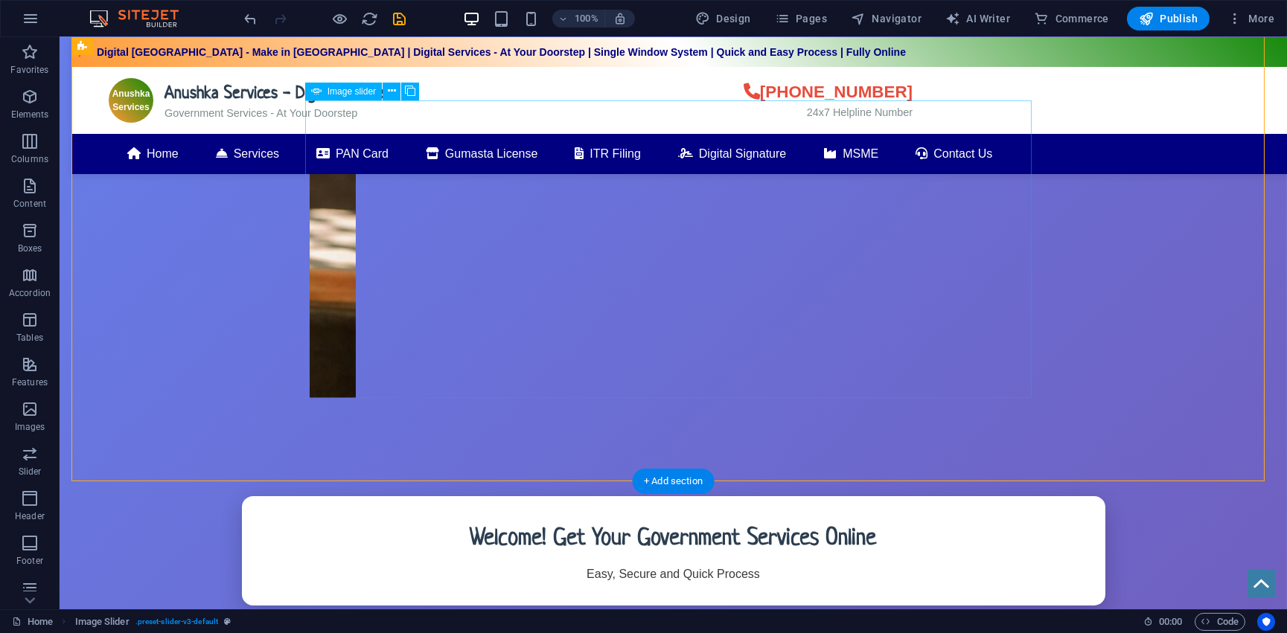
scroll to position [0, 0]
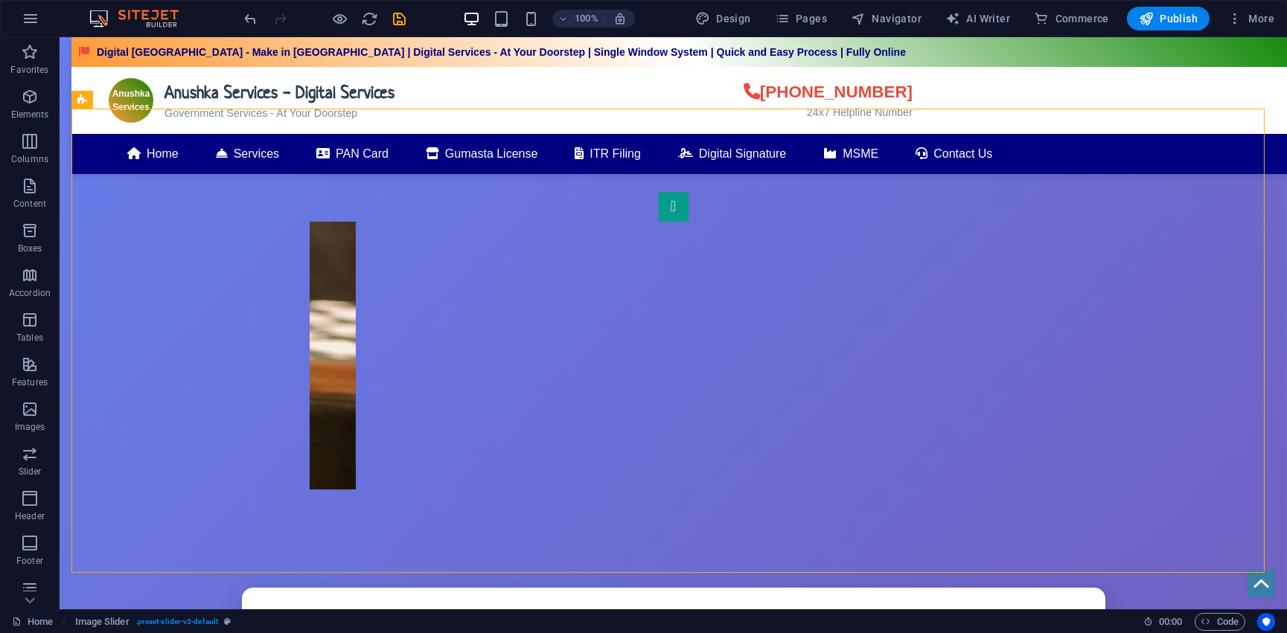
click at [490, 14] on div "100%" at bounding box center [549, 19] width 172 height 24
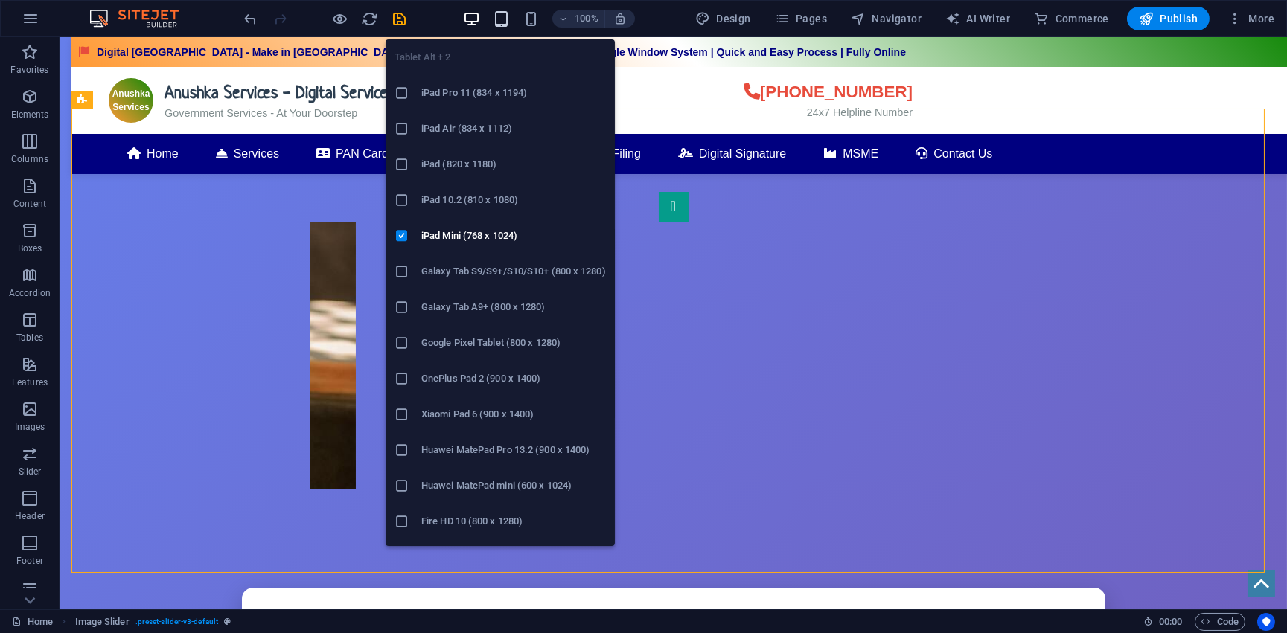
click at [508, 19] on icon "button" at bounding box center [501, 18] width 17 height 17
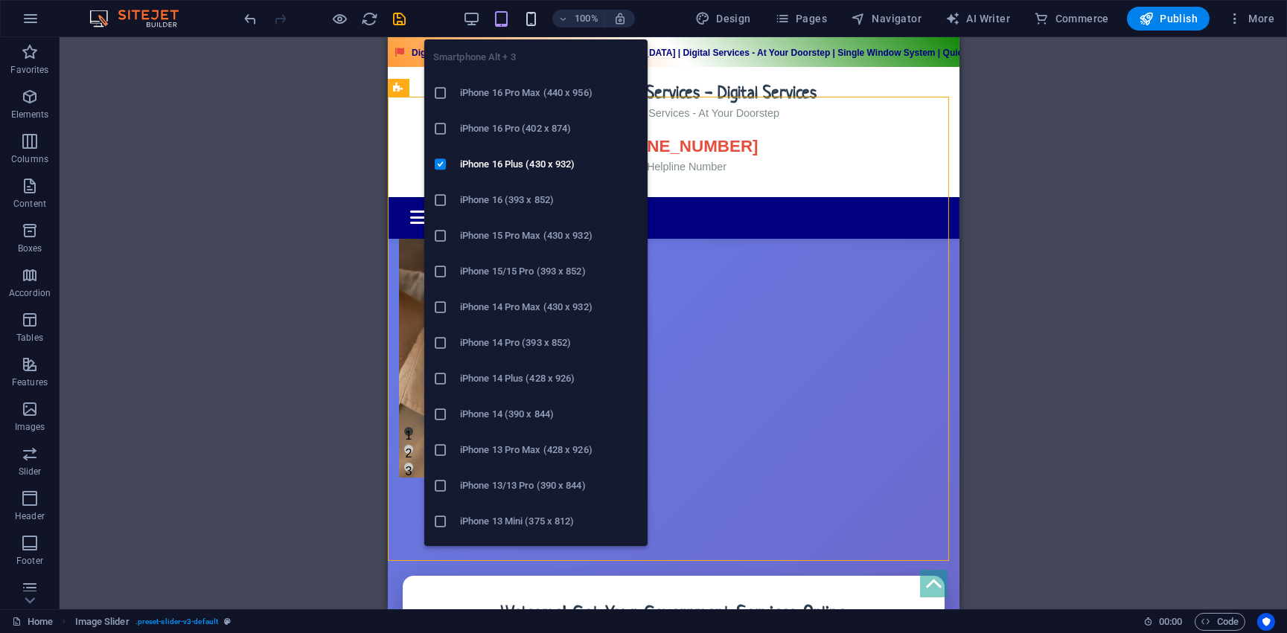
click at [529, 21] on icon "button" at bounding box center [530, 18] width 17 height 17
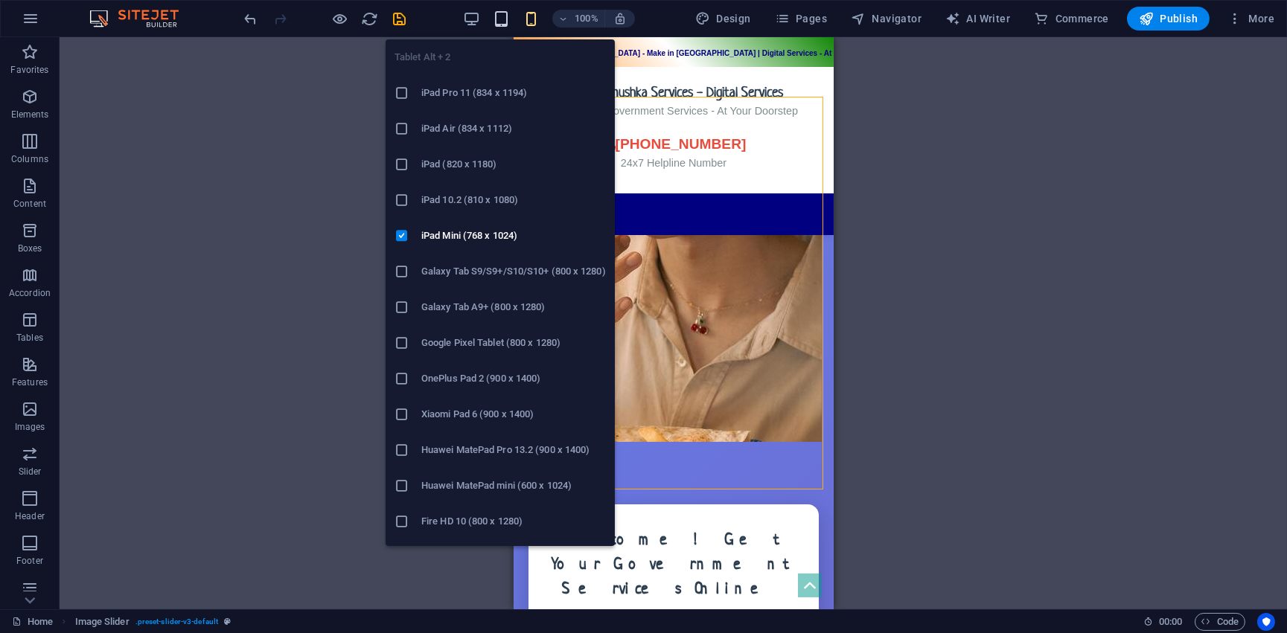
click at [505, 17] on icon "button" at bounding box center [501, 18] width 17 height 17
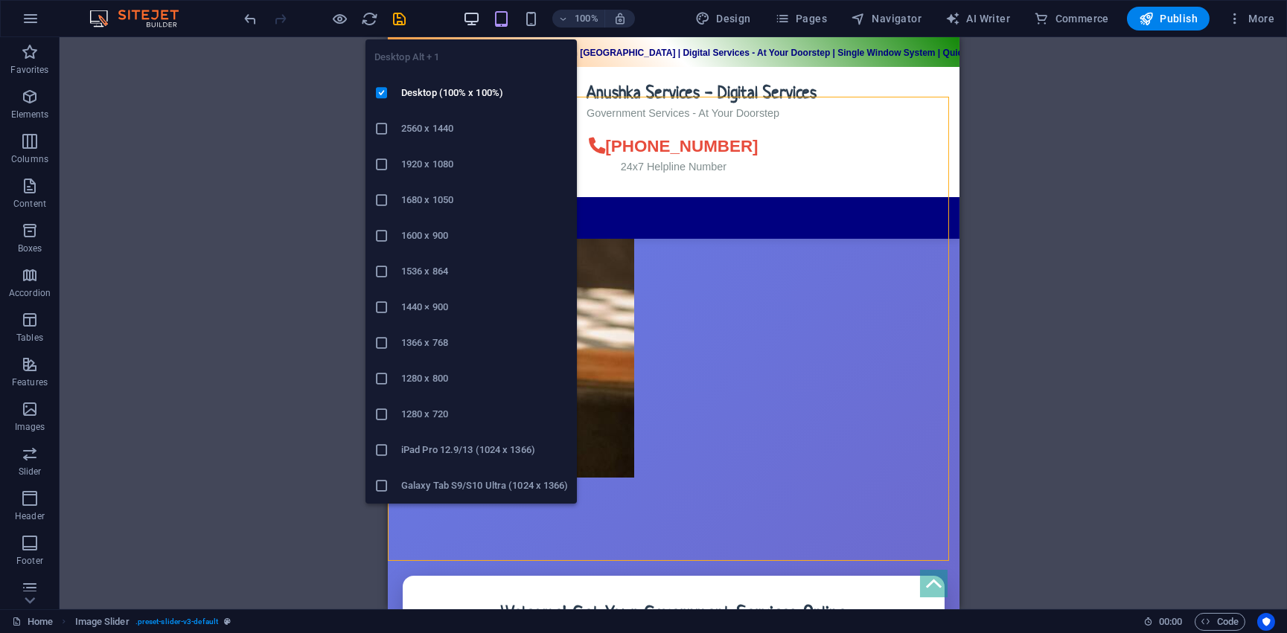
click at [471, 18] on icon "button" at bounding box center [471, 18] width 17 height 17
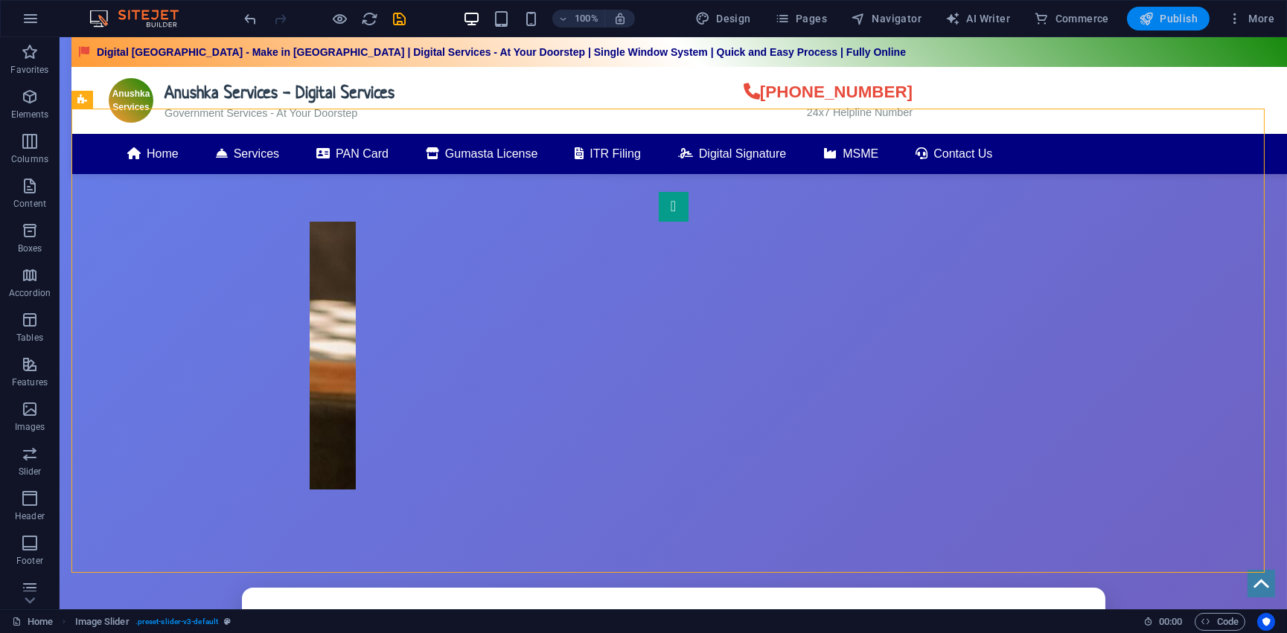
click at [1160, 23] on span "Publish" at bounding box center [1168, 18] width 59 height 15
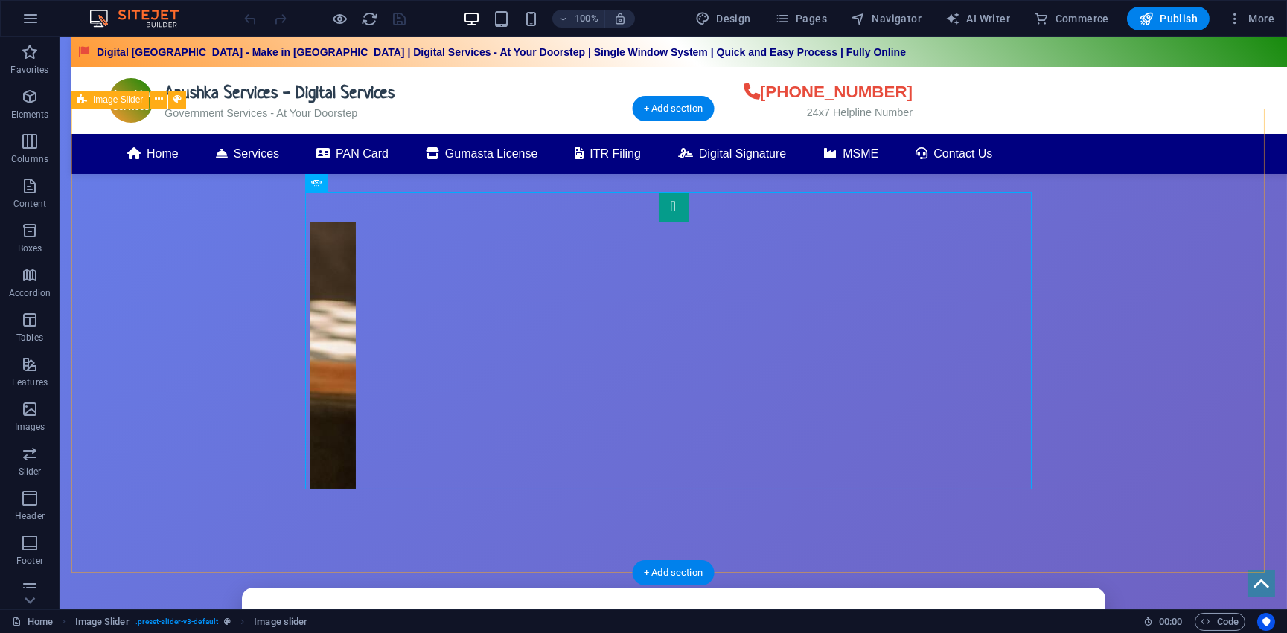
click at [531, 179] on div "1" at bounding box center [672, 341] width 1203 height 464
click at [222, 228] on div "1" at bounding box center [672, 341] width 1203 height 464
click at [193, 281] on div "1" at bounding box center [672, 341] width 1203 height 464
click at [77, 101] on icon at bounding box center [82, 100] width 10 height 18
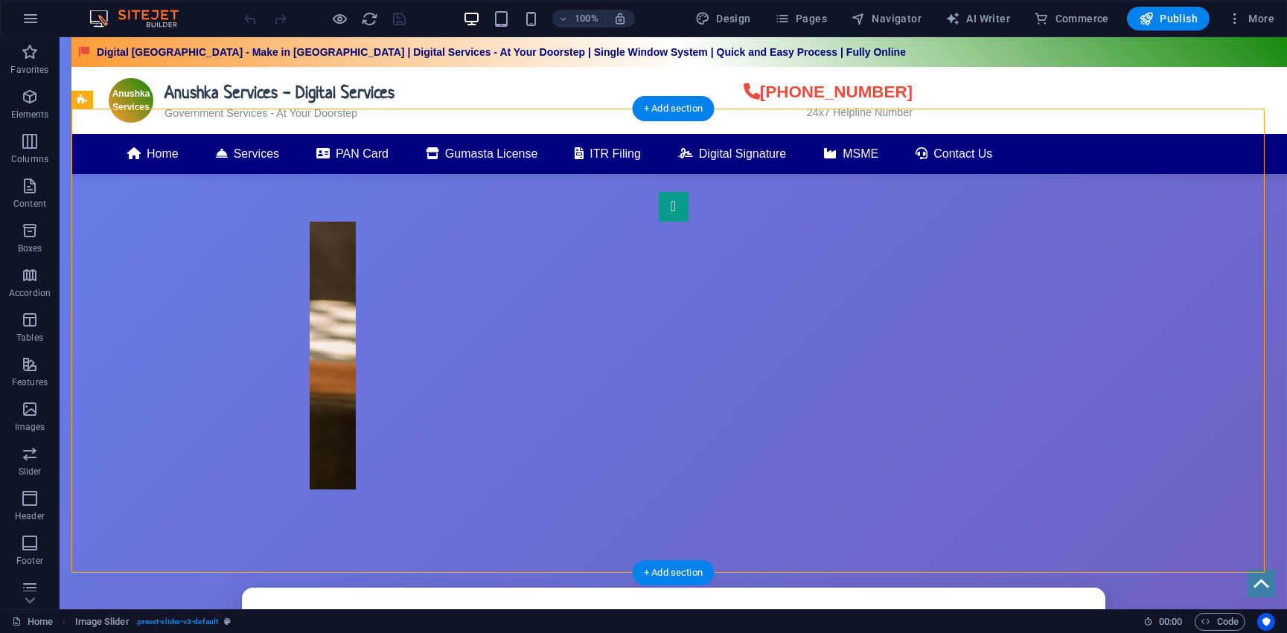
drag, startPoint x: 171, startPoint y: 137, endPoint x: 117, endPoint y: 128, distance: 55.1
click at [193, 113] on div "1" at bounding box center [672, 341] width 1203 height 464
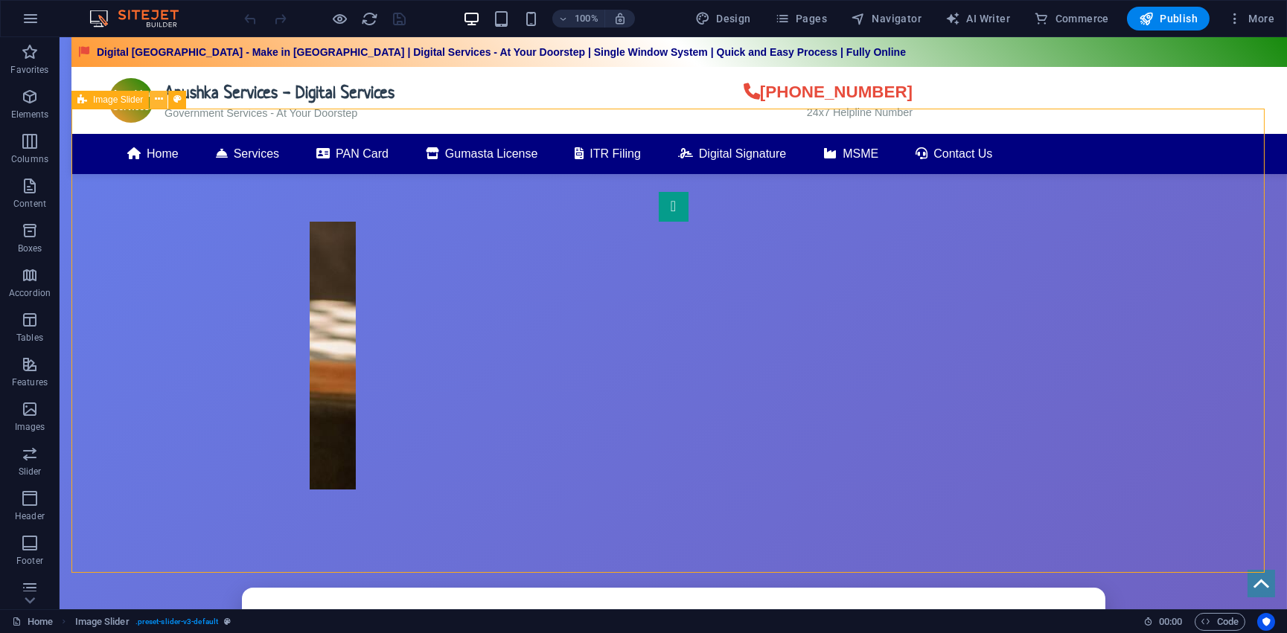
click at [156, 100] on icon at bounding box center [159, 100] width 8 height 16
click at [155, 100] on icon at bounding box center [159, 100] width 8 height 16
click at [143, 97] on div "Image Slider" at bounding box center [109, 100] width 77 height 18
click at [154, 100] on button at bounding box center [159, 100] width 18 height 18
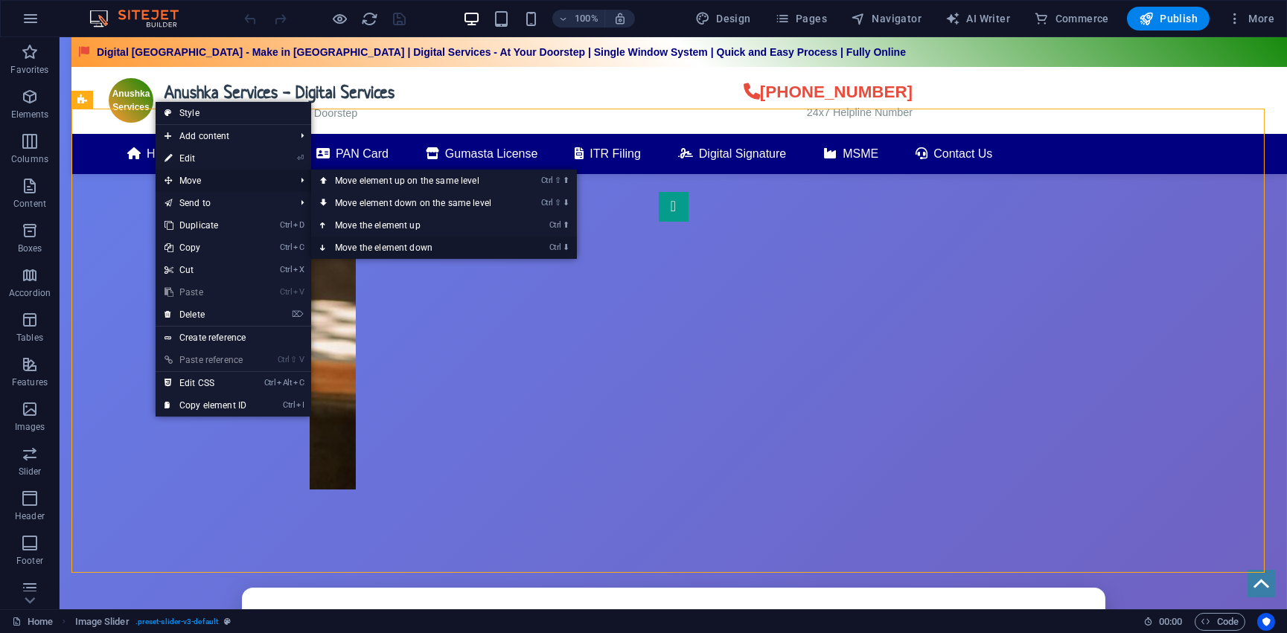
click at [381, 246] on link "Ctrl ⬇ Move the element down" at bounding box center [416, 248] width 210 height 22
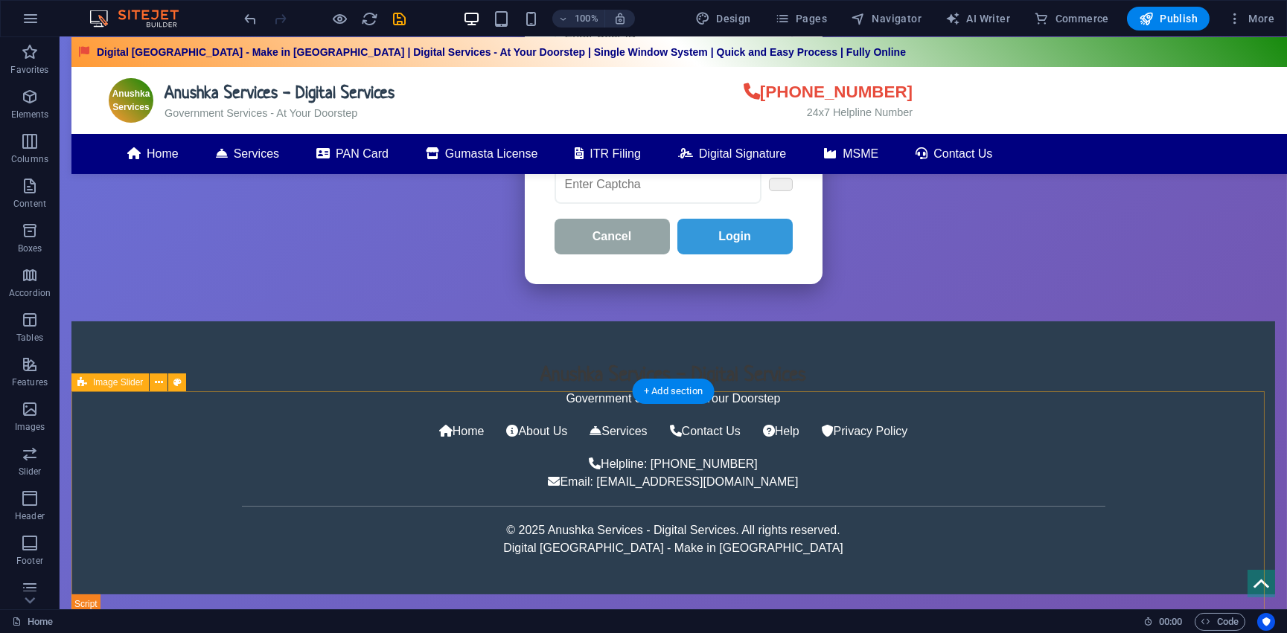
scroll to position [1097, 0]
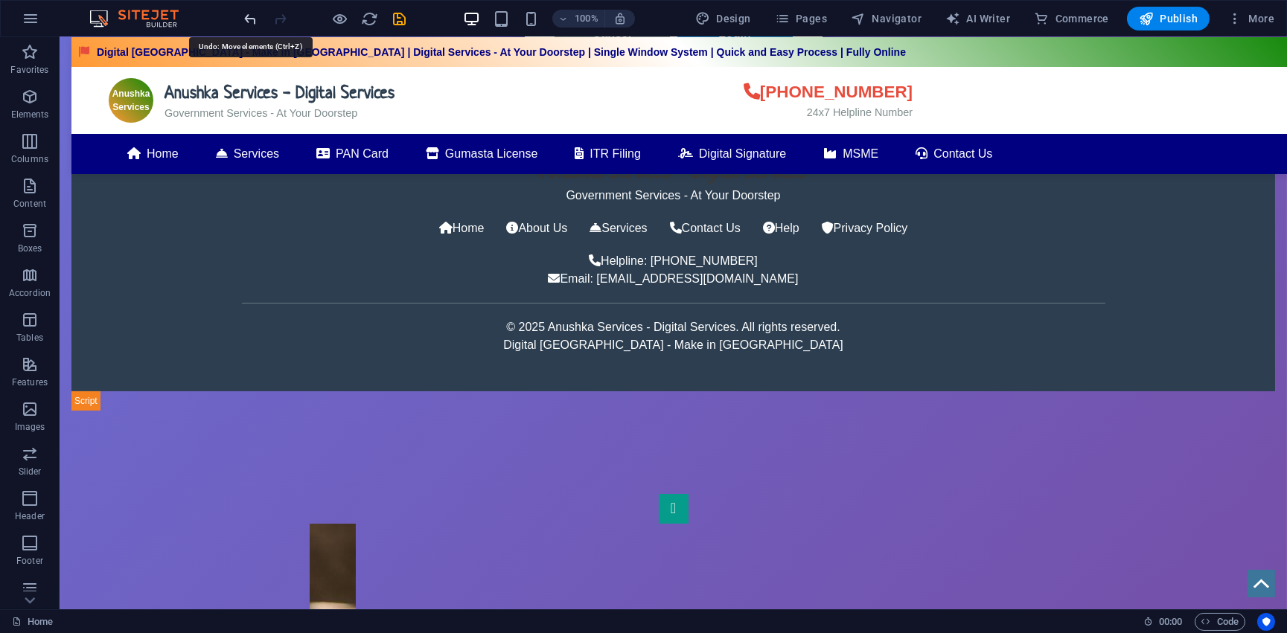
click at [252, 14] on icon "undo" at bounding box center [251, 18] width 17 height 17
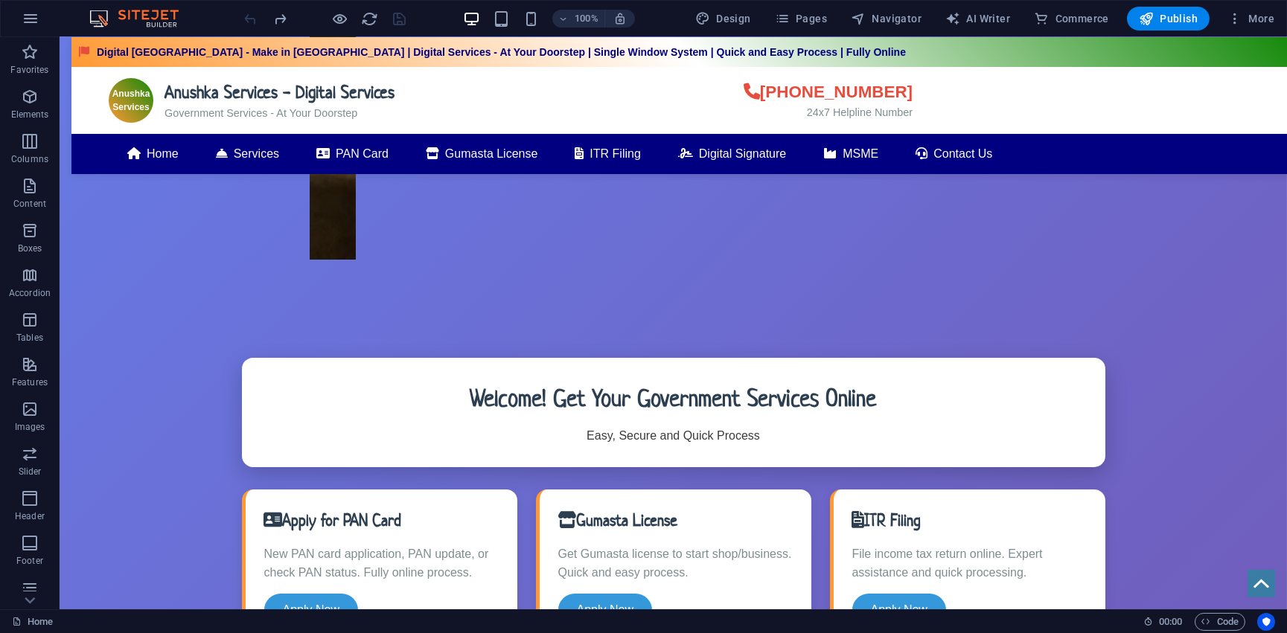
scroll to position [17, 0]
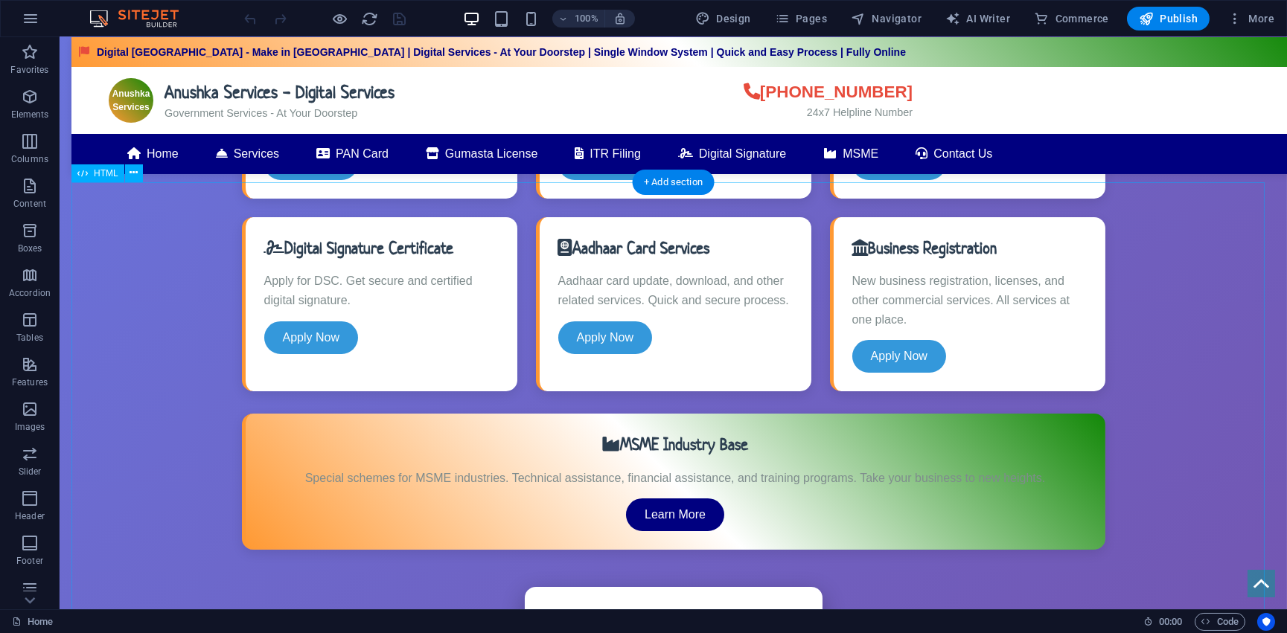
scroll to position [743, 0]
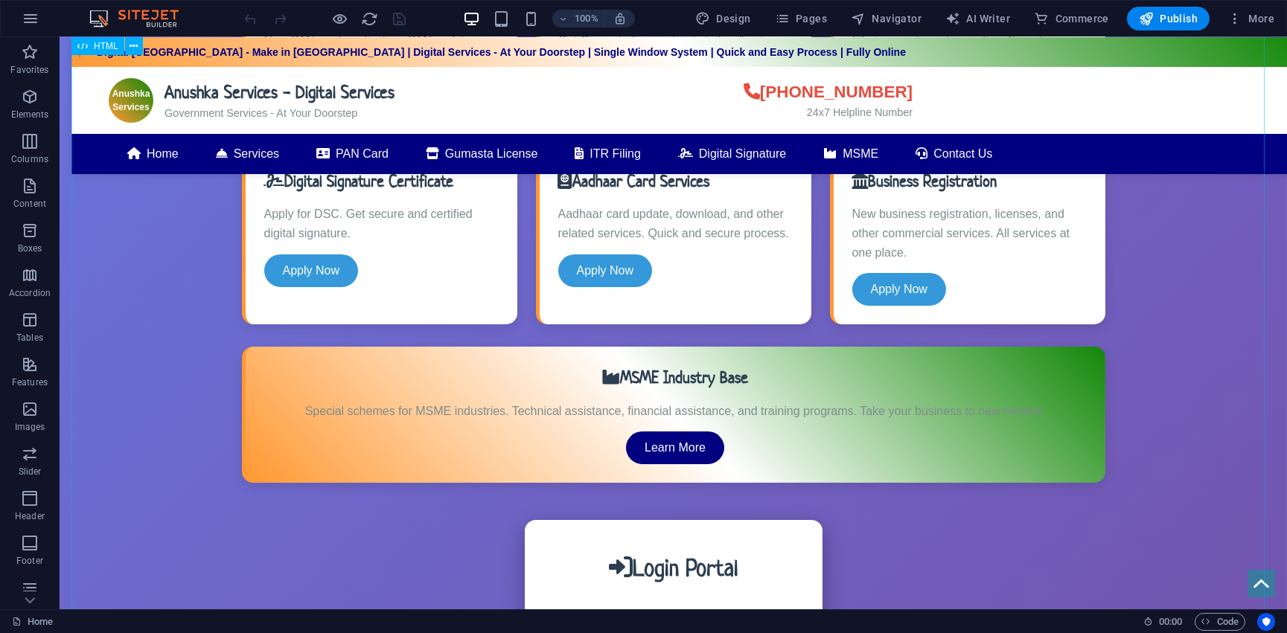
click at [298, 222] on div "Anushka Services - Digital Services Digital India - Make in [GEOGRAPHIC_DATA] |…" at bounding box center [672, 536] width 1203 height 1384
click at [130, 41] on icon at bounding box center [133, 47] width 8 height 16
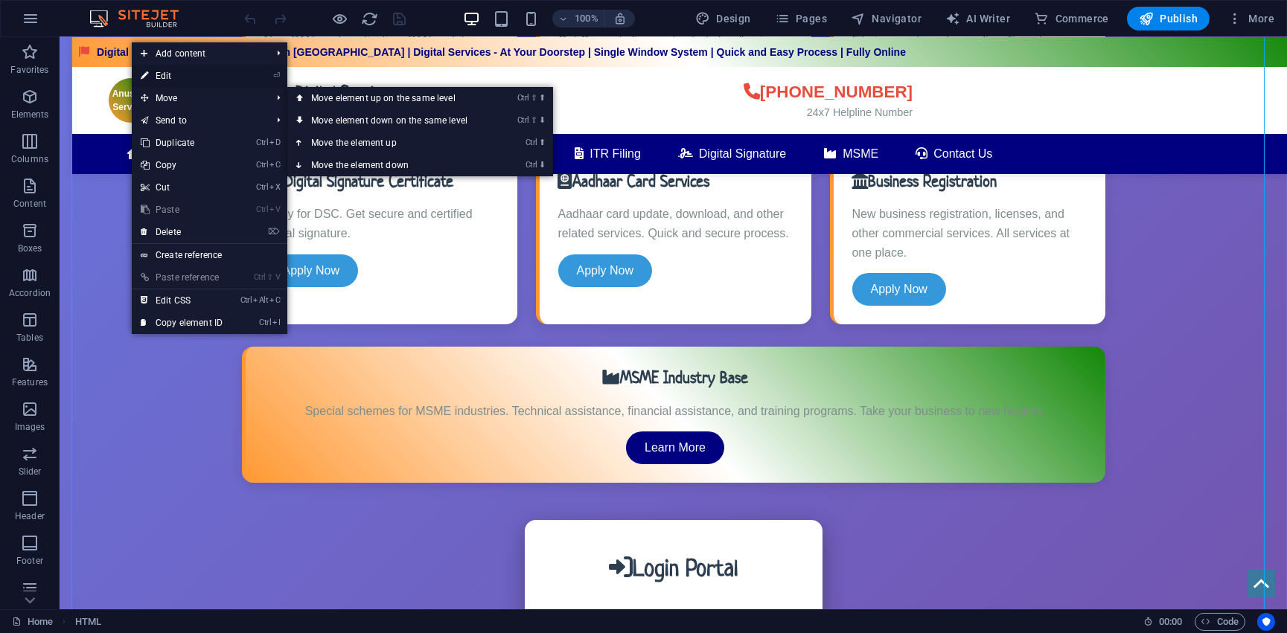
click at [178, 74] on link "⏎ Edit" at bounding box center [182, 76] width 100 height 22
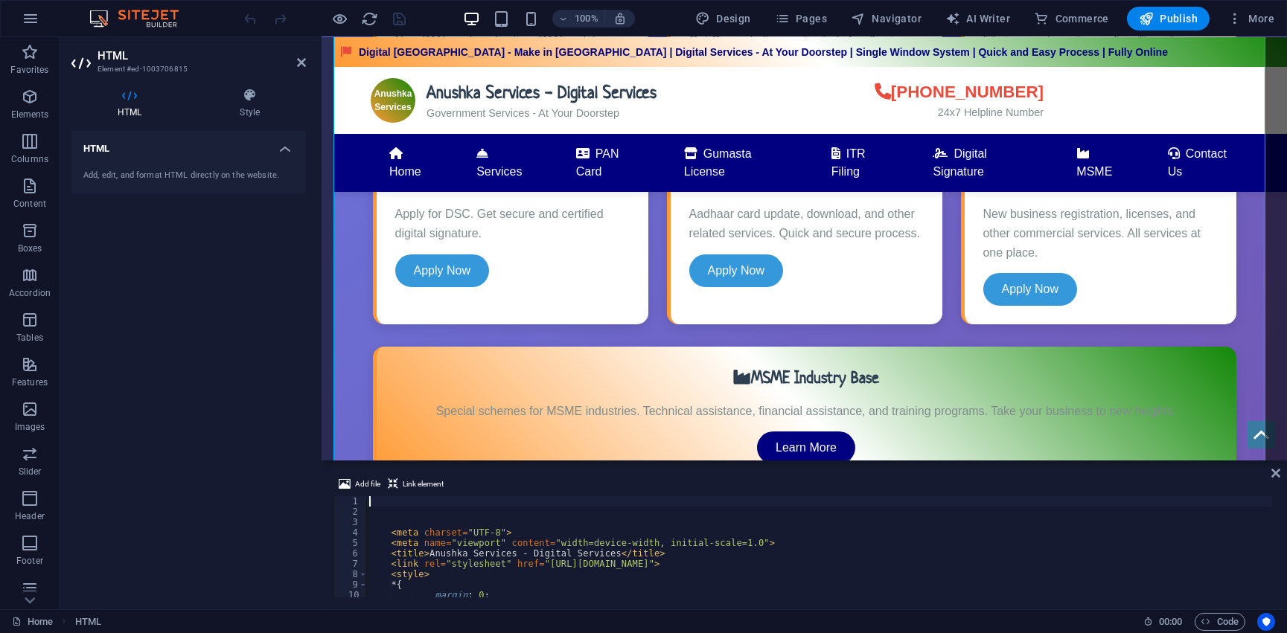
click at [467, 533] on div "< meta charset = "UTF-8" > < meta name = "viewport" content = "width=device-wid…" at bounding box center [819, 557] width 906 height 122
type textarea "<meta charset="UTF-8">"
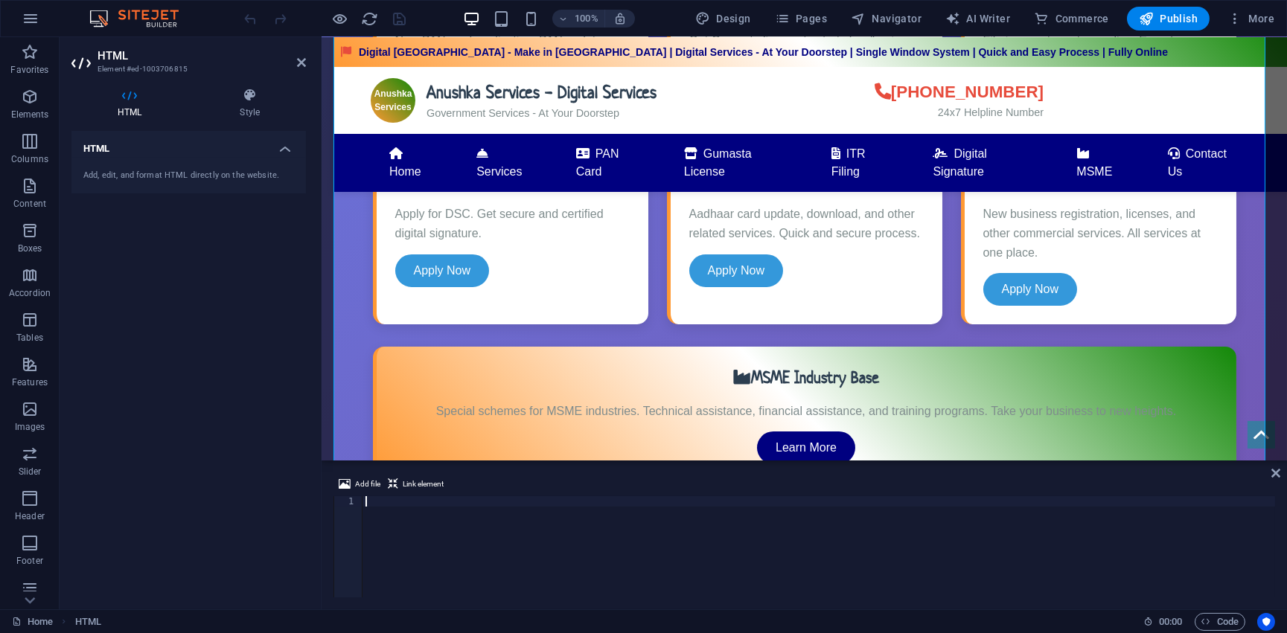
scroll to position [77, 0]
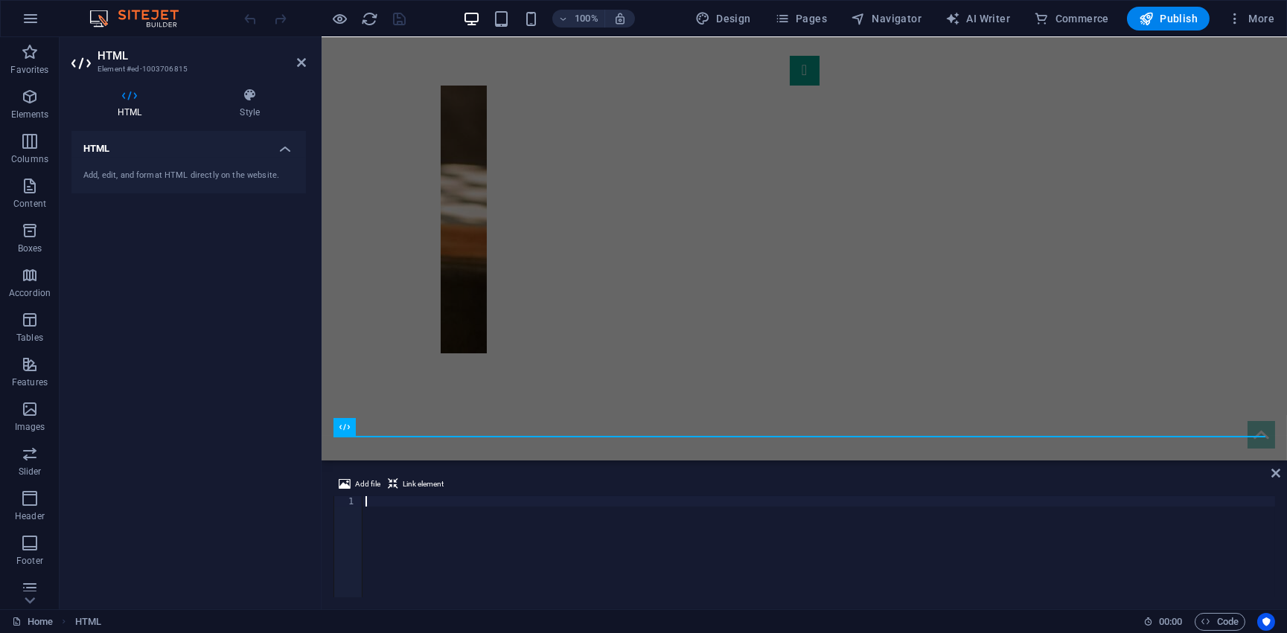
type textarea "</html>"
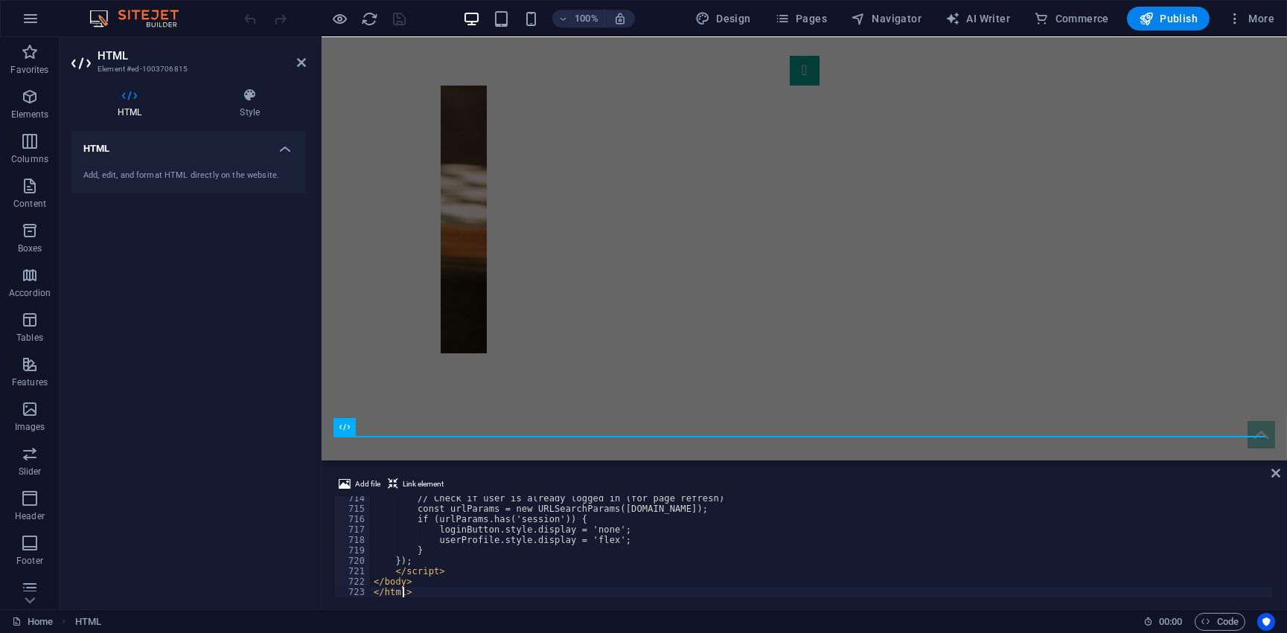
scroll to position [7431, 0]
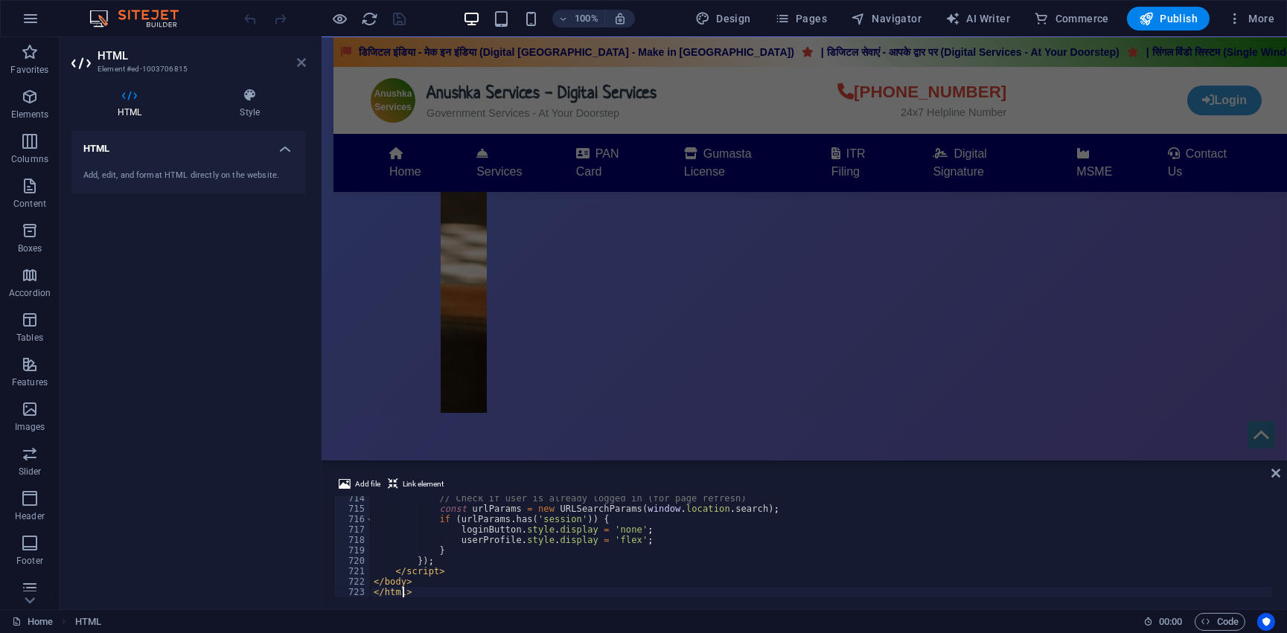
click at [297, 63] on icon at bounding box center [301, 63] width 9 height 12
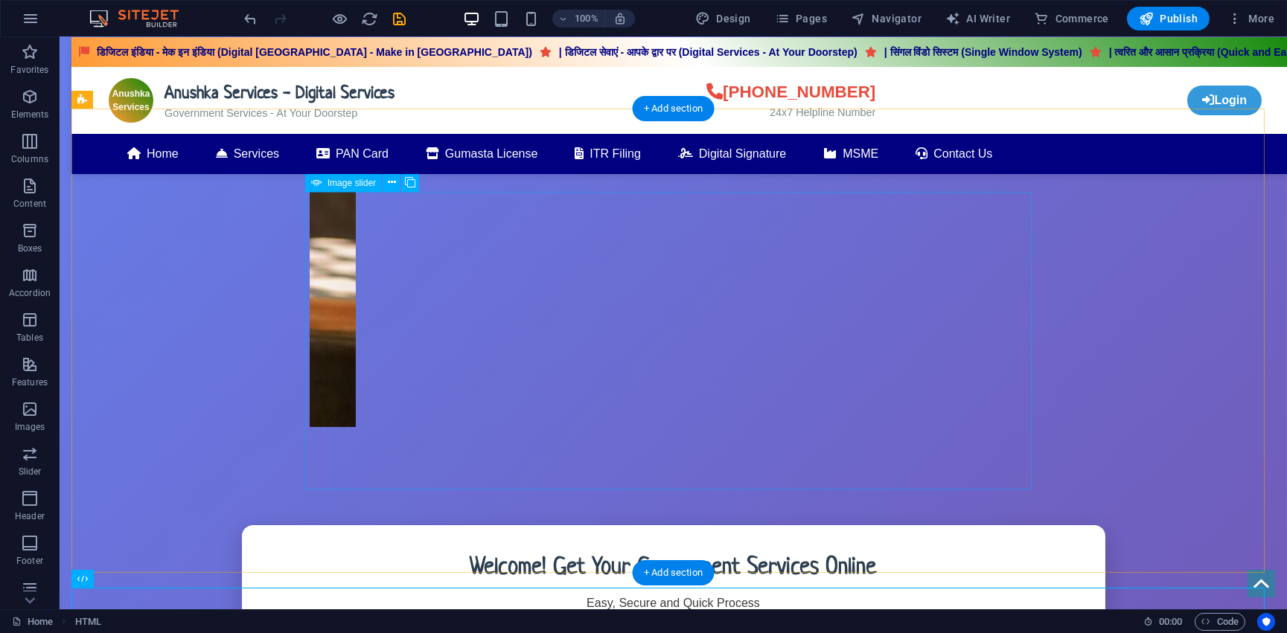
scroll to position [0, 0]
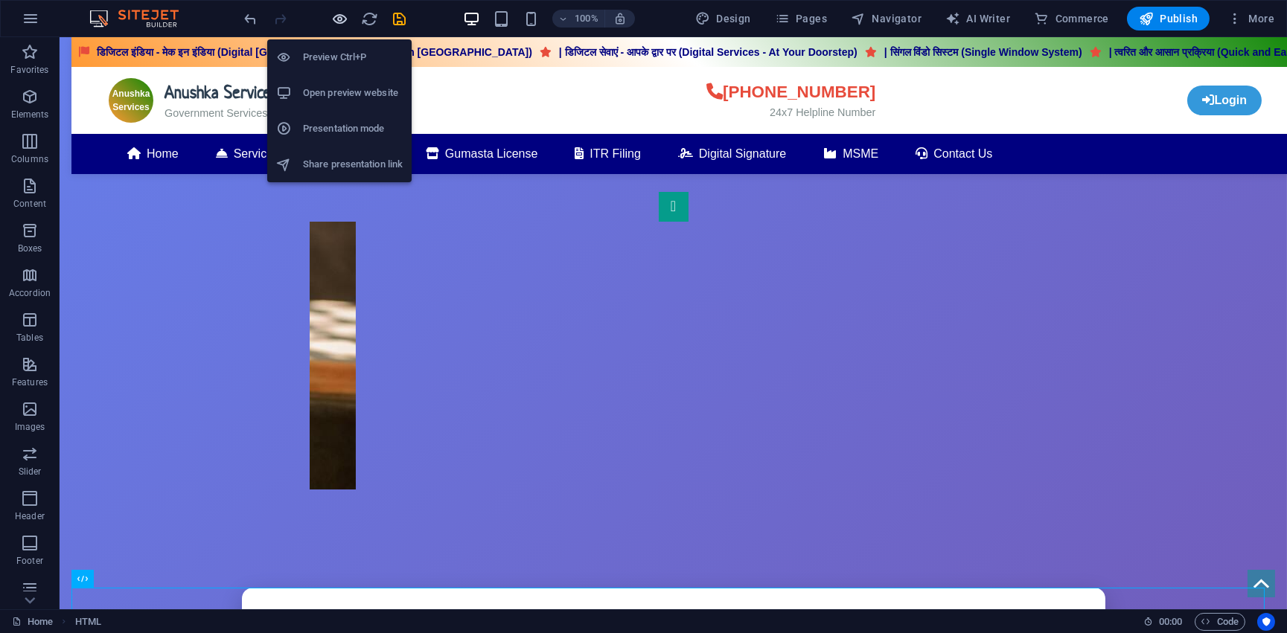
click at [335, 12] on icon "button" at bounding box center [340, 18] width 17 height 17
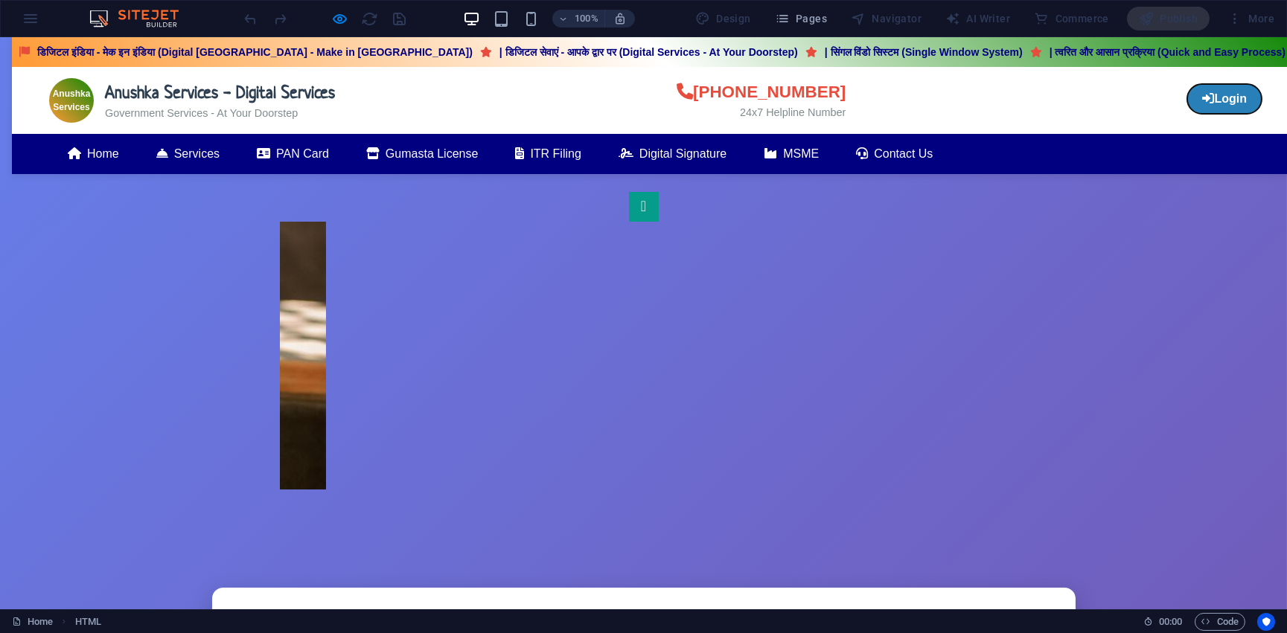
click at [1232, 101] on button "Login" at bounding box center [1224, 99] width 74 height 30
click at [1204, 98] on button "Login" at bounding box center [1224, 99] width 74 height 30
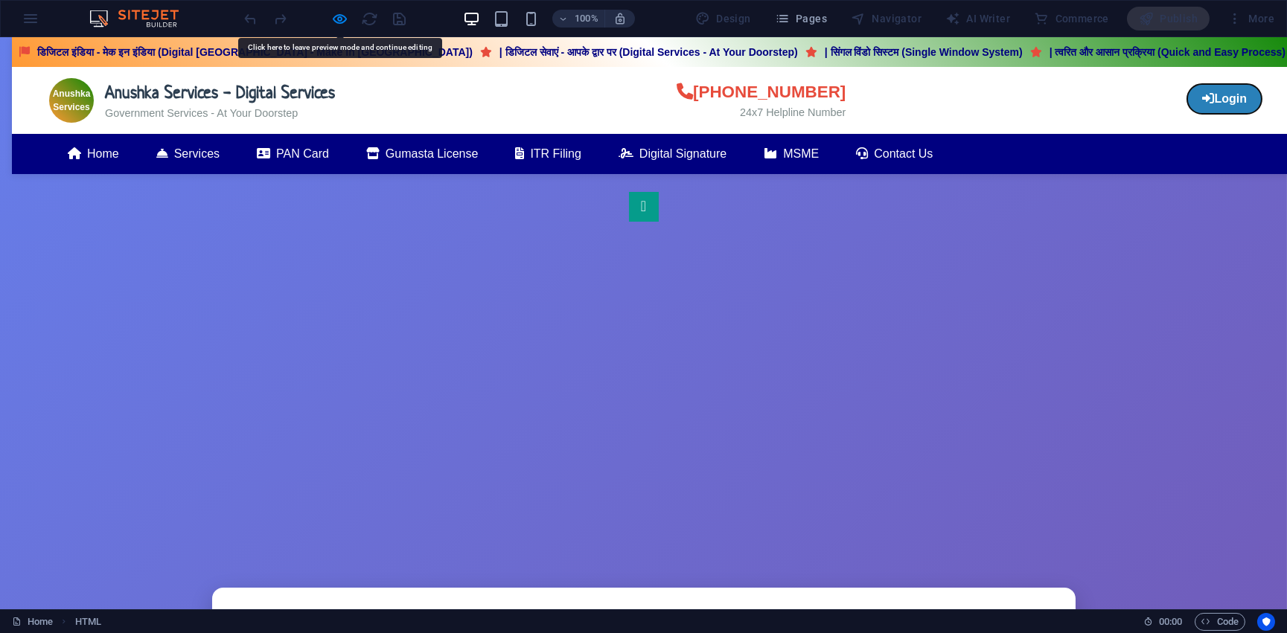
click at [1204, 98] on button "Login" at bounding box center [1224, 99] width 74 height 30
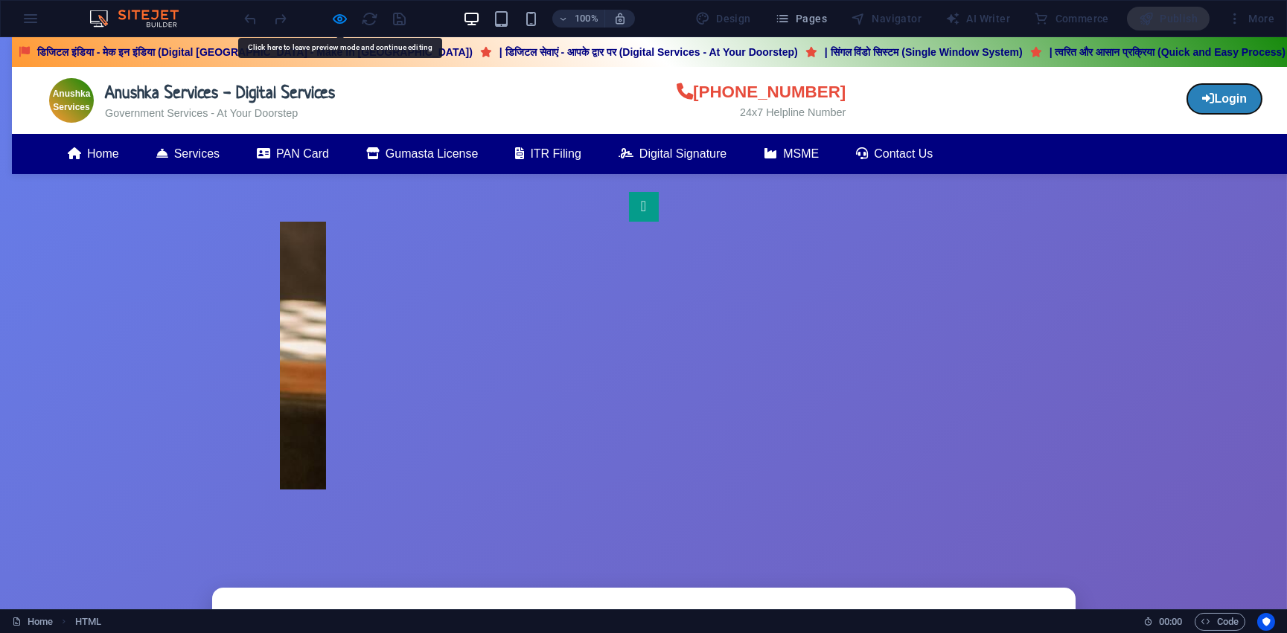
click at [1204, 98] on button "Login" at bounding box center [1224, 99] width 74 height 30
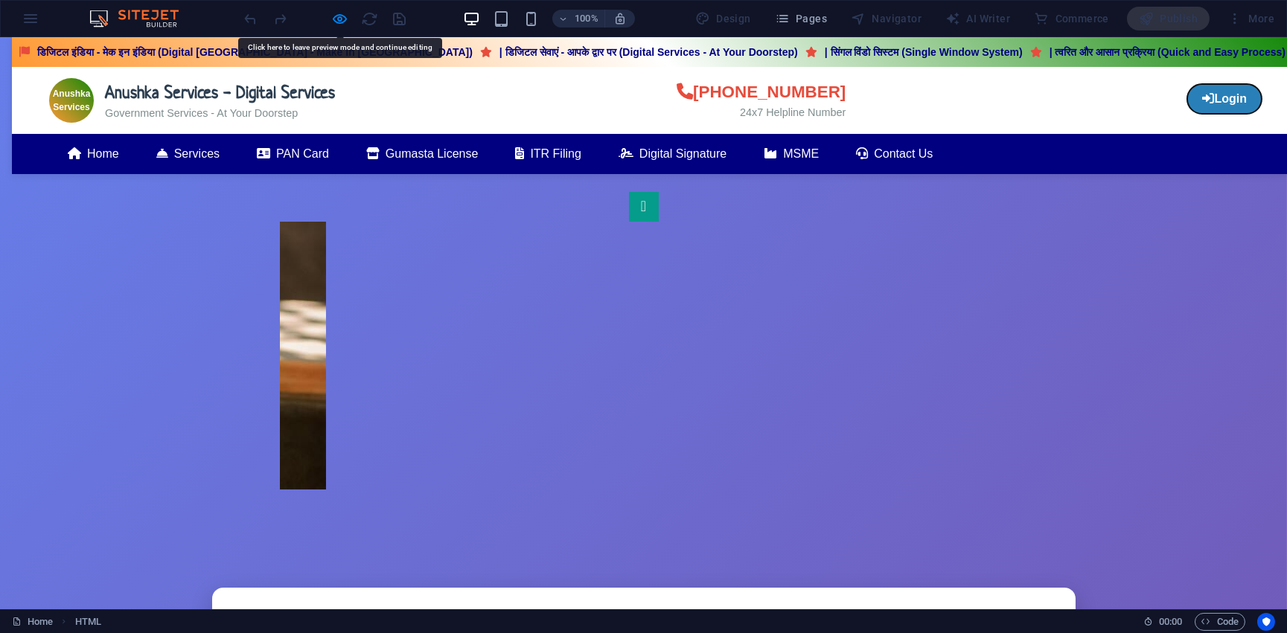
click at [1204, 98] on button "Login" at bounding box center [1224, 99] width 74 height 30
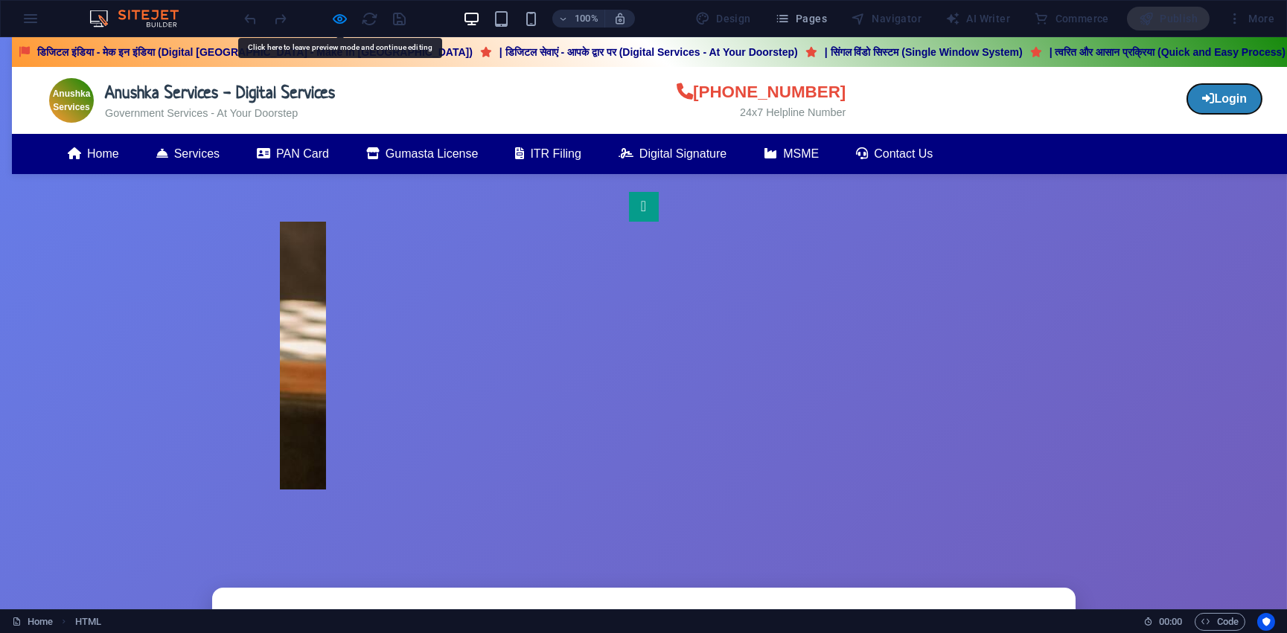
click at [1204, 98] on button "Login" at bounding box center [1224, 99] width 74 height 30
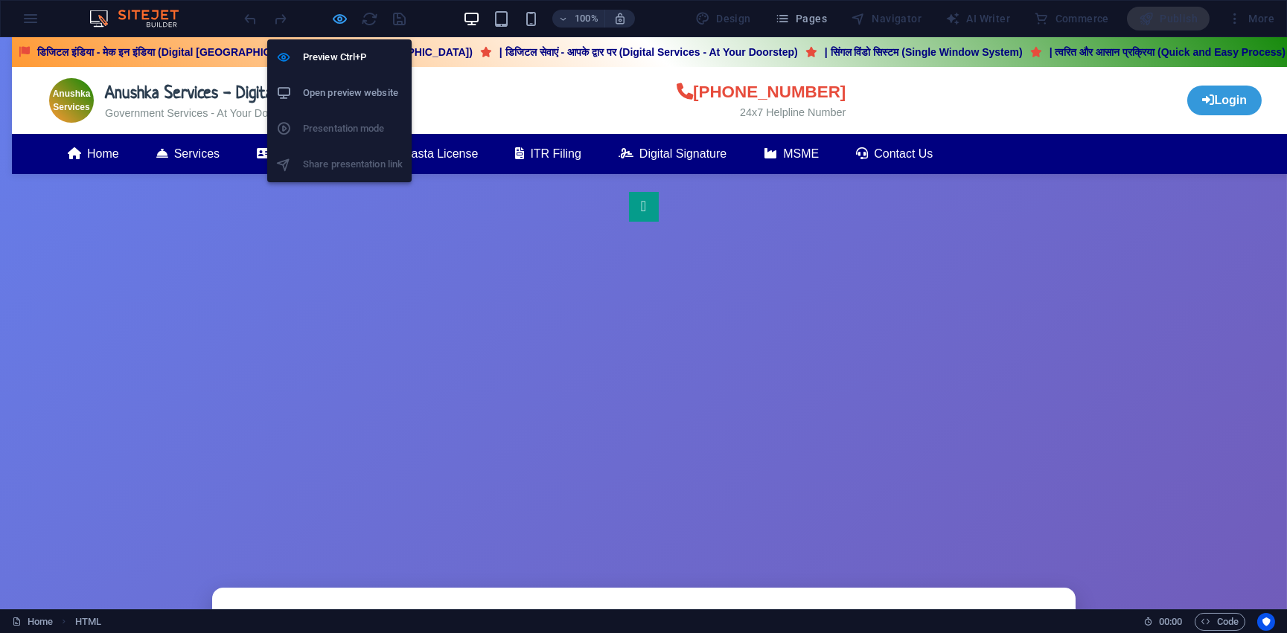
click at [341, 21] on icon "button" at bounding box center [340, 18] width 17 height 17
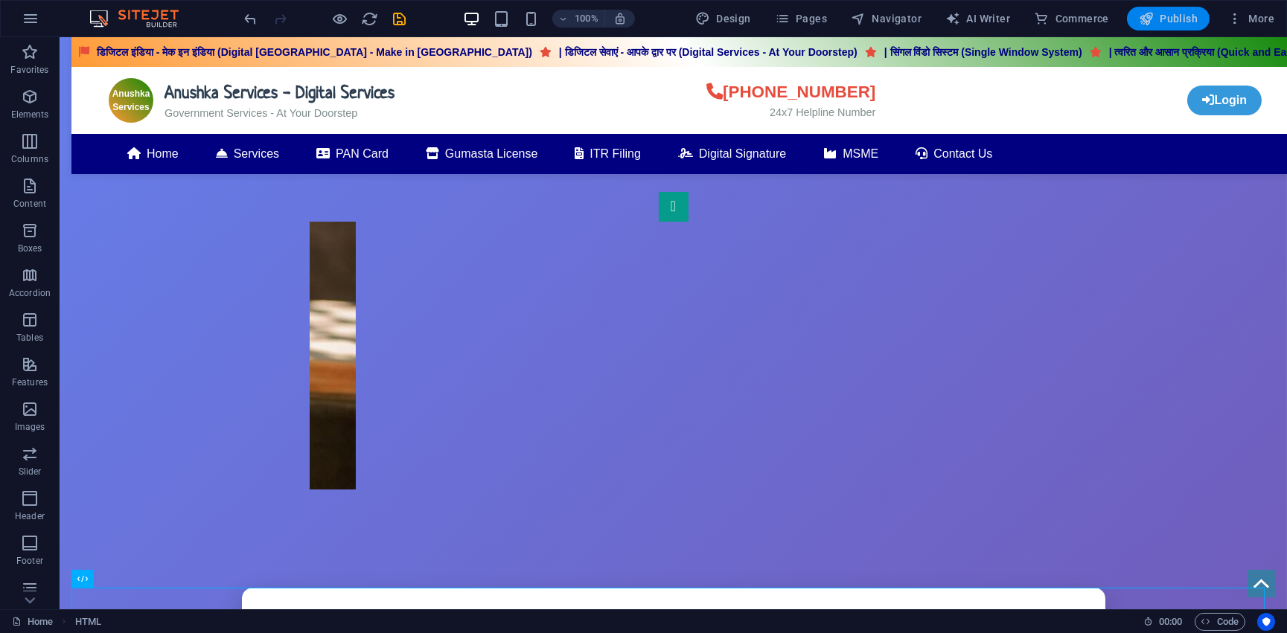
click at [1140, 21] on icon "button" at bounding box center [1146, 18] width 15 height 15
